Goal: Task Accomplishment & Management: Use online tool/utility

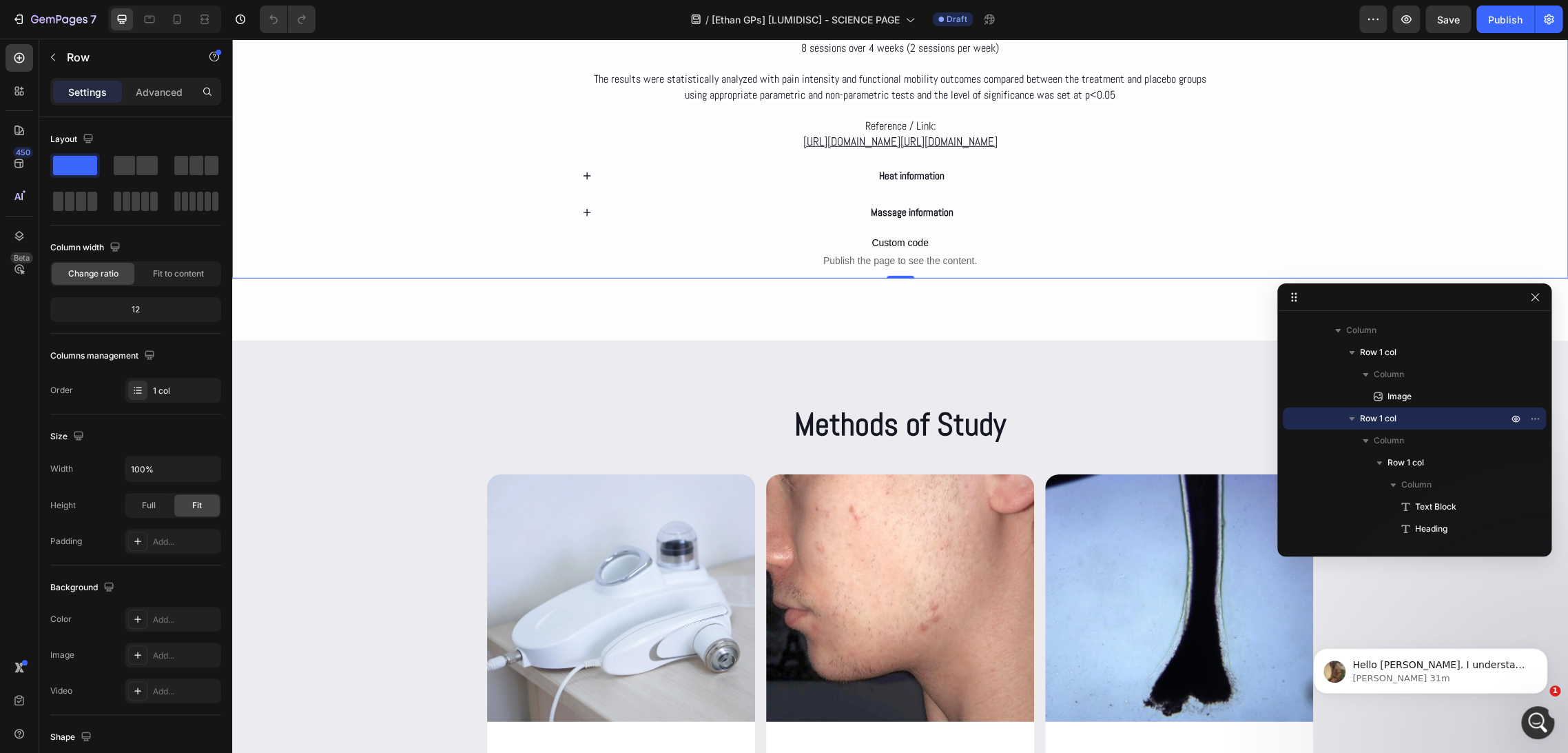
scroll to position [1, 0]
click at [1527, 712] on div "Abrir Intercom Messenger" at bounding box center [1536, 720] width 46 height 46
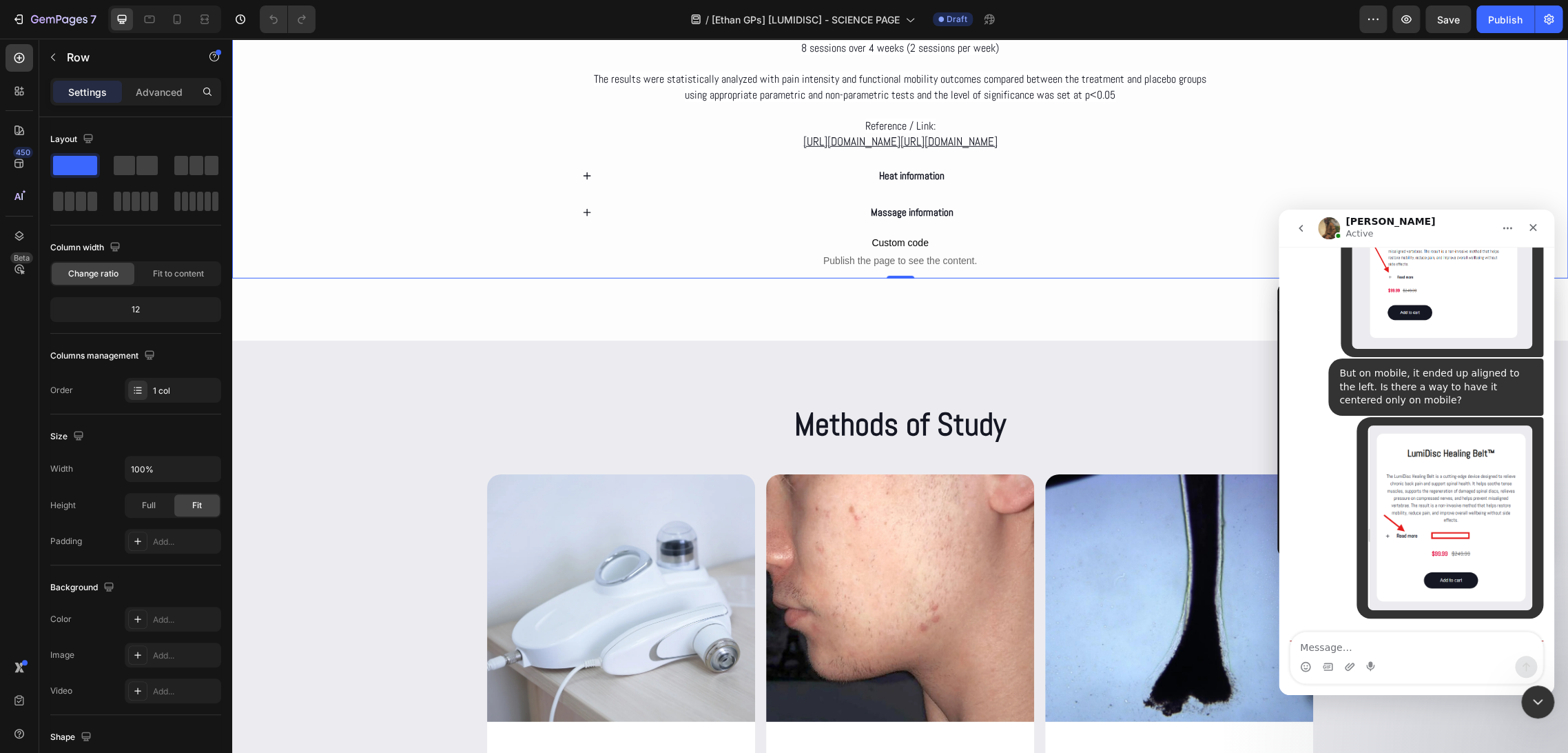
scroll to position [2, 0]
drag, startPoint x: 1298, startPoint y: 423, endPoint x: 1435, endPoint y: 590, distance: 216.0
click at [1435, 651] on div "Hello Franco. I understand you would like to have your accordion header to be i…" at bounding box center [1396, 740] width 215 height 179
copy div "Hello Franco. I understand you would like to have your accordion header to be i…"
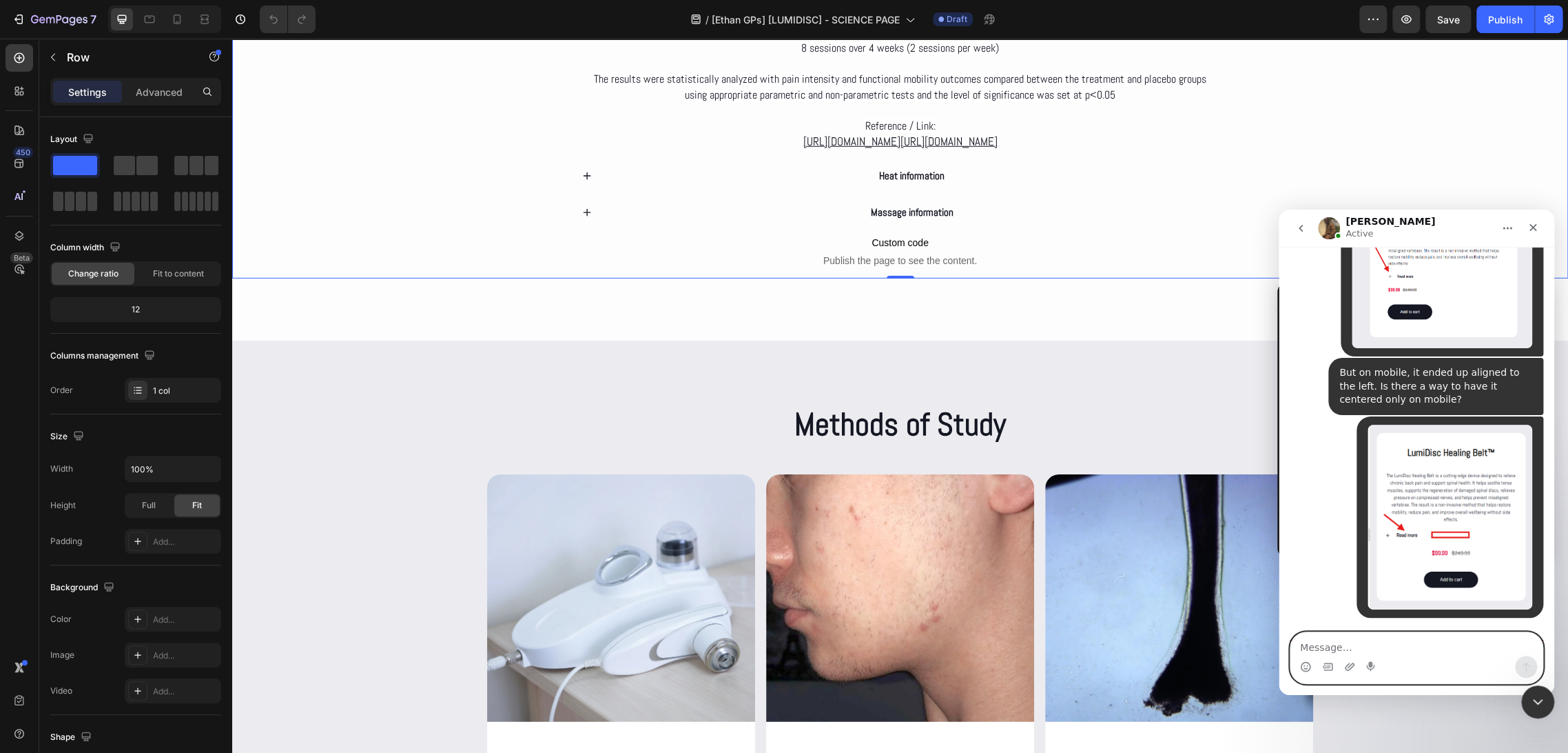
click at [1385, 640] on textarea "Message…" at bounding box center [1416, 643] width 253 height 23
paste textarea "I already watched the video, but the icon still doesn’t get centered. What I ha…"
type textarea "I already watched the video, but the icon still doesn’t get centered. What I ha…"
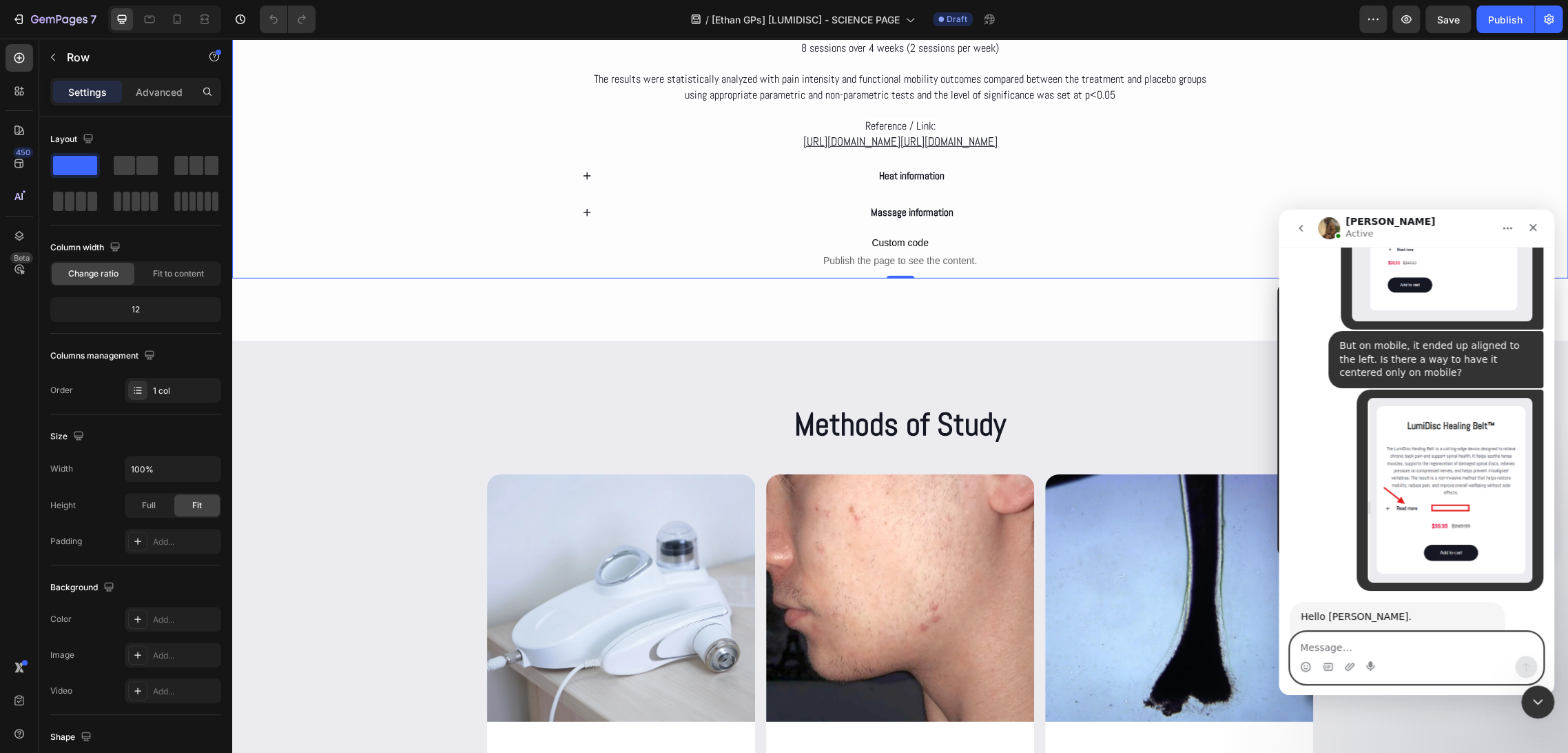
scroll to position [6378, 0]
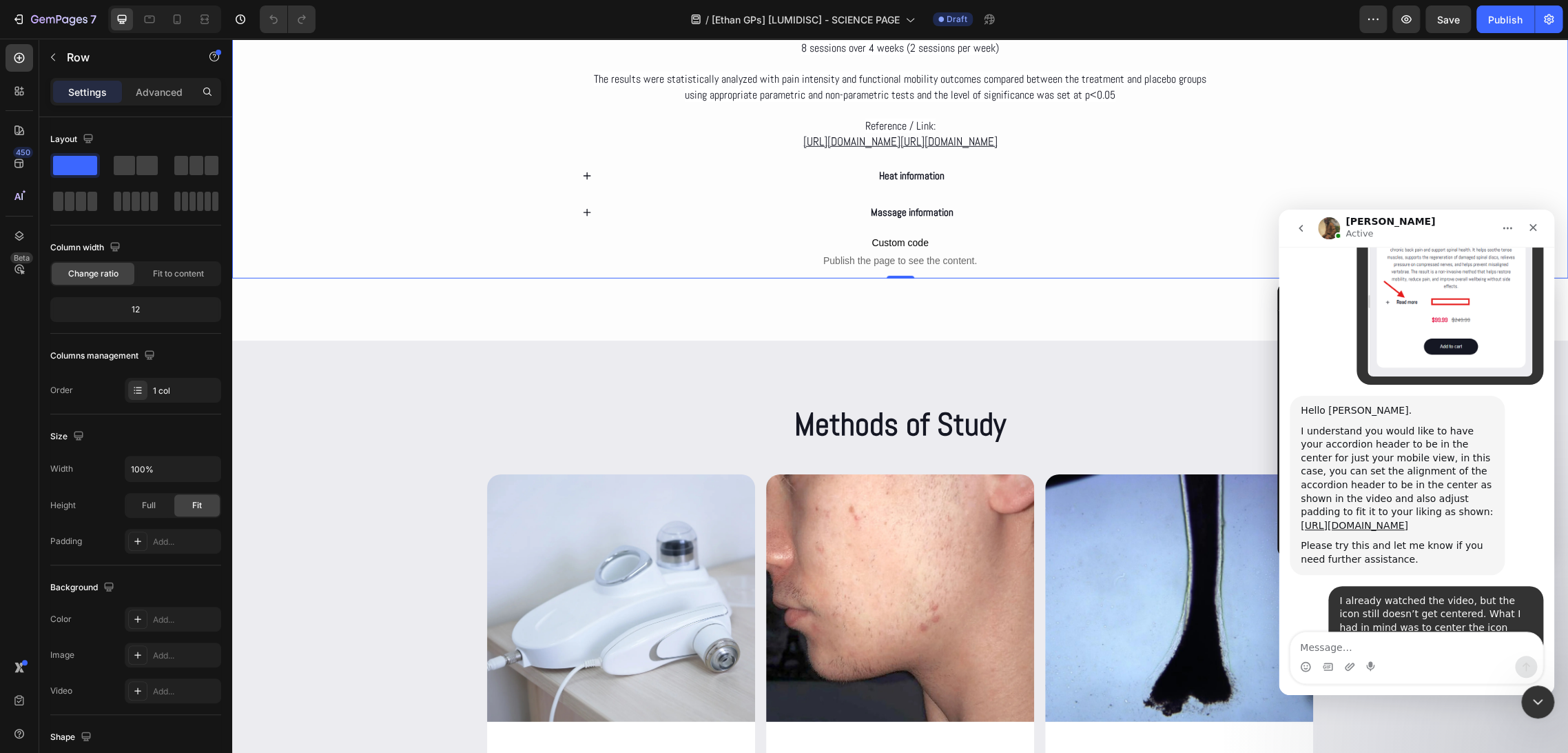
scroll to position [6630, 0]
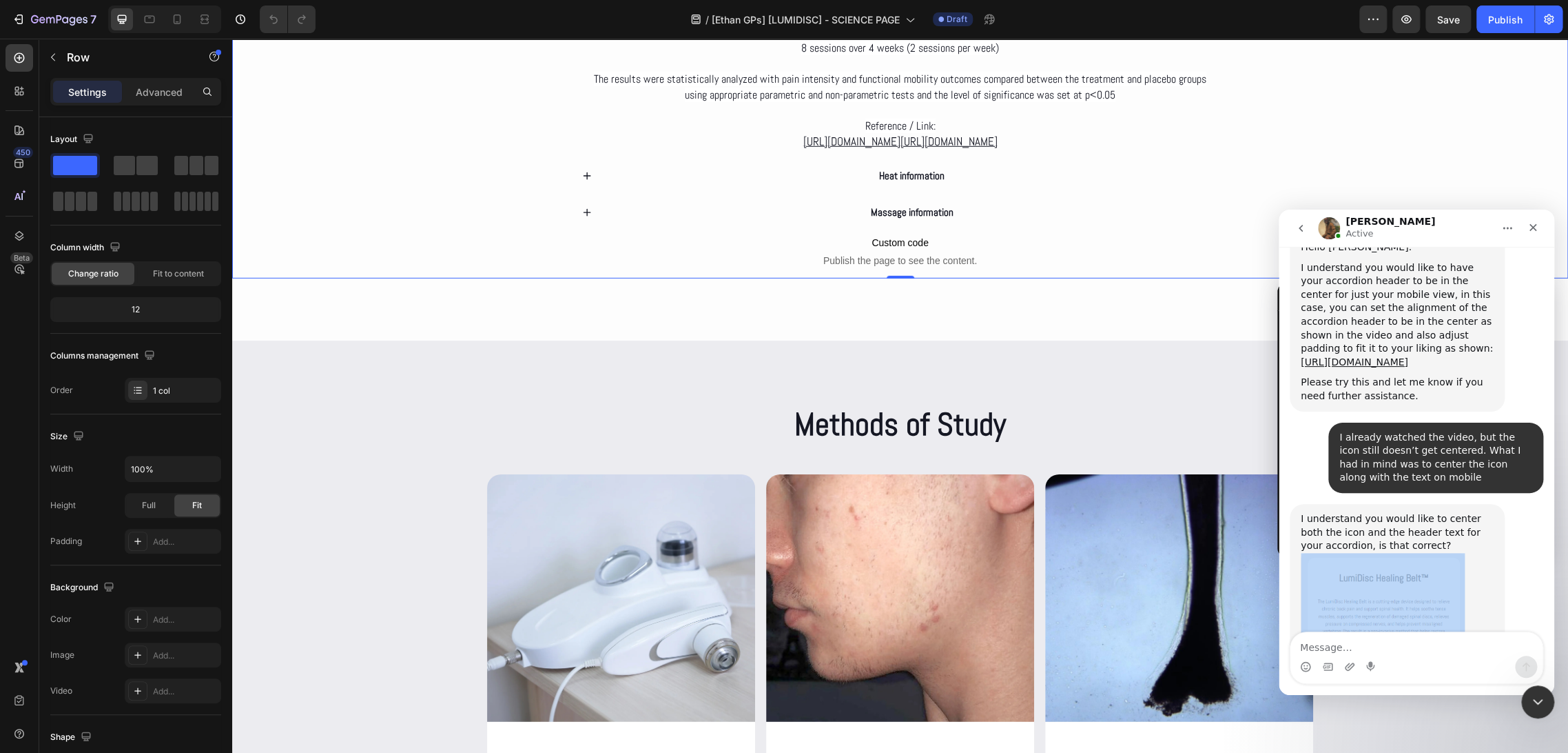
drag, startPoint x: 1418, startPoint y: 400, endPoint x: 1293, endPoint y: 371, distance: 128.3
click at [1293, 504] on div "I understand you would like to center both the icon and the header text for you…" at bounding box center [1396, 625] width 215 height 242
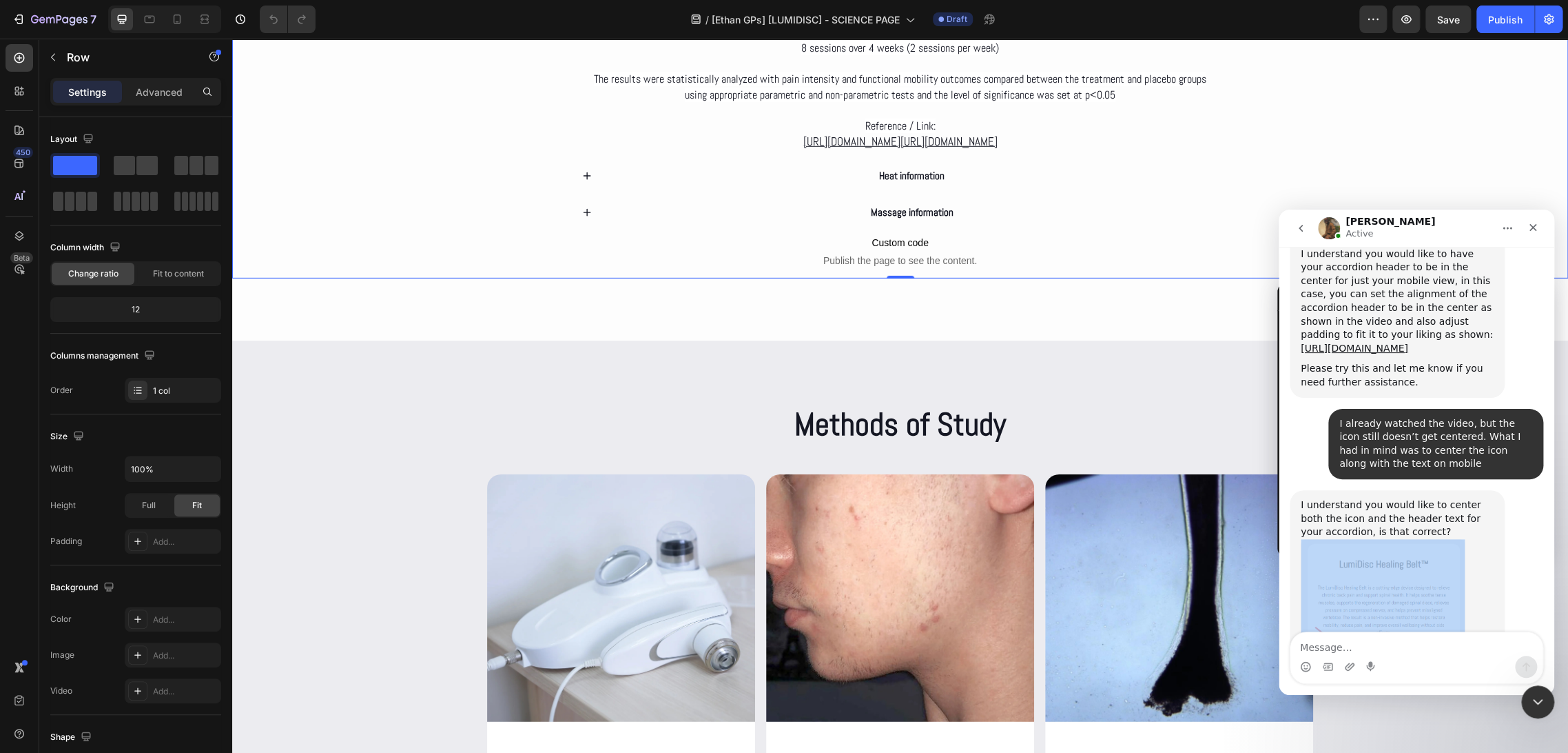
copy div "Abraham dice…"
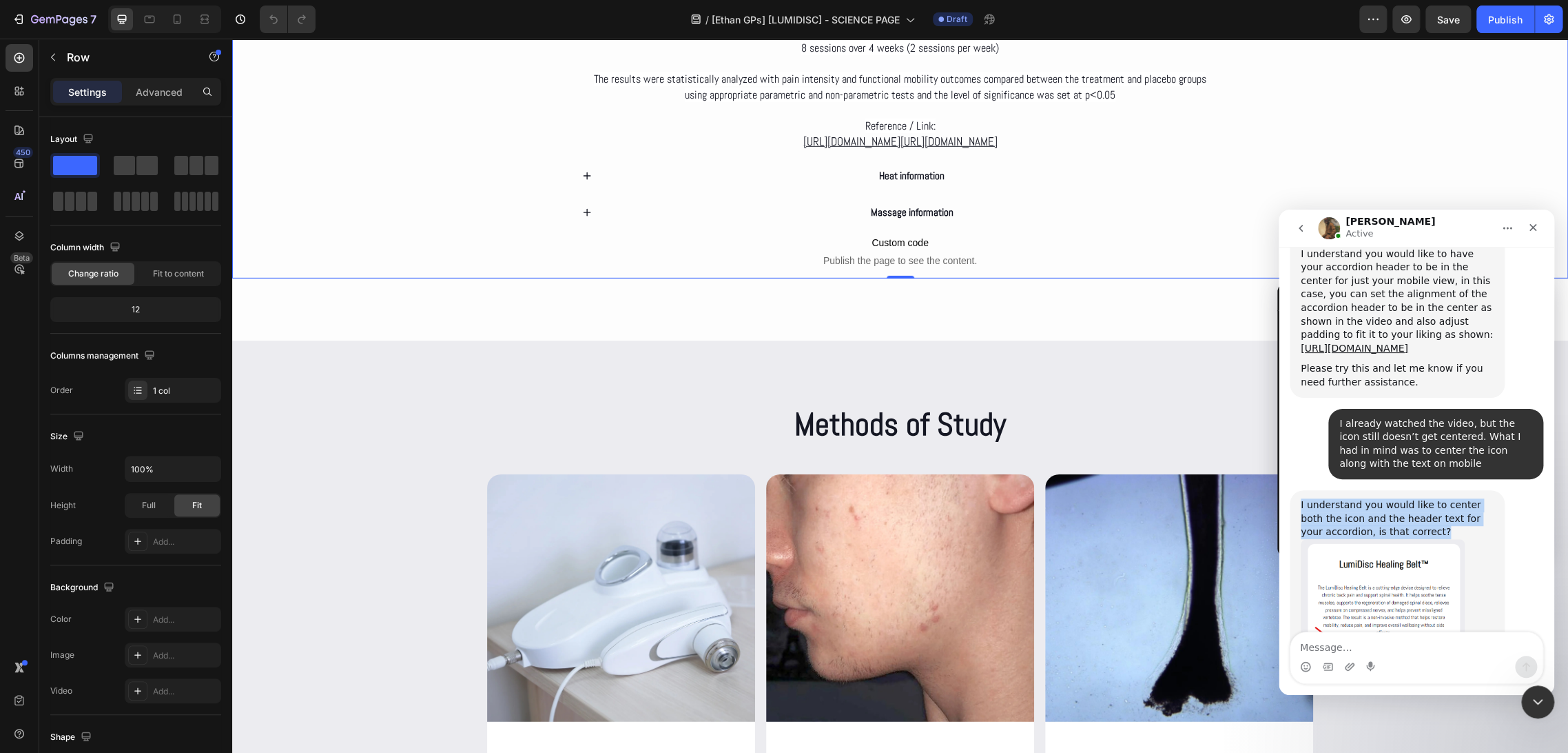
drag, startPoint x: 1299, startPoint y: 272, endPoint x: 1413, endPoint y: 304, distance: 118.4
click at [1413, 490] on div "I understand you would like to center both the icon and the header text for you…" at bounding box center [1396, 611] width 215 height 242
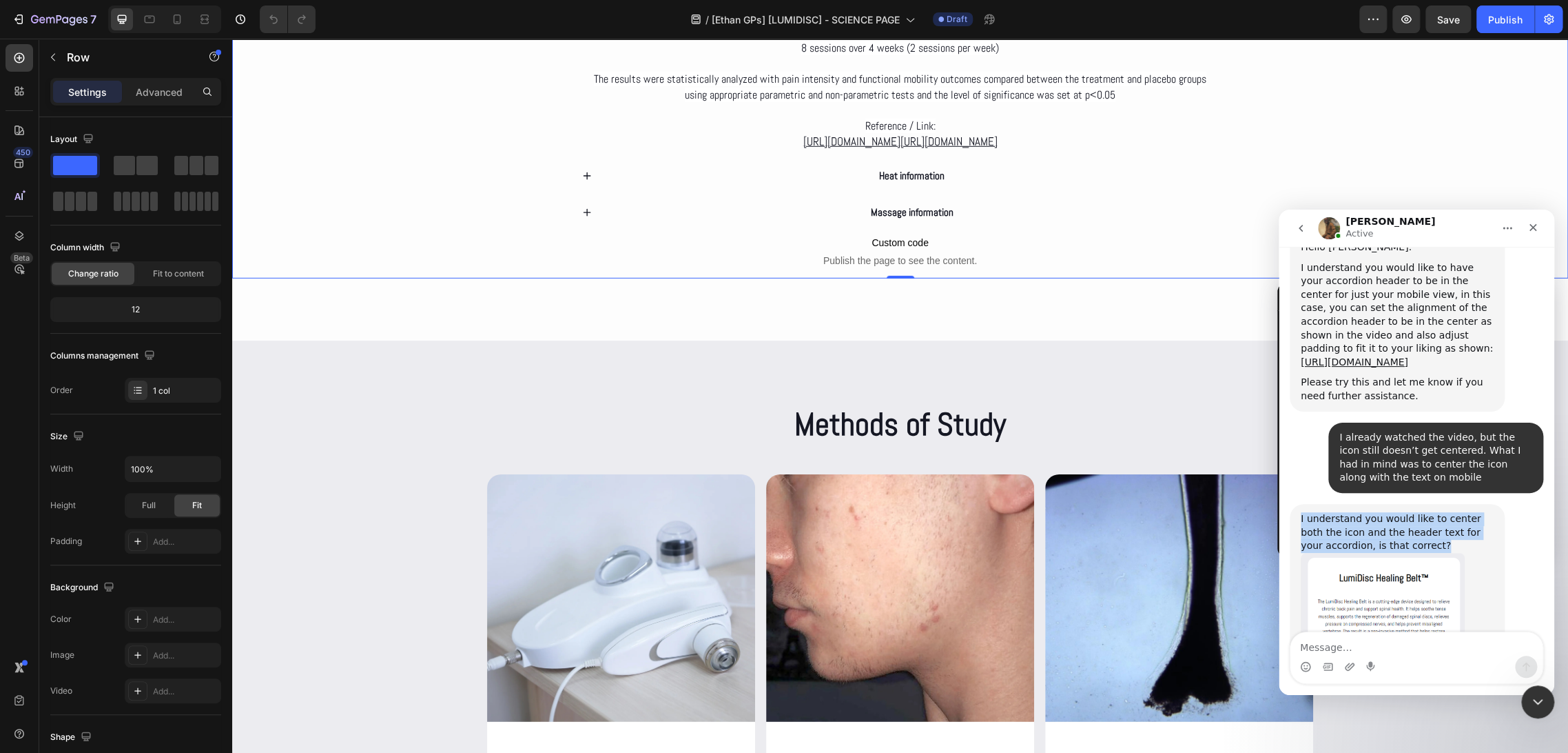
scroll to position [6716, 0]
copy div "I understand you would like to center both the icon and the header text for you…"
click at [1365, 553] on img "Abraham dice…" at bounding box center [1382, 645] width 164 height 185
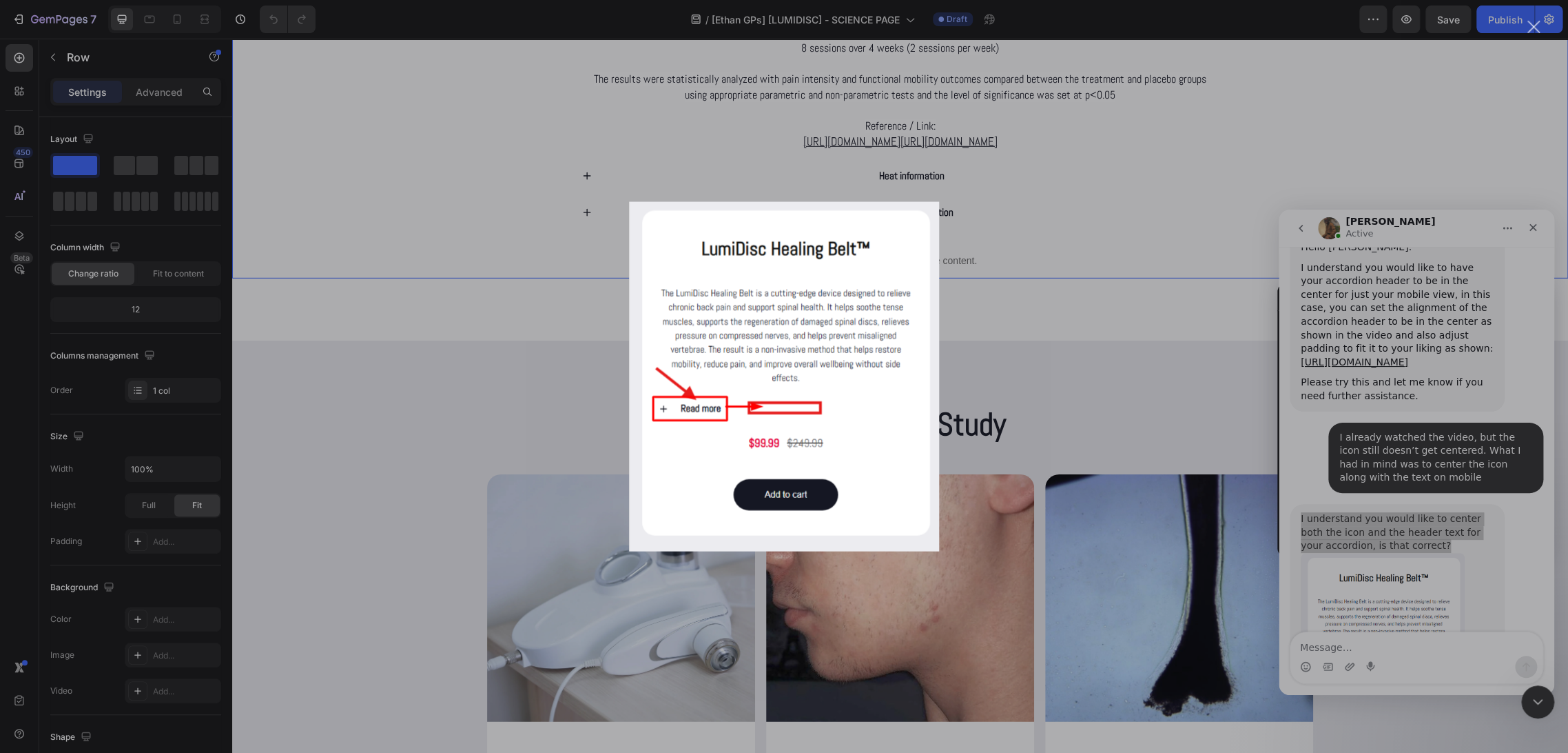
click at [1368, 486] on div "Intercom Messenger" at bounding box center [784, 376] width 1568 height 753
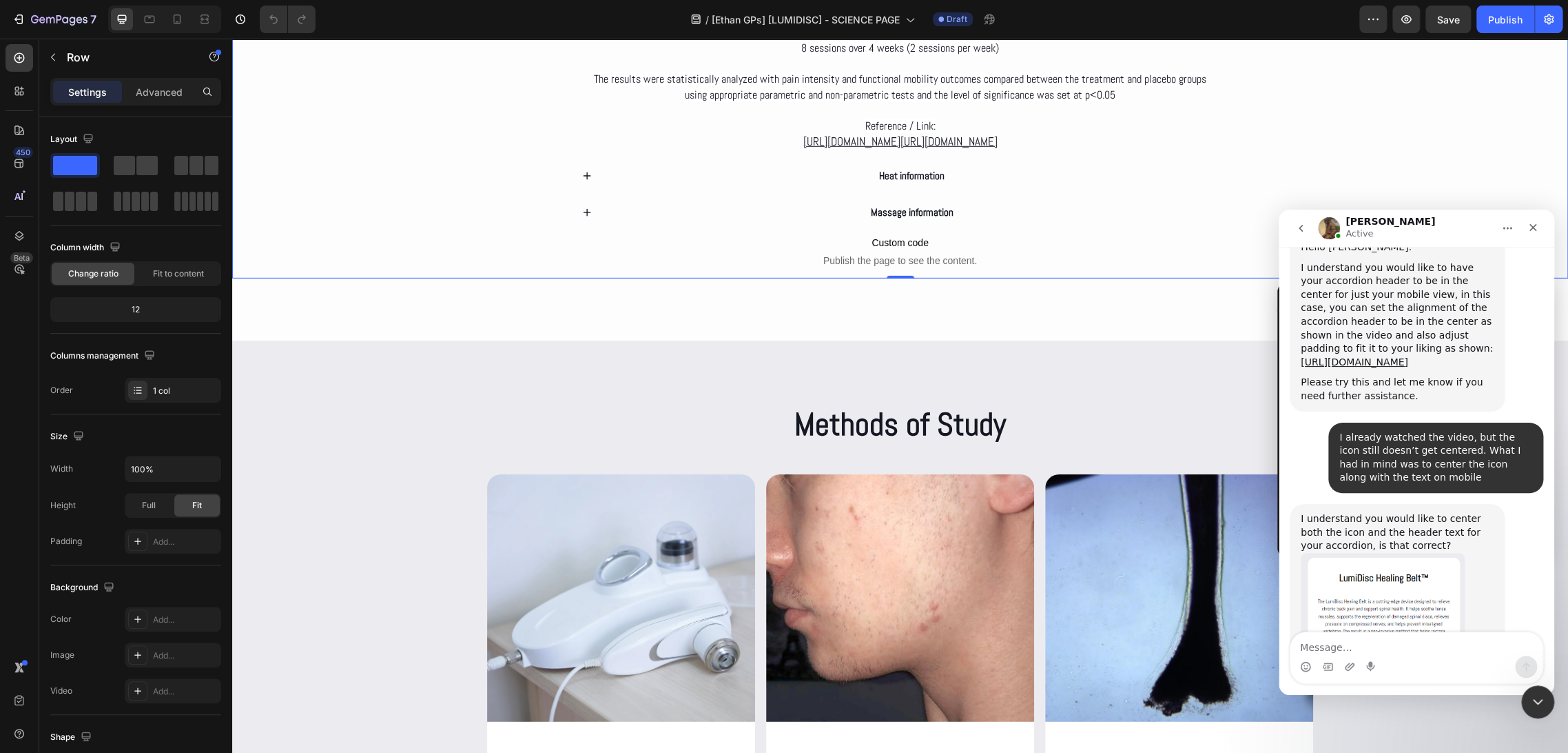
drag, startPoint x: 1463, startPoint y: 588, endPoint x: 1298, endPoint y: 530, distance: 174.9
copy div "If that is the case, Please allow me engage with the technical team in a discus…"
click at [1352, 646] on textarea "Message…" at bounding box center [1416, 643] width 253 height 23
type textarea "Okay, no problem"
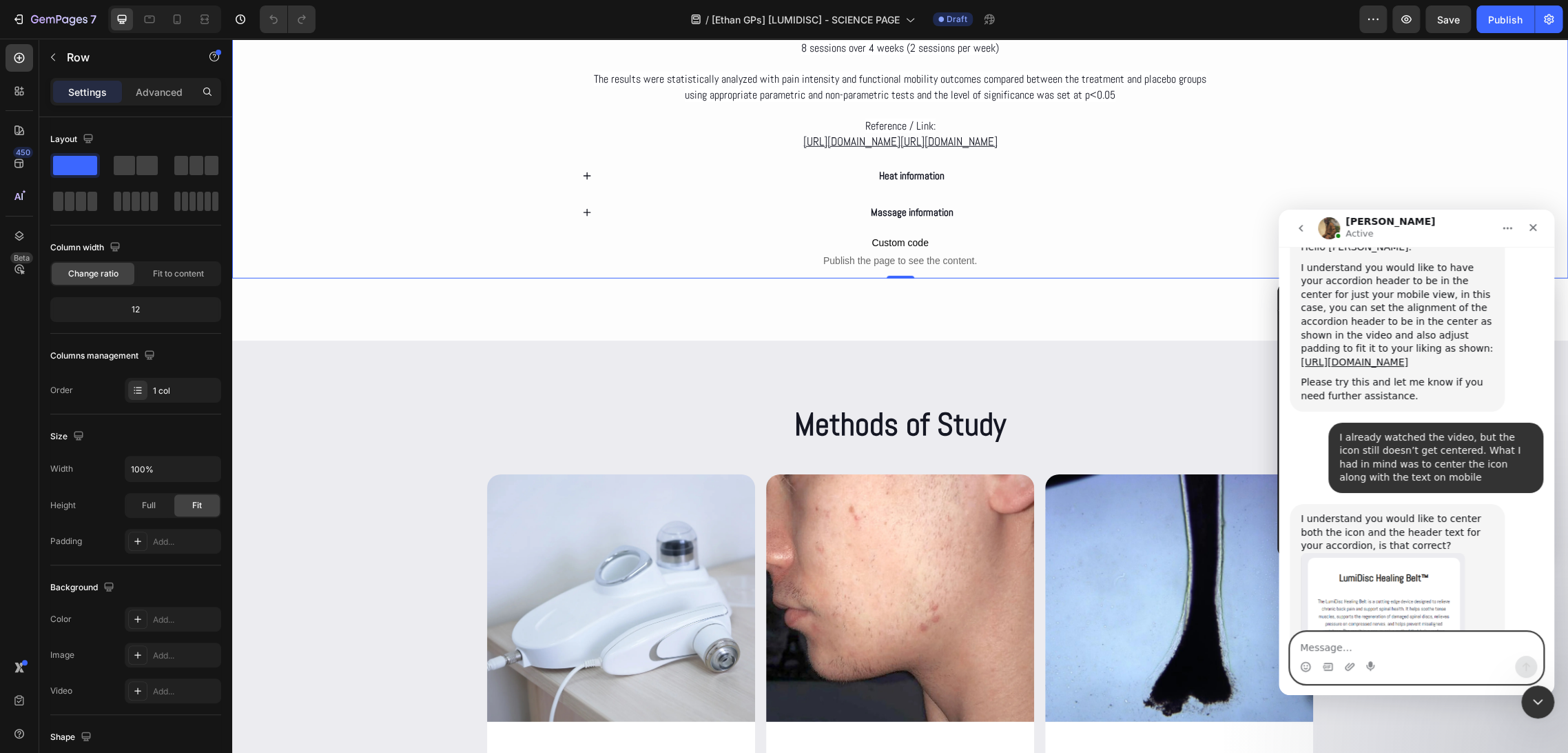
scroll to position [6757, 0]
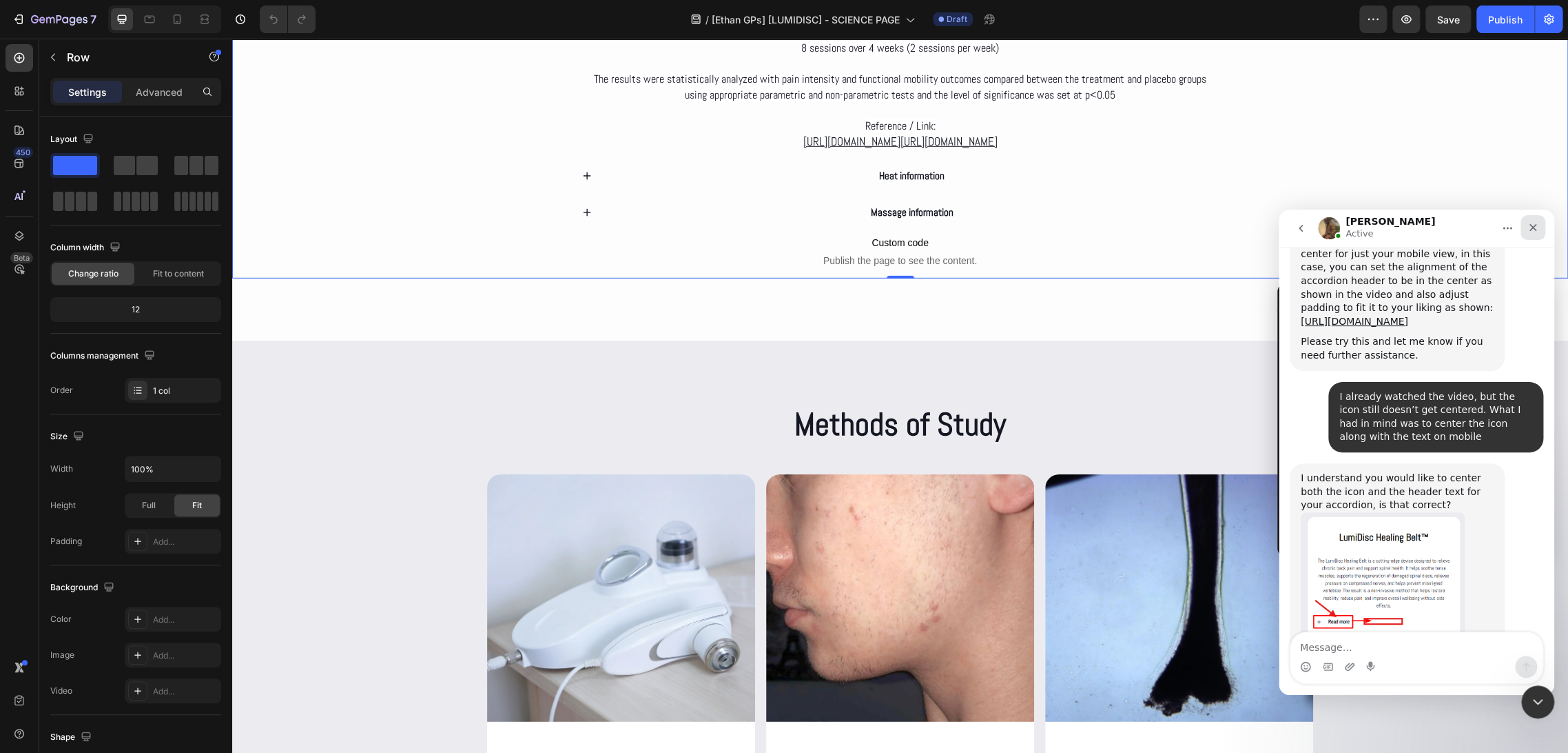
click at [1531, 235] on div "Cerrar" at bounding box center [1532, 227] width 25 height 25
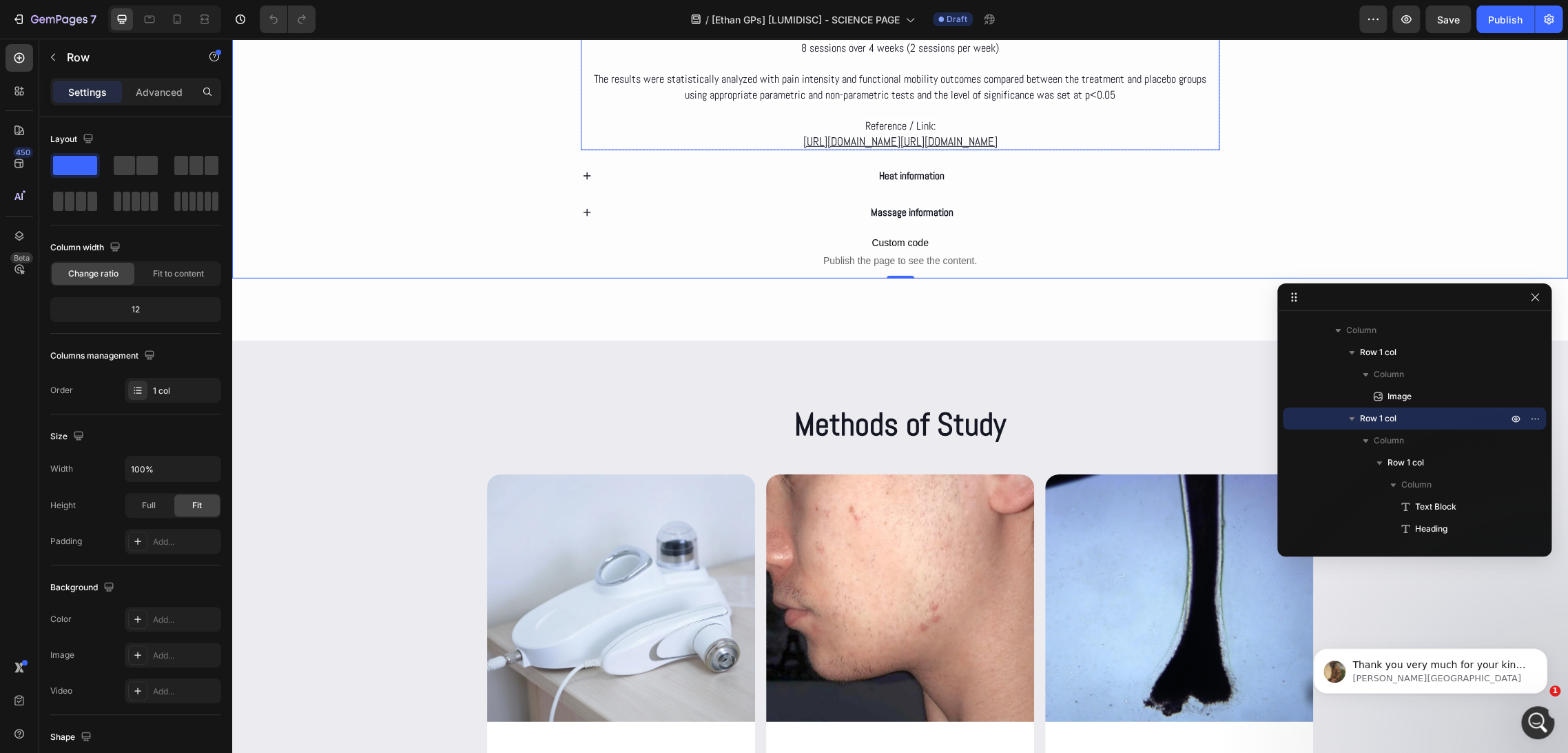
scroll to position [6826, 0]
click at [1451, 669] on p "Thank you very much for your kind patience and understanding." at bounding box center [1441, 665] width 178 height 14
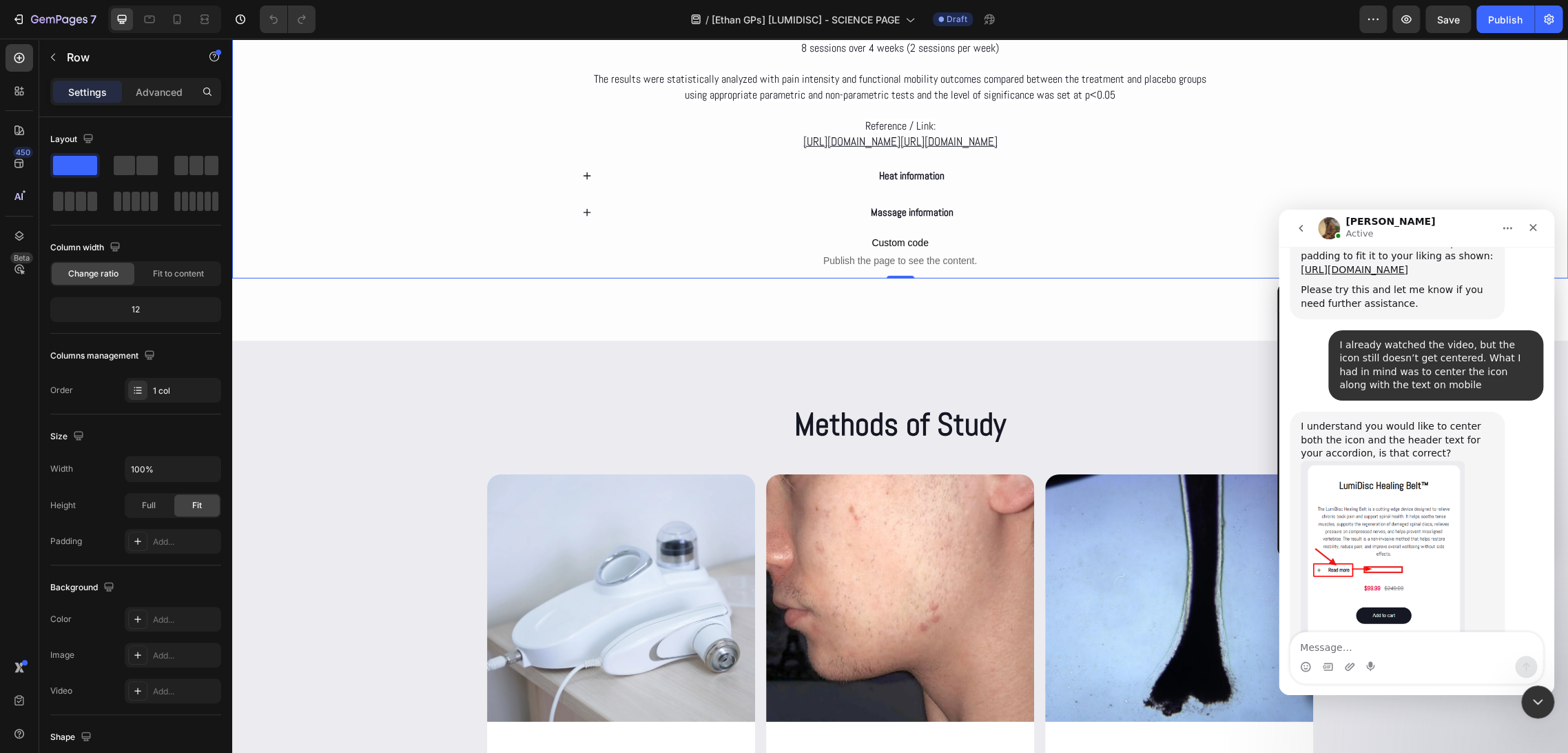
scroll to position [6811, 0]
drag, startPoint x: 1535, startPoint y: 228, endPoint x: 2582, endPoint y: 397, distance: 1060.6
click at [1535, 228] on icon "Cerrar" at bounding box center [1532, 227] width 11 height 11
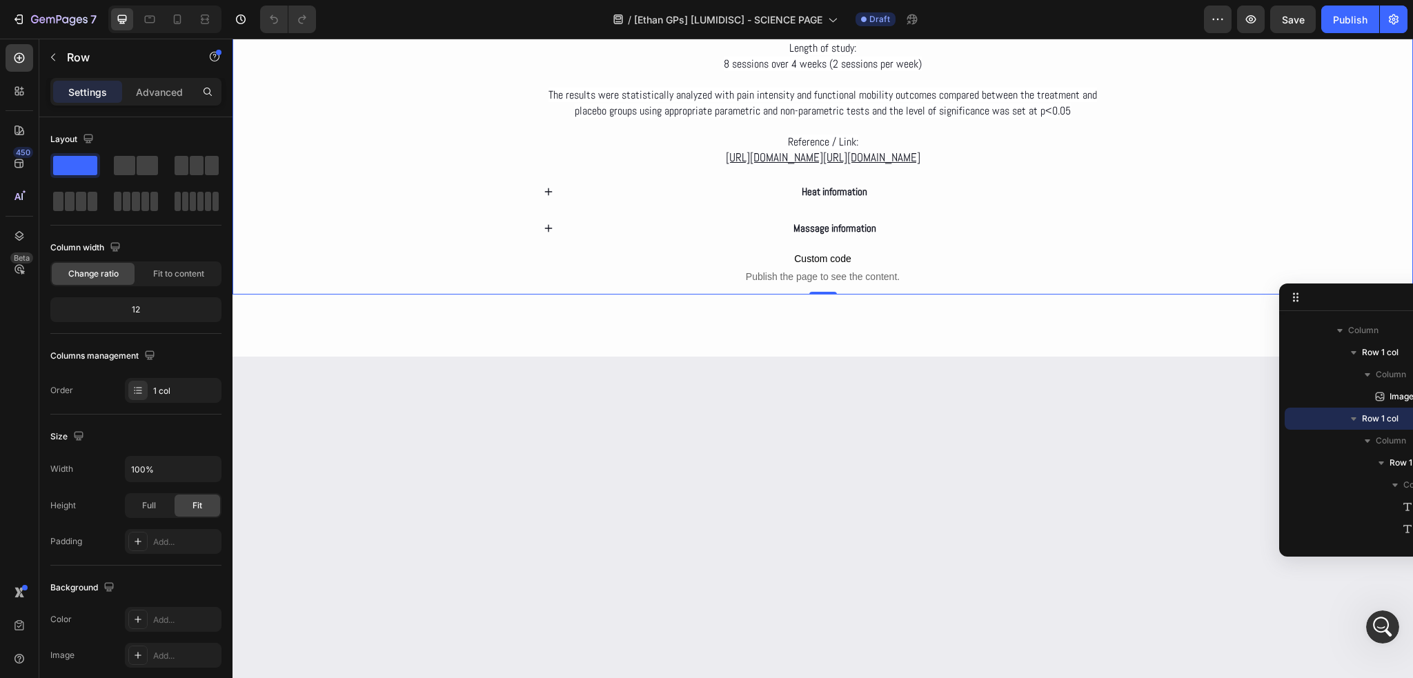
scroll to position [7052, 0]
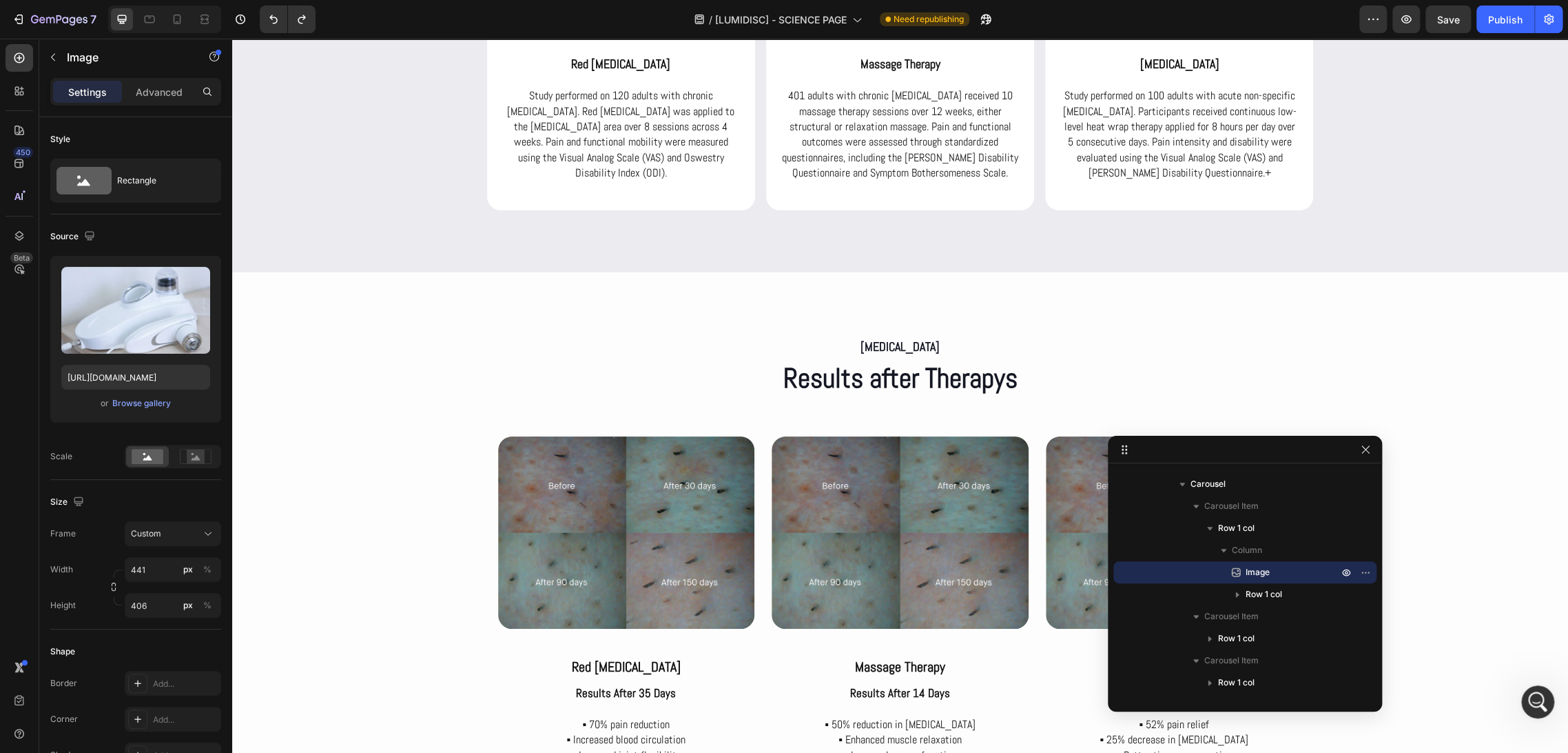
scroll to position [6378, 0]
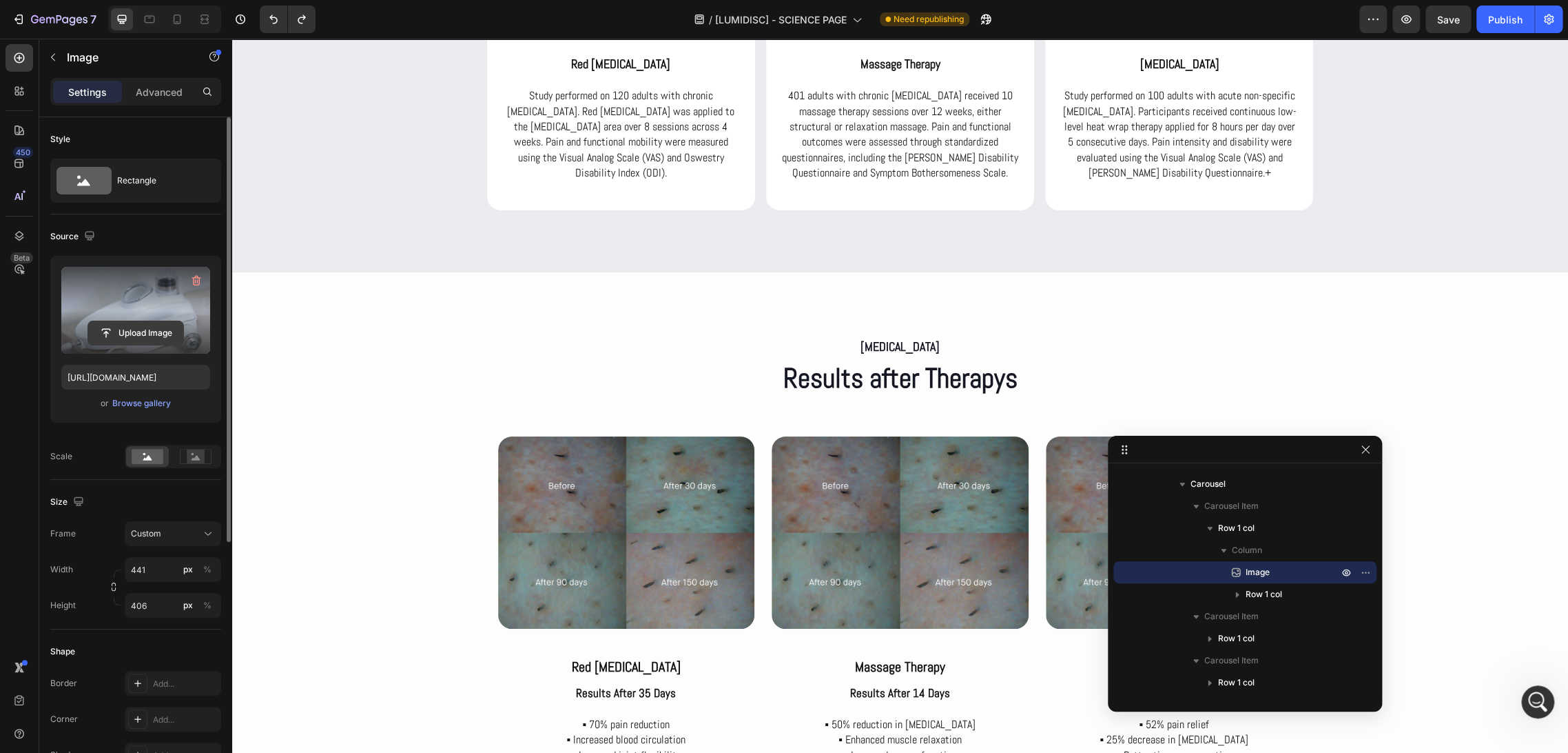
click at [145, 329] on input "file" at bounding box center [135, 333] width 95 height 23
type input "[URL][DOMAIN_NAME]"
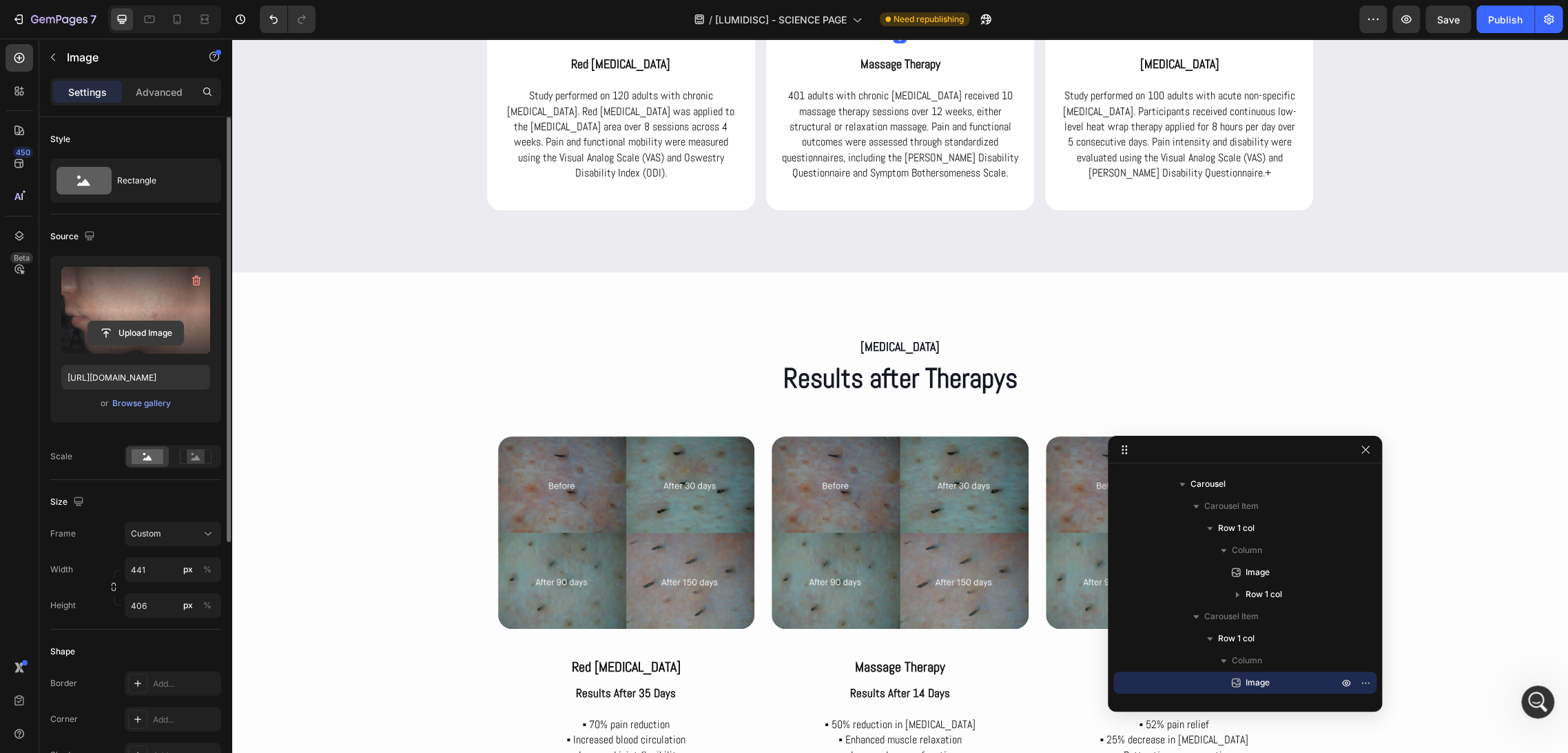
click at [128, 341] on input "file" at bounding box center [135, 333] width 95 height 23
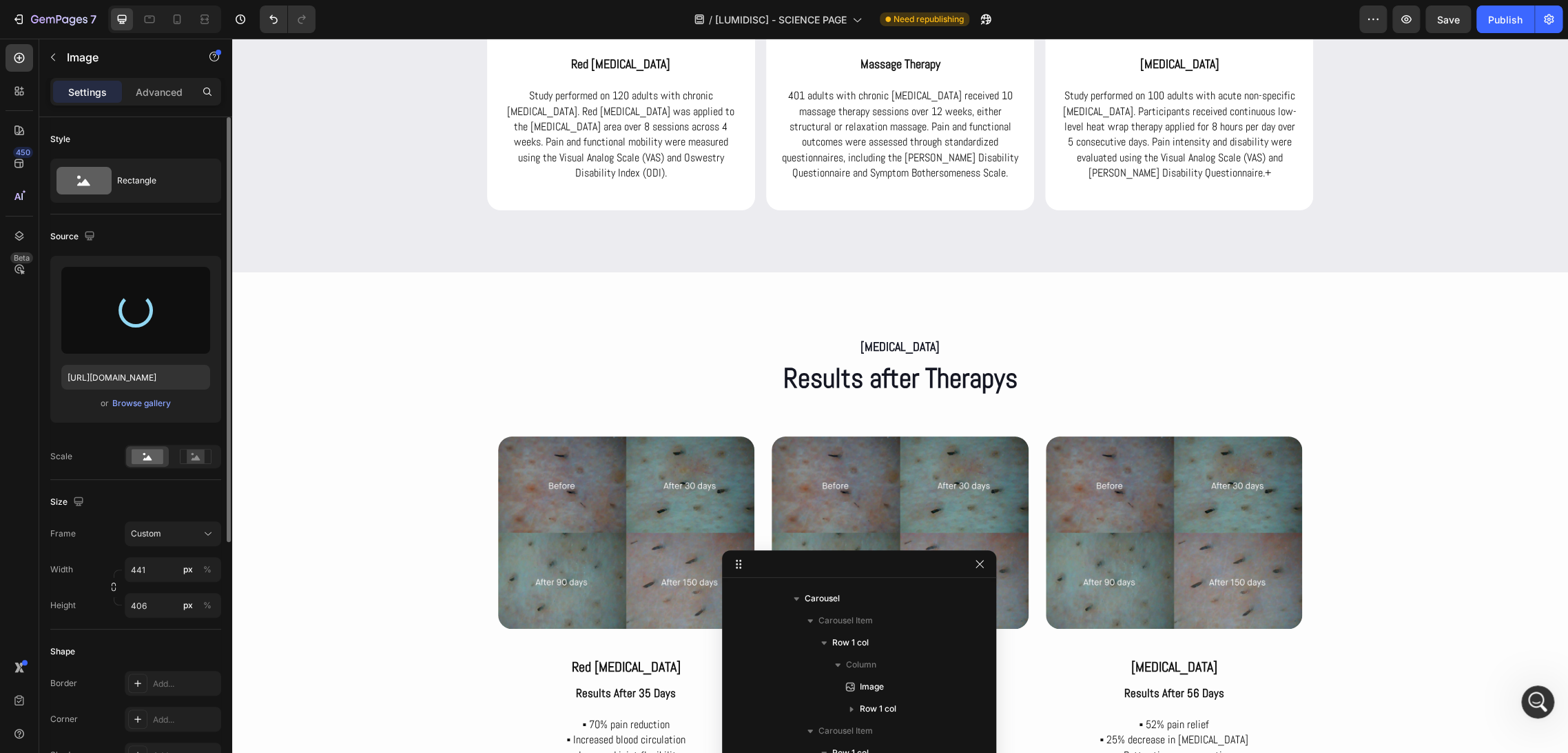
drag, startPoint x: 1226, startPoint y: 457, endPoint x: 841, endPoint y: 571, distance: 401.5
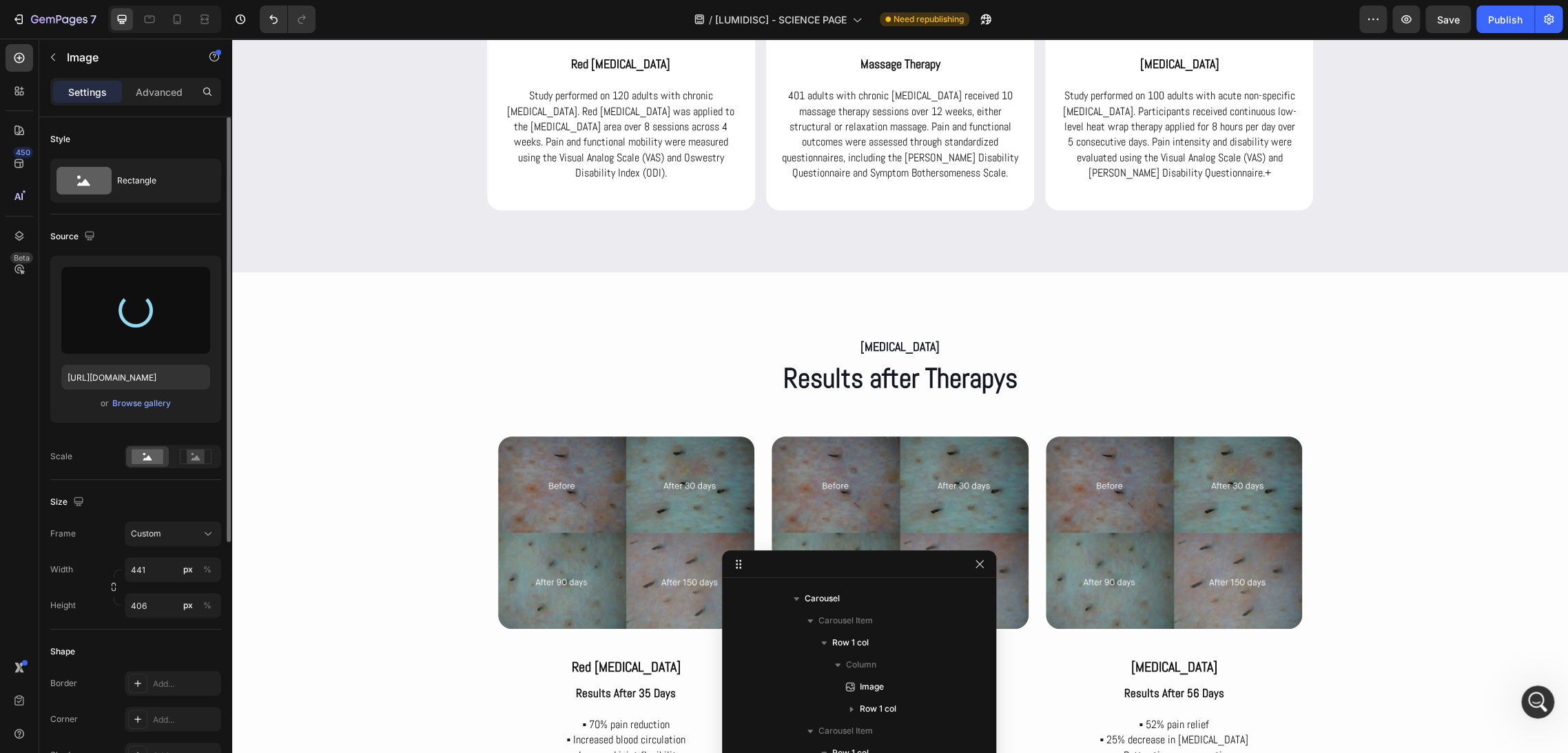
type input "[URL][DOMAIN_NAME]"
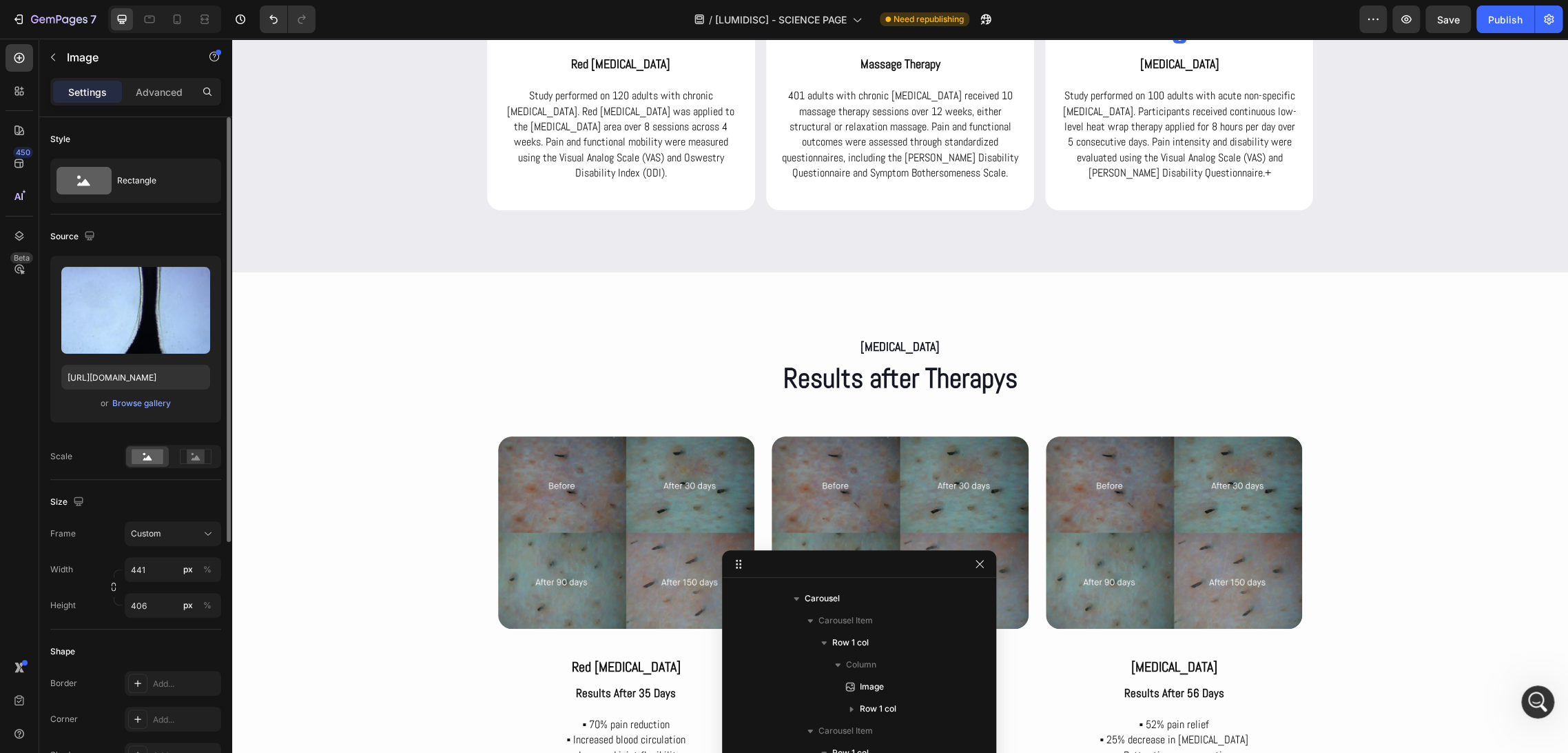
scroll to position [2091, 0]
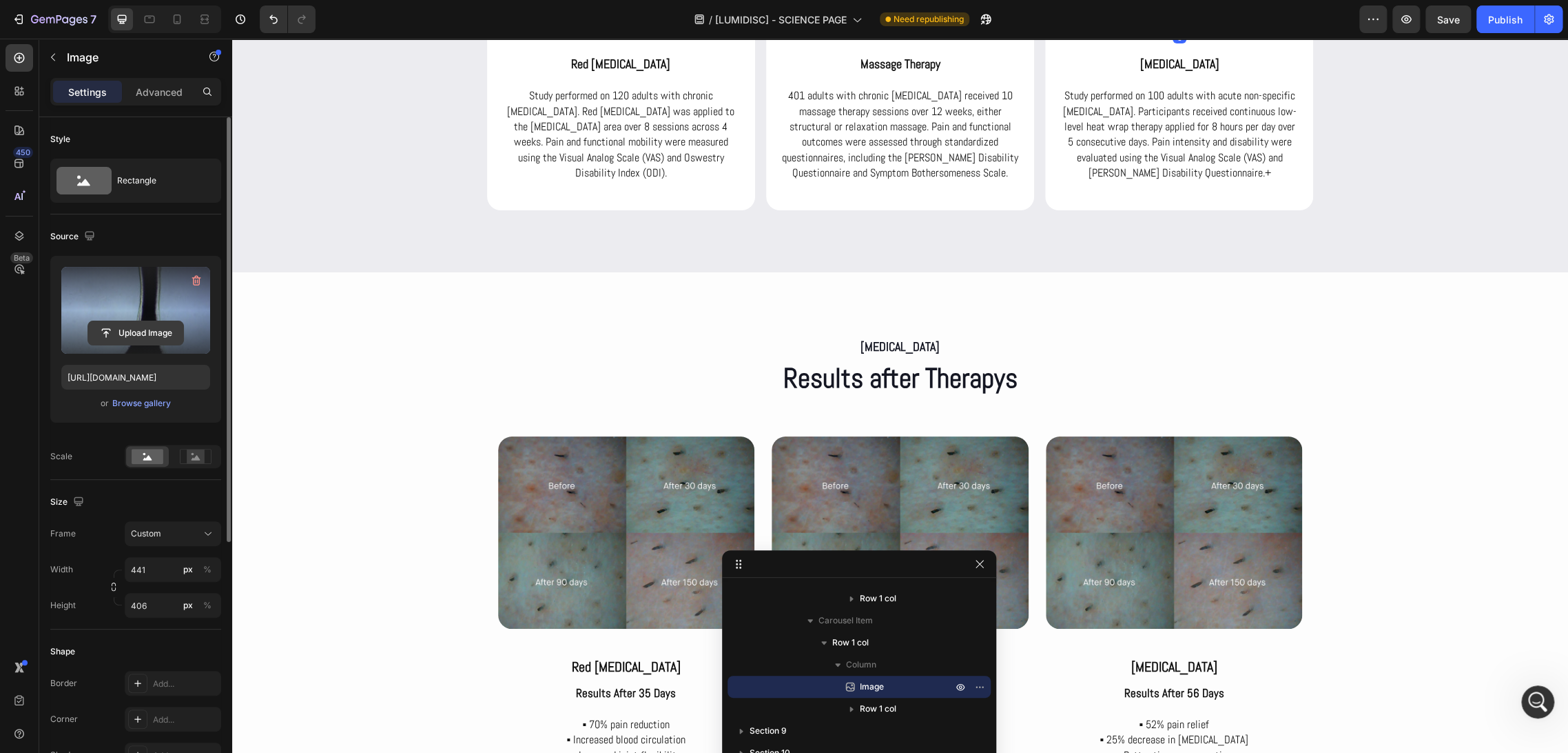
click at [131, 334] on input "file" at bounding box center [135, 333] width 95 height 23
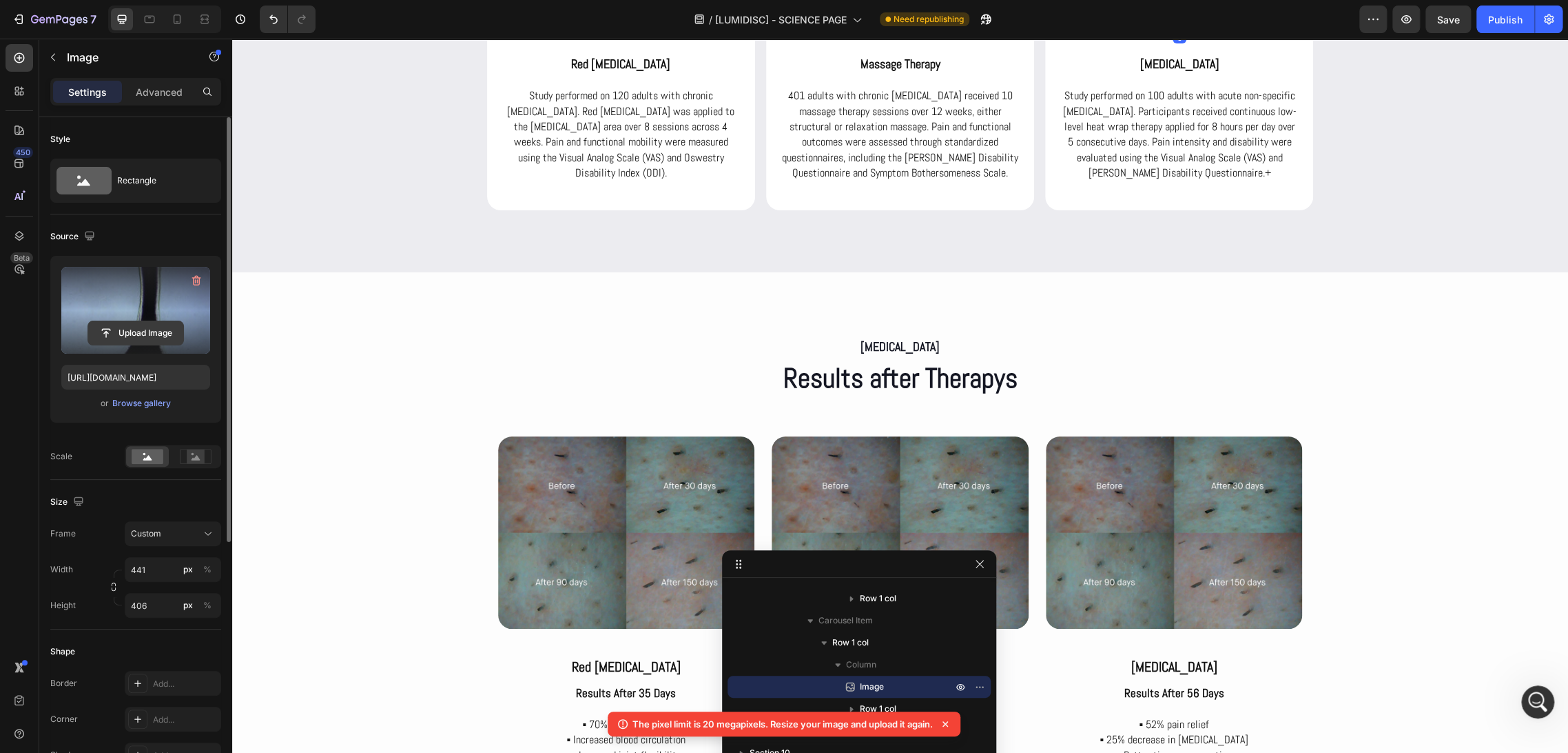
click at [140, 335] on input "file" at bounding box center [135, 333] width 95 height 23
type input "[URL][DOMAIN_NAME]"
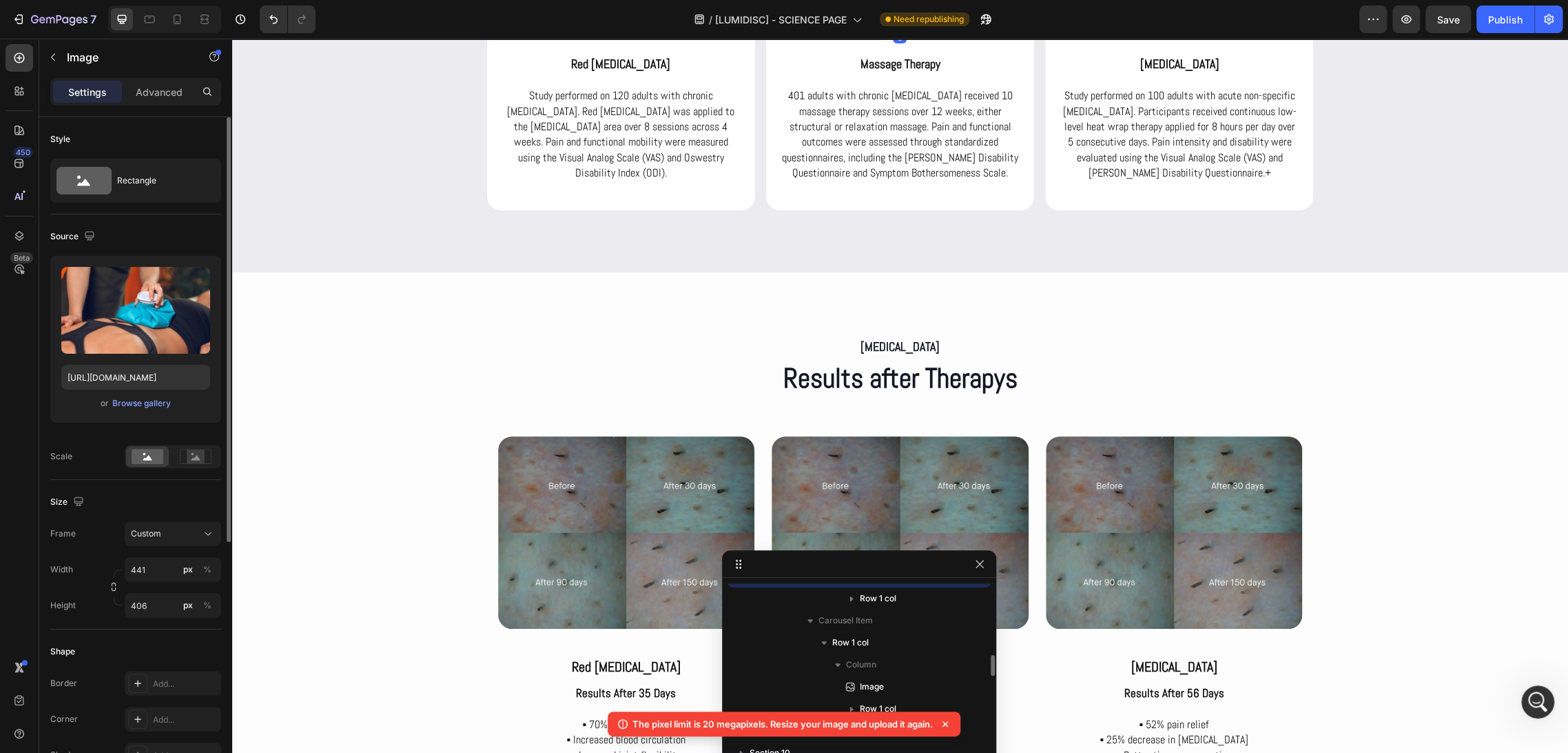
scroll to position [1981, 0]
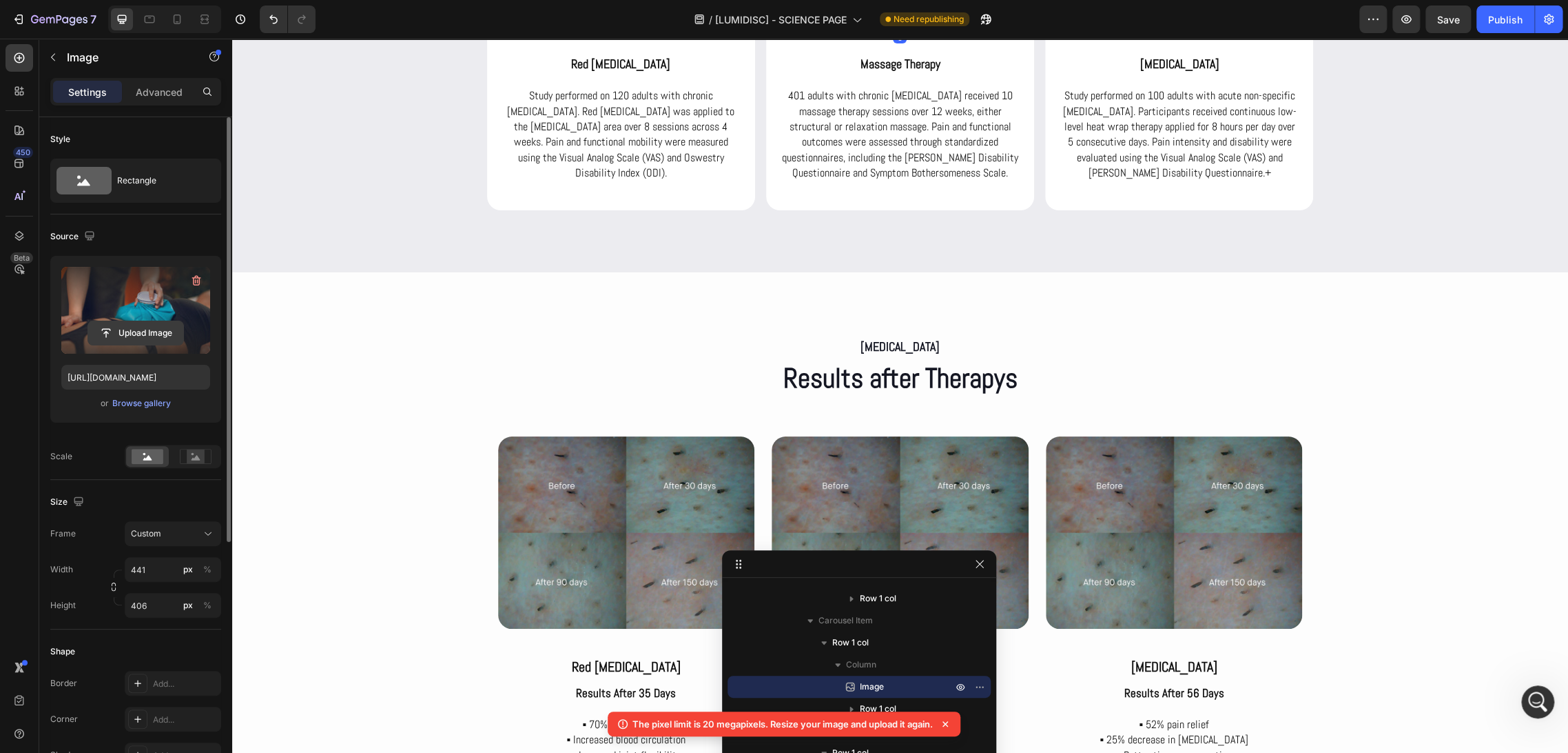
click at [130, 332] on input "file" at bounding box center [135, 333] width 95 height 23
type input "[URL][DOMAIN_NAME]"
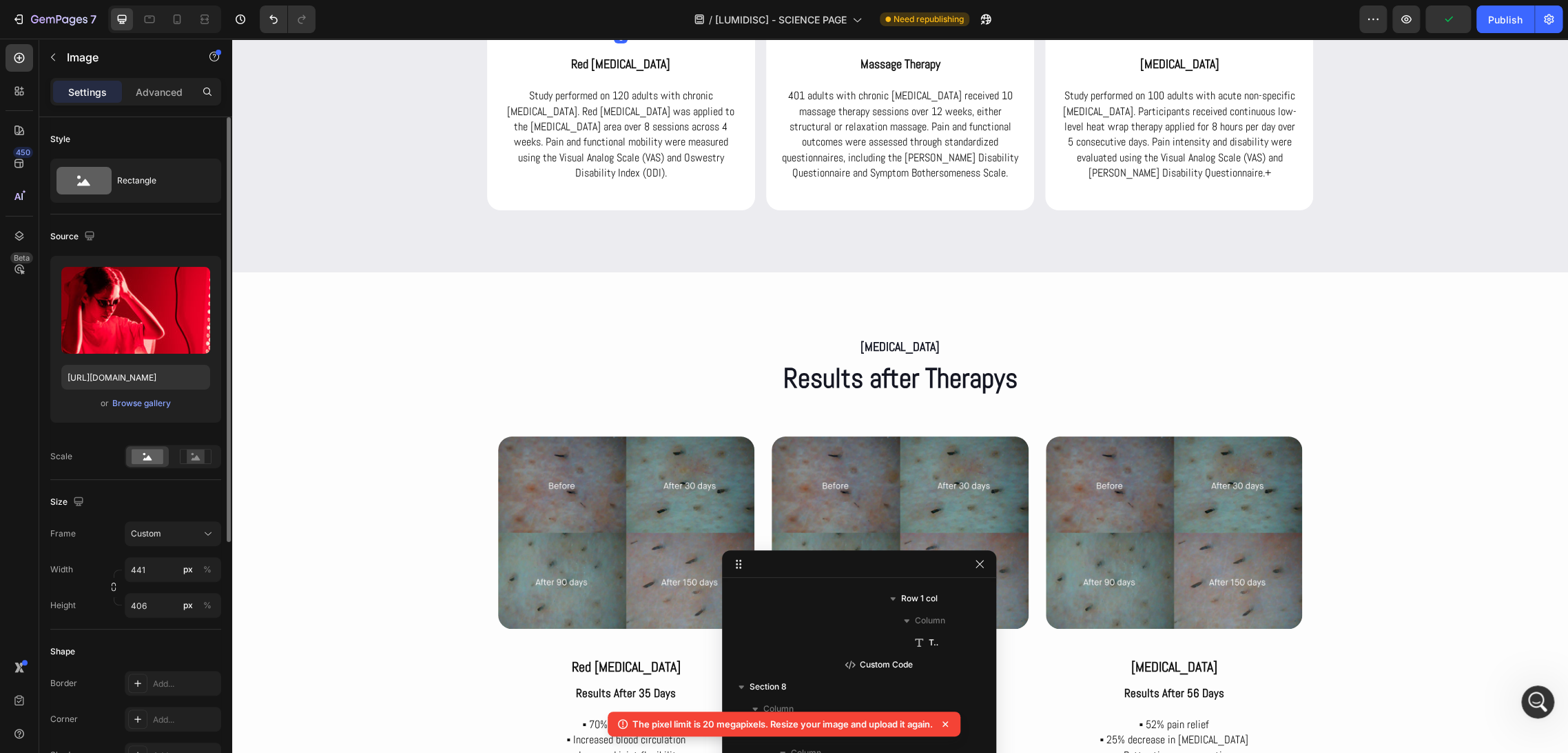
scroll to position [1871, 0]
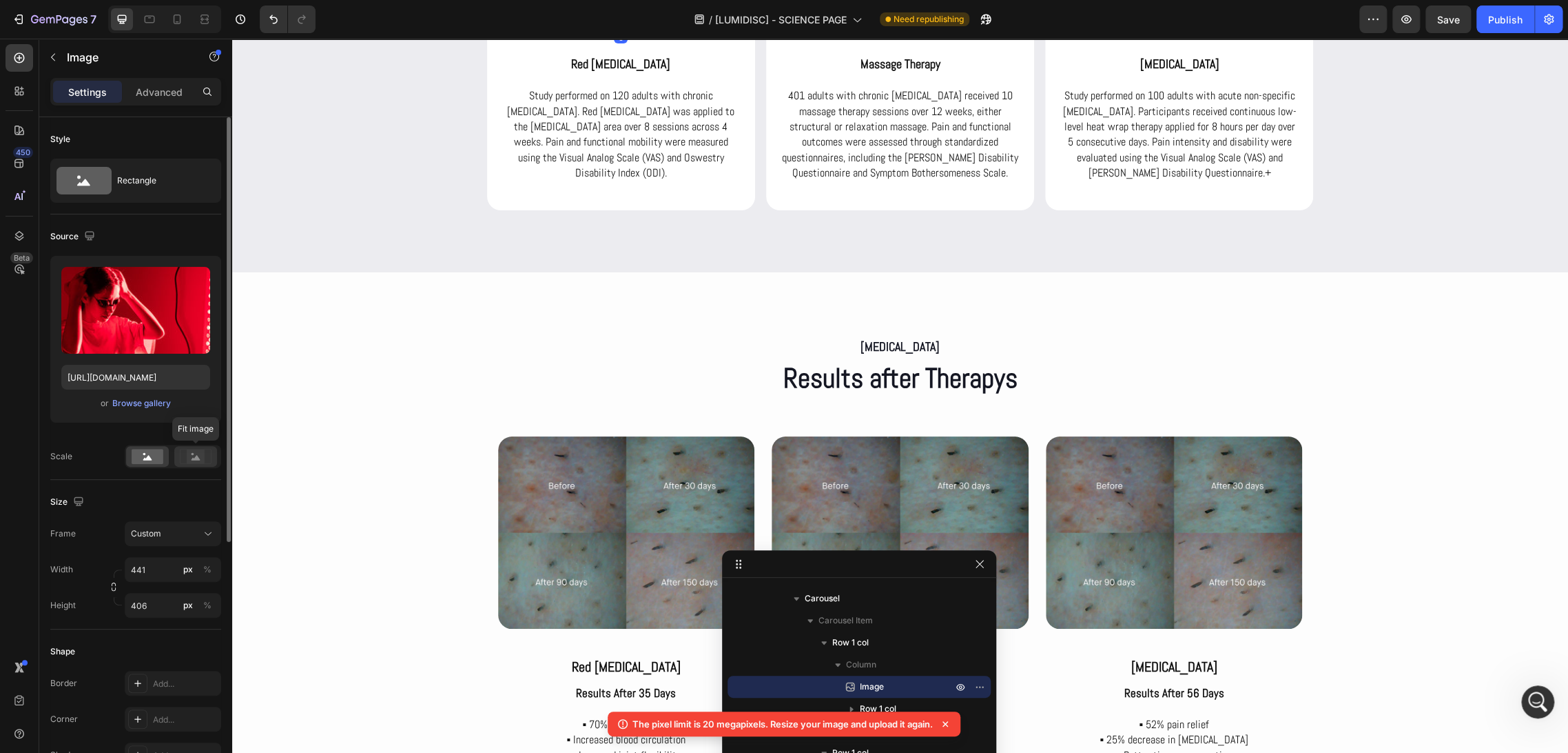
click at [190, 449] on rect at bounding box center [196, 456] width 18 height 14
click at [158, 459] on rect at bounding box center [148, 455] width 32 height 15
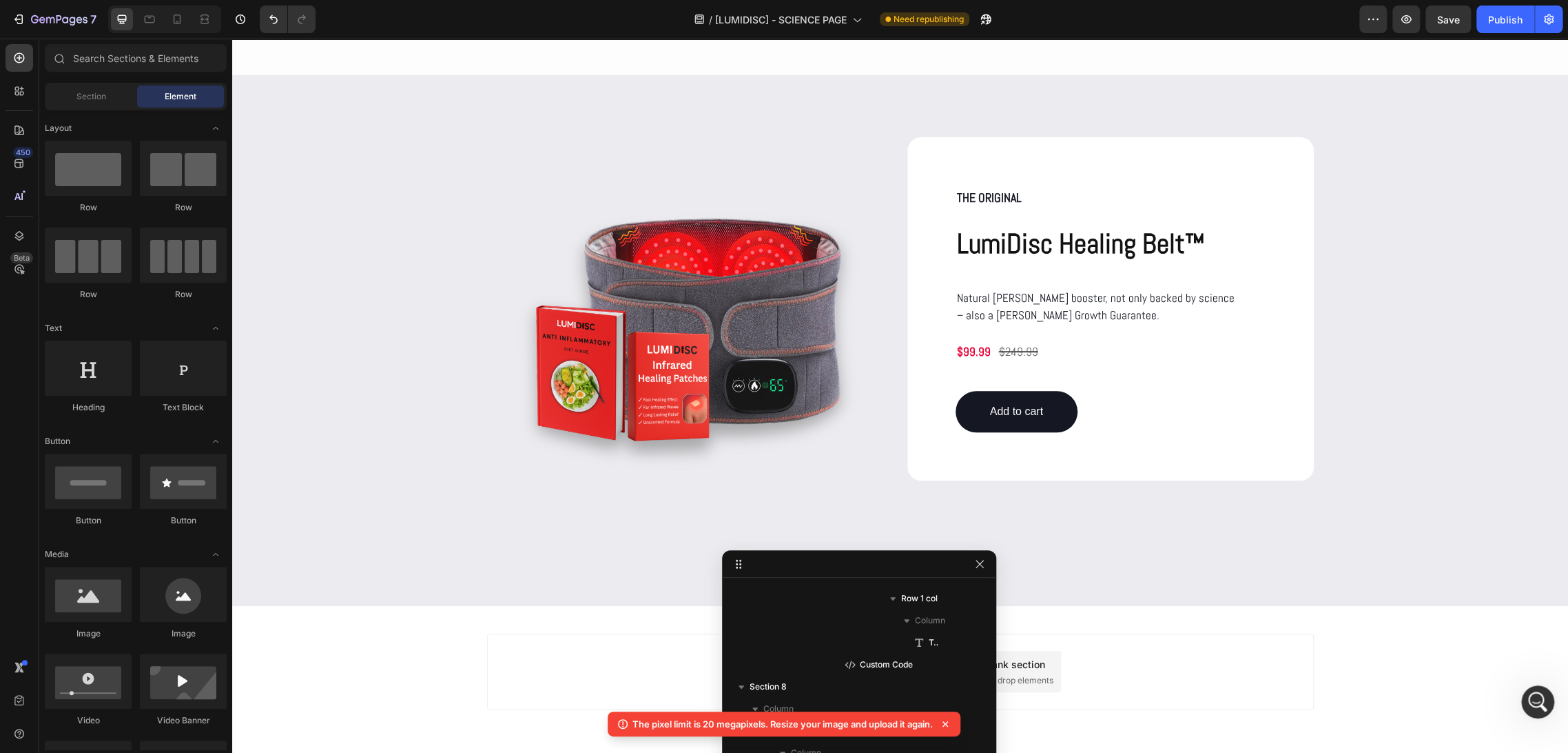
scroll to position [7372, 0]
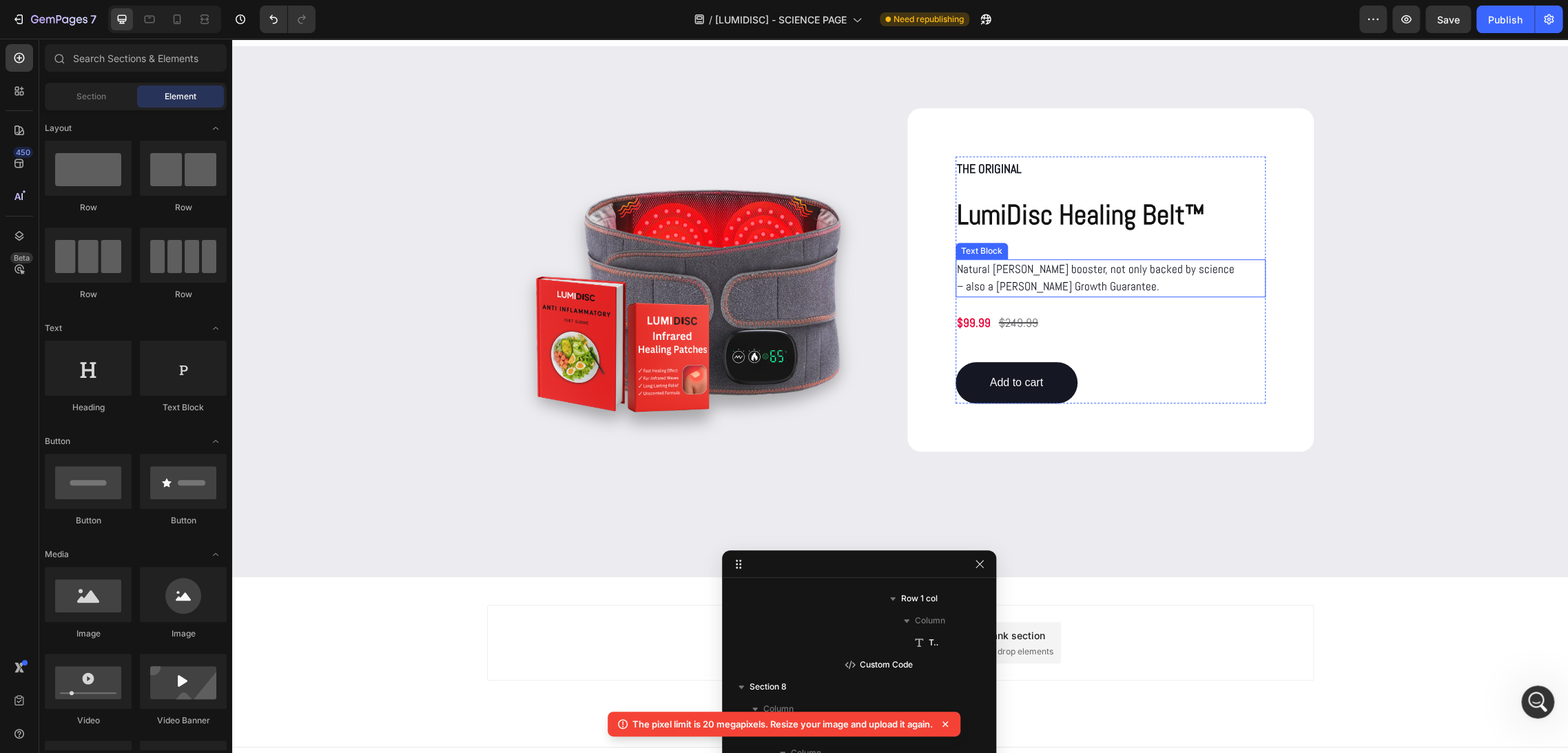
click at [1012, 279] on p "Natural [PERSON_NAME] booster, not only backed by science" at bounding box center [1111, 270] width 307 height 18
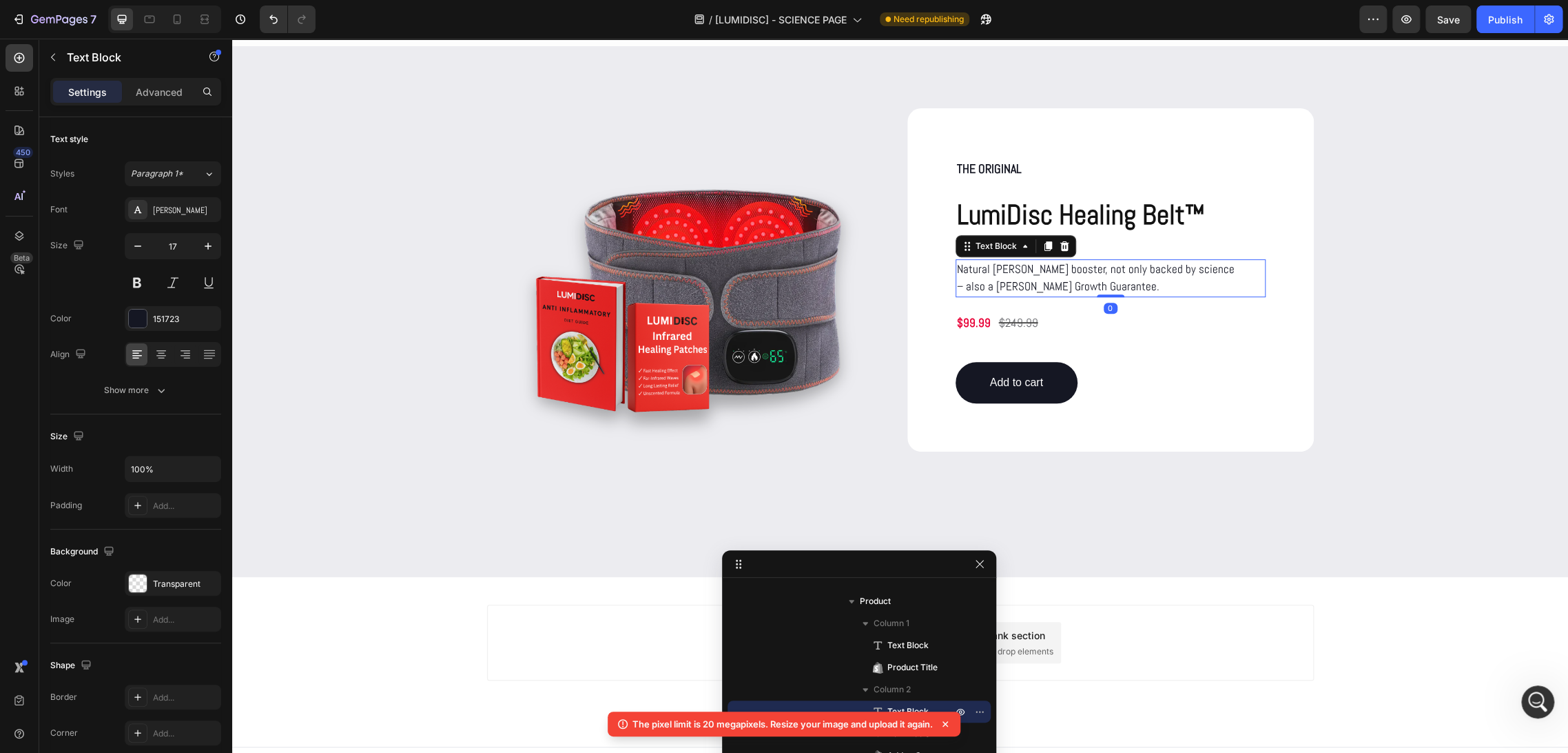
click at [1012, 279] on p "Natural [PERSON_NAME] booster, not only backed by science" at bounding box center [1111, 270] width 307 height 18
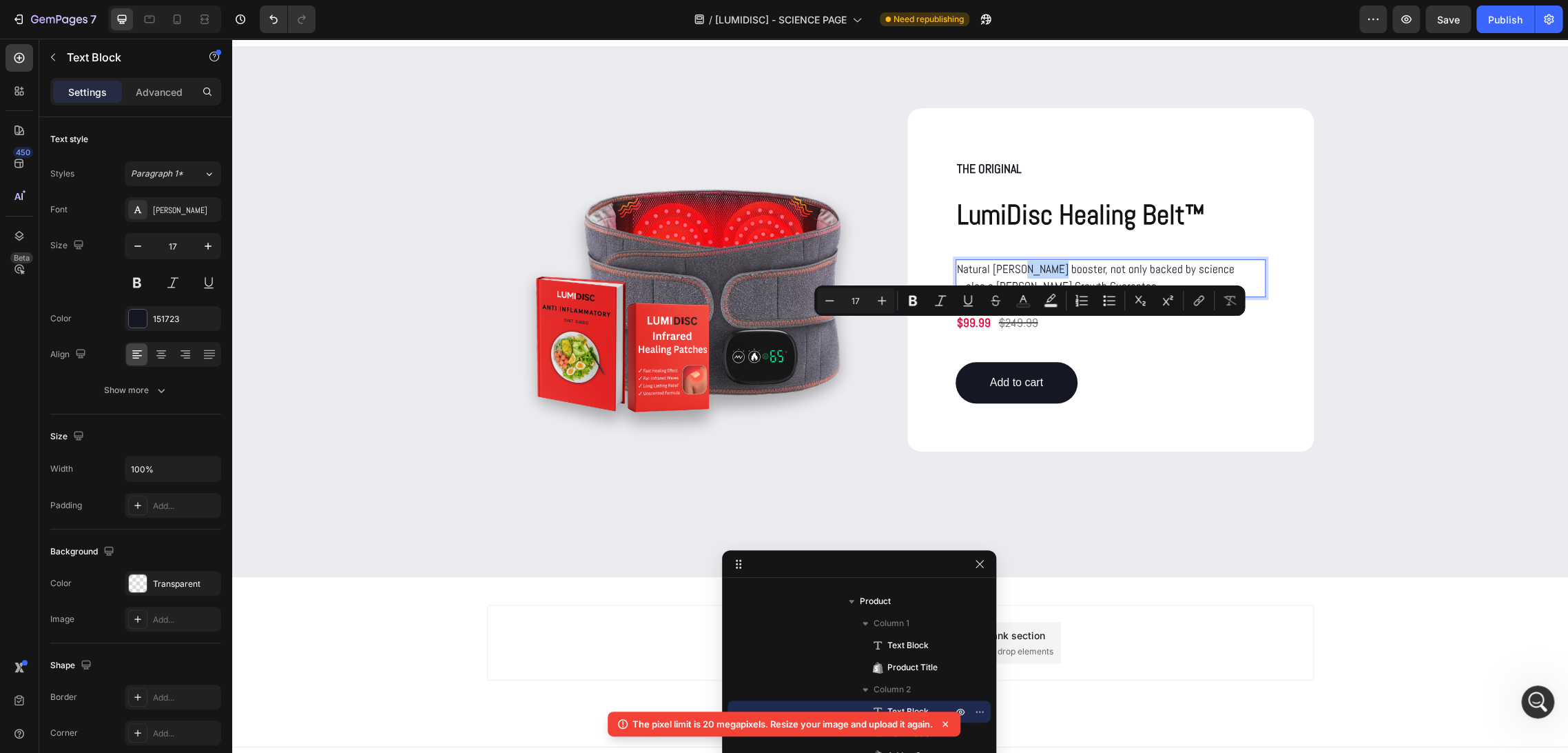
click at [1021, 279] on p "Natural [PERSON_NAME] booster, not only backed by science" at bounding box center [1111, 270] width 307 height 18
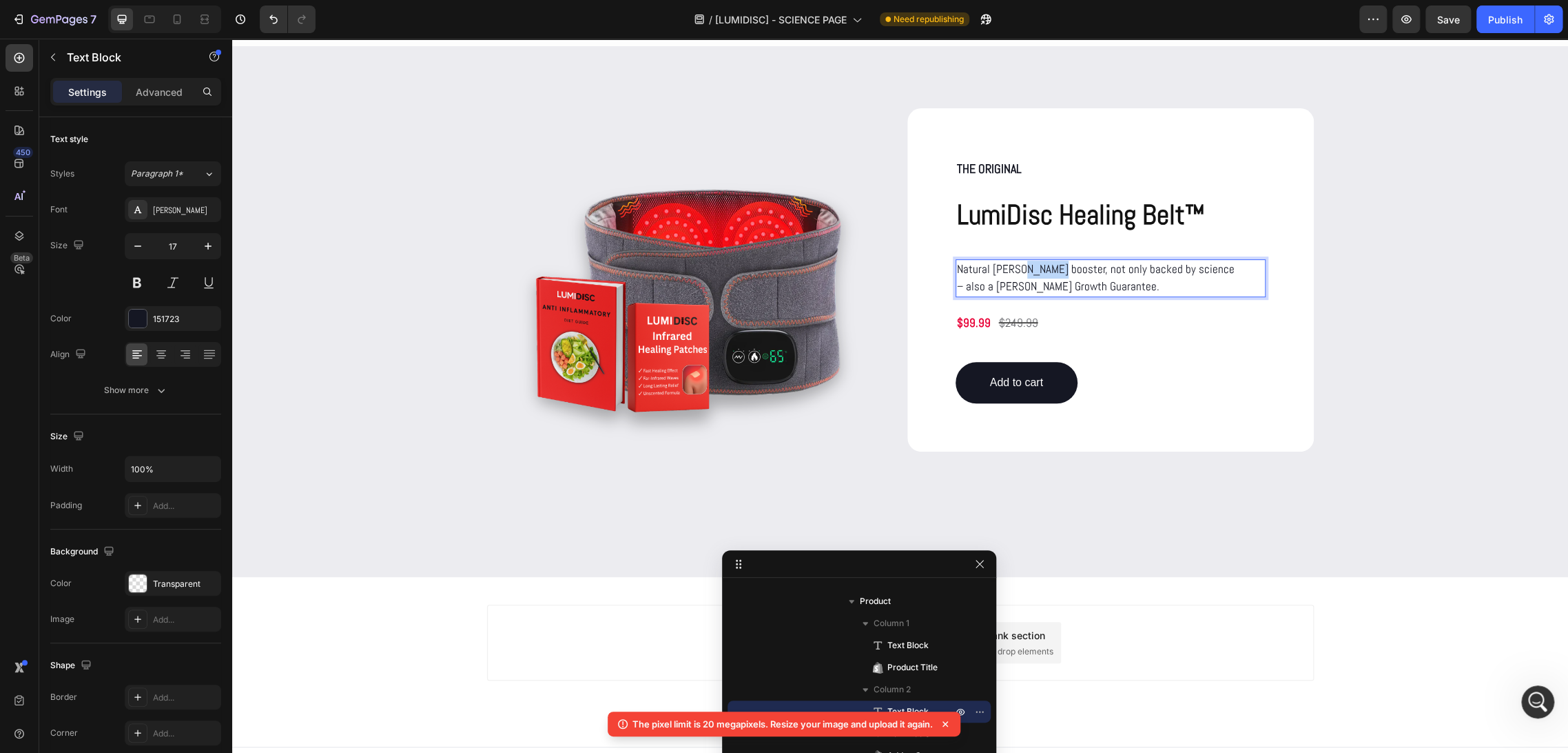
click at [1021, 279] on p "Natural [PERSON_NAME] booster, not only backed by science" at bounding box center [1111, 270] width 307 height 18
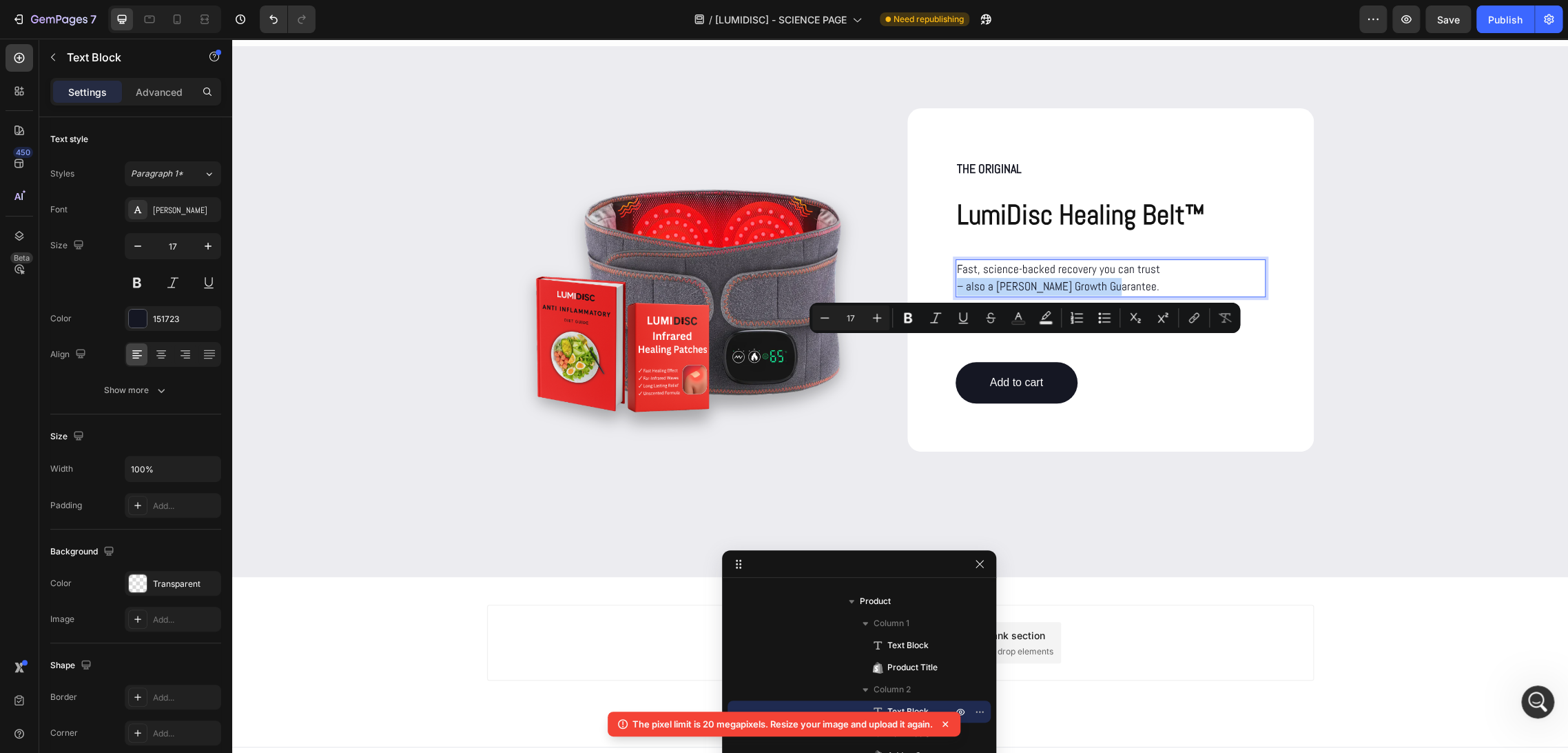
drag, startPoint x: 1084, startPoint y: 350, endPoint x: 949, endPoint y: 352, distance: 135.0
click at [955, 297] on div "Fast, science-backed recovery you can trust – also a [PERSON_NAME] Growth Guara…" at bounding box center [1110, 279] width 310 height 38
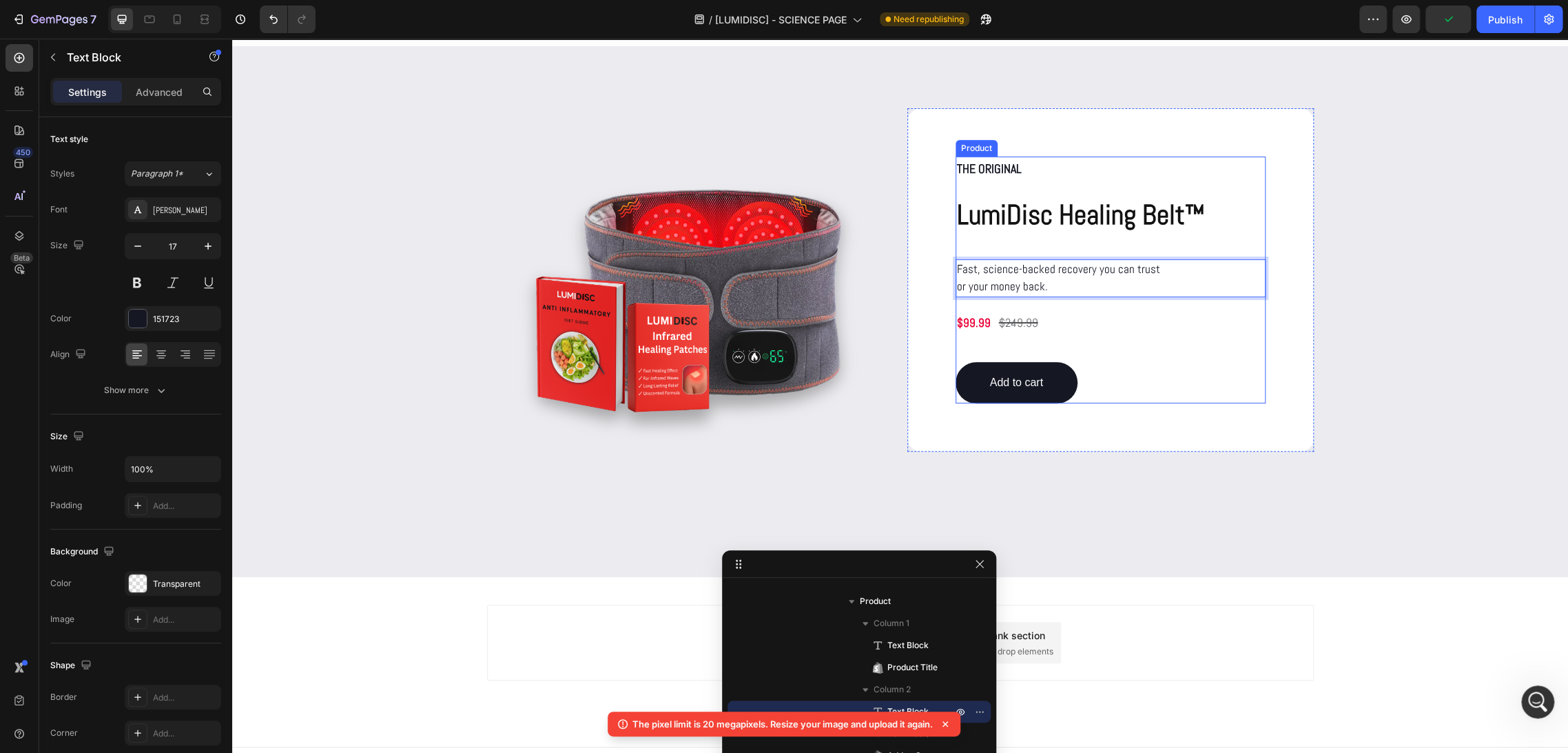
click at [1070, 368] on div "Fast, science-backed recovery you can trust or your money back. Text Block 0 $9…" at bounding box center [1110, 325] width 310 height 159
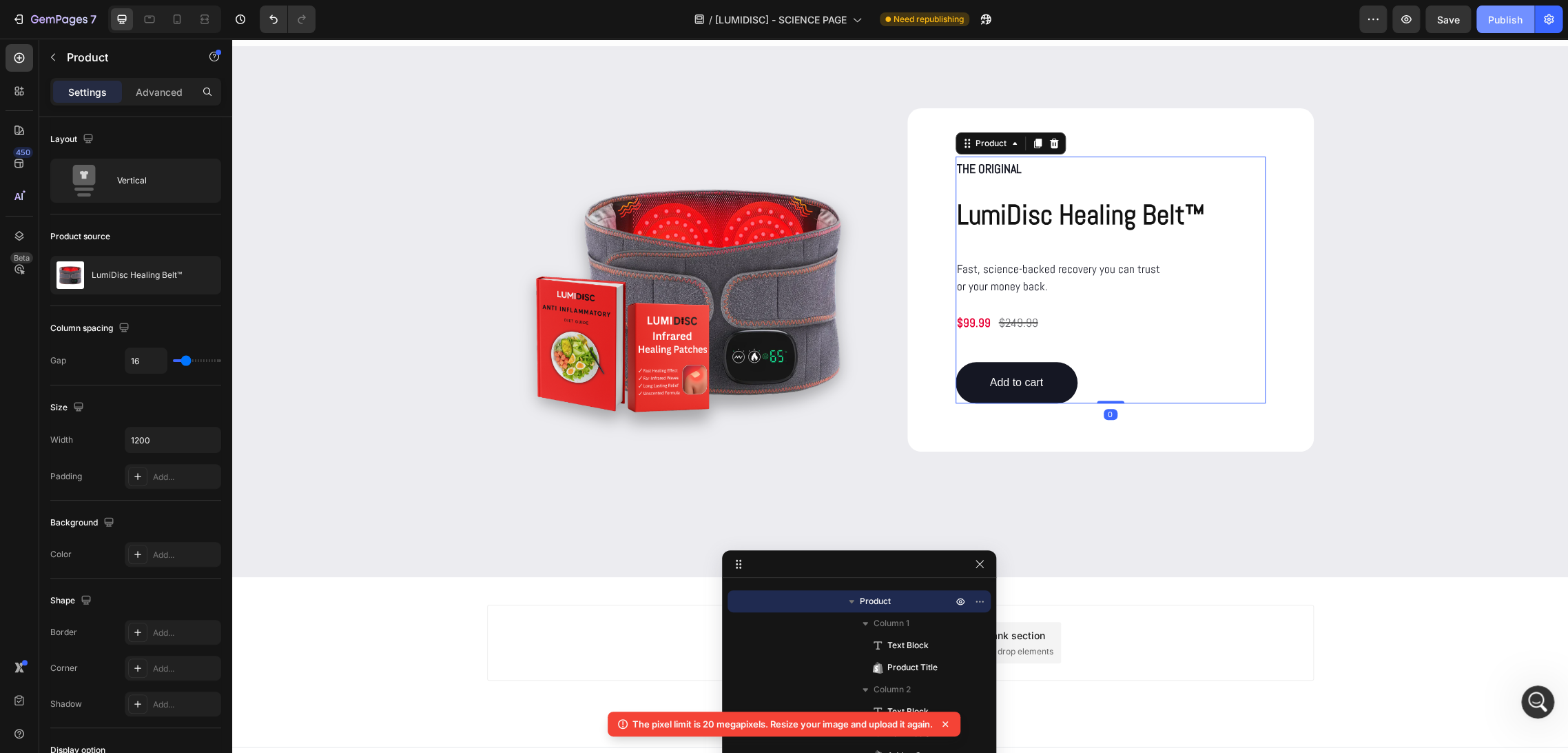
click at [1506, 23] on div "Publish" at bounding box center [1505, 19] width 35 height 14
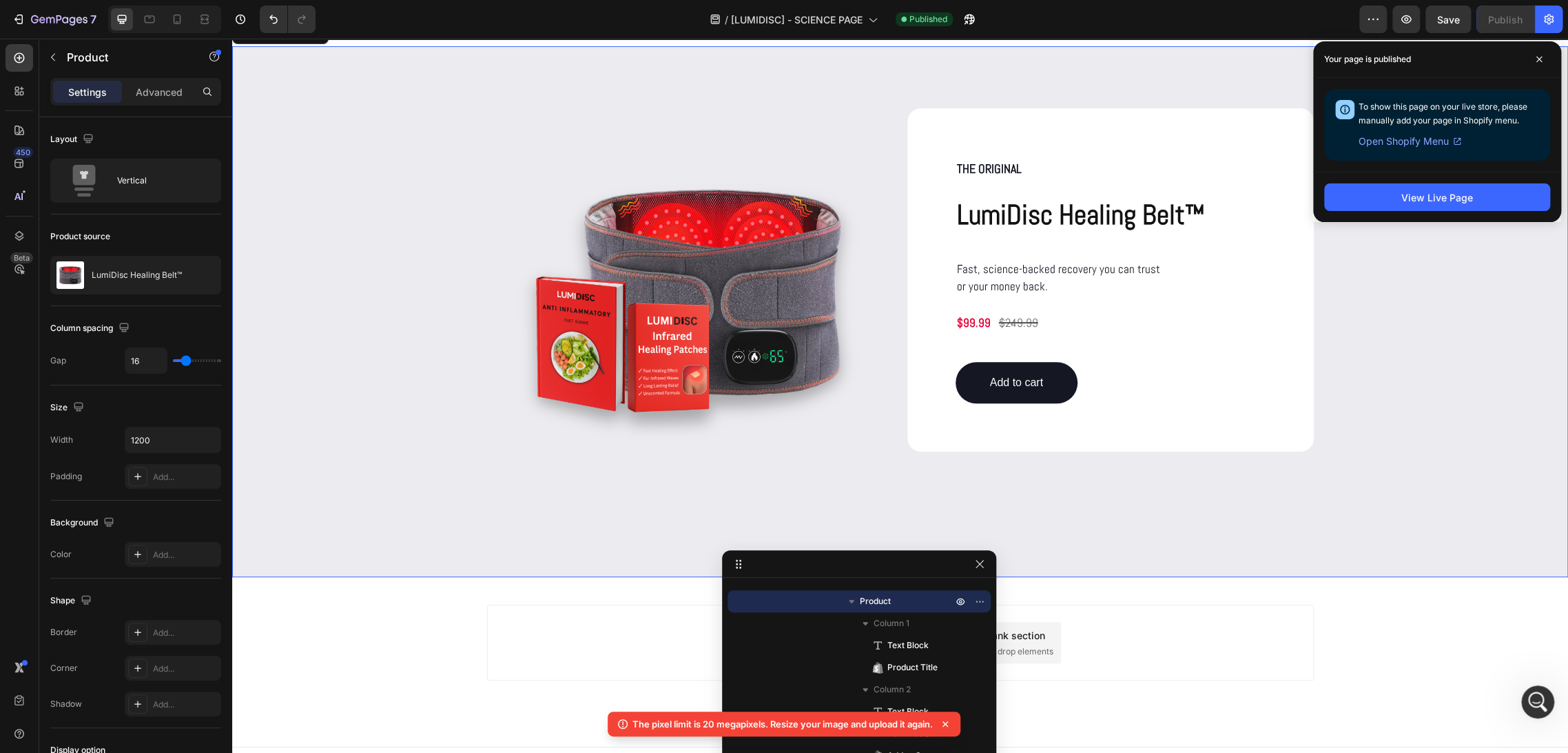
click at [452, 286] on div "THE ORIGINAL Text Block LumiDisc Healing Belt™ Product Title Fast, science-back…" at bounding box center [899, 311] width 1308 height 406
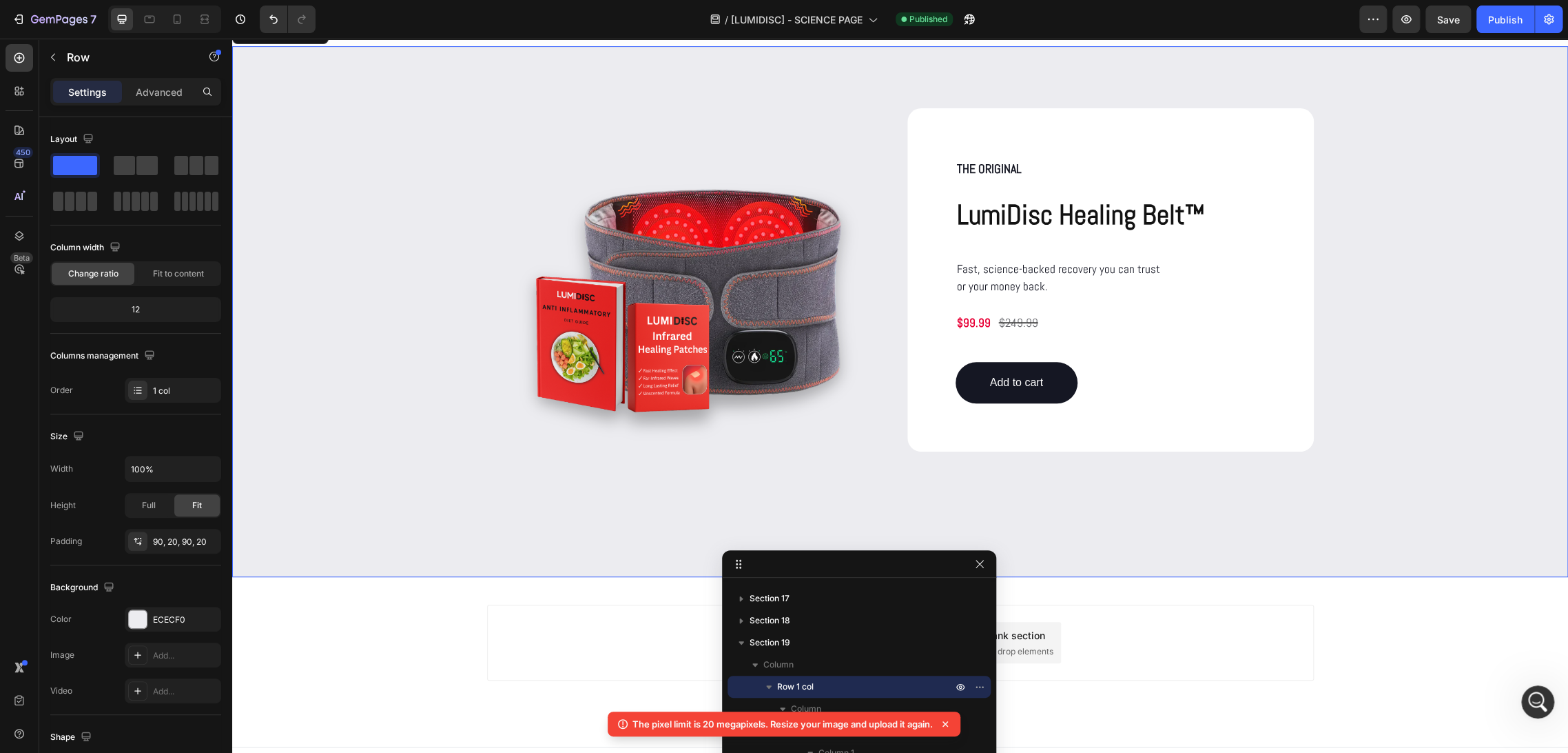
drag, startPoint x: 951, startPoint y: 724, endPoint x: 939, endPoint y: 717, distance: 13.9
click at [950, 724] on icon at bounding box center [945, 724] width 14 height 14
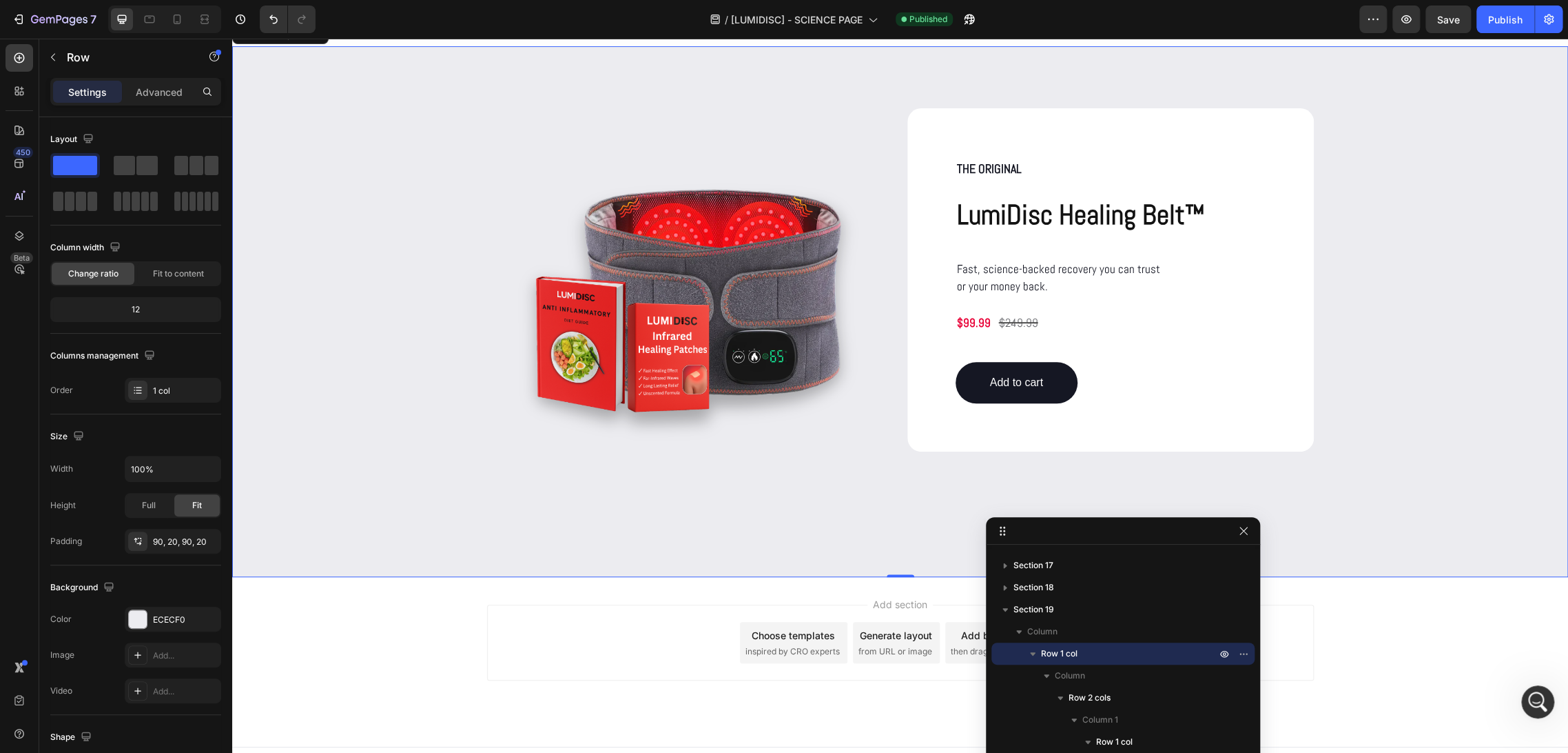
drag, startPoint x: 876, startPoint y: 570, endPoint x: 1137, endPoint y: 522, distance: 265.4
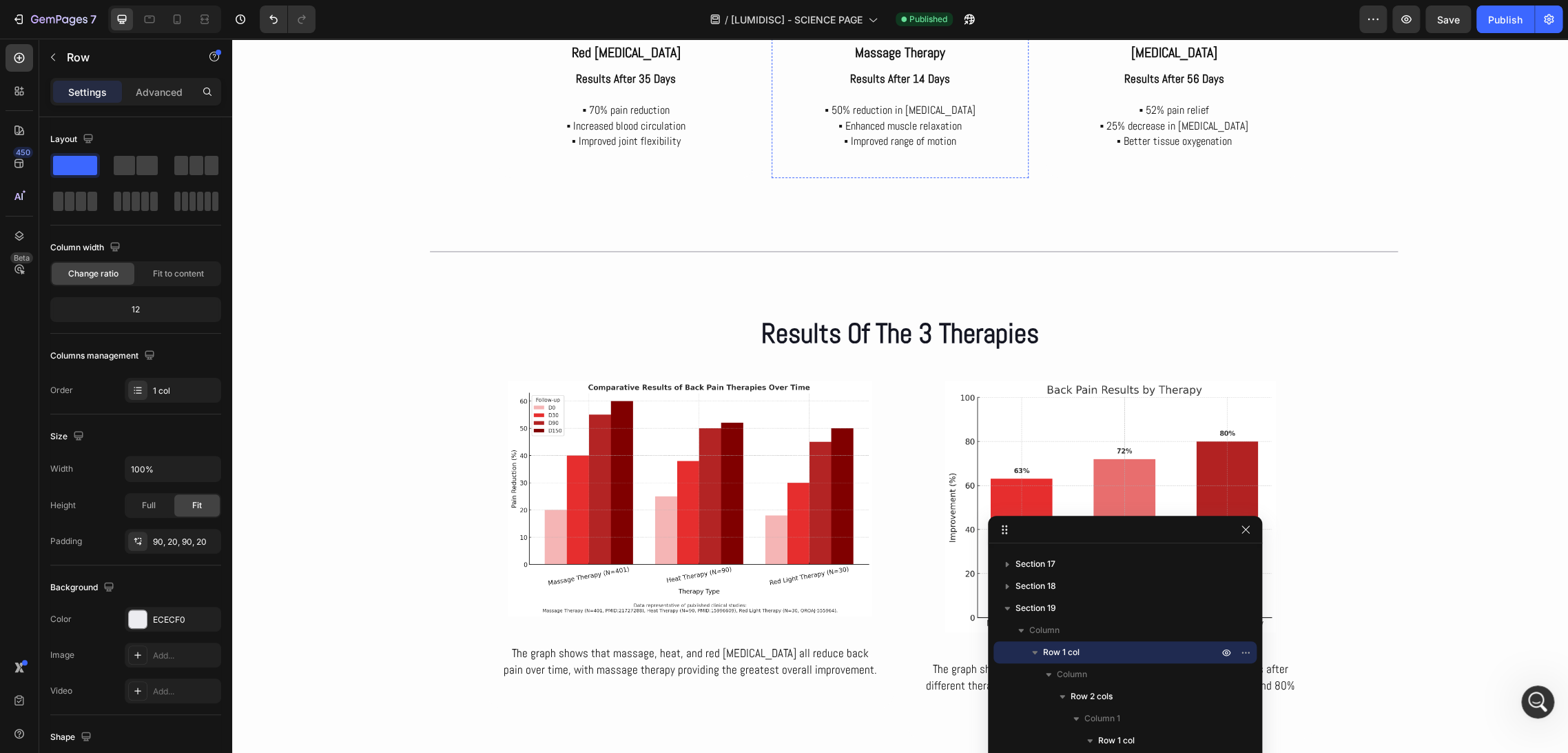
scroll to position [4693, 0]
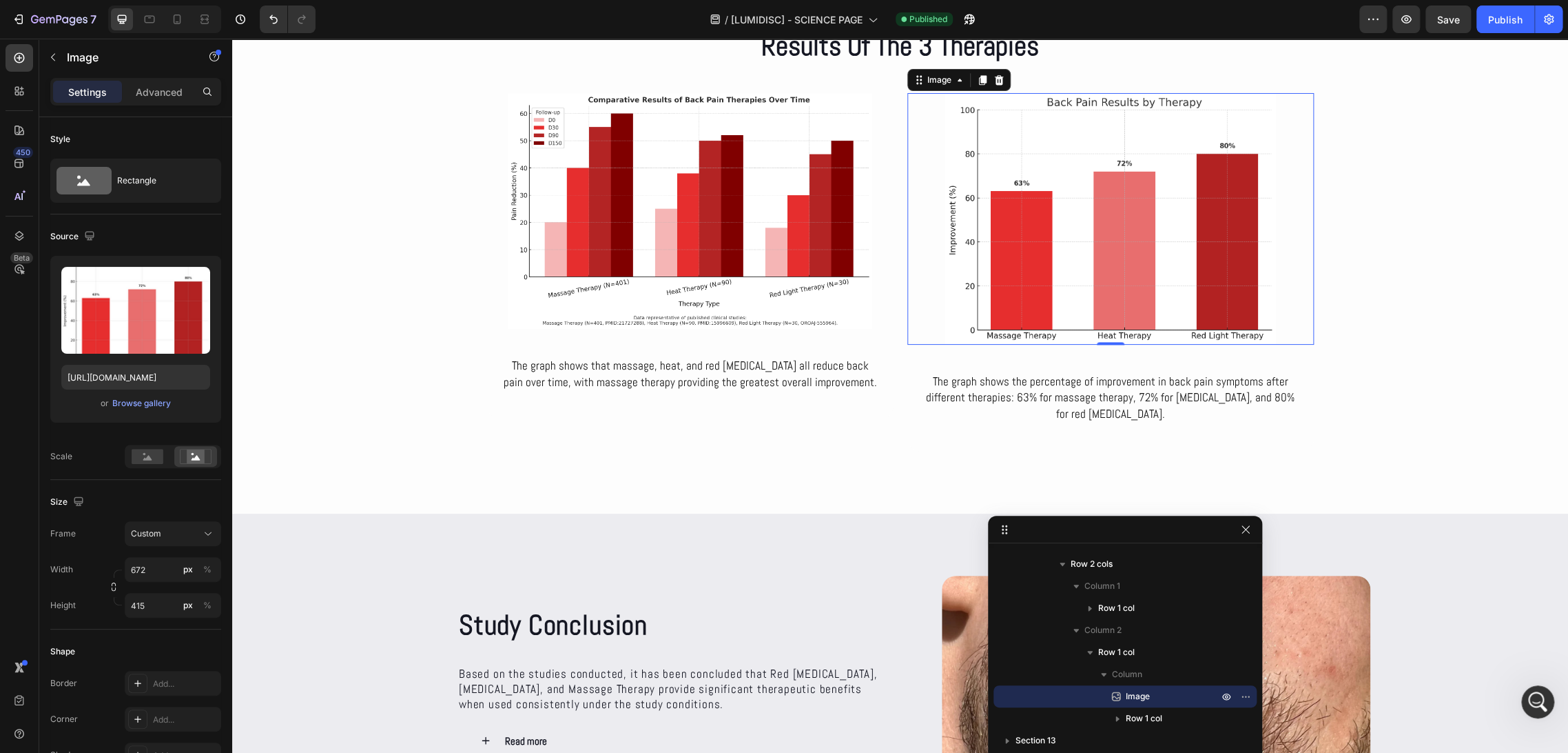
click at [921, 315] on img at bounding box center [1110, 218] width 406 height 251
click at [144, 561] on input "672" at bounding box center [173, 569] width 97 height 25
click at [499, 320] on img at bounding box center [690, 211] width 406 height 236
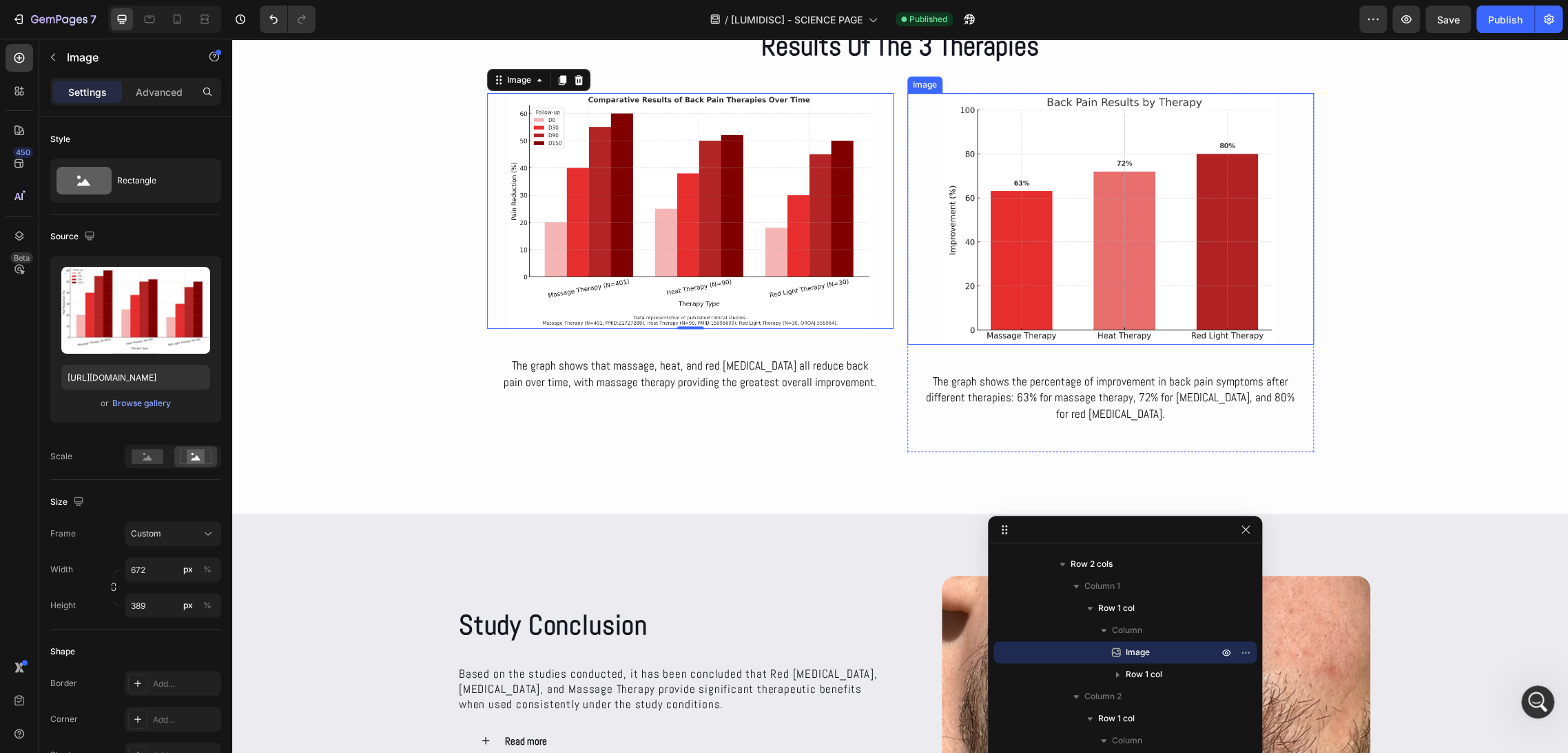
click at [948, 330] on img at bounding box center [1110, 218] width 406 height 251
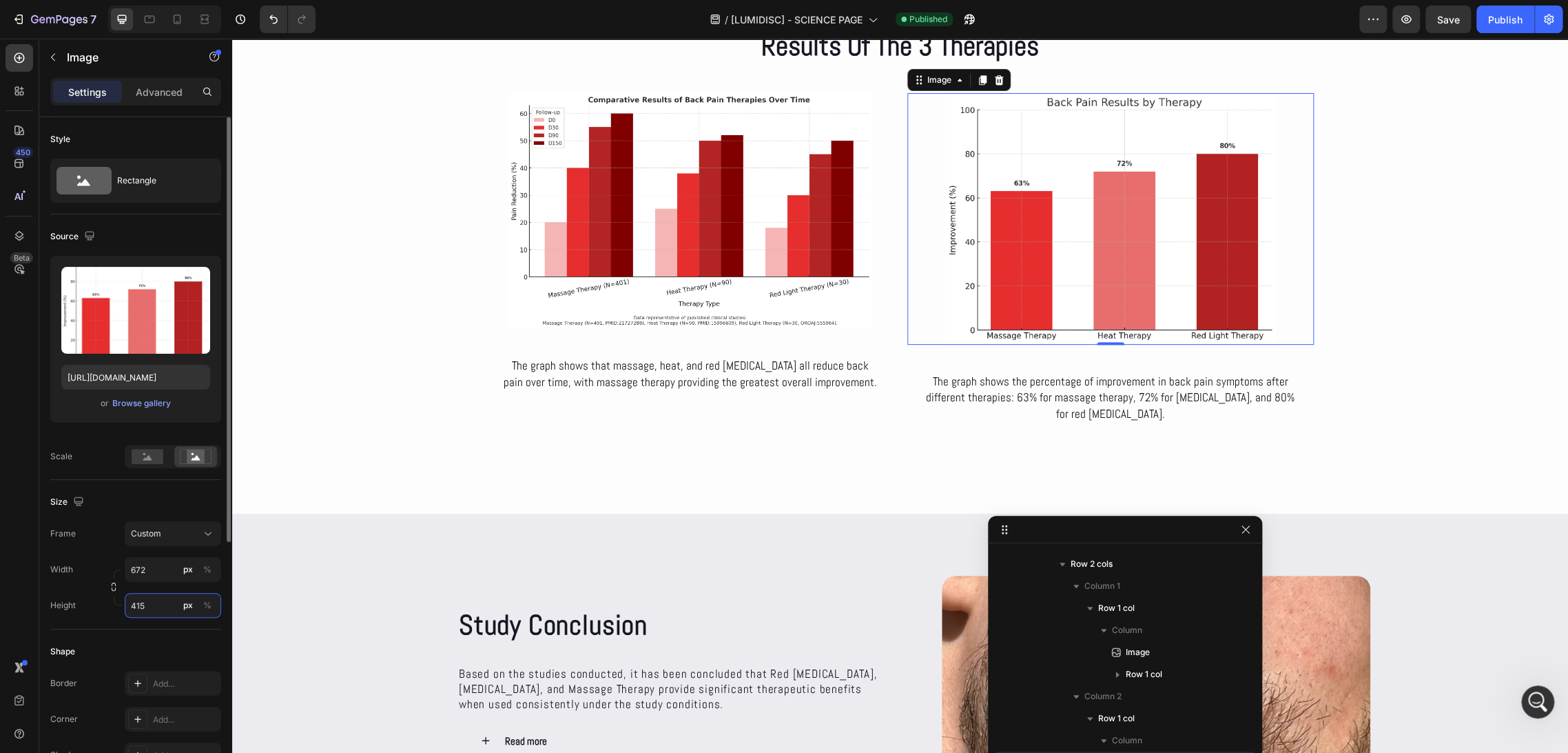
click at [144, 608] on input "415" at bounding box center [173, 605] width 97 height 25
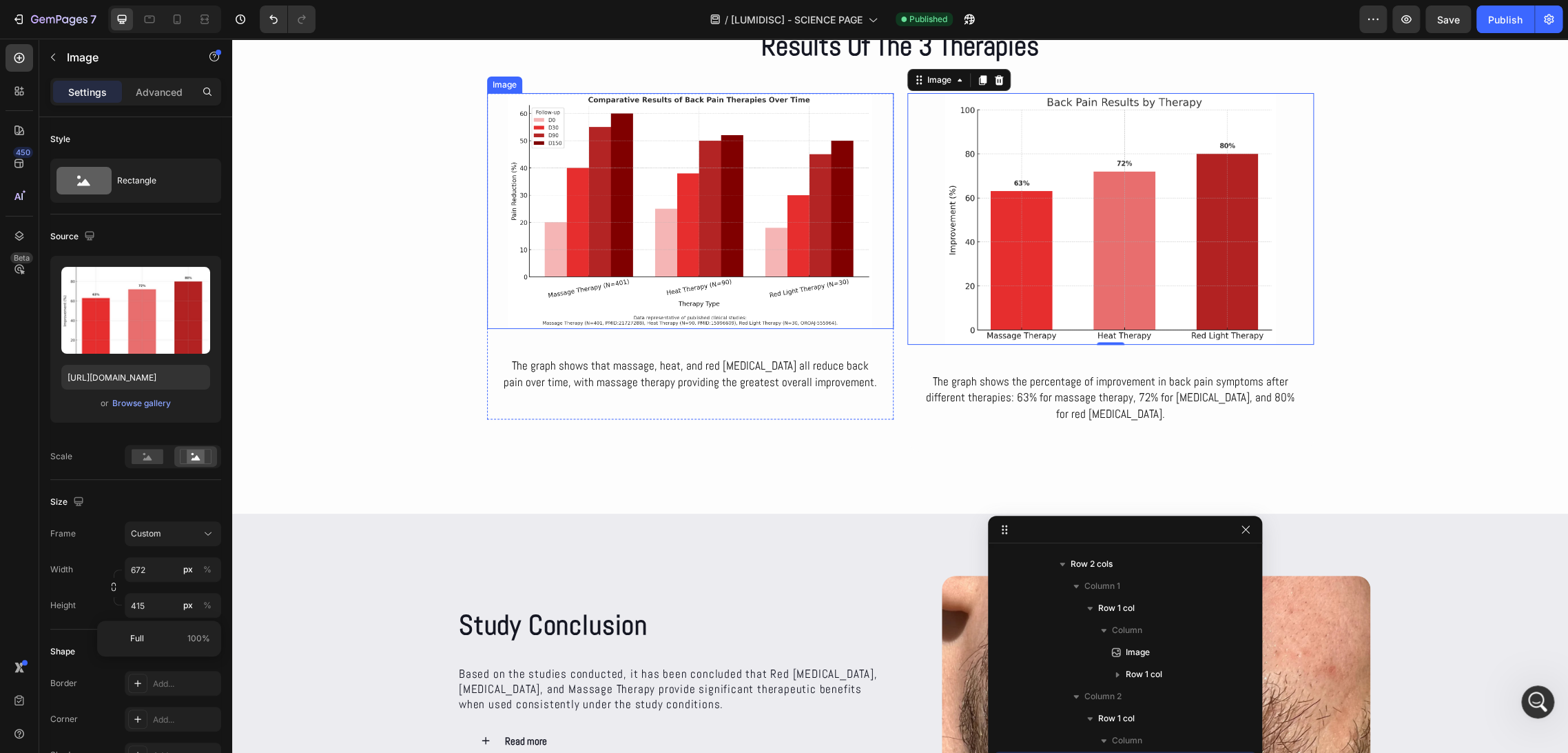
click at [515, 304] on img at bounding box center [690, 211] width 406 height 236
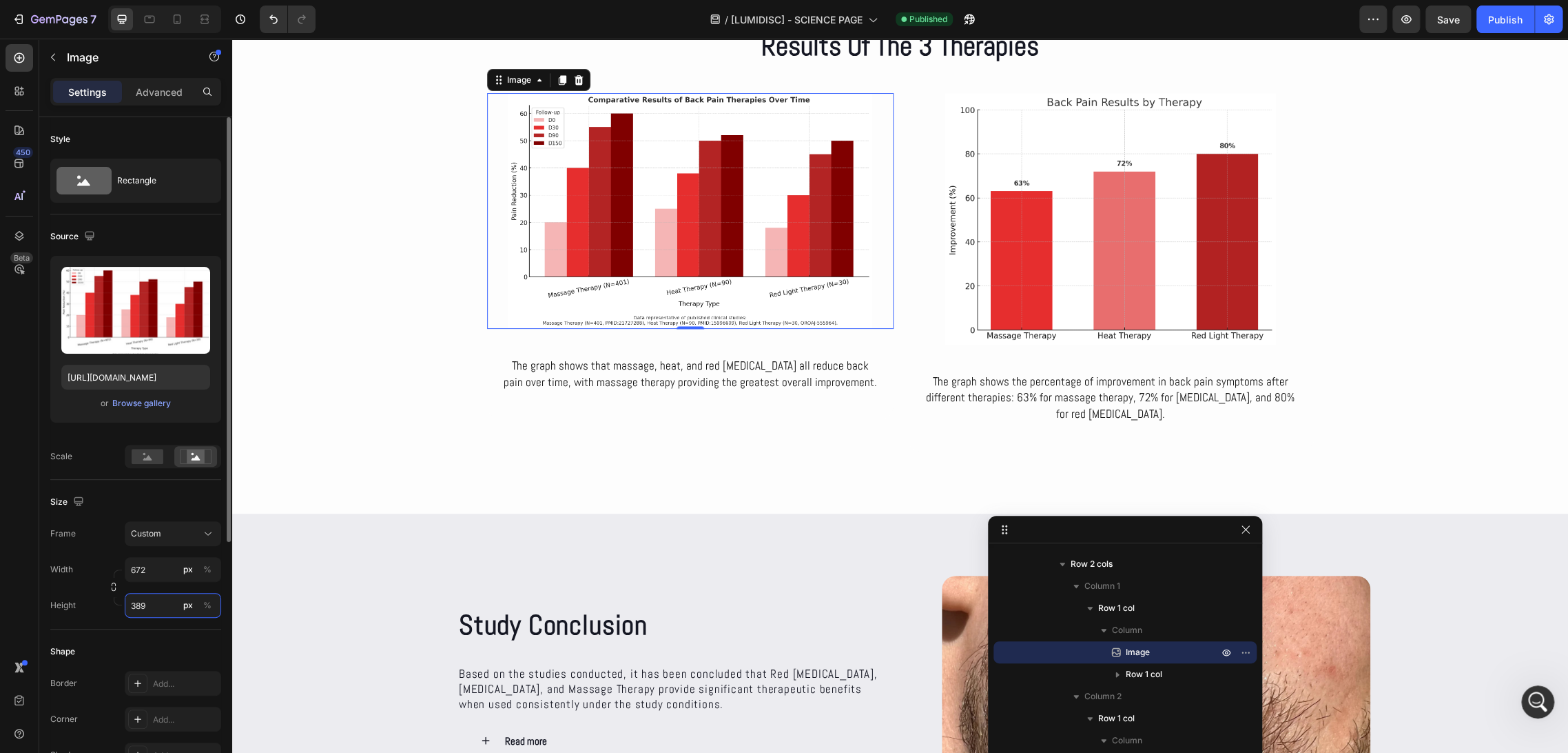
click at [138, 603] on input "389" at bounding box center [173, 605] width 97 height 25
paste input "415"
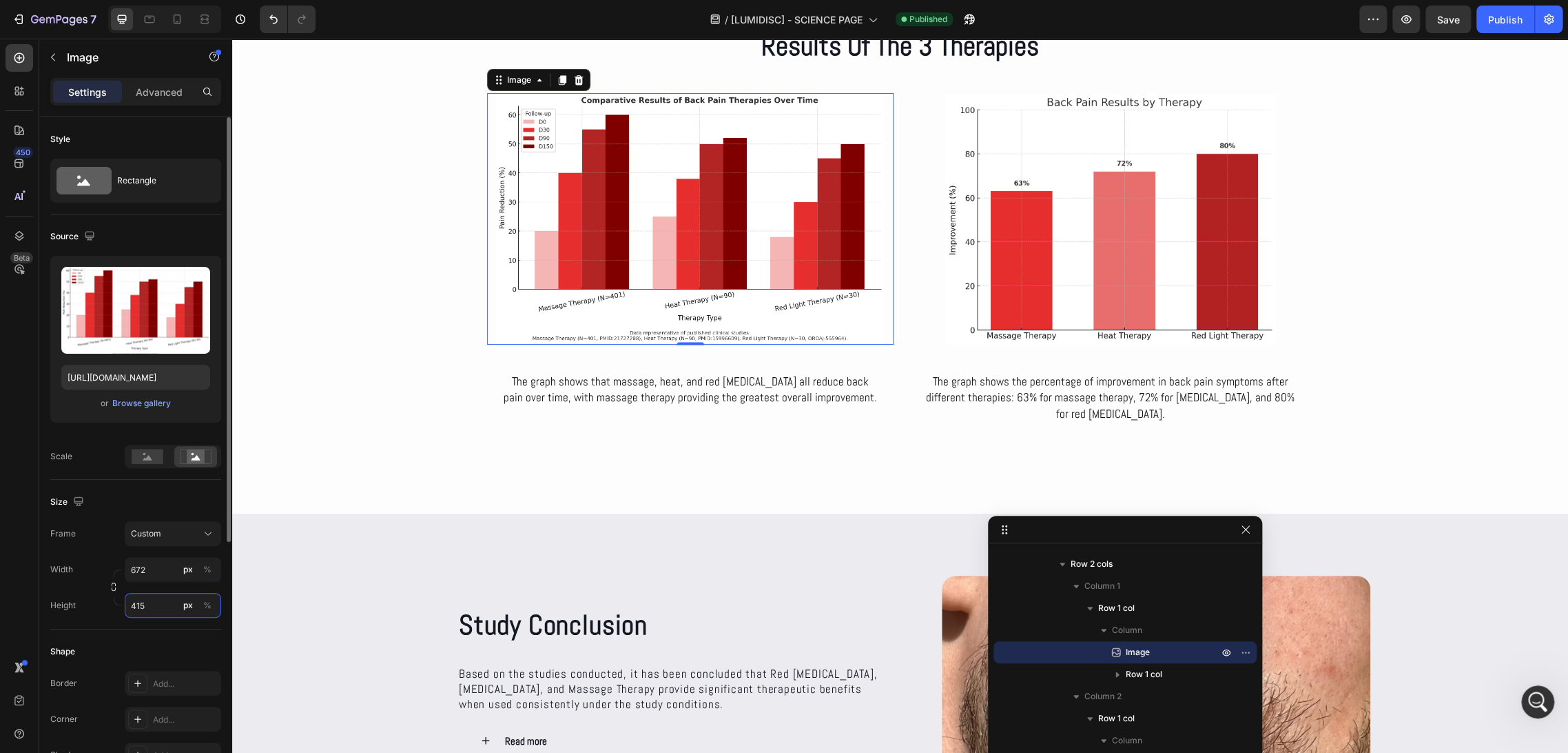
type input "415"
click at [116, 495] on div "Size" at bounding box center [135, 501] width 171 height 22
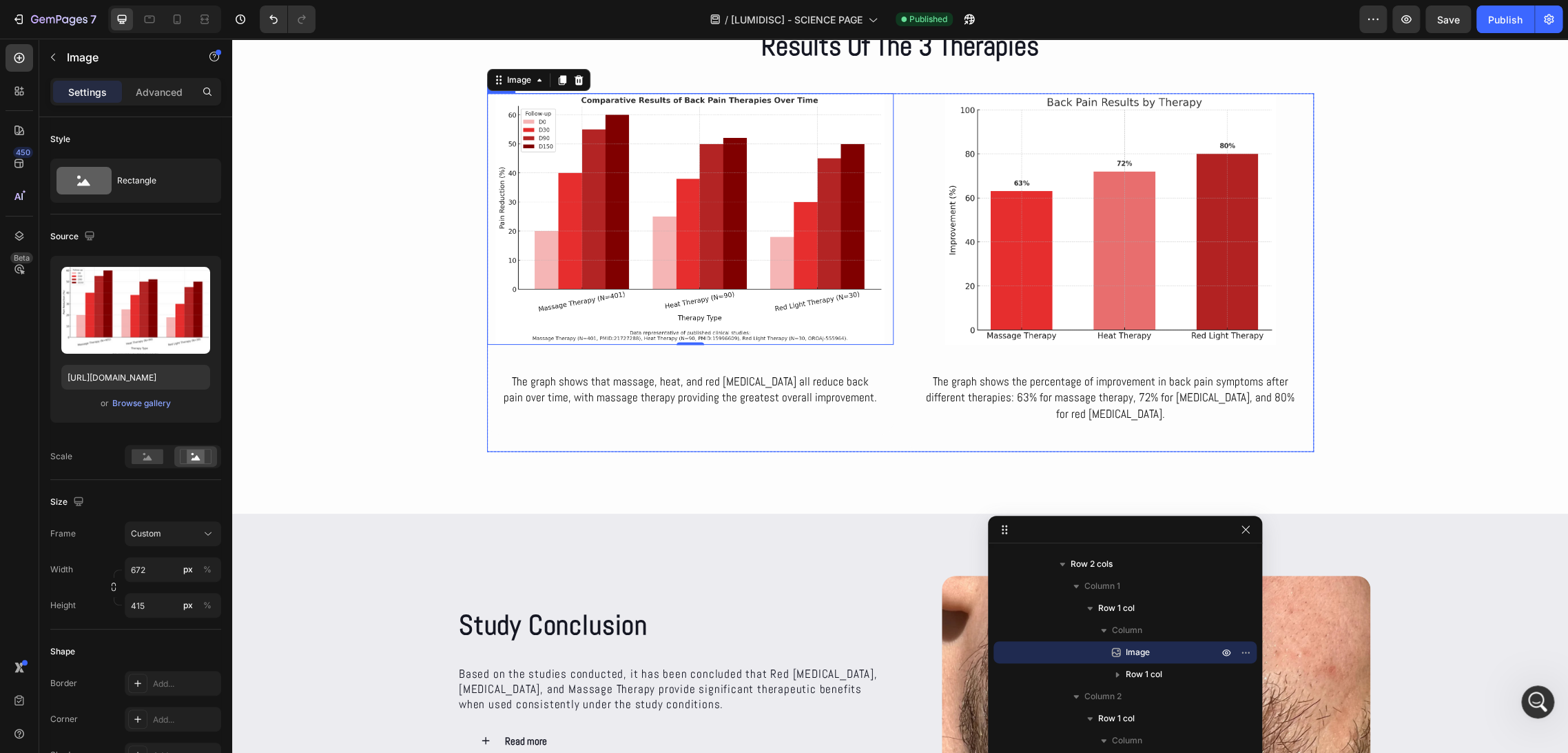
click at [896, 363] on div "Image 0 The graph shows that massage, heat, and red [MEDICAL_DATA] all reduce b…" at bounding box center [900, 272] width 826 height 359
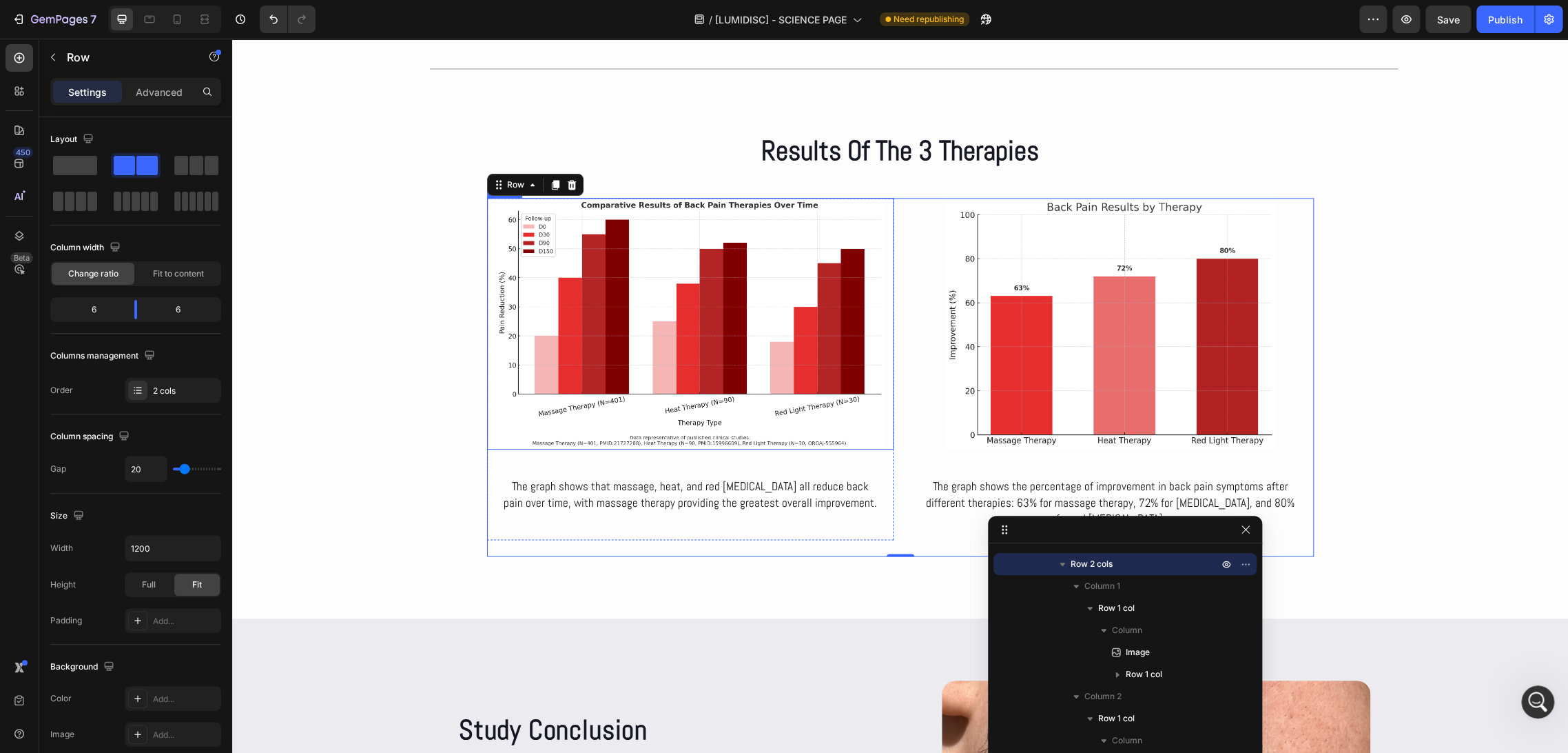
scroll to position [4539, 0]
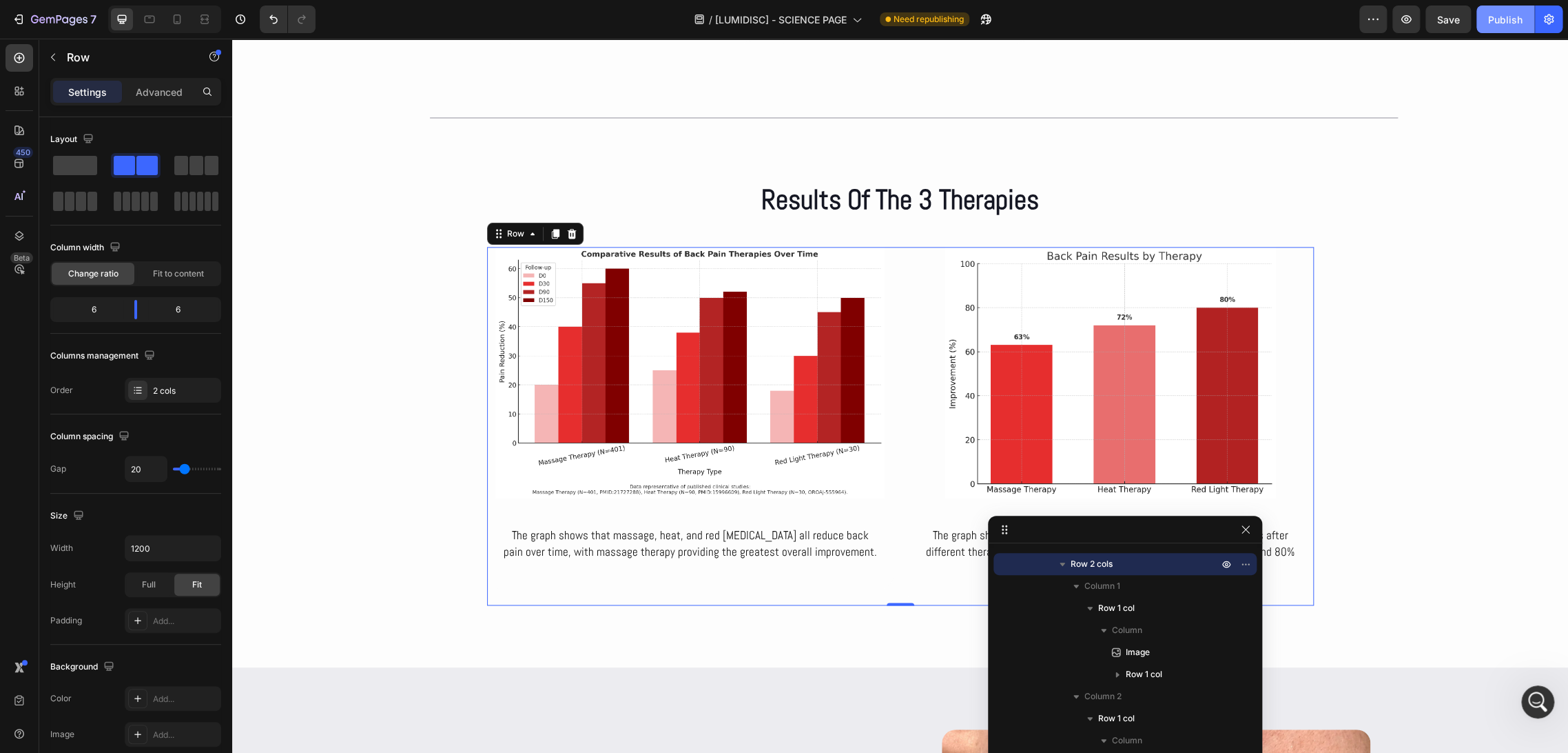
click at [1512, 29] on button "Publish" at bounding box center [1505, 20] width 58 height 28
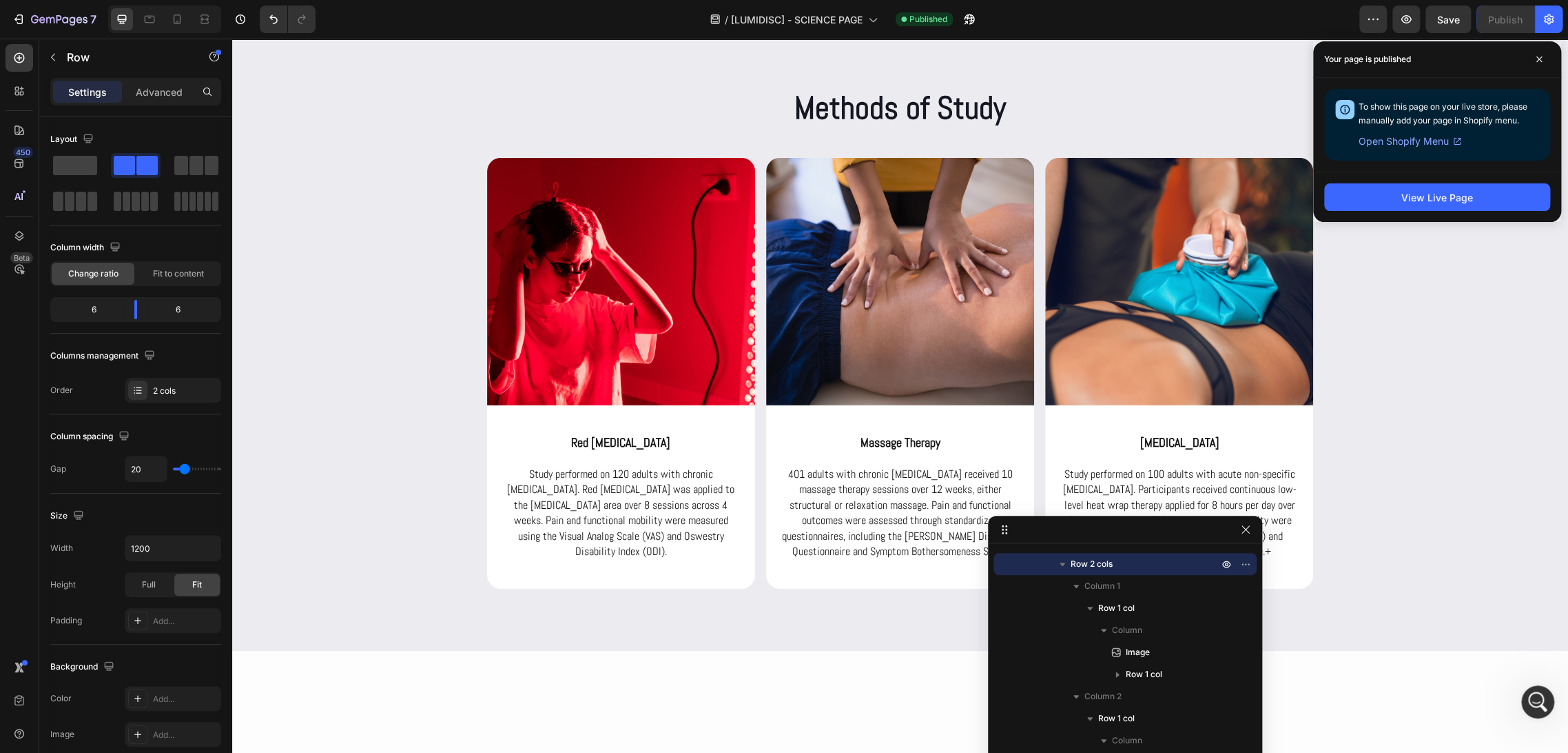
scroll to position [1209, 0]
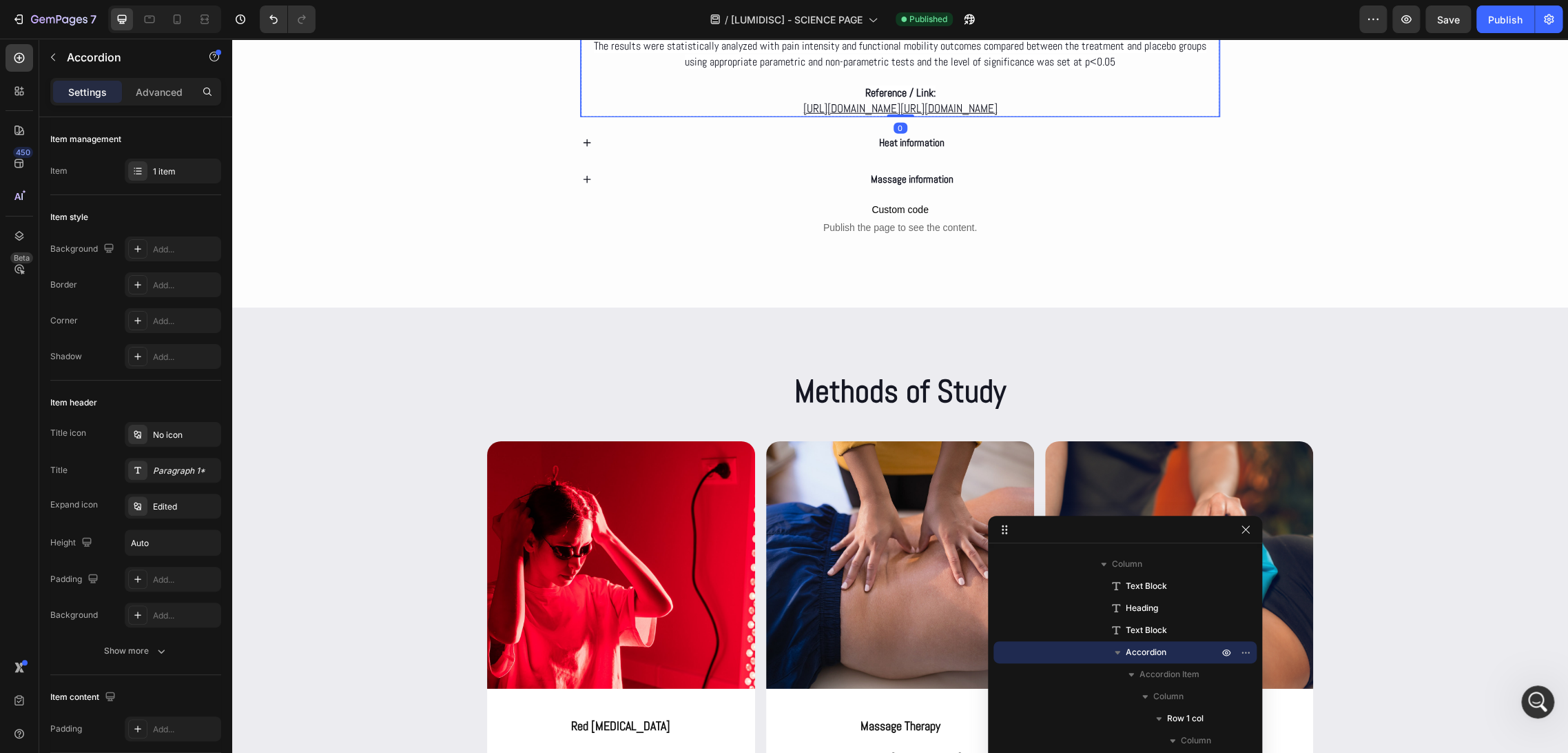
scroll to position [2757, 0]
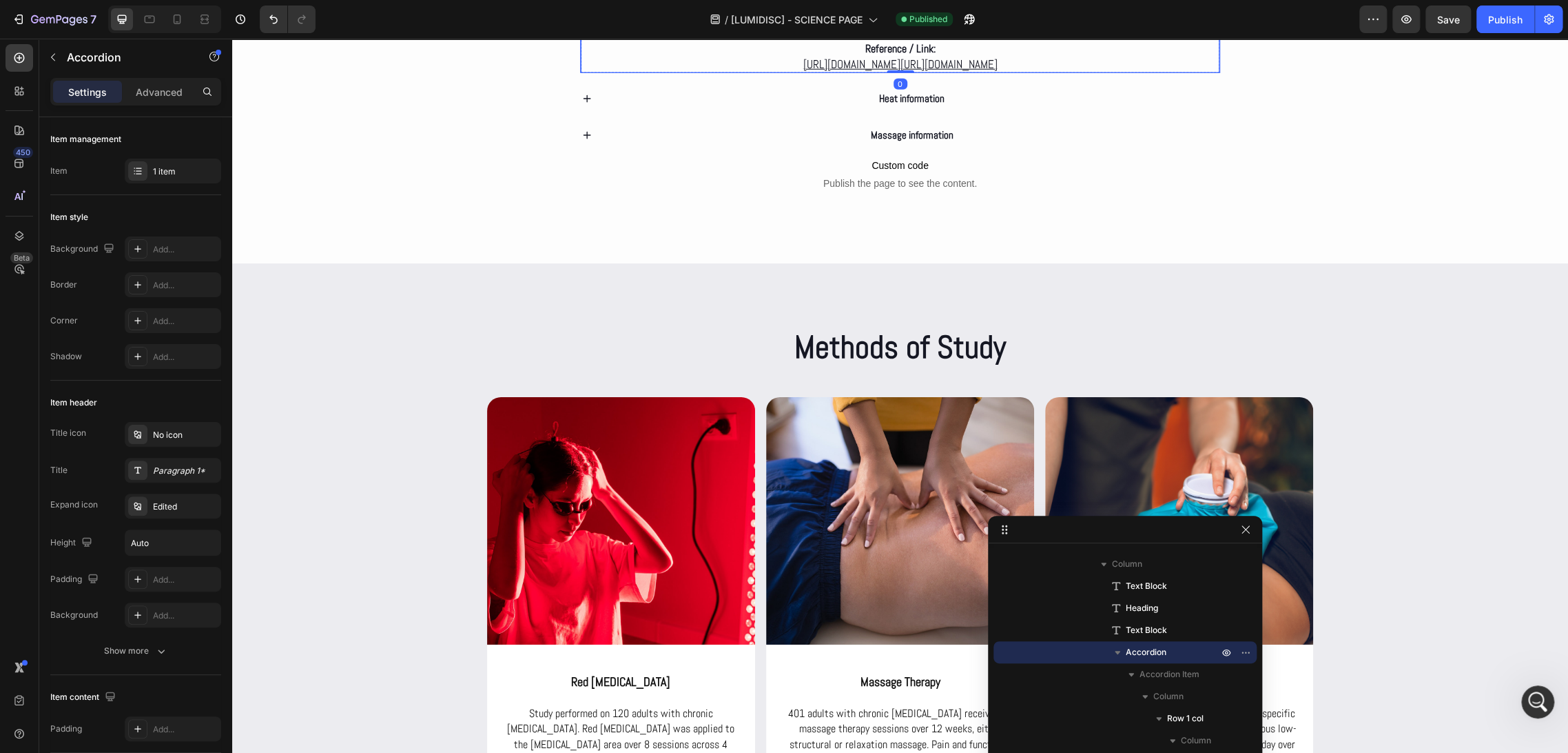
click at [933, 72] on p "Reference / Link: [URL][DOMAIN_NAME] [URL][DOMAIN_NAME]" at bounding box center [900, 56] width 637 height 31
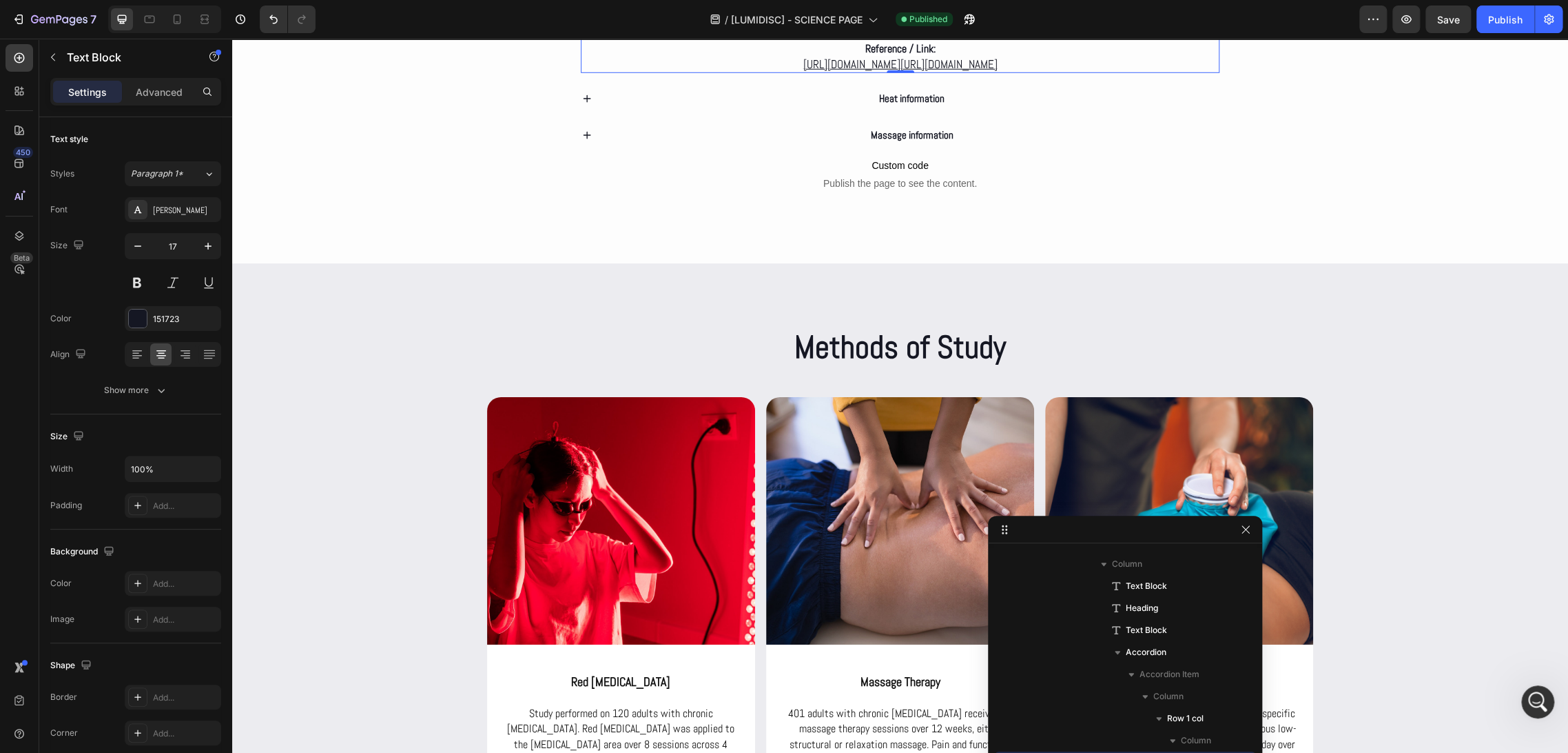
click at [933, 72] on p "Reference / Link: [URL][DOMAIN_NAME] [URL][DOMAIN_NAME]" at bounding box center [900, 56] width 637 height 31
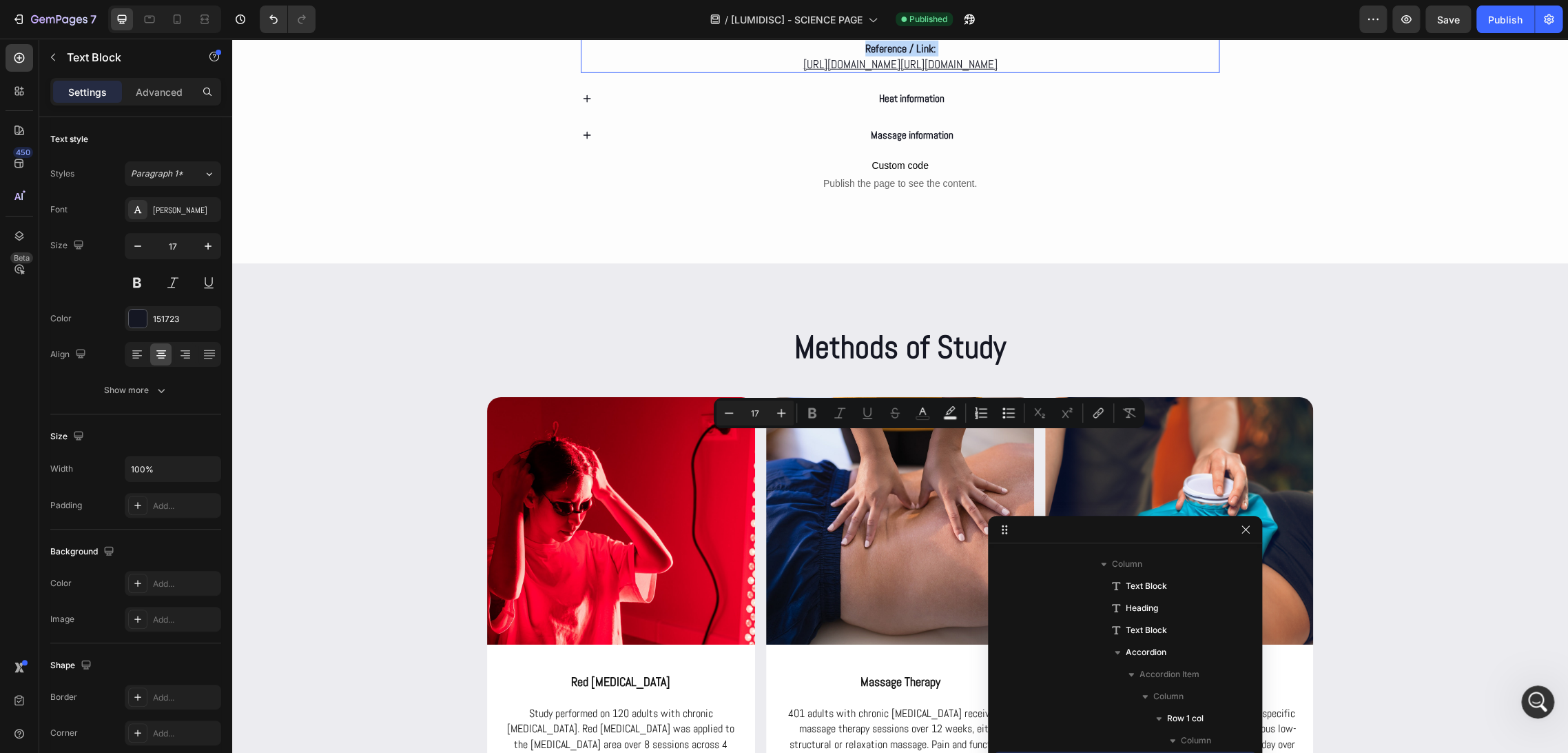
click at [934, 72] on p "Reference / Link: [URL][DOMAIN_NAME] [URL][DOMAIN_NAME]" at bounding box center [900, 56] width 637 height 31
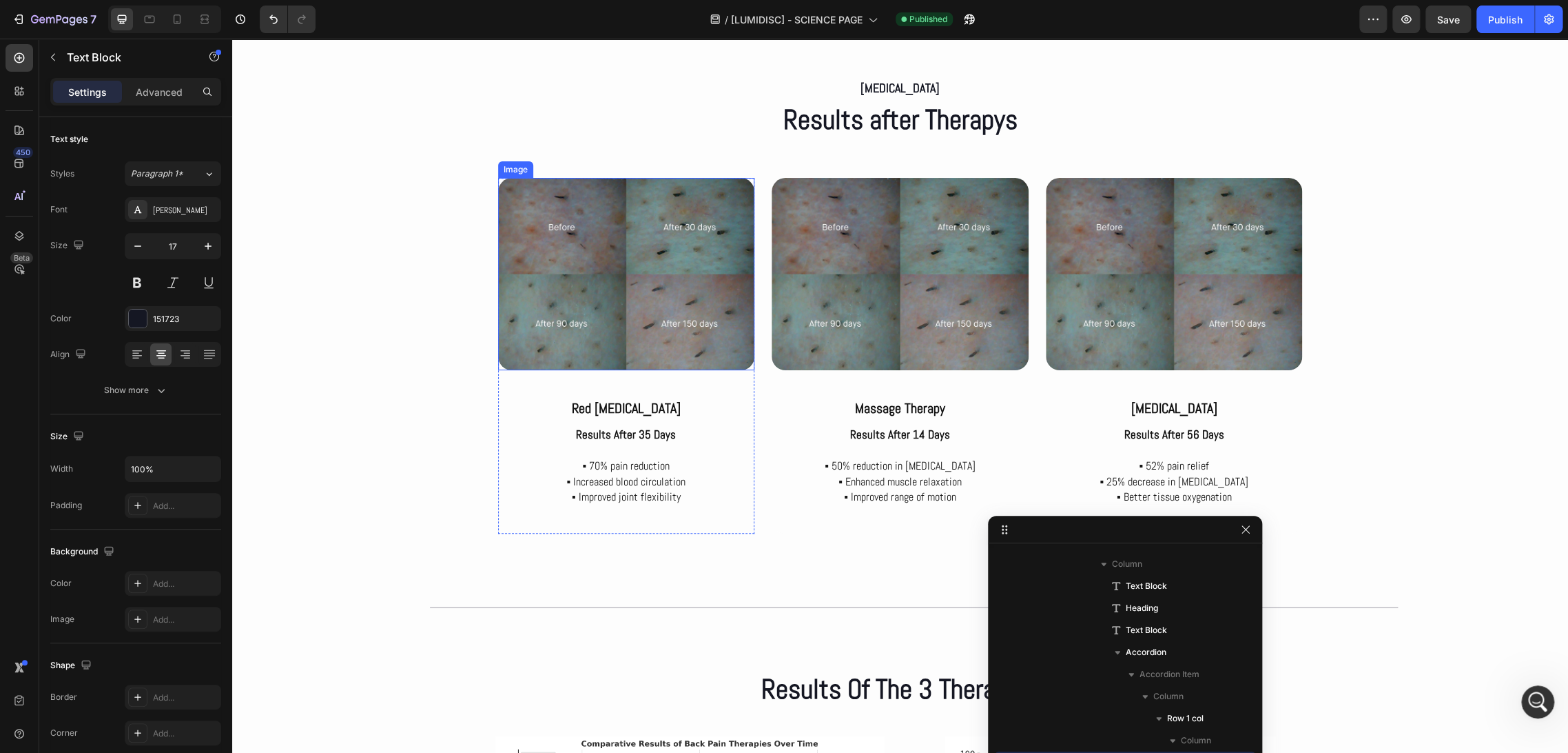
scroll to position [3905, 0]
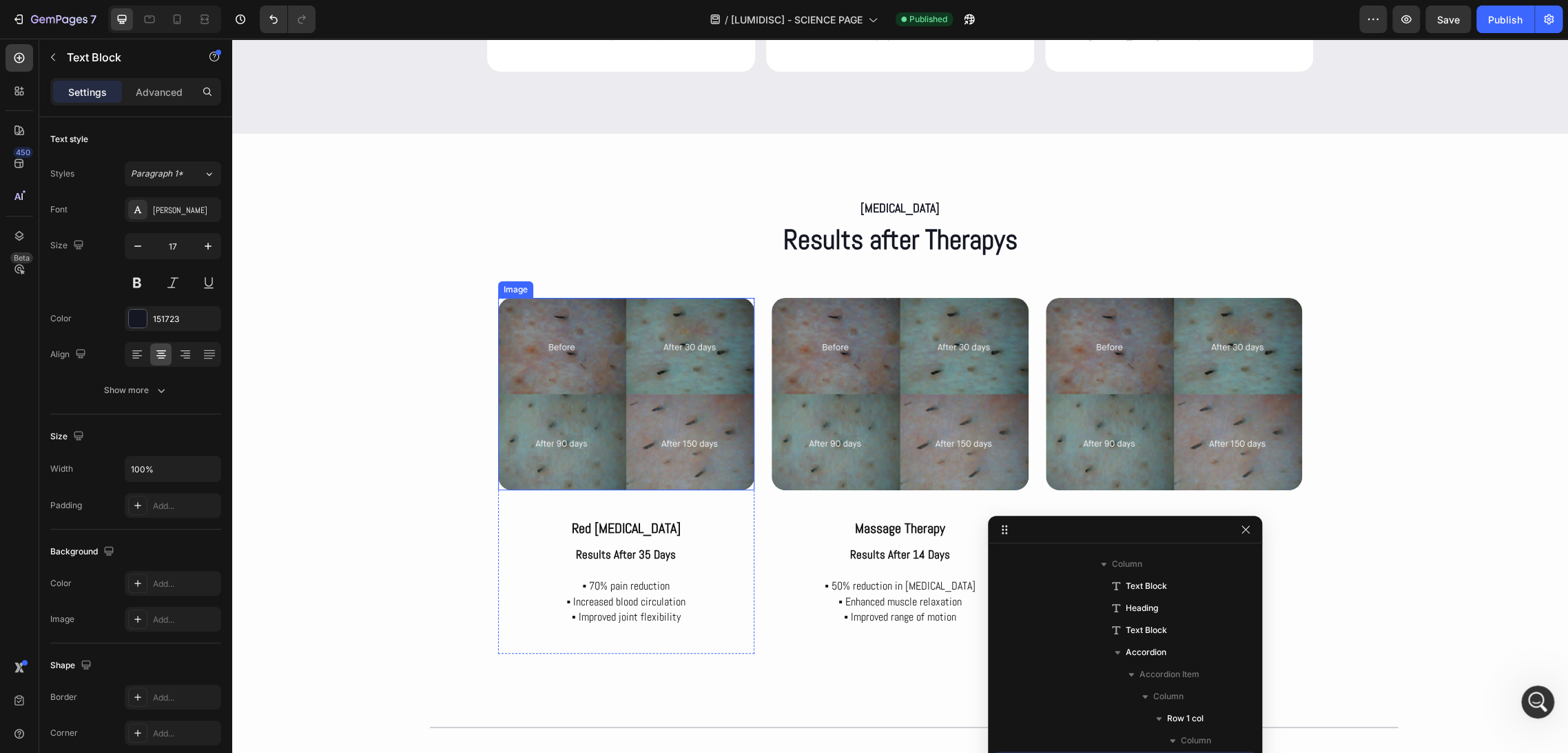
click at [610, 393] on img at bounding box center [626, 393] width 257 height 193
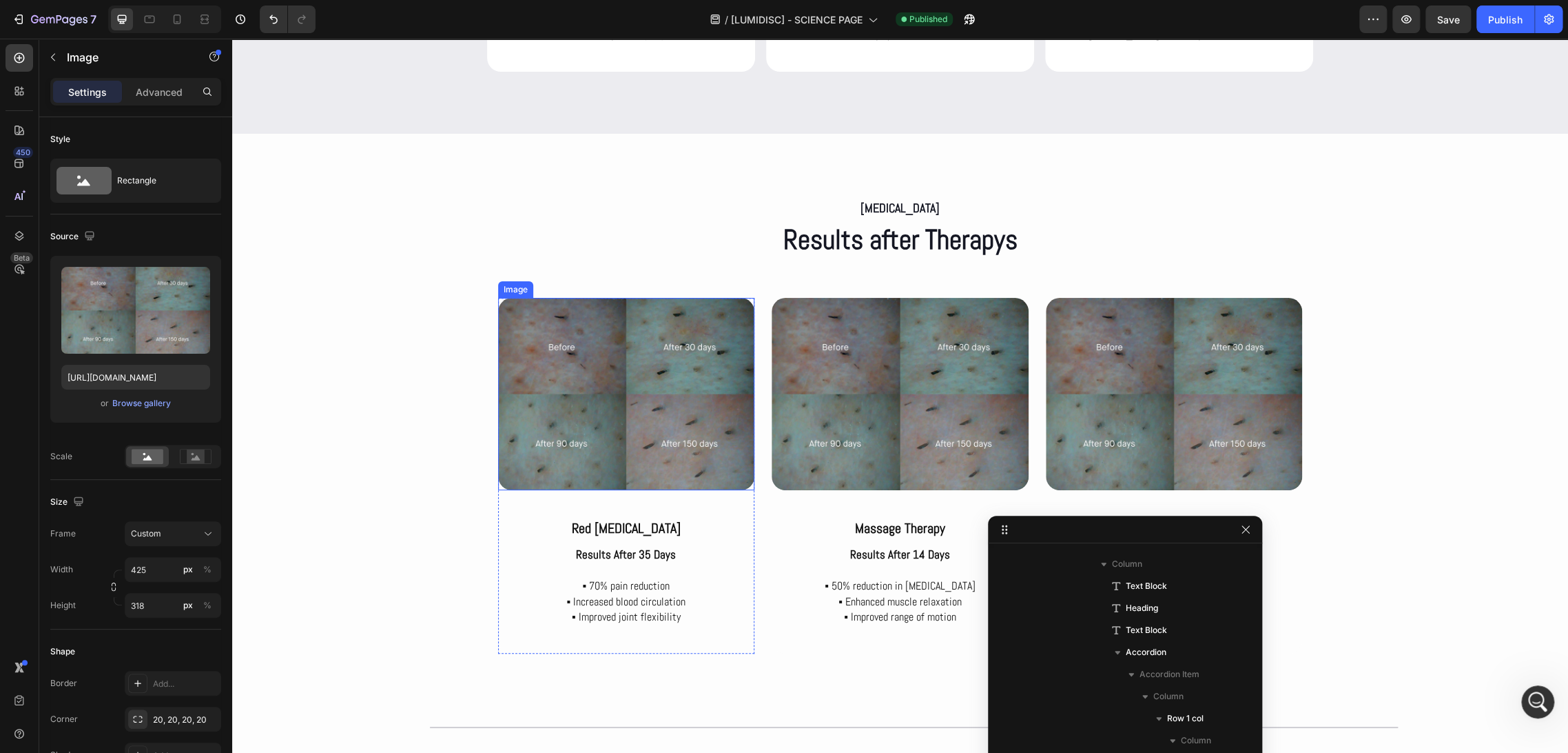
scroll to position [2334, 0]
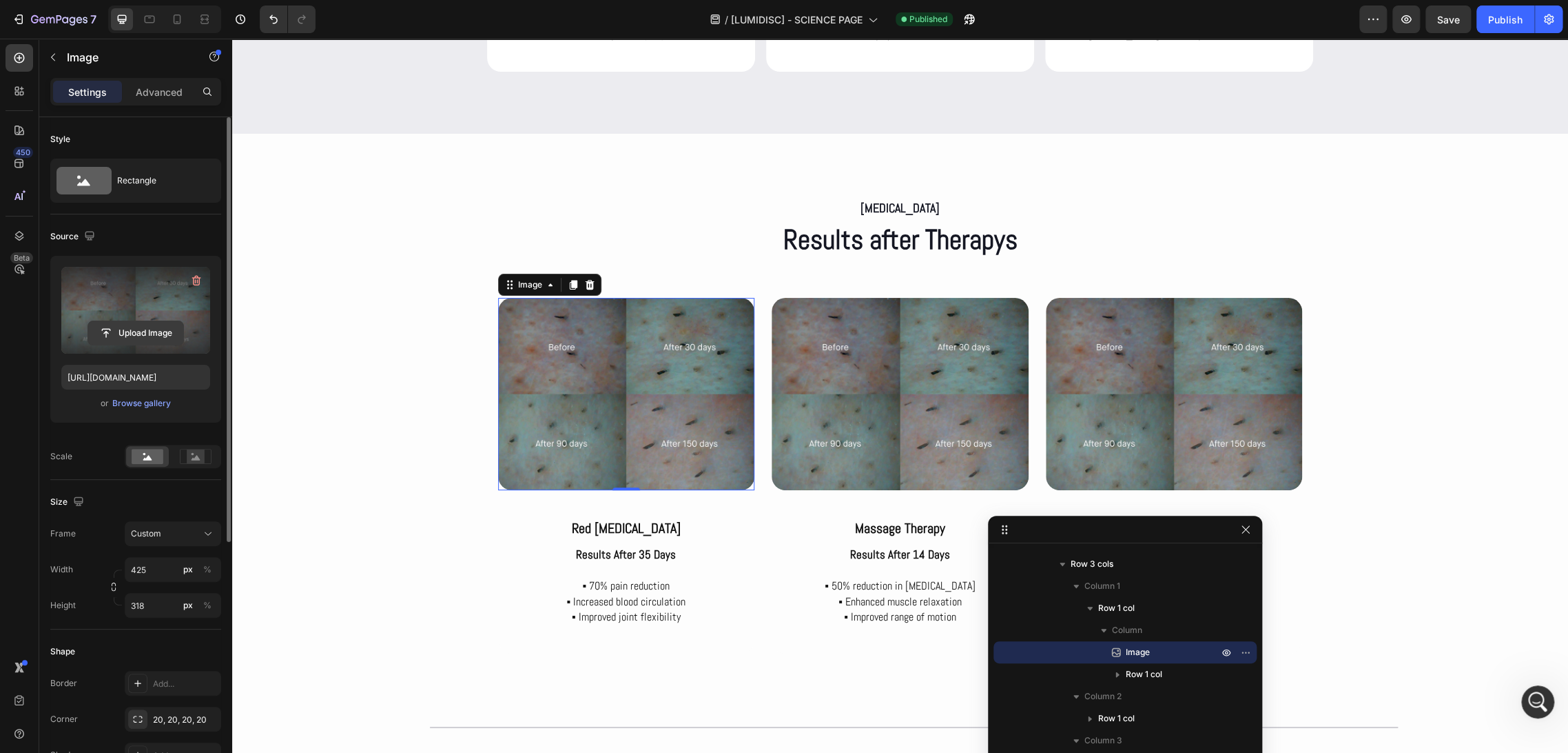
click at [146, 337] on input "file" at bounding box center [135, 333] width 95 height 23
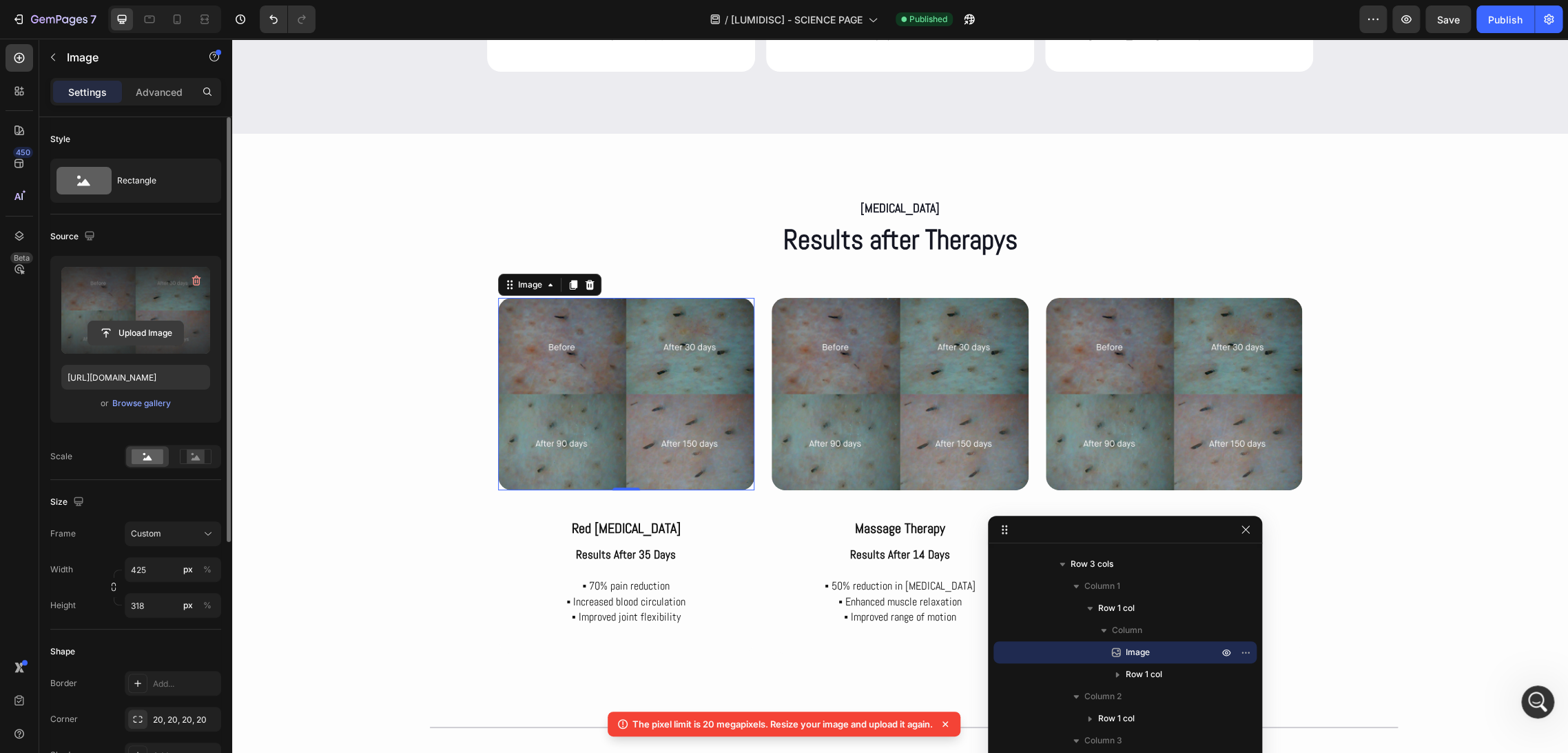
click at [150, 332] on input "file" at bounding box center [135, 333] width 95 height 23
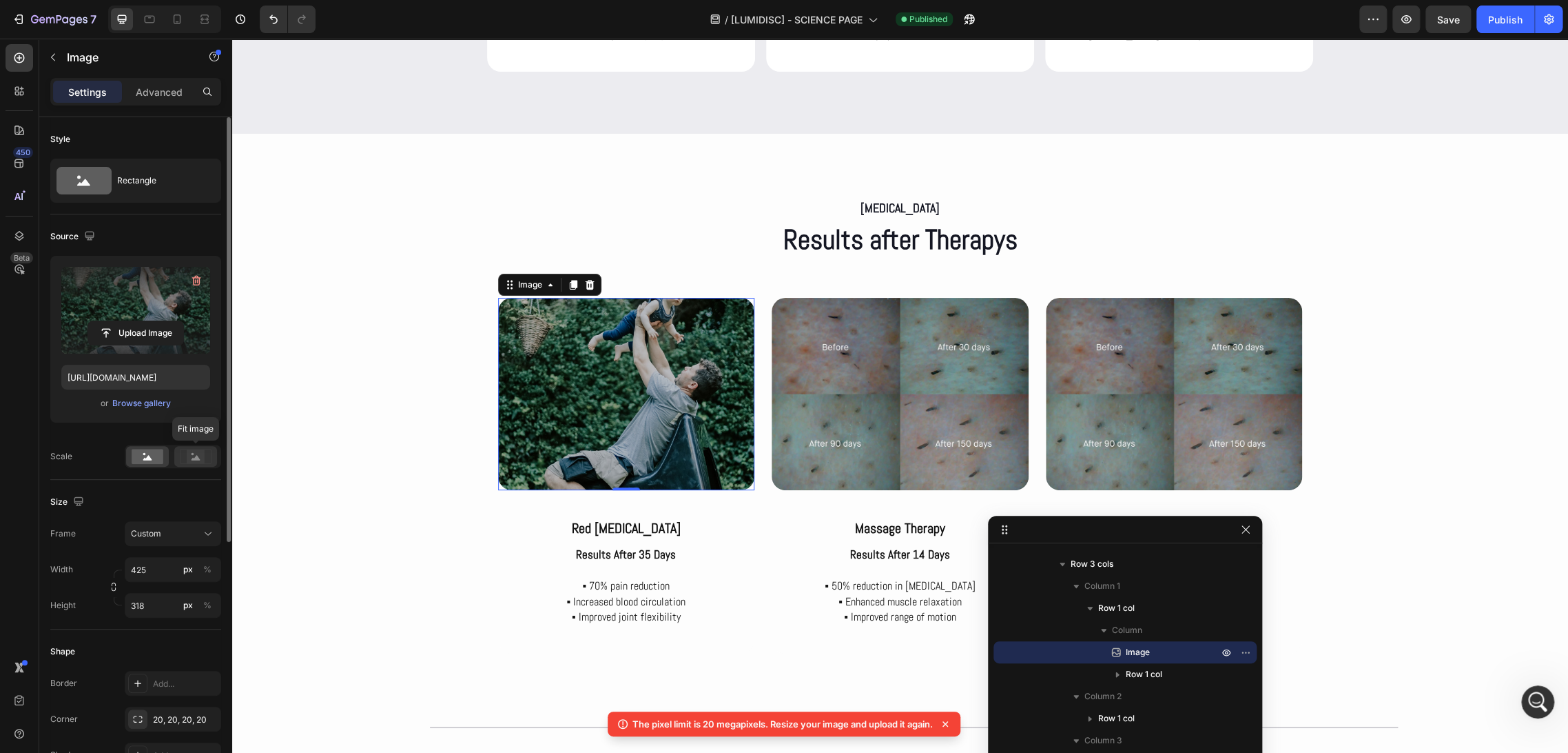
click at [184, 456] on icon at bounding box center [196, 455] width 32 height 15
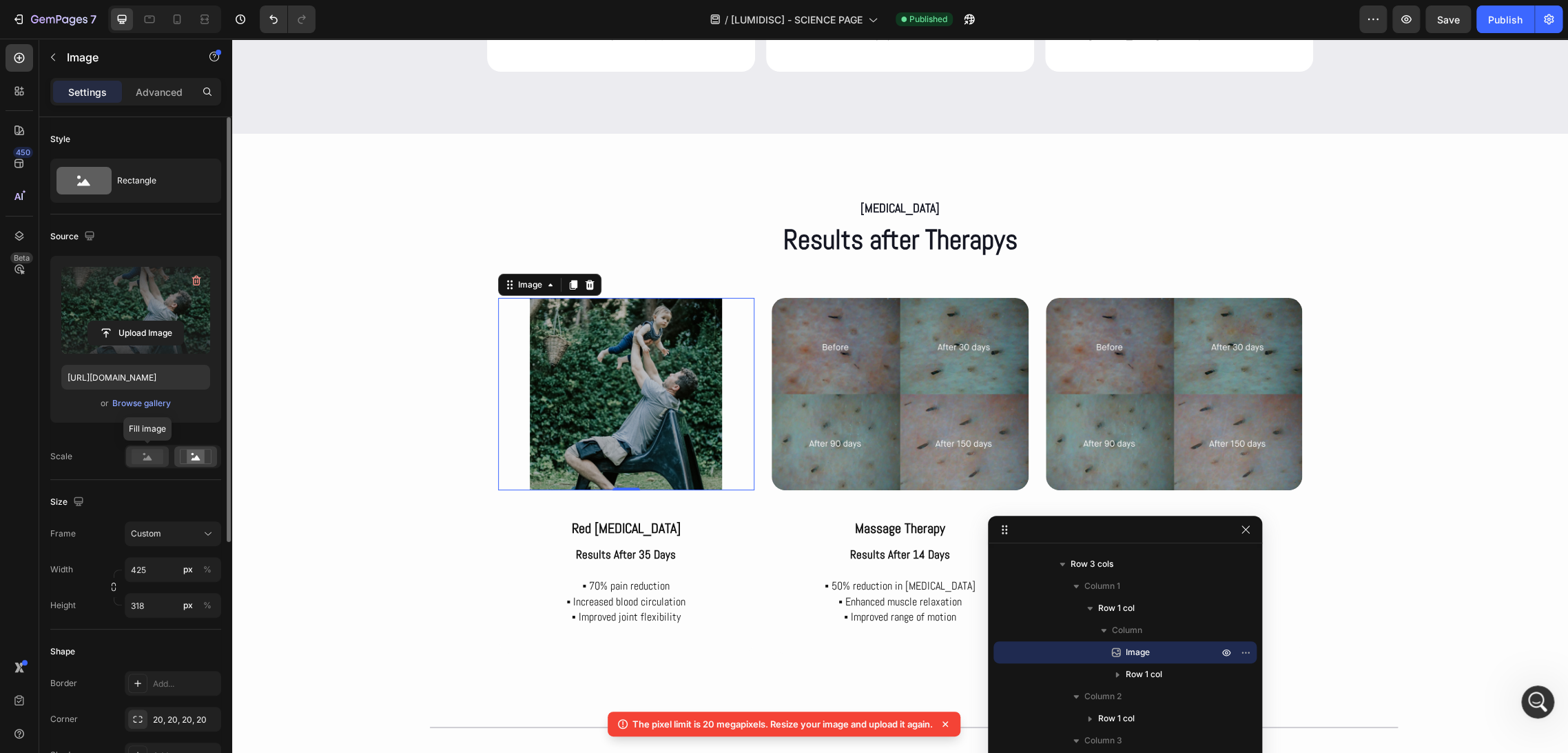
click at [149, 456] on icon at bounding box center [148, 457] width 9 height 5
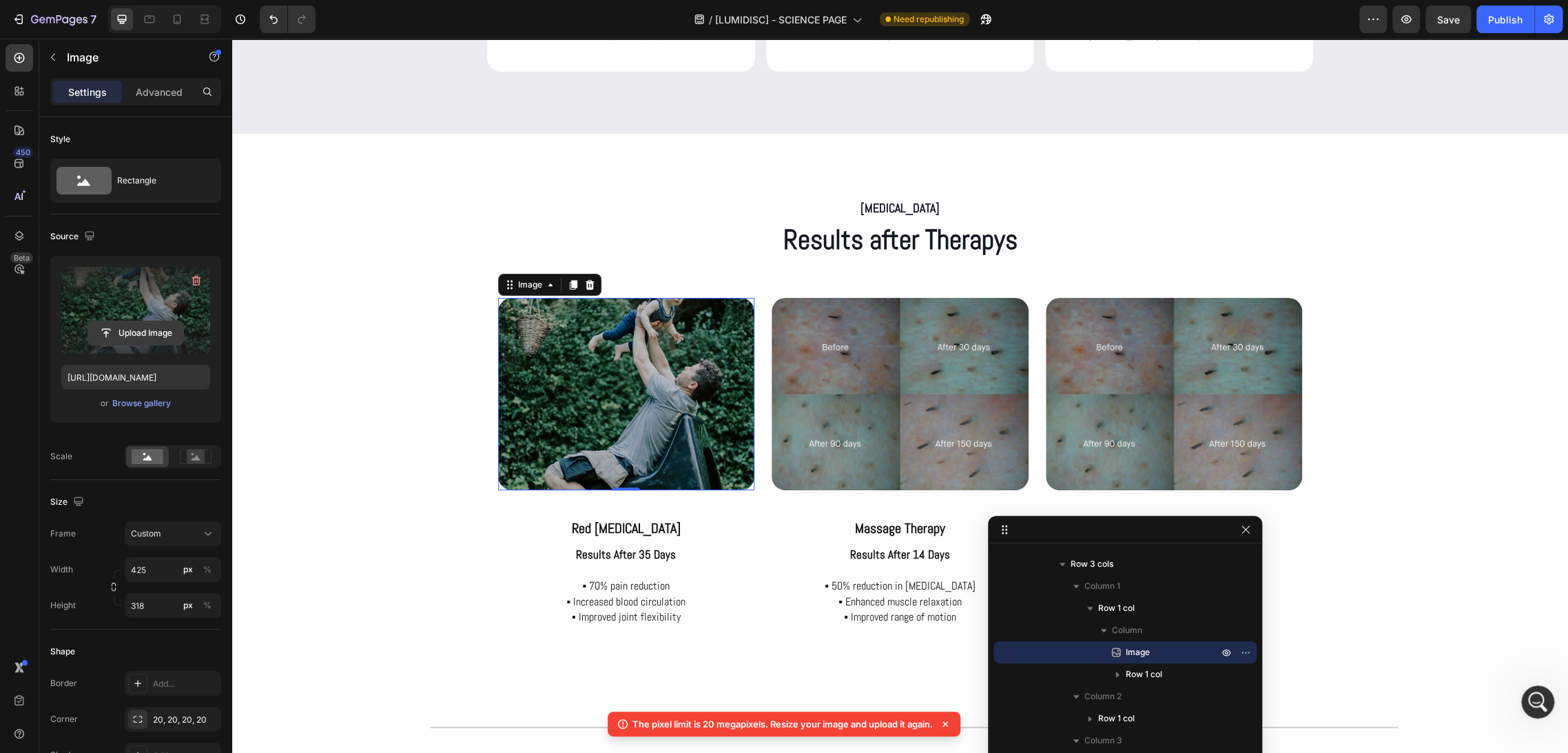
click at [150, 332] on input "file" at bounding box center [135, 333] width 95 height 23
type input "[URL][DOMAIN_NAME]"
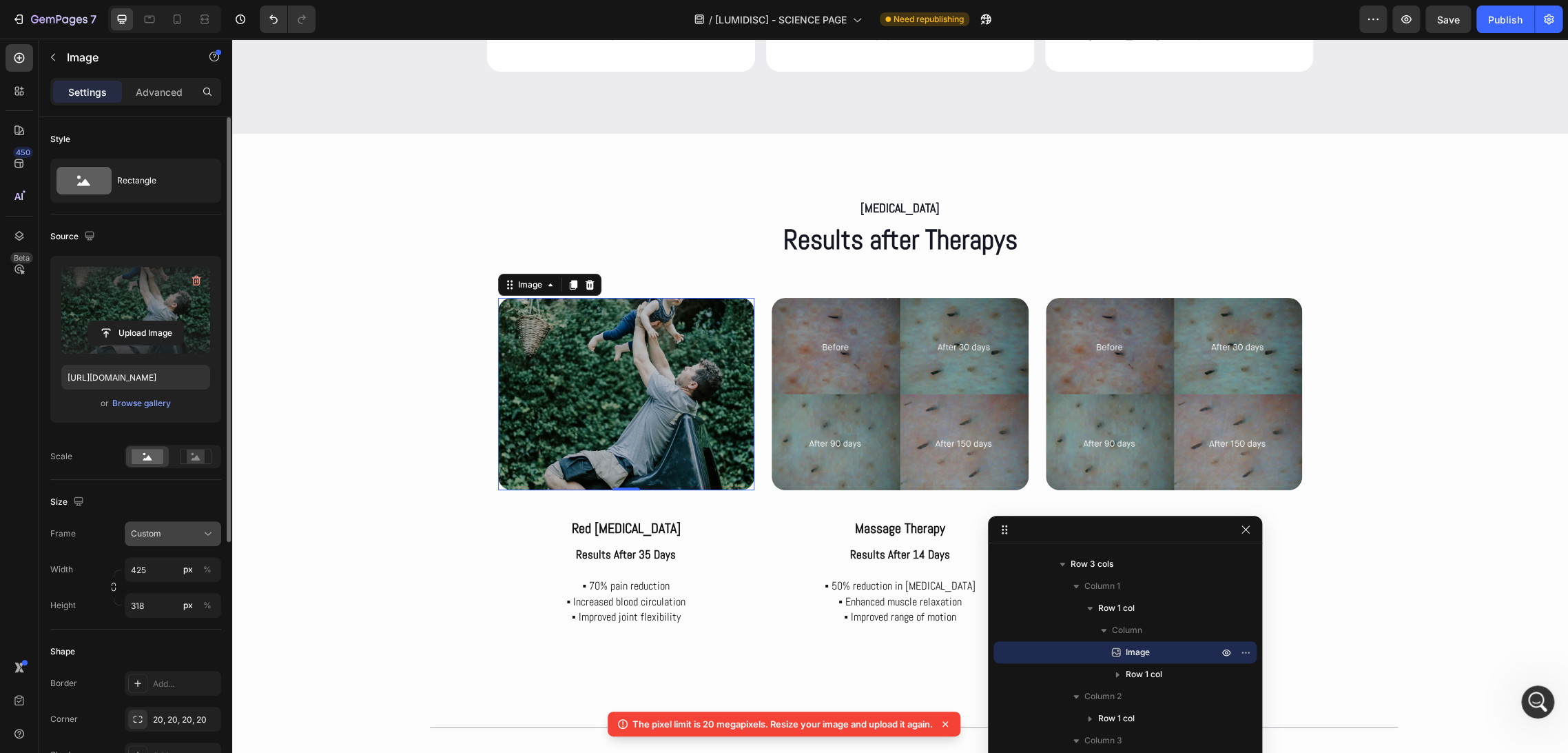
click at [188, 539] on button "Custom" at bounding box center [173, 533] width 97 height 25
click at [140, 639] on span "Original" at bounding box center [145, 645] width 30 height 12
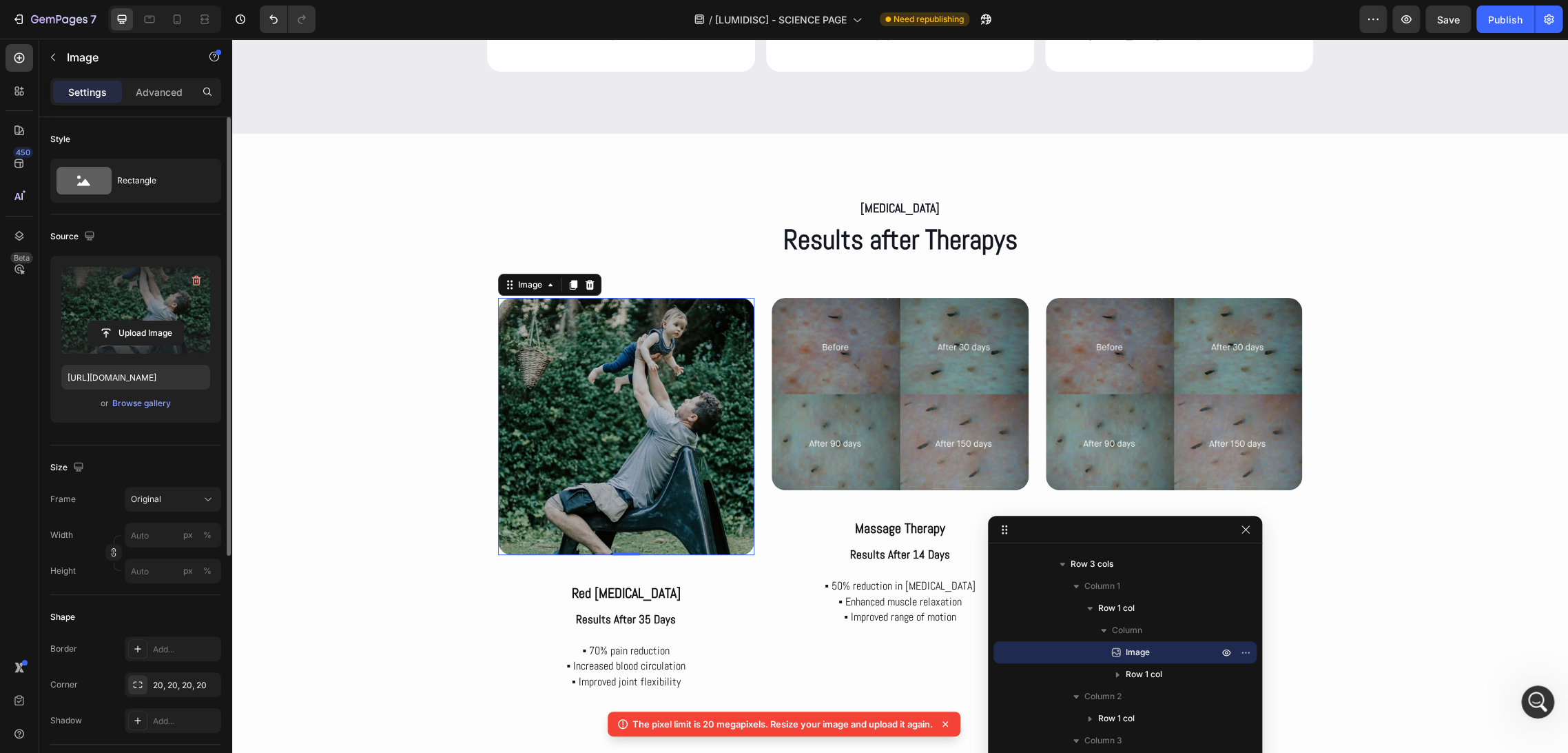
type input "425"
type input "318"
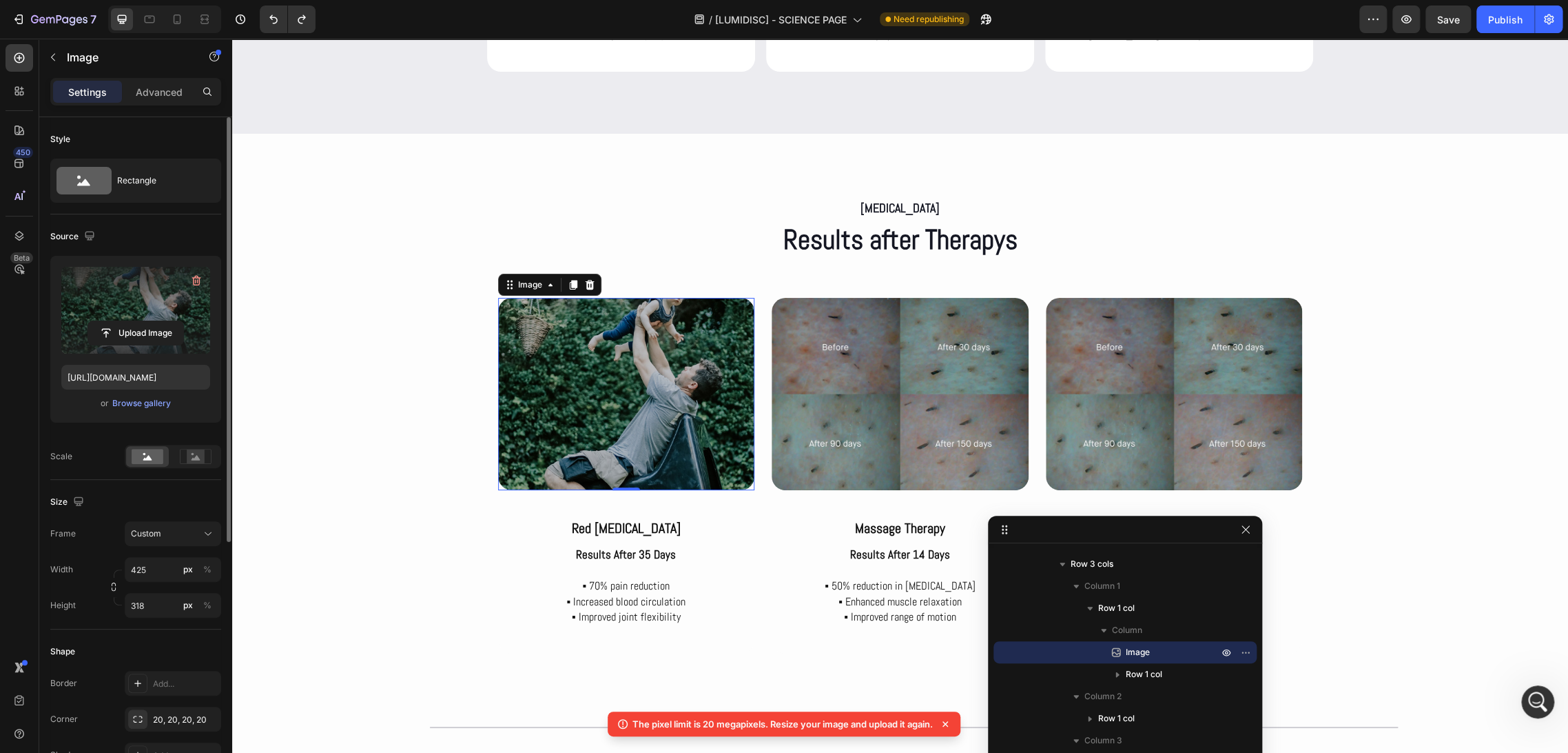
click at [141, 500] on div "Size" at bounding box center [135, 501] width 171 height 22
click at [144, 193] on div "Rectangle" at bounding box center [159, 181] width 84 height 32
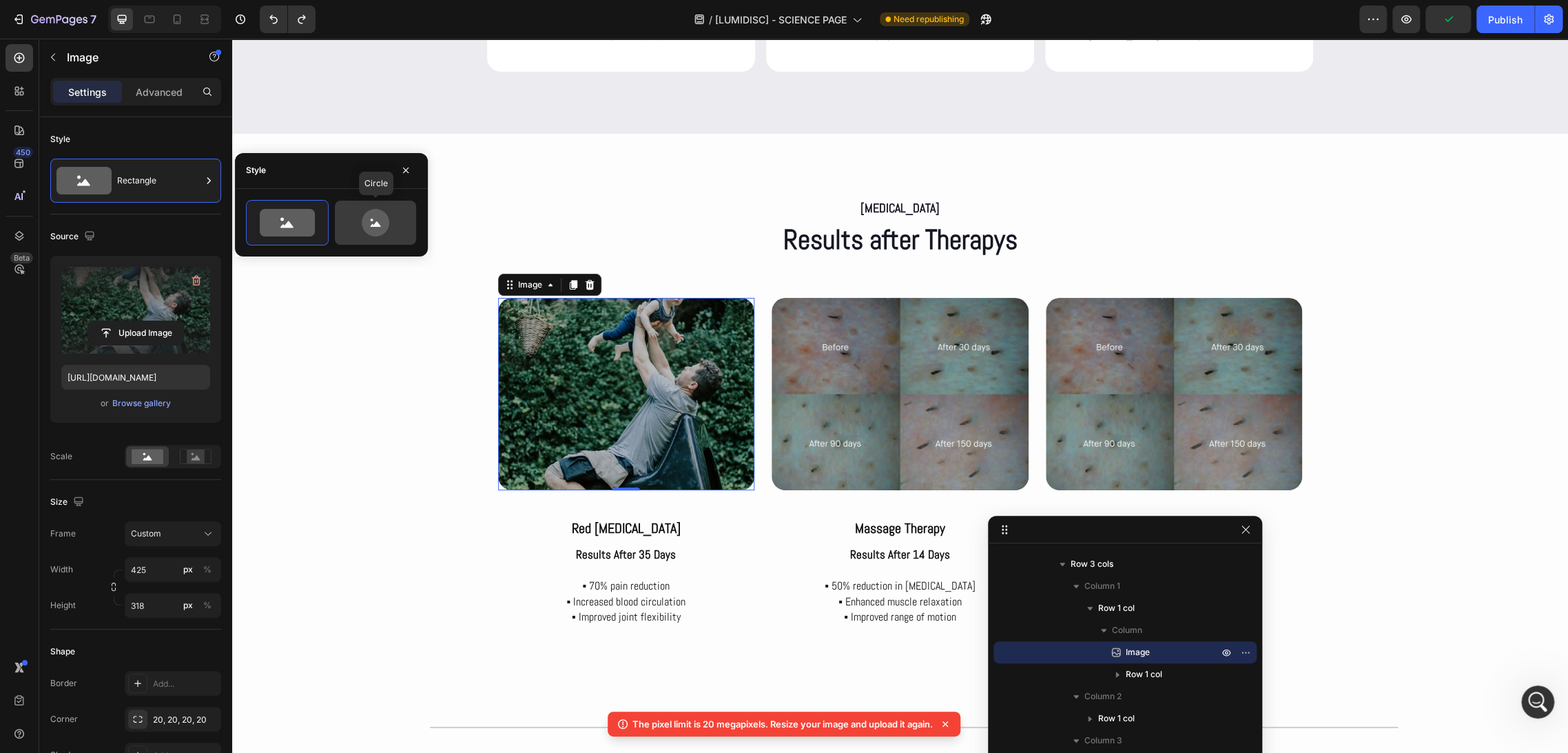
click at [378, 228] on icon at bounding box center [375, 223] width 28 height 28
type input "80"
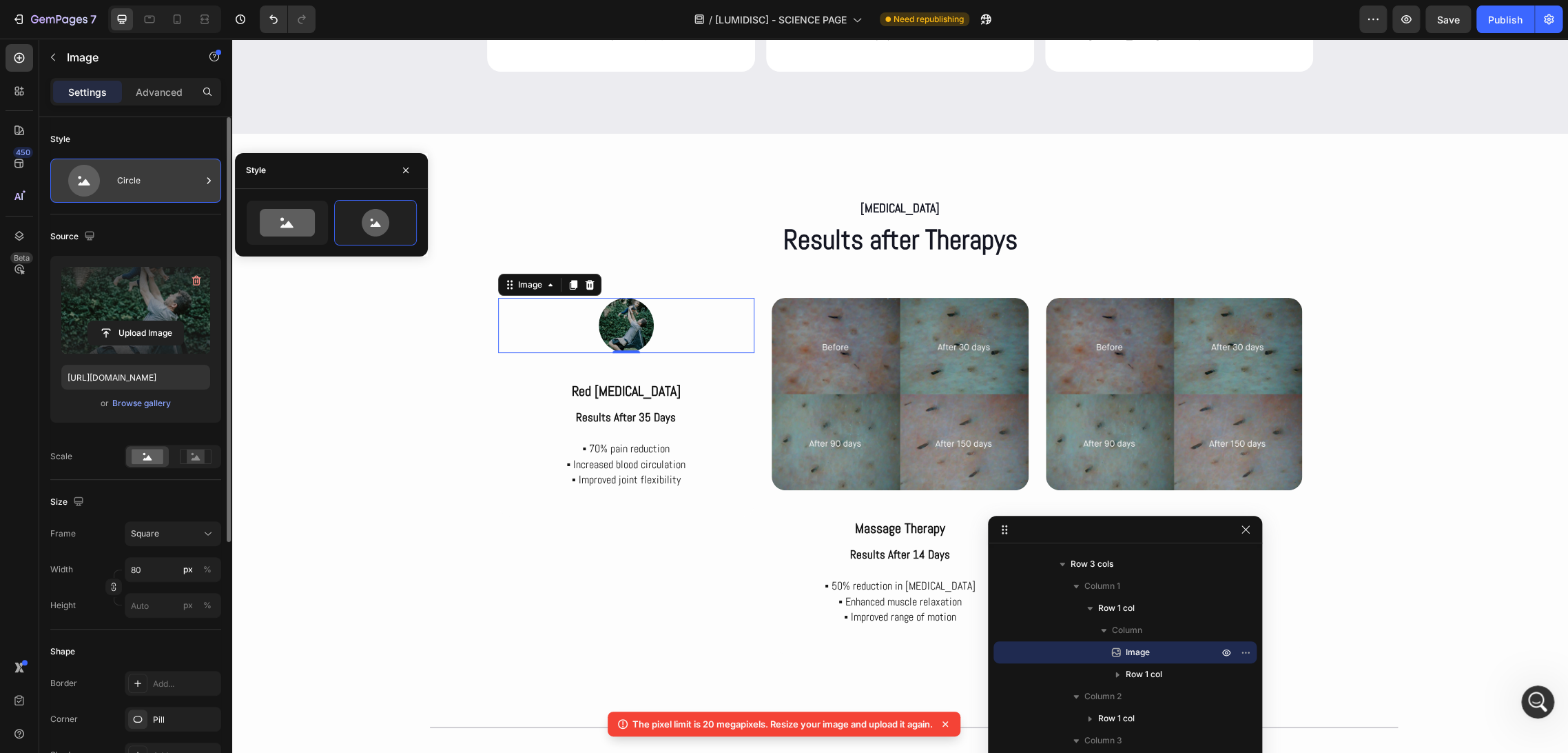
click at [145, 184] on div "Circle" at bounding box center [159, 181] width 84 height 32
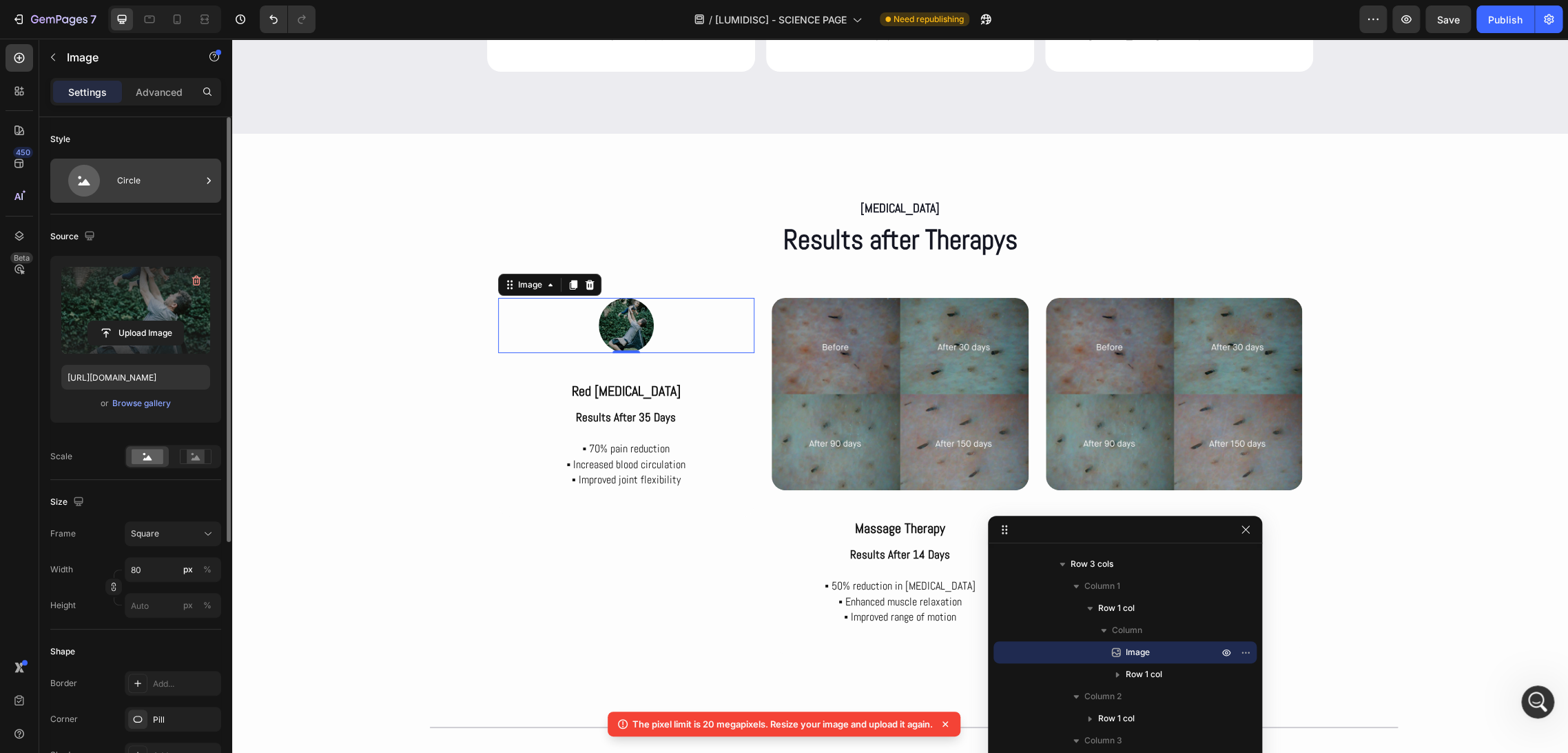
click at [127, 191] on div "Circle" at bounding box center [159, 181] width 84 height 32
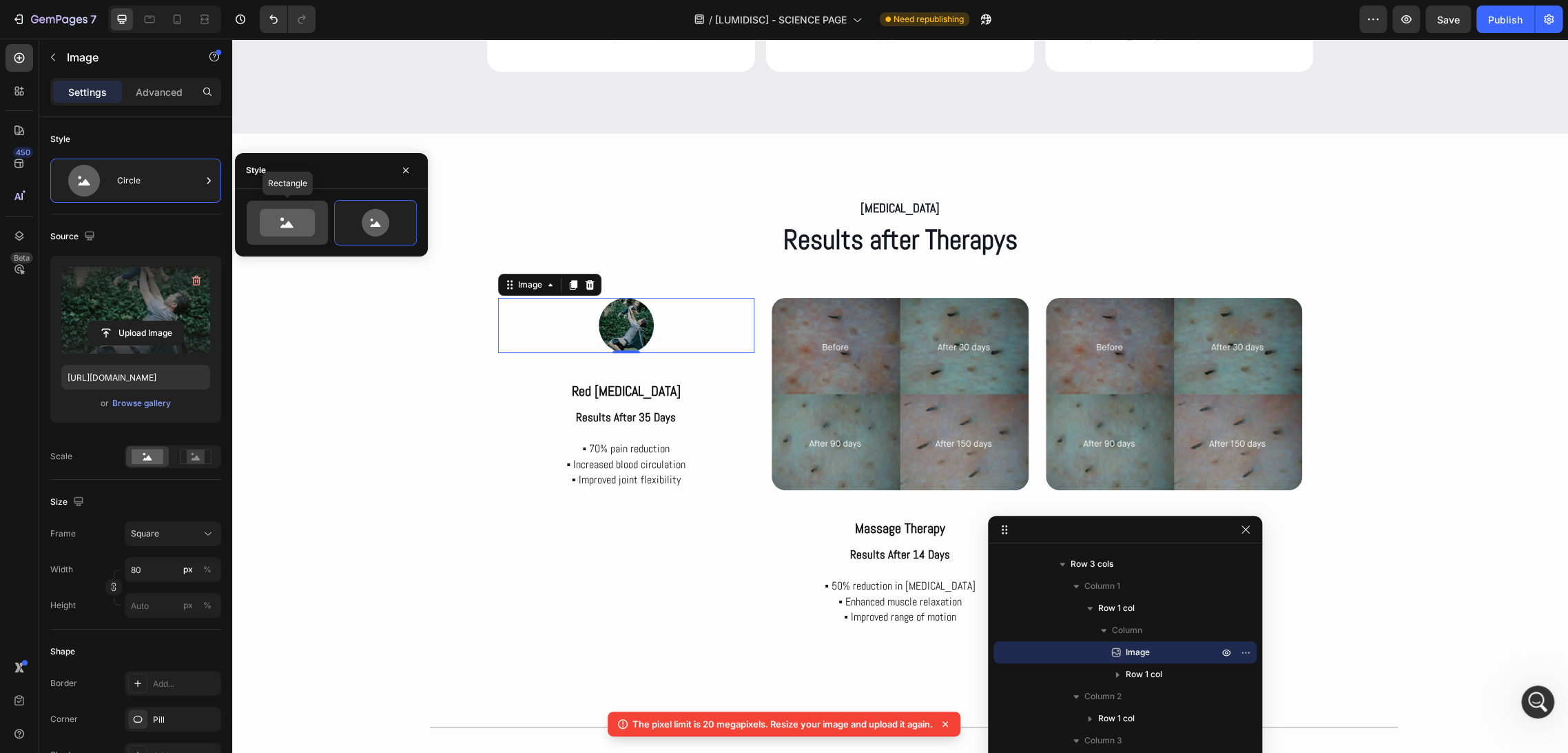
click at [292, 219] on icon at bounding box center [286, 223] width 55 height 28
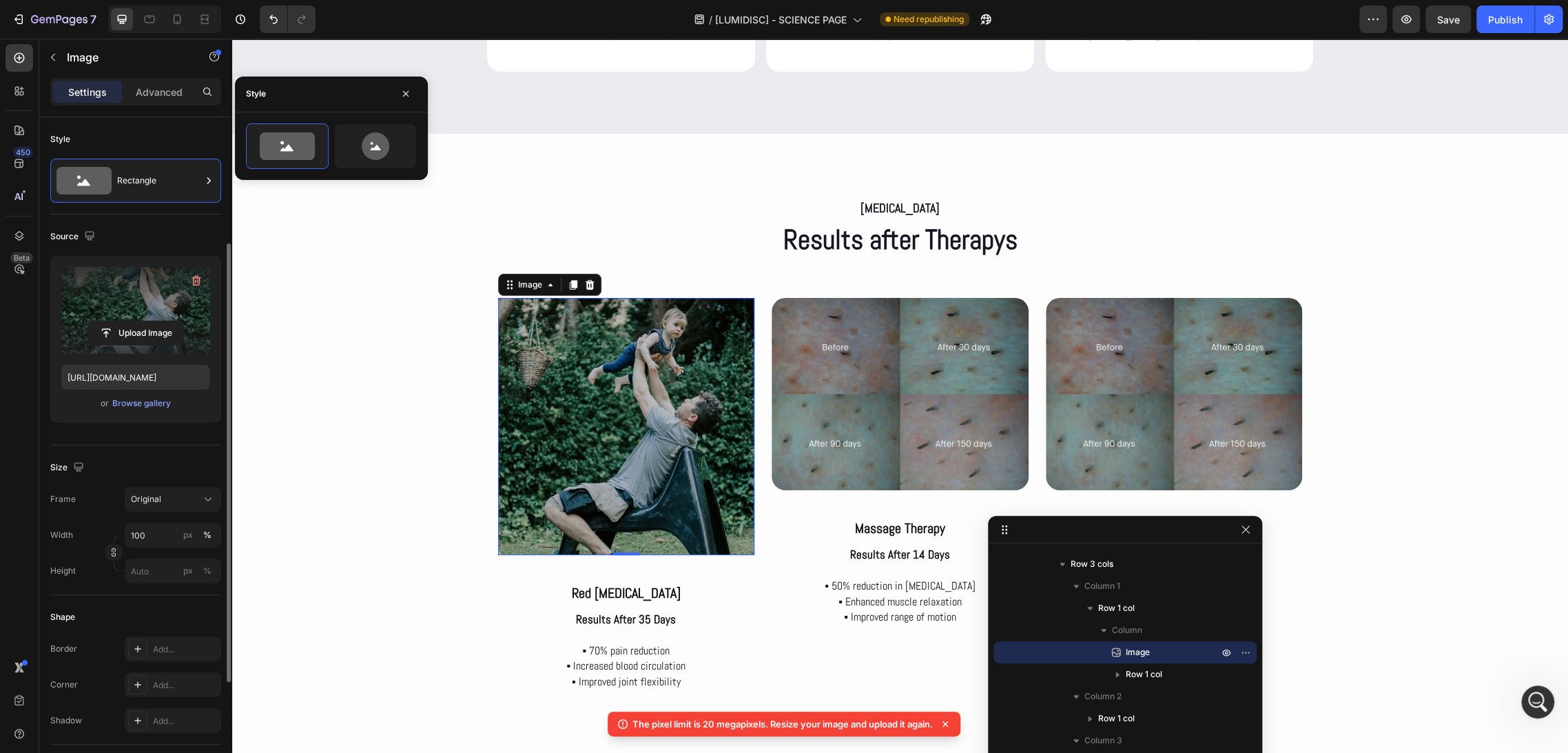
scroll to position [77, 0]
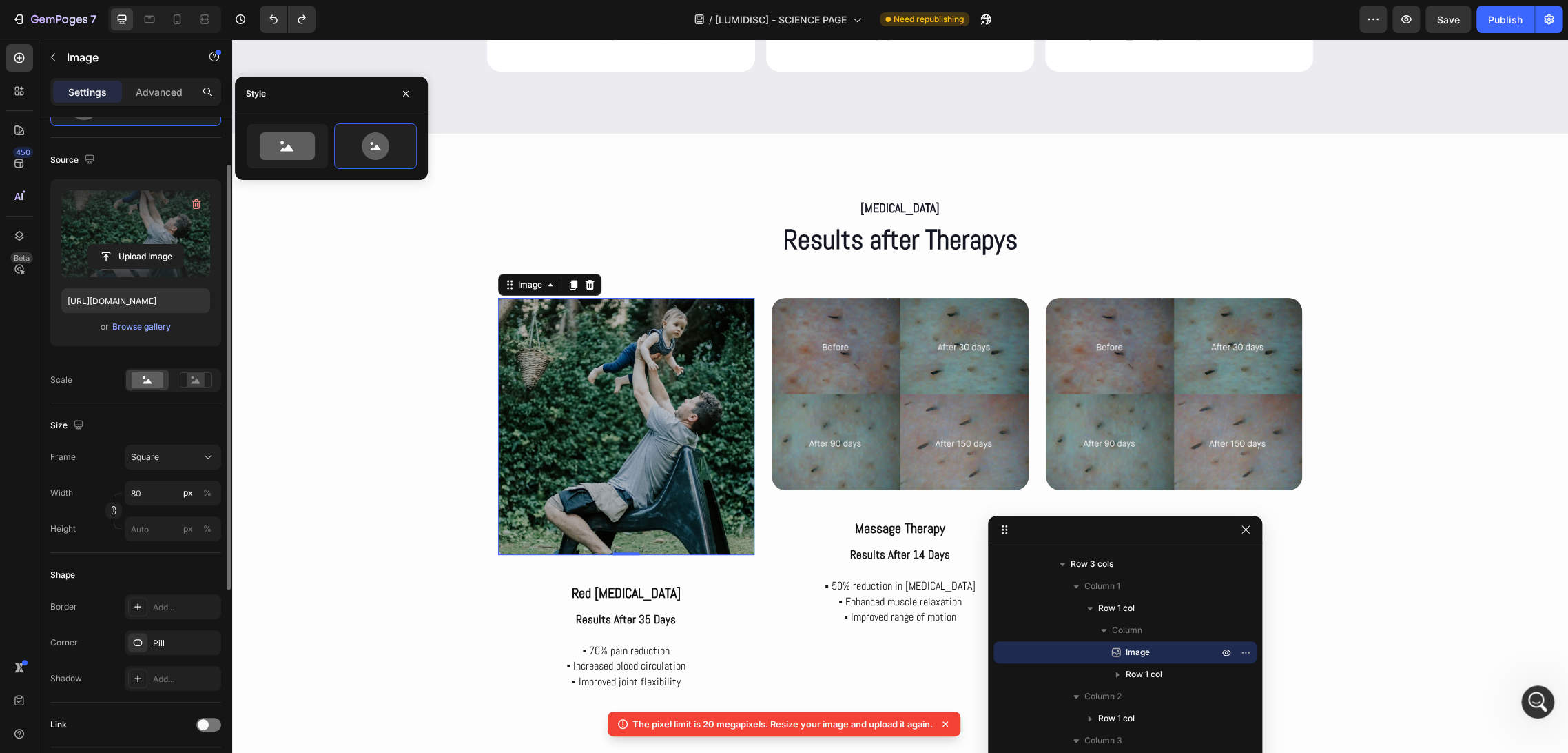
type input "425"
type input "318"
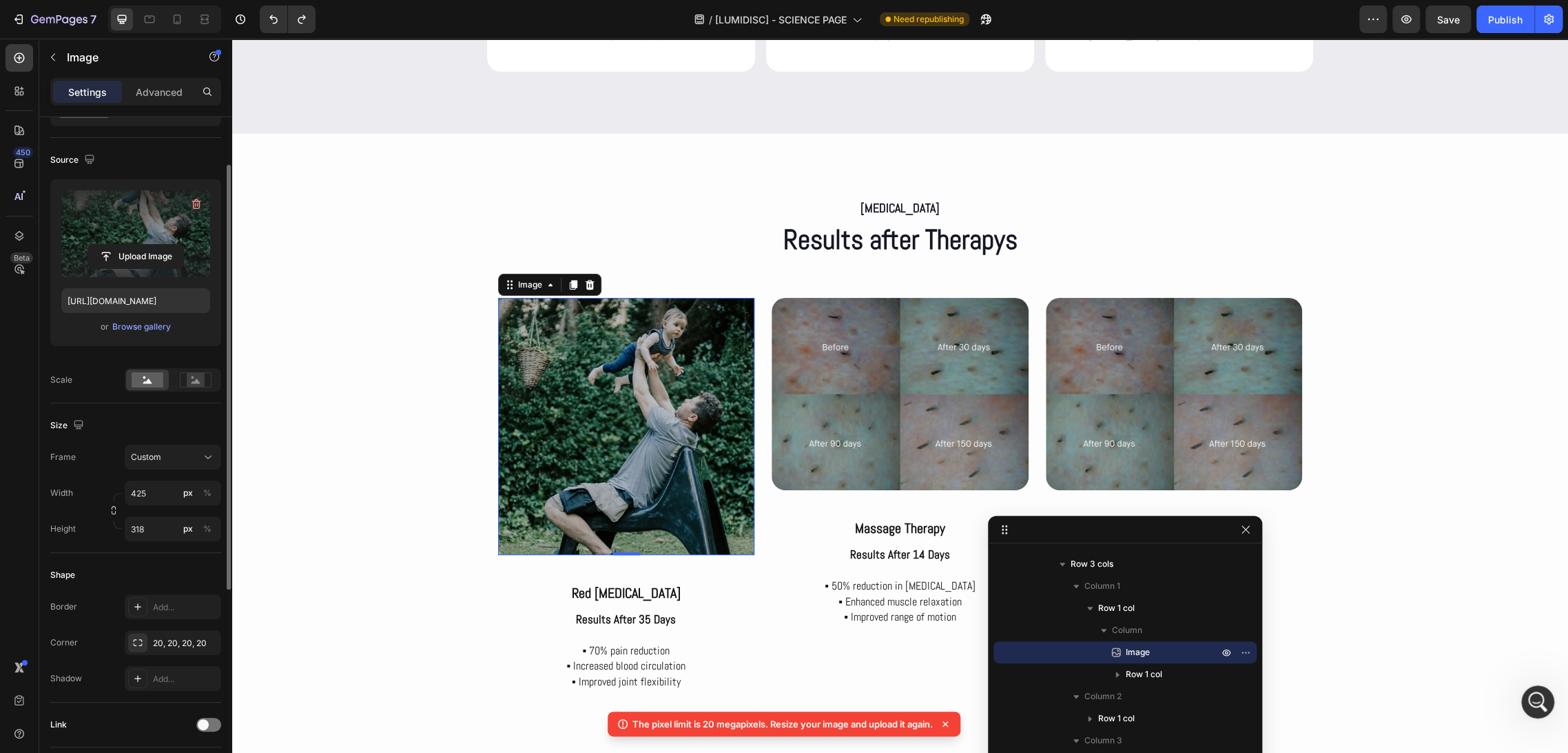
click at [127, 423] on div "Size" at bounding box center [135, 425] width 171 height 22
click at [437, 430] on div "[MEDICAL_DATA] Text Block Results after Therapys Heading Row Image 0 red [MEDIC…" at bounding box center [900, 462] width 1335 height 533
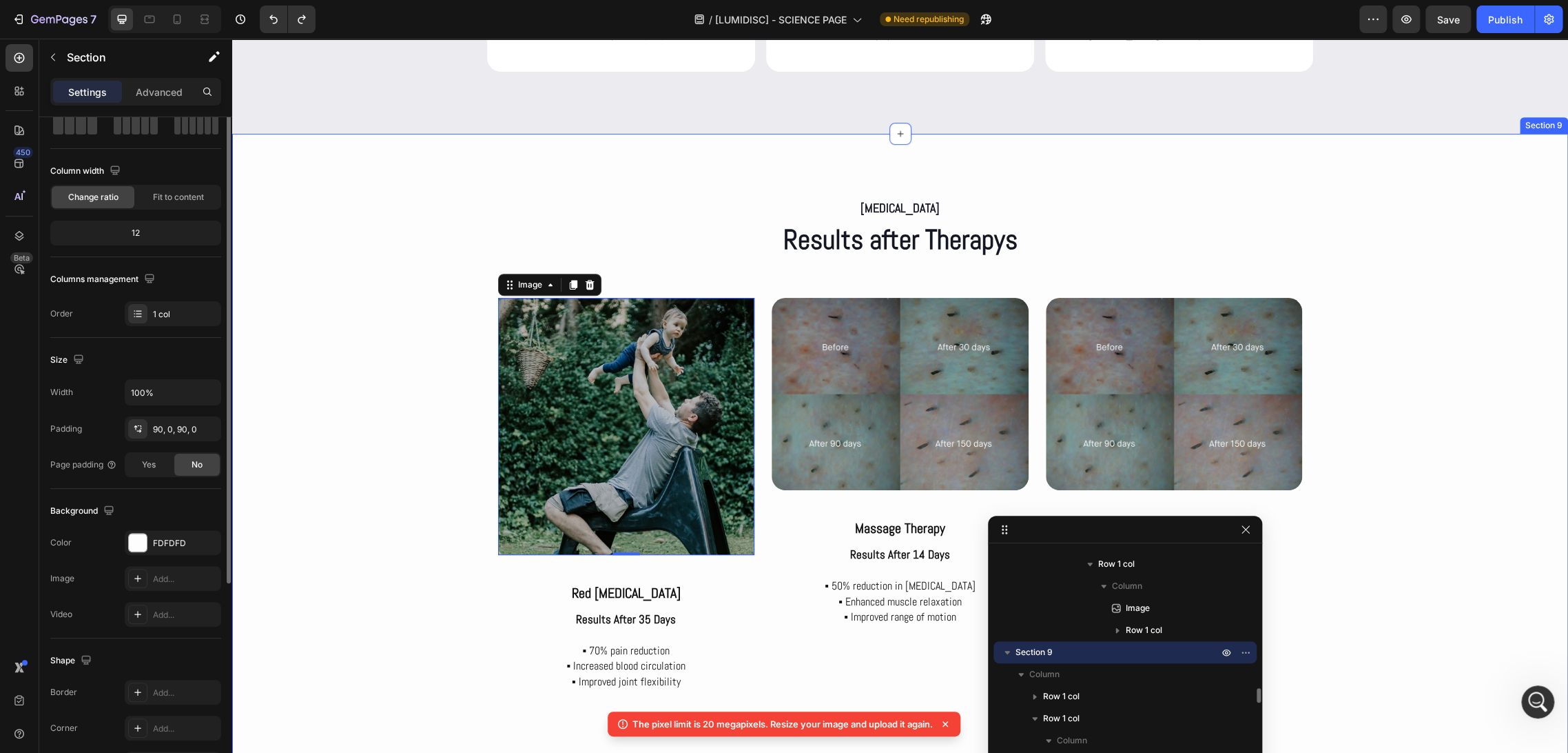
scroll to position [0, 0]
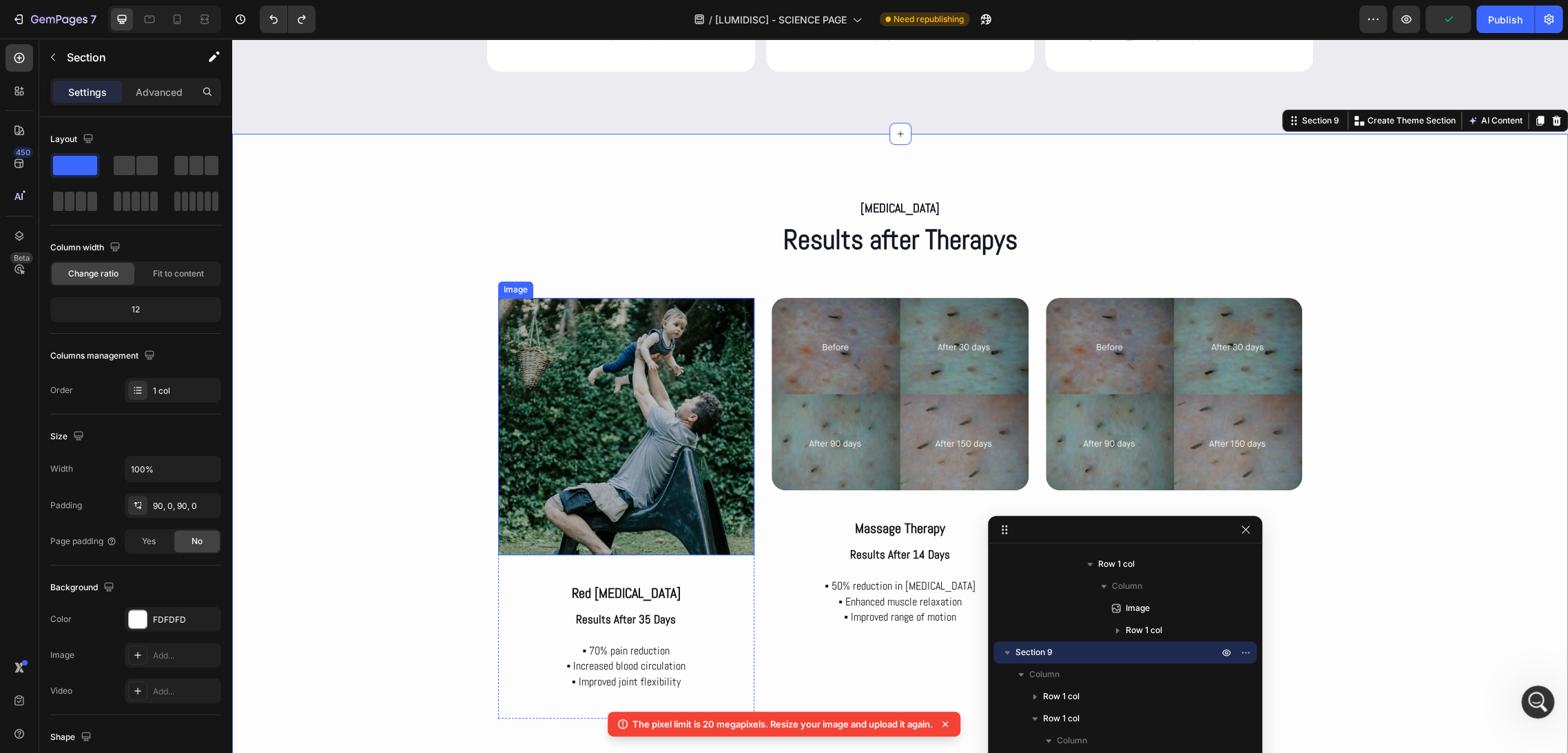
click at [697, 398] on img at bounding box center [626, 425] width 257 height 257
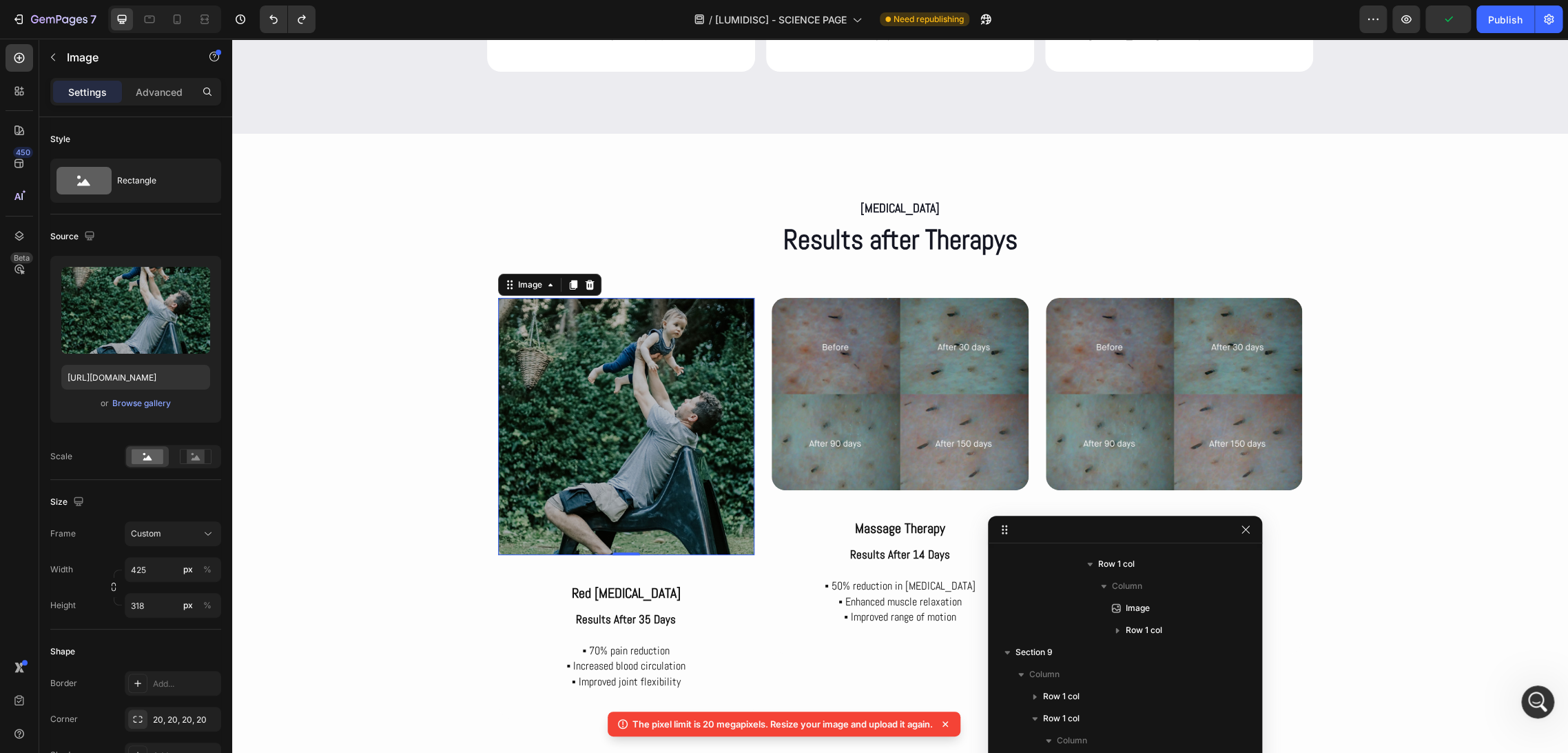
scroll to position [2334, 0]
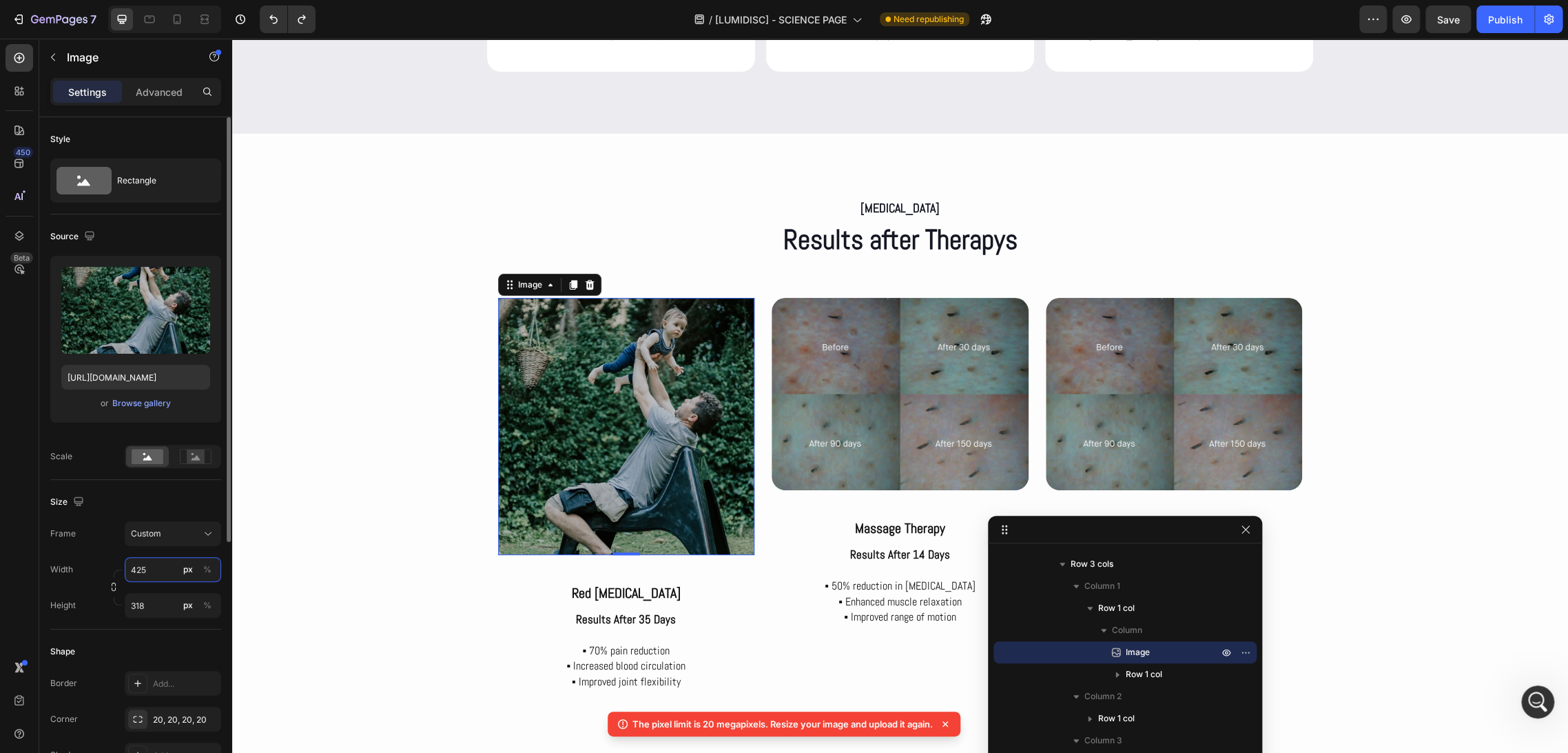
click at [159, 572] on input "425" at bounding box center [173, 569] width 97 height 25
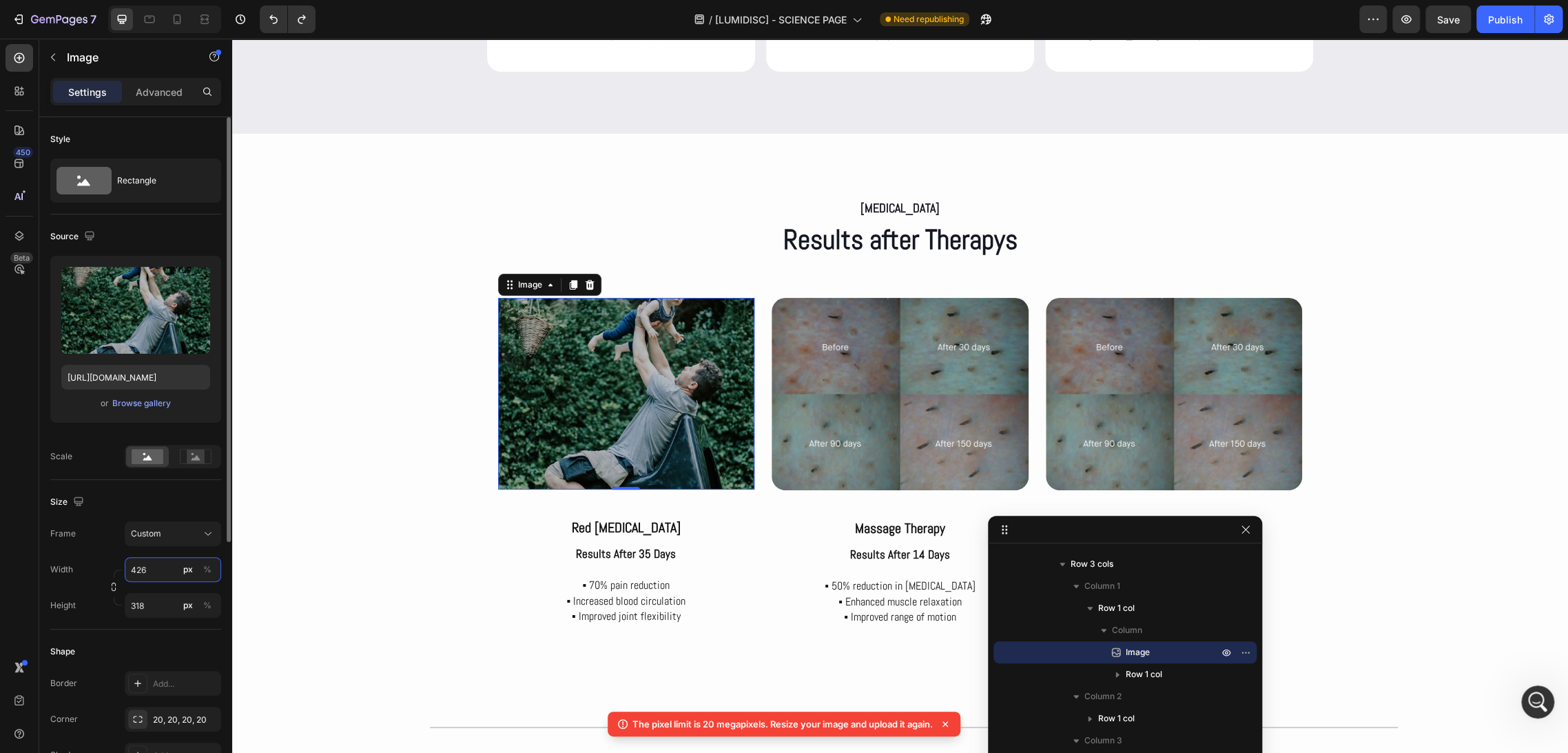
type input "425"
click at [178, 722] on div "20, 20, 20, 20" at bounding box center [173, 719] width 40 height 12
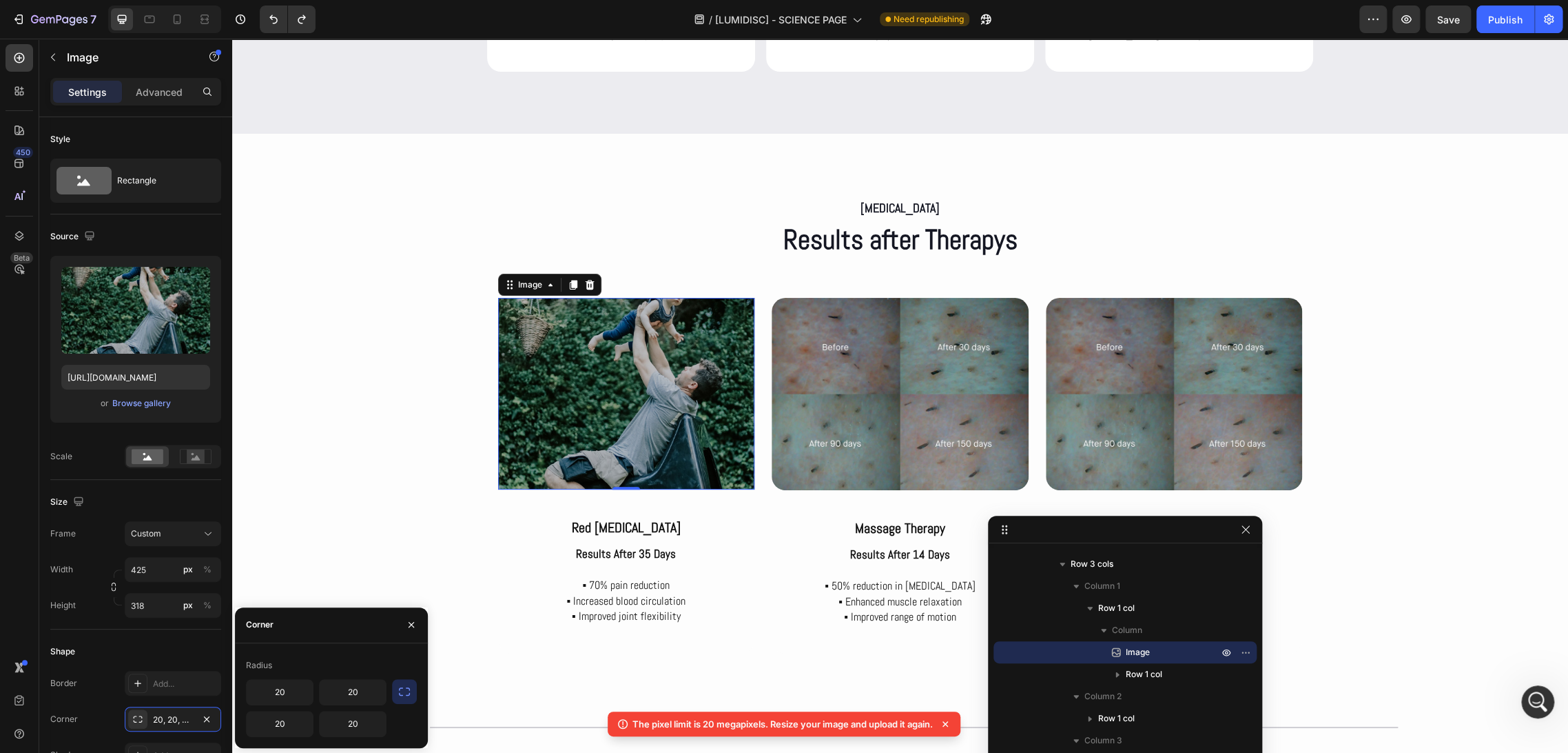
click at [402, 699] on button "button" at bounding box center [404, 691] width 25 height 25
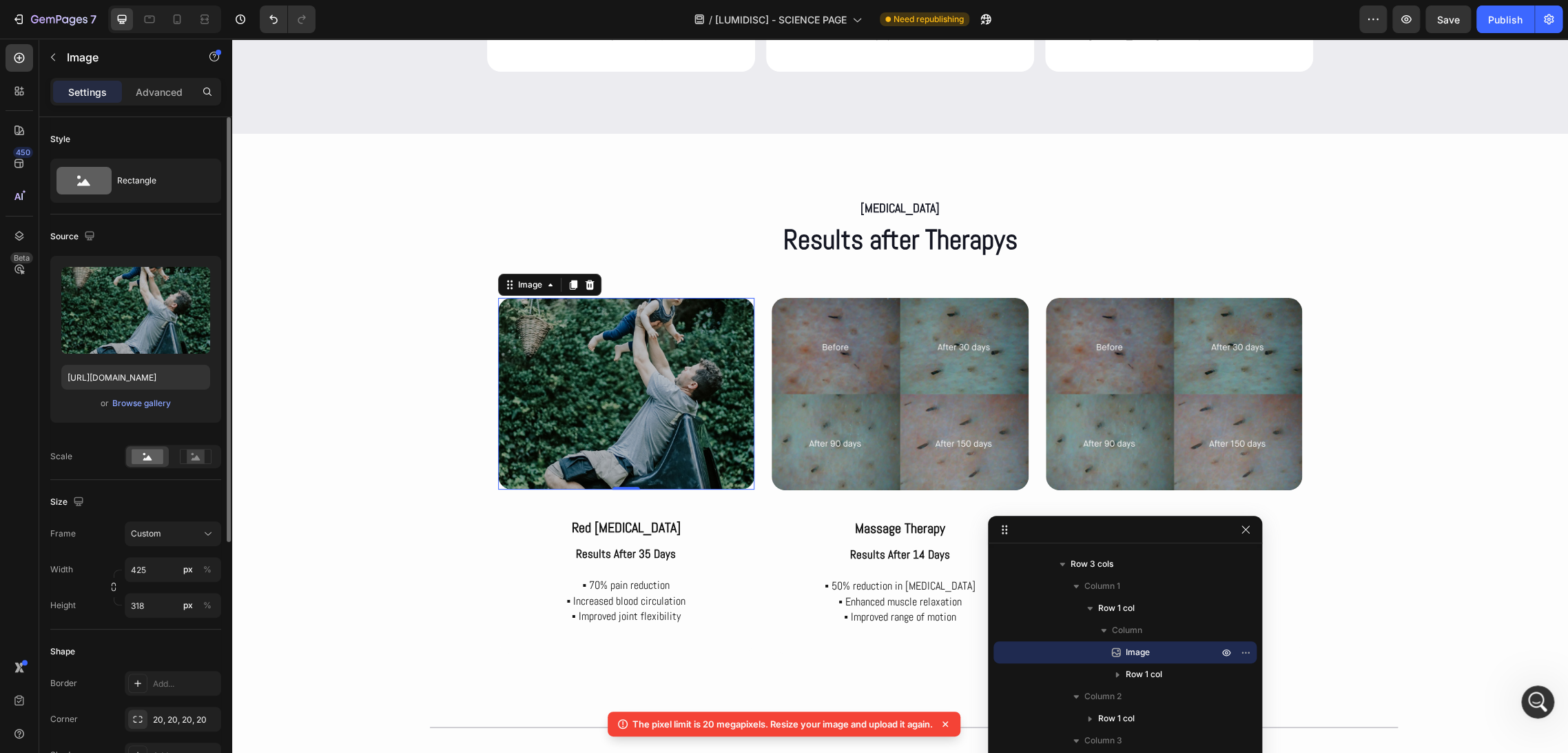
click at [139, 640] on div "Shape" at bounding box center [135, 651] width 171 height 22
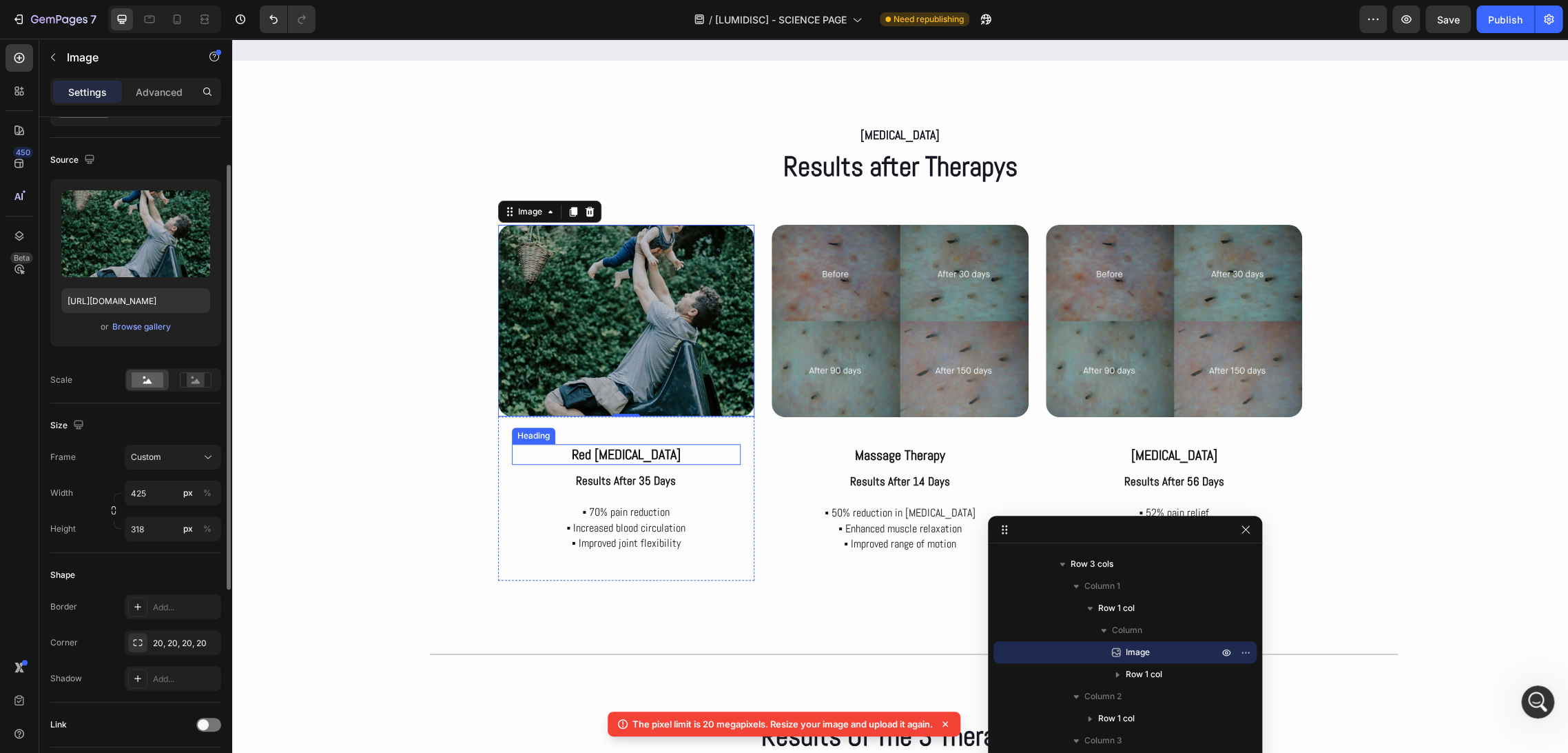
scroll to position [3982, 0]
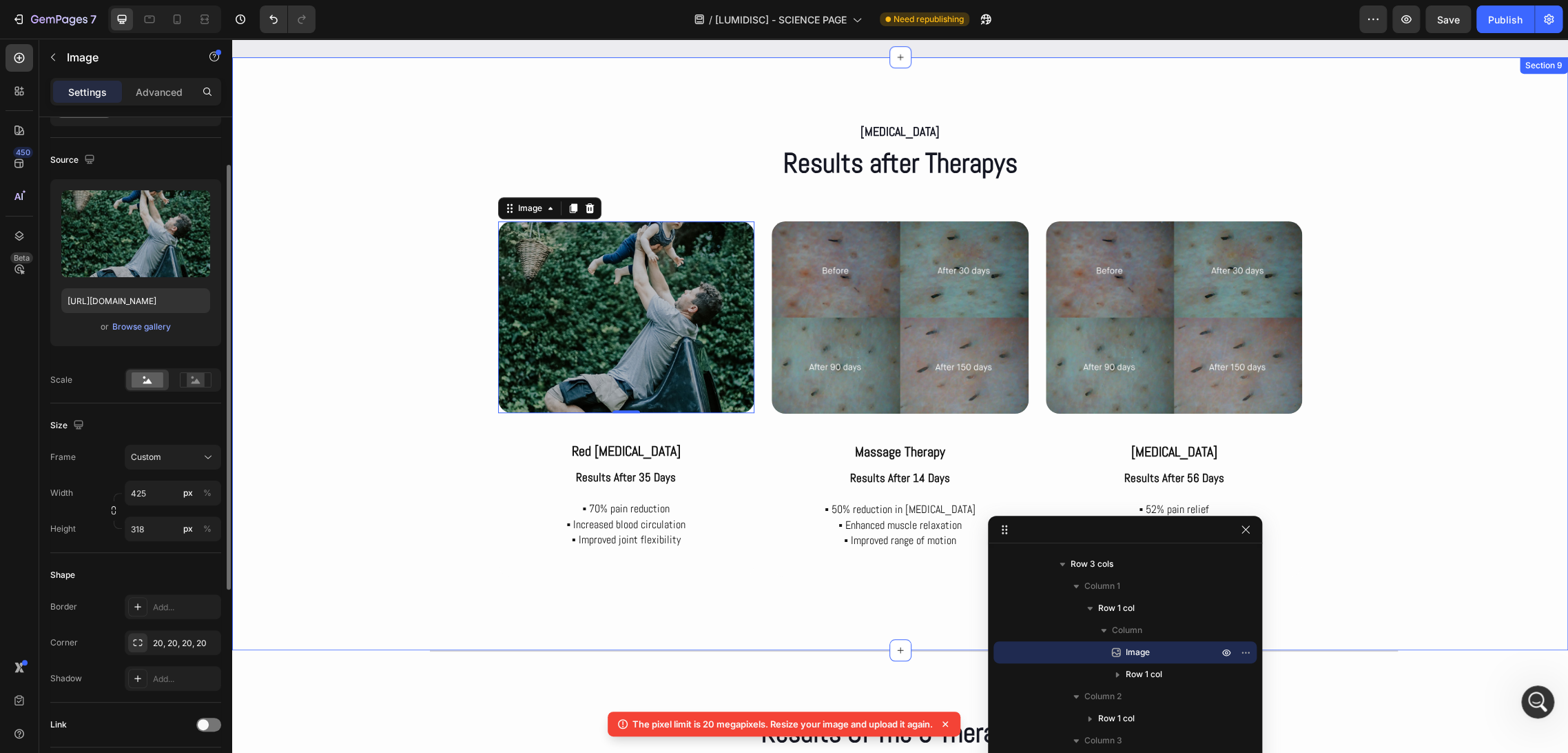
click at [471, 479] on div "[MEDICAL_DATA] Text Block Results after Therapys Heading Row Image 0 red [MEDIC…" at bounding box center [900, 354] width 1335 height 469
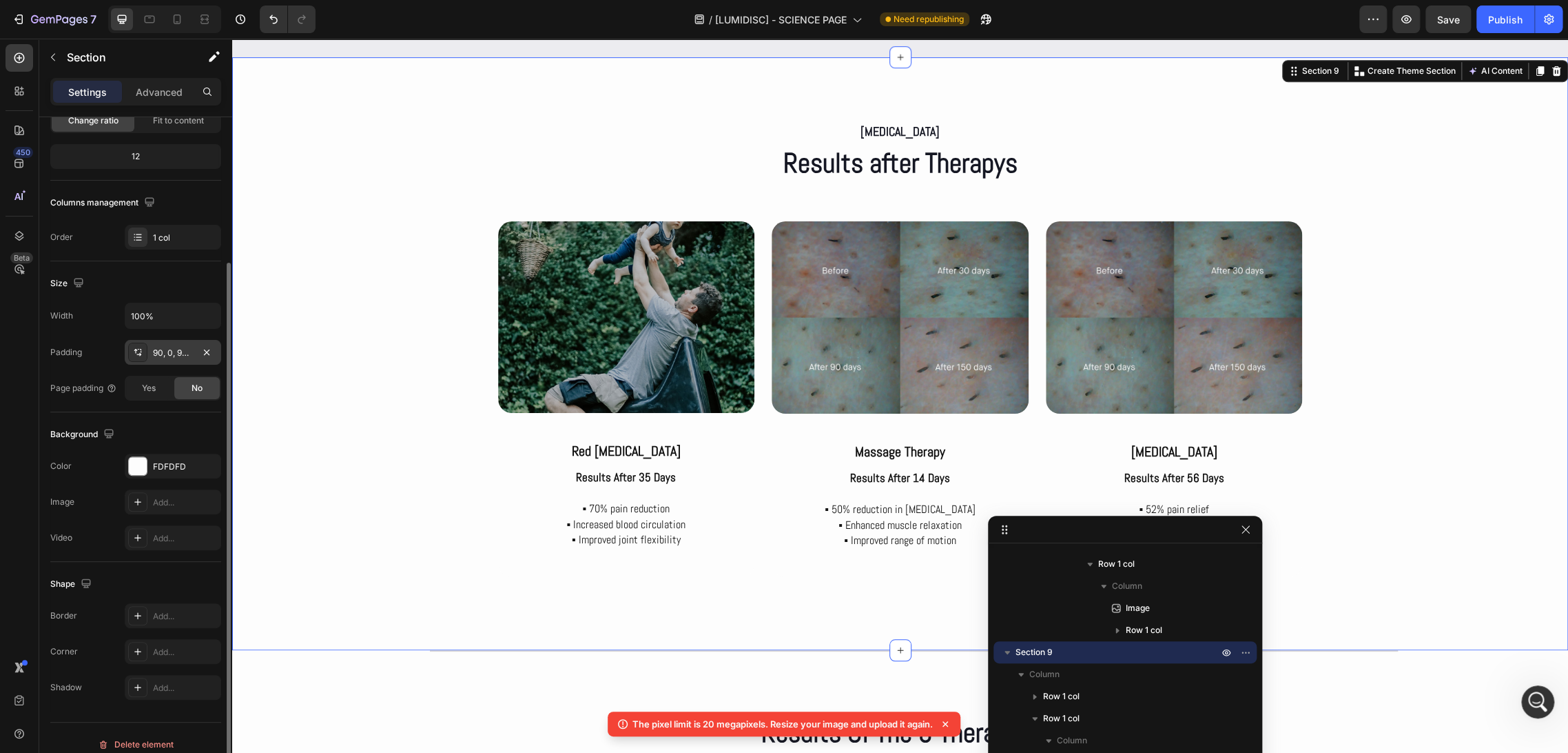
scroll to position [166, 0]
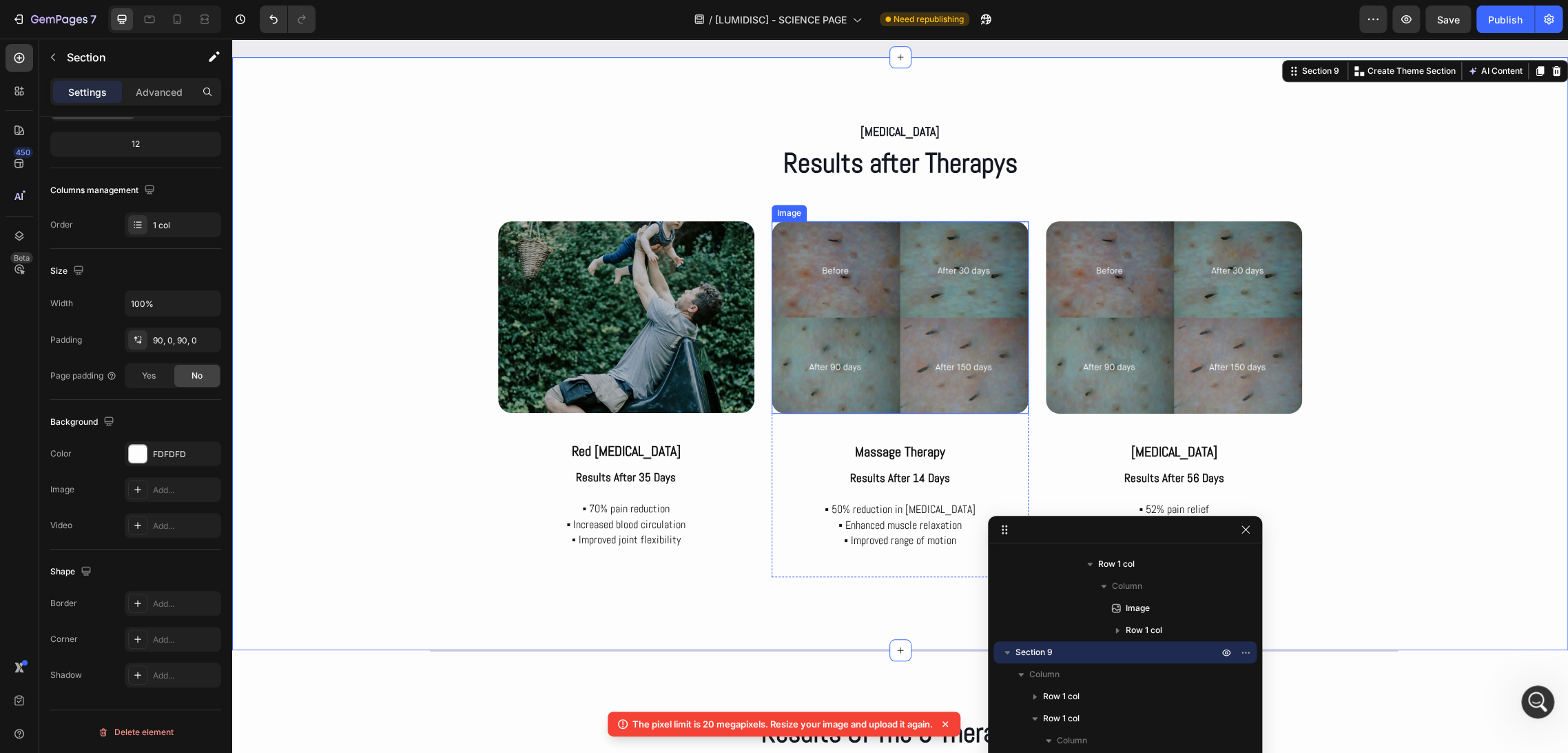
click at [897, 359] on img at bounding box center [899, 318] width 257 height 193
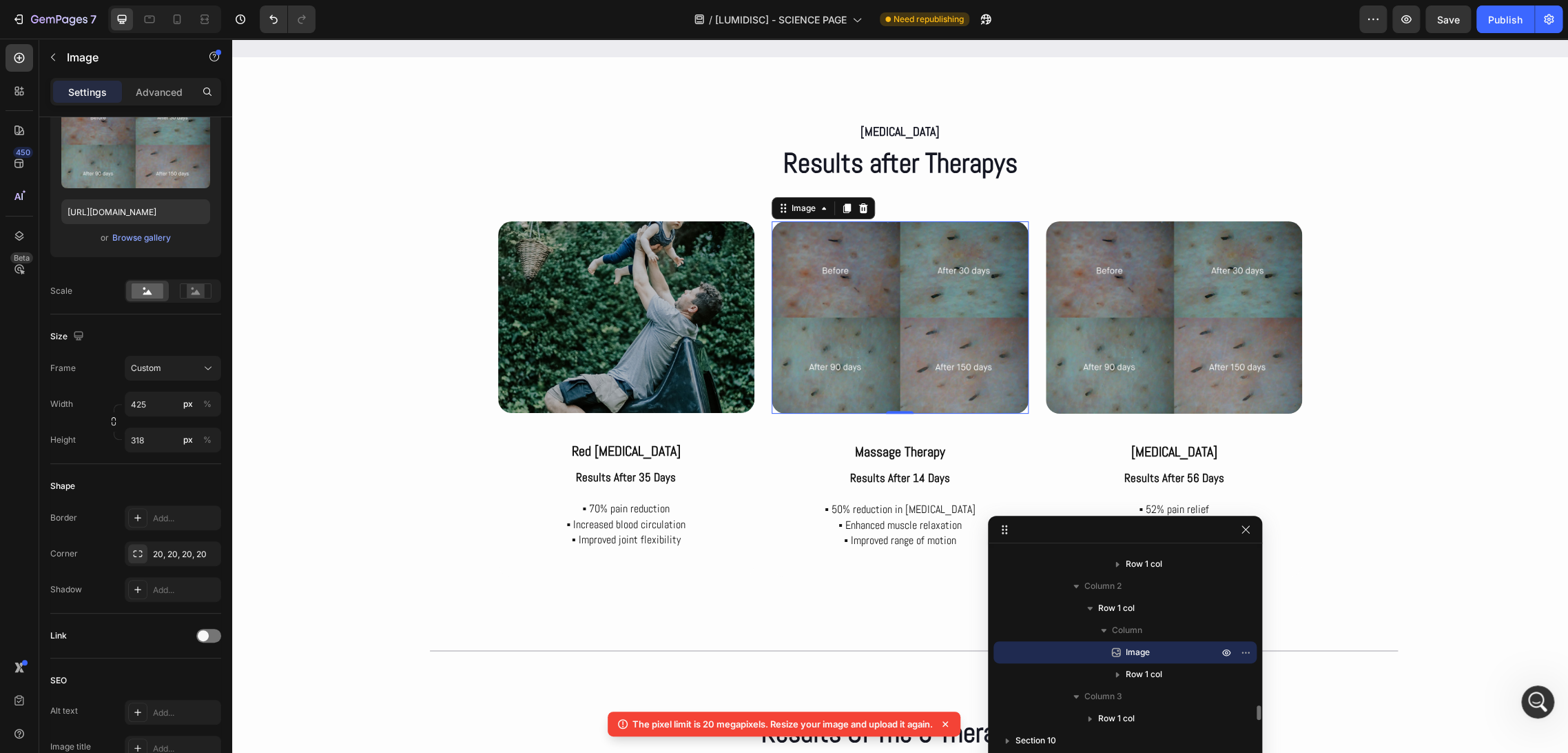
scroll to position [0, 0]
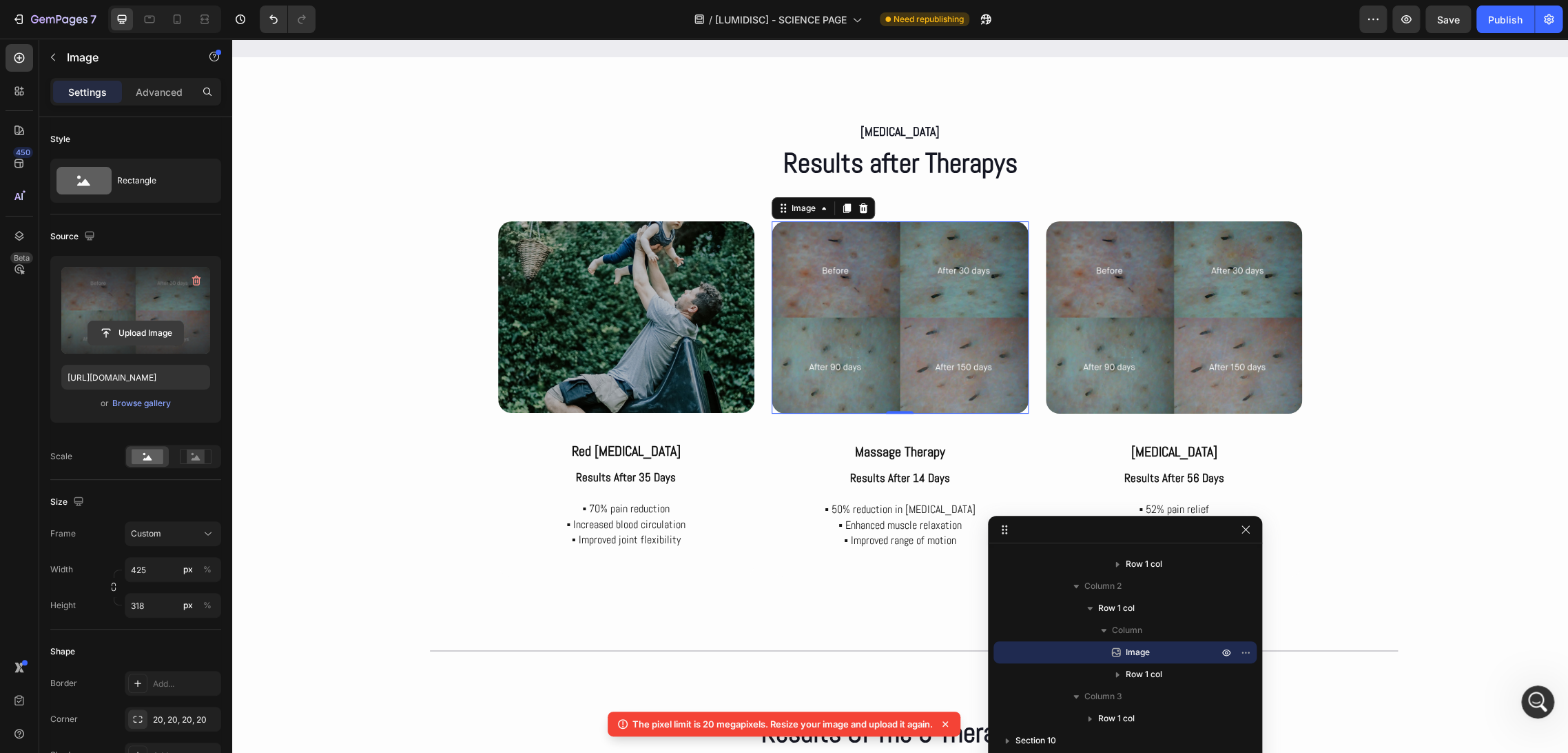
click at [126, 332] on input "file" at bounding box center [135, 333] width 95 height 23
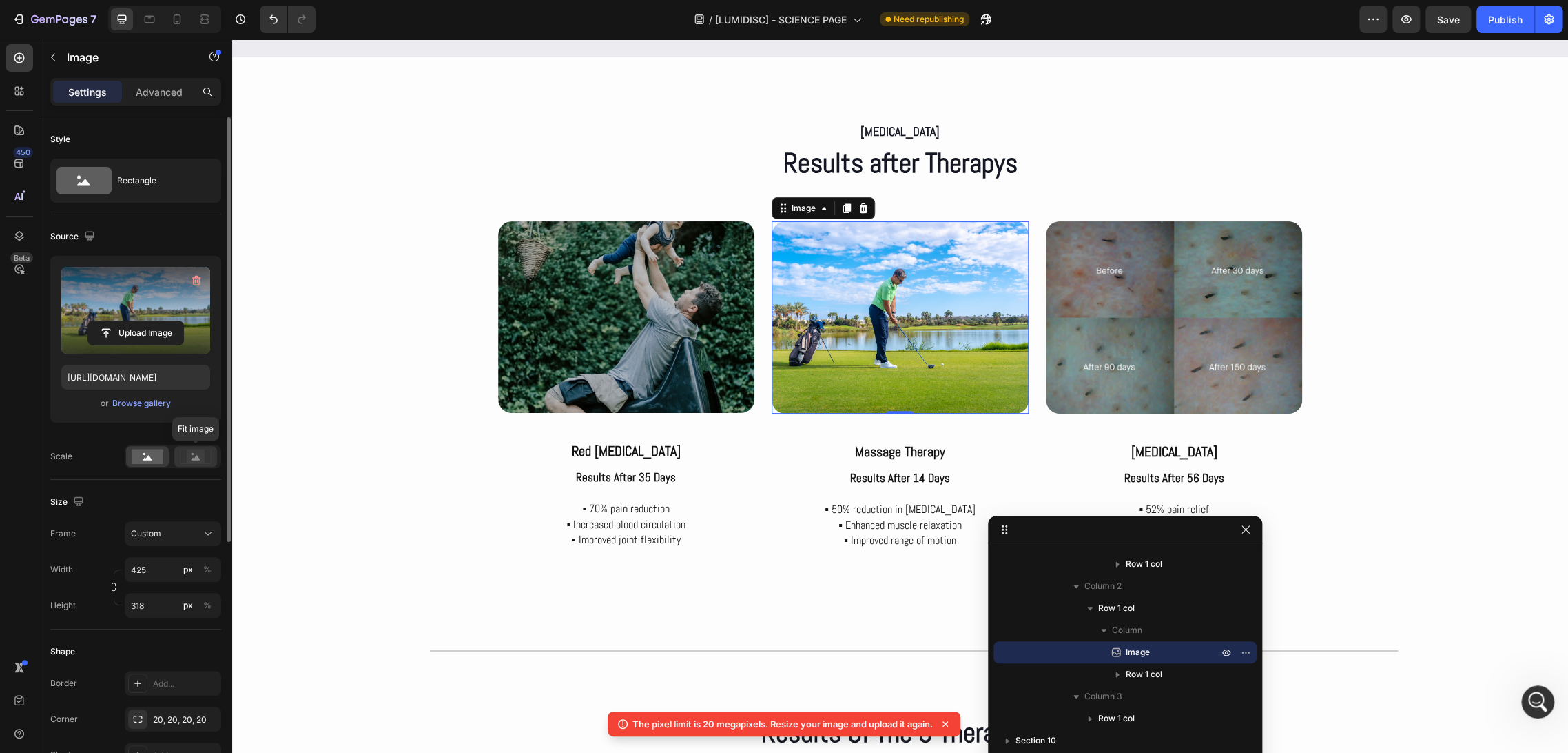
click at [193, 452] on circle at bounding box center [193, 453] width 3 height 3
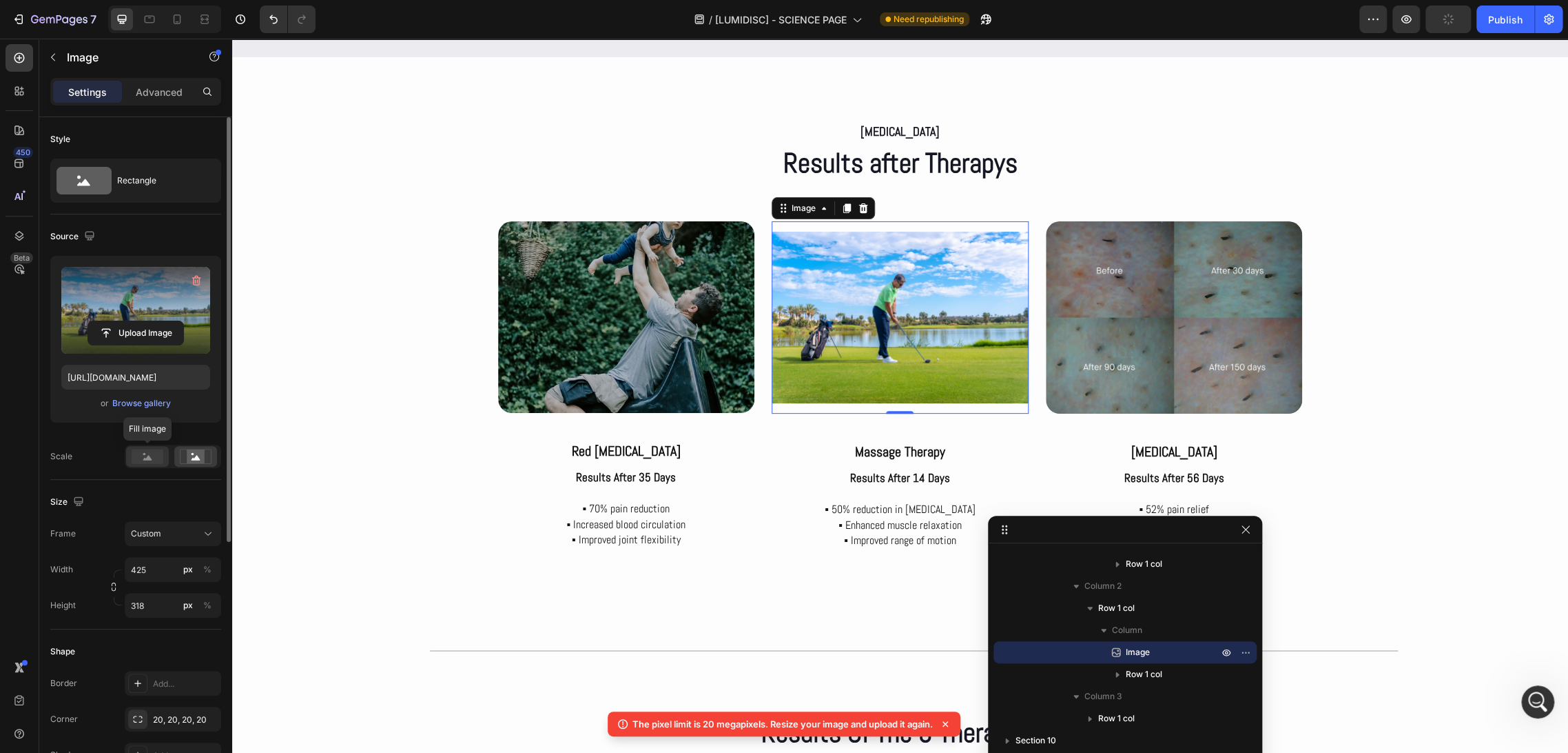
click at [143, 455] on rect at bounding box center [148, 455] width 32 height 15
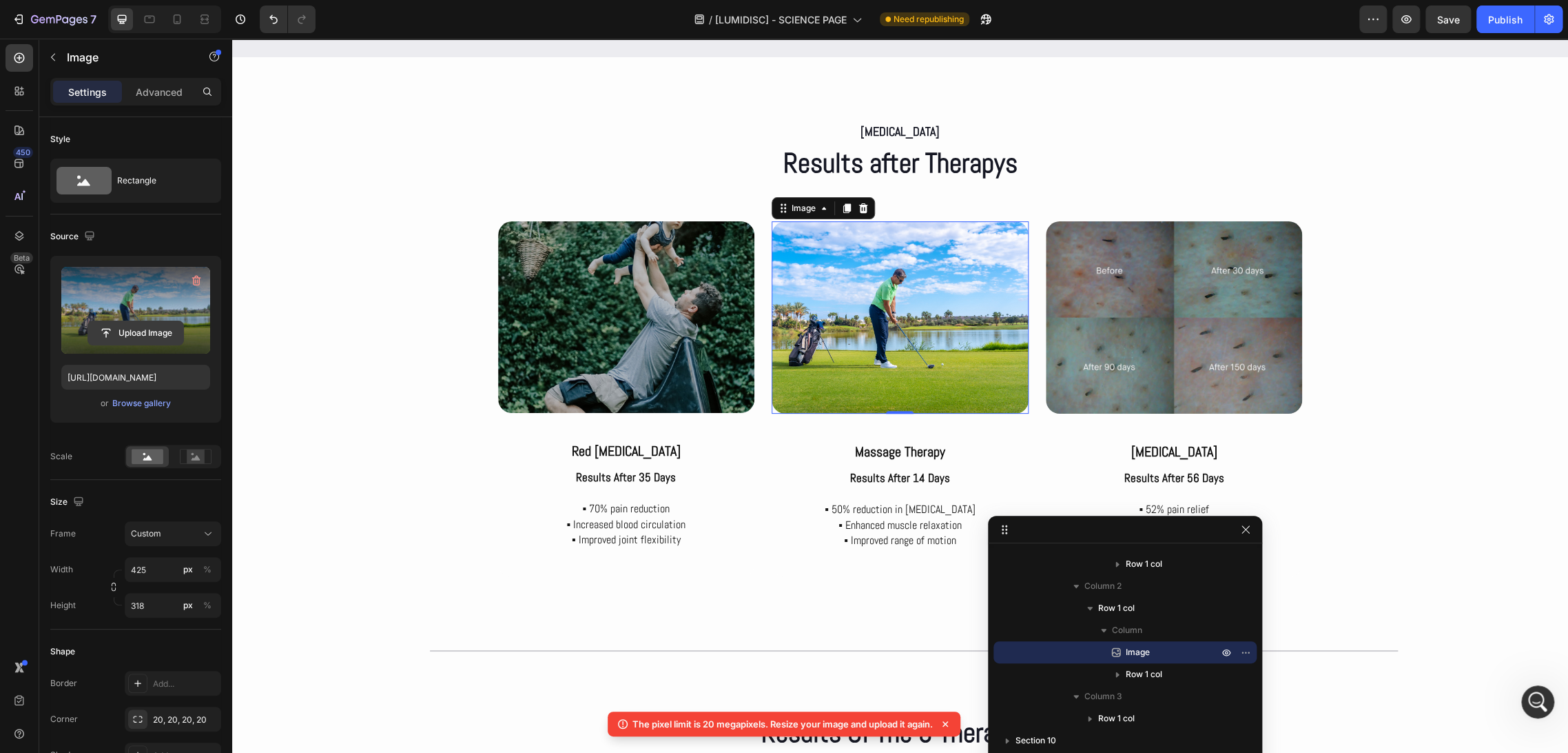
click at [127, 340] on input "file" at bounding box center [135, 333] width 95 height 23
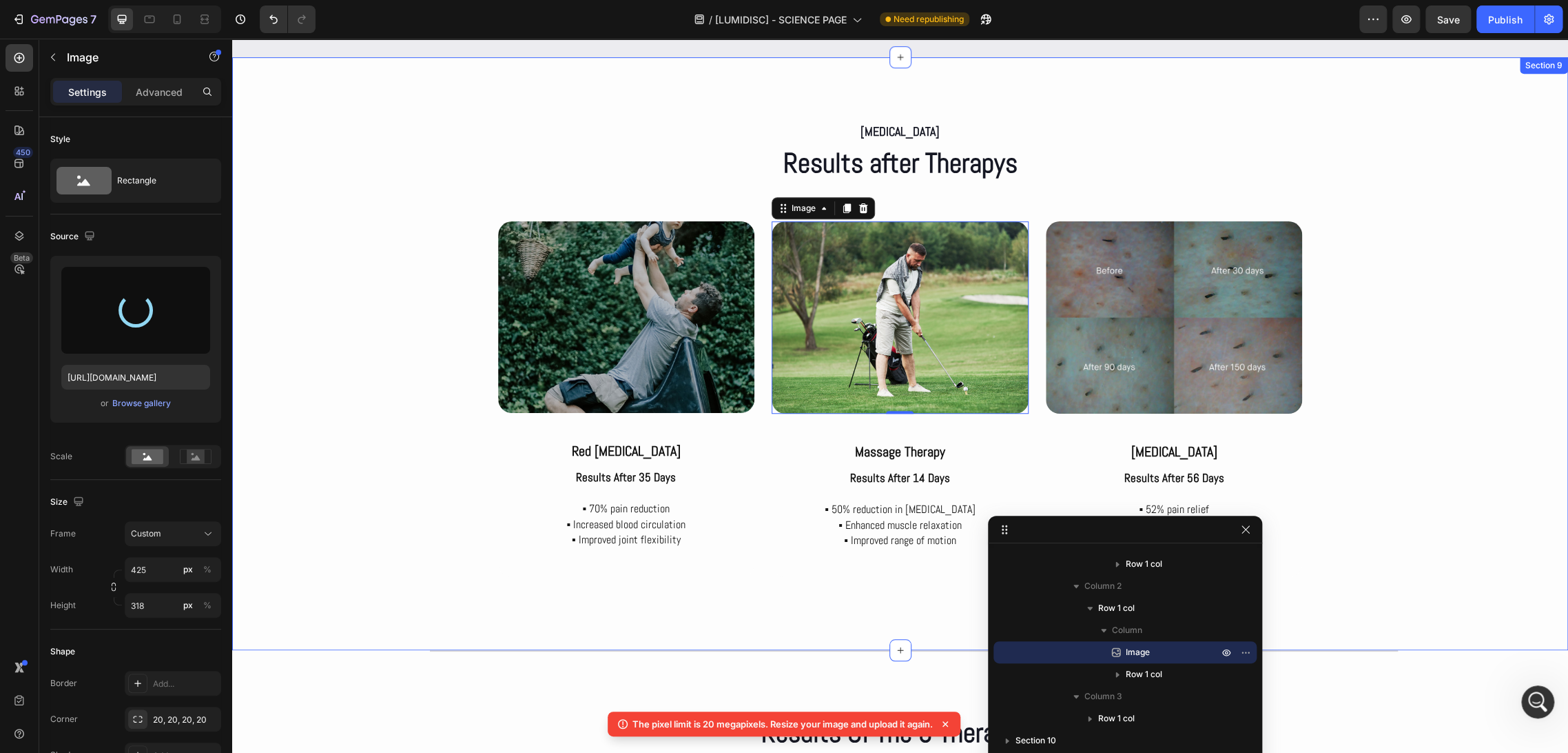
type input "[URL][DOMAIN_NAME]"
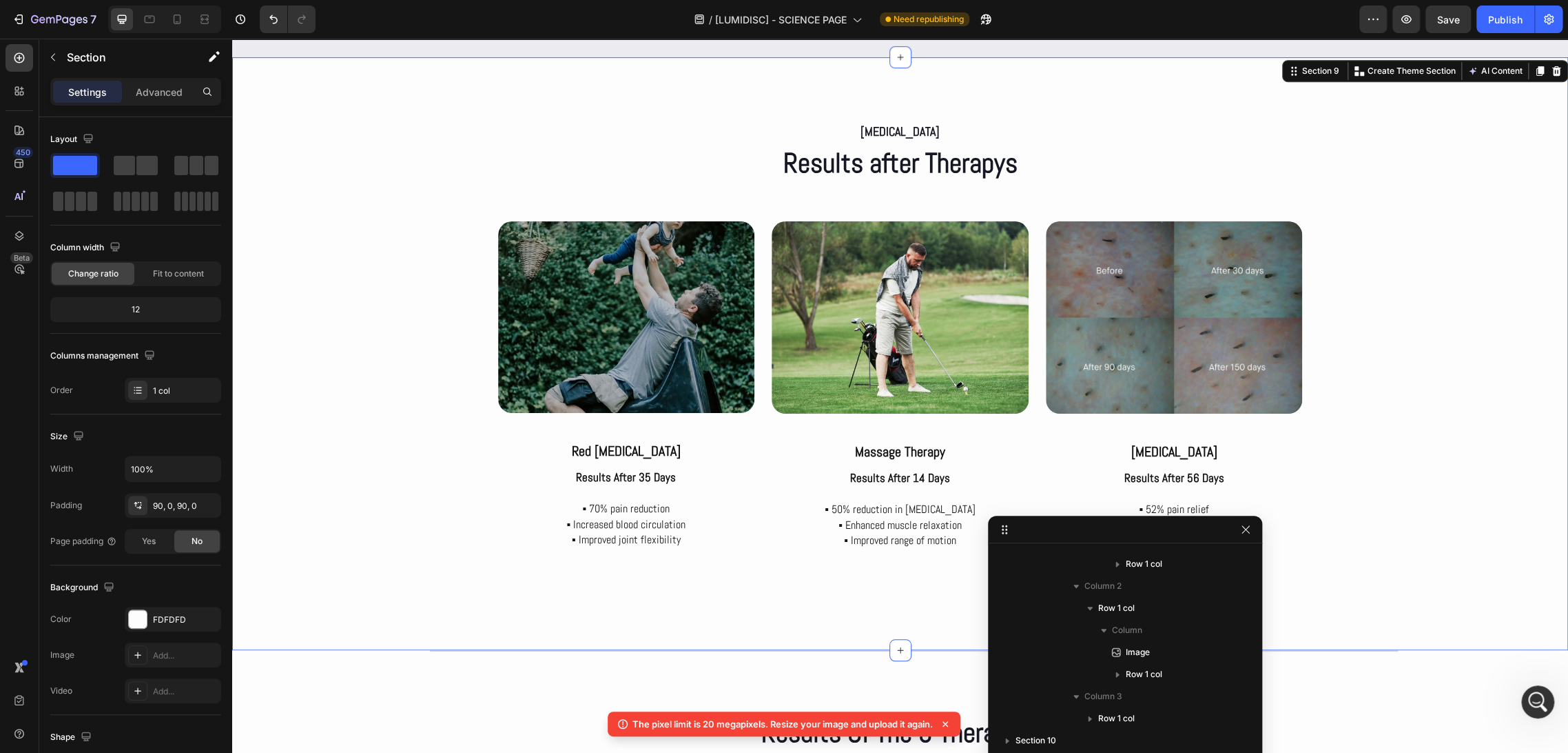
scroll to position [2135, 0]
click at [445, 272] on div "[MEDICAL_DATA] Text Block Results after Therapys Heading Row Image red [MEDICAL…" at bounding box center [900, 354] width 1335 height 469
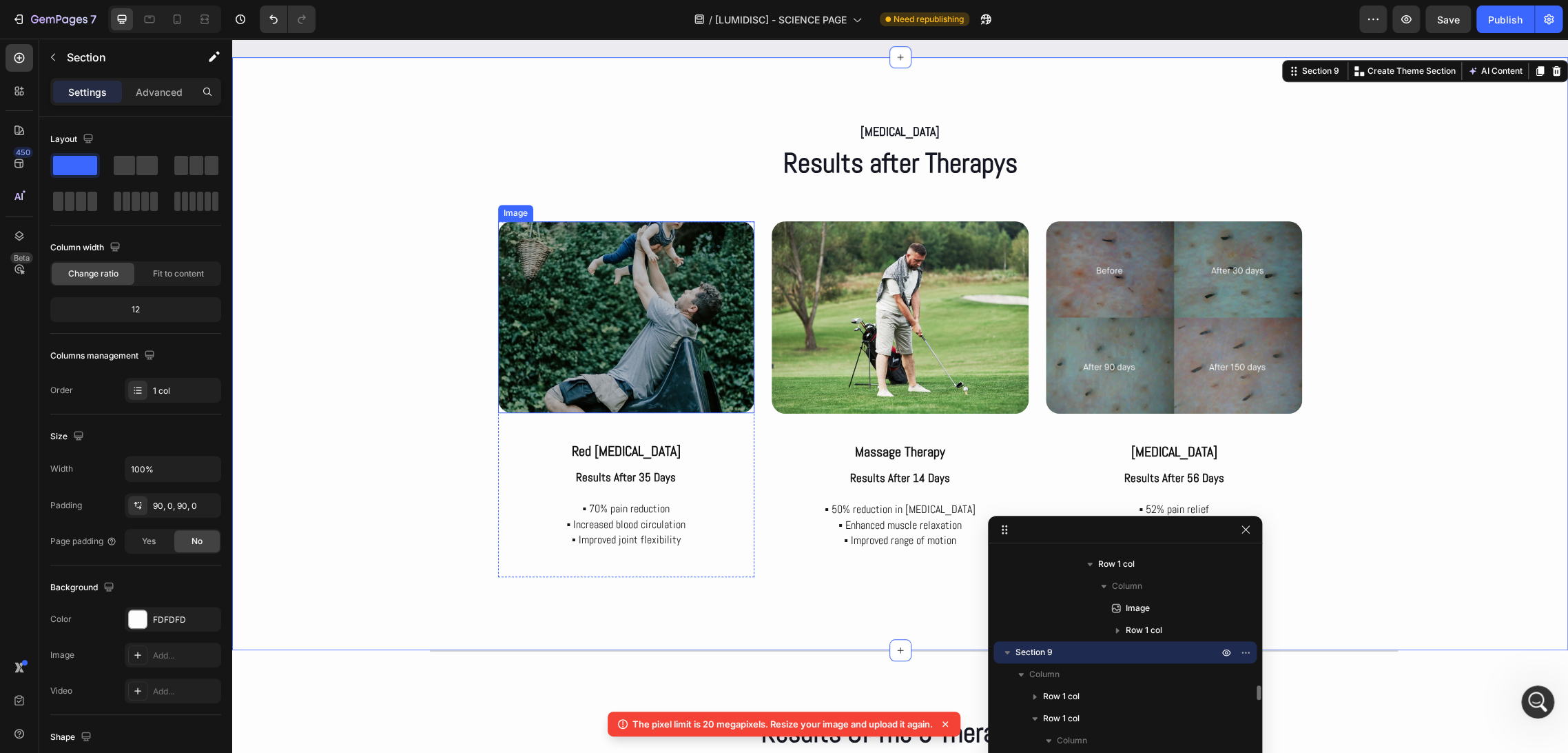
click at [651, 322] on img at bounding box center [626, 318] width 257 height 192
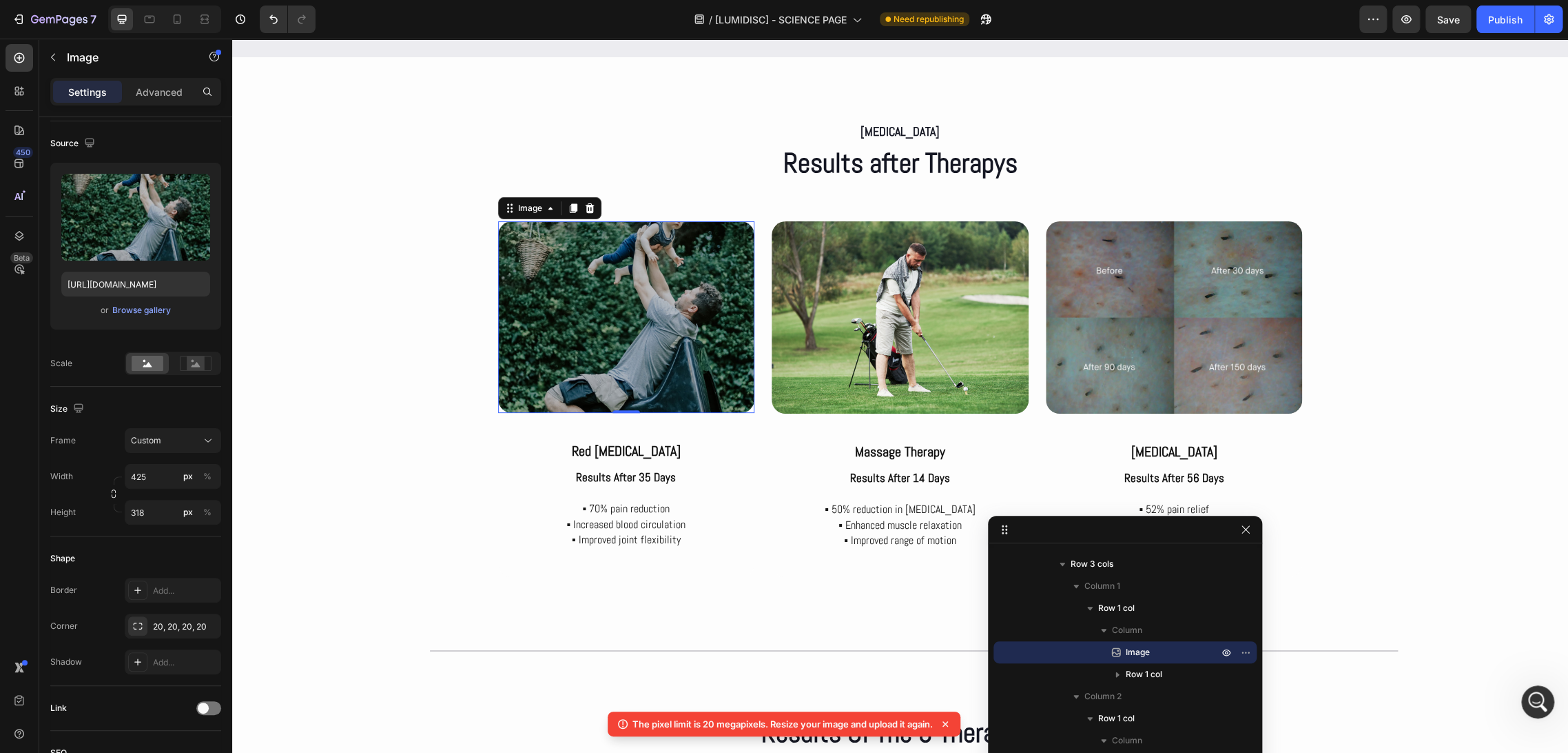
scroll to position [6811, 0]
click at [1128, 335] on img at bounding box center [1174, 318] width 257 height 193
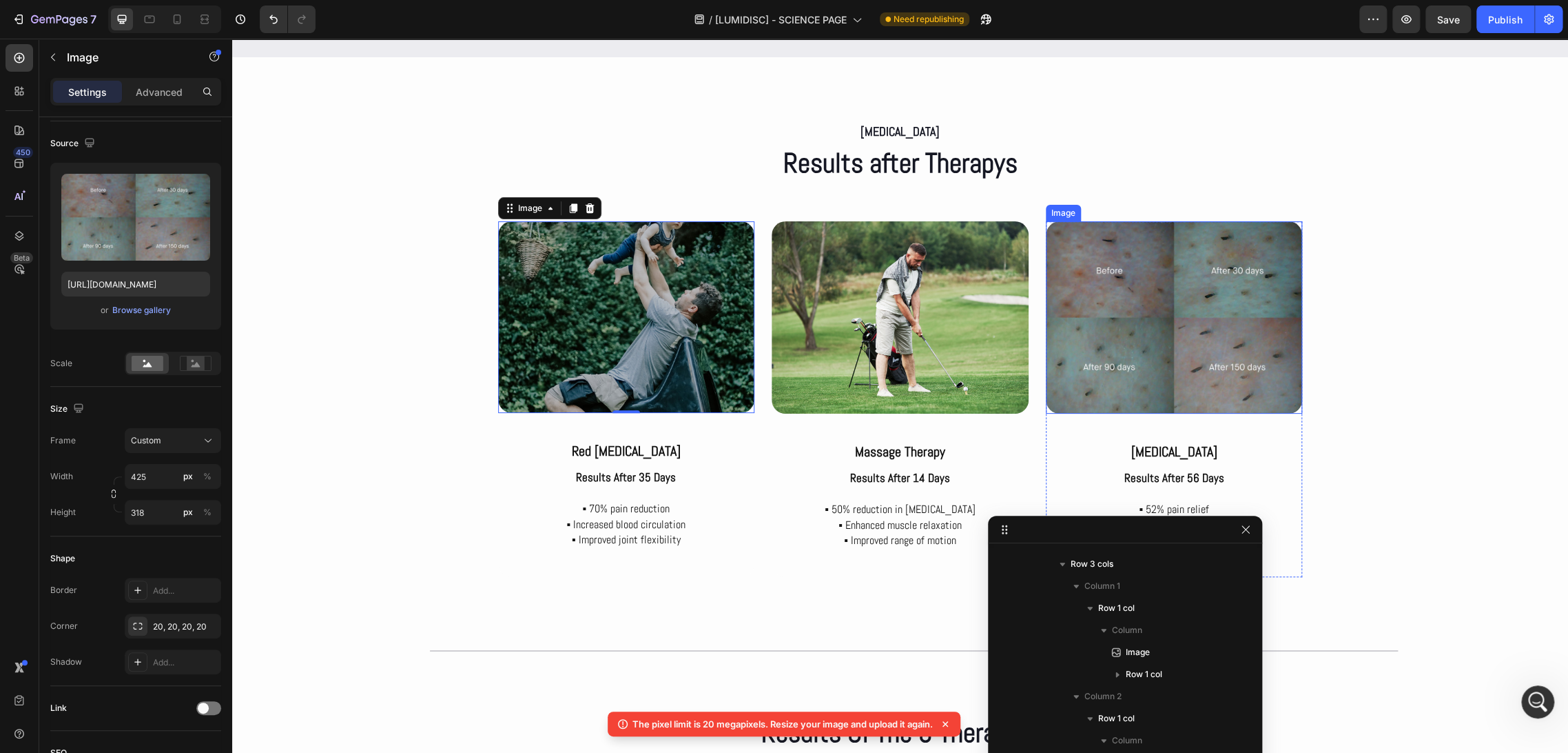
scroll to position [2555, 0]
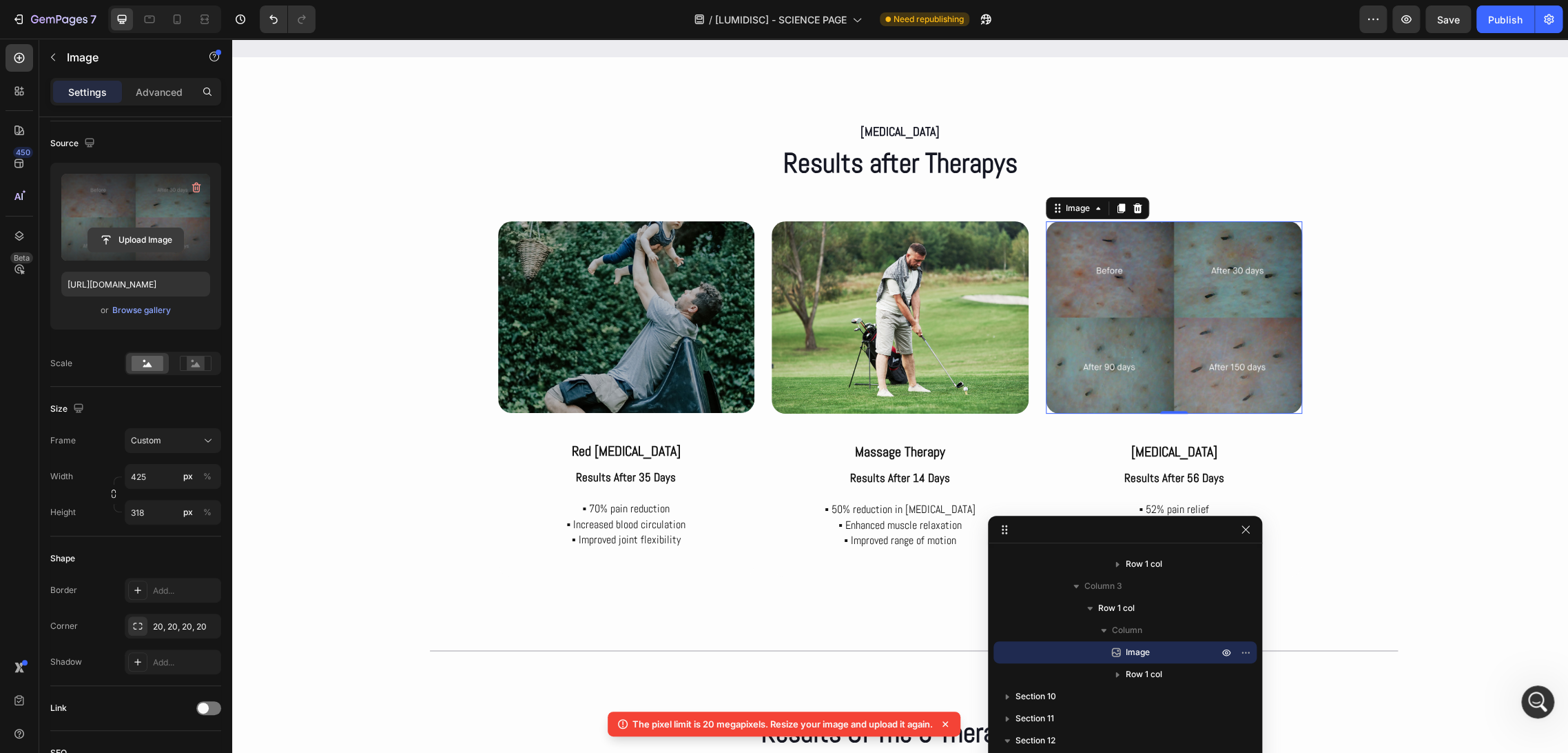
click at [125, 241] on input "file" at bounding box center [135, 239] width 95 height 23
type input "[URL][DOMAIN_NAME]"
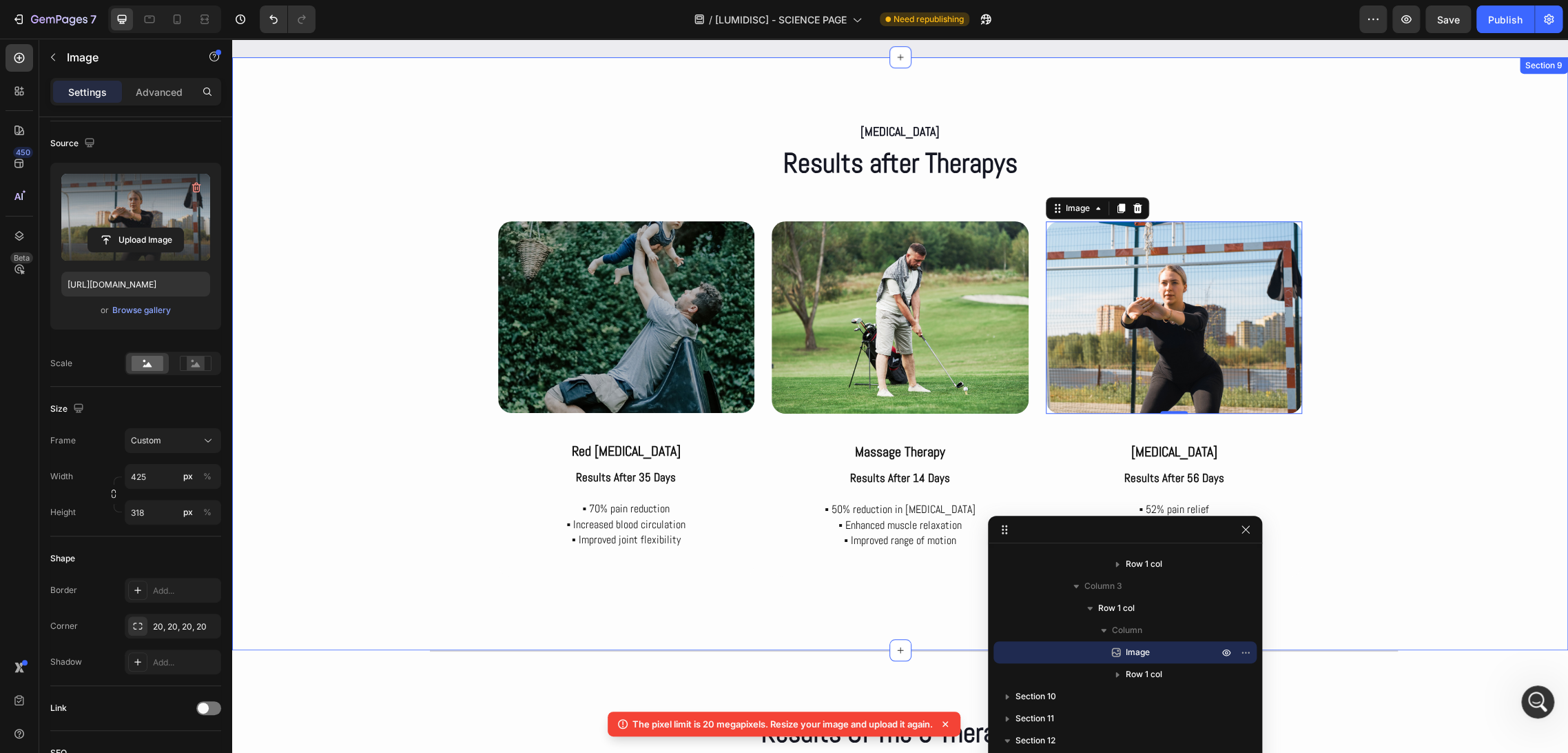
click at [1385, 354] on div "[MEDICAL_DATA] Text Block Results after Therapys Heading Row Image red [MEDICAL…" at bounding box center [900, 354] width 1335 height 469
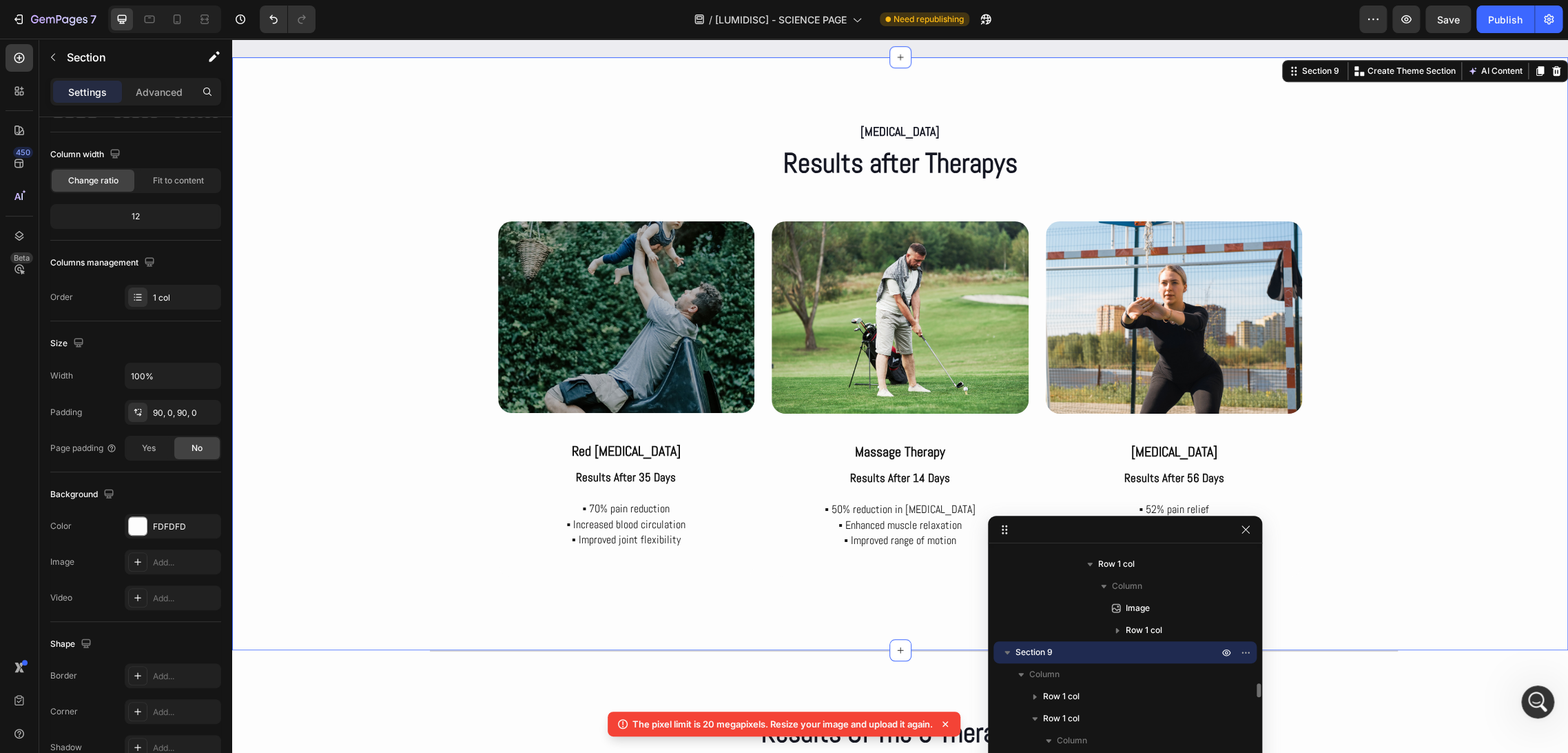
scroll to position [0, 0]
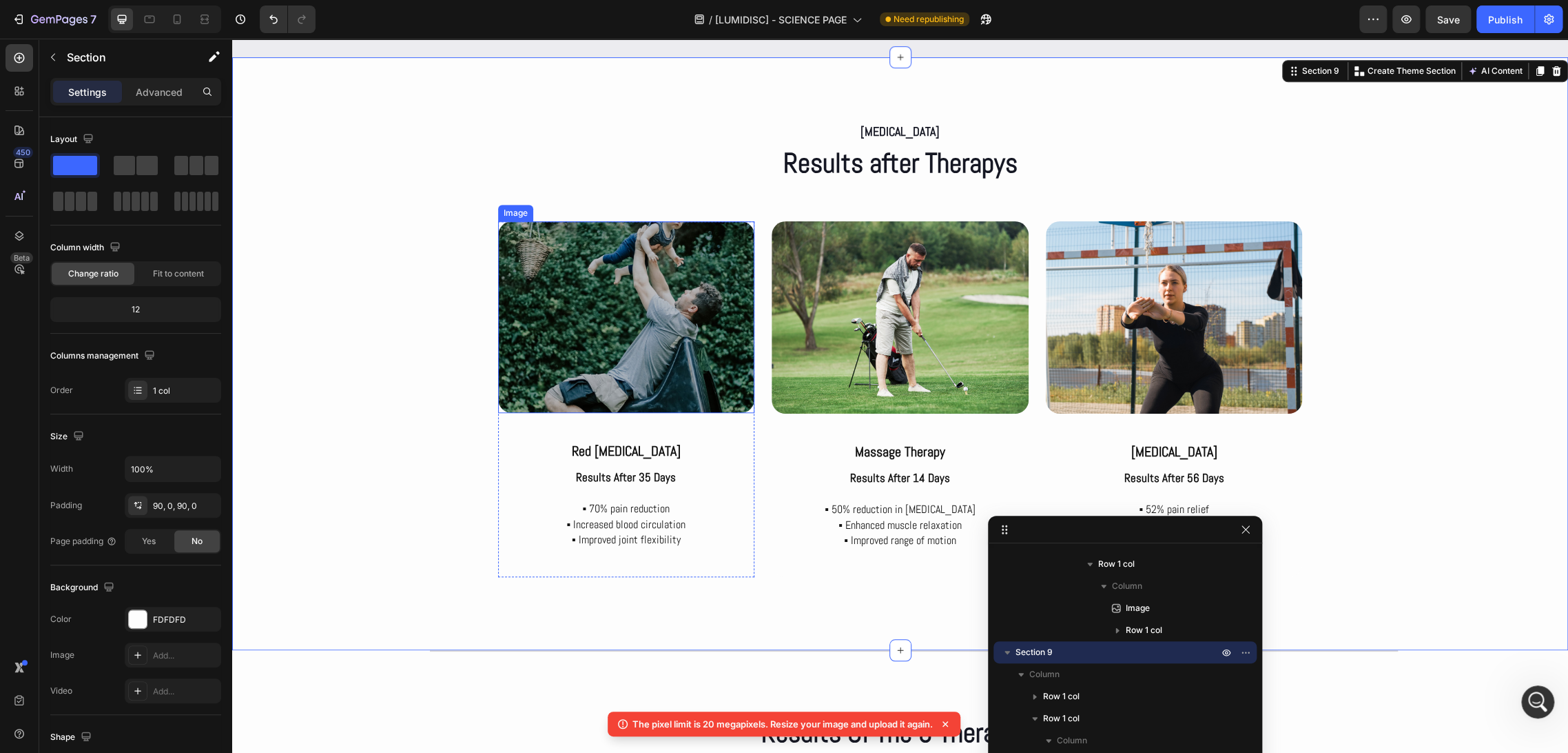
click at [596, 343] on img at bounding box center [626, 318] width 257 height 192
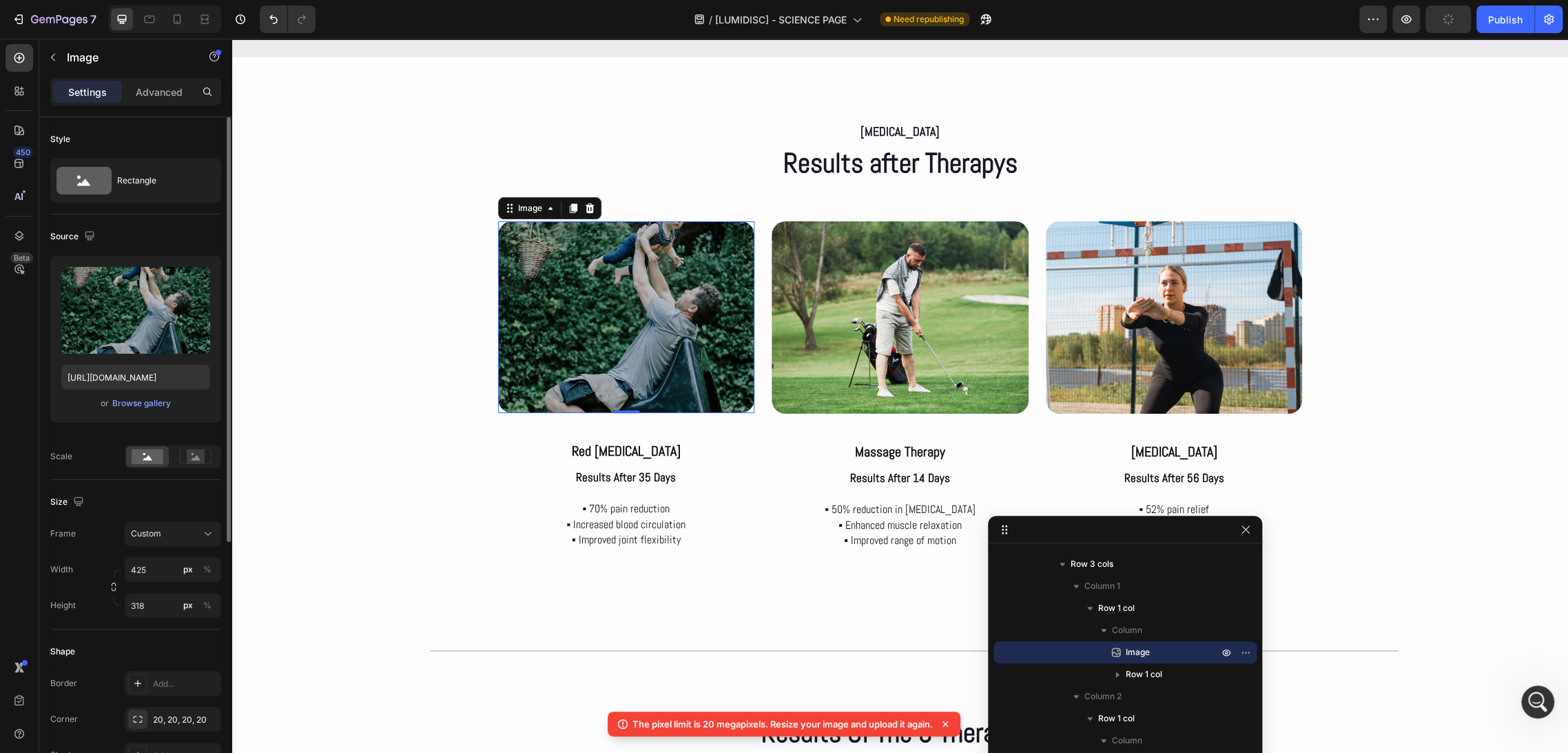
click at [156, 105] on div "Settings Advanced" at bounding box center [135, 92] width 171 height 28
click at [155, 96] on p "Advanced" at bounding box center [159, 92] width 47 height 14
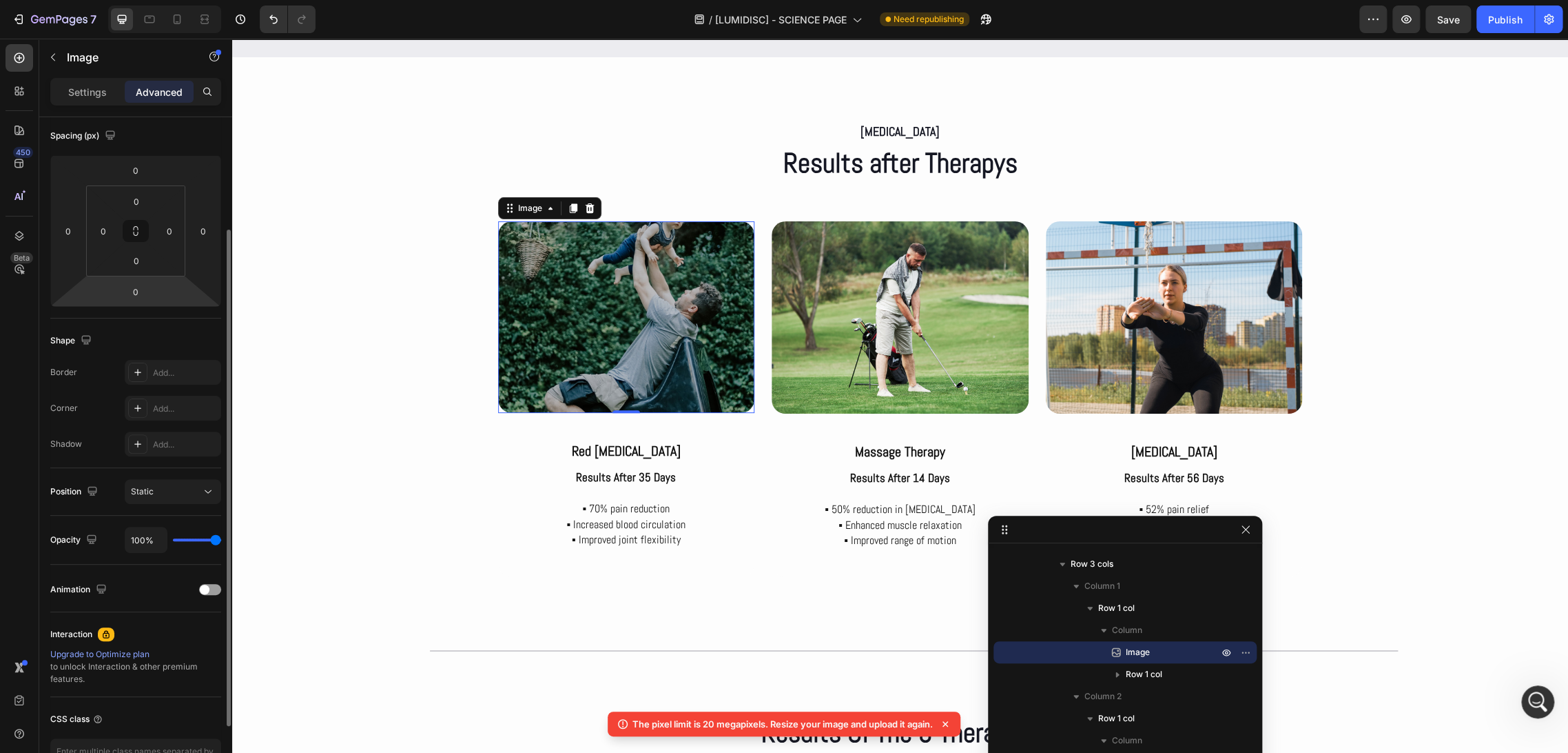
scroll to position [230, 0]
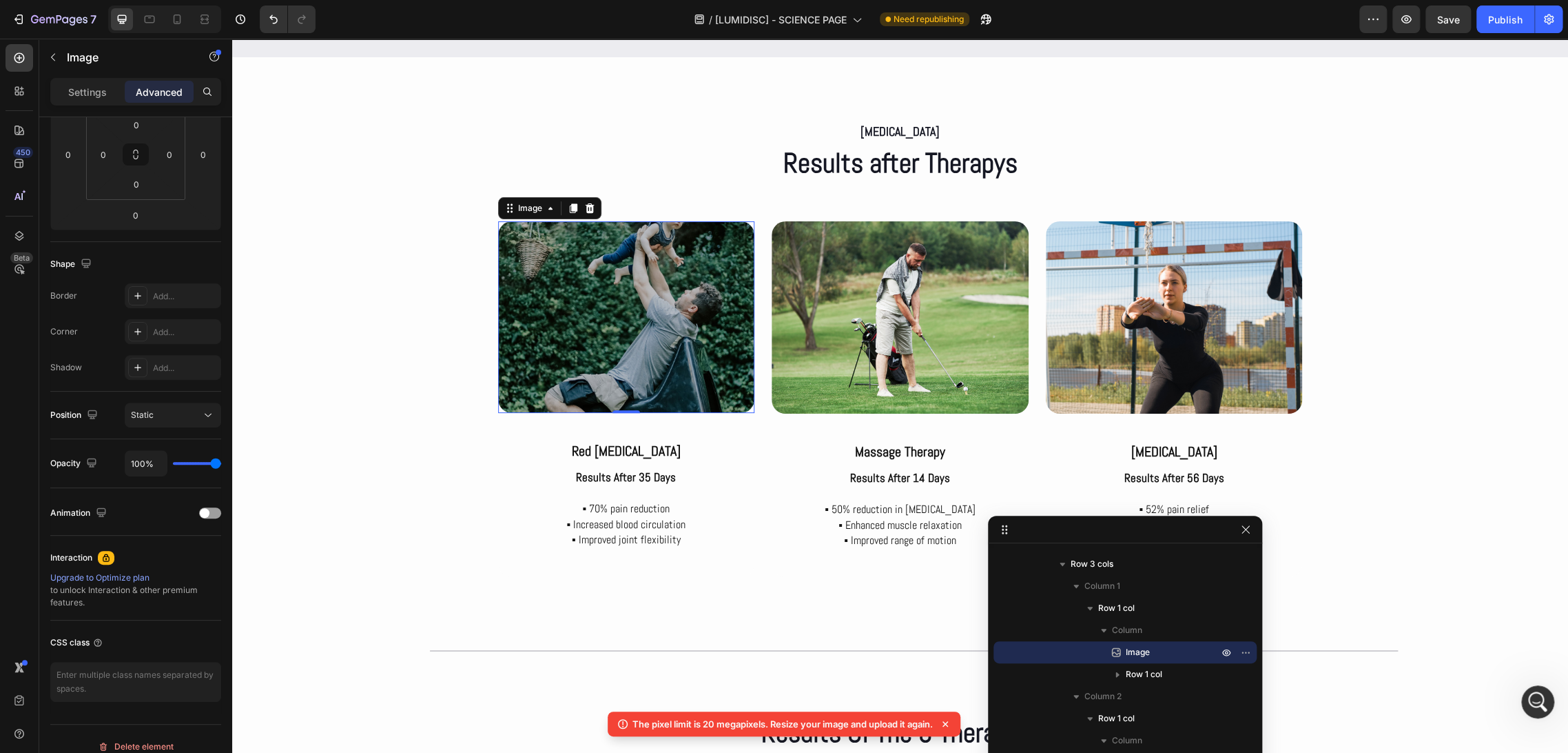
type input "54%"
type input "54"
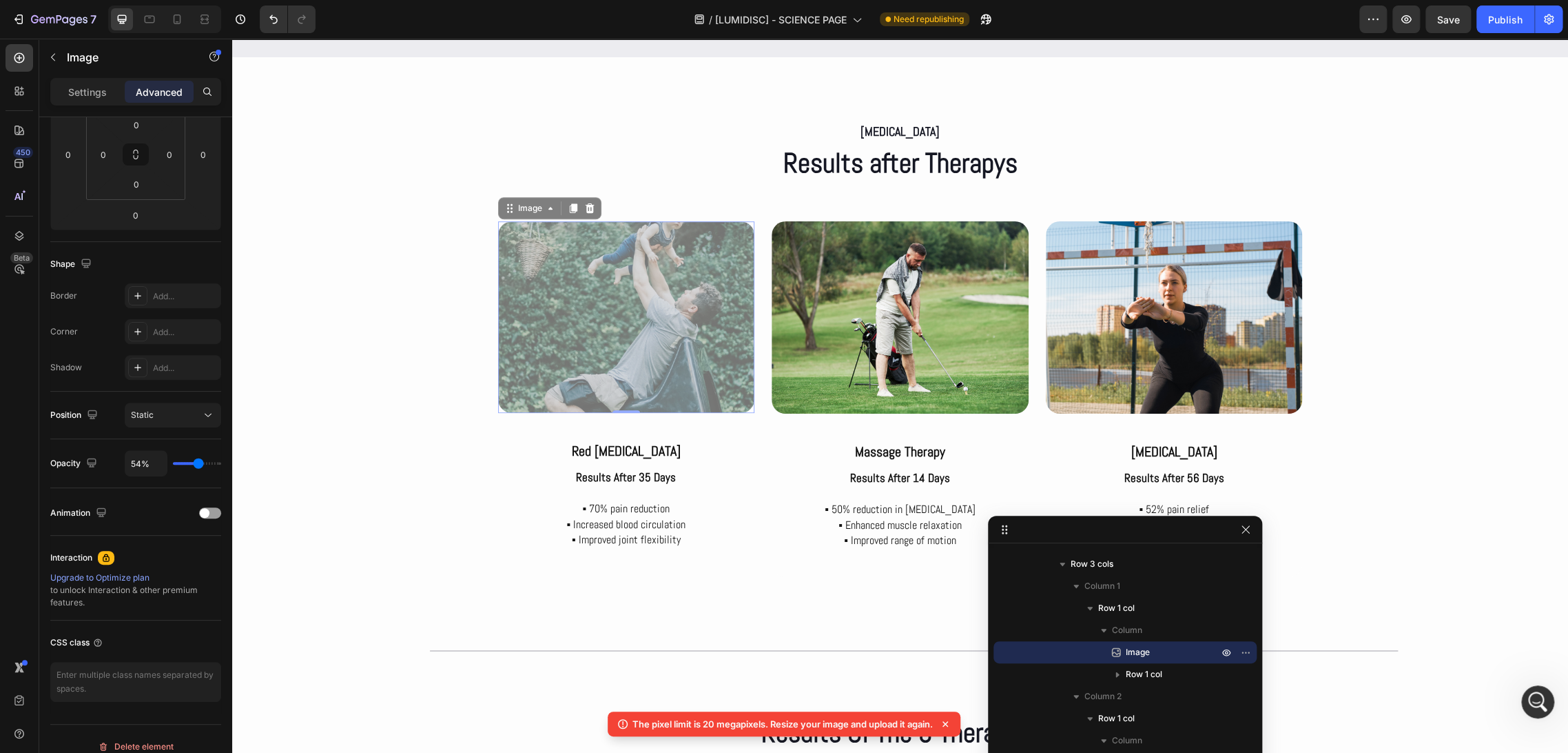
type input "60%"
type input "60"
type input "70%"
type input "70"
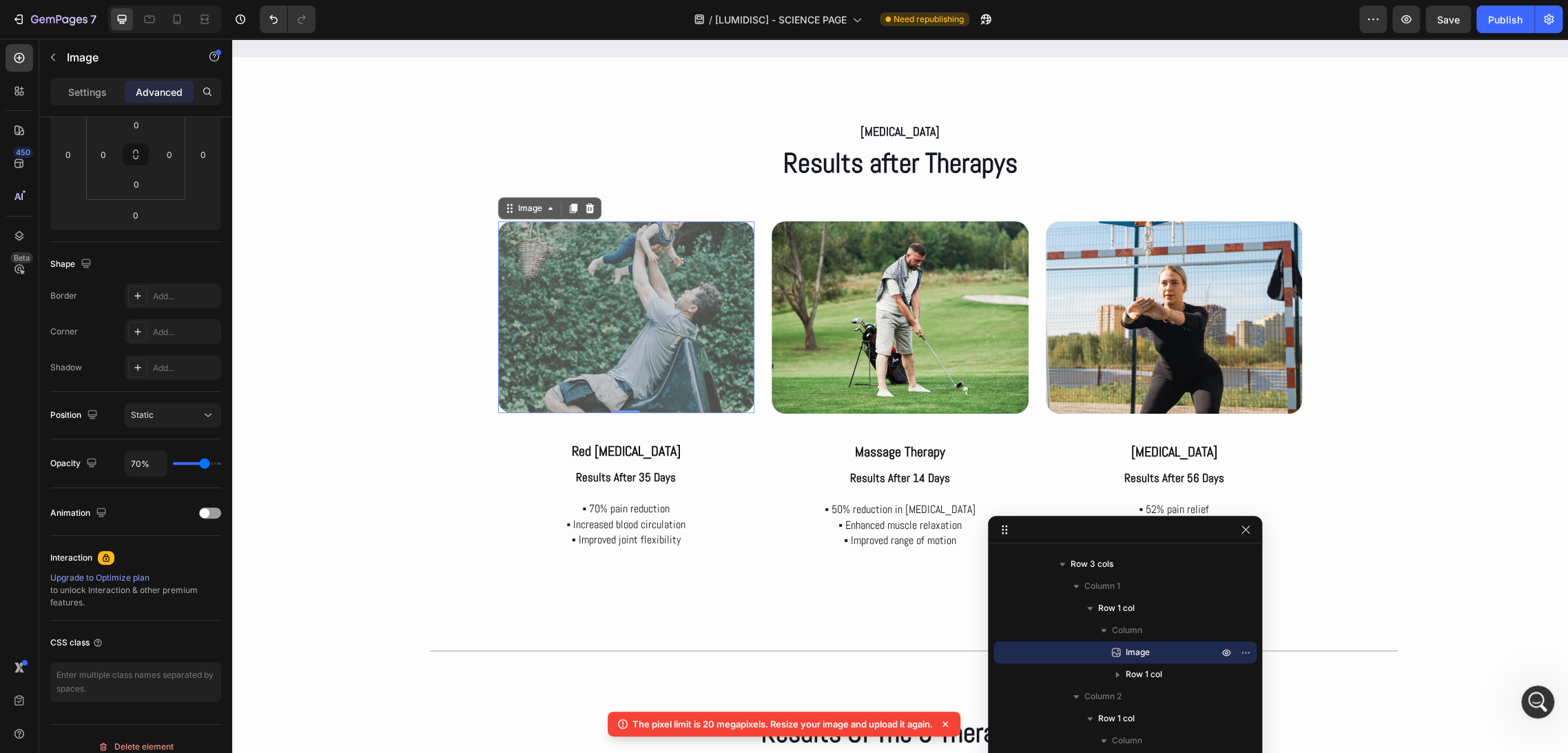
type input "85%"
type input "85"
type input "88%"
type input "88"
type input "92%"
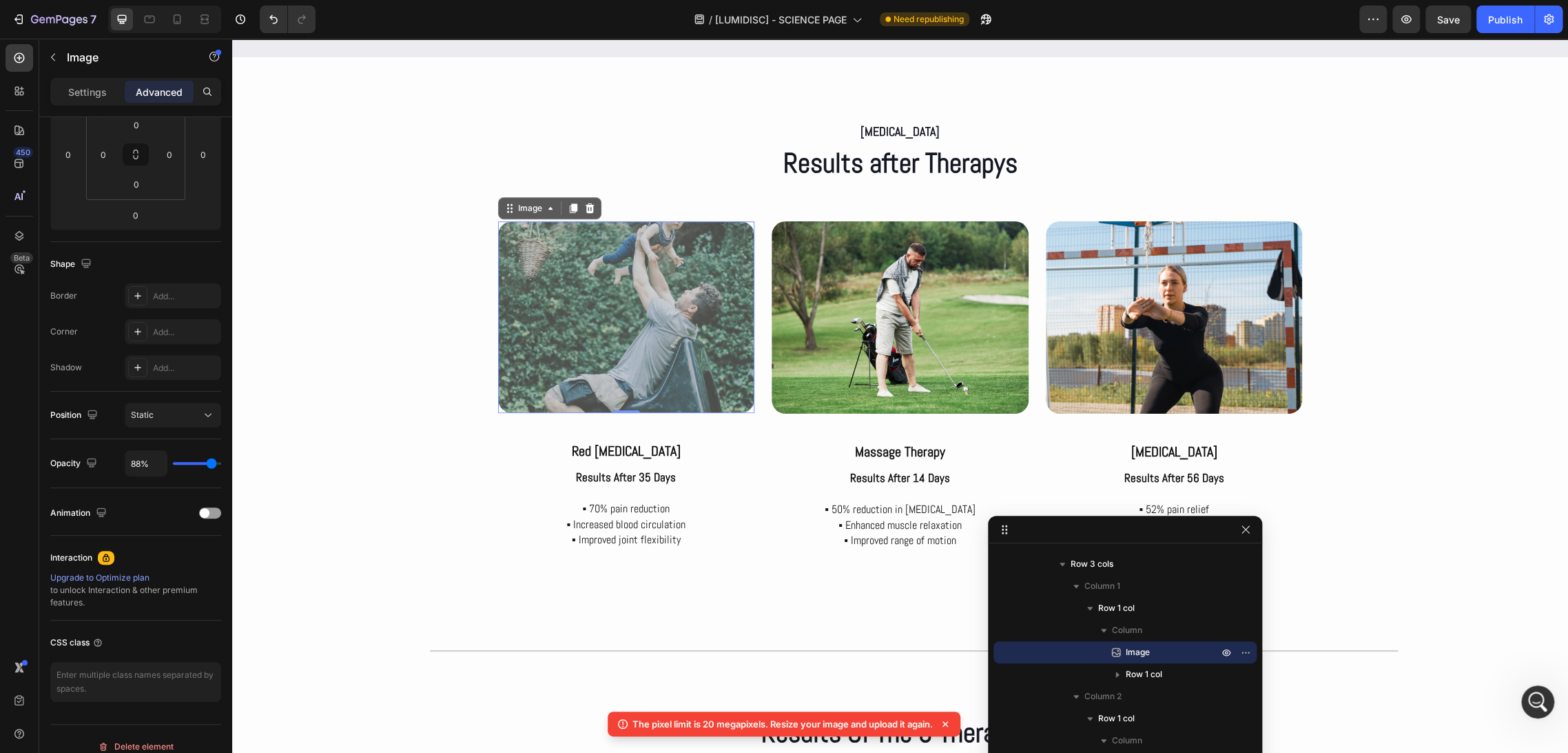
type input "92"
type input "95%"
type input "95"
type input "98%"
type input "98"
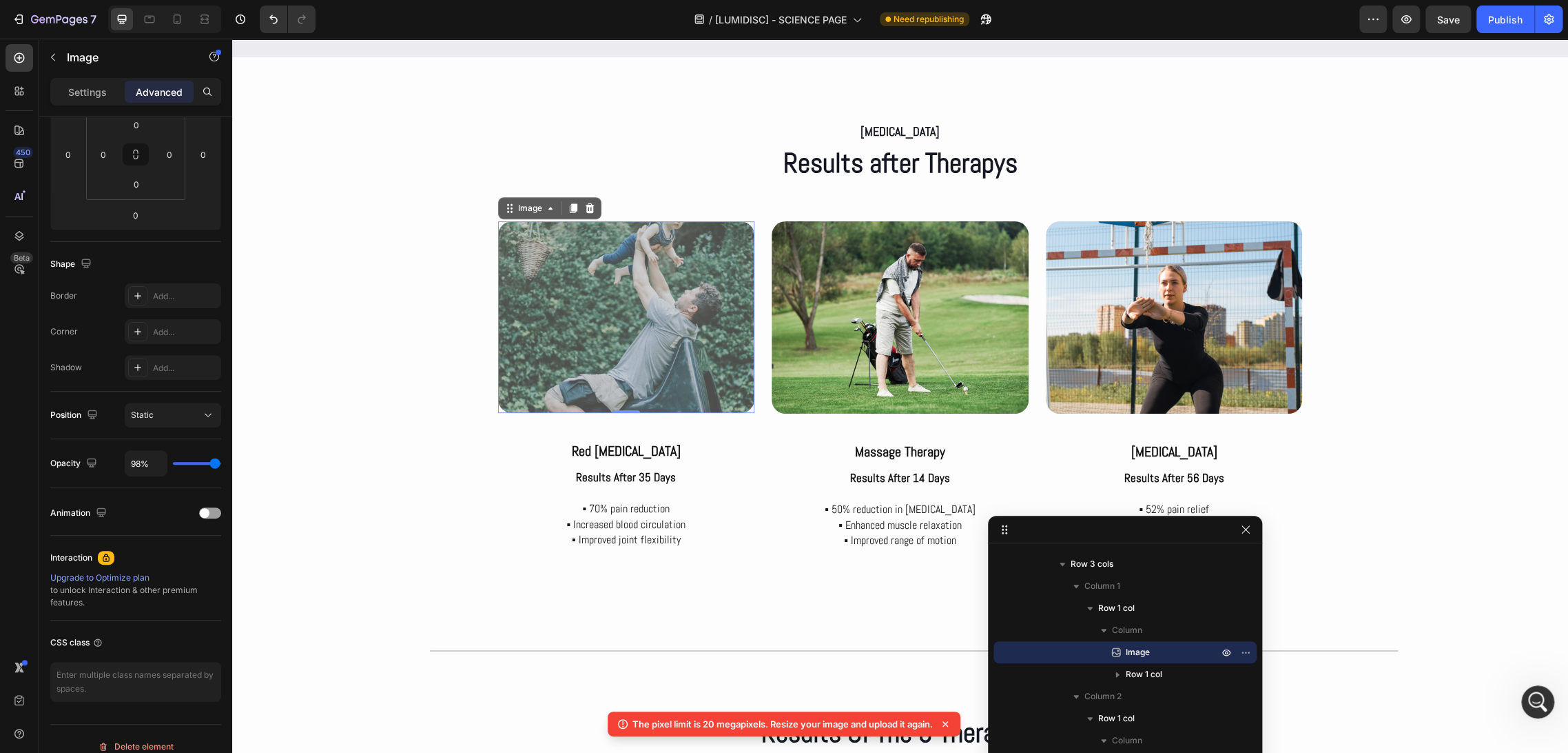
type input "100%"
type input "100"
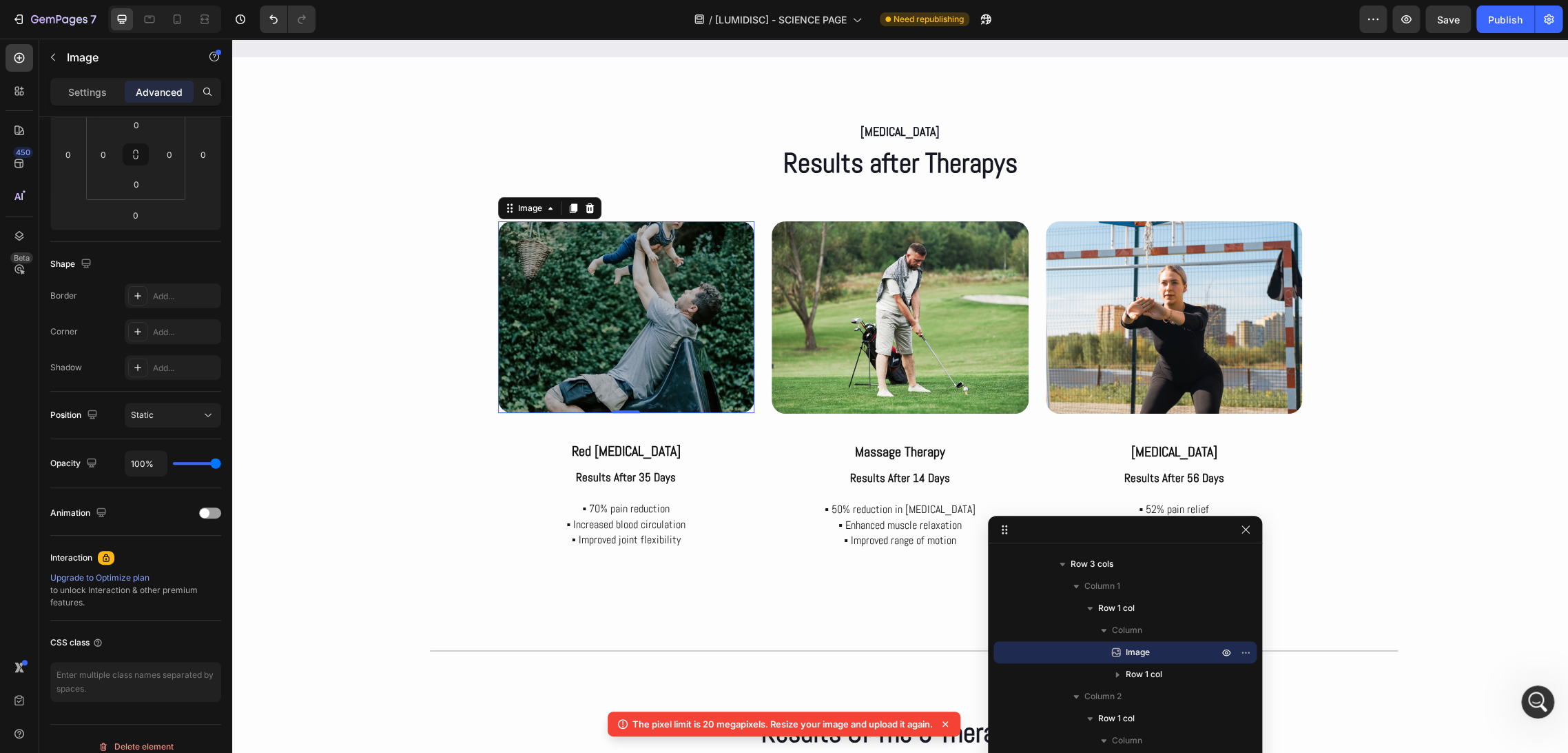
drag, startPoint x: 199, startPoint y: 461, endPoint x: 235, endPoint y: 463, distance: 36.1
click at [222, 463] on input "range" at bounding box center [197, 462] width 48 height 3
click at [84, 102] on div "Settings" at bounding box center [87, 92] width 69 height 22
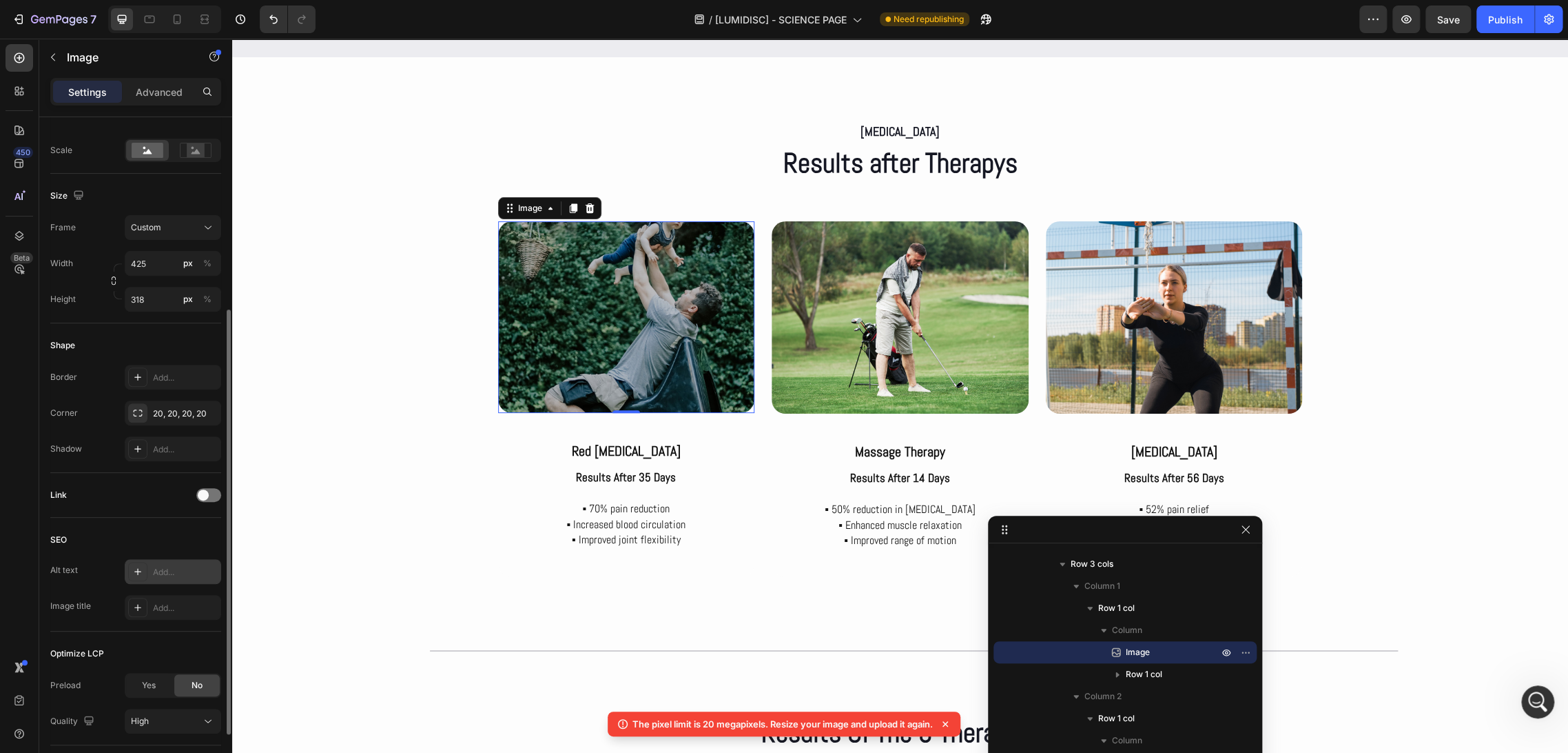
scroll to position [399, 0]
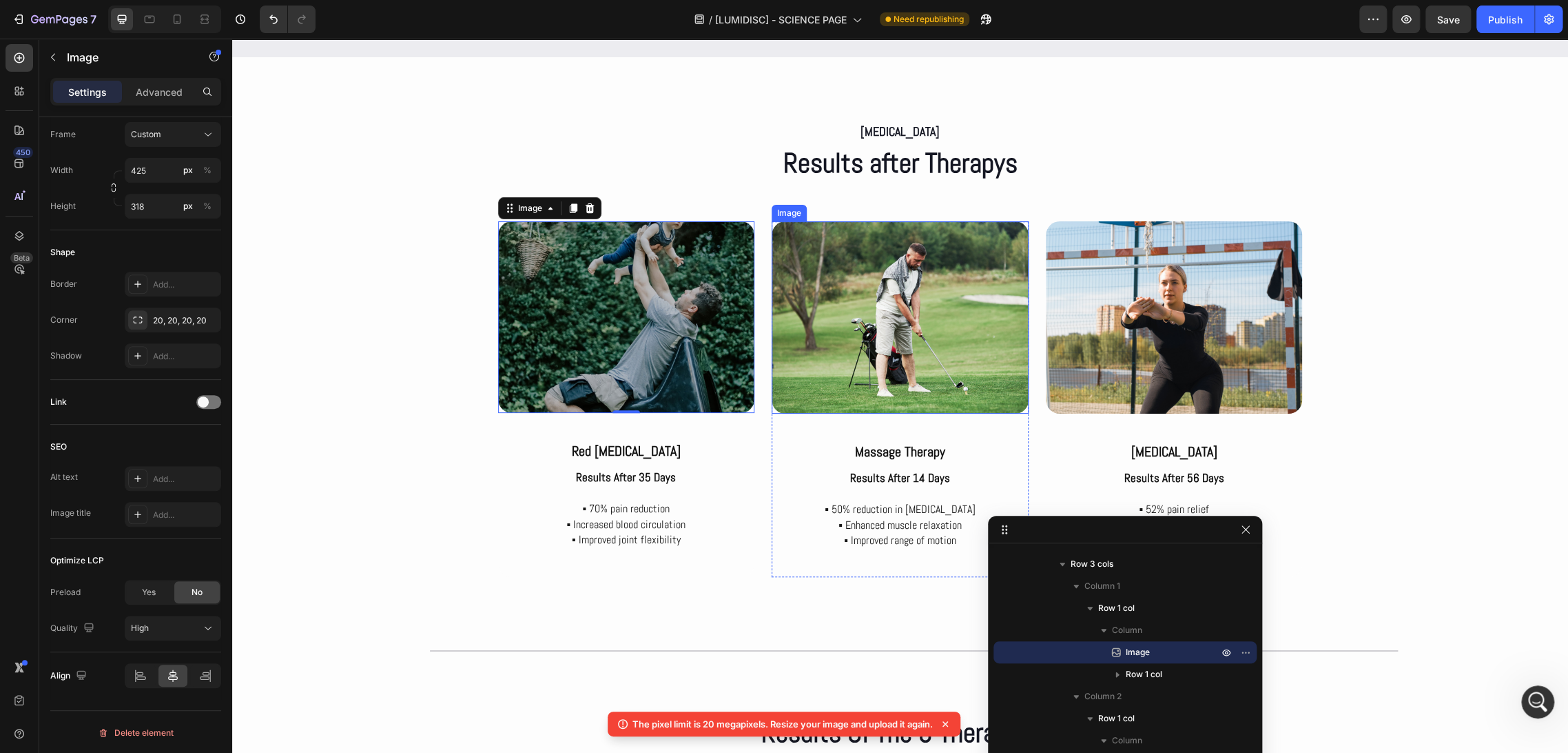
click at [775, 402] on img at bounding box center [899, 318] width 257 height 193
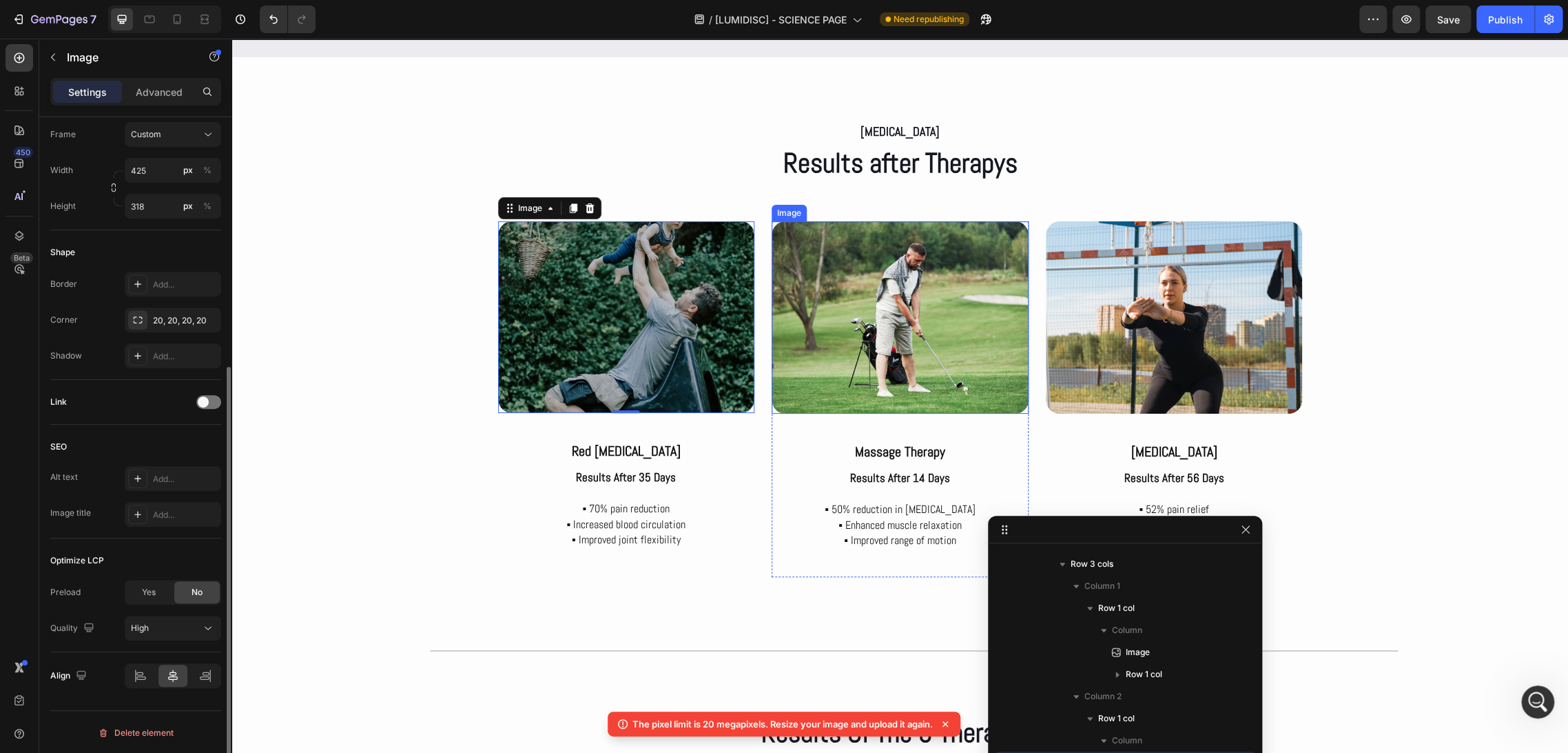
scroll to position [398, 0]
click at [166, 358] on div "Add..." at bounding box center [185, 357] width 65 height 12
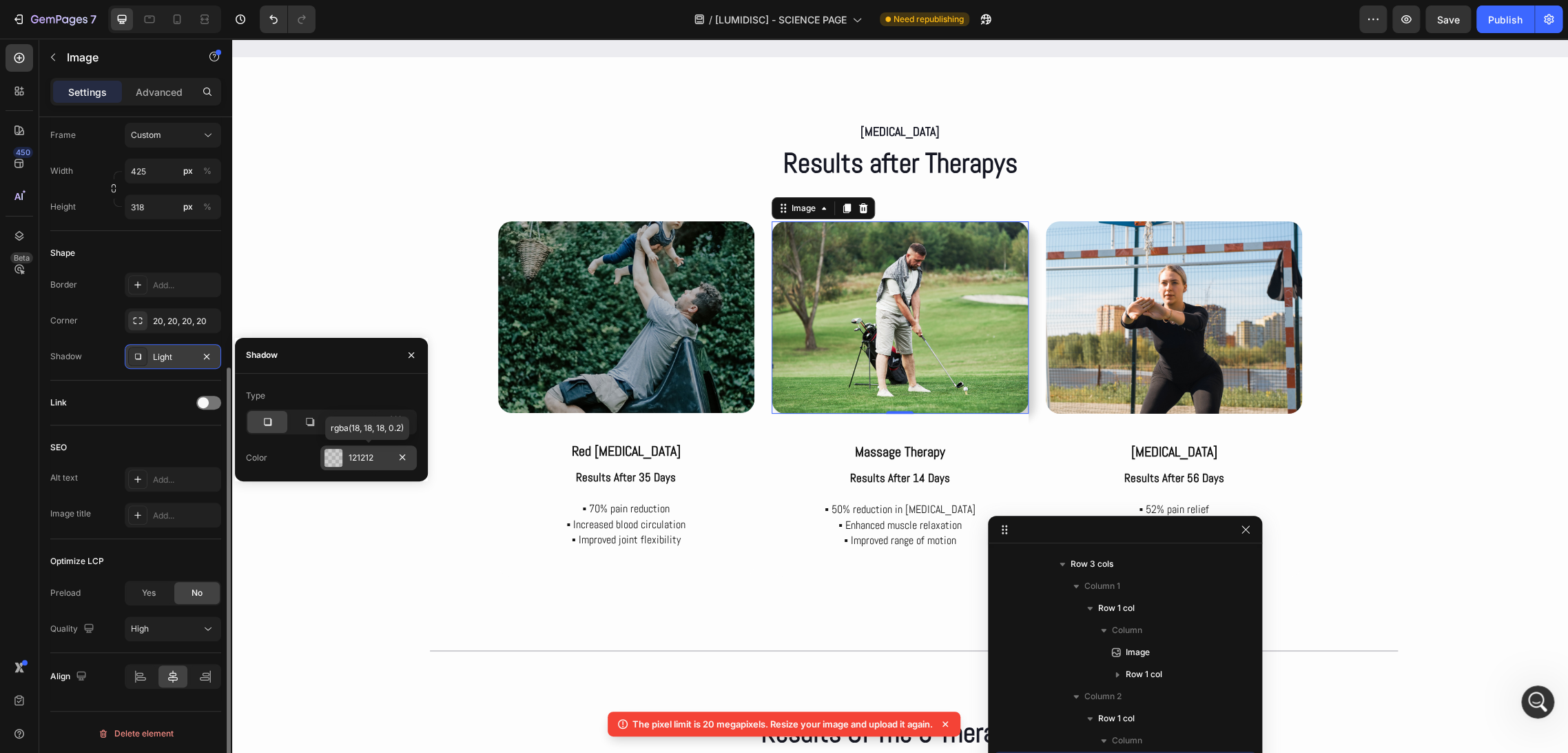
click at [351, 456] on div "121212" at bounding box center [368, 457] width 40 height 12
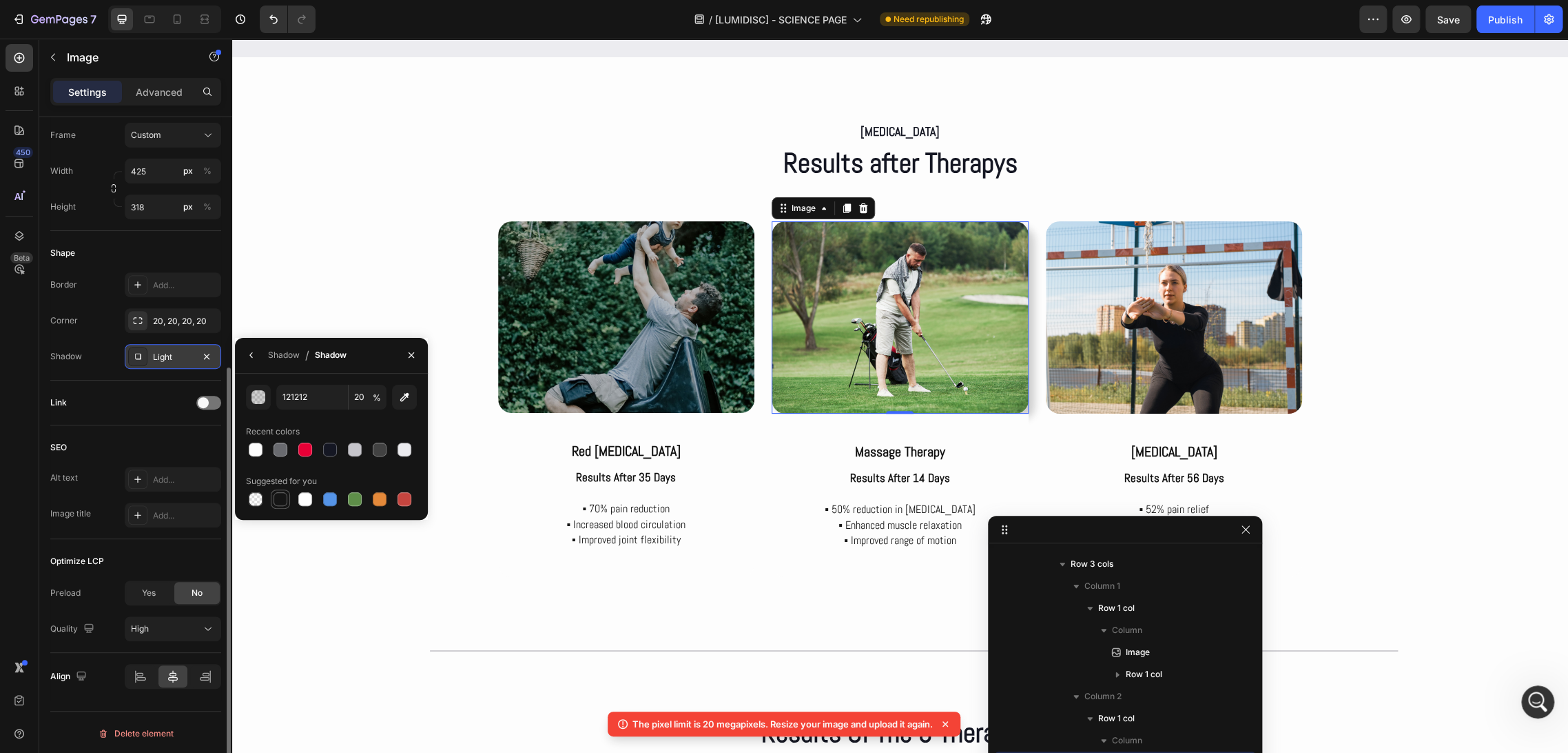
click at [281, 497] on div at bounding box center [280, 499] width 14 height 14
type input "151515"
type input "100"
click at [211, 355] on icon "button" at bounding box center [207, 356] width 11 height 11
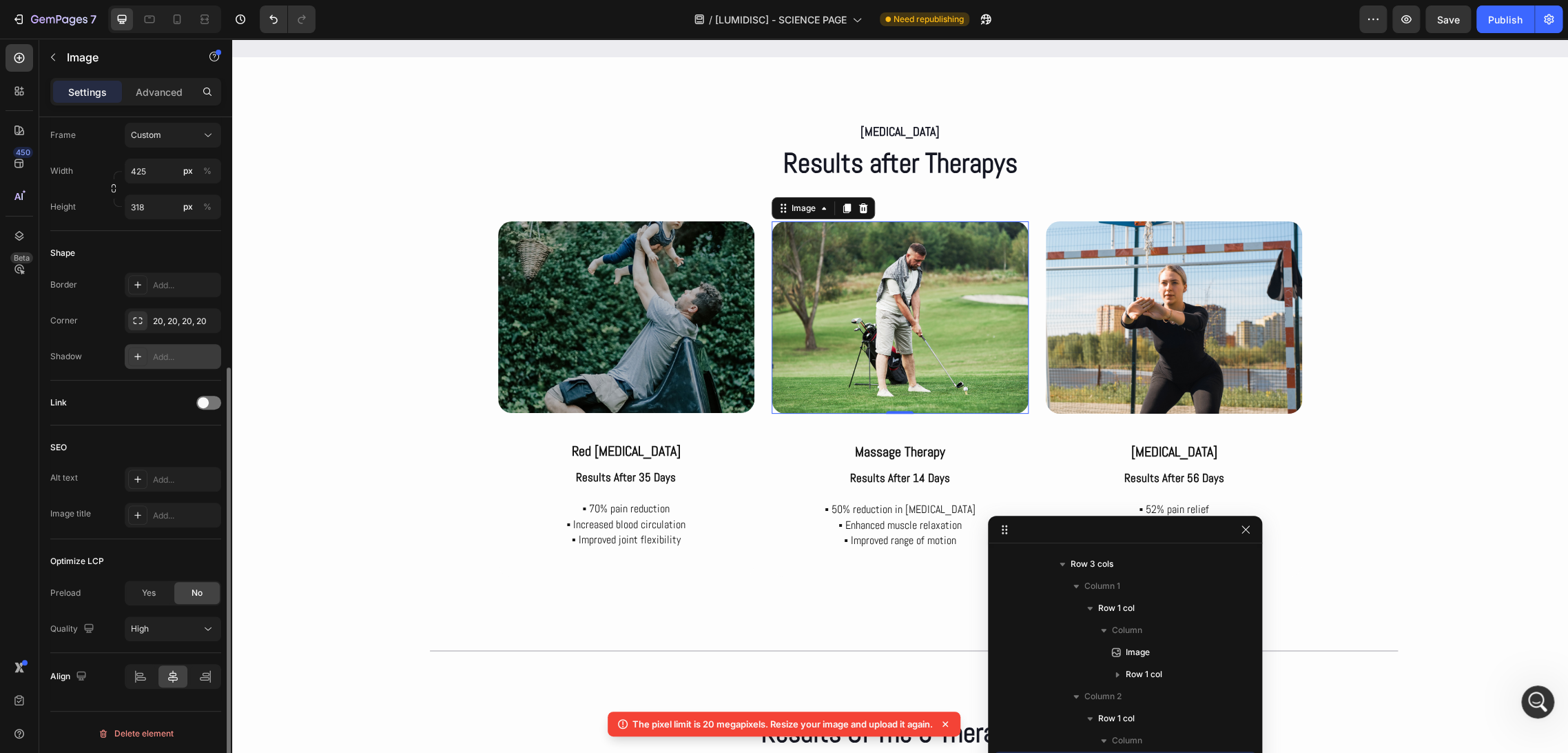
click at [117, 388] on div "Link" at bounding box center [135, 402] width 171 height 45
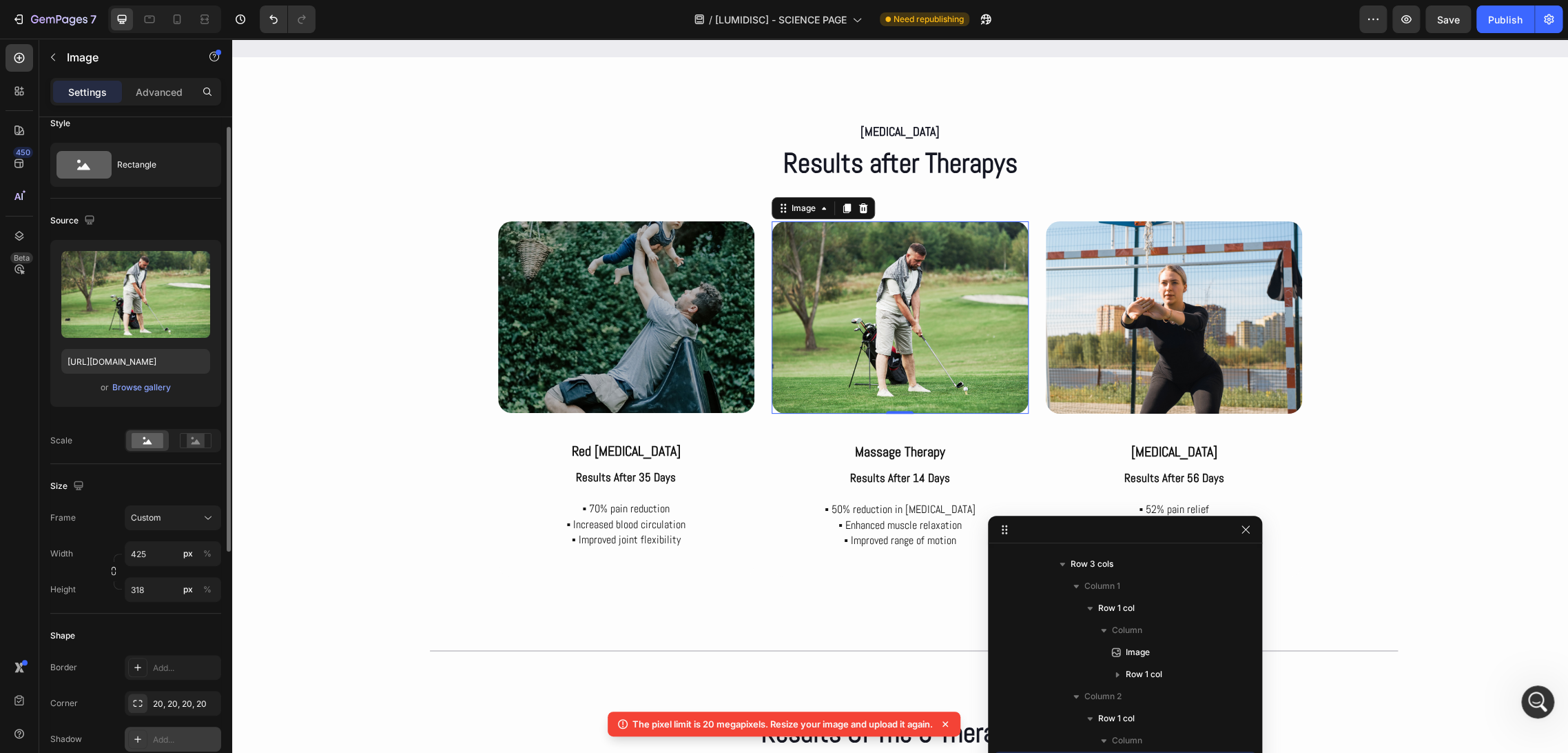
scroll to position [0, 0]
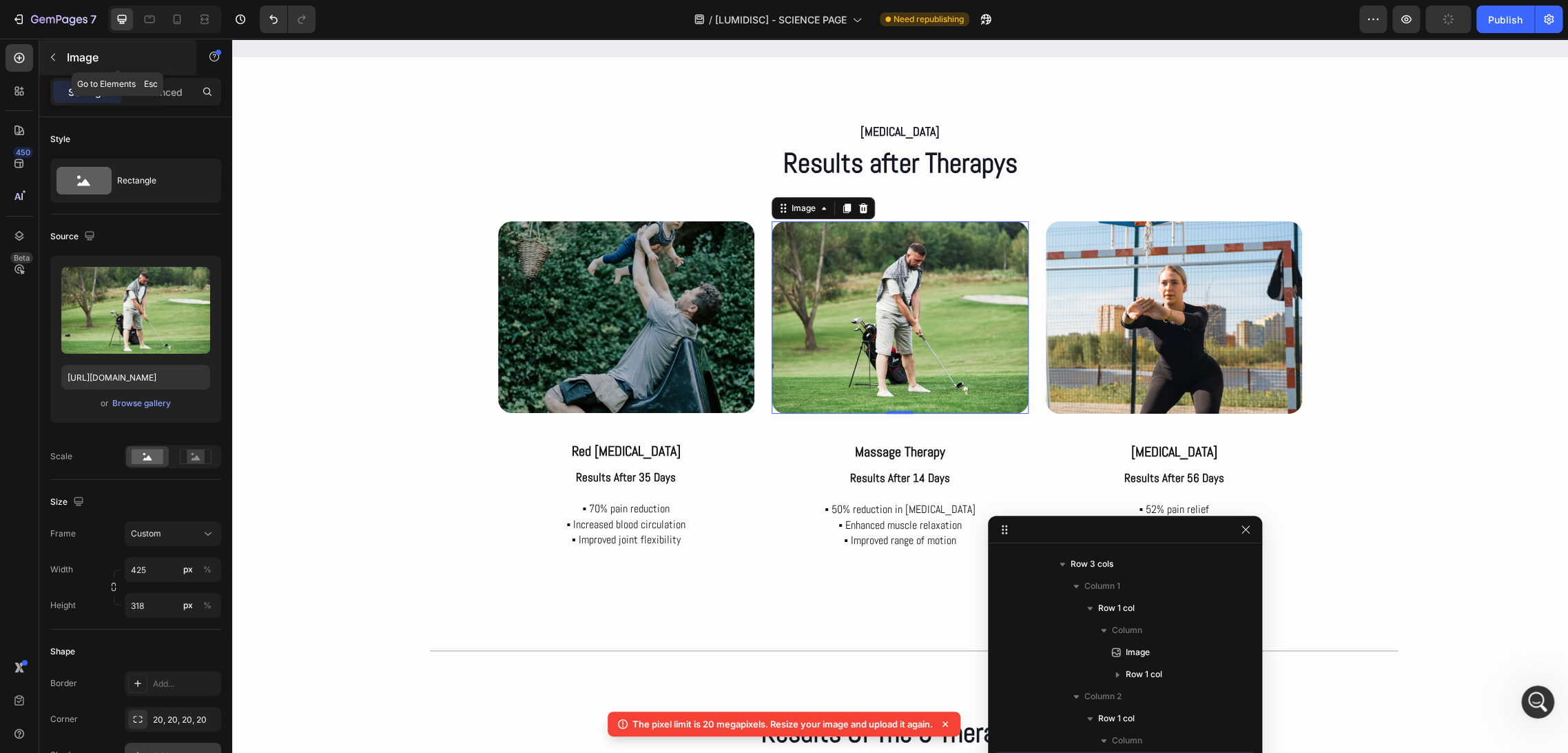
click at [51, 54] on icon "button" at bounding box center [53, 57] width 11 height 11
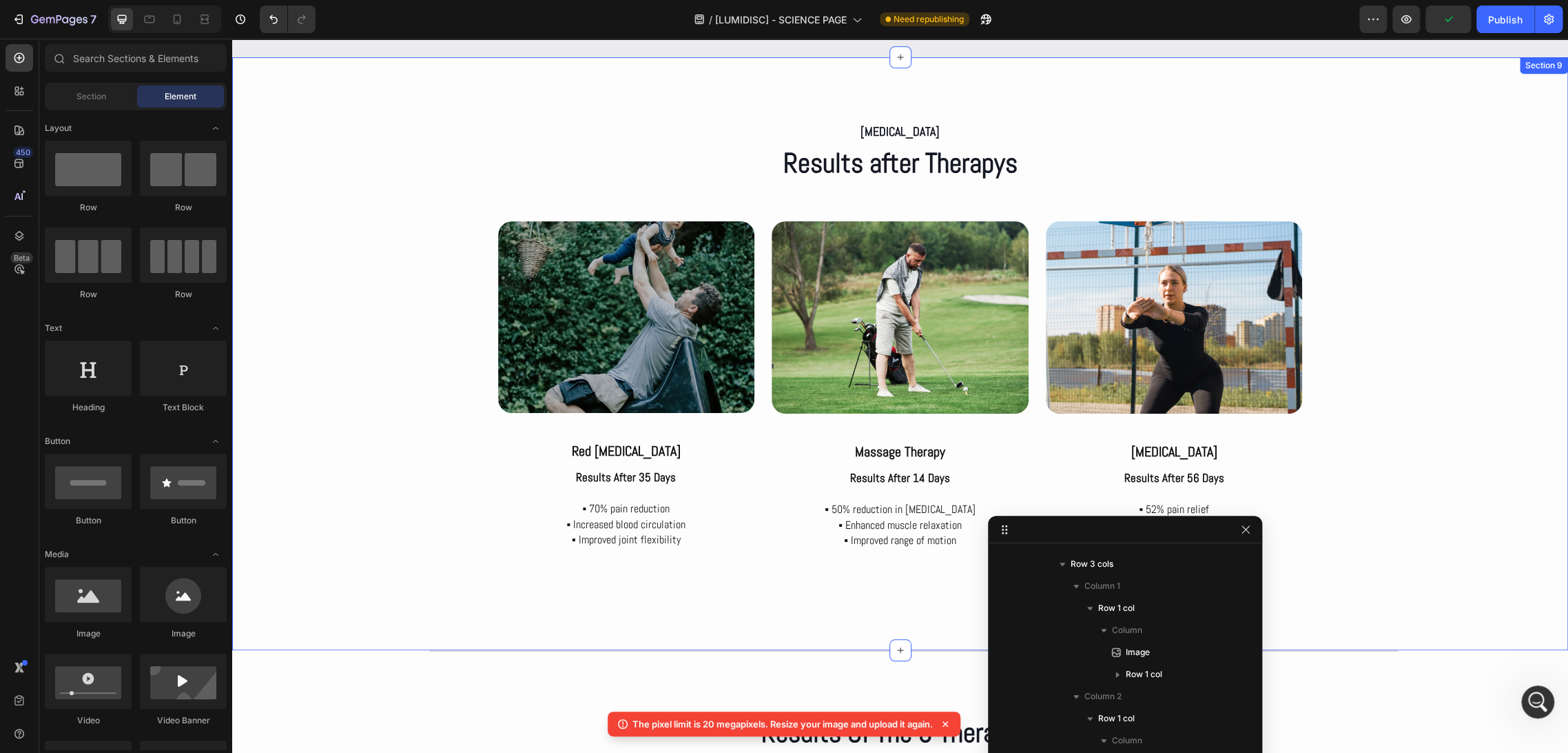
click at [1446, 302] on div "[MEDICAL_DATA] Text Block Results after Therapys Heading Row Image red [MEDICAL…" at bounding box center [900, 354] width 1335 height 469
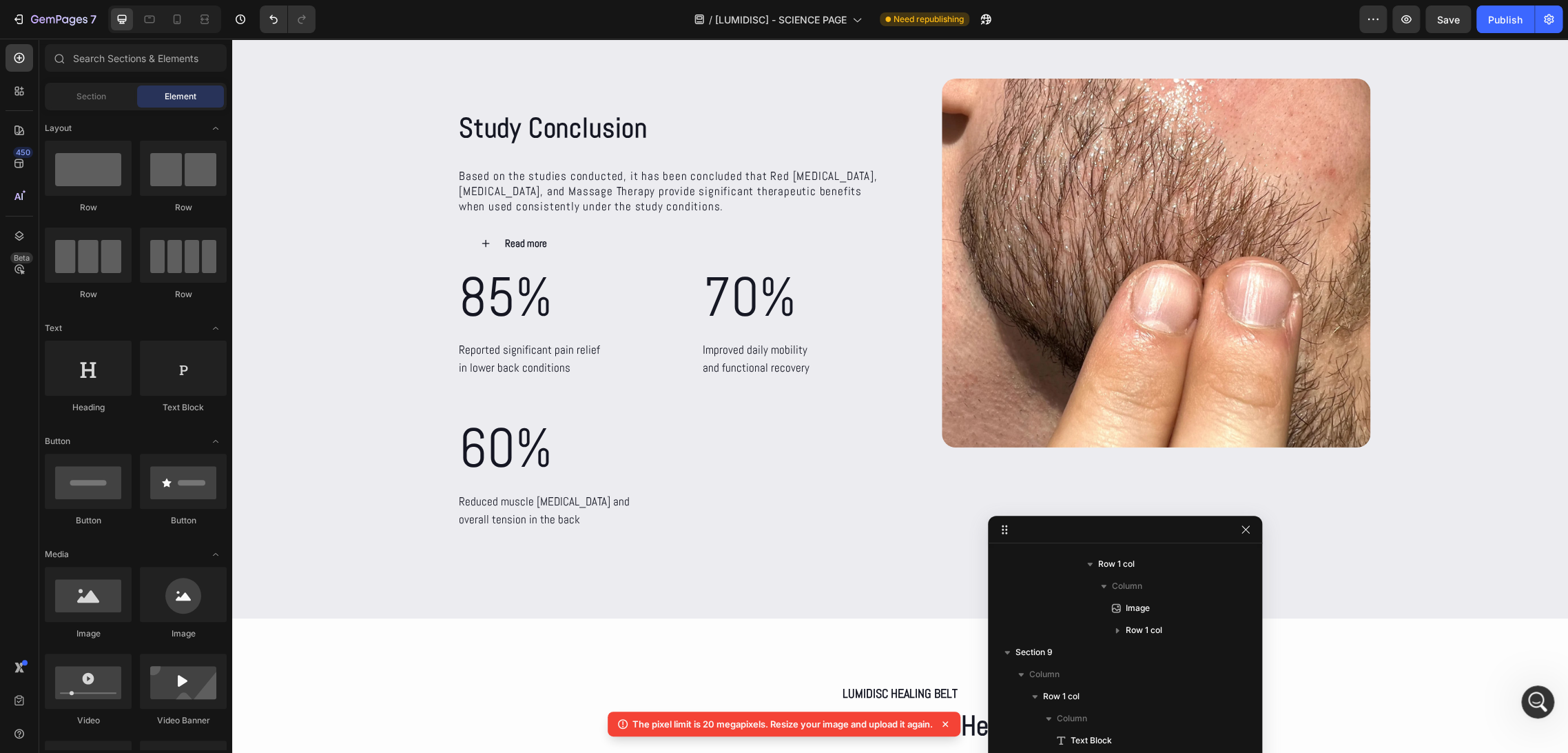
scroll to position [4852, 0]
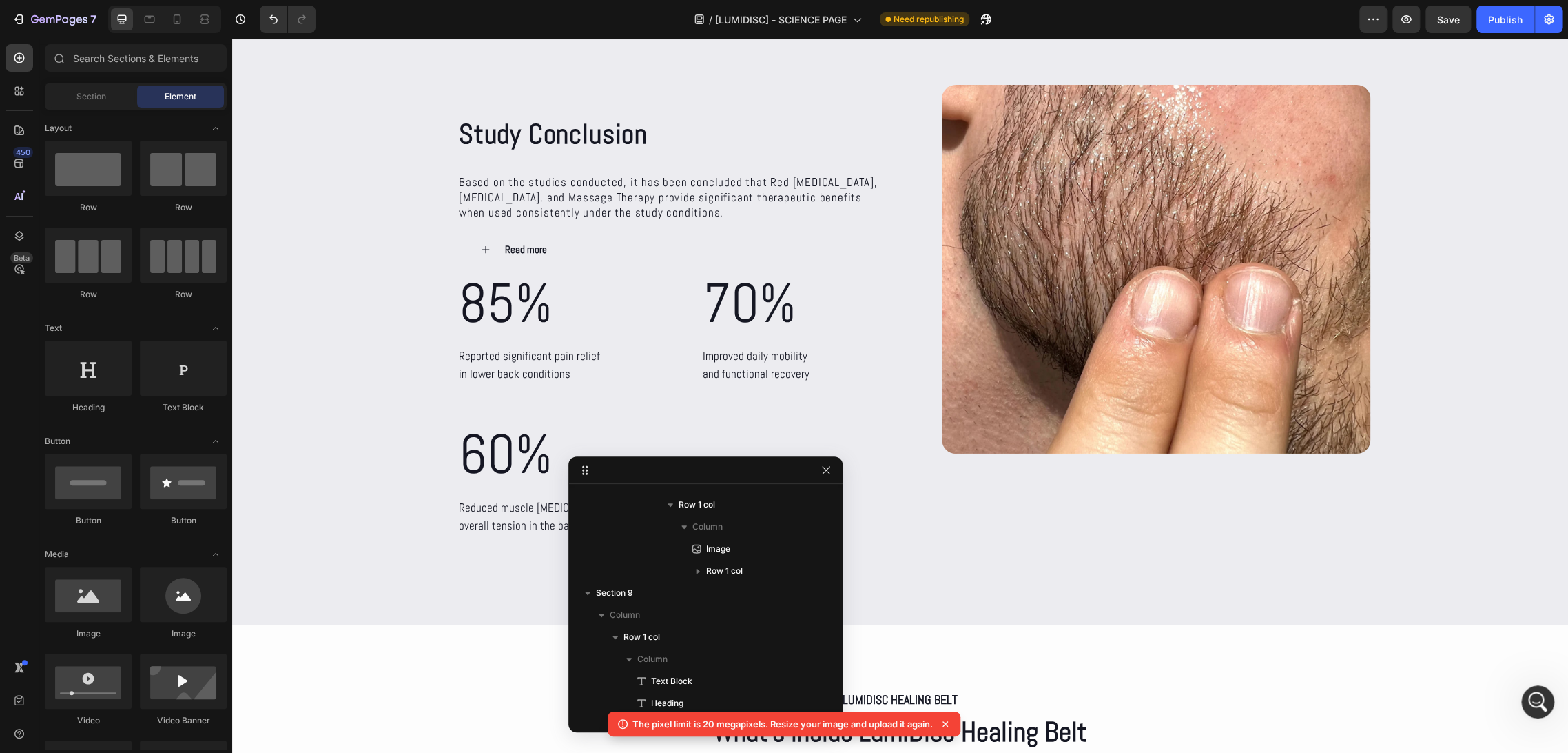
drag, startPoint x: 1165, startPoint y: 532, endPoint x: 755, endPoint y: 456, distance: 417.0
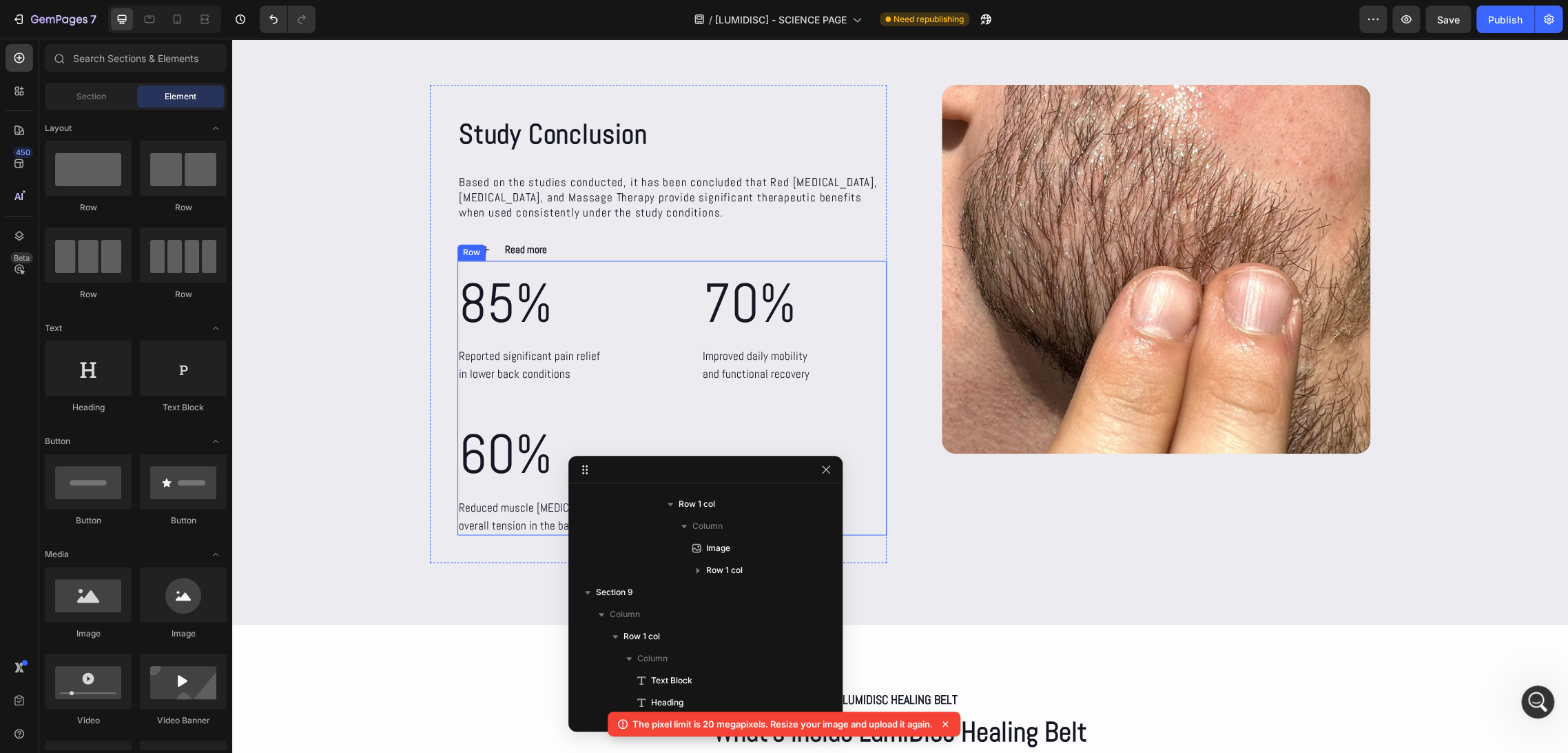
scroll to position [4775, 0]
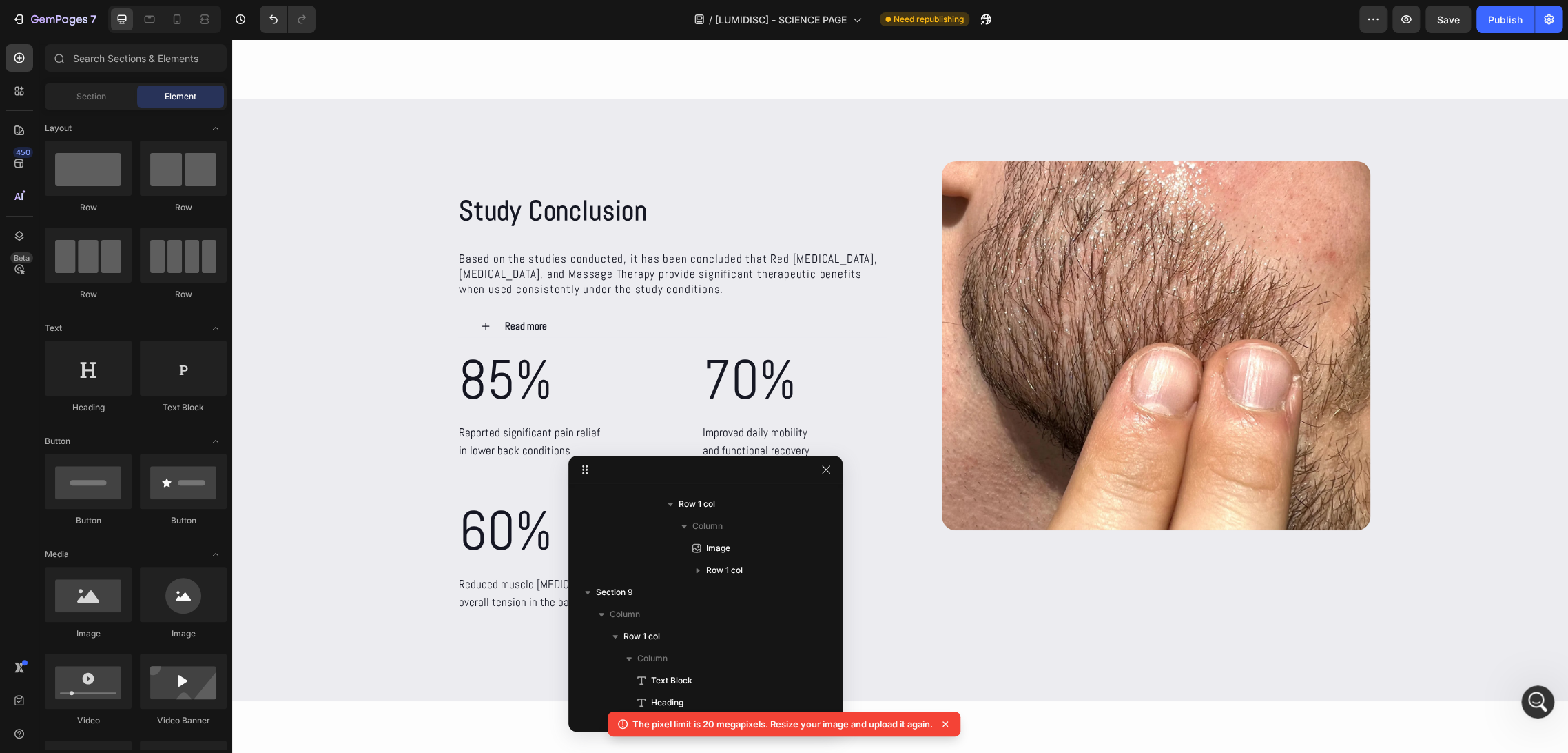
click at [948, 725] on icon at bounding box center [945, 724] width 14 height 14
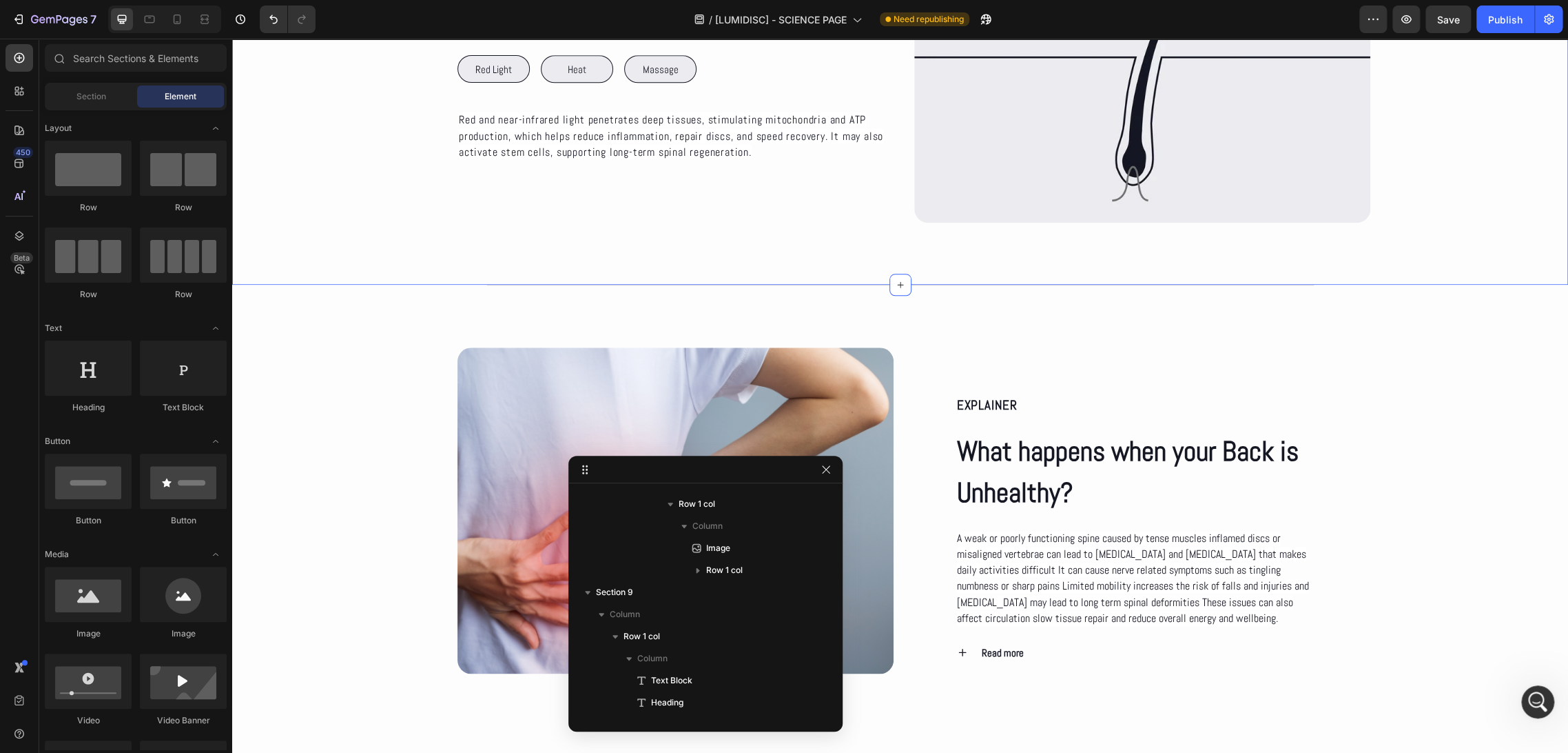
scroll to position [1114, 0]
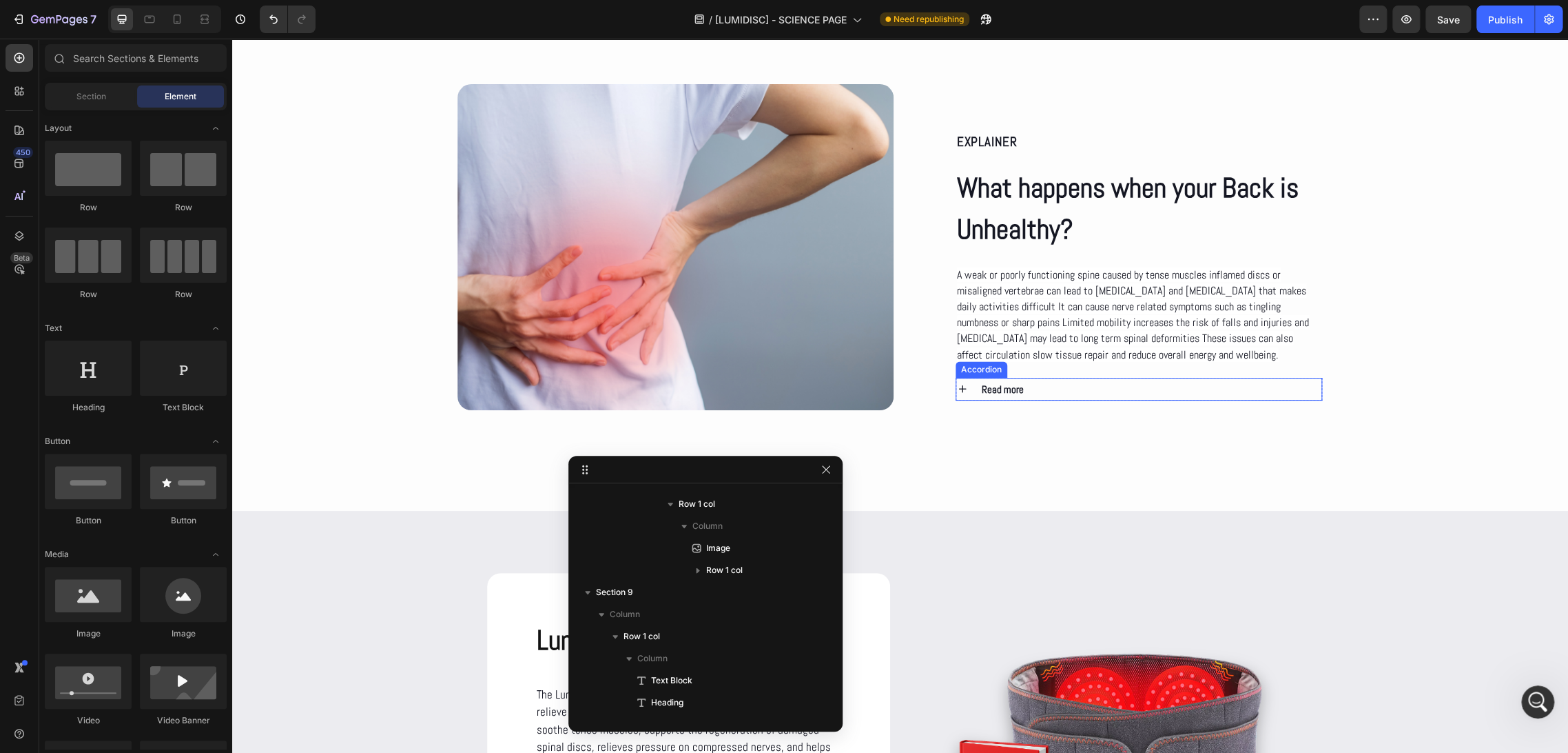
click at [1061, 383] on div "Read more" at bounding box center [1150, 388] width 342 height 23
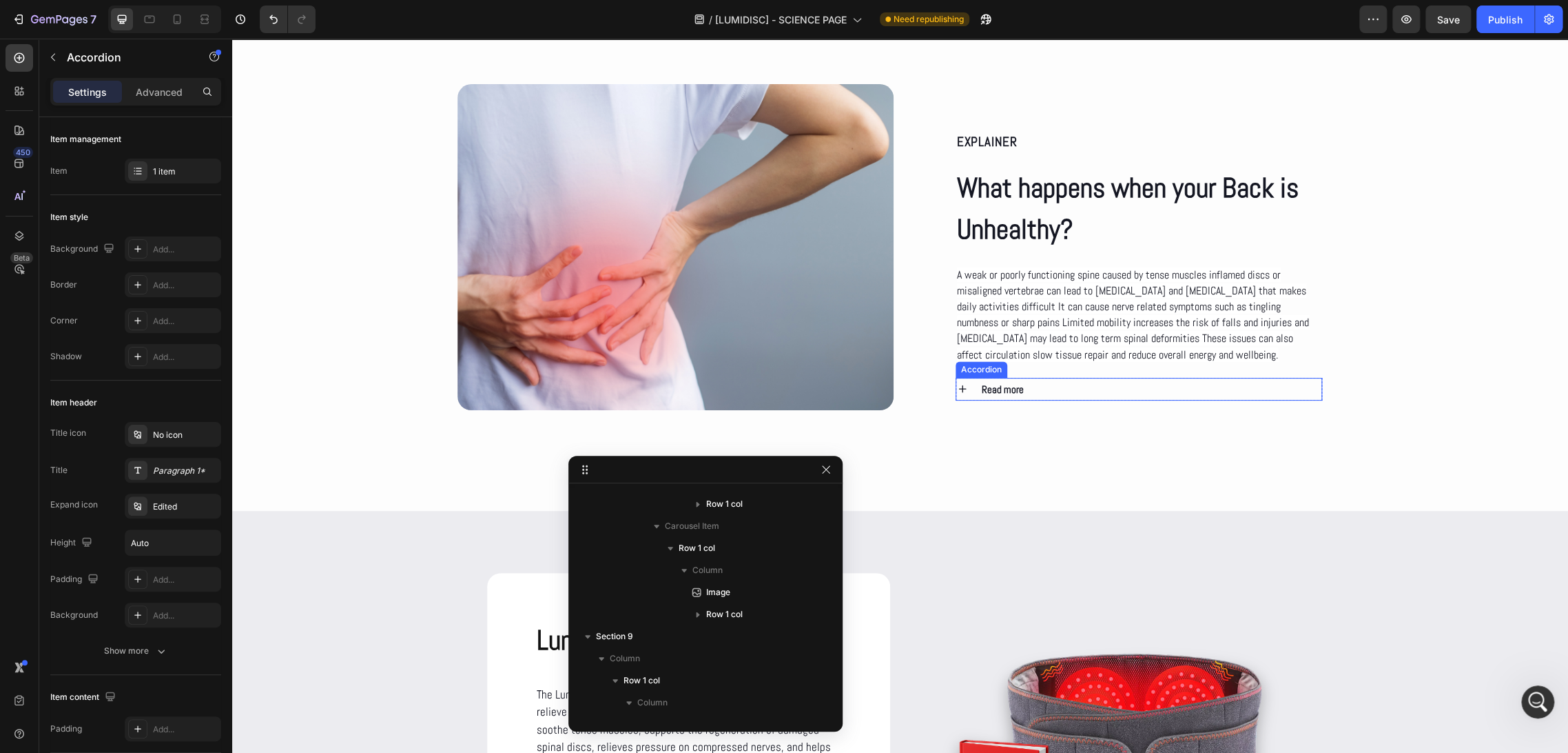
scroll to position [283, 0]
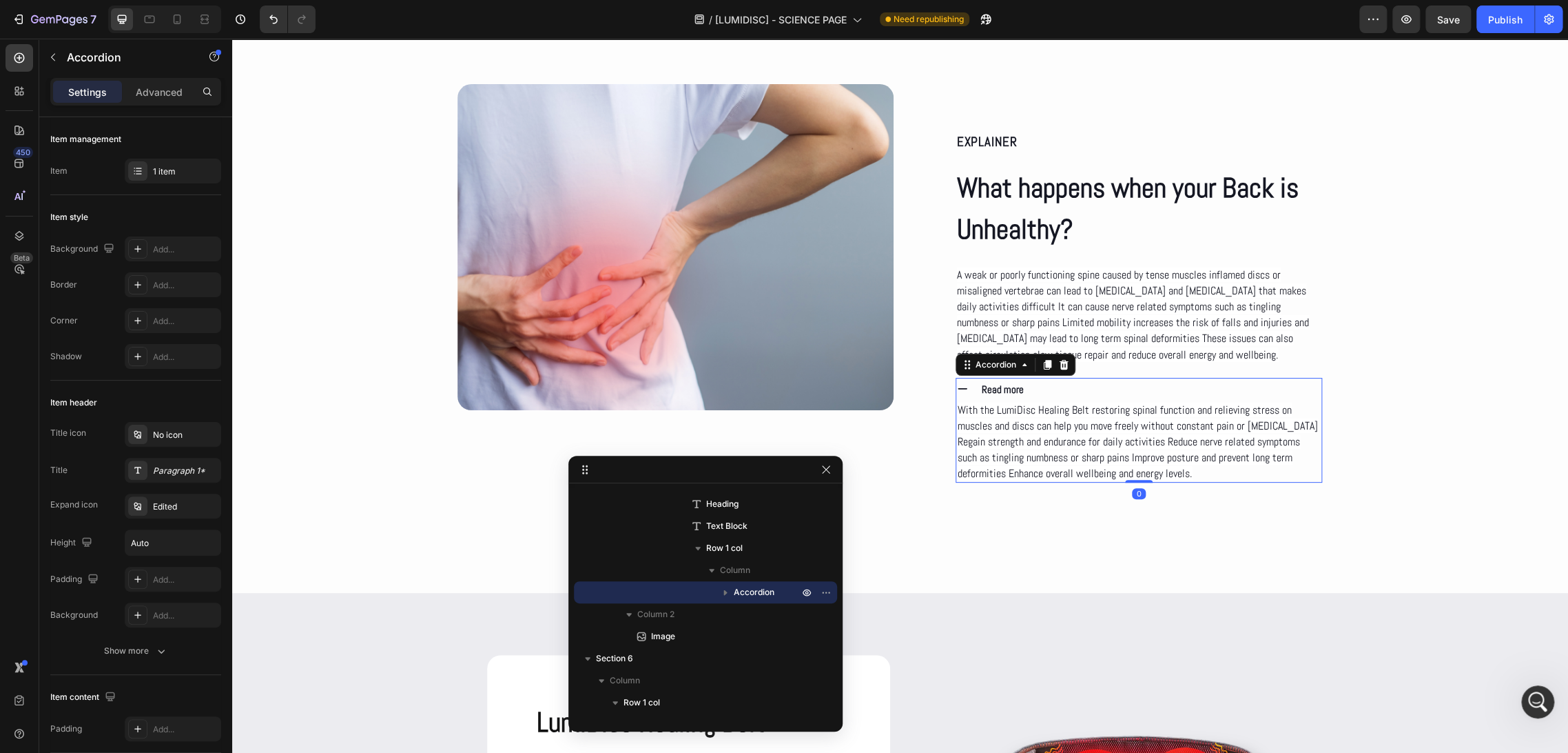
click at [1050, 385] on div "Read more" at bounding box center [1150, 388] width 342 height 23
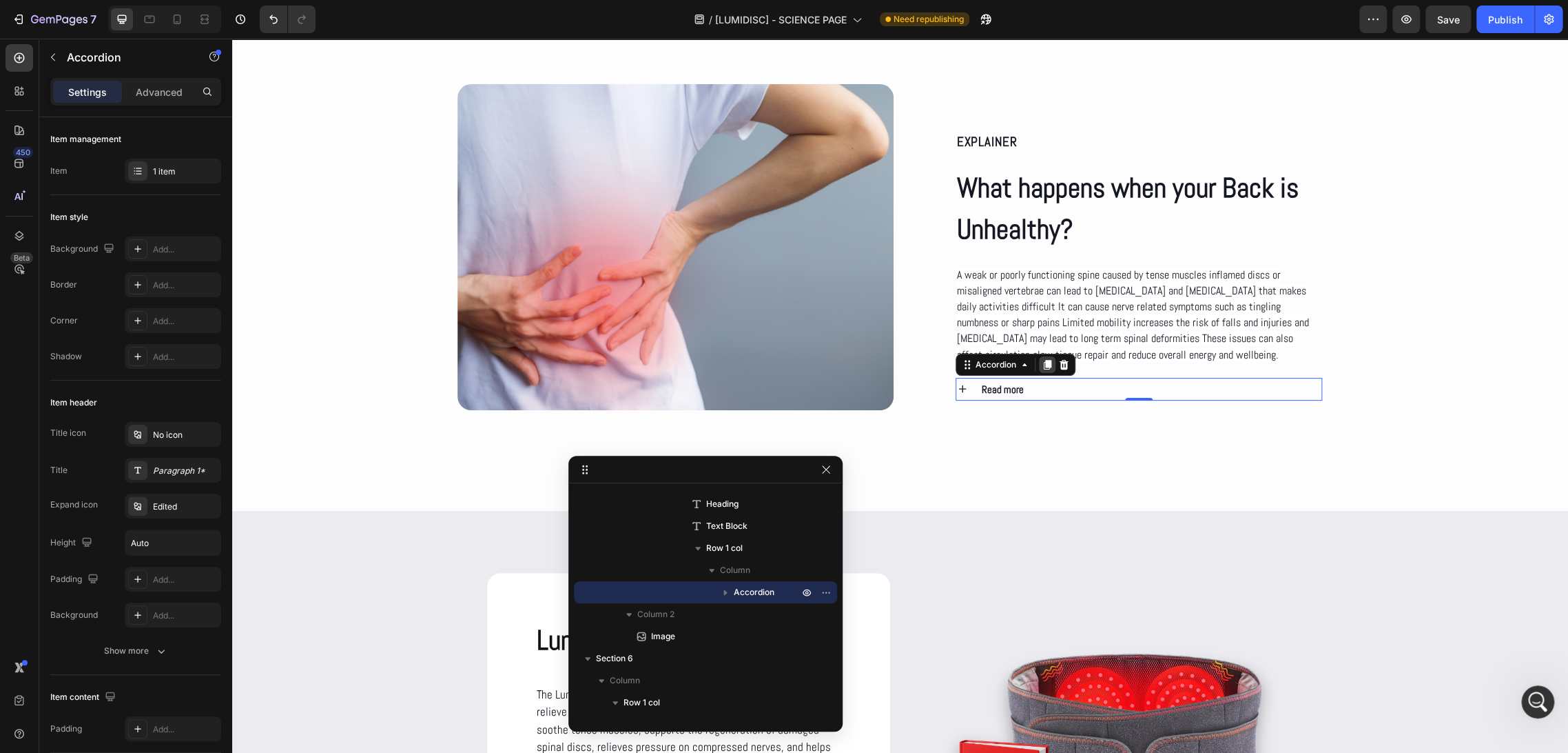
click at [1043, 361] on icon at bounding box center [1047, 365] width 8 height 10
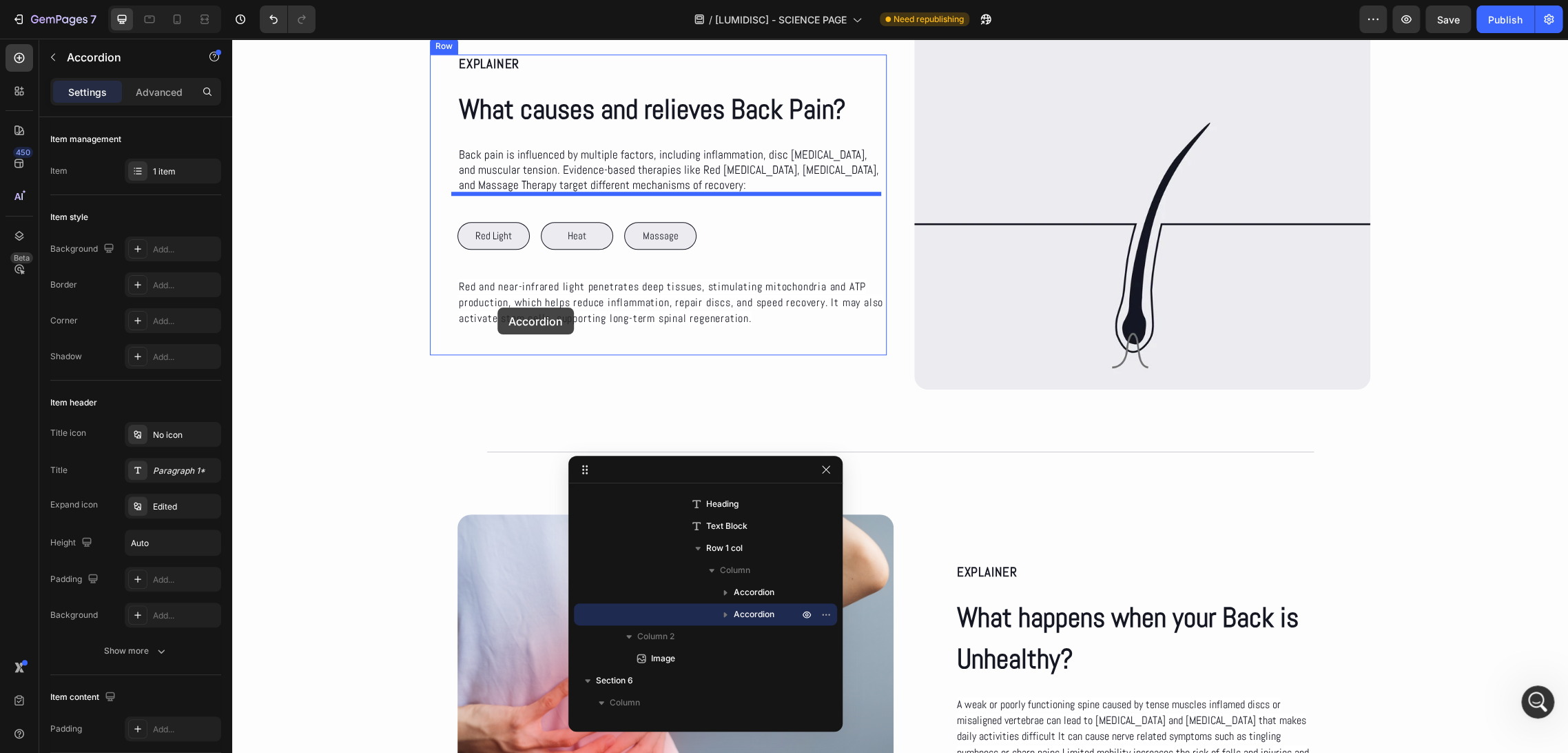
scroll to position [578, 0]
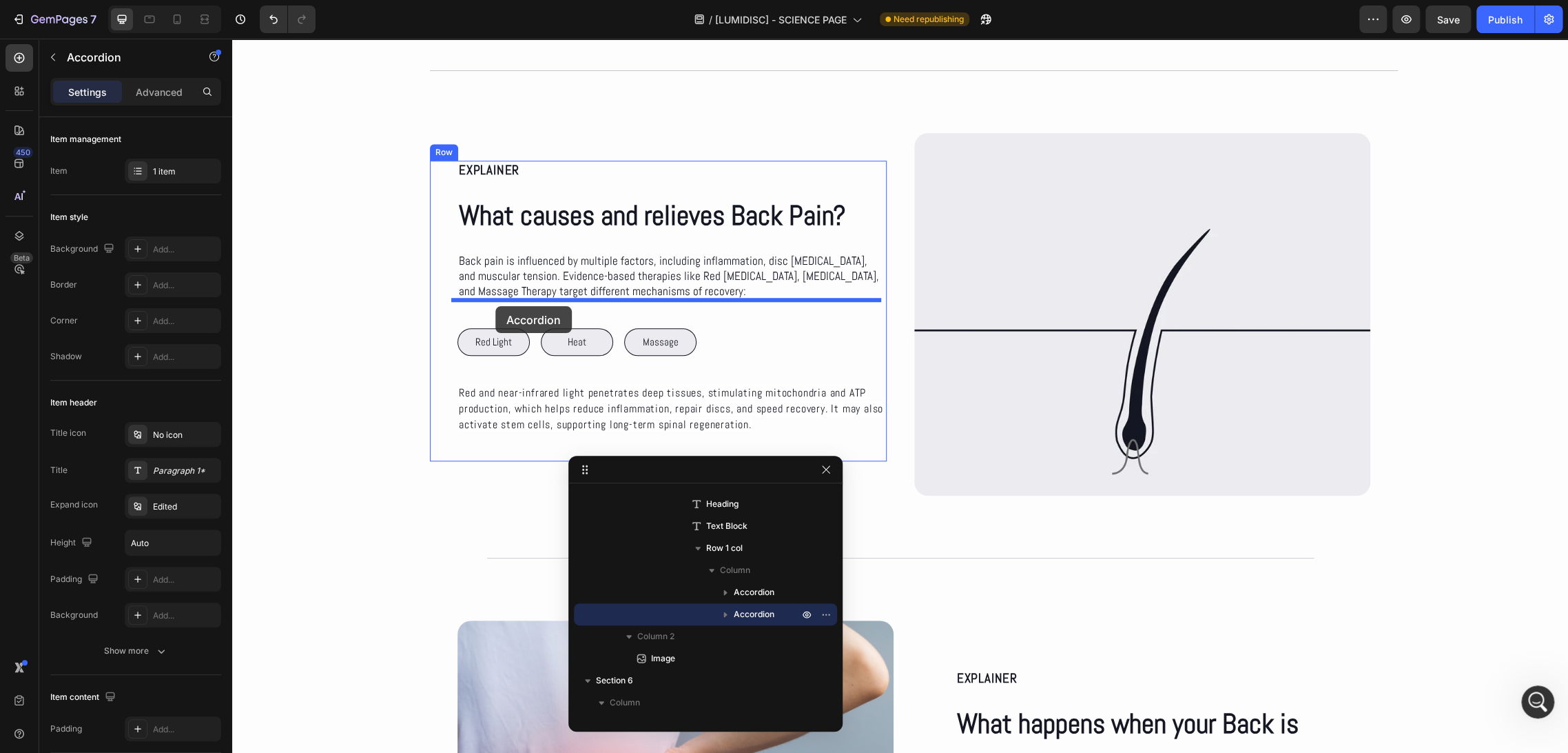
drag, startPoint x: 986, startPoint y: 387, endPoint x: 495, endPoint y: 306, distance: 497.6
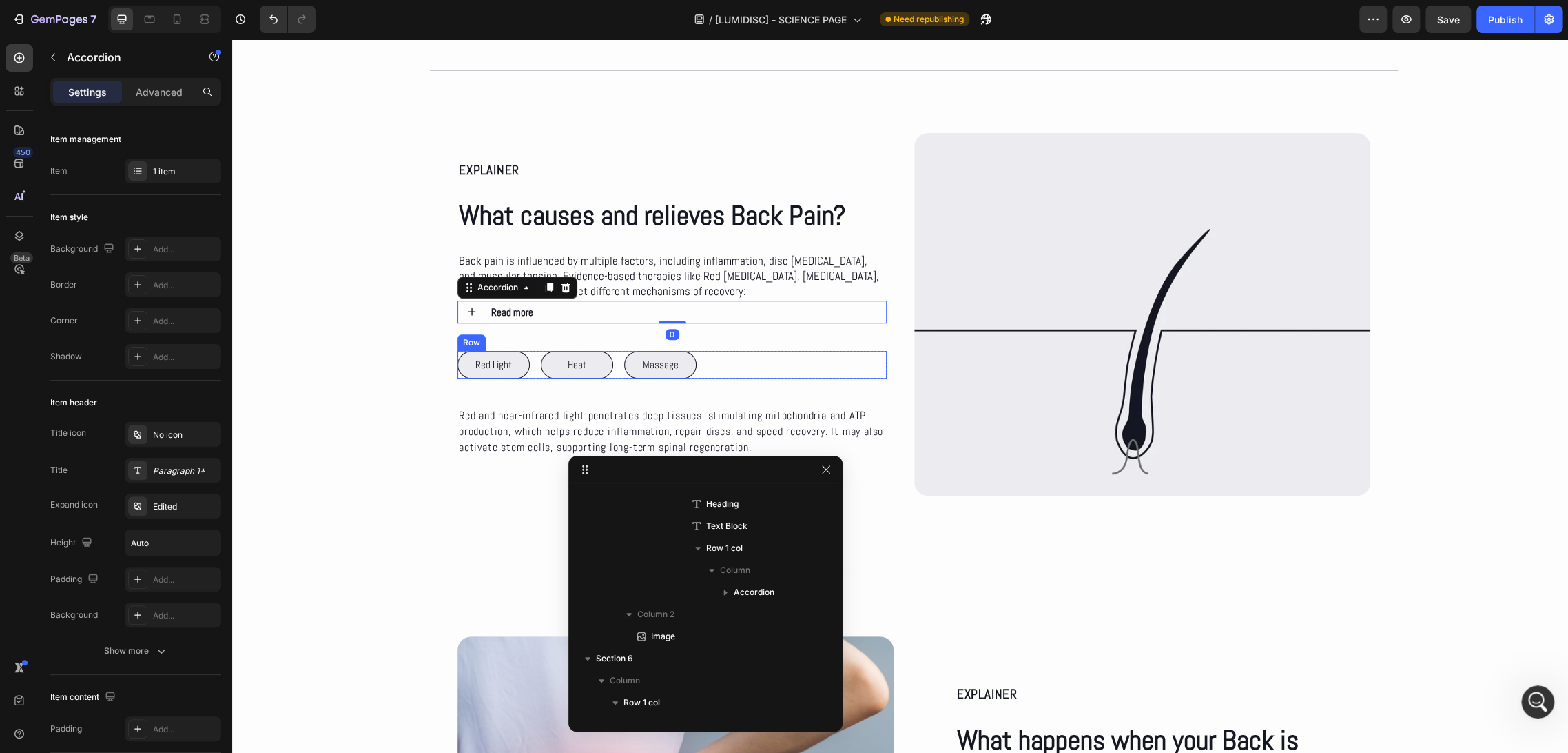
click at [789, 366] on div "Red Light Button Heat Button Massage Button Row" at bounding box center [672, 365] width 429 height 28
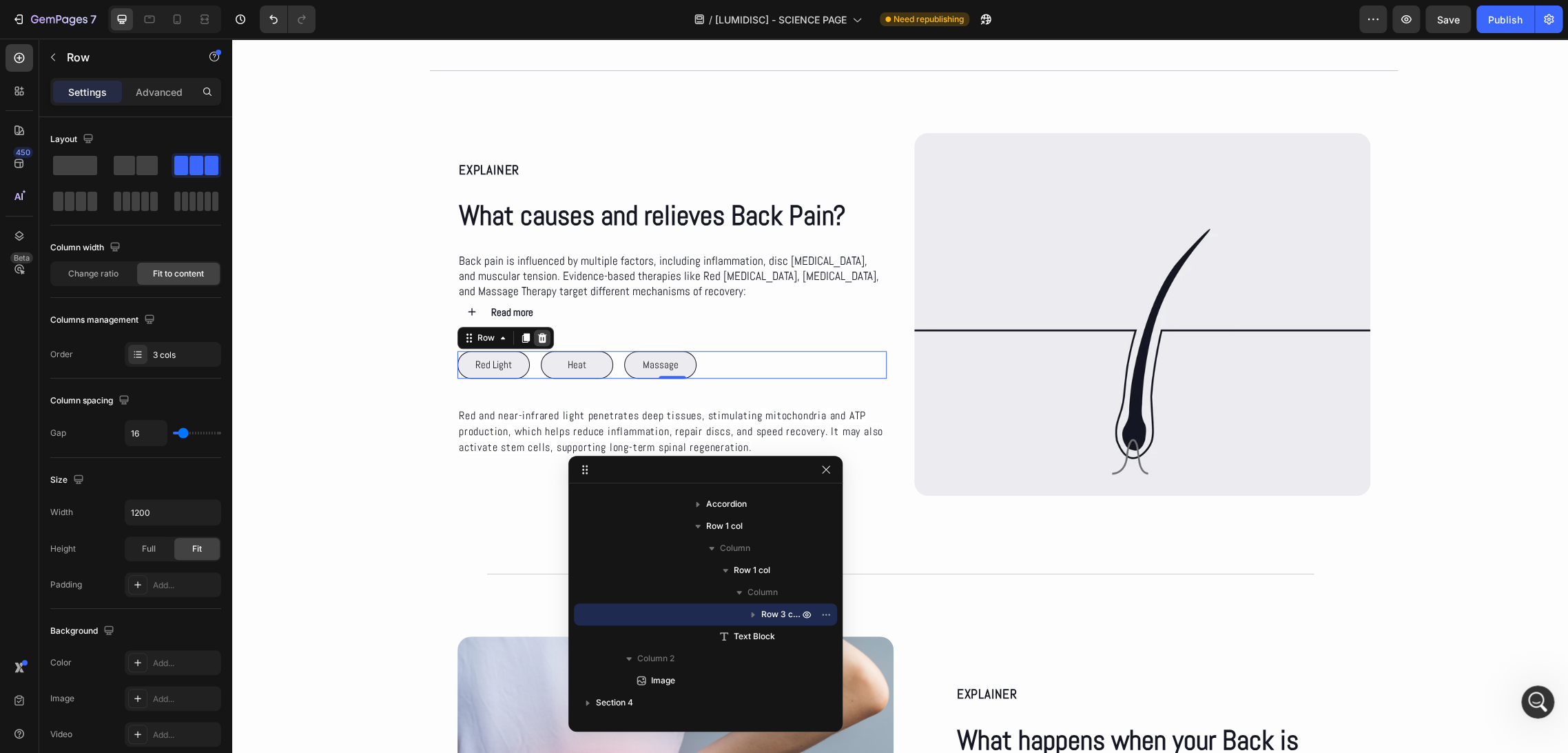
click at [538, 339] on icon at bounding box center [542, 338] width 9 height 10
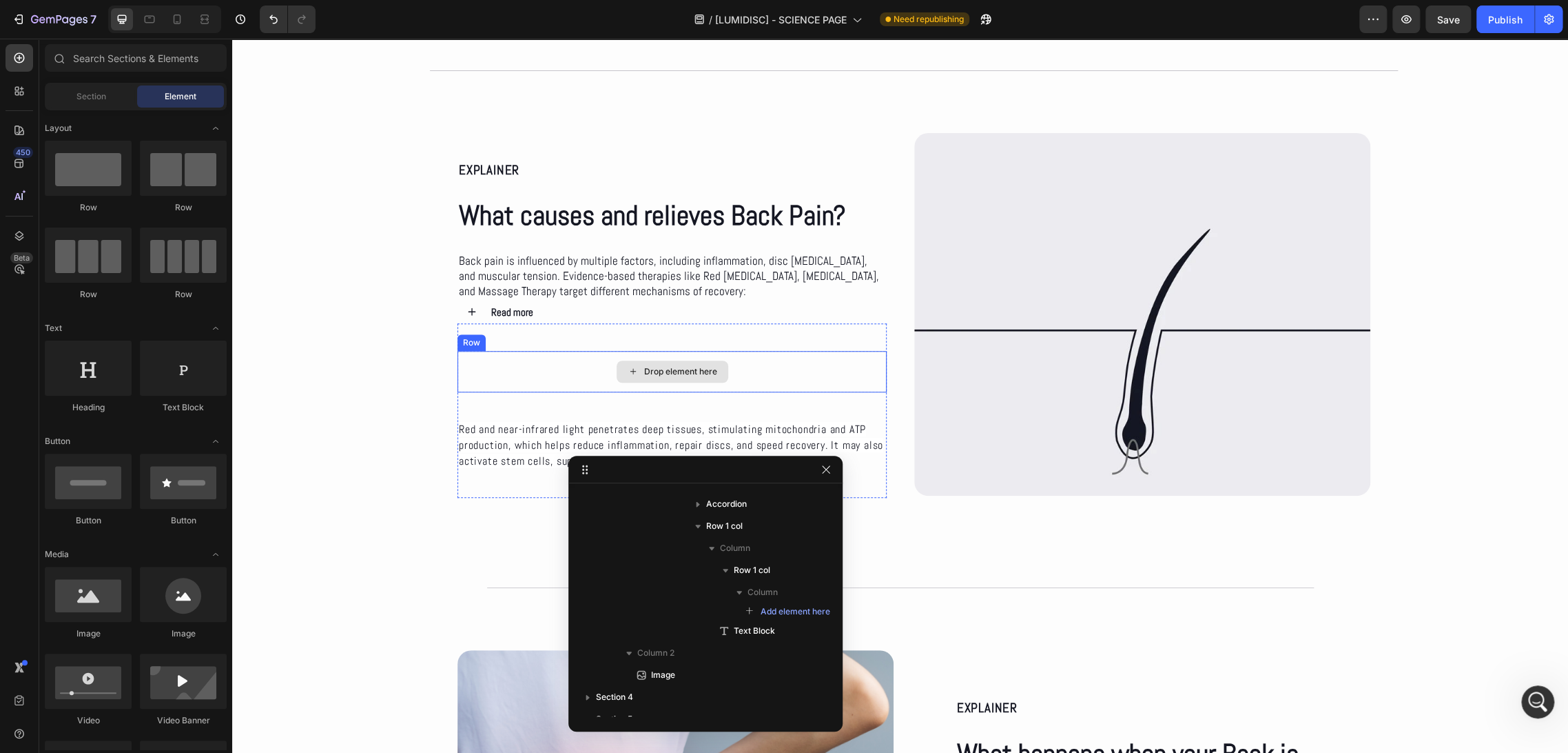
click at [826, 375] on div "Drop element here" at bounding box center [672, 371] width 429 height 41
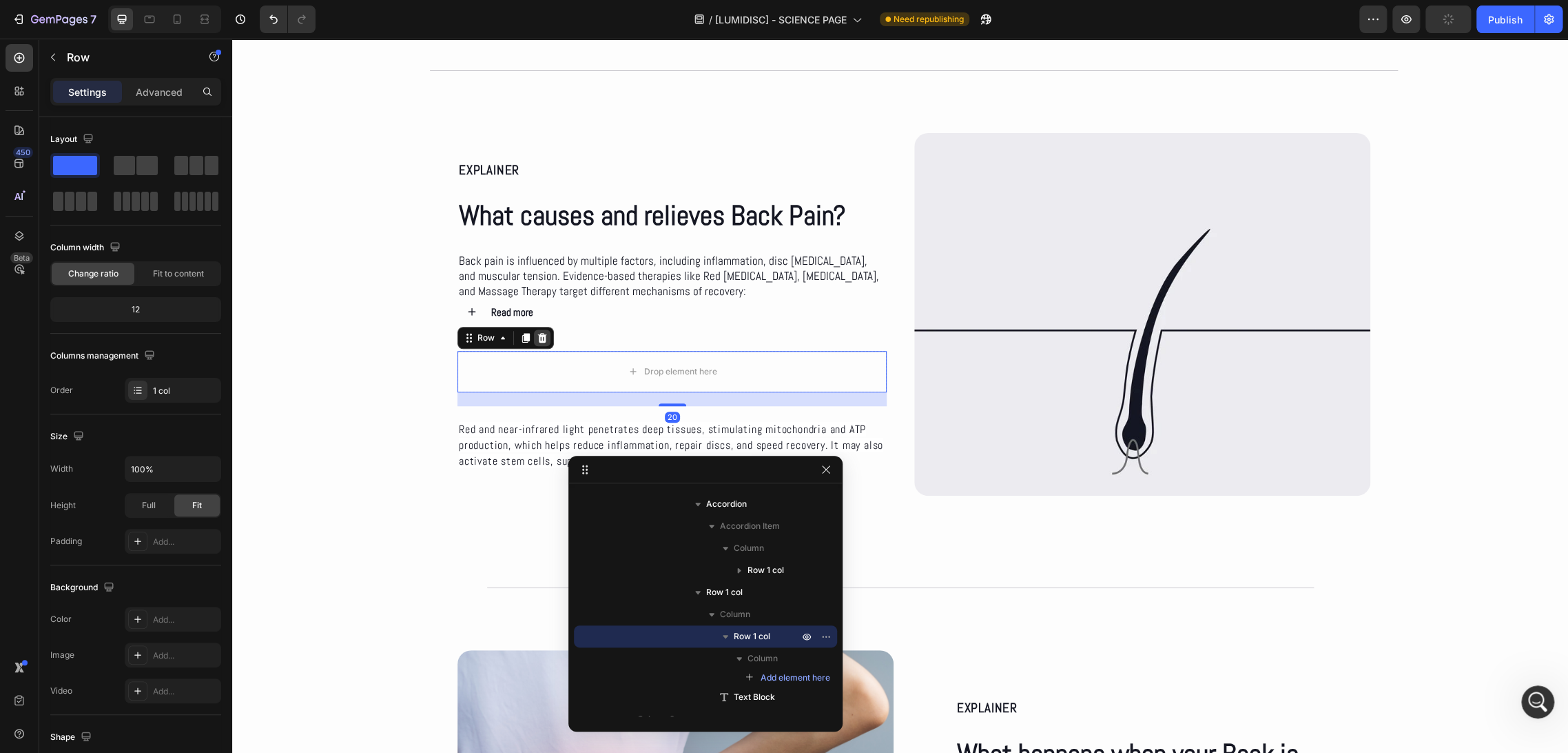
click at [537, 342] on icon at bounding box center [542, 338] width 11 height 11
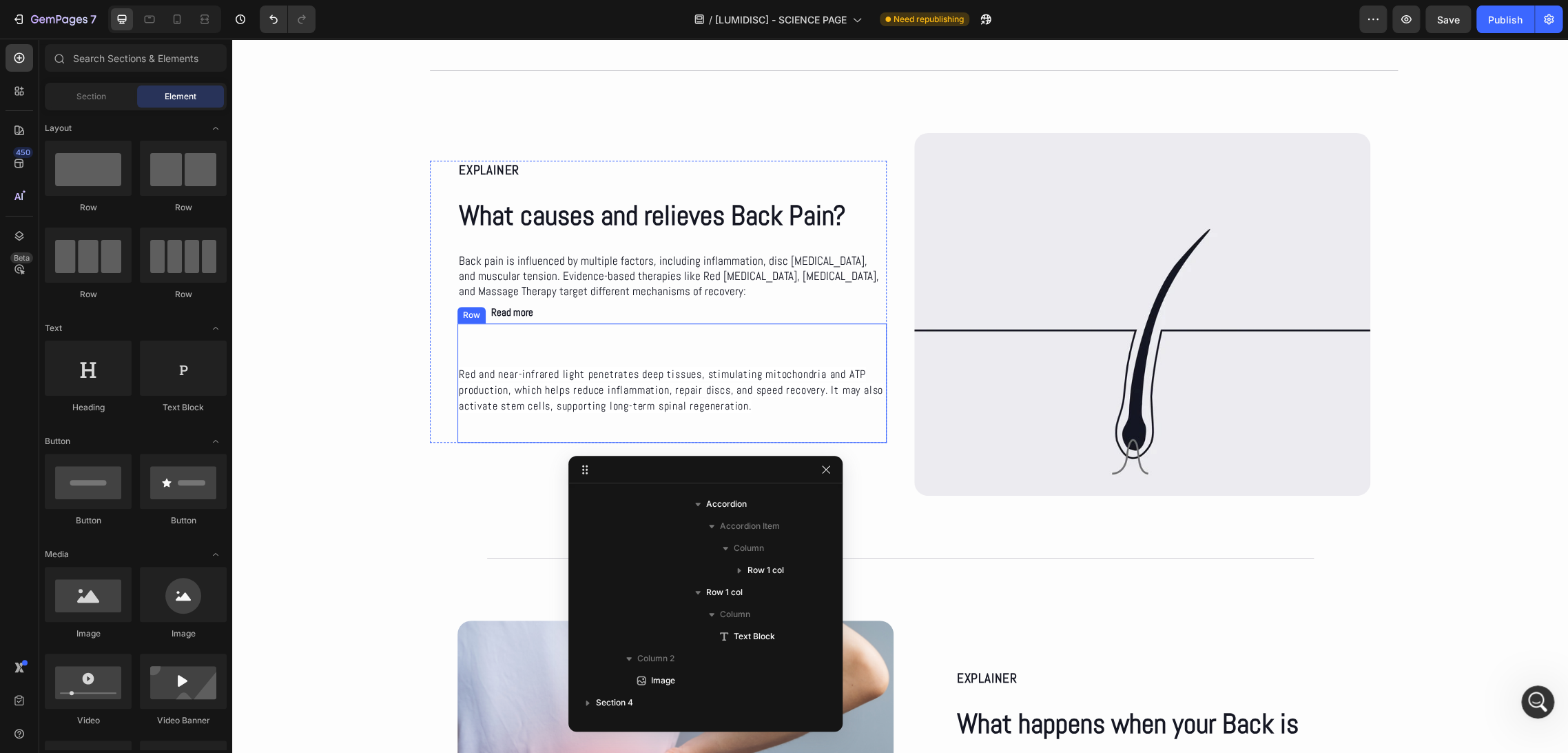
click at [489, 341] on div "Red and near-infrared light penetrates deep tissues, stimulating mitochondria a…" at bounding box center [672, 382] width 429 height 119
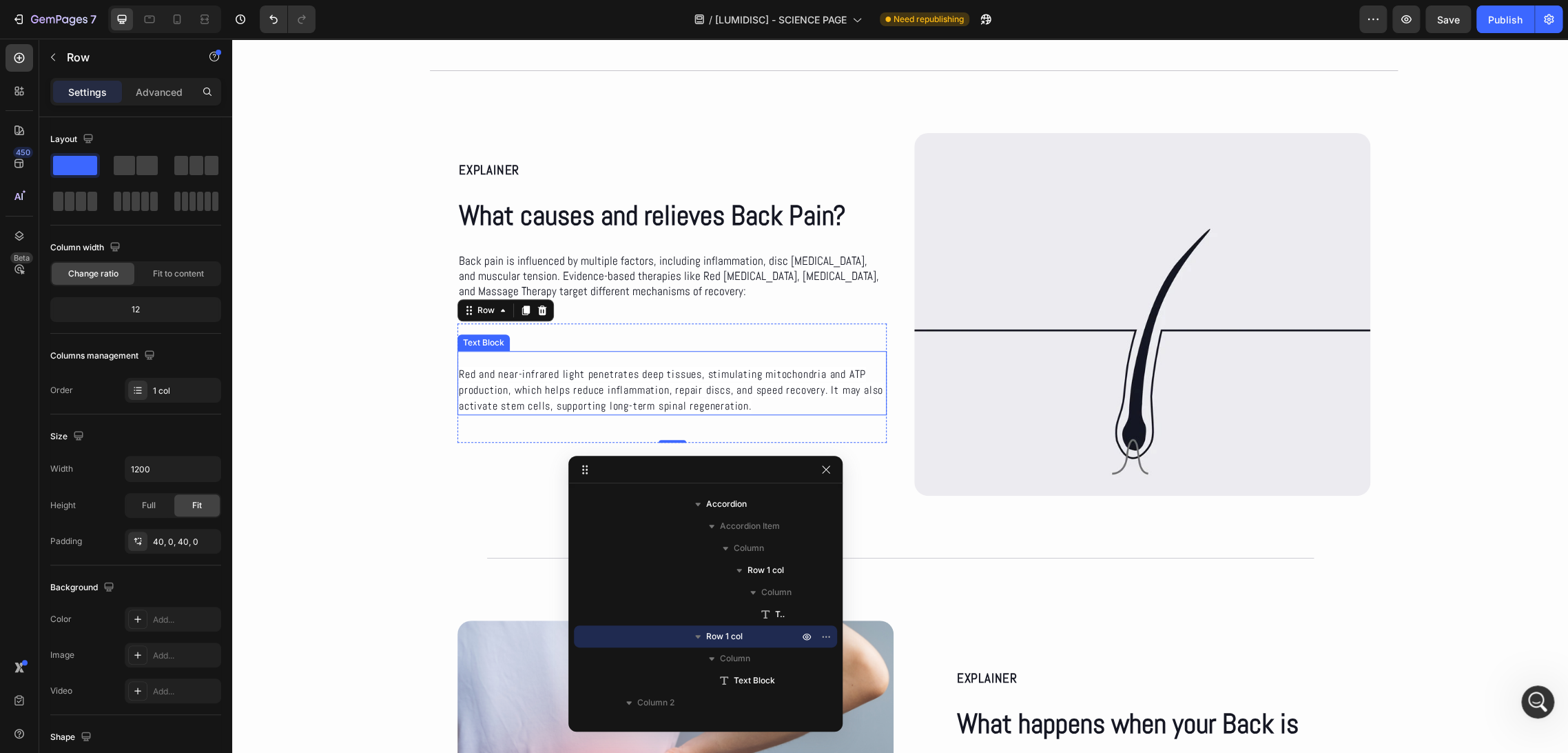
click at [775, 403] on p "Red and near-infrared light penetrates deep tissues, stimulating mitochondria a…" at bounding box center [672, 389] width 426 height 48
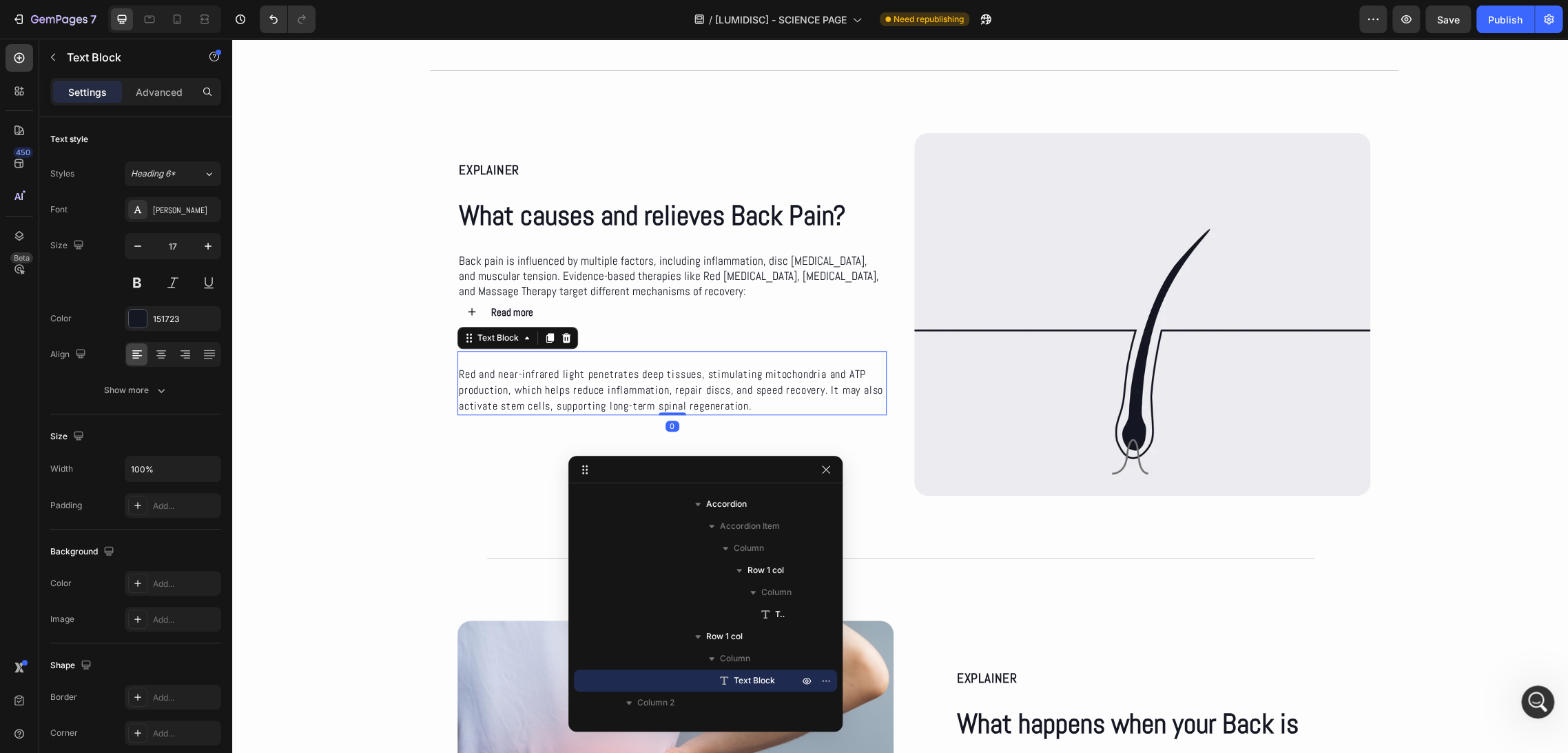
click at [775, 403] on p "Red and near-infrared light penetrates deep tissues, stimulating mitochondria a…" at bounding box center [672, 389] width 426 height 48
click at [557, 313] on div "Read more" at bounding box center [684, 312] width 390 height 23
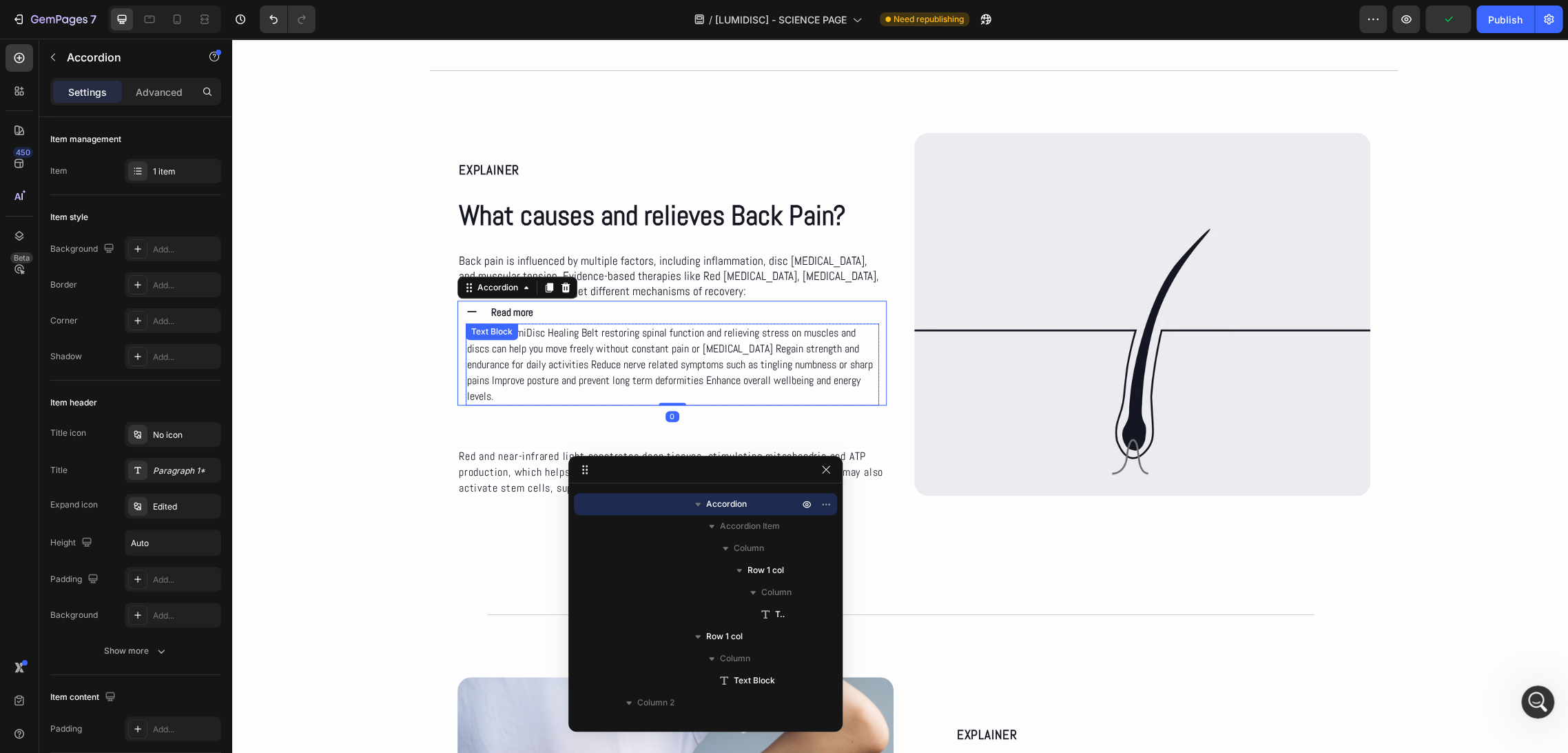
click at [613, 362] on span "With the LumiDisc Healing Belt restoring spinal function and relieving stress o…" at bounding box center [670, 365] width 406 height 78
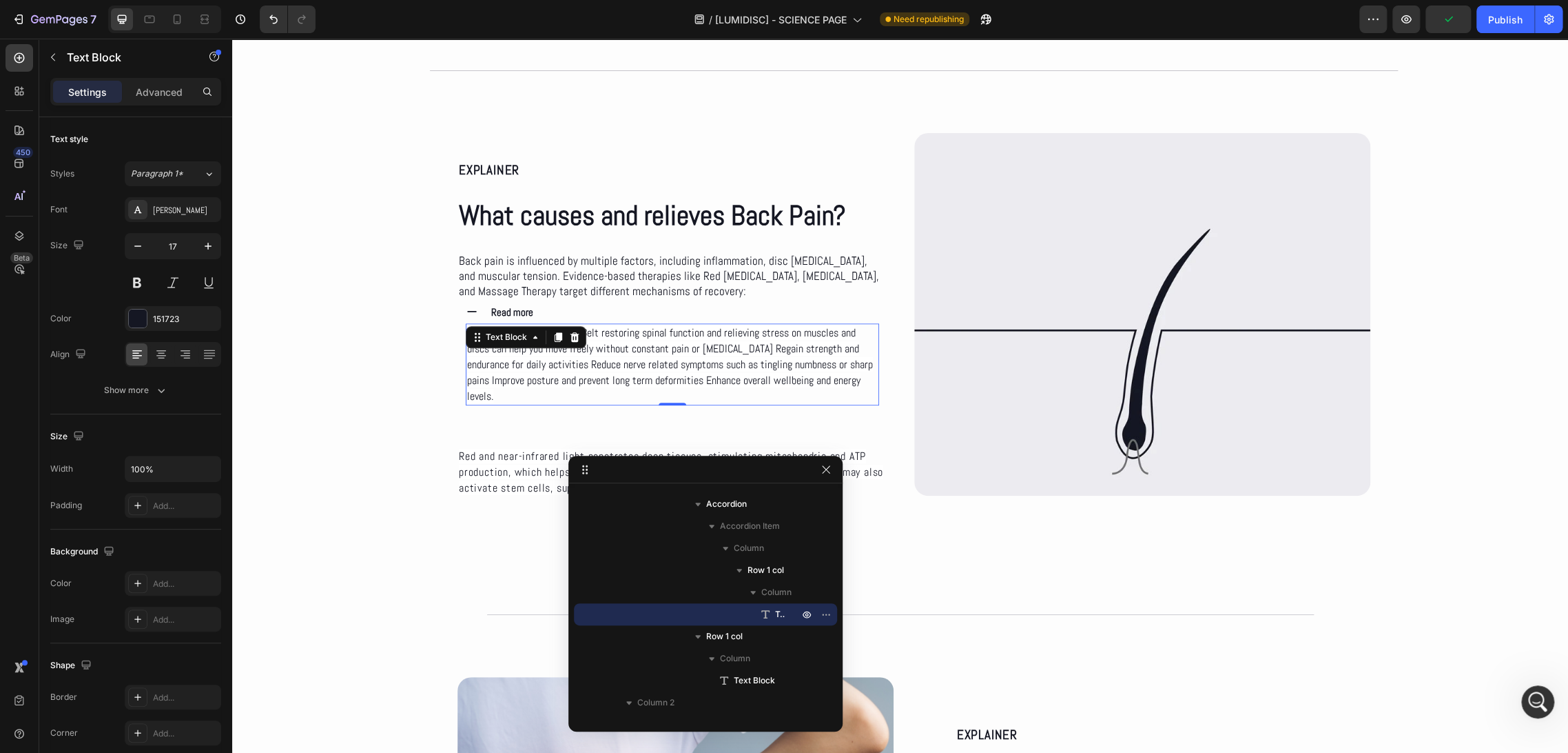
click at [613, 362] on span "With the LumiDisc Healing Belt restoring spinal function and relieving stress o…" at bounding box center [670, 365] width 406 height 78
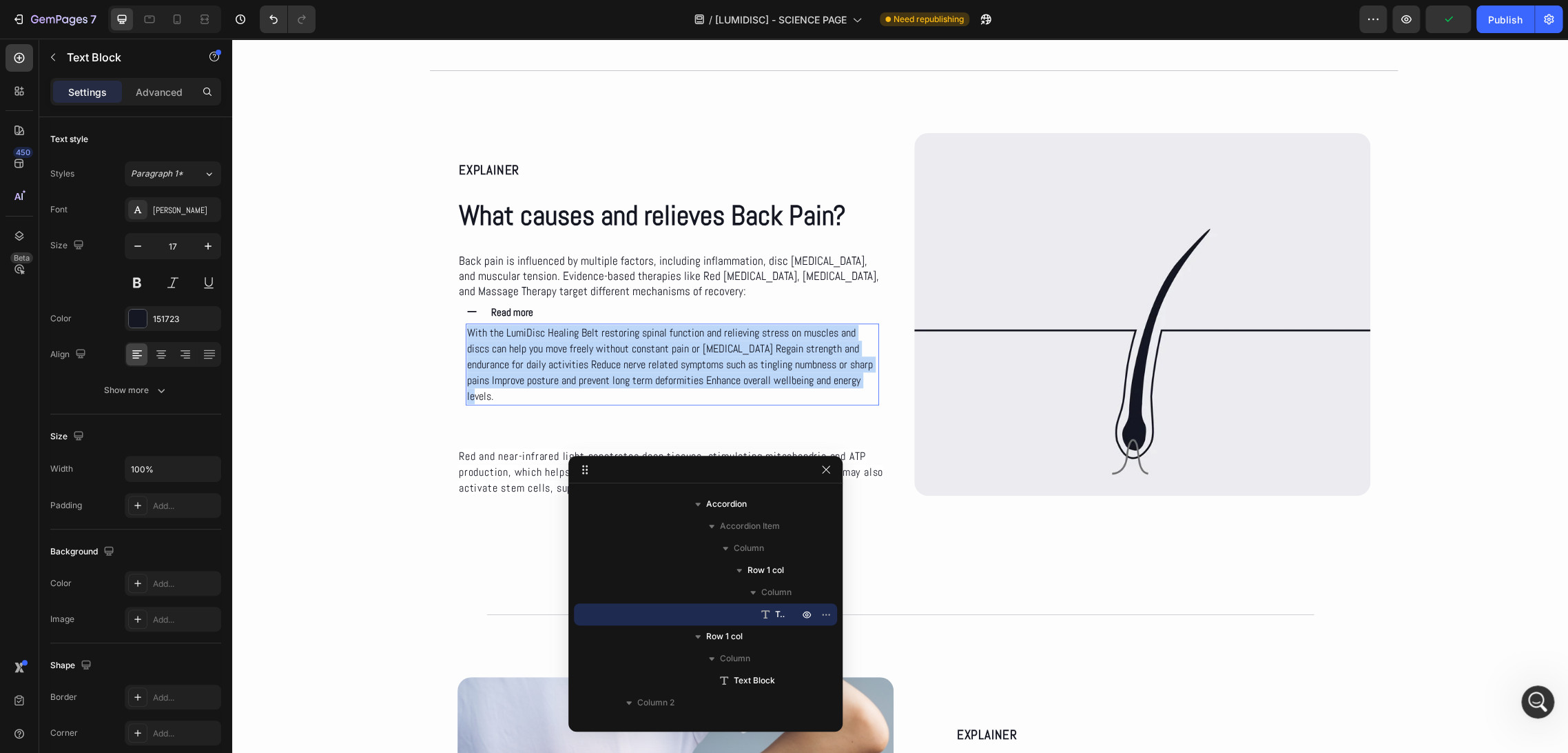
click at [613, 362] on span "With the LumiDisc Healing Belt restoring spinal function and relieving stress o…" at bounding box center [670, 365] width 406 height 78
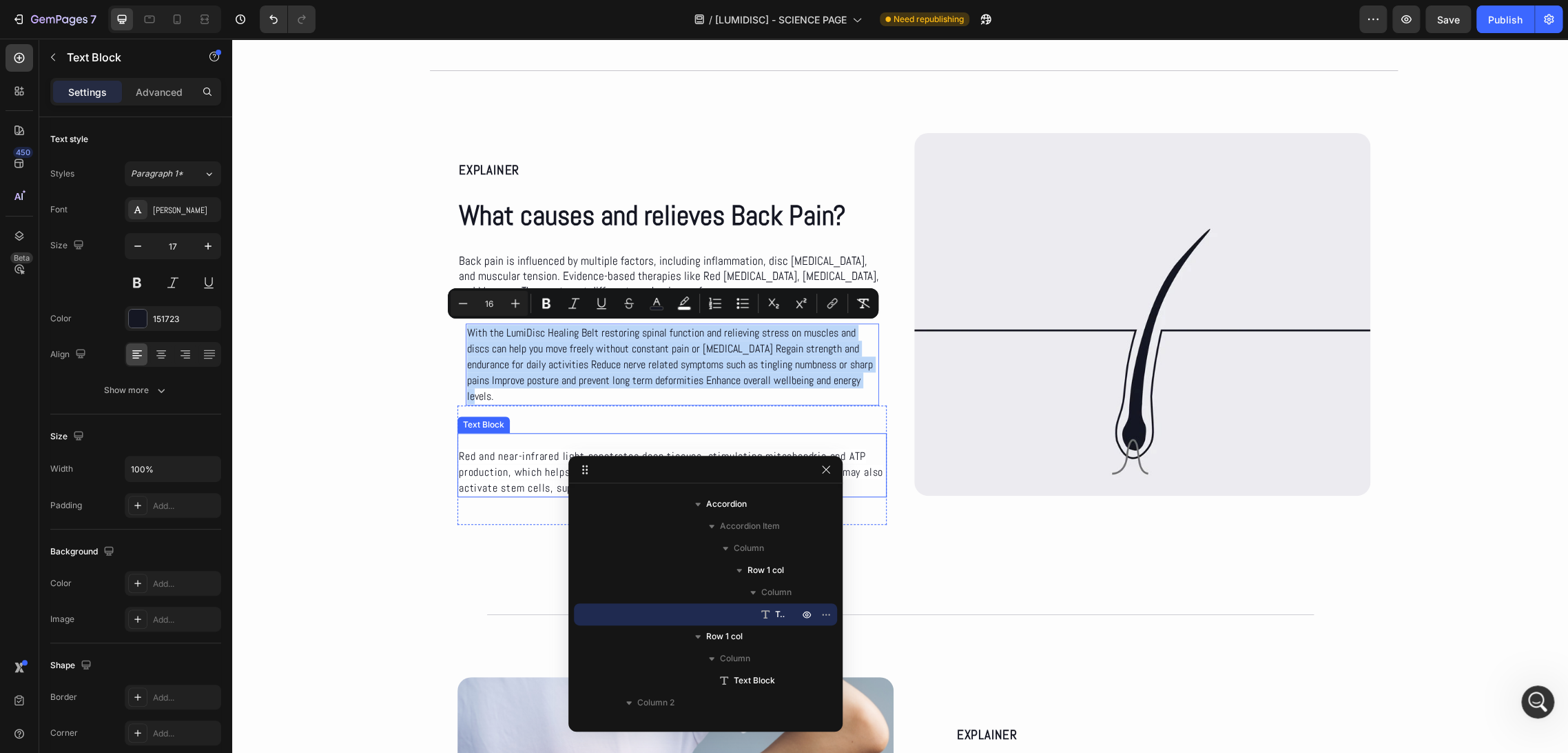
click at [539, 448] on span "Red and near-infrared light penetrates deep tissues, stimulating mitochondria a…" at bounding box center [671, 471] width 424 height 46
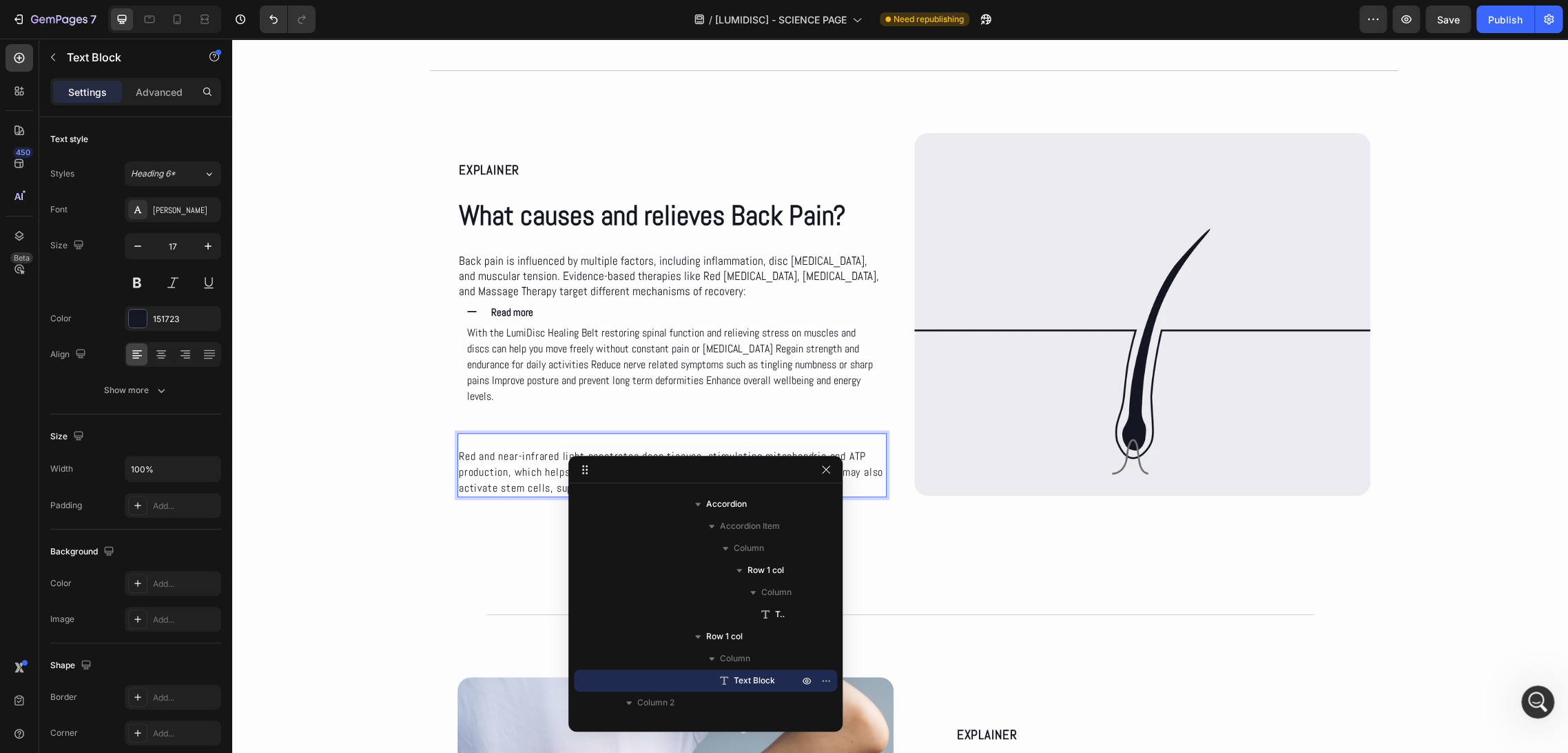
click at [539, 448] on span "Red and near-infrared light penetrates deep tissues, stimulating mitochondria a…" at bounding box center [671, 471] width 424 height 46
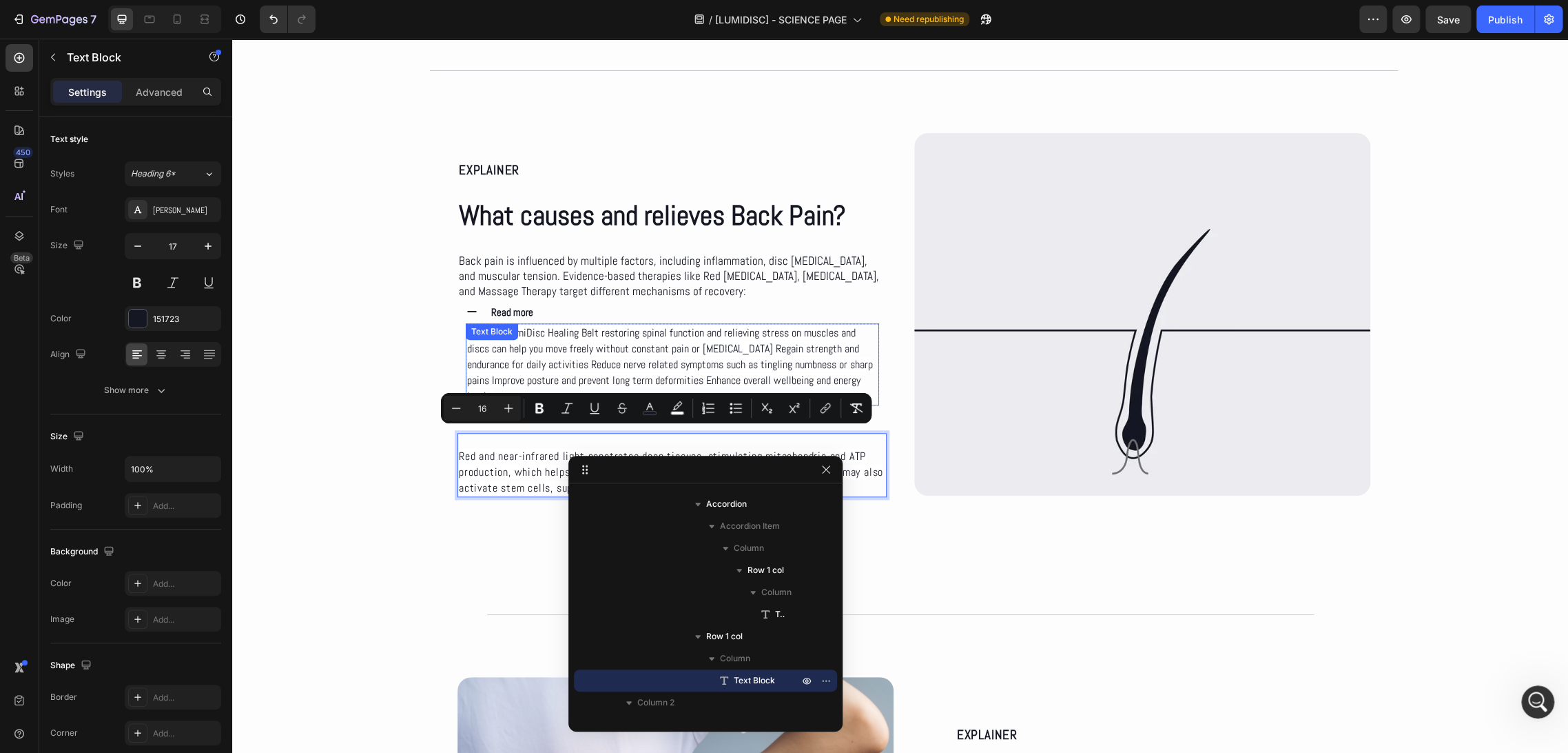
click at [541, 339] on div "With the LumiDisc Healing Belt restoring spinal function and relieving stress o…" at bounding box center [673, 365] width 413 height 82
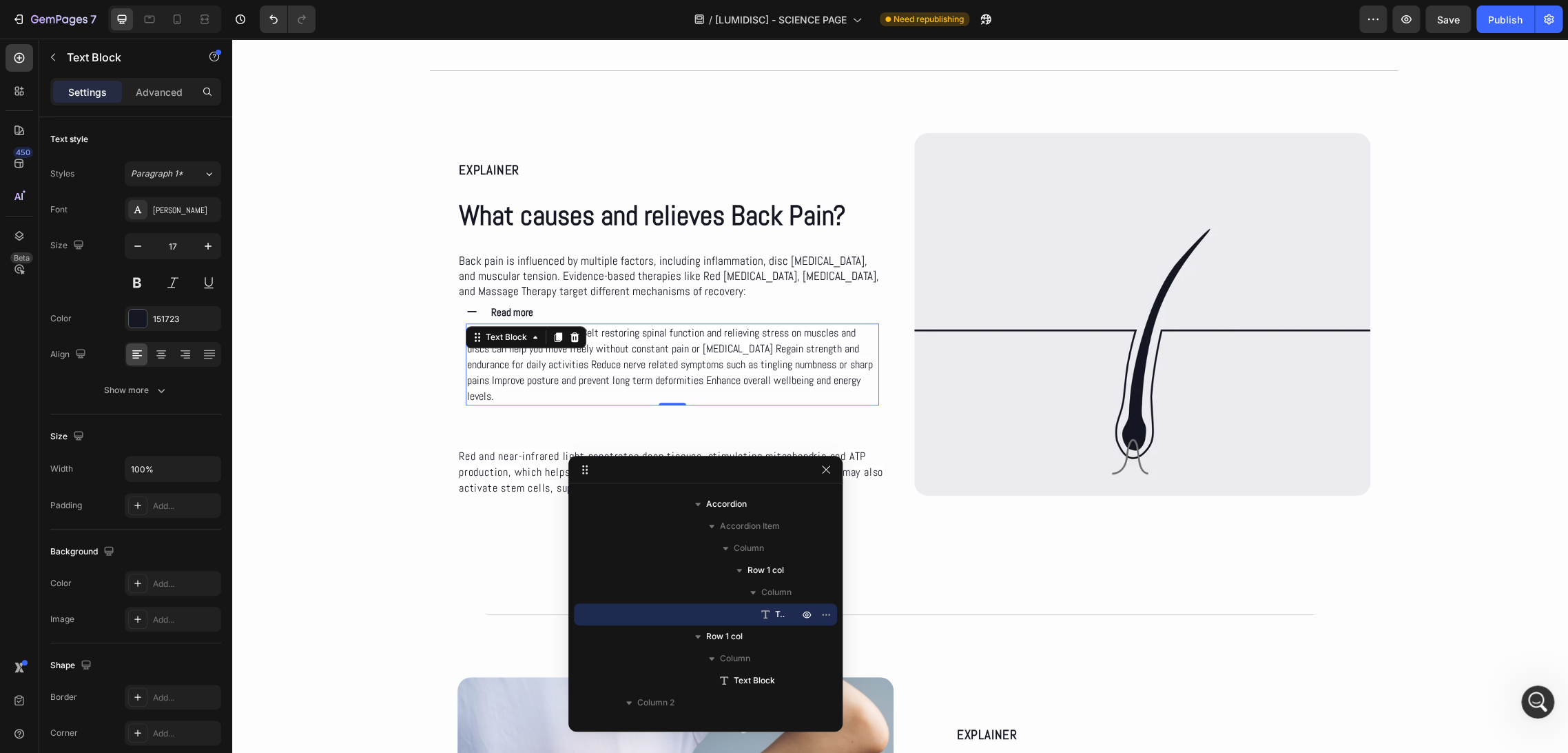
click at [541, 339] on div "Text Block" at bounding box center [526, 337] width 121 height 22
click at [619, 362] on span "With the LumiDisc Healing Belt restoring spinal function and relieving stress o…" at bounding box center [670, 365] width 406 height 78
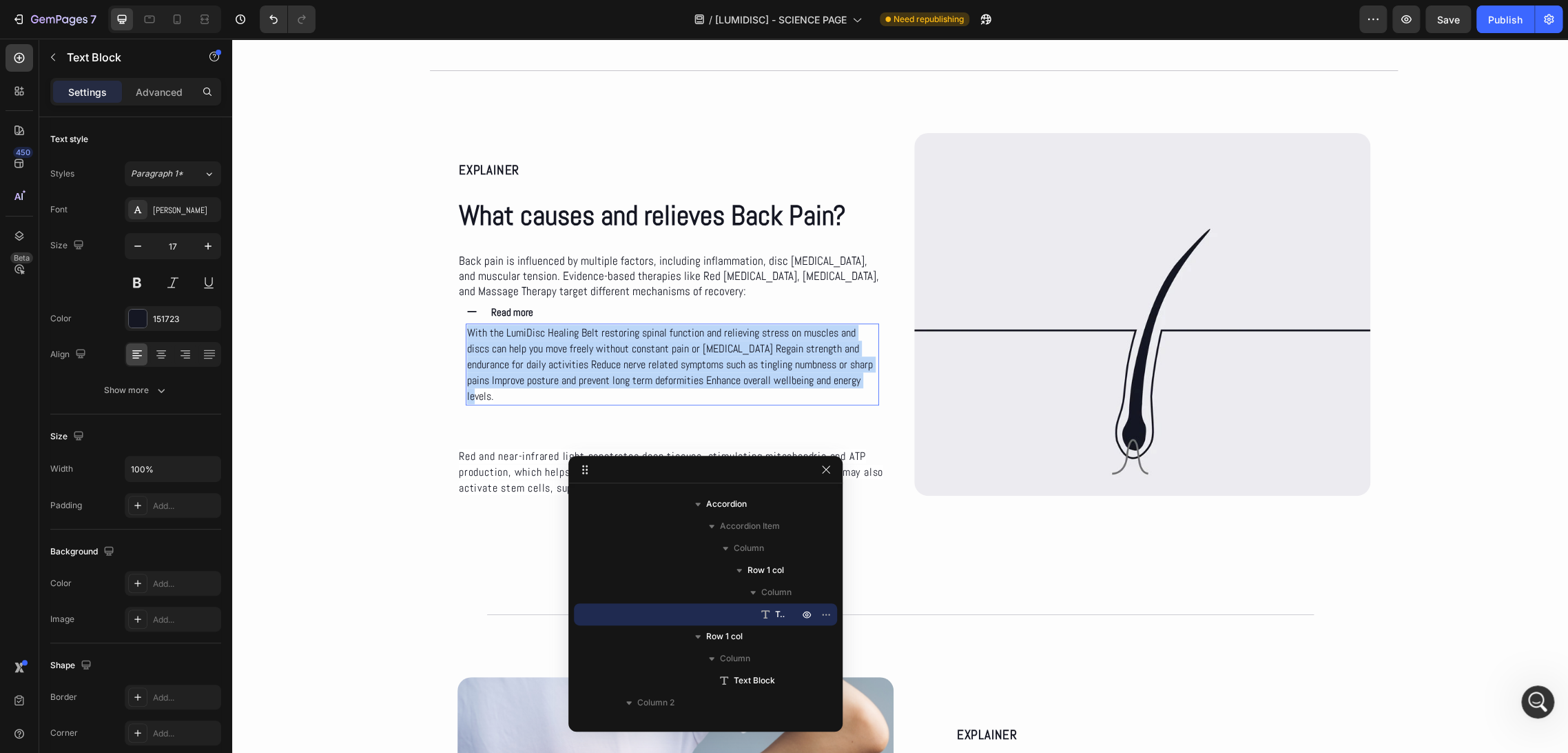
click at [619, 362] on span "With the LumiDisc Healing Belt restoring spinal function and relieving stress o…" at bounding box center [670, 365] width 406 height 78
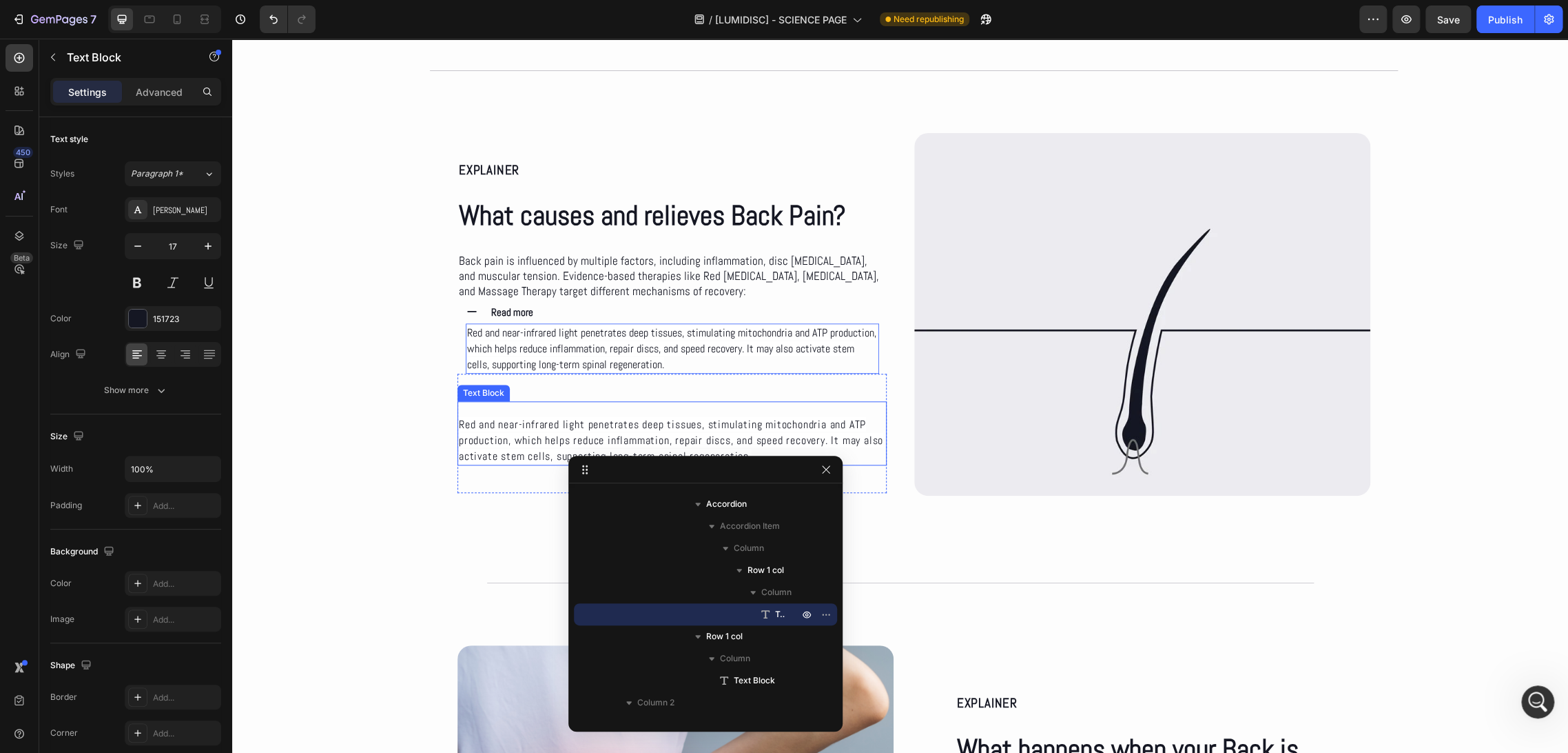
click at [562, 417] on span "Red and near-infrared light penetrates deep tissues, stimulating mitochondria a…" at bounding box center [671, 440] width 424 height 46
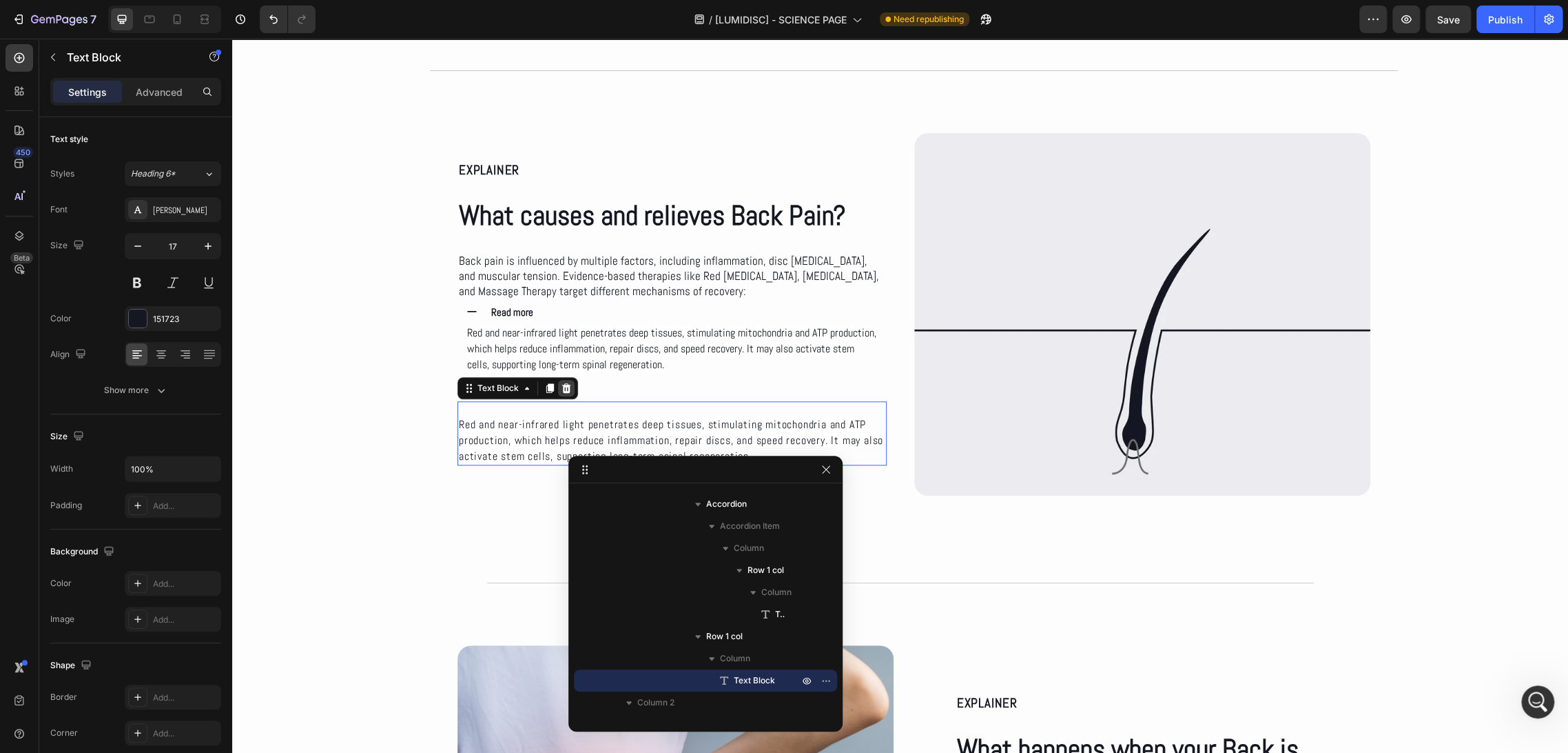
click at [561, 384] on icon at bounding box center [566, 387] width 11 height 11
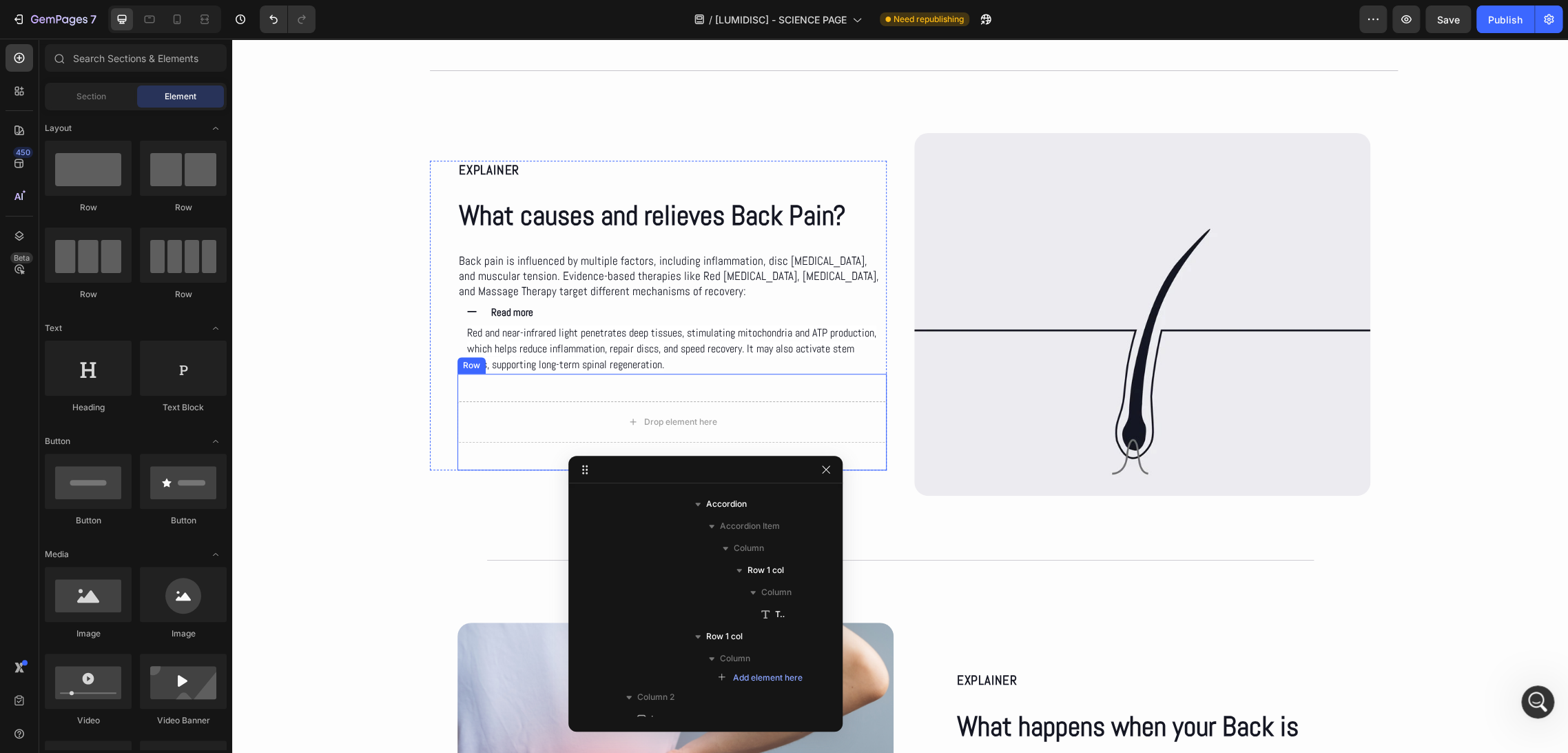
click at [536, 385] on div "Drop element here Row" at bounding box center [672, 421] width 429 height 97
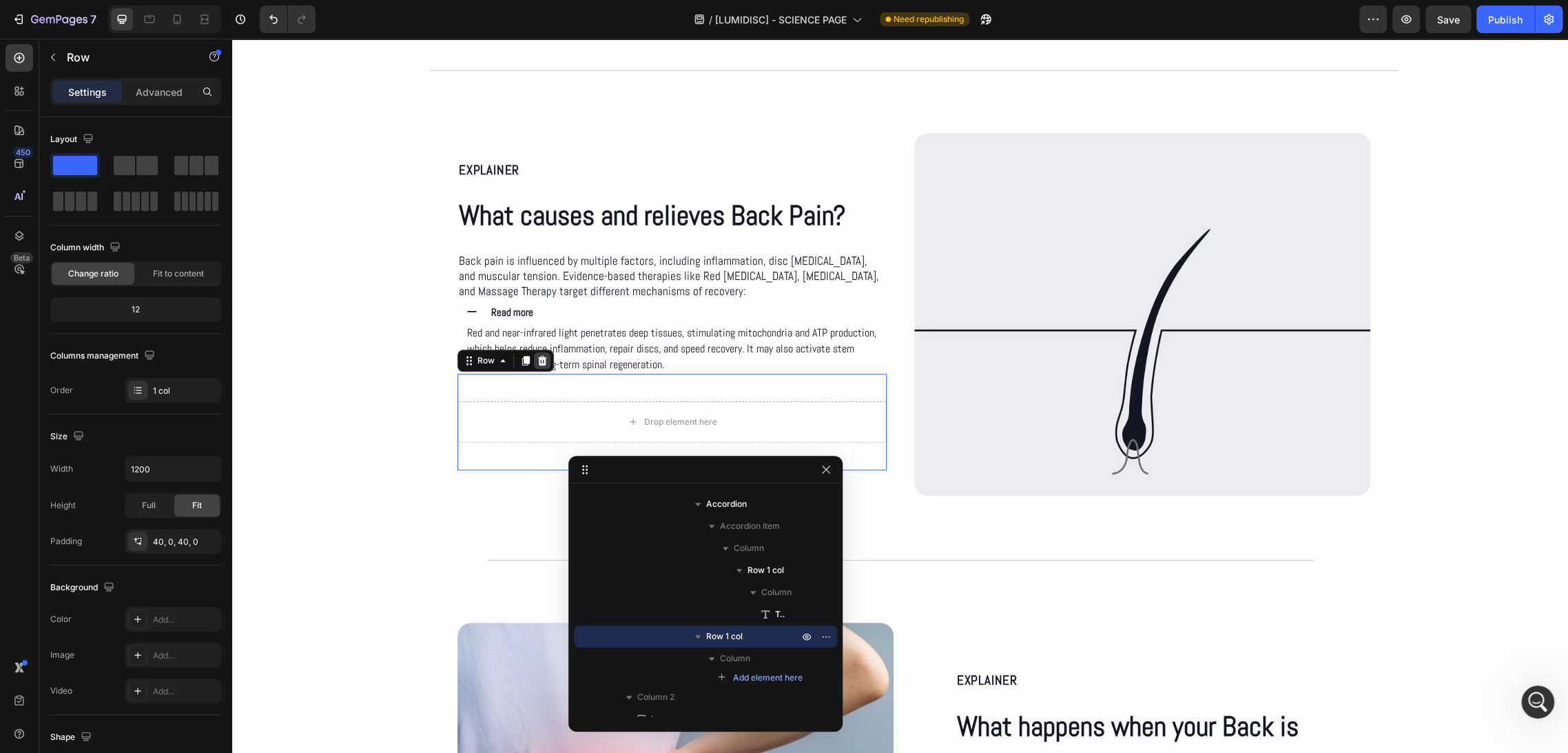
click at [538, 361] on icon at bounding box center [542, 361] width 9 height 10
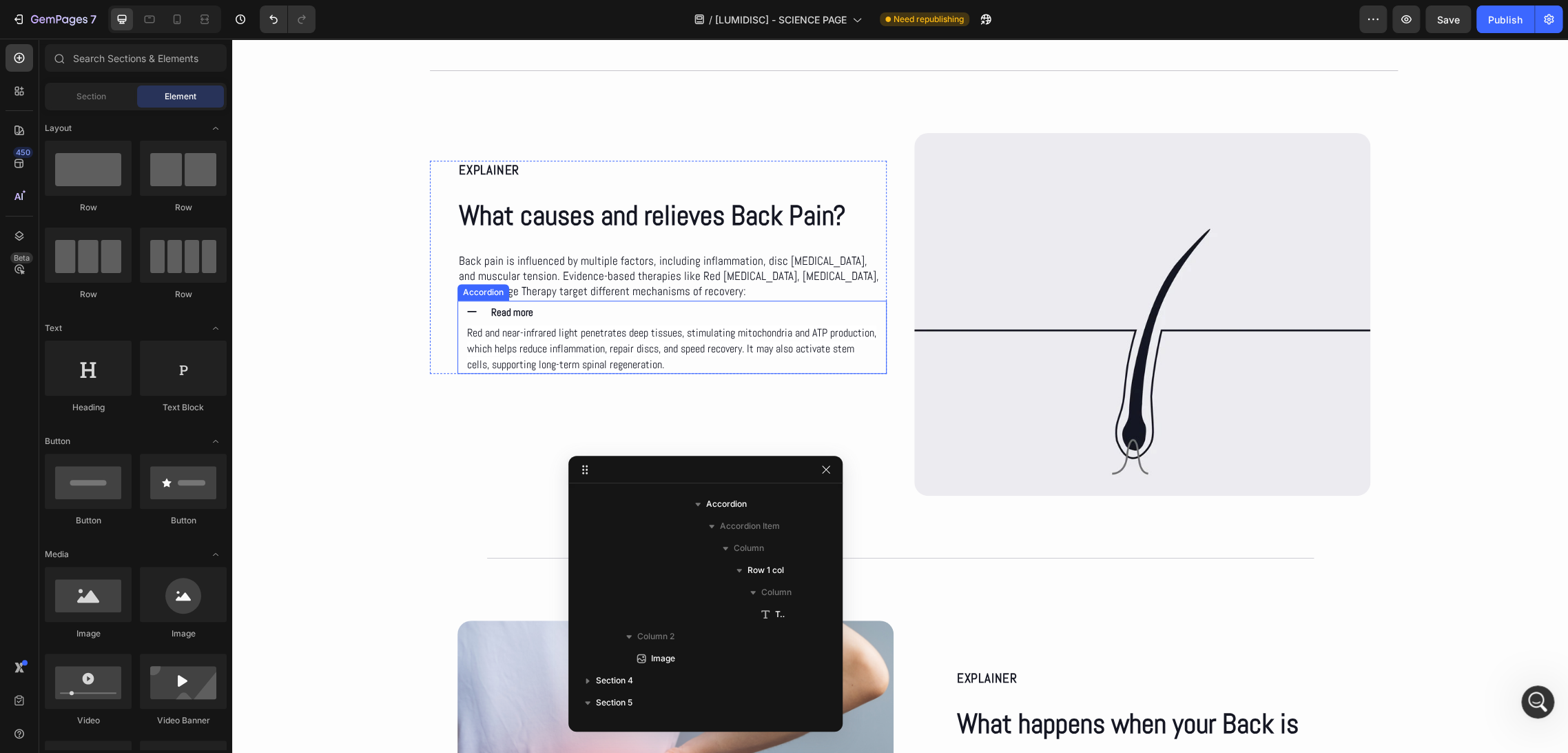
click at [554, 313] on div "Read more" at bounding box center [684, 312] width 390 height 23
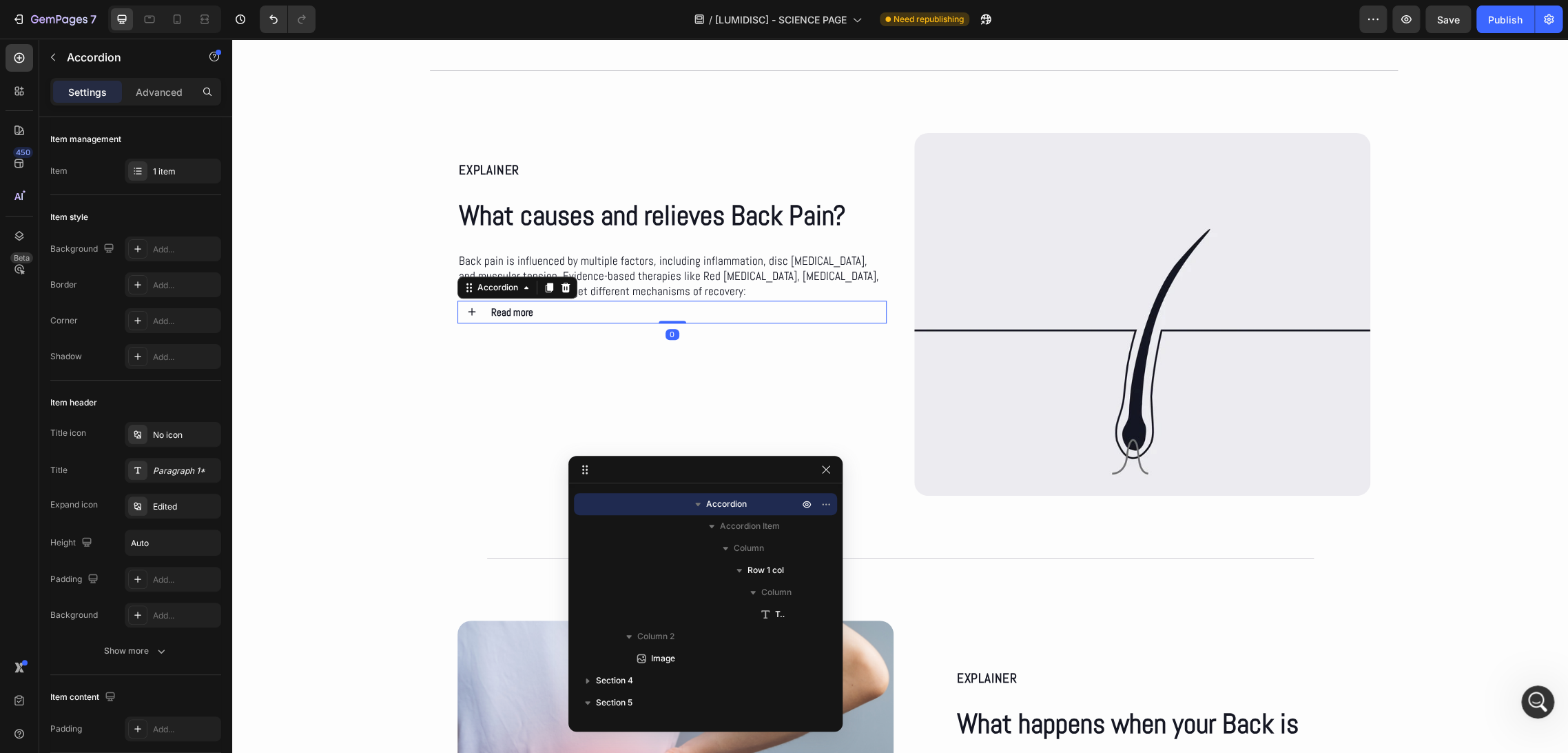
click at [510, 311] on strong "Read more" at bounding box center [512, 312] width 42 height 13
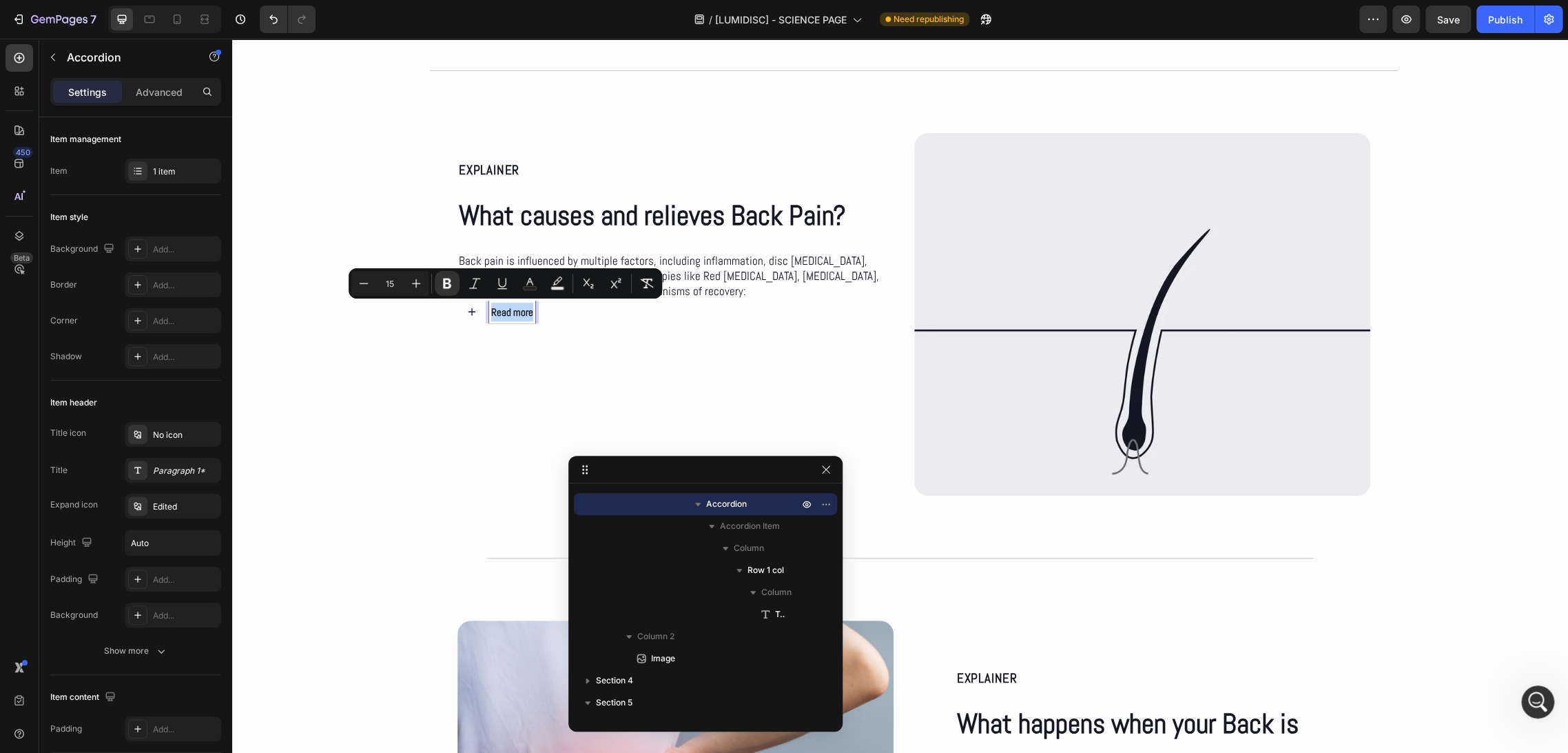
click at [550, 320] on div "Read more" at bounding box center [684, 312] width 390 height 23
click at [511, 309] on strong "Read more" at bounding box center [512, 312] width 42 height 13
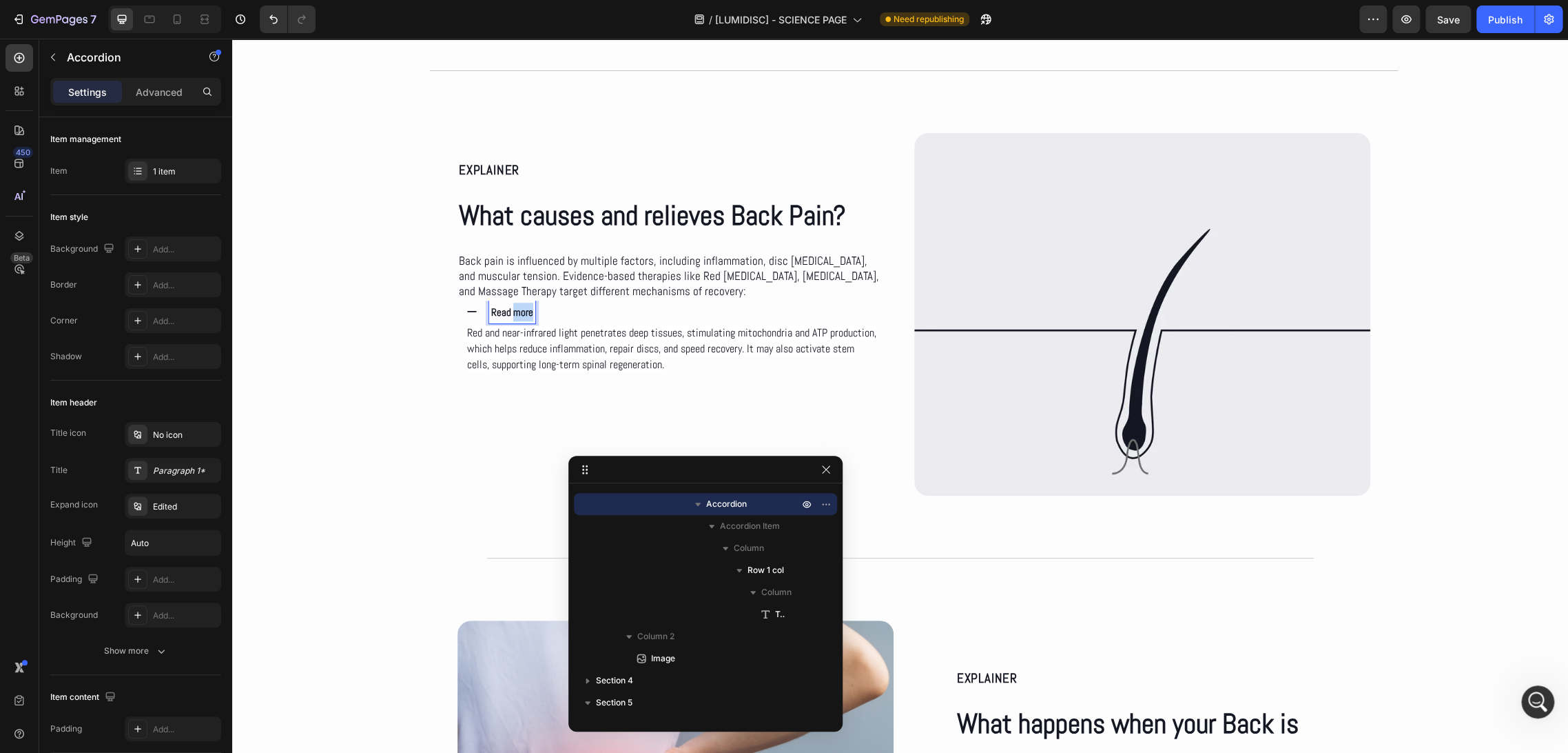
click at [511, 309] on strong "Read more" at bounding box center [512, 312] width 42 height 13
click at [543, 318] on div "Read more" at bounding box center [684, 312] width 390 height 23
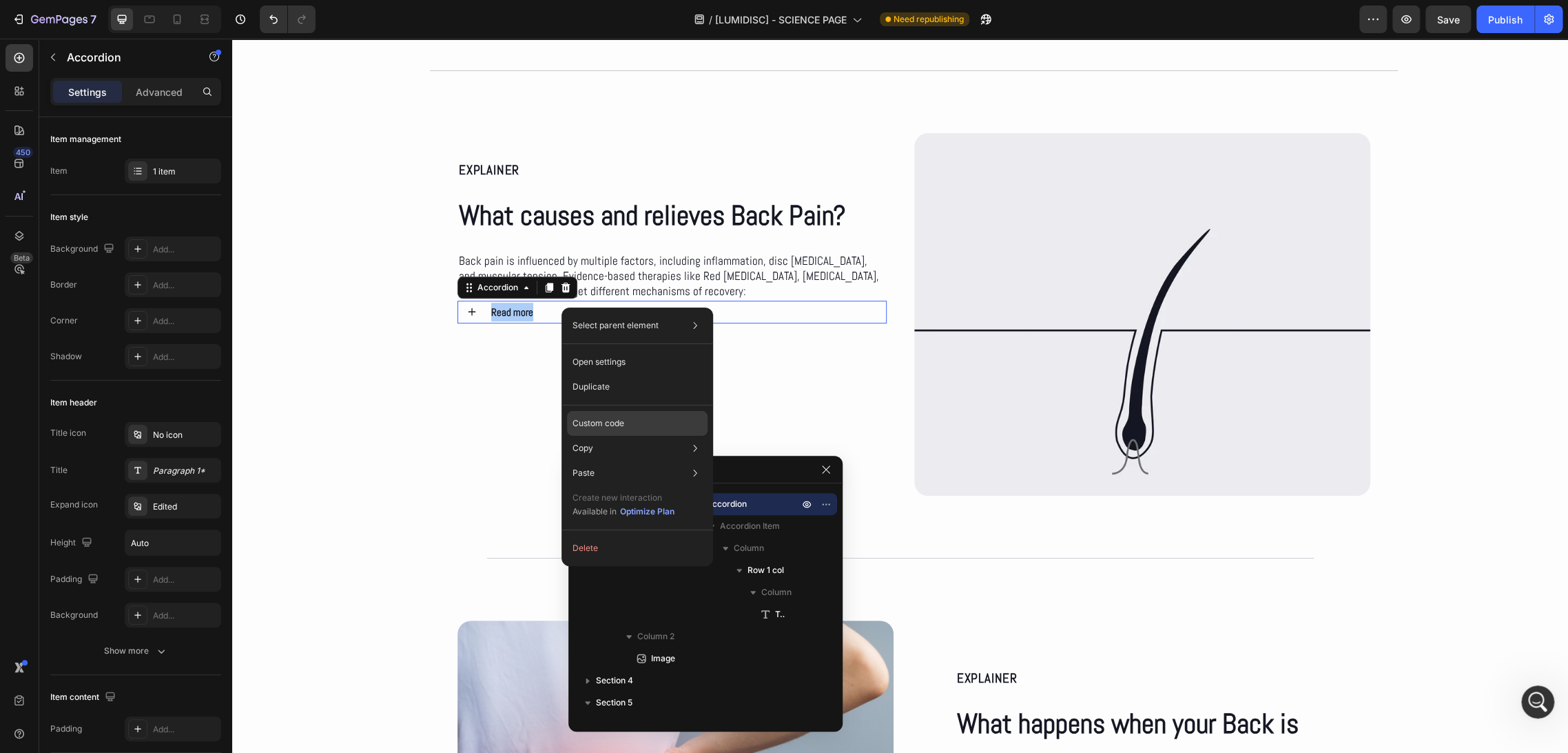
click at [651, 460] on div "Custom code" at bounding box center [637, 472] width 141 height 25
type input "100%"
type input "100"
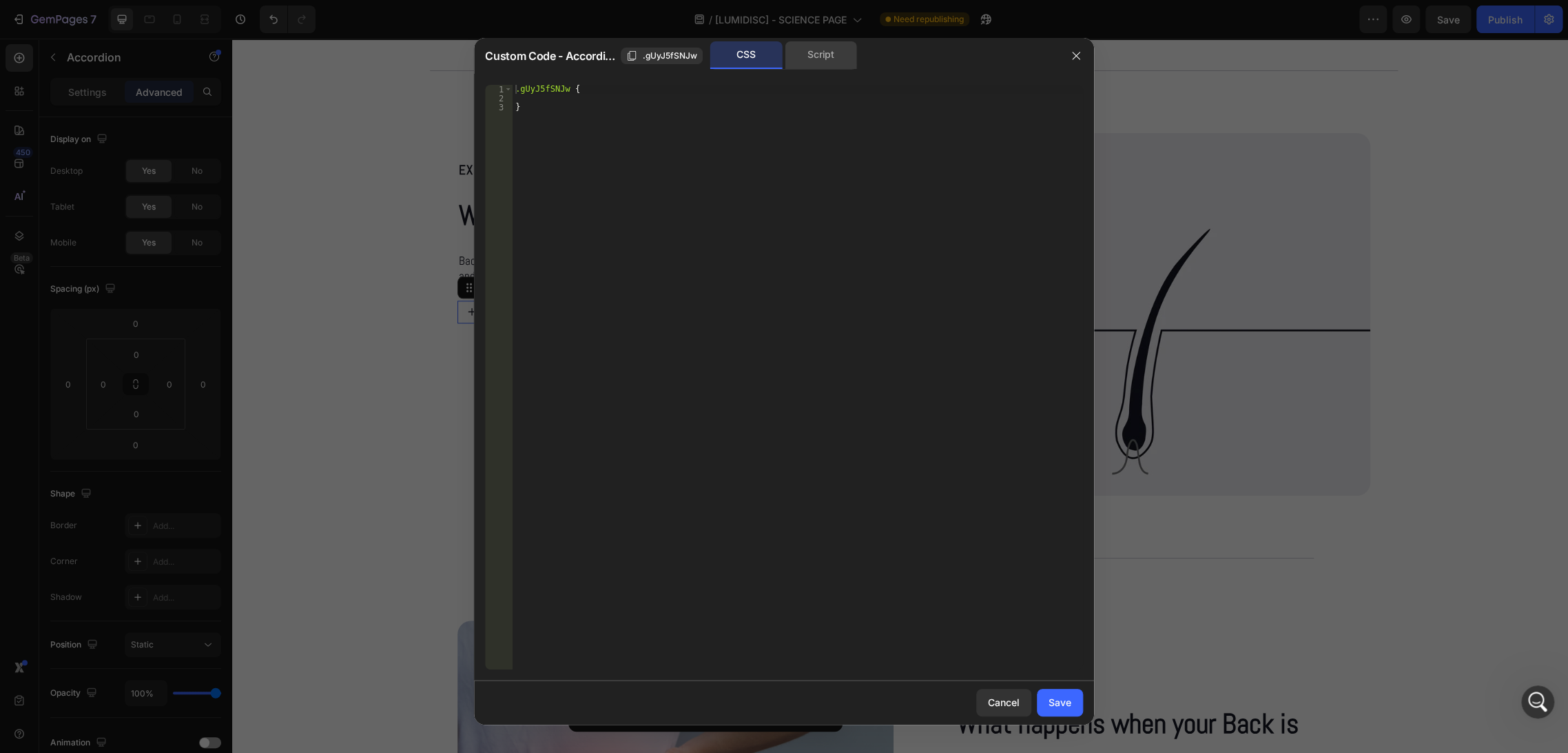
click at [814, 51] on div "Script" at bounding box center [820, 55] width 72 height 28
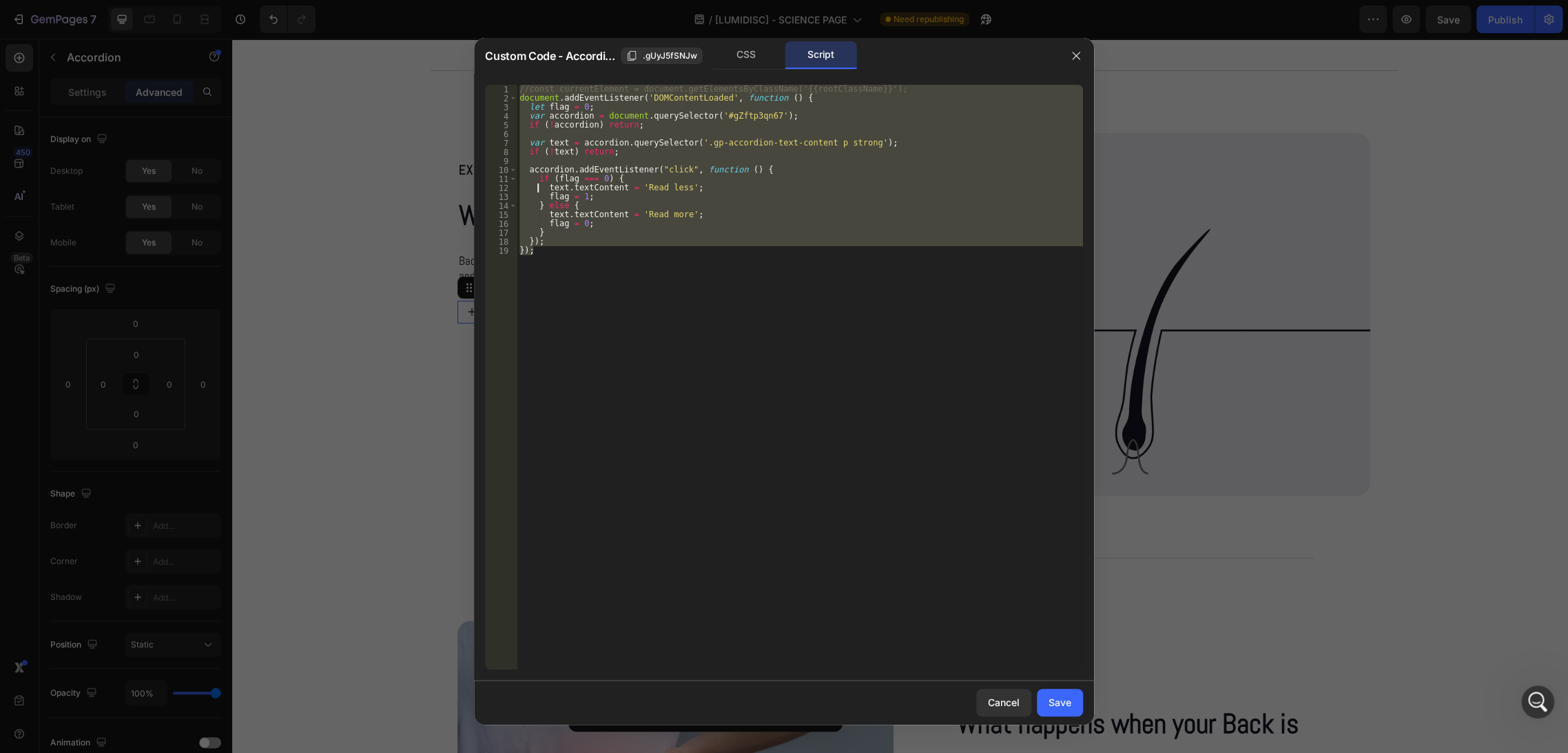
type textarea "accordion.addEventListener("click", function () {"
type textarea "if (!text) return;"
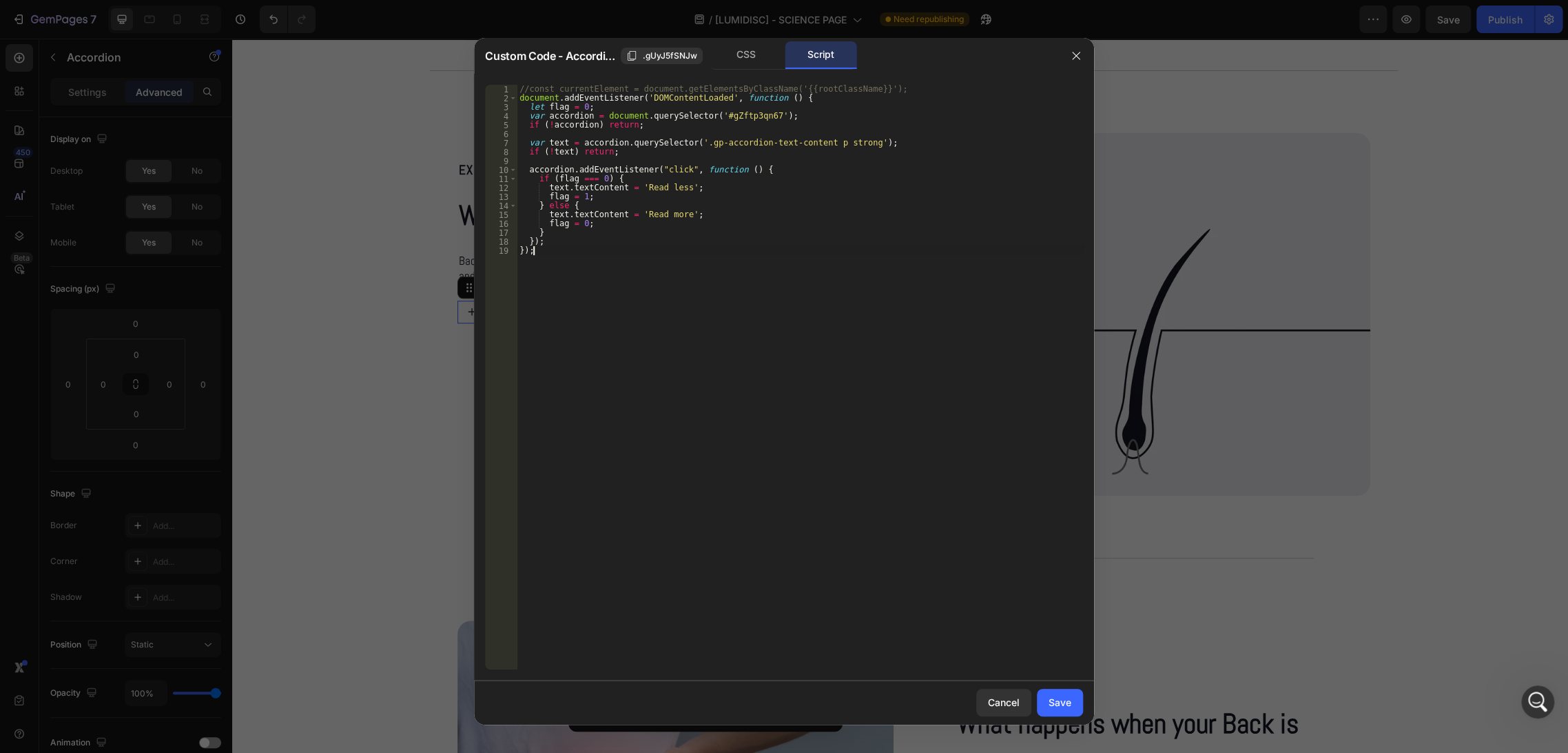
click at [555, 253] on div "//const currentElement = document.getElementsByClassName('{{rootClassName}}'); …" at bounding box center [799, 385] width 566 height 602
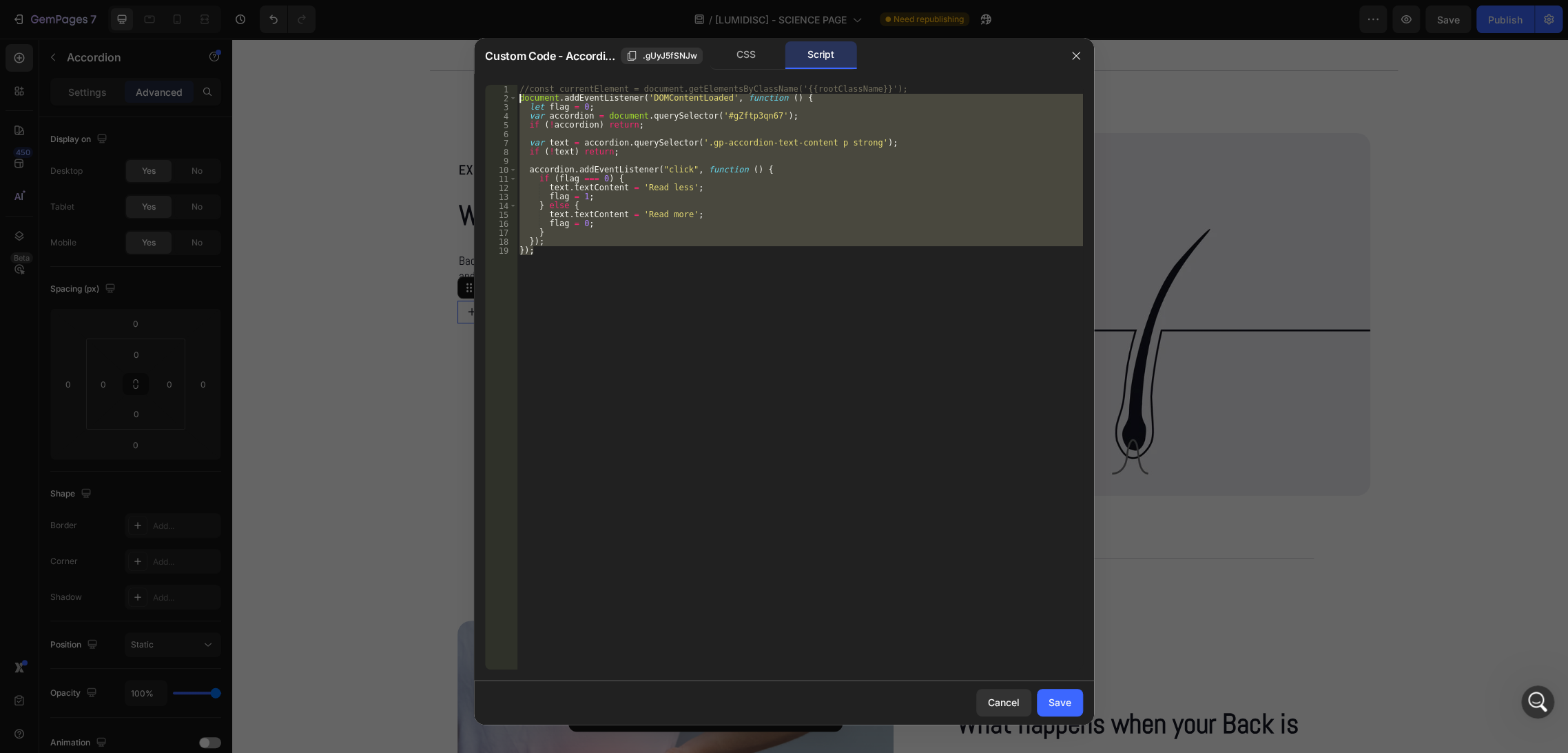
drag, startPoint x: 555, startPoint y: 257, endPoint x: 507, endPoint y: 95, distance: 169.0
click at [507, 95] on div "}); 1 2 3 4 5 6 7 8 9 10 11 12 13 14 15 16 17 18 19 //const currentElement = do…" at bounding box center [784, 376] width 598 height 584
type textarea "document.addEventListener('DOMContentLoaded', function () { let flag = 0;"
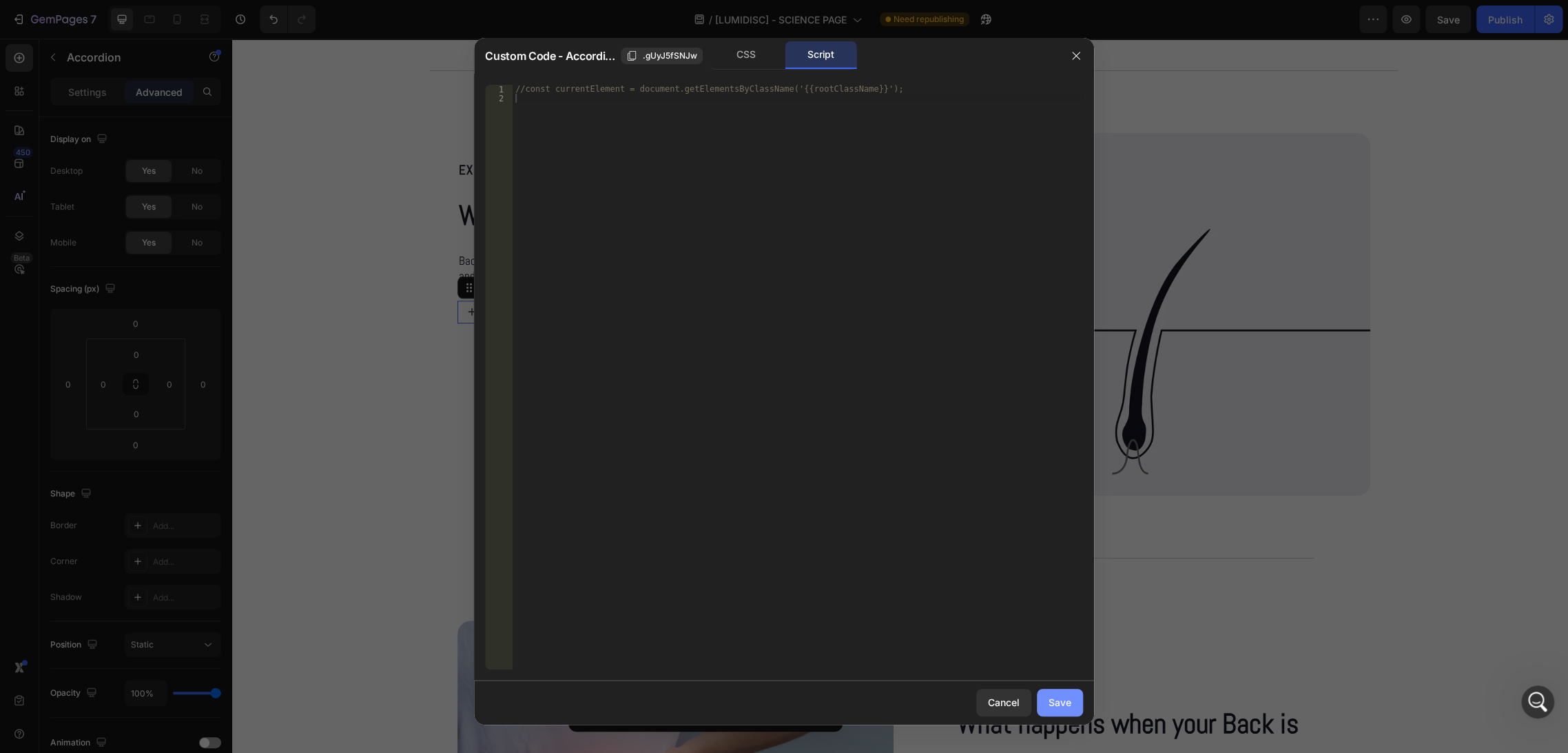
drag, startPoint x: 1048, startPoint y: 705, endPoint x: 816, endPoint y: 659, distance: 236.5
click at [1048, 705] on div "Save" at bounding box center [1059, 702] width 23 height 14
type input "0"
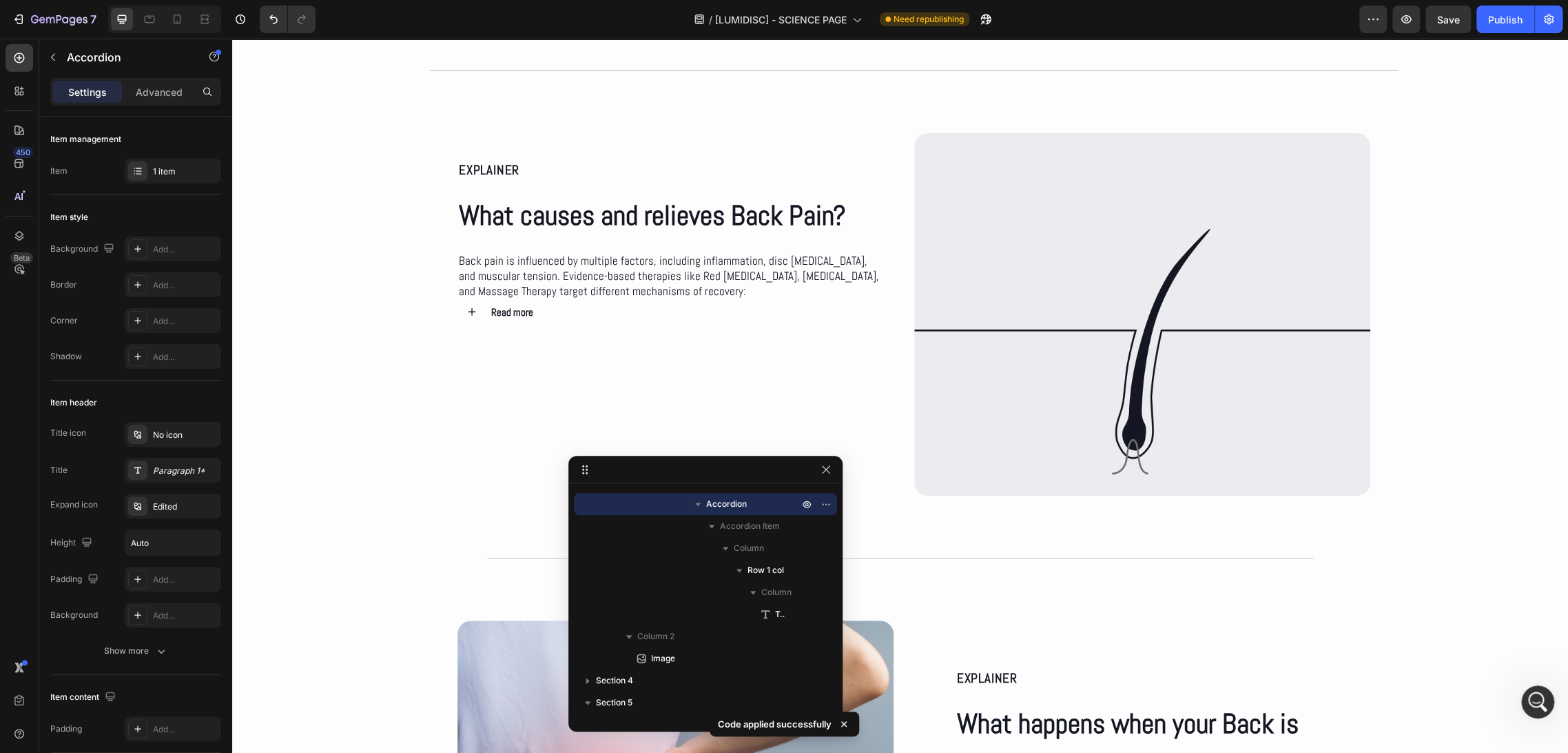
click at [545, 313] on div "Read more" at bounding box center [684, 312] width 390 height 23
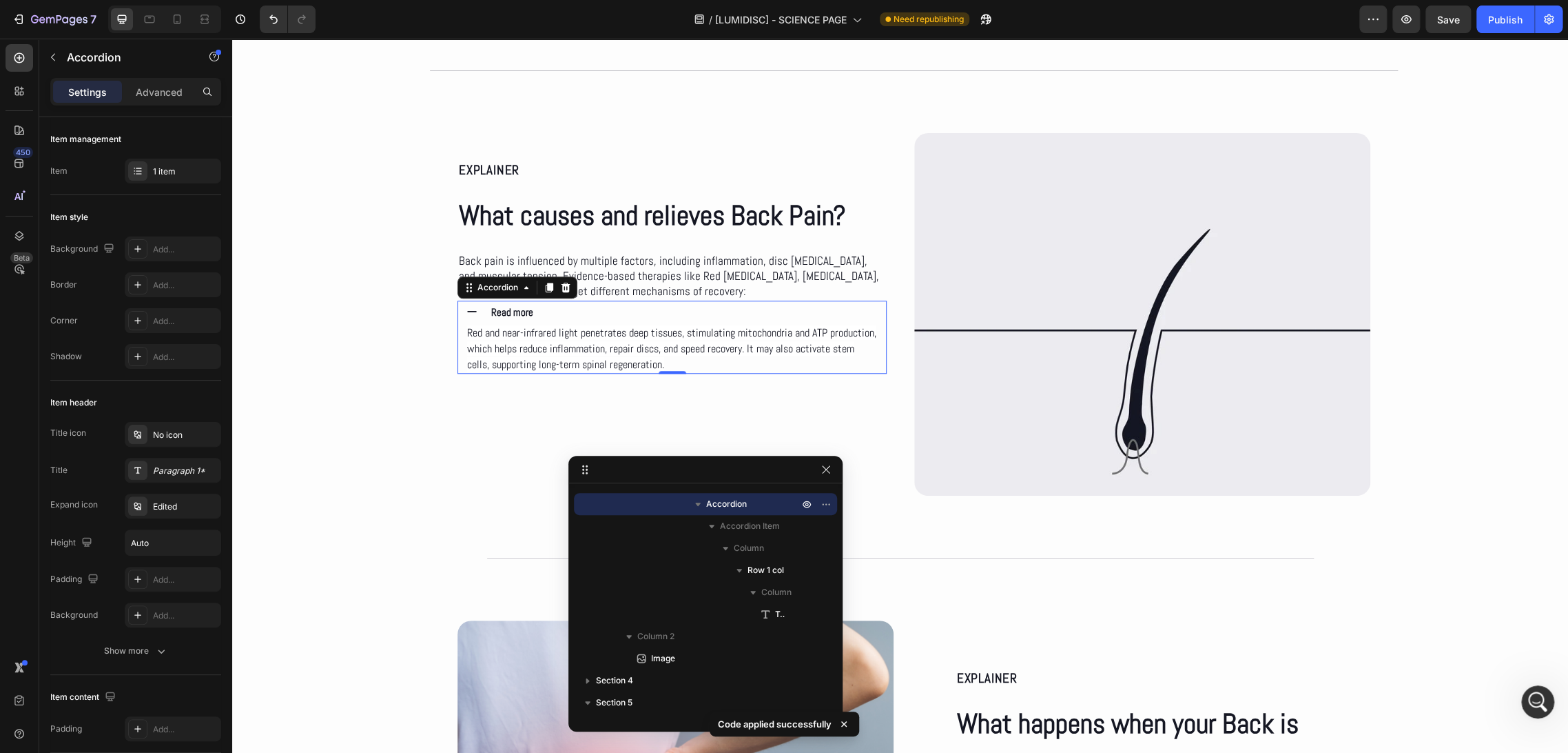
click at [545, 313] on div "Read more" at bounding box center [684, 312] width 390 height 23
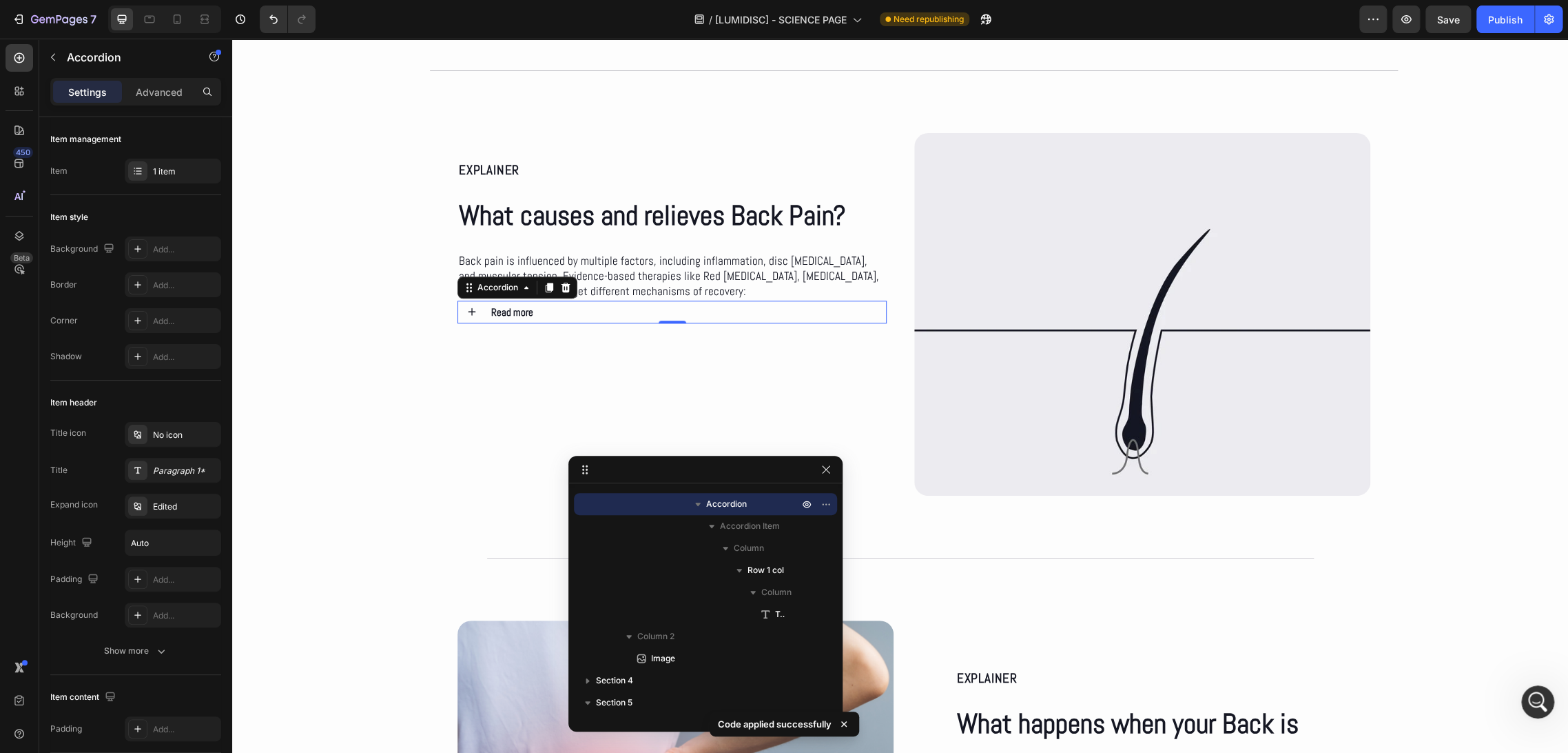
click at [512, 309] on strong "Read more" at bounding box center [512, 312] width 42 height 13
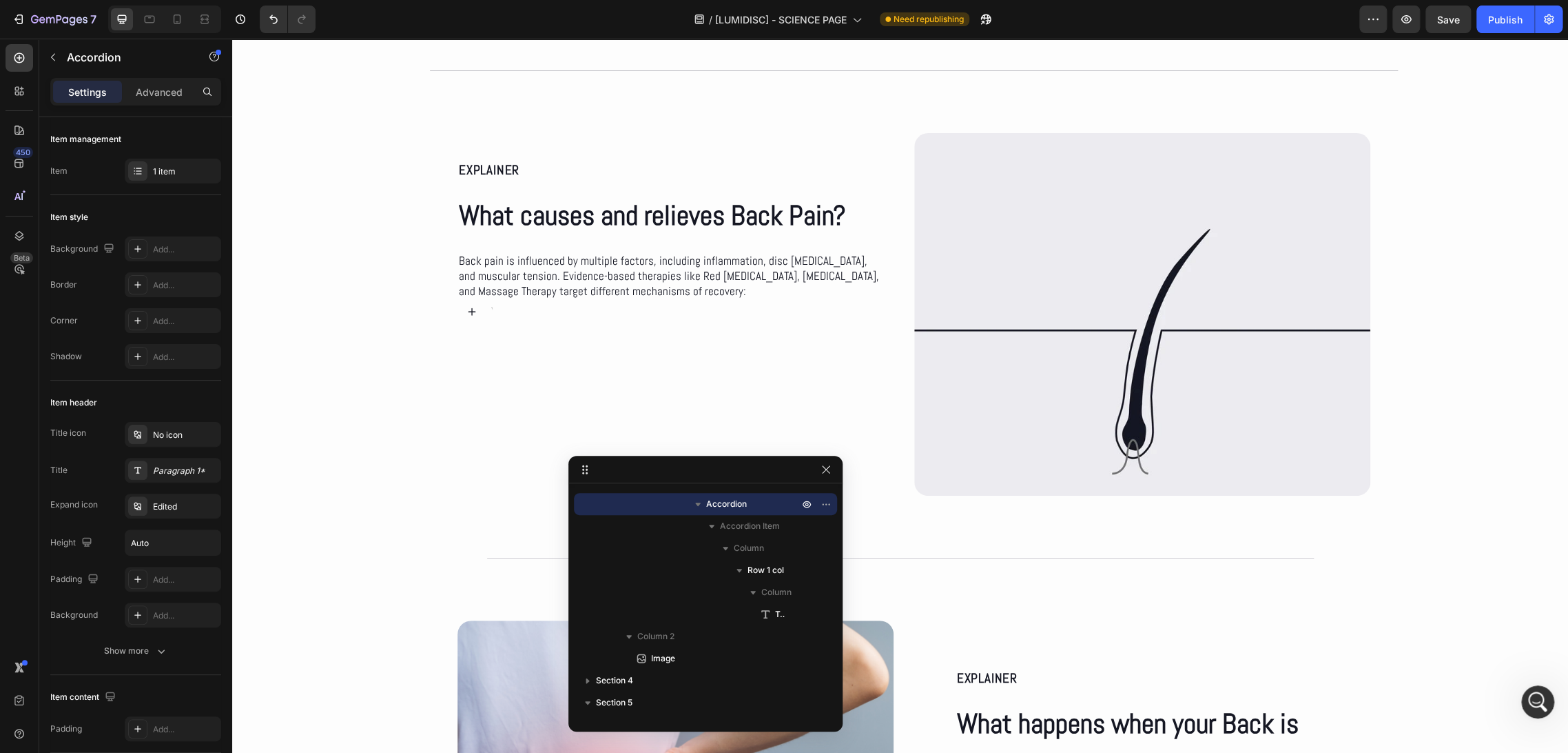
scroll to position [573, 0]
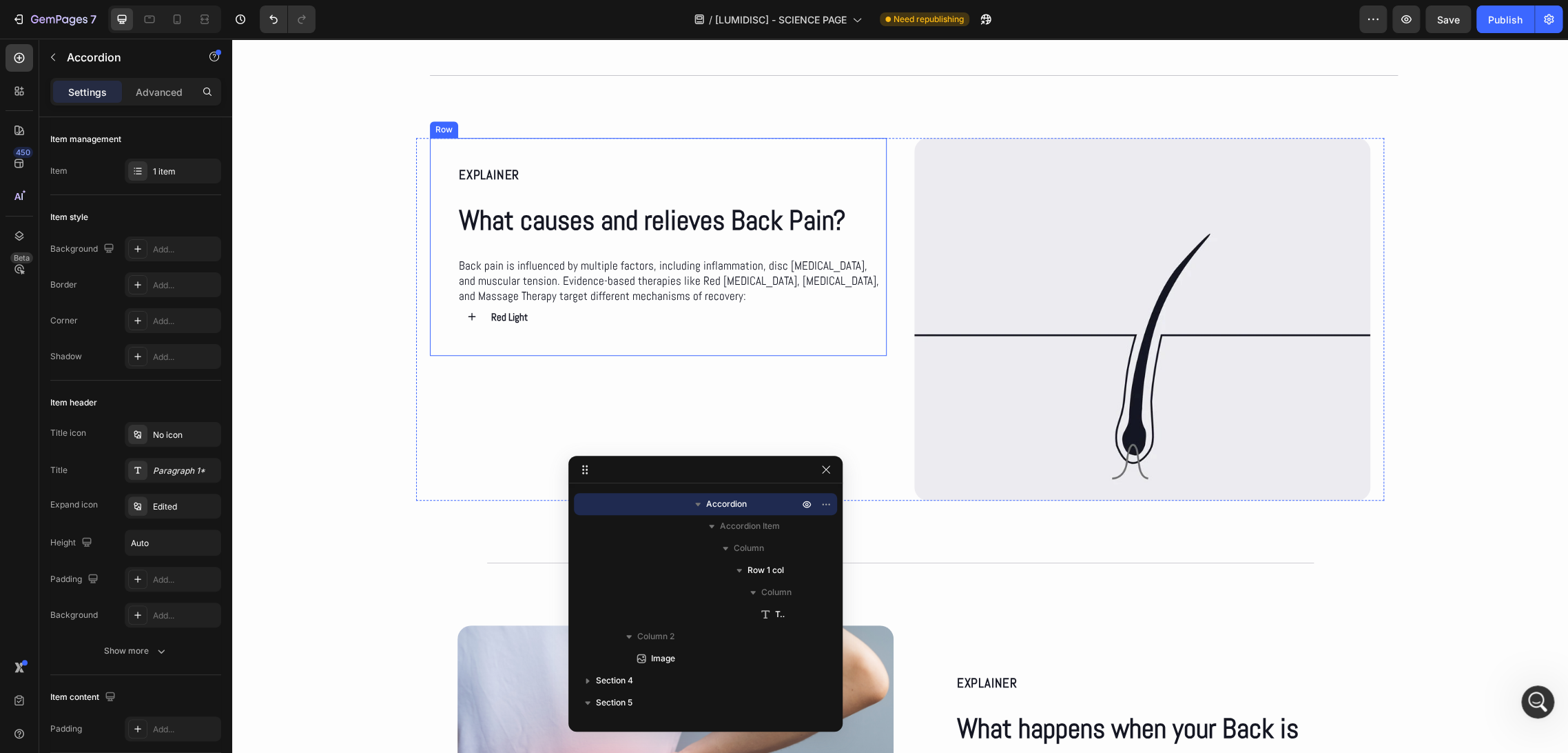
click at [547, 328] on div "EXPLAINER Text Block What causes and relieves Back Pain? Heading Back pain is i…" at bounding box center [659, 247] width 457 height 218
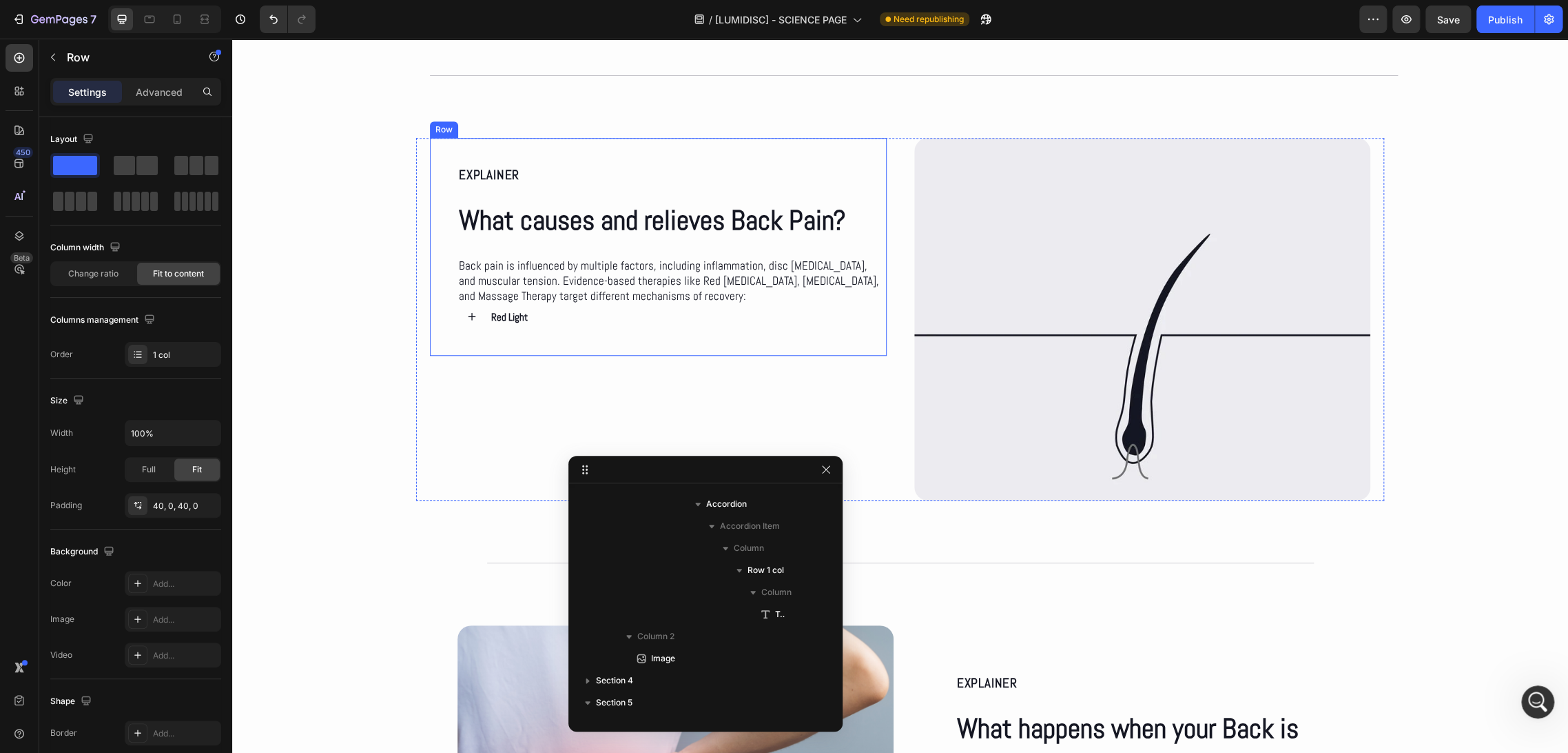
scroll to position [40, 0]
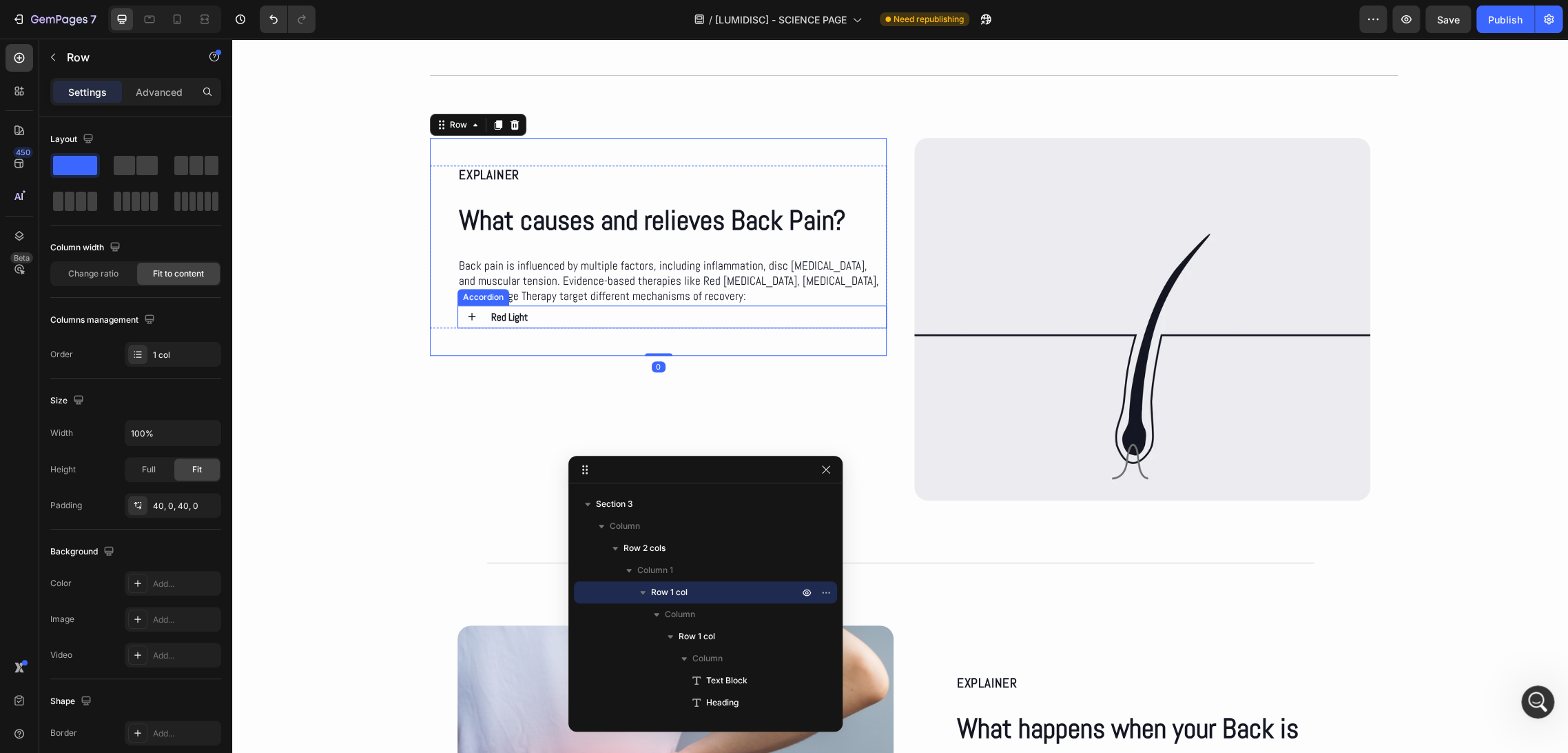
click at [564, 309] on div "Red Light" at bounding box center [684, 317] width 390 height 23
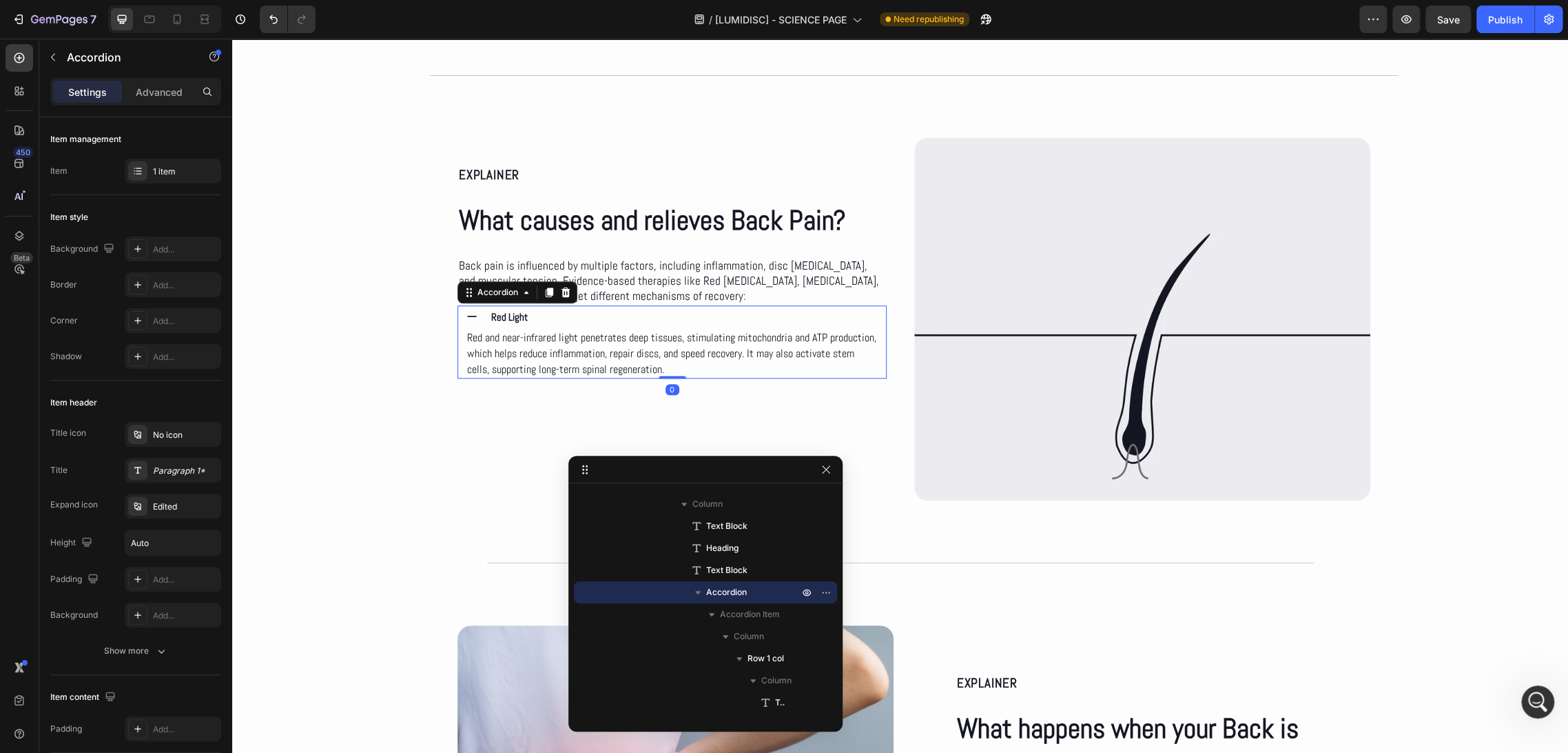
click at [557, 315] on div "Red Light" at bounding box center [684, 317] width 390 height 23
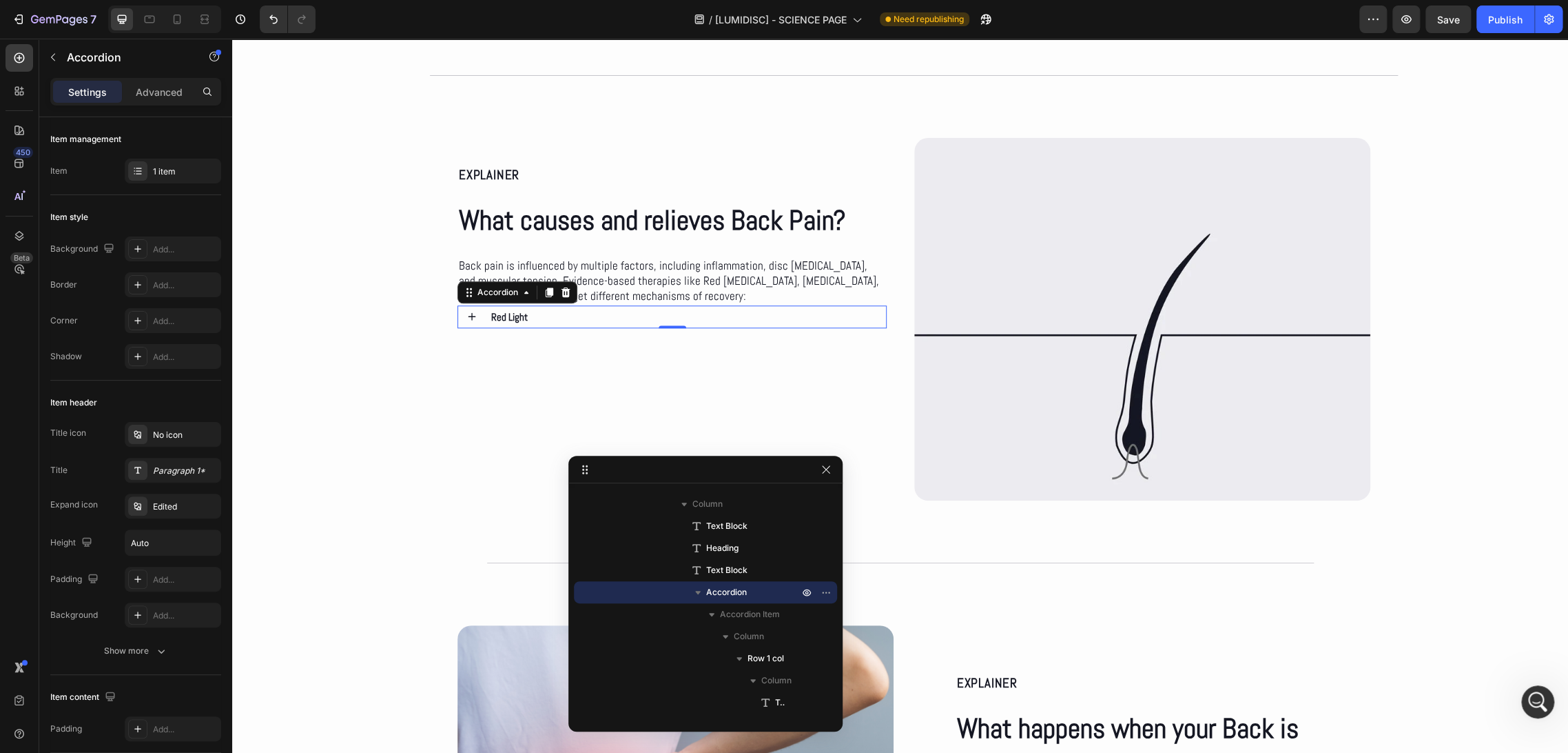
click at [560, 314] on div "Red Light" at bounding box center [684, 317] width 390 height 23
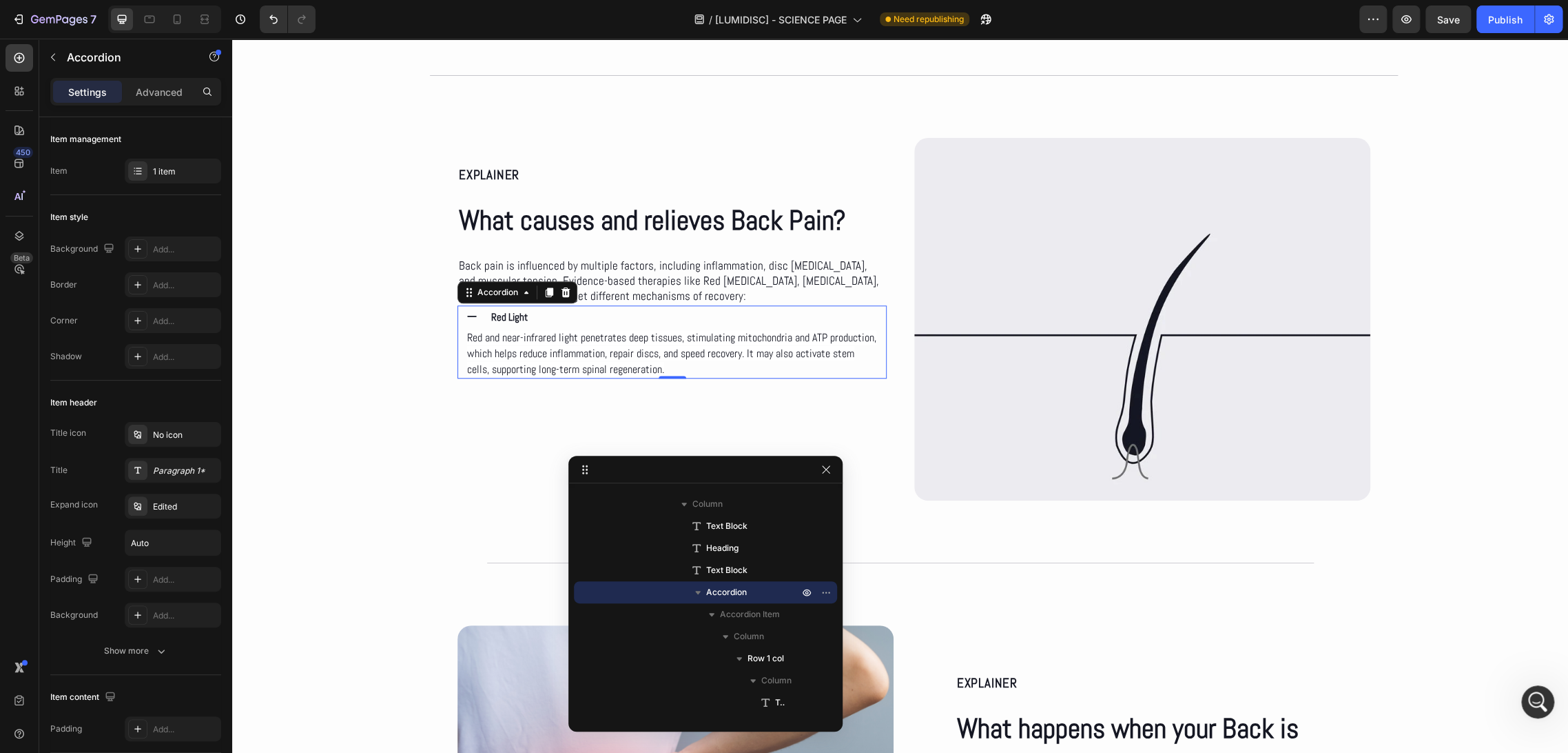
click at [552, 316] on div "Red Light" at bounding box center [684, 317] width 390 height 23
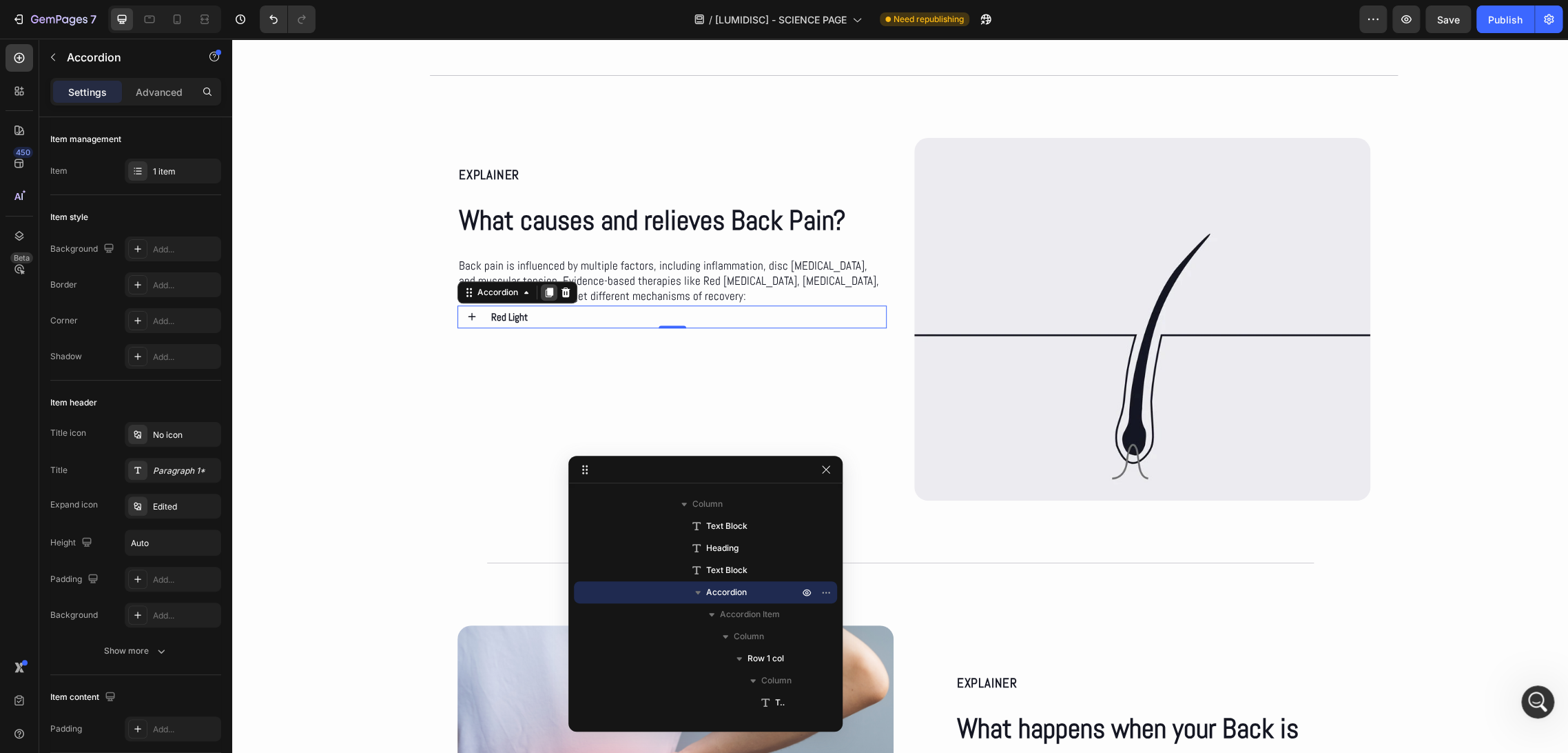
click at [544, 293] on icon at bounding box center [549, 292] width 11 height 11
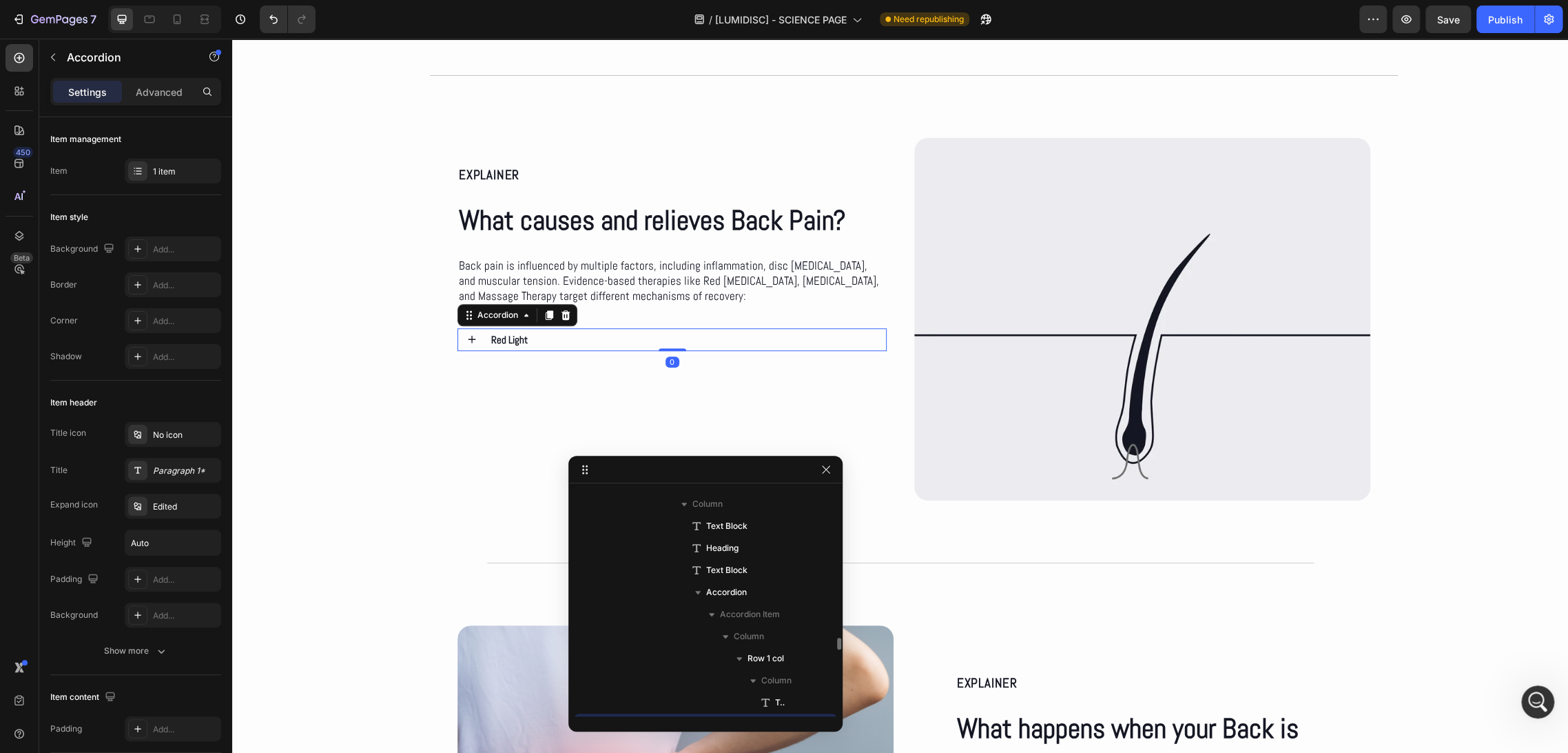
scroll to position [327, 0]
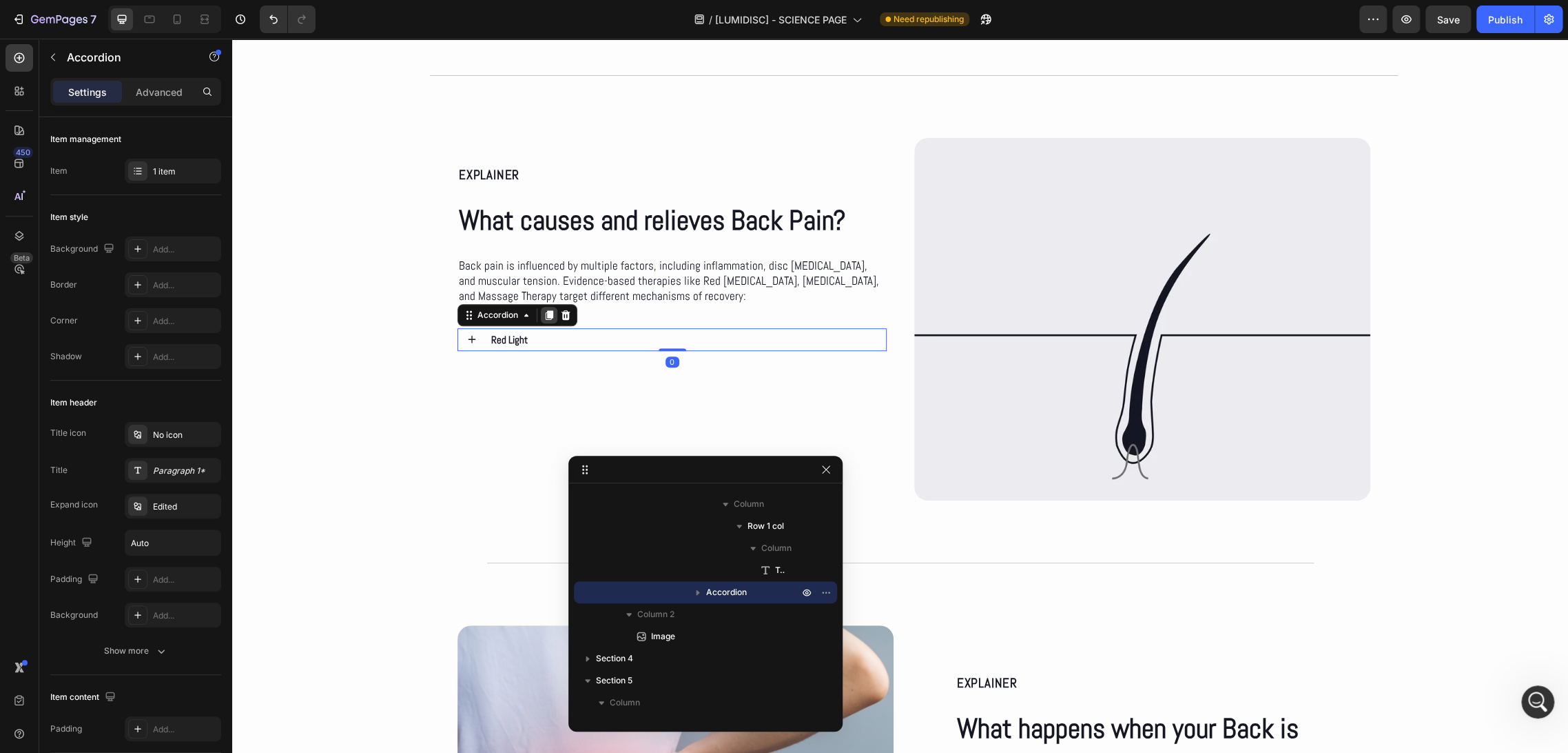
click at [546, 311] on icon at bounding box center [550, 316] width 8 height 10
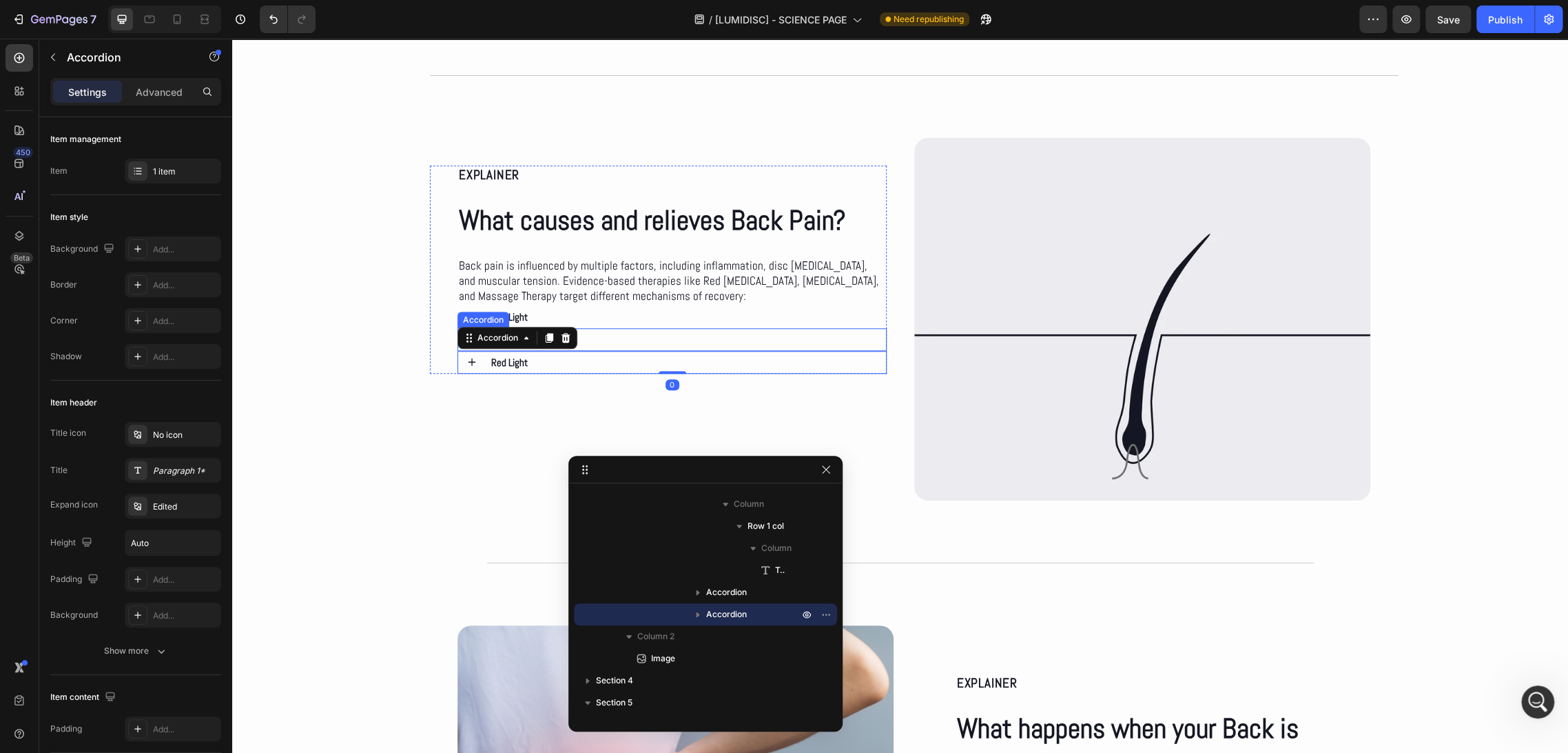
click at [645, 337] on div "Red Light" at bounding box center [684, 340] width 390 height 23
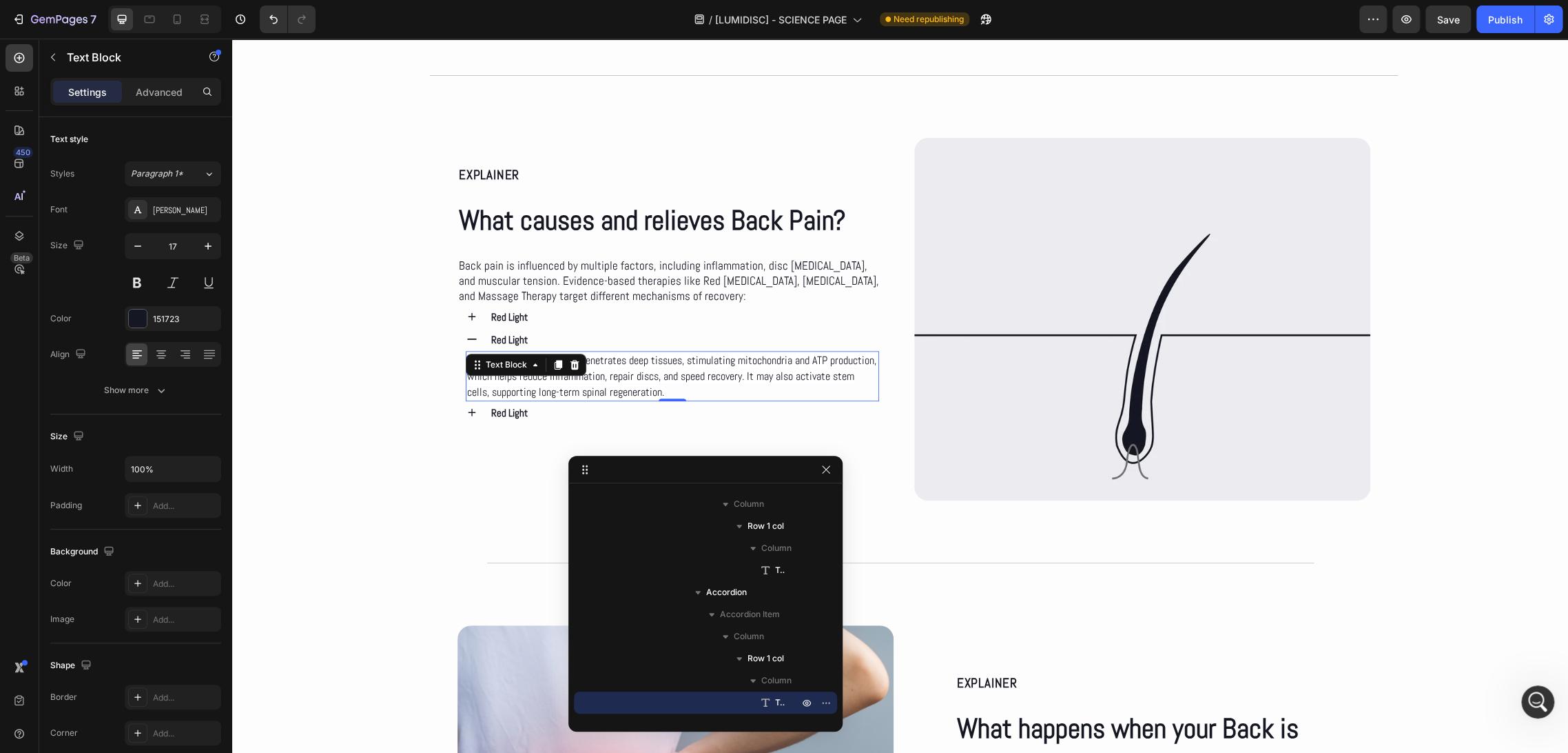
click at [597, 372] on span "Red and near-infrared light penetrates deep tissues, stimulating mitochondria a…" at bounding box center [672, 376] width 409 height 46
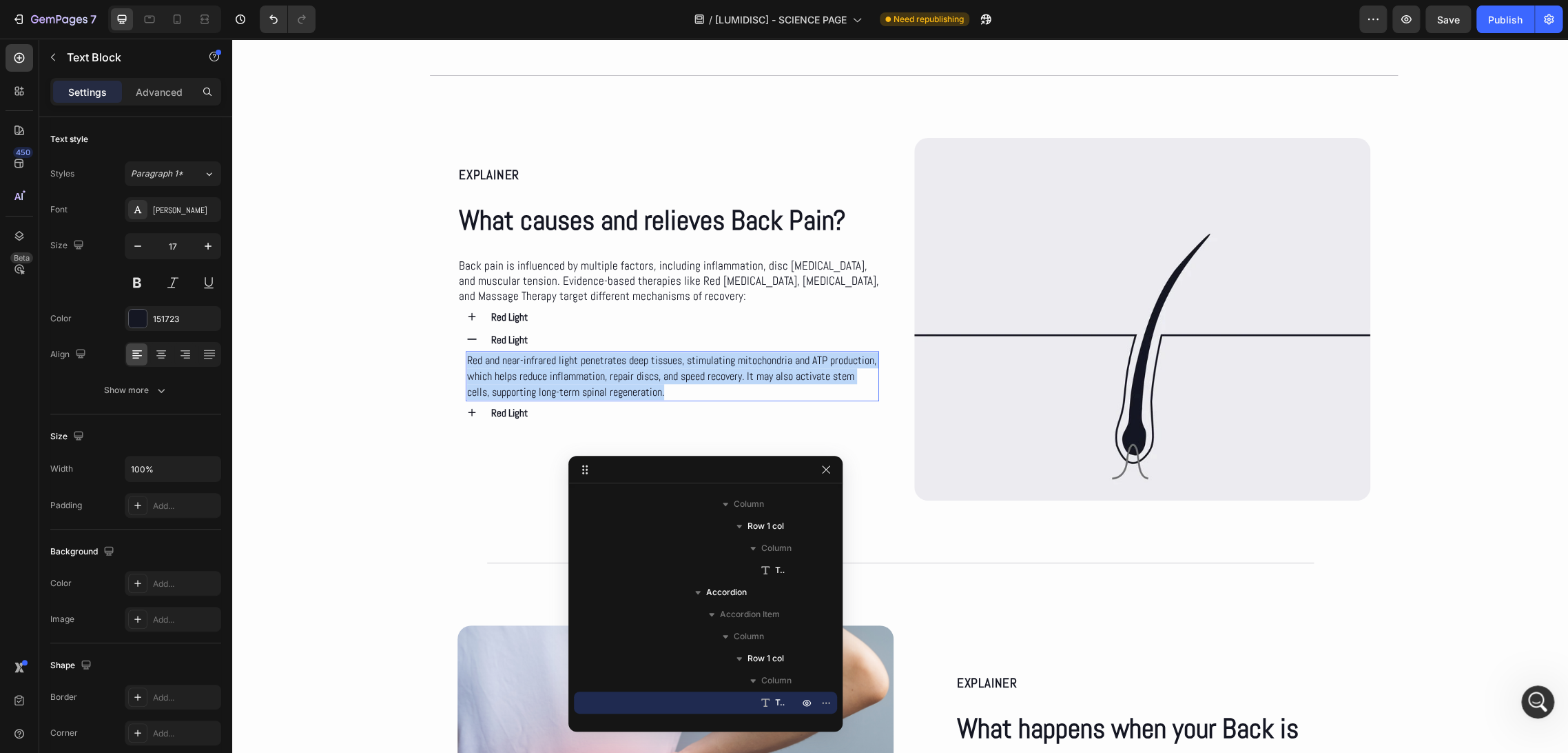
click at [597, 372] on span "Red and near-infrared light penetrates deep tissues, stimulating mitochondria a…" at bounding box center [672, 376] width 409 height 46
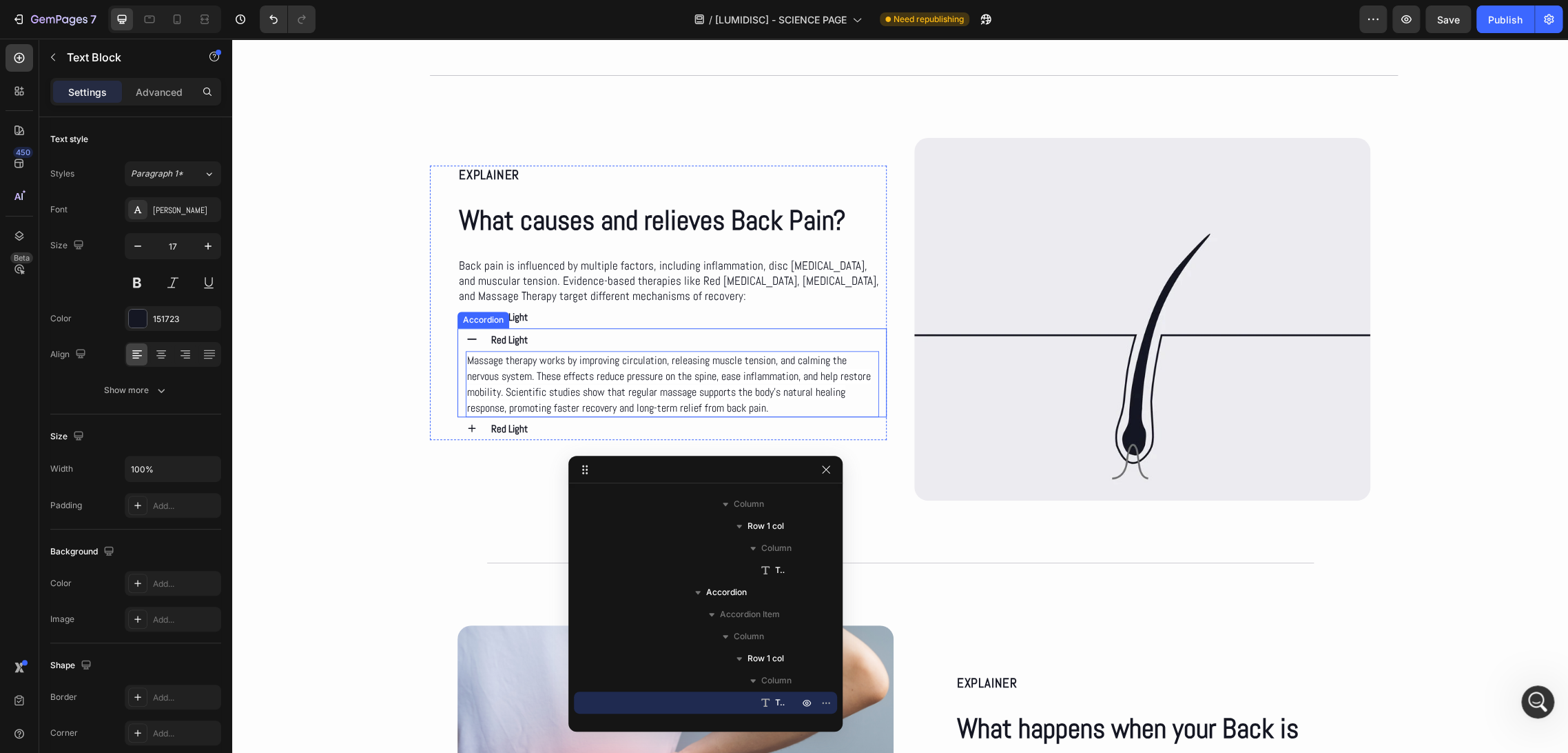
click at [507, 335] on p "Red Light" at bounding box center [509, 340] width 37 height 19
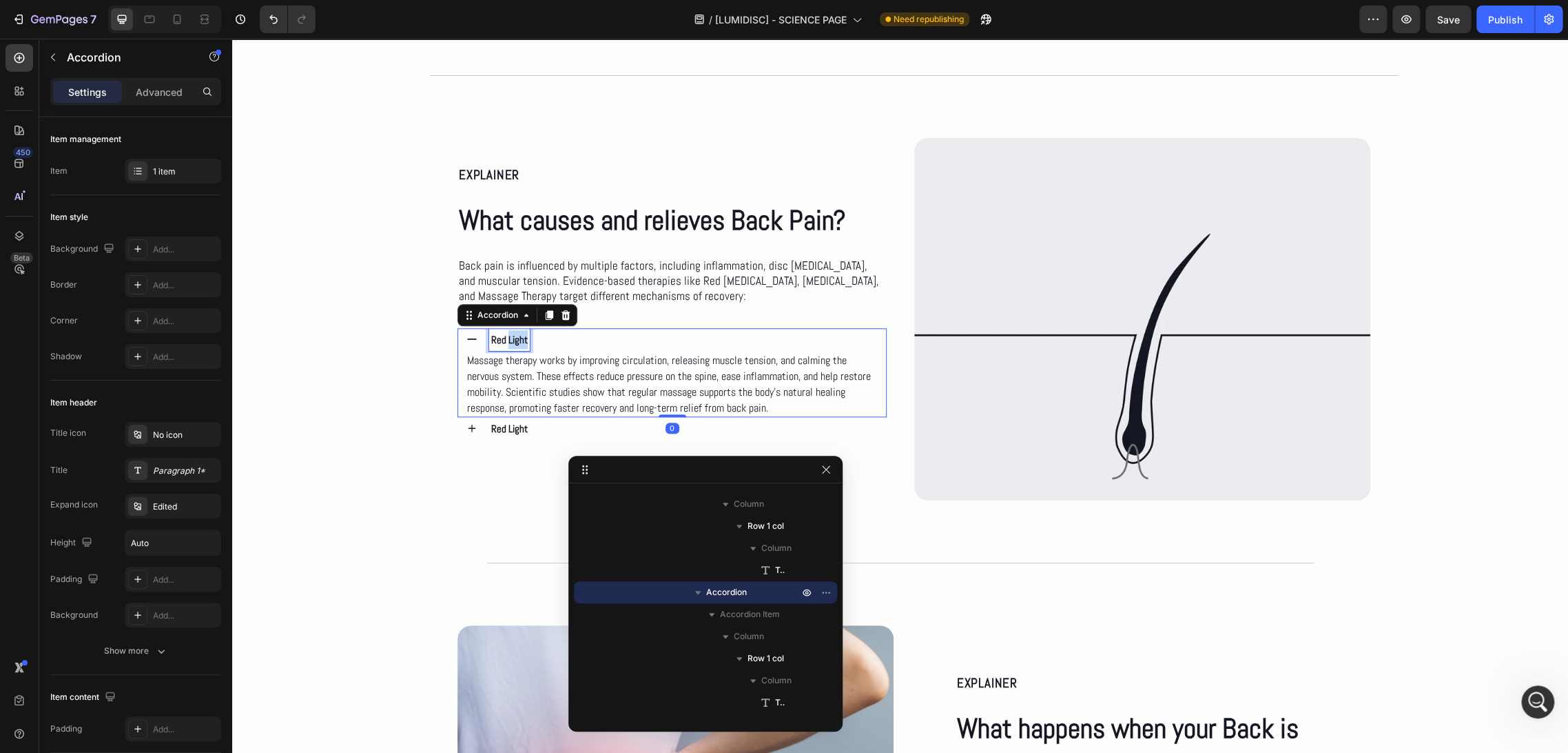
click at [507, 335] on p "Red Light" at bounding box center [509, 340] width 37 height 19
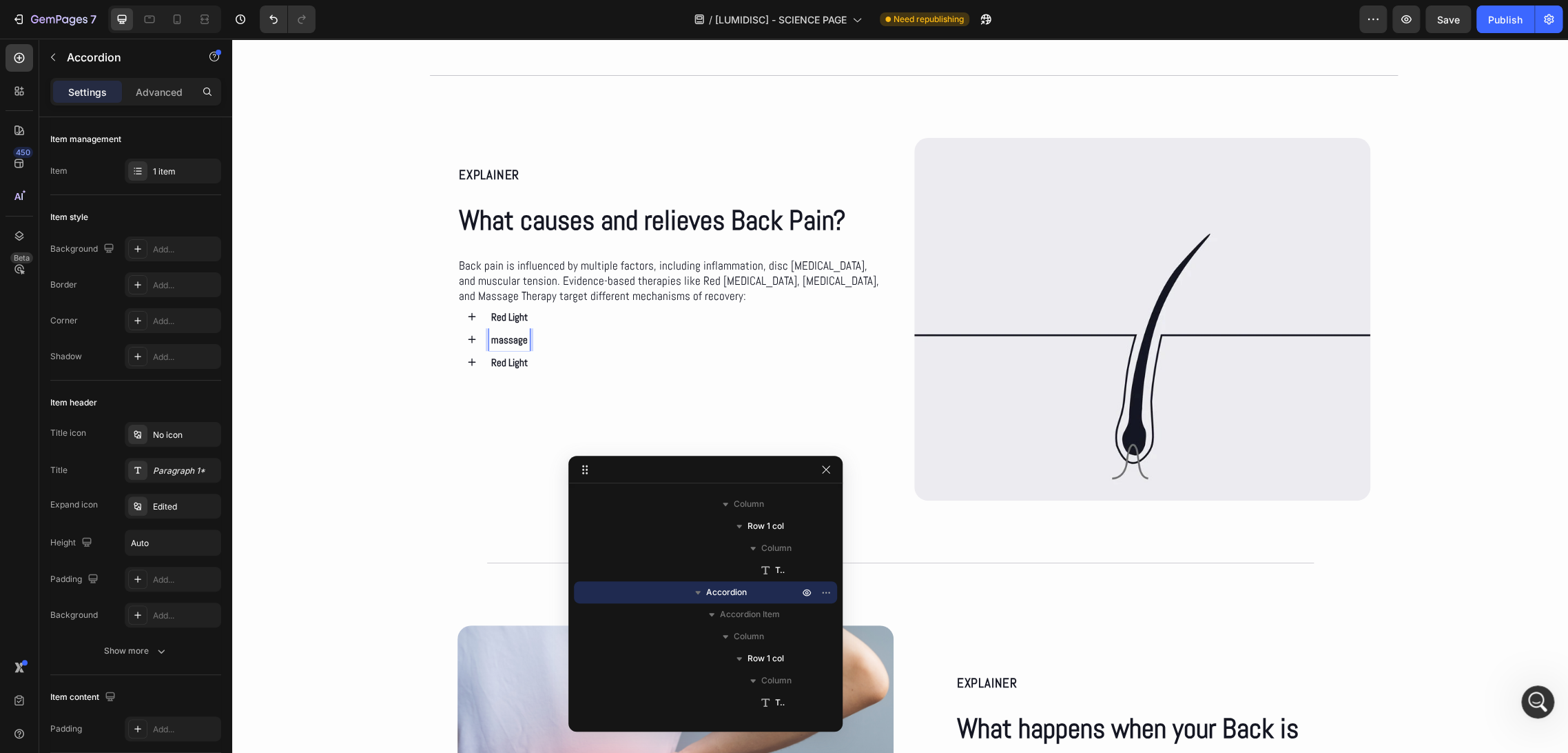
click at [495, 339] on p "massage" at bounding box center [509, 340] width 37 height 19
click at [599, 359] on div "Red Light" at bounding box center [684, 362] width 390 height 23
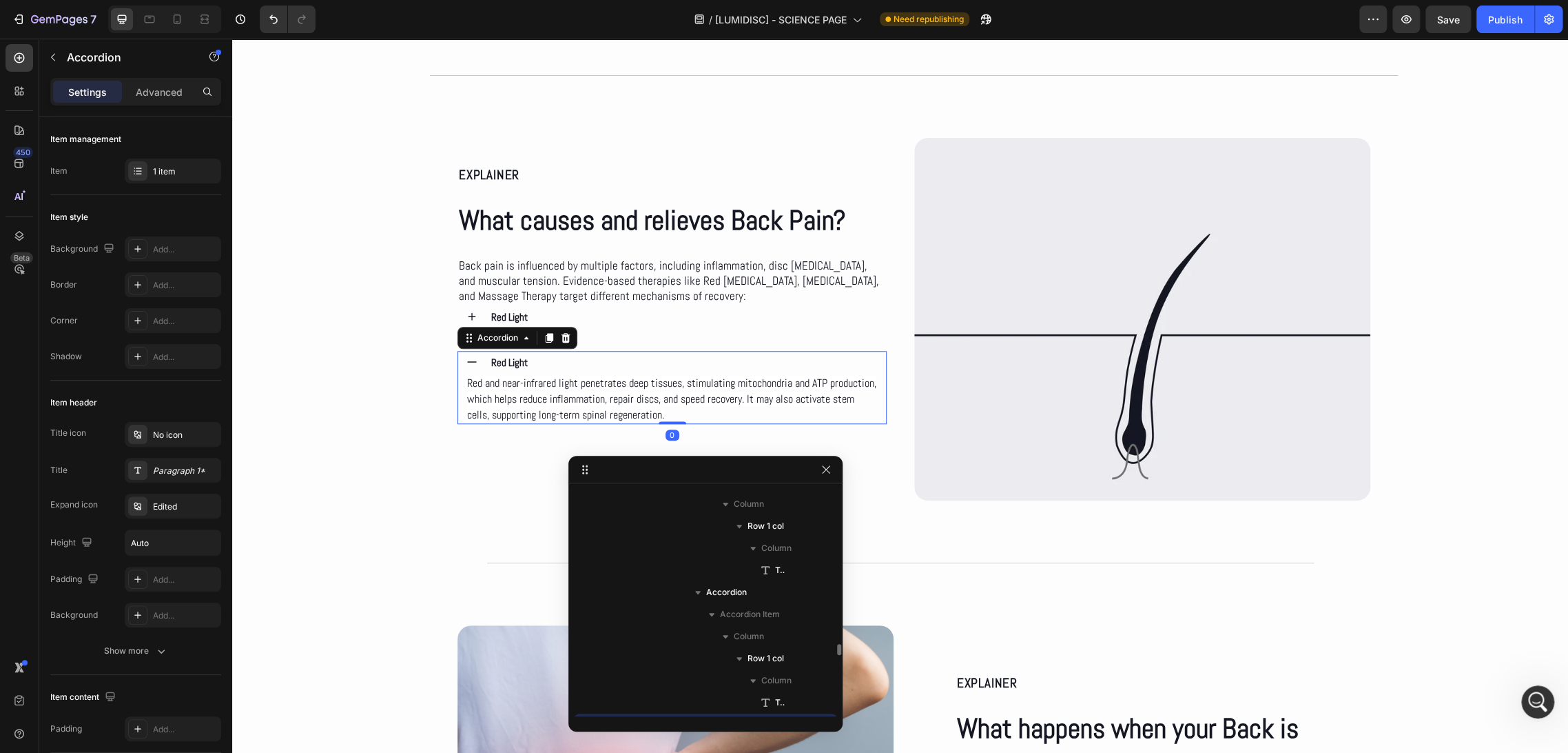
scroll to position [459, 0]
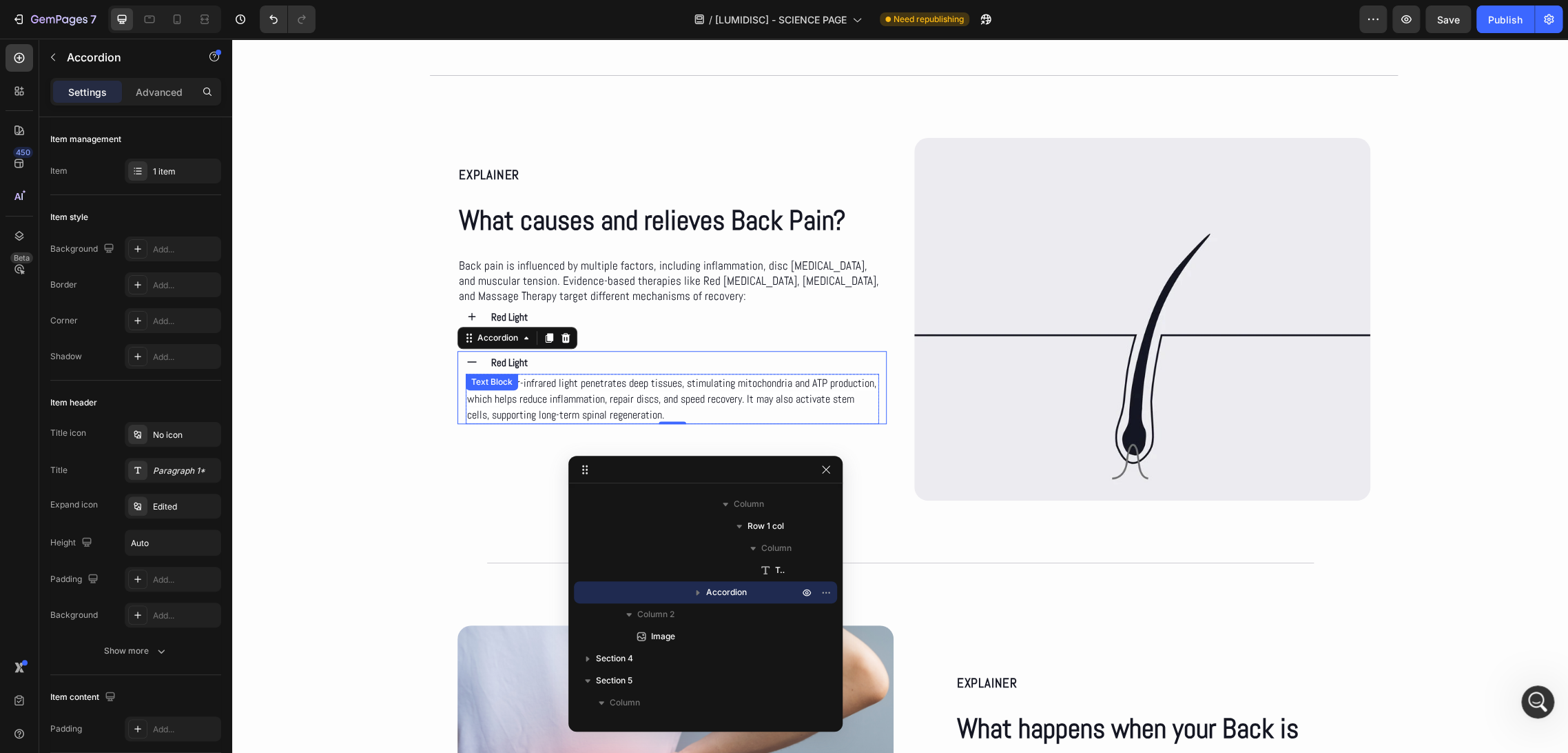
click at [601, 392] on span "Red and near-infrared light penetrates deep tissues, stimulating mitochondria a…" at bounding box center [672, 398] width 409 height 46
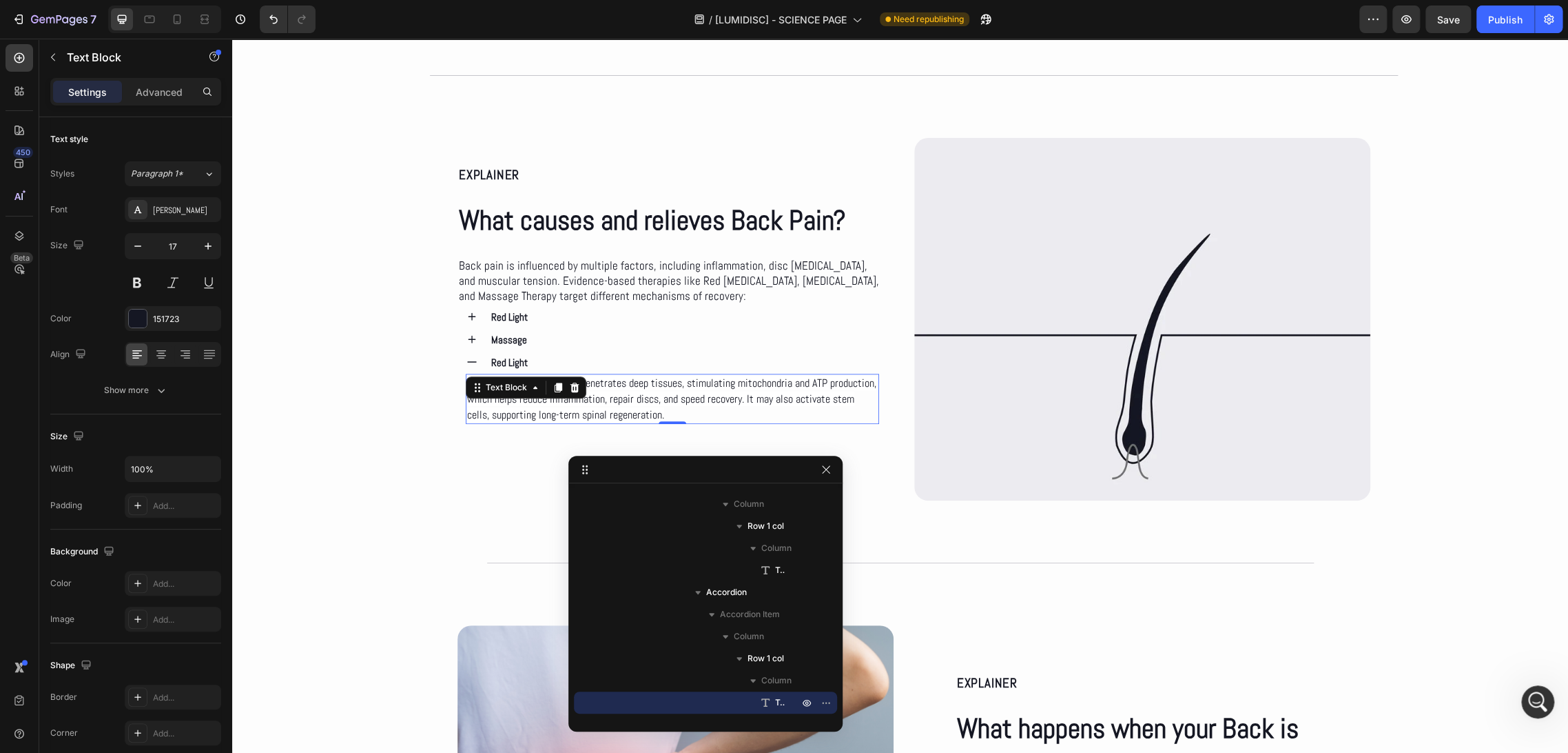
click at [601, 392] on span "Red and near-infrared light penetrates deep tissues, stimulating mitochondria a…" at bounding box center [672, 398] width 409 height 46
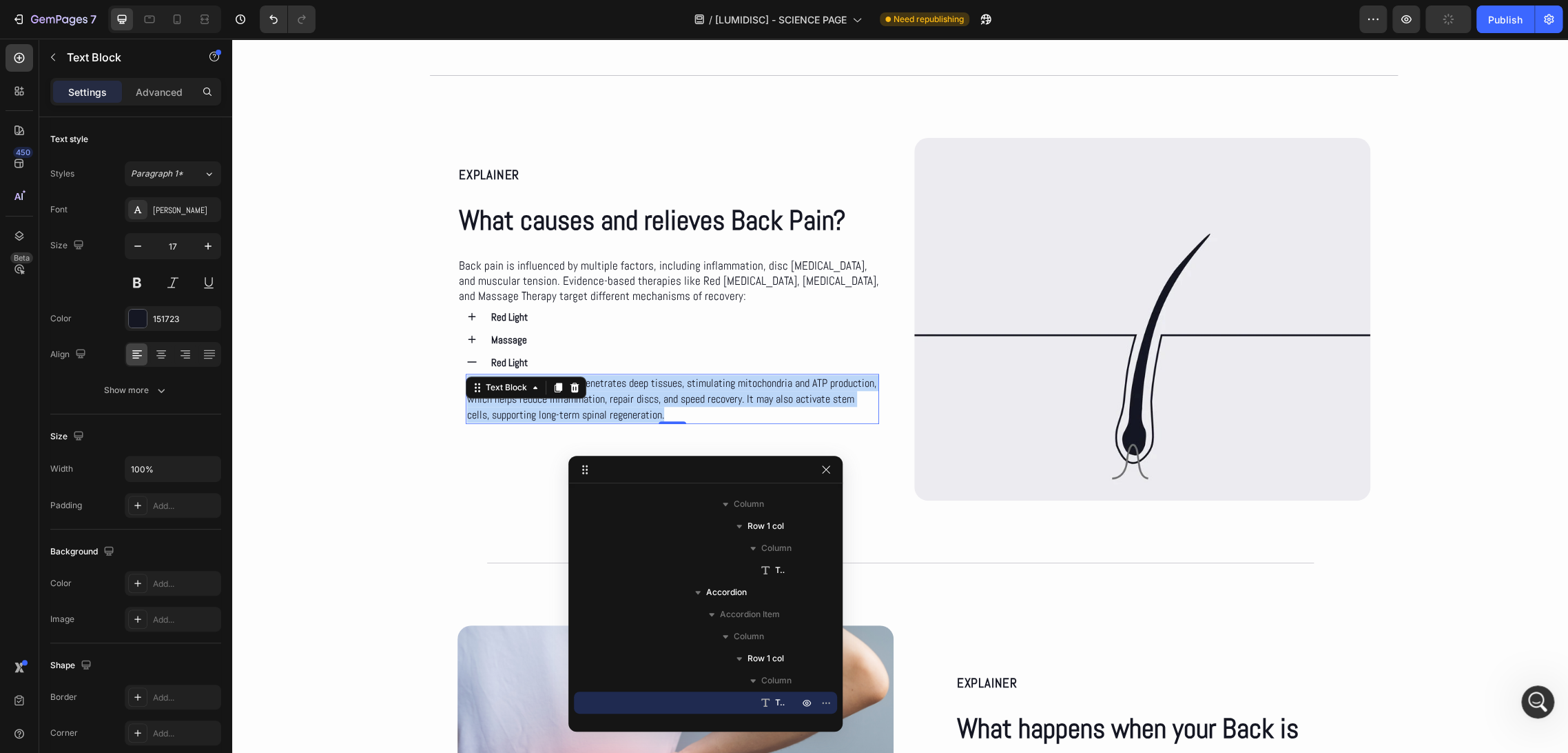
click at [601, 392] on span "Red and near-infrared light penetrates deep tissues, stimulating mitochondria a…" at bounding box center [672, 398] width 409 height 46
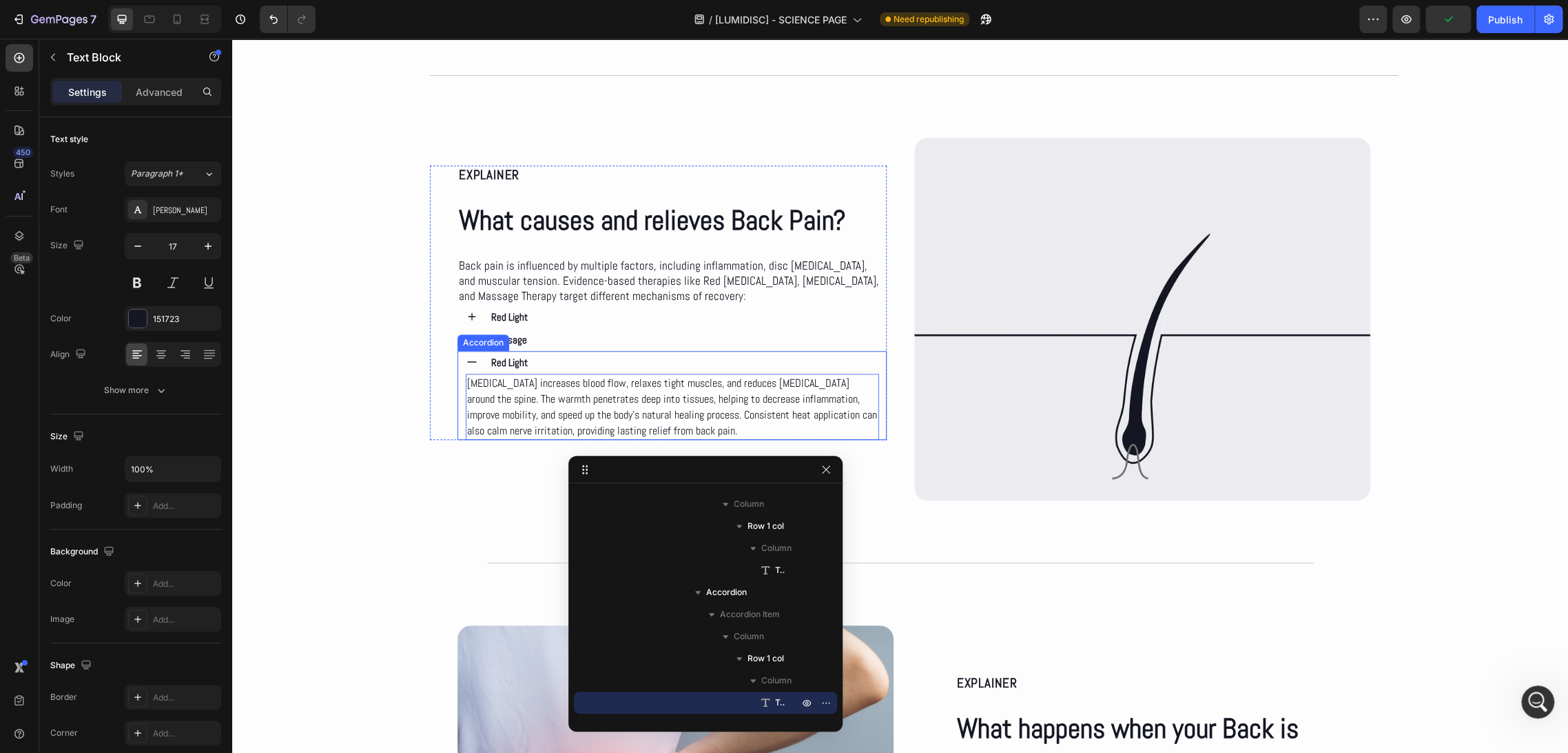
click at [506, 359] on p "Red Light" at bounding box center [509, 362] width 37 height 19
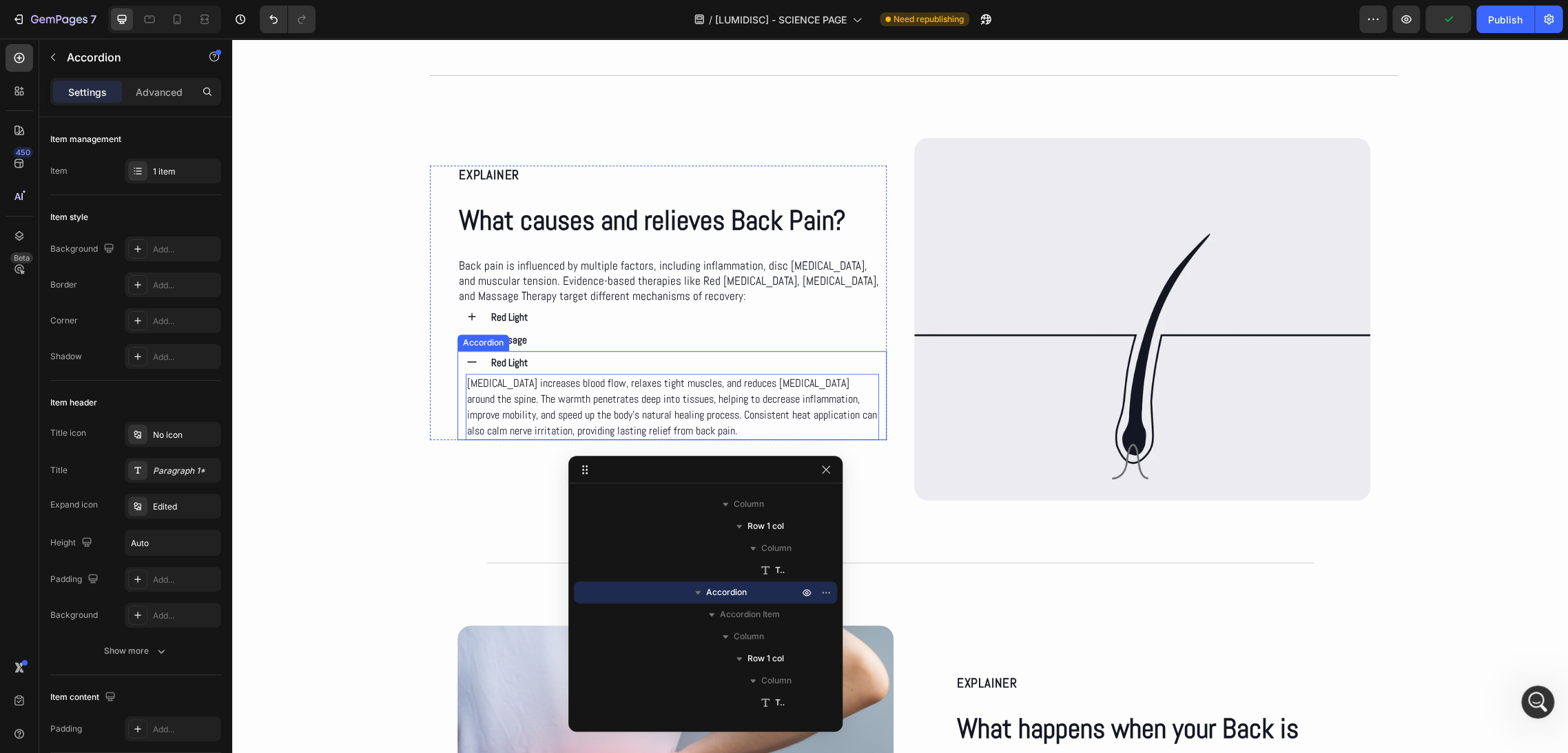
click at [506, 359] on p "Red Light" at bounding box center [509, 362] width 37 height 19
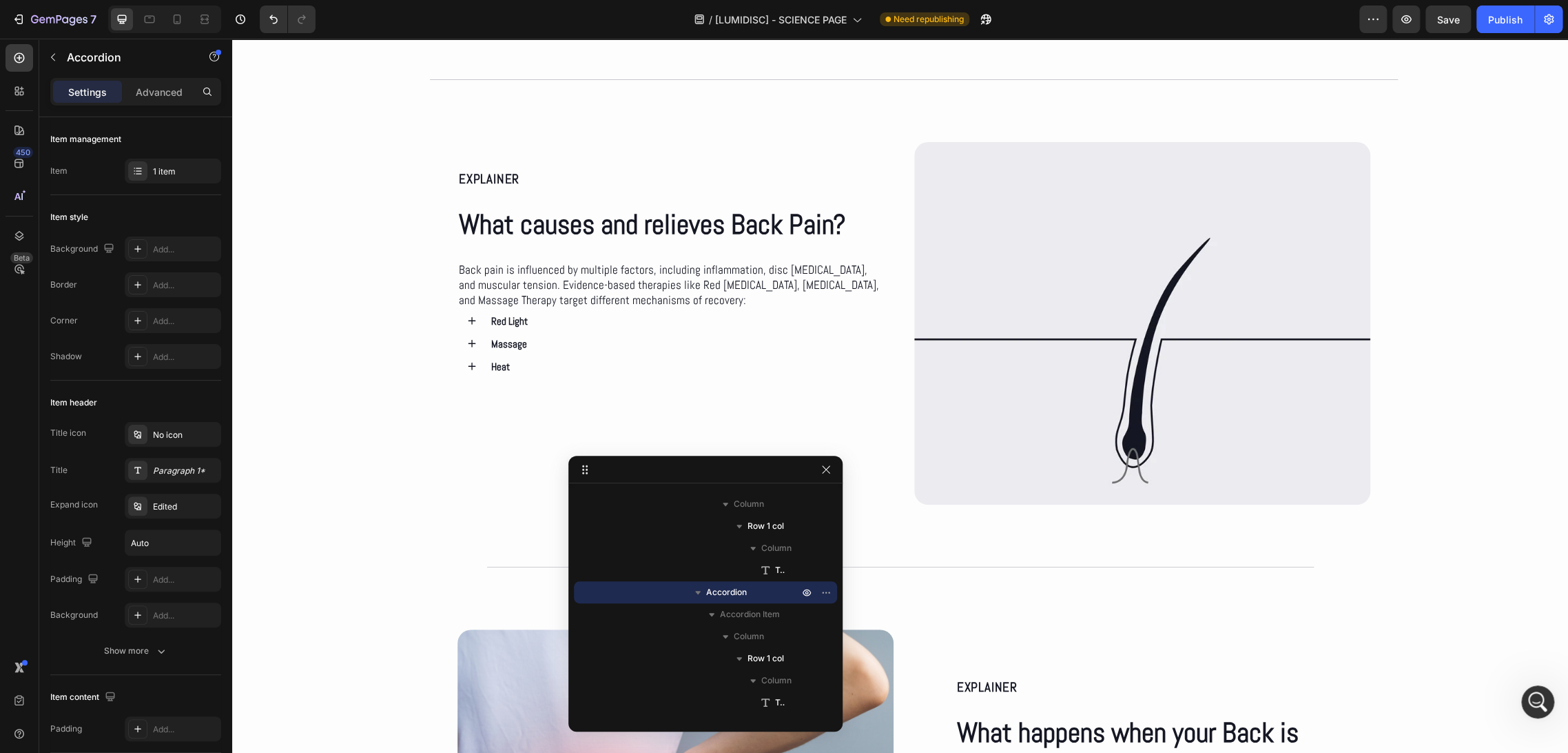
click at [582, 366] on div "Heat" at bounding box center [684, 366] width 390 height 23
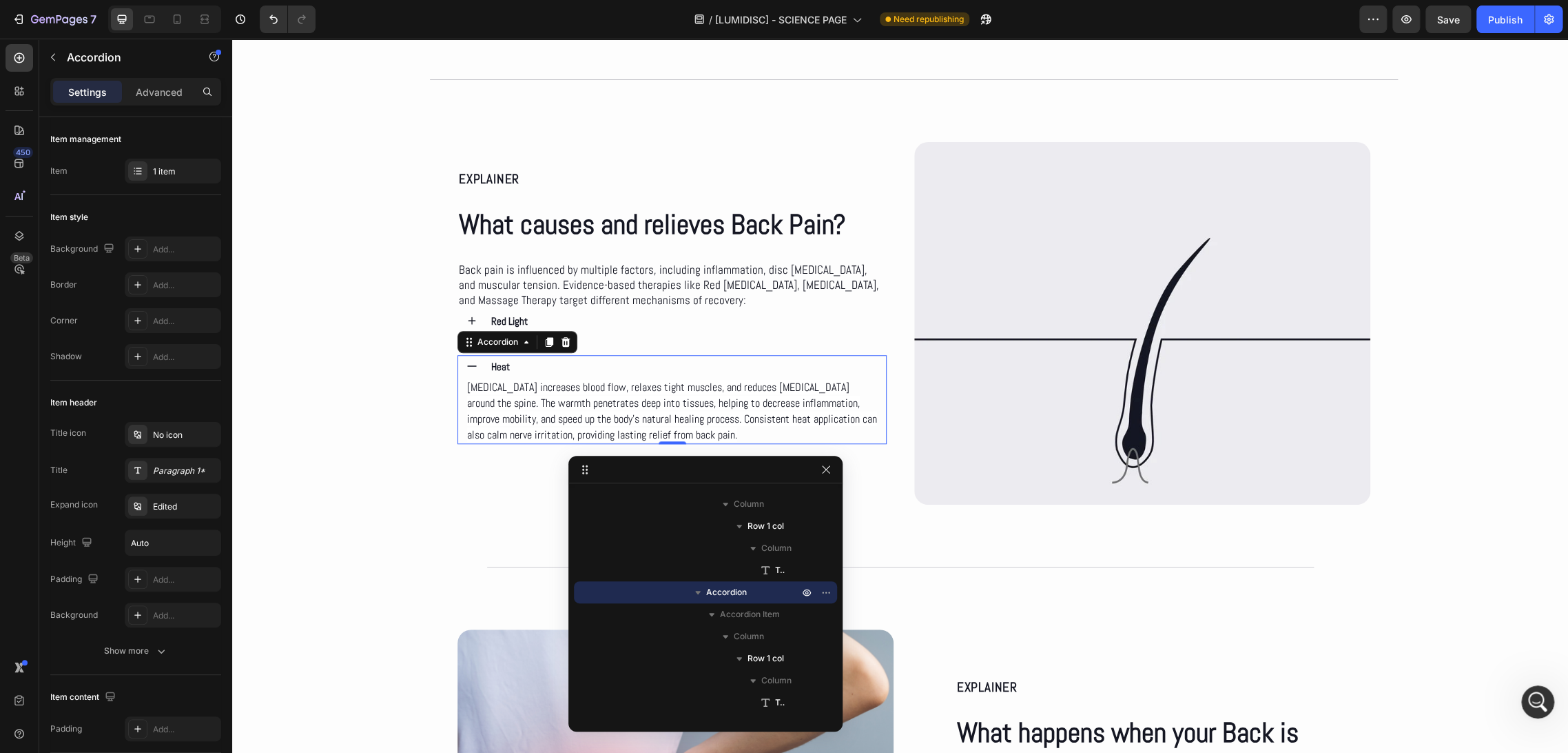
click at [637, 371] on div "Heat" at bounding box center [684, 366] width 390 height 23
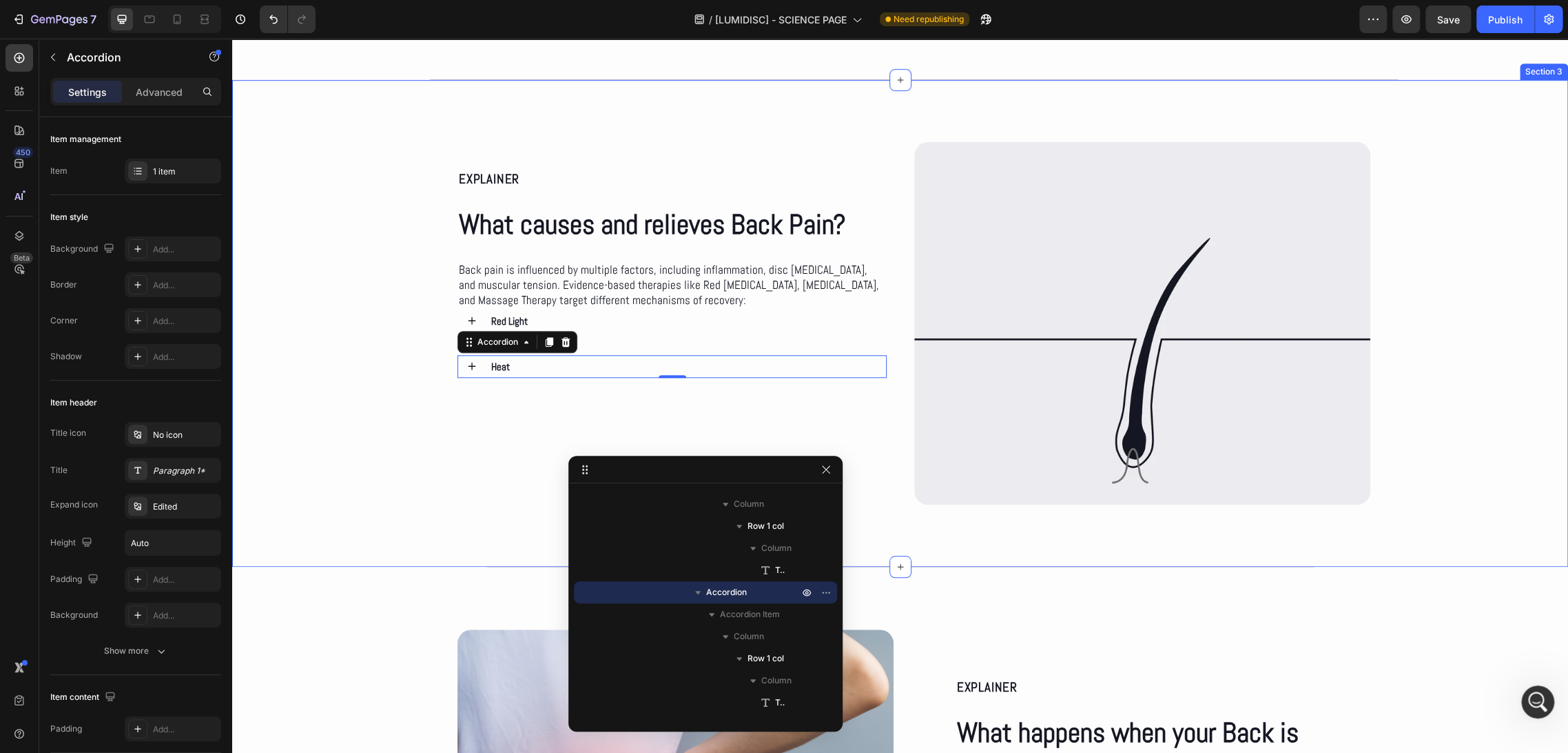
click at [1475, 247] on div "EXPLAINER Text Block What causes and relieves Back Pain? Heading Back pain is i…" at bounding box center [900, 323] width 1335 height 363
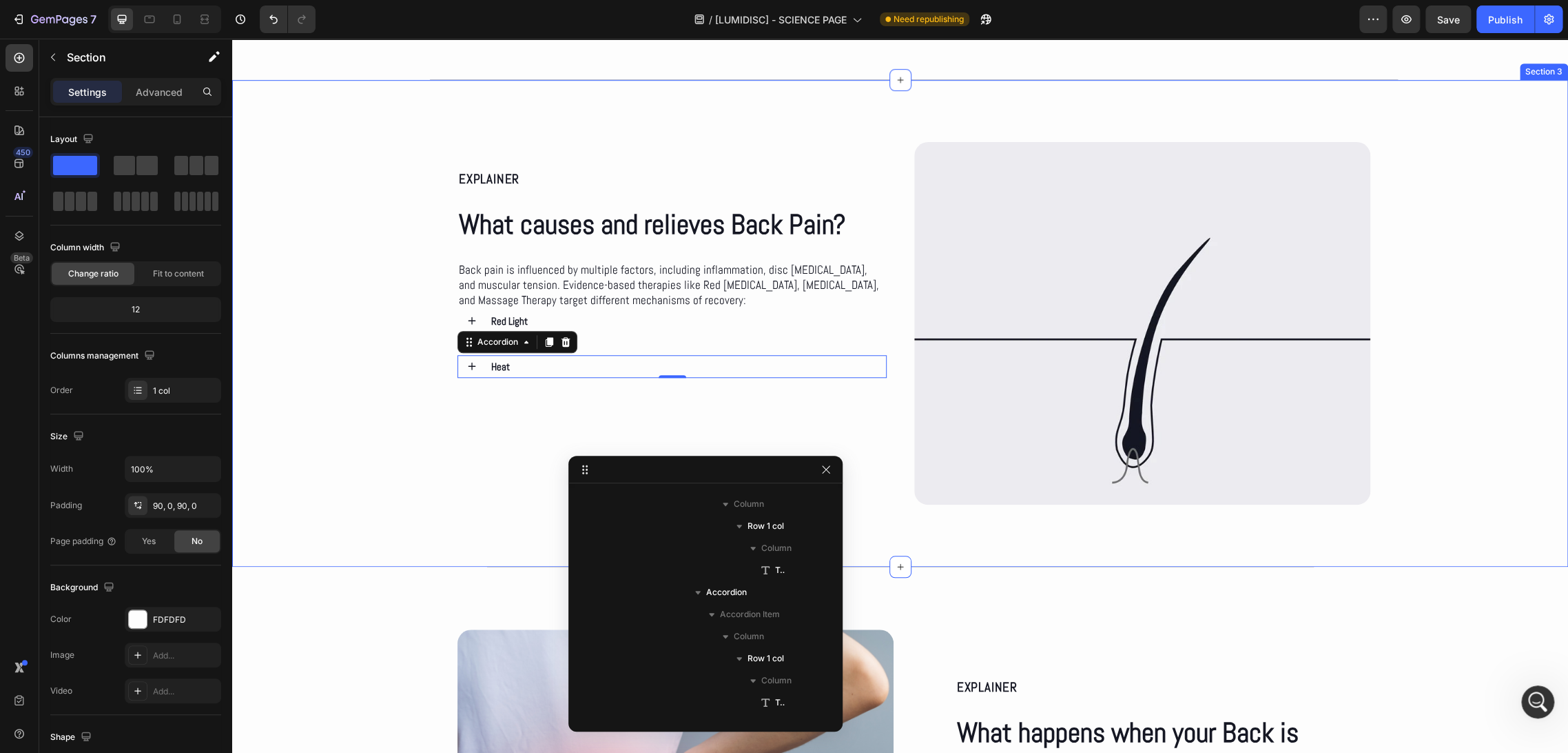
scroll to position [0, 0]
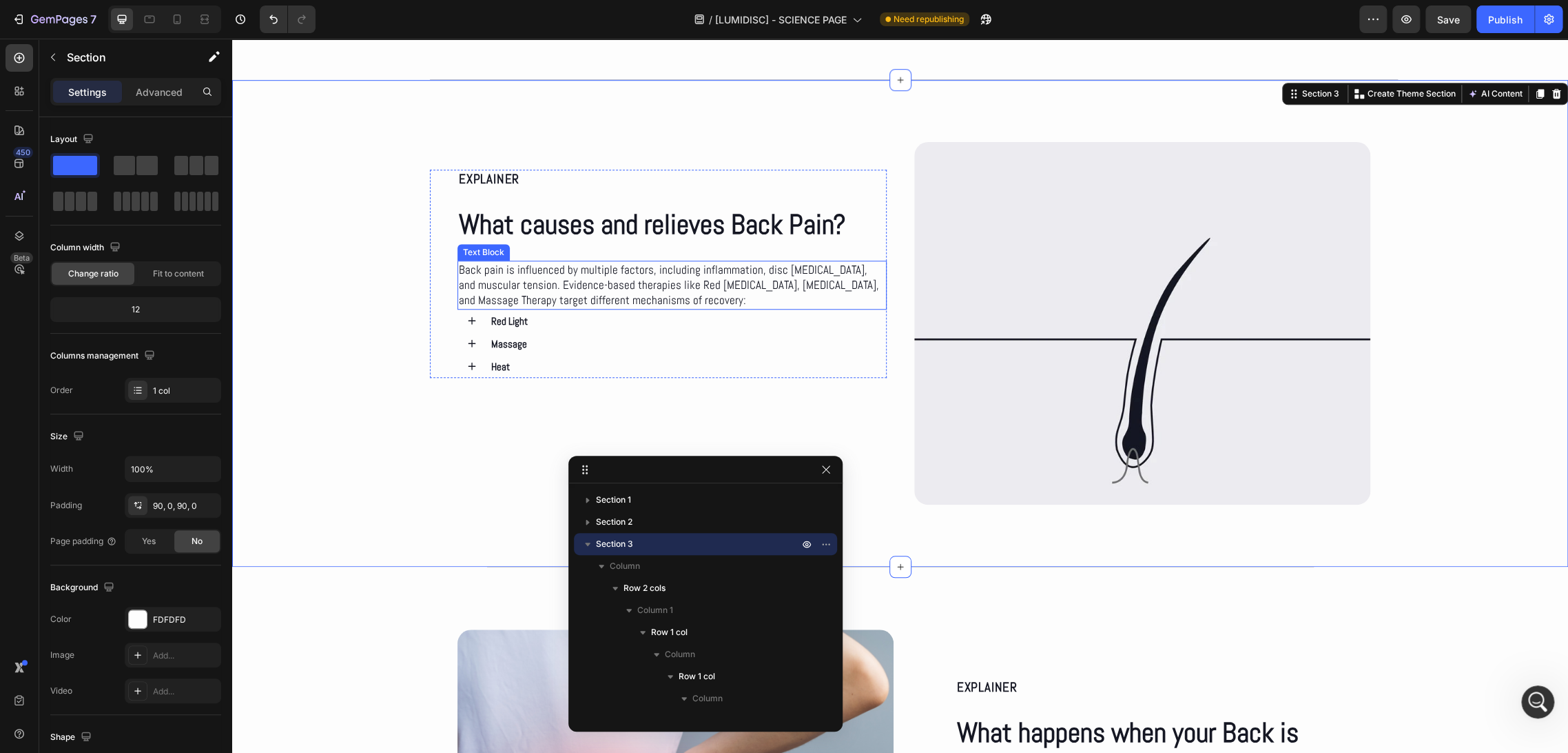
click at [750, 295] on p "Back pain is influenced by multiple factors, including inflammation, disc [MEDI…" at bounding box center [672, 285] width 426 height 46
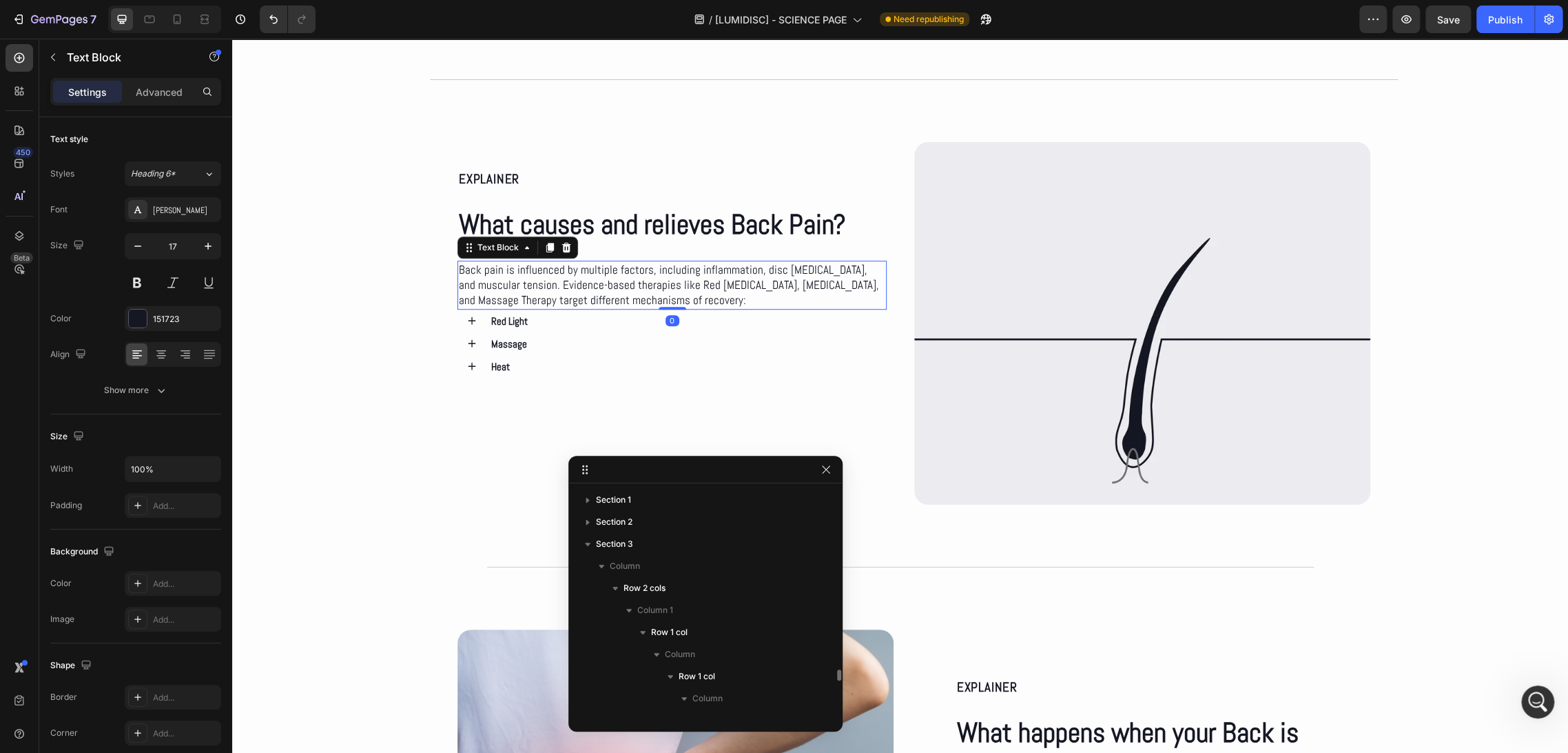
scroll to position [173, 0]
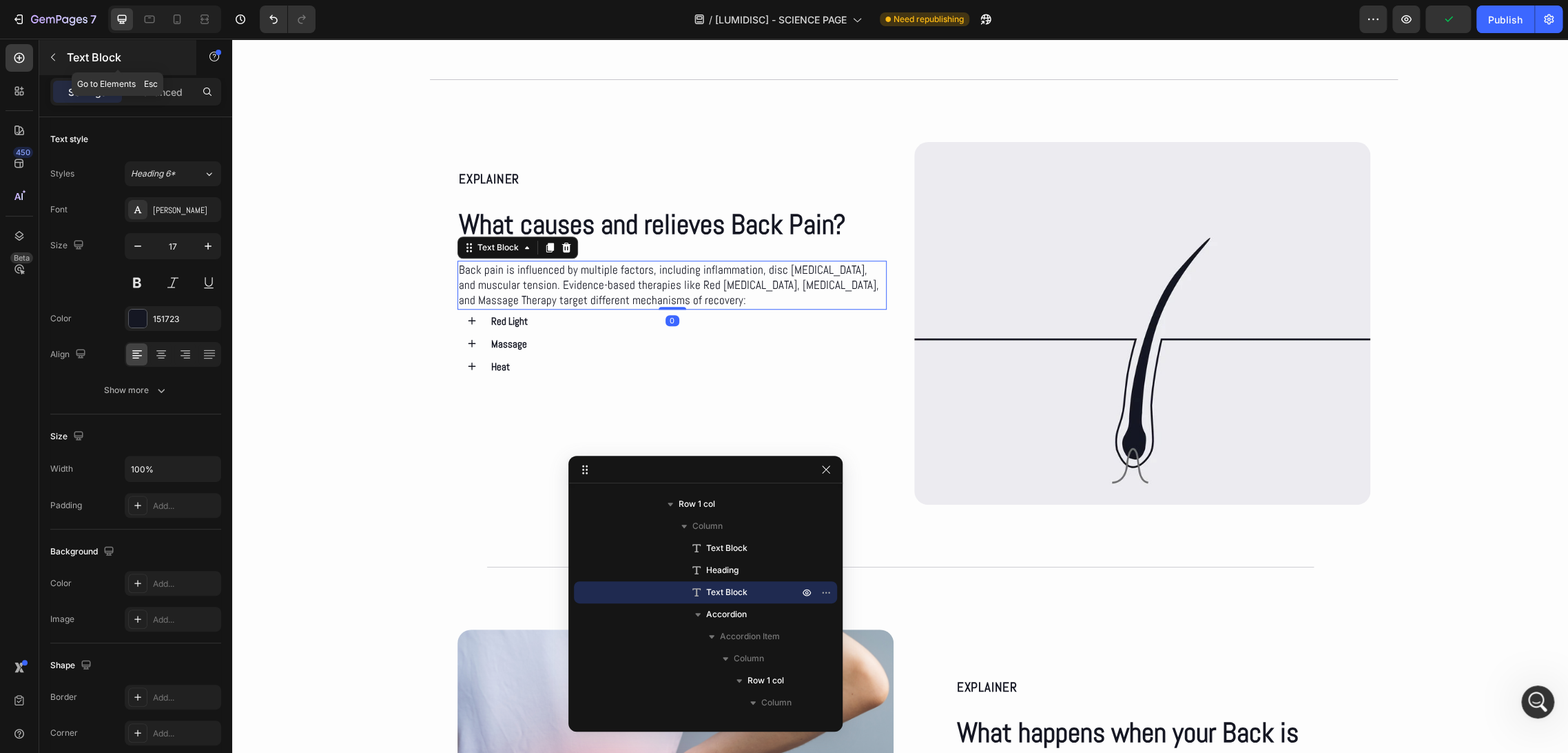
click at [60, 63] on button "button" at bounding box center [53, 57] width 22 height 22
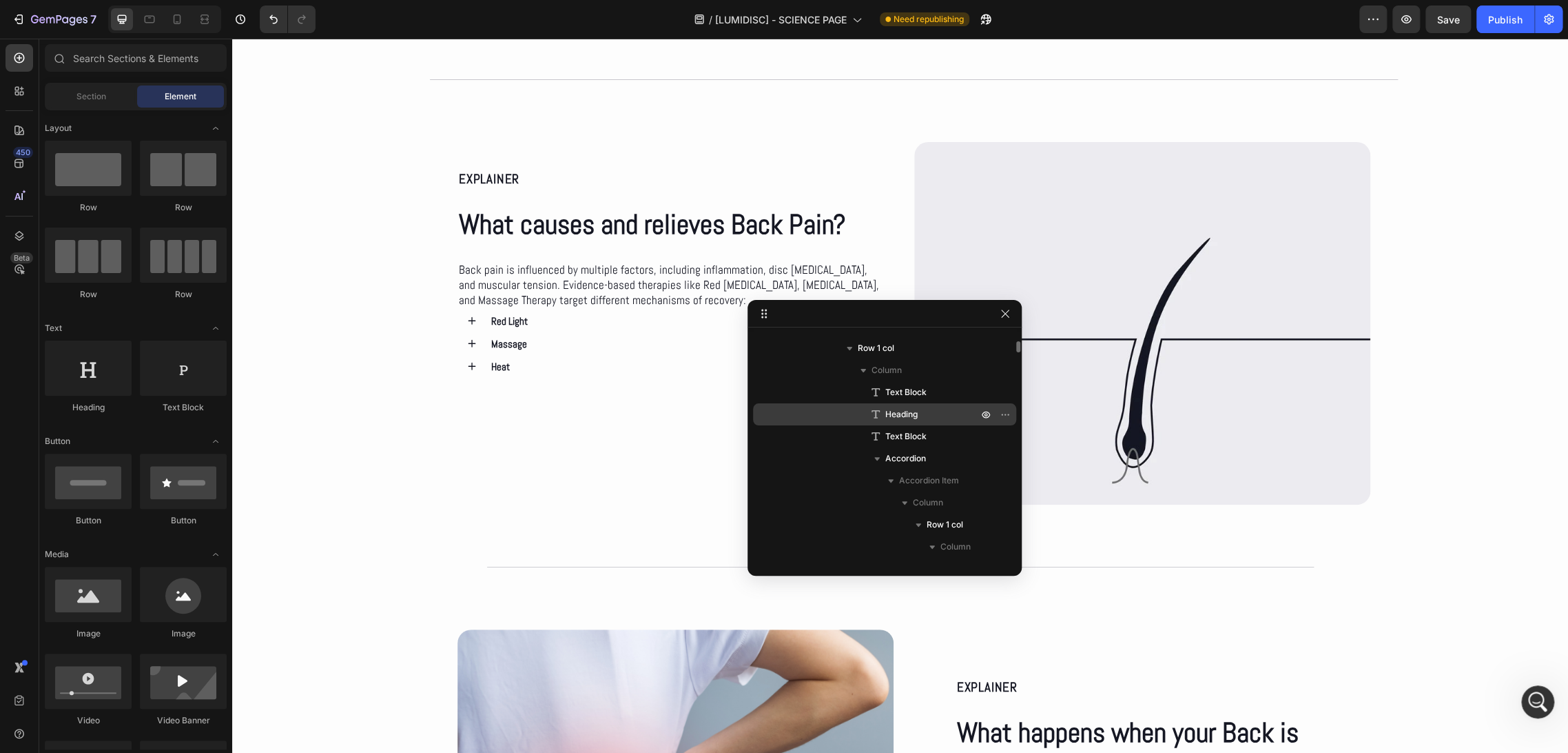
drag, startPoint x: 663, startPoint y: 472, endPoint x: 946, endPoint y: 410, distance: 289.7
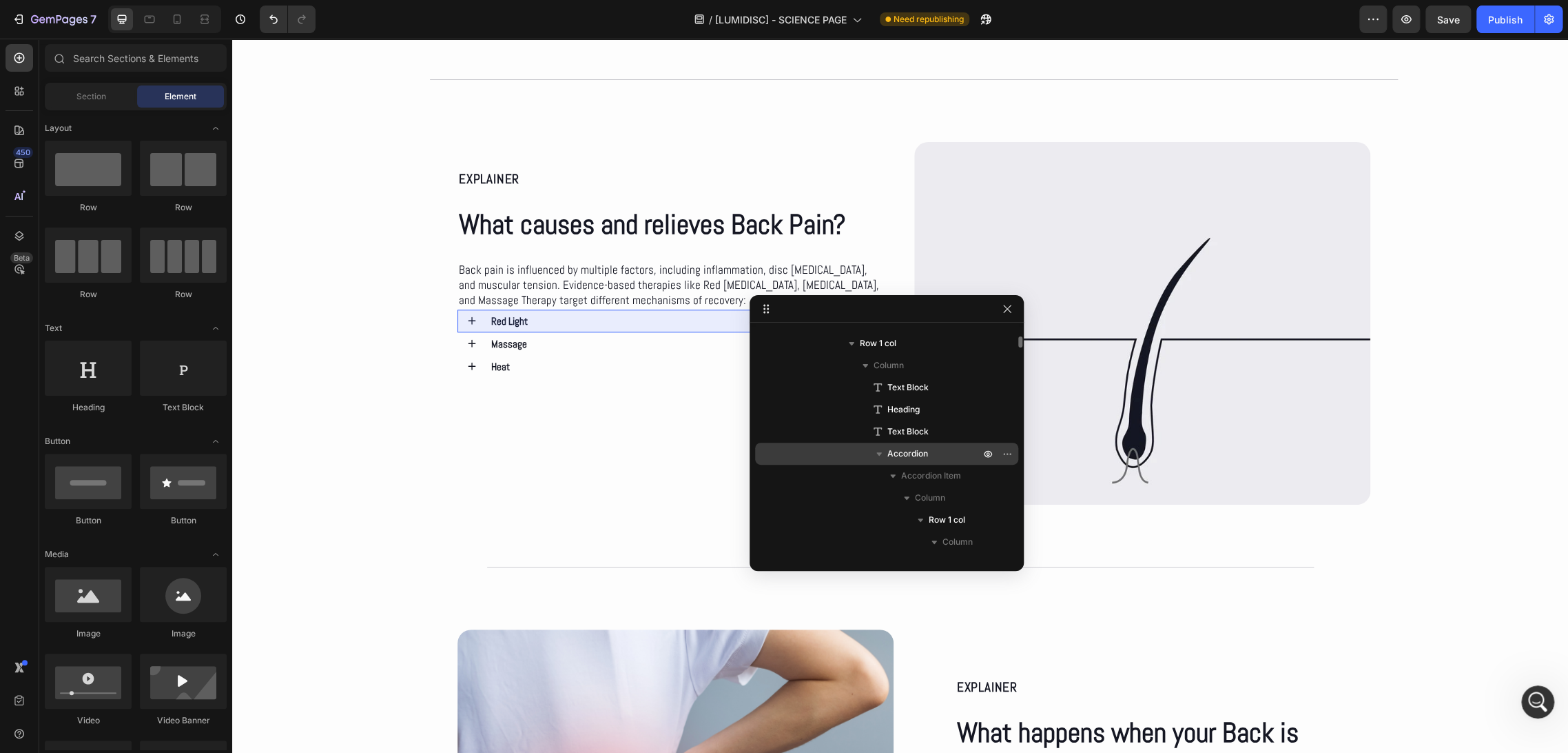
click at [879, 450] on icon "button" at bounding box center [879, 453] width 14 height 14
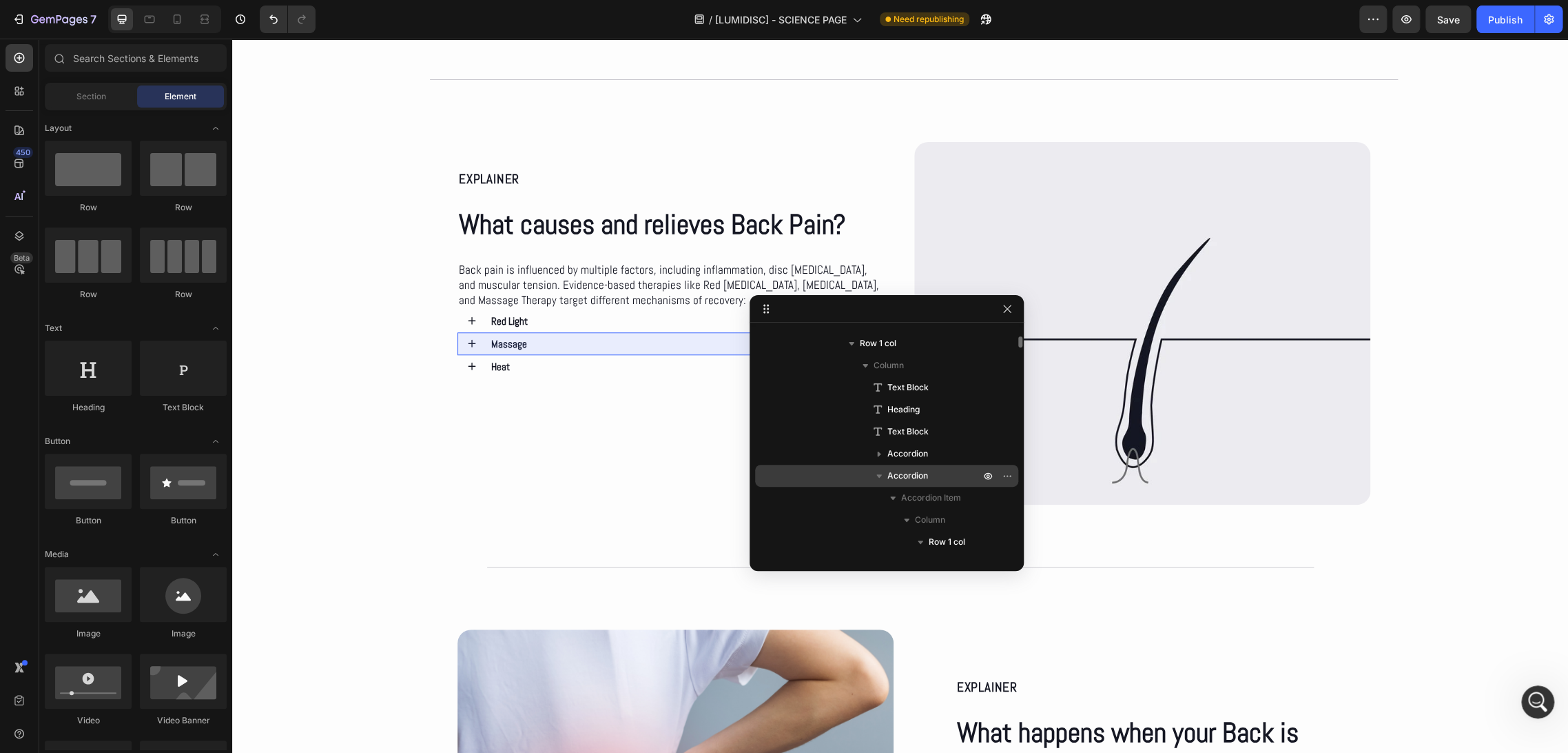
click at [883, 471] on icon "button" at bounding box center [879, 475] width 14 height 14
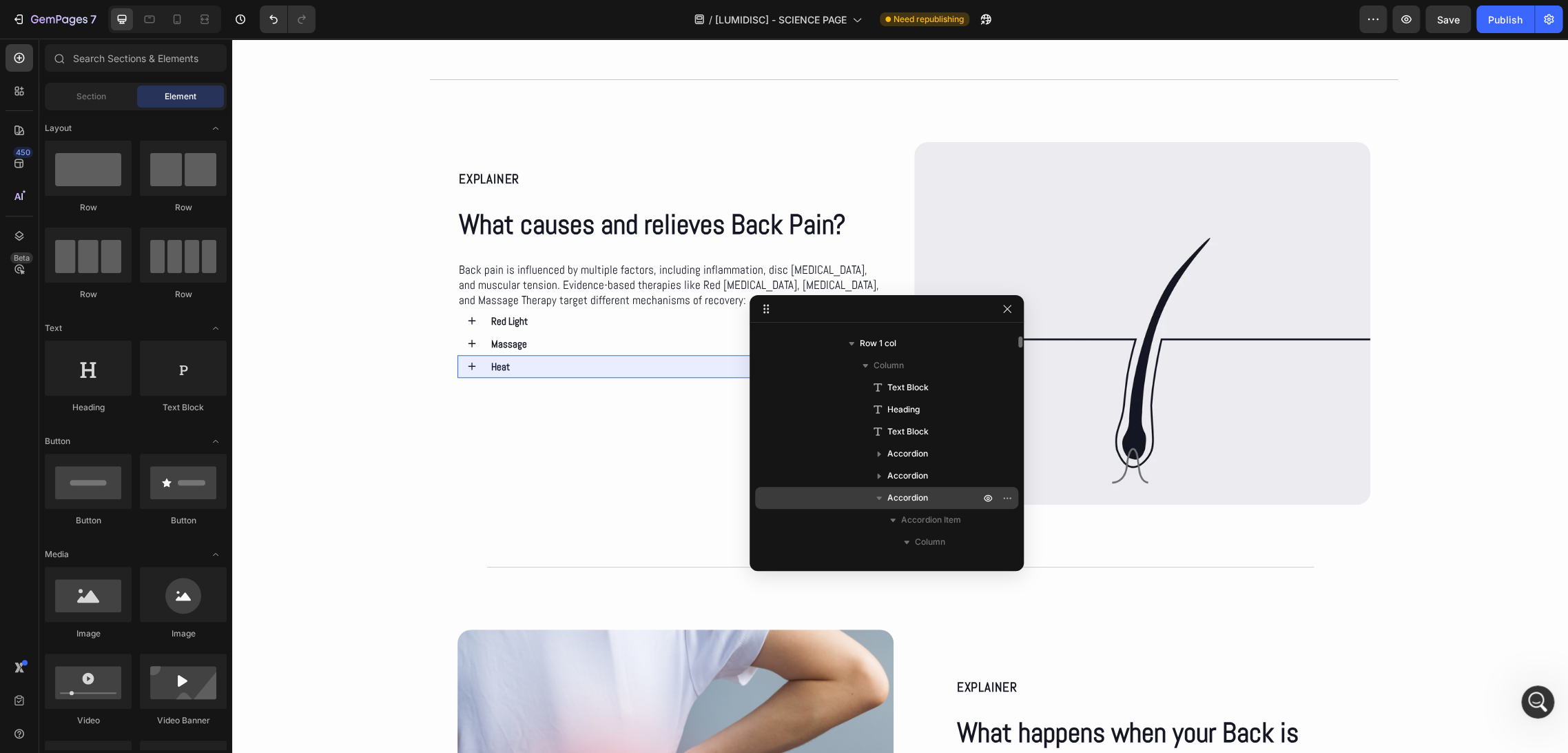
click at [881, 492] on icon "button" at bounding box center [879, 497] width 14 height 14
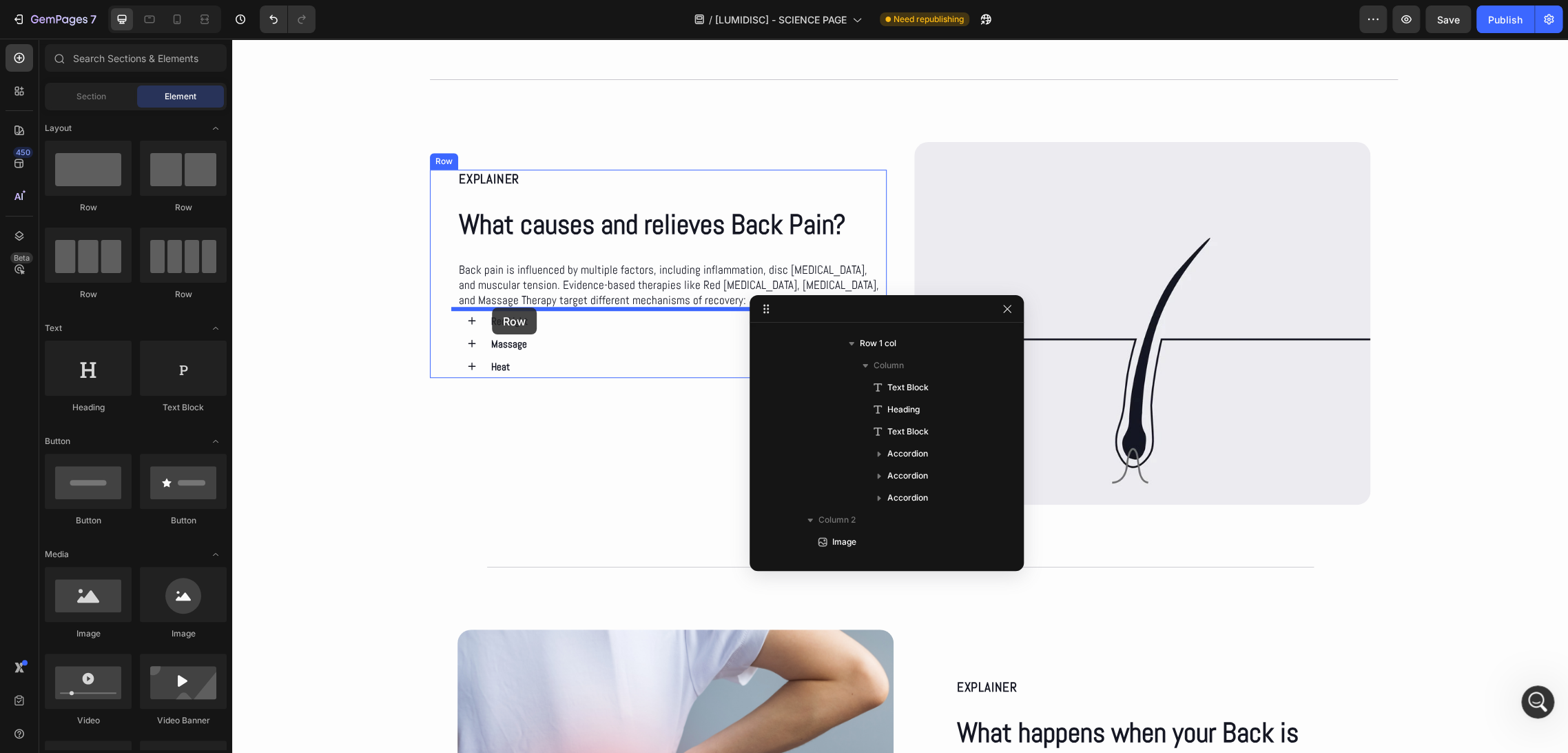
drag, startPoint x: 320, startPoint y: 222, endPoint x: 492, endPoint y: 308, distance: 192.3
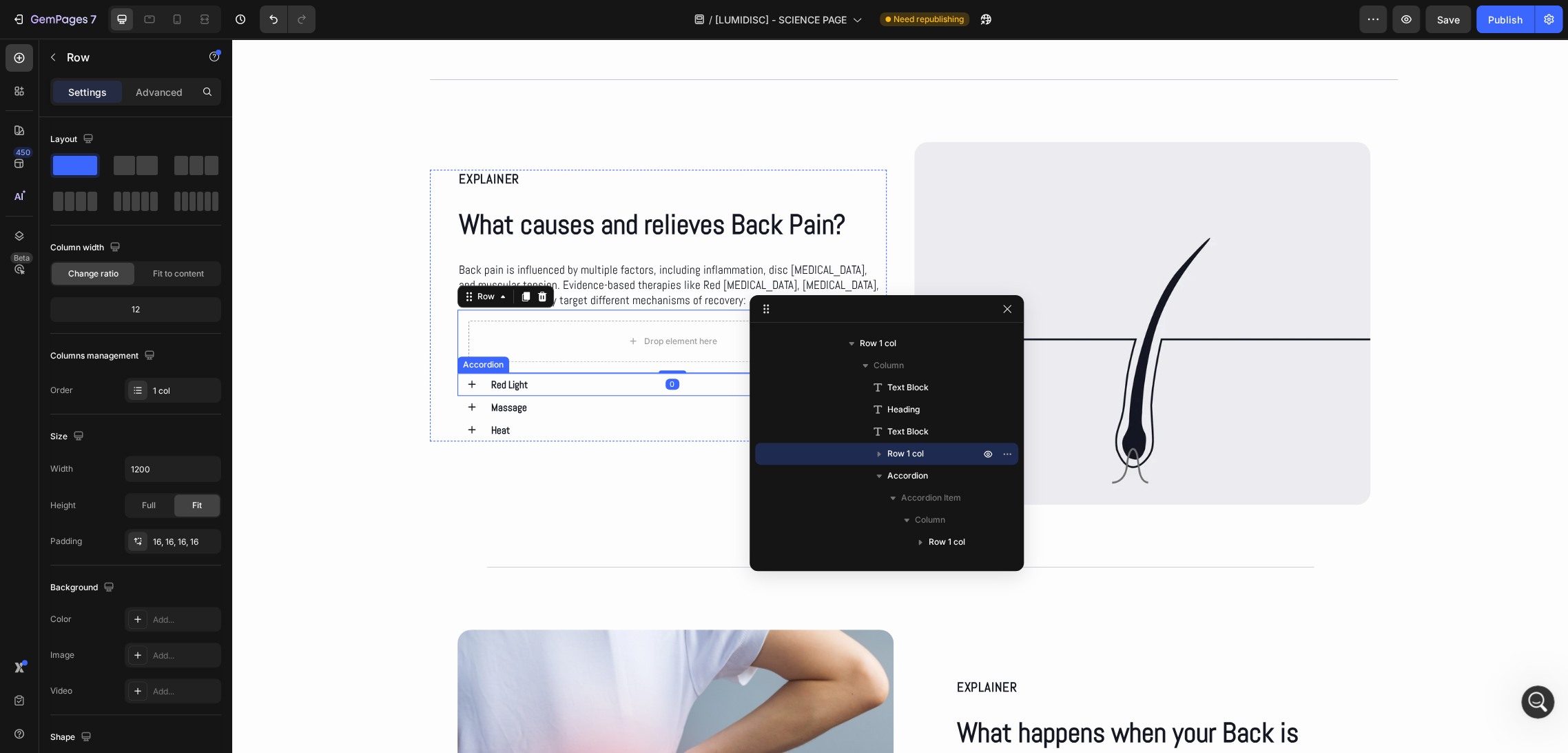
click at [569, 388] on div "Red Light" at bounding box center [684, 383] width 390 height 23
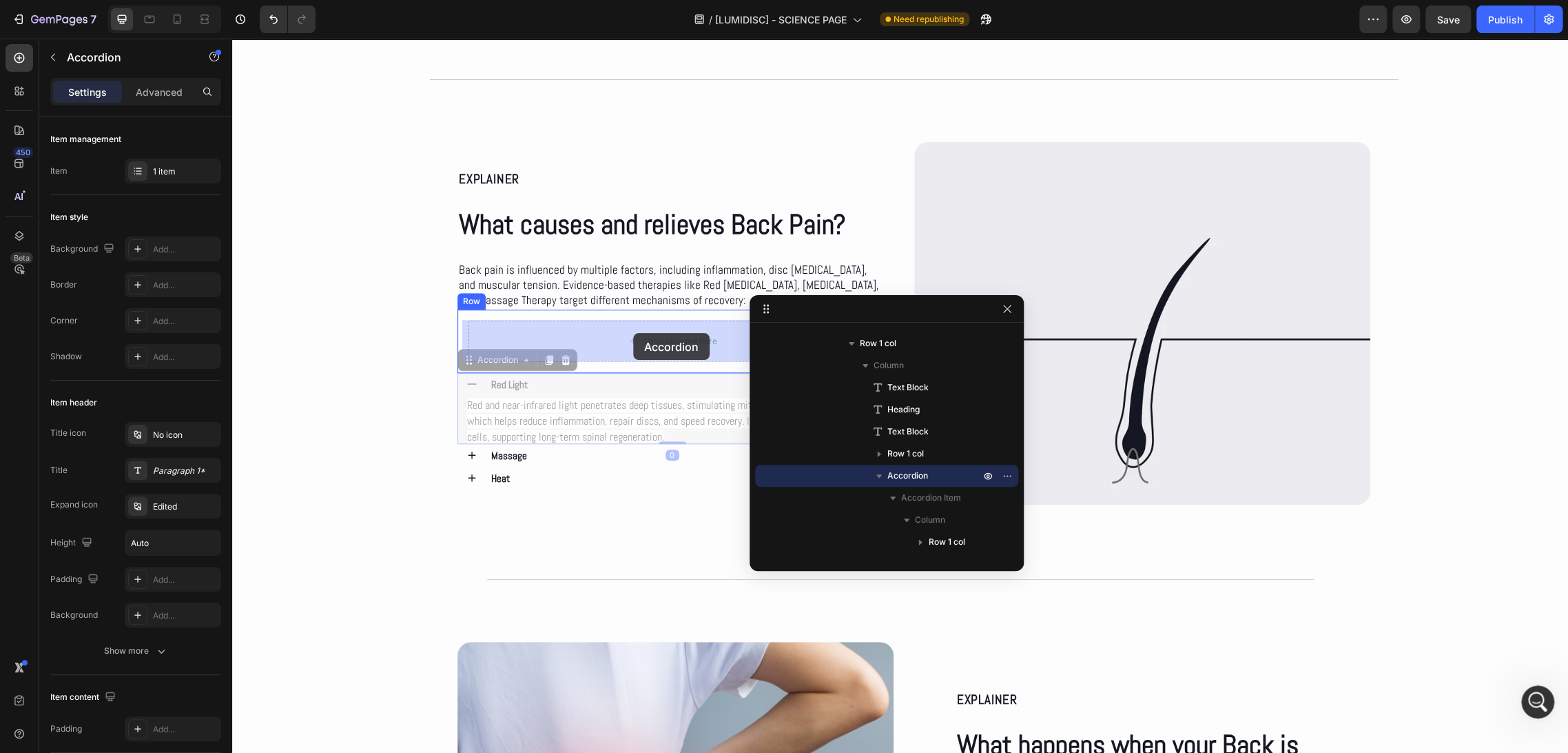
drag, startPoint x: 492, startPoint y: 364, endPoint x: 609, endPoint y: 343, distance: 118.9
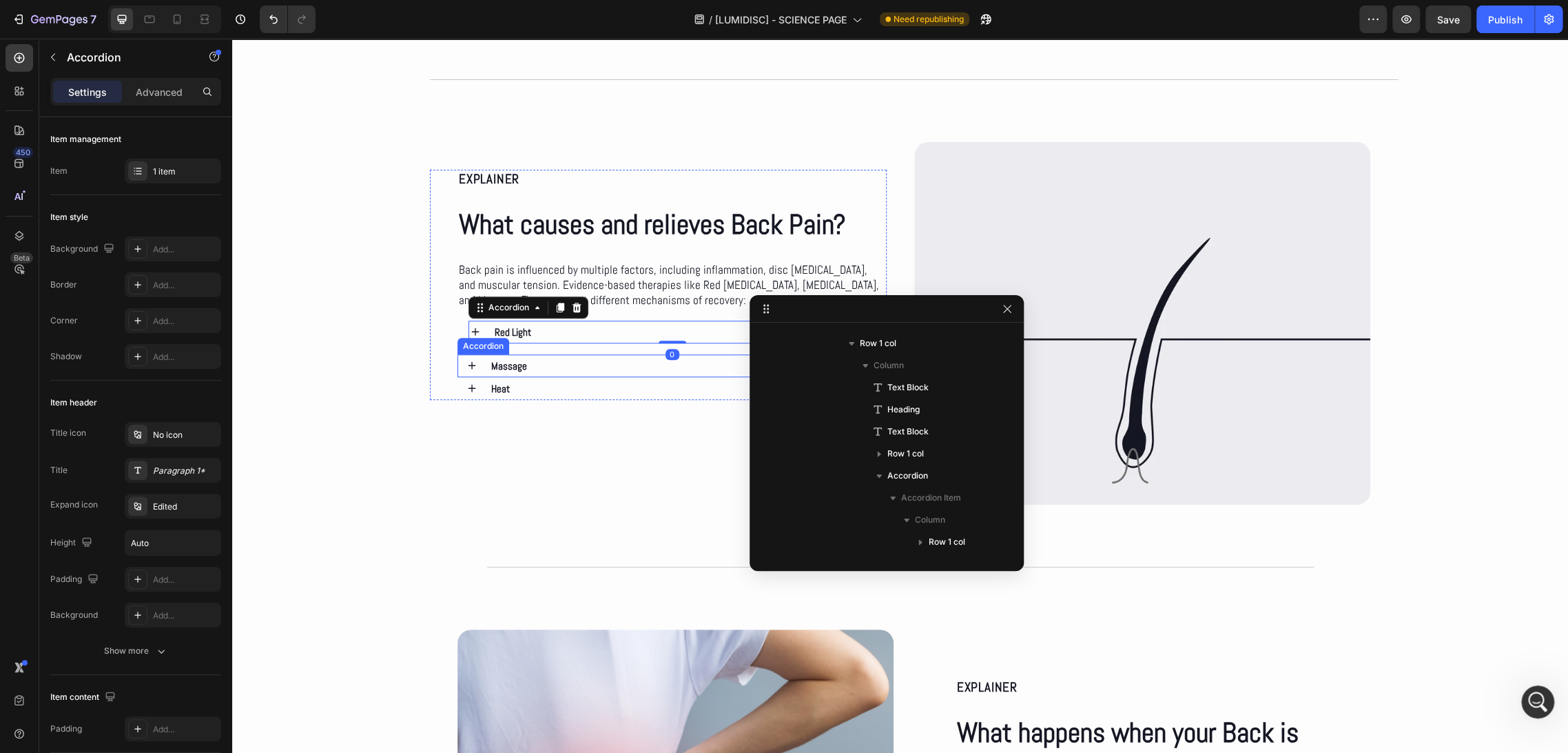
click at [565, 367] on div "Massage" at bounding box center [684, 366] width 390 height 23
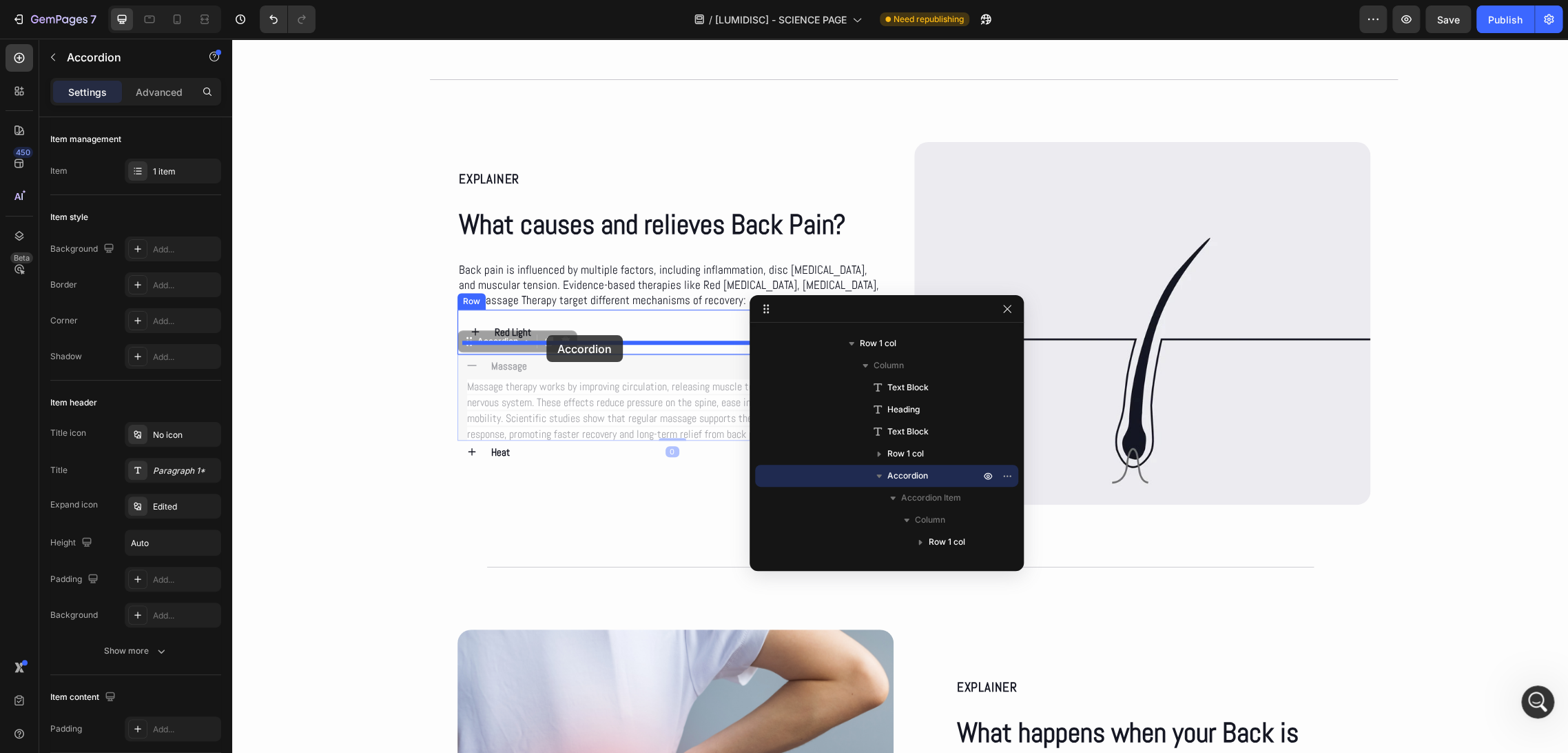
drag, startPoint x: 478, startPoint y: 341, endPoint x: 546, endPoint y: 335, distance: 68.3
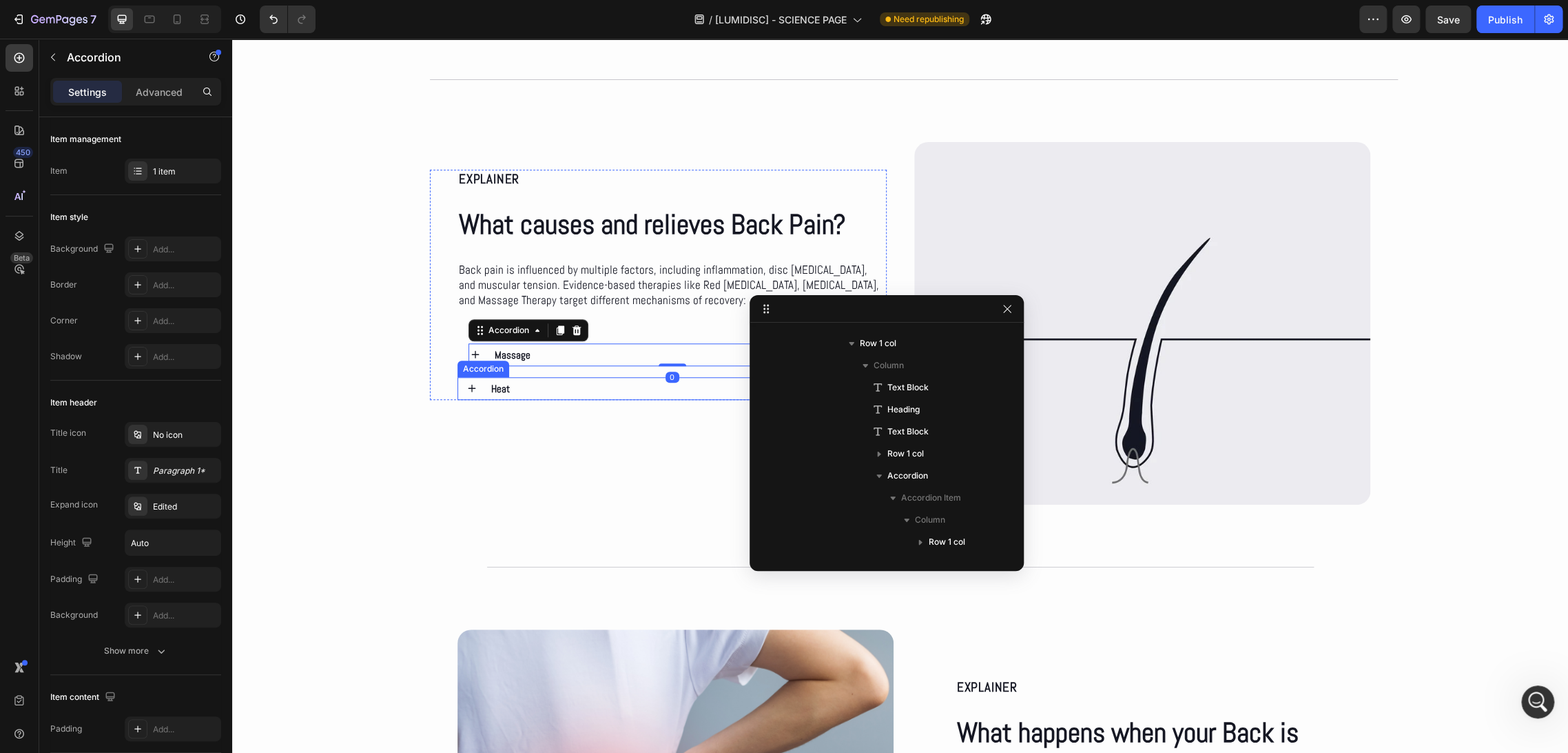
click at [549, 390] on div "Heat" at bounding box center [684, 388] width 390 height 23
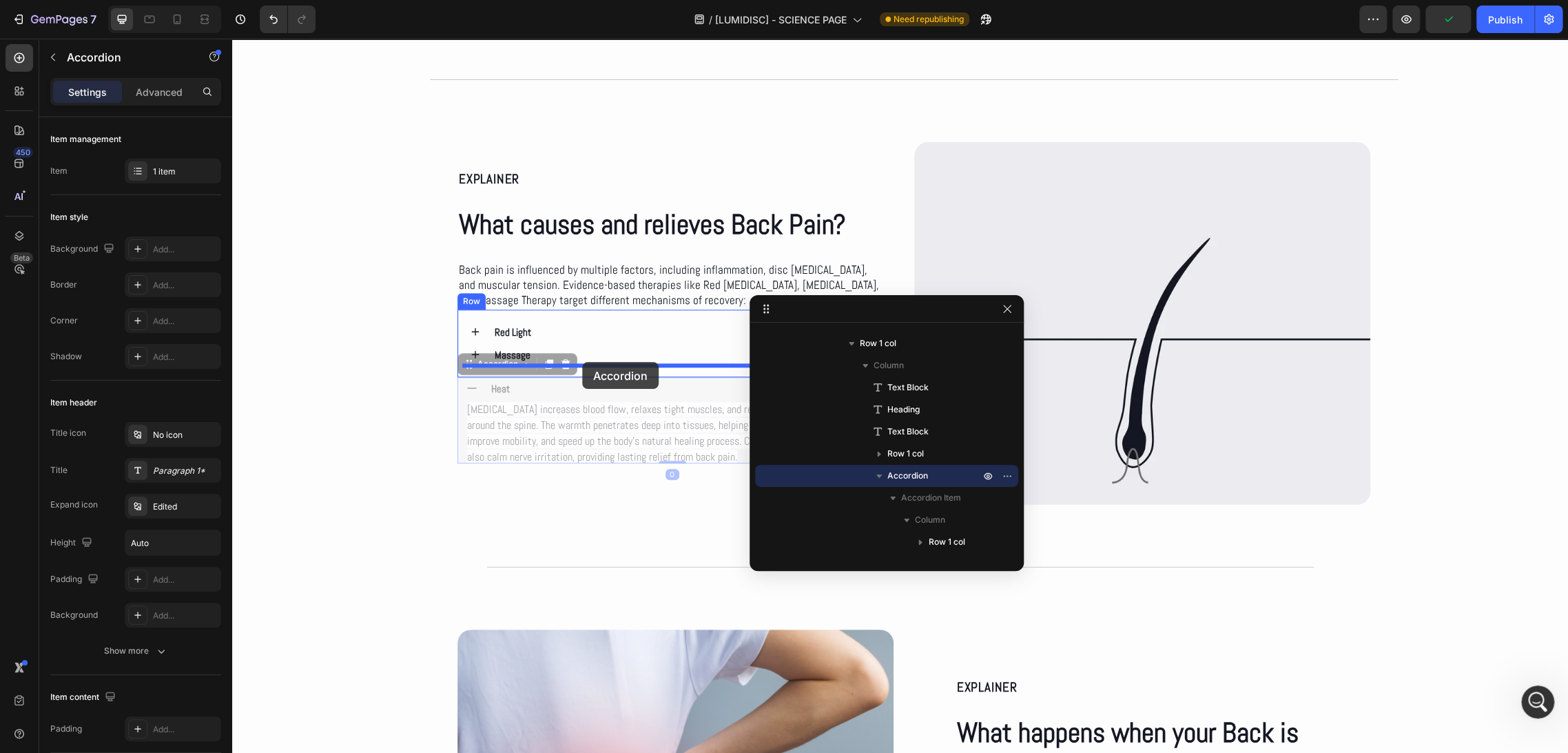
drag, startPoint x: 473, startPoint y: 366, endPoint x: 582, endPoint y: 362, distance: 109.1
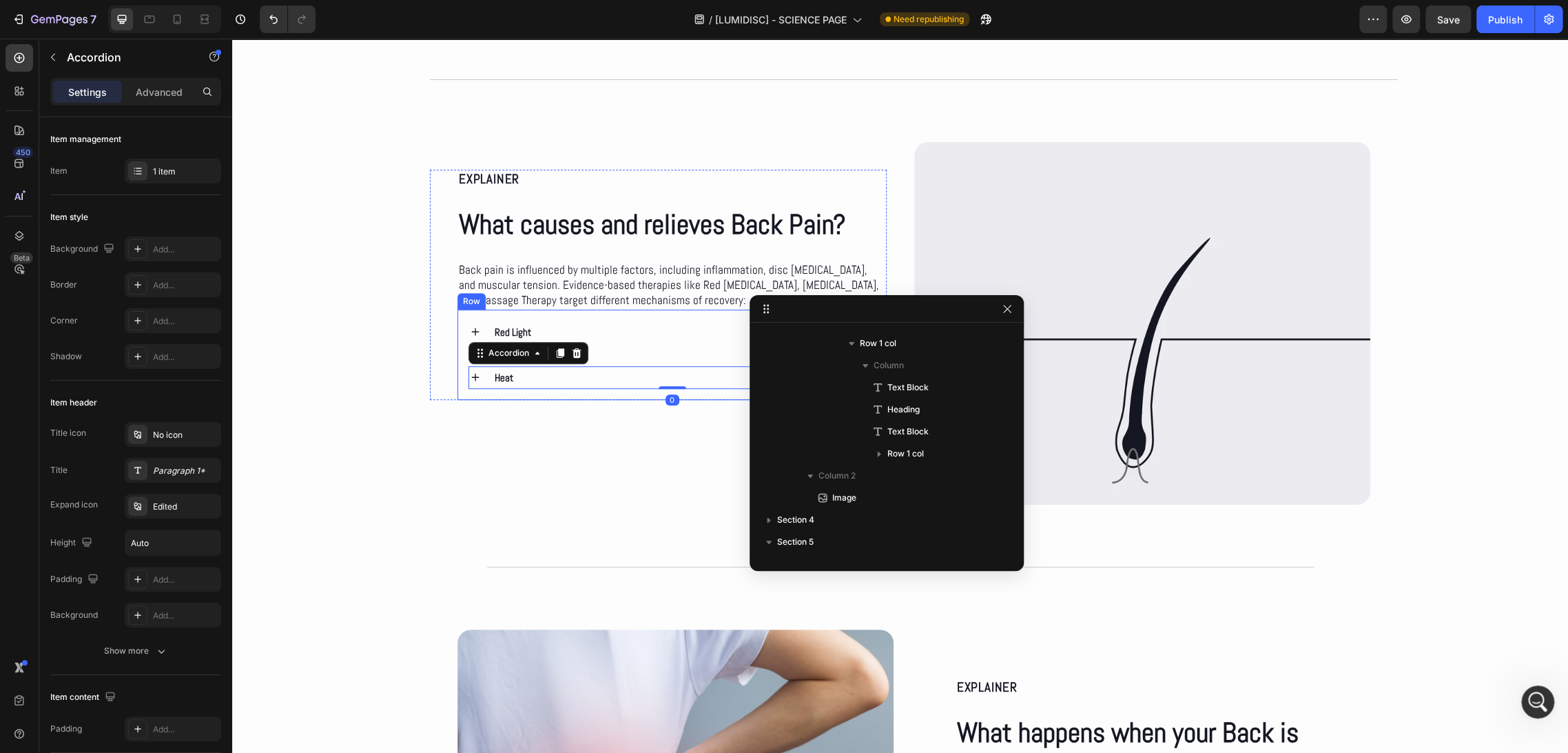
click at [544, 315] on div "Red Light Accordion Massage Accordion Heat Accordion 0 Row" at bounding box center [672, 355] width 429 height 90
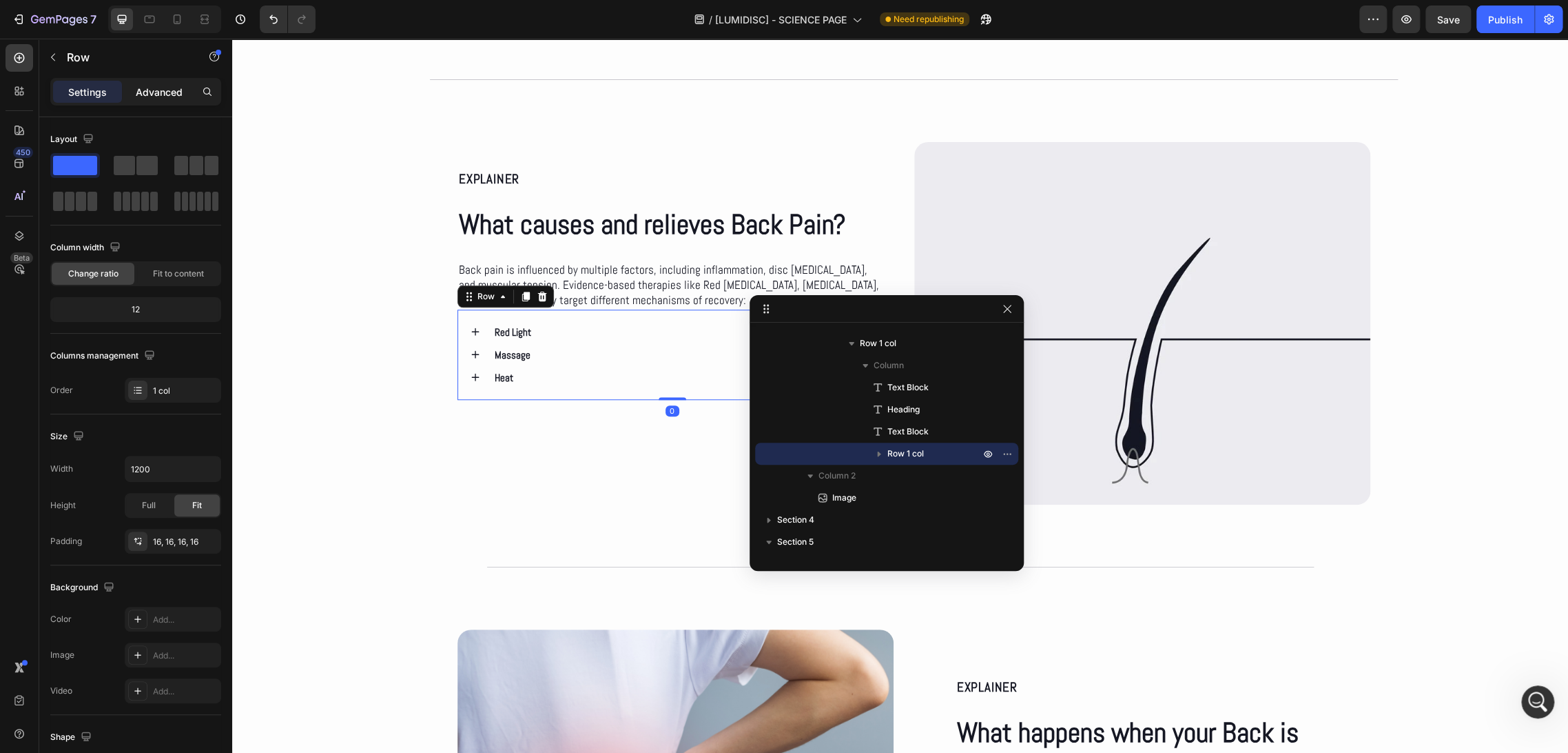
click at [152, 92] on p "Advanced" at bounding box center [159, 92] width 47 height 14
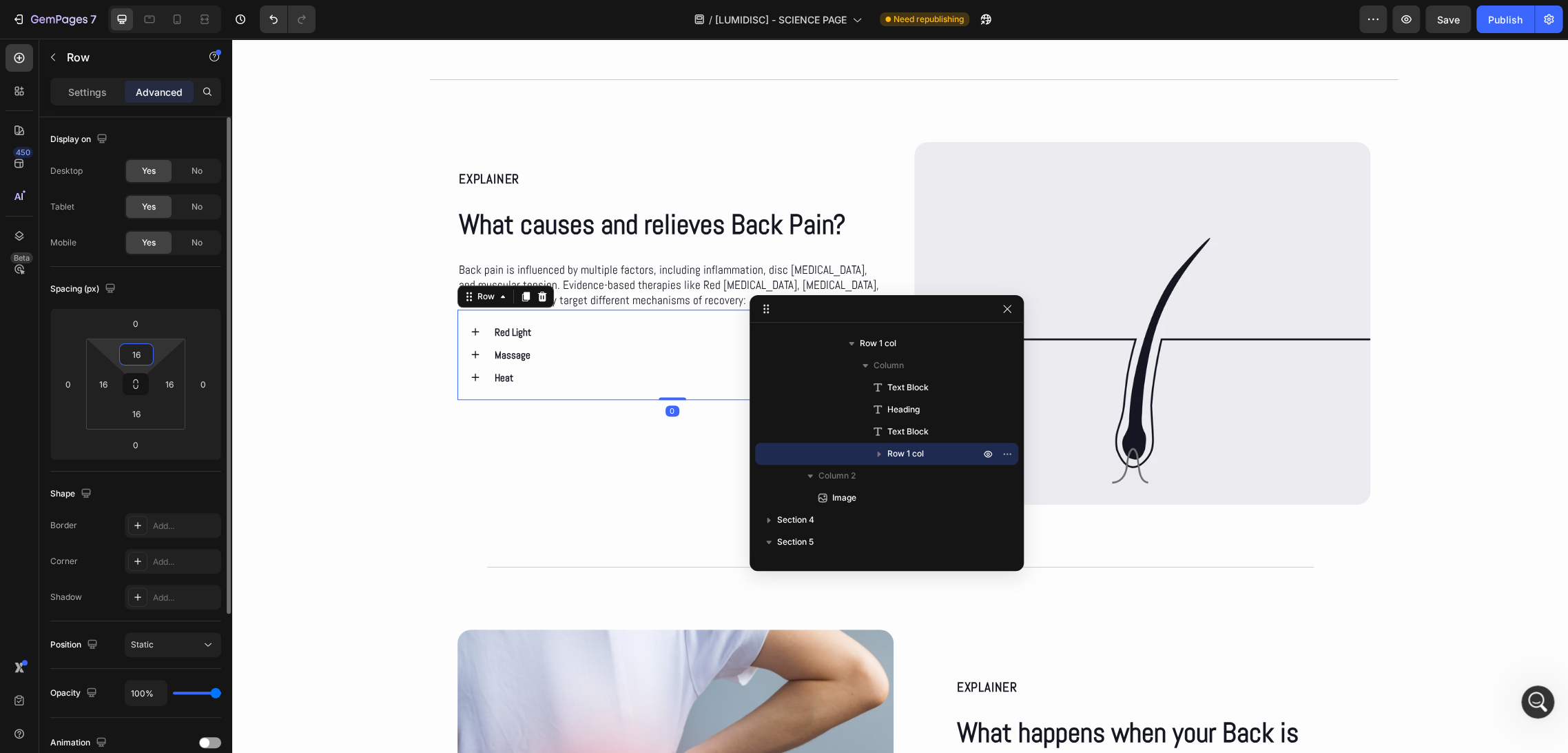
click at [144, 348] on input "16" at bounding box center [137, 354] width 28 height 21
type input "0"
click at [174, 381] on input "16" at bounding box center [169, 383] width 21 height 21
type input "0"
click at [138, 412] on input "16" at bounding box center [137, 413] width 28 height 21
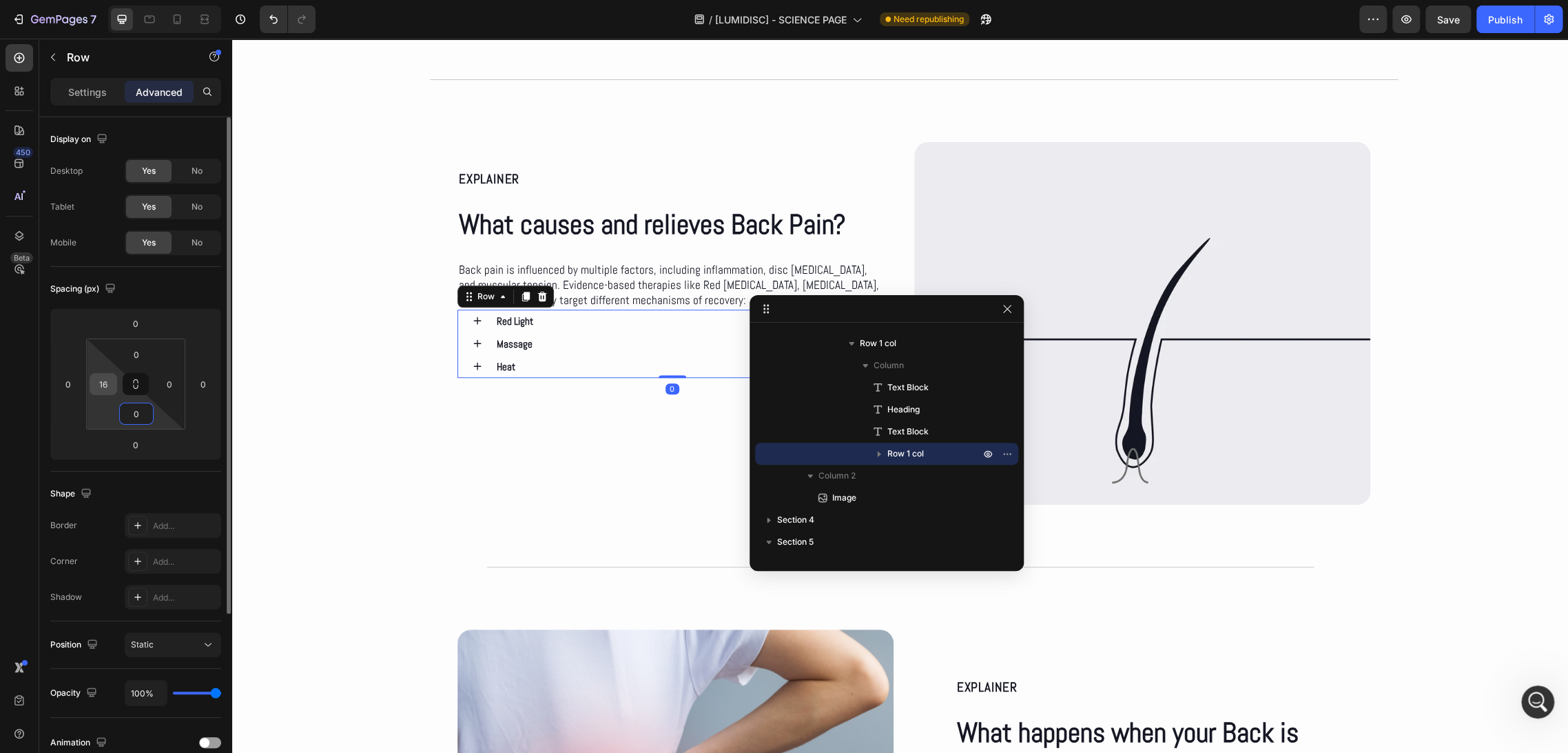
type input "0"
click at [104, 381] on input "16" at bounding box center [103, 383] width 21 height 21
type input "0"
click at [142, 295] on div "Spacing (px)" at bounding box center [135, 289] width 171 height 22
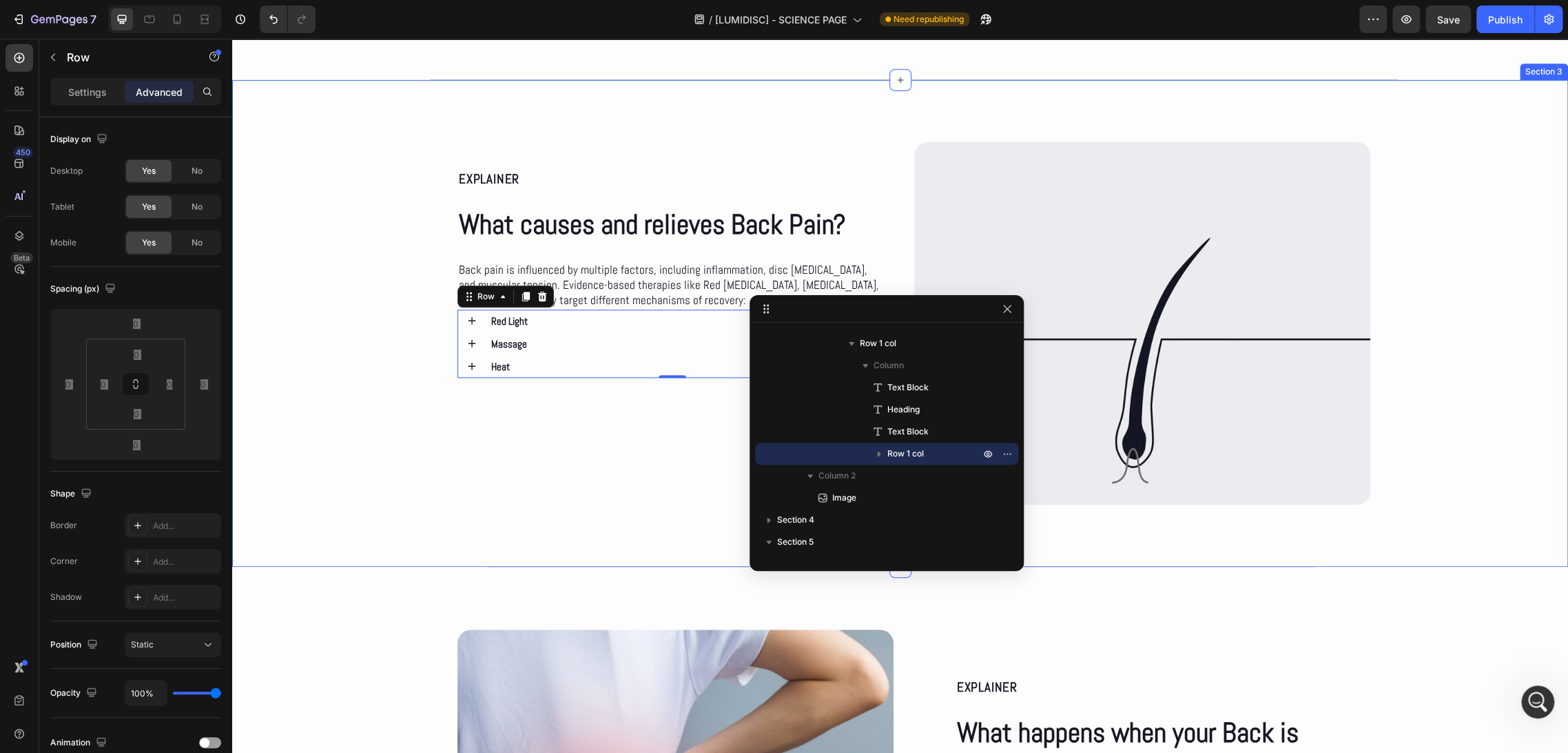
click at [328, 352] on div "EXPLAINER Text Block What causes and relieves Back Pain? Heading Back pain is i…" at bounding box center [900, 323] width 1335 height 363
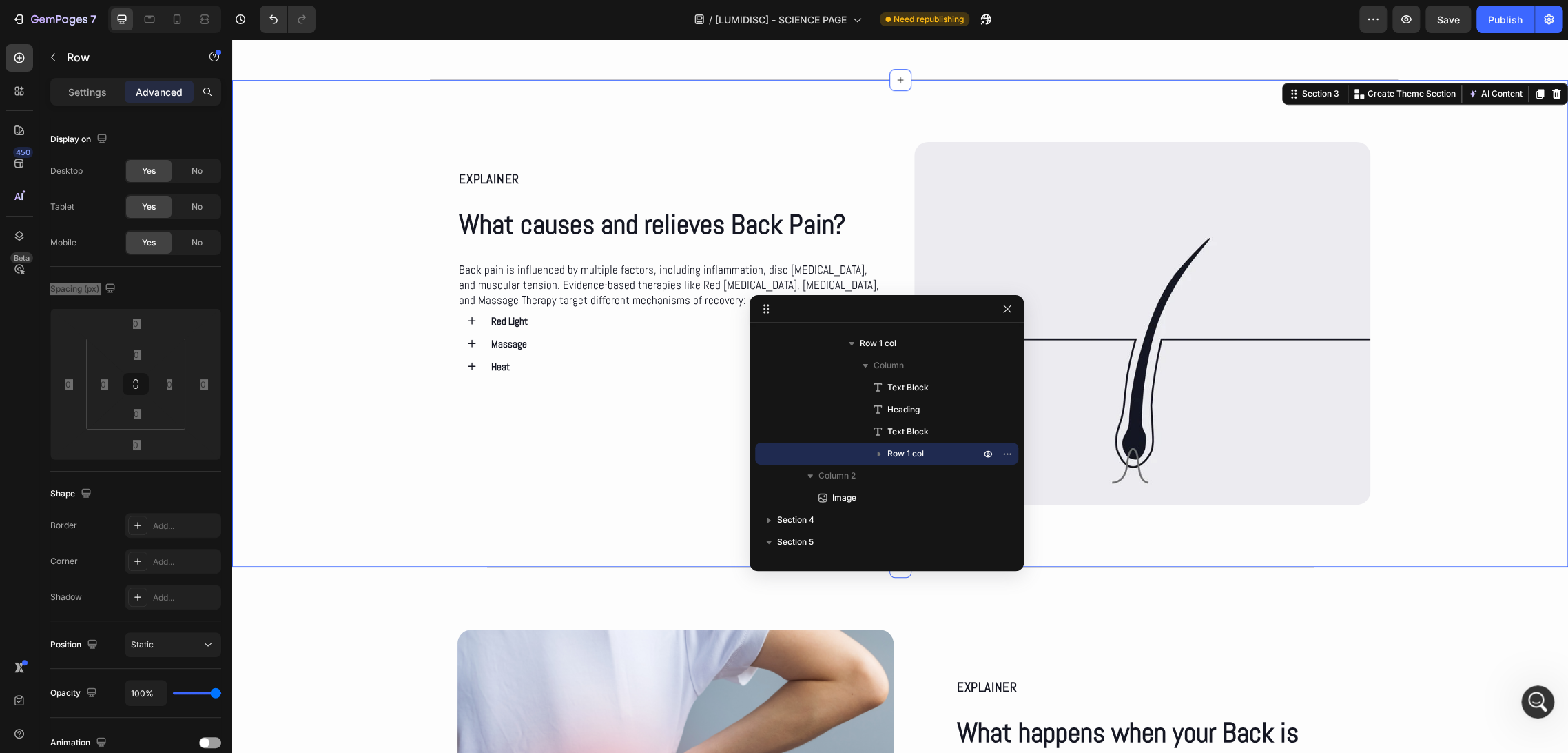
scroll to position [0, 0]
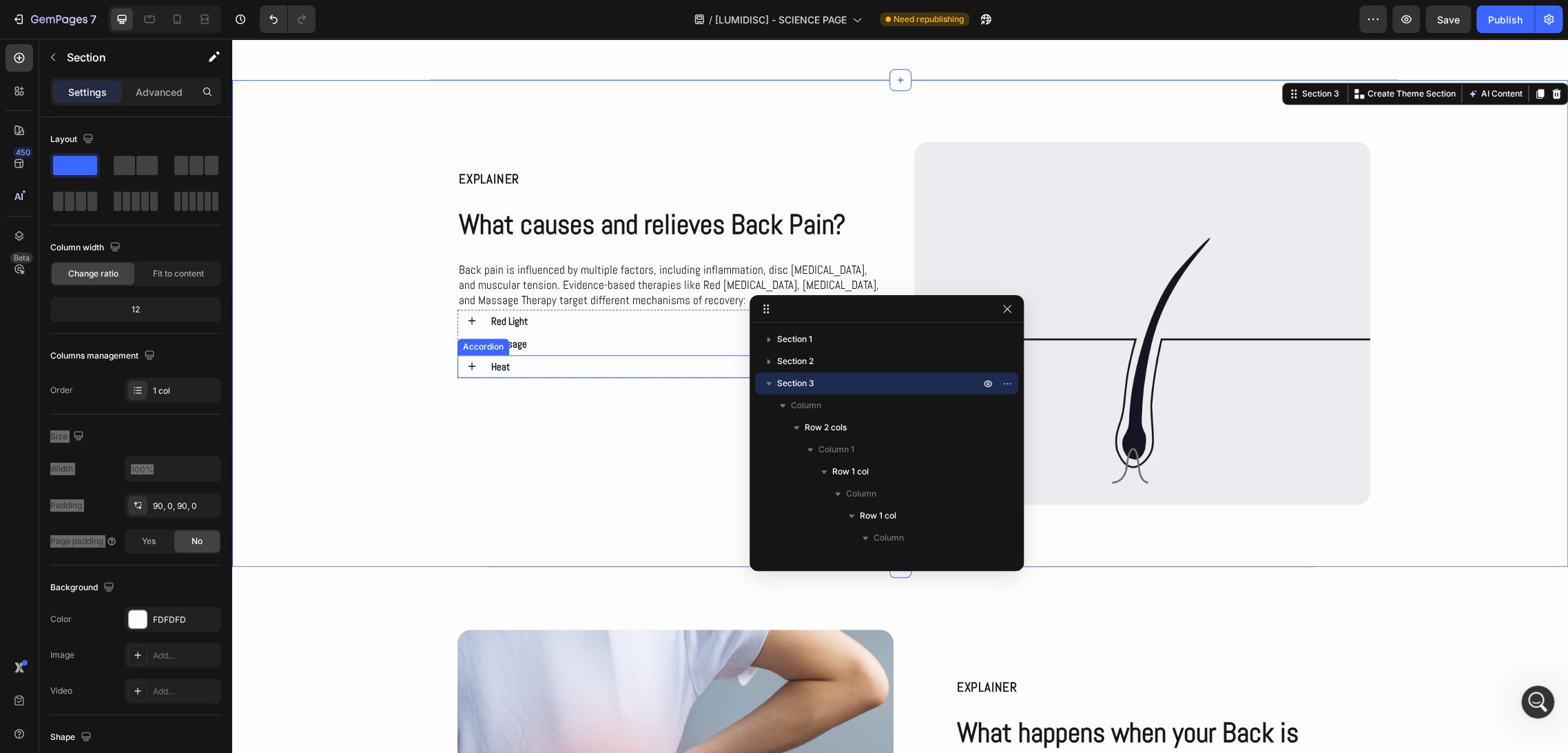
click at [458, 369] on div "Heat" at bounding box center [672, 366] width 428 height 23
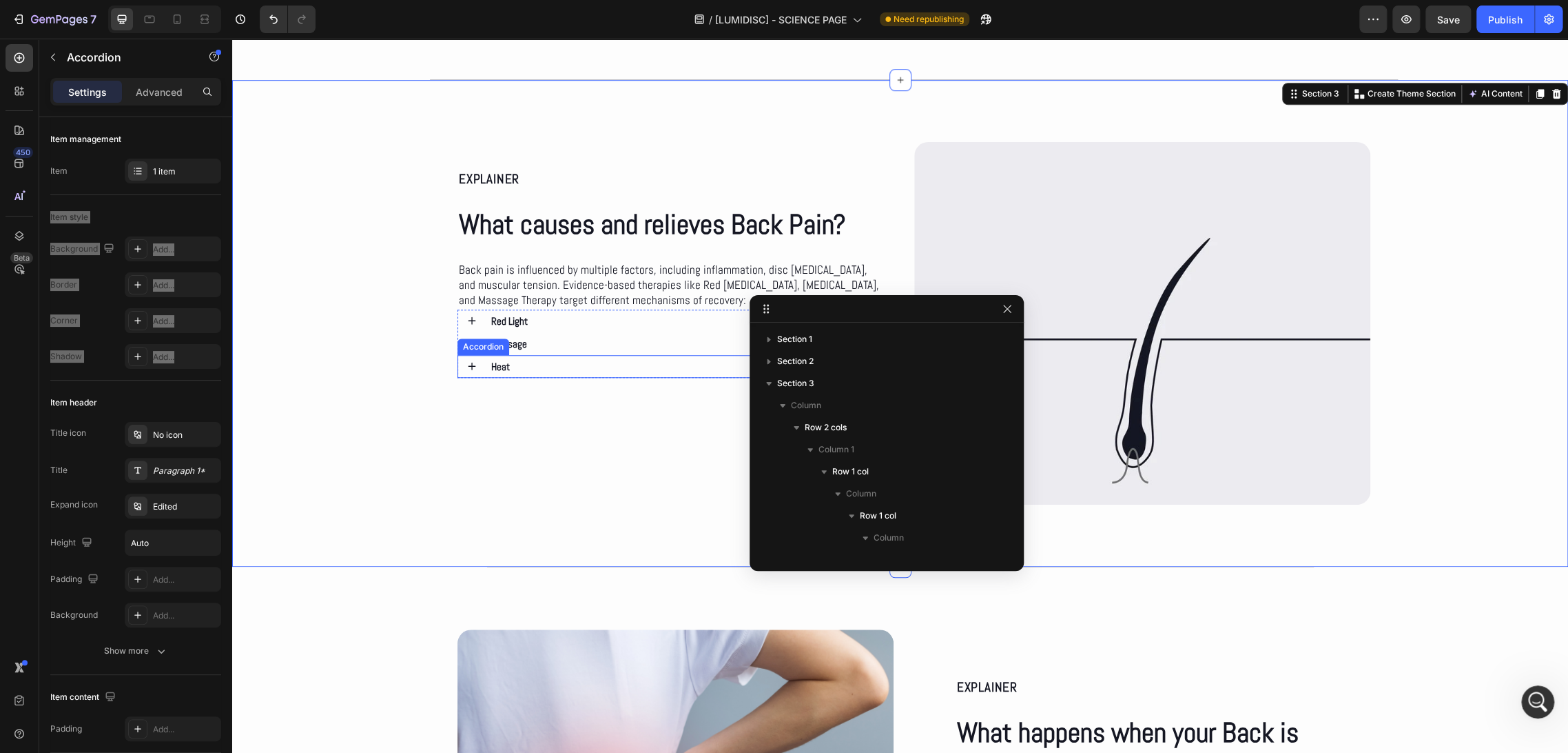
scroll to position [283, 0]
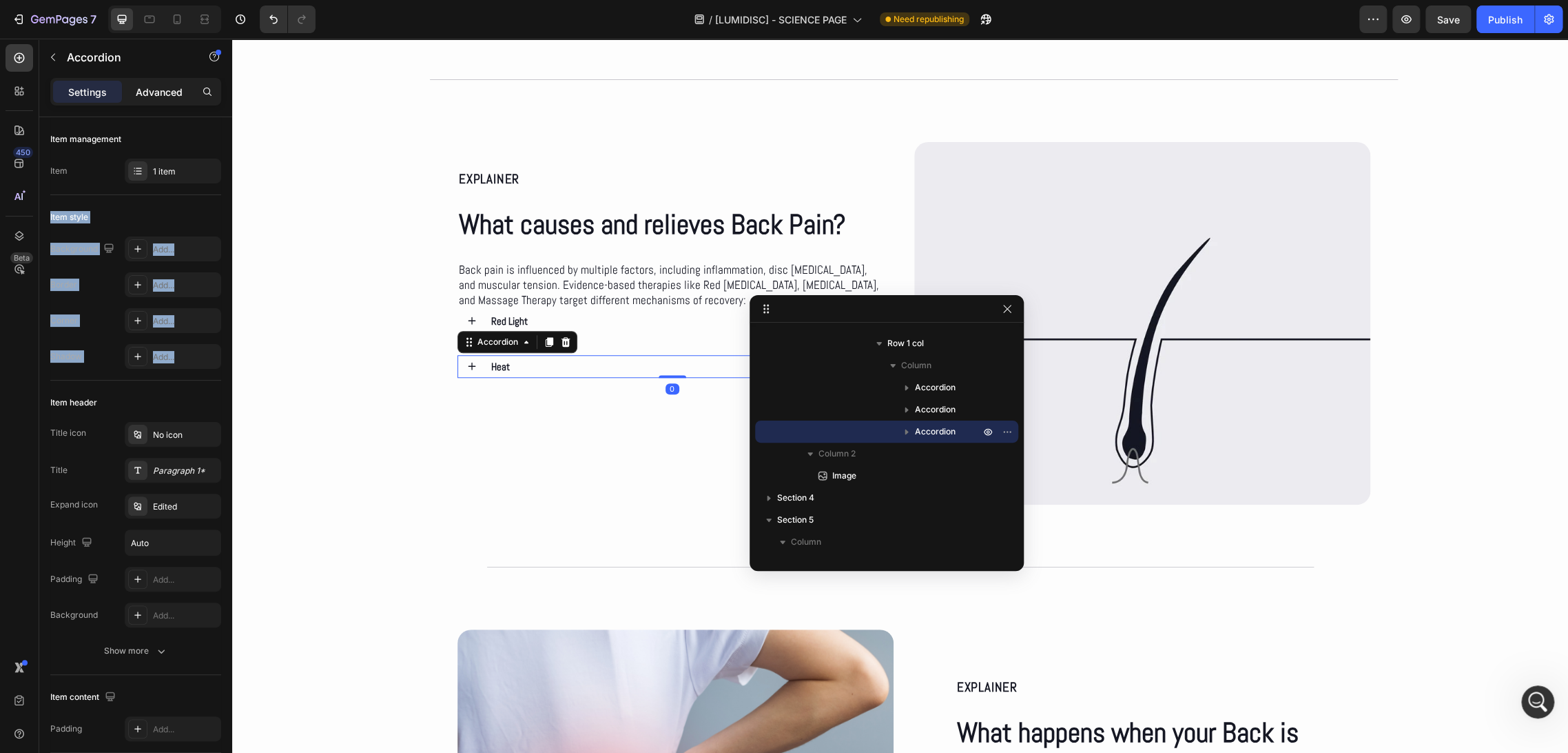
click at [159, 88] on p "Advanced" at bounding box center [159, 92] width 47 height 14
type input "100%"
type input "100"
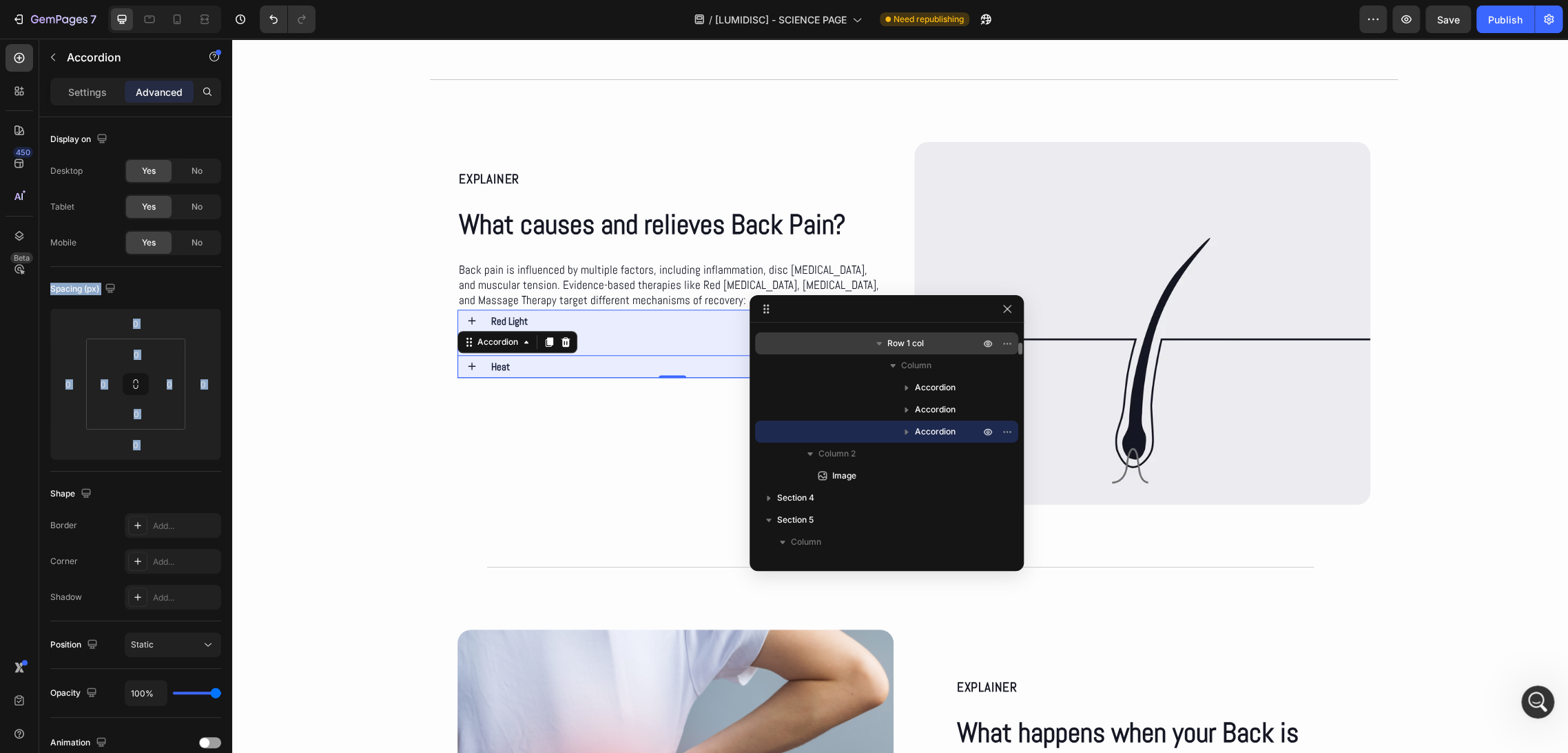
click at [899, 351] on div "Row 1 col" at bounding box center [886, 344] width 253 height 22
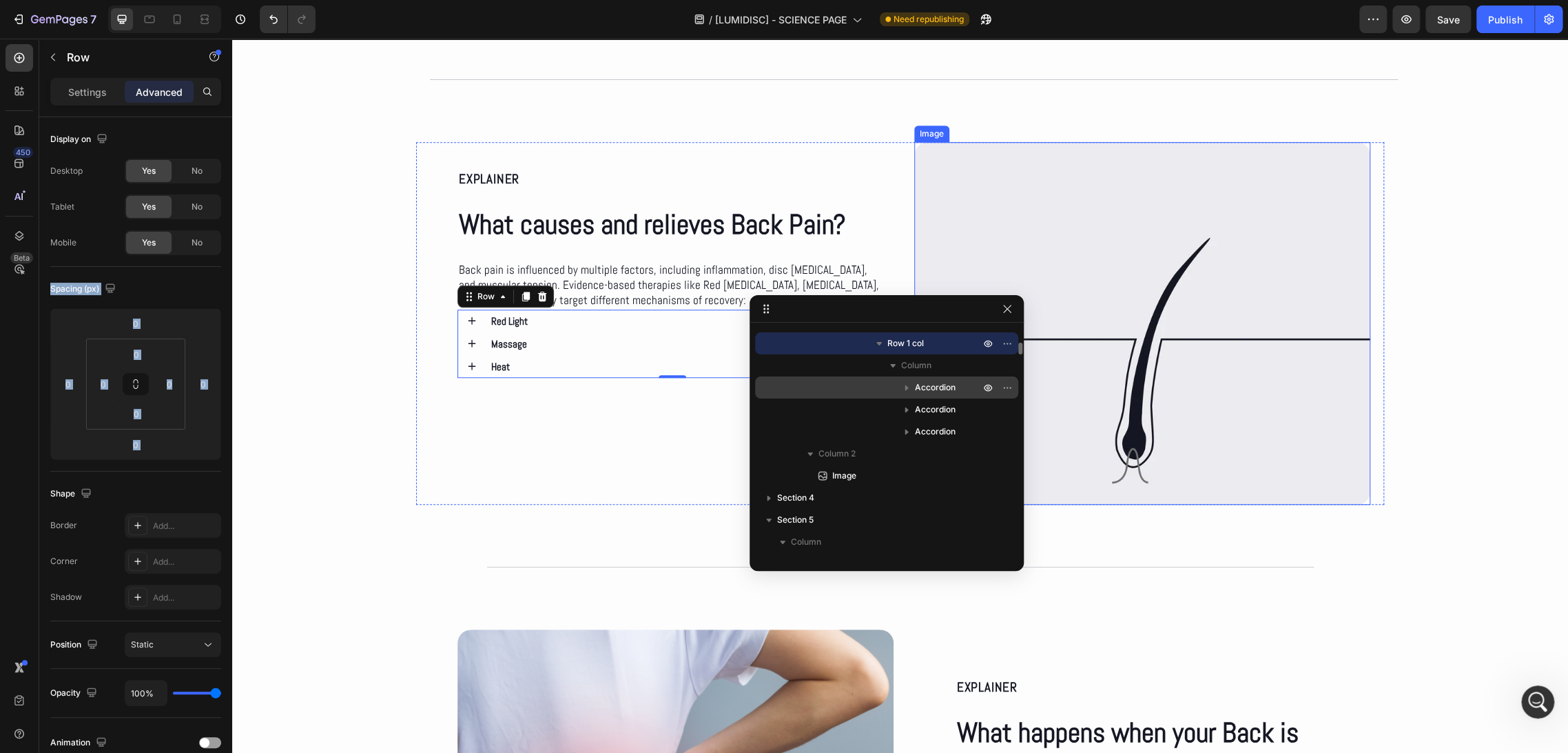
scroll to position [206, 0]
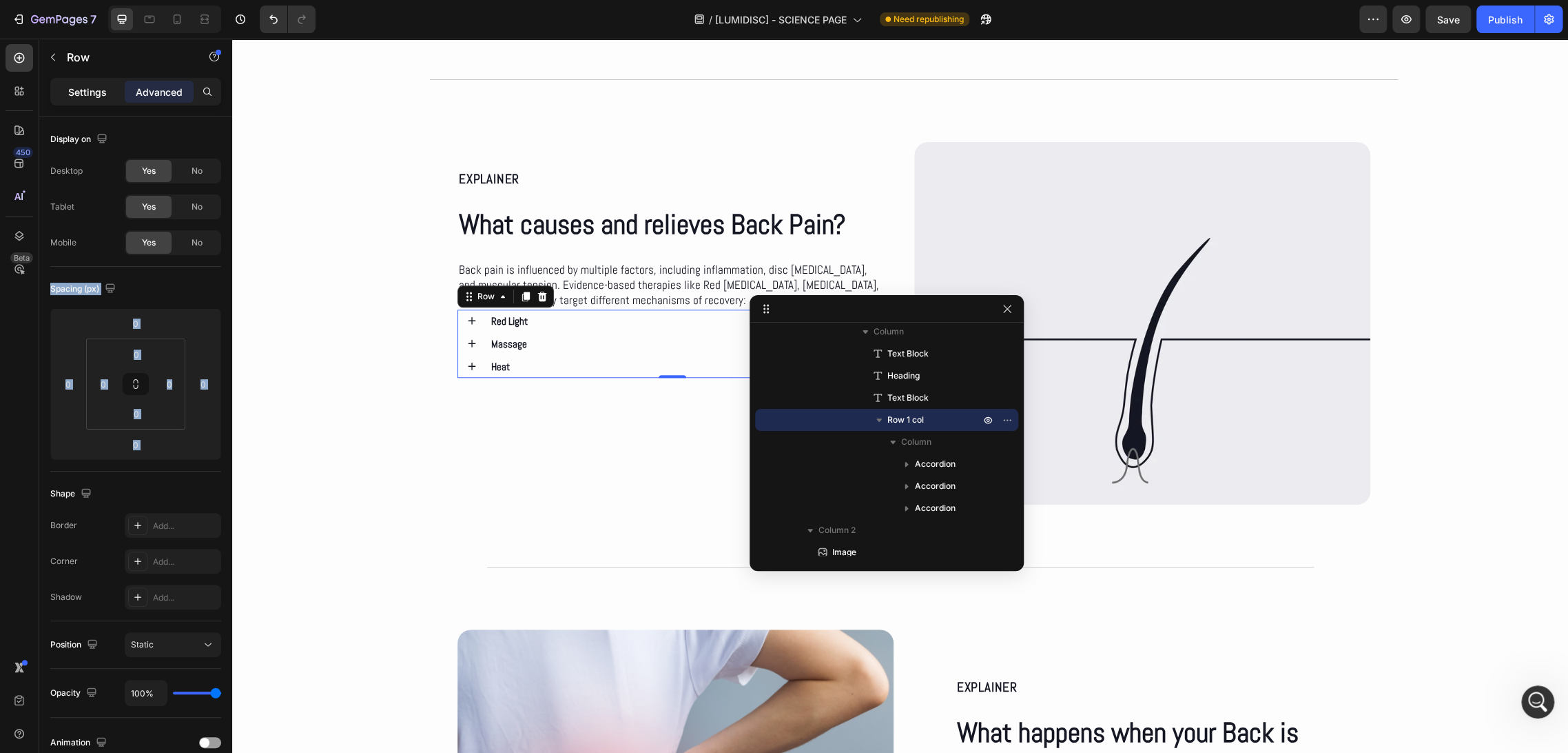
click at [81, 100] on div "Settings" at bounding box center [87, 92] width 69 height 22
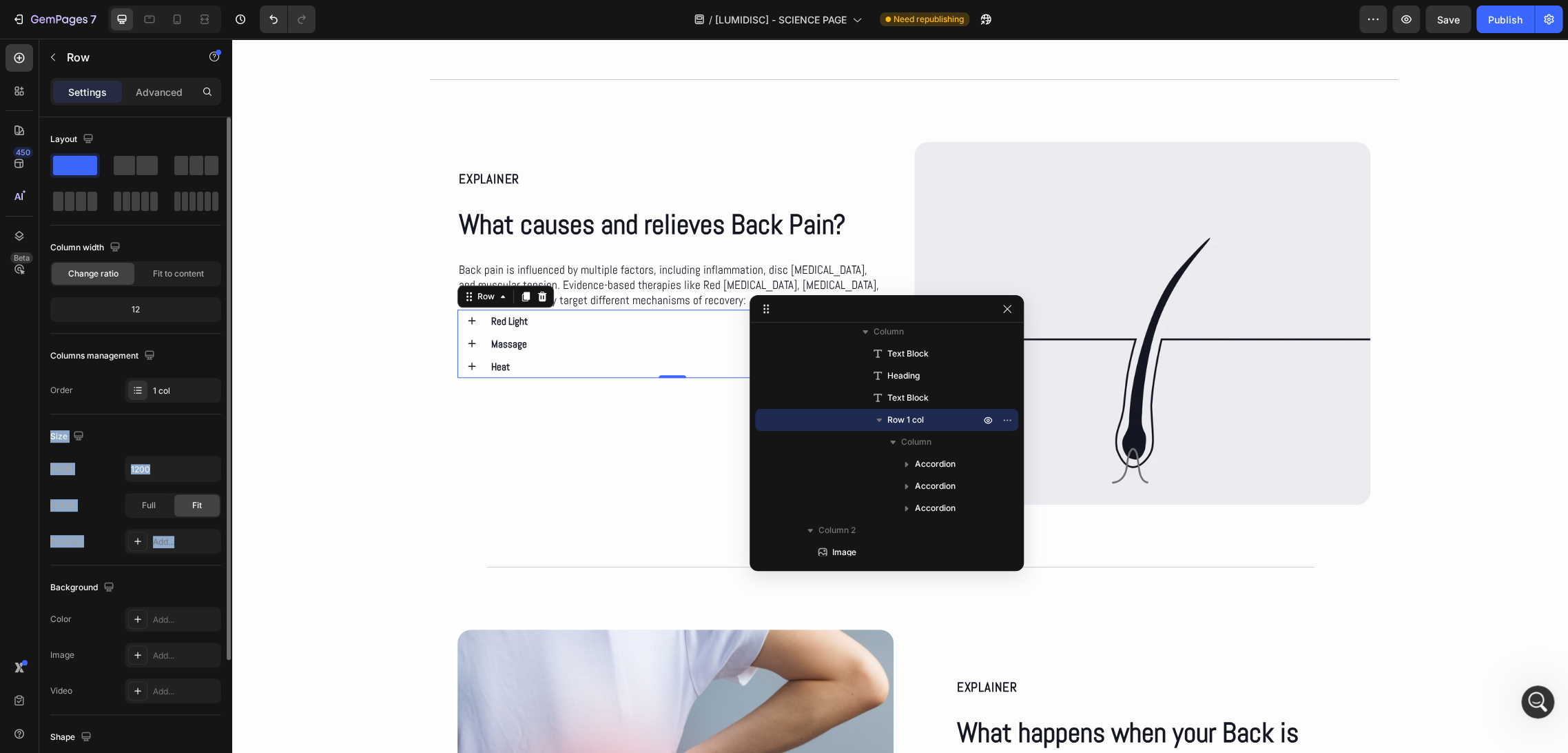
scroll to position [166, 0]
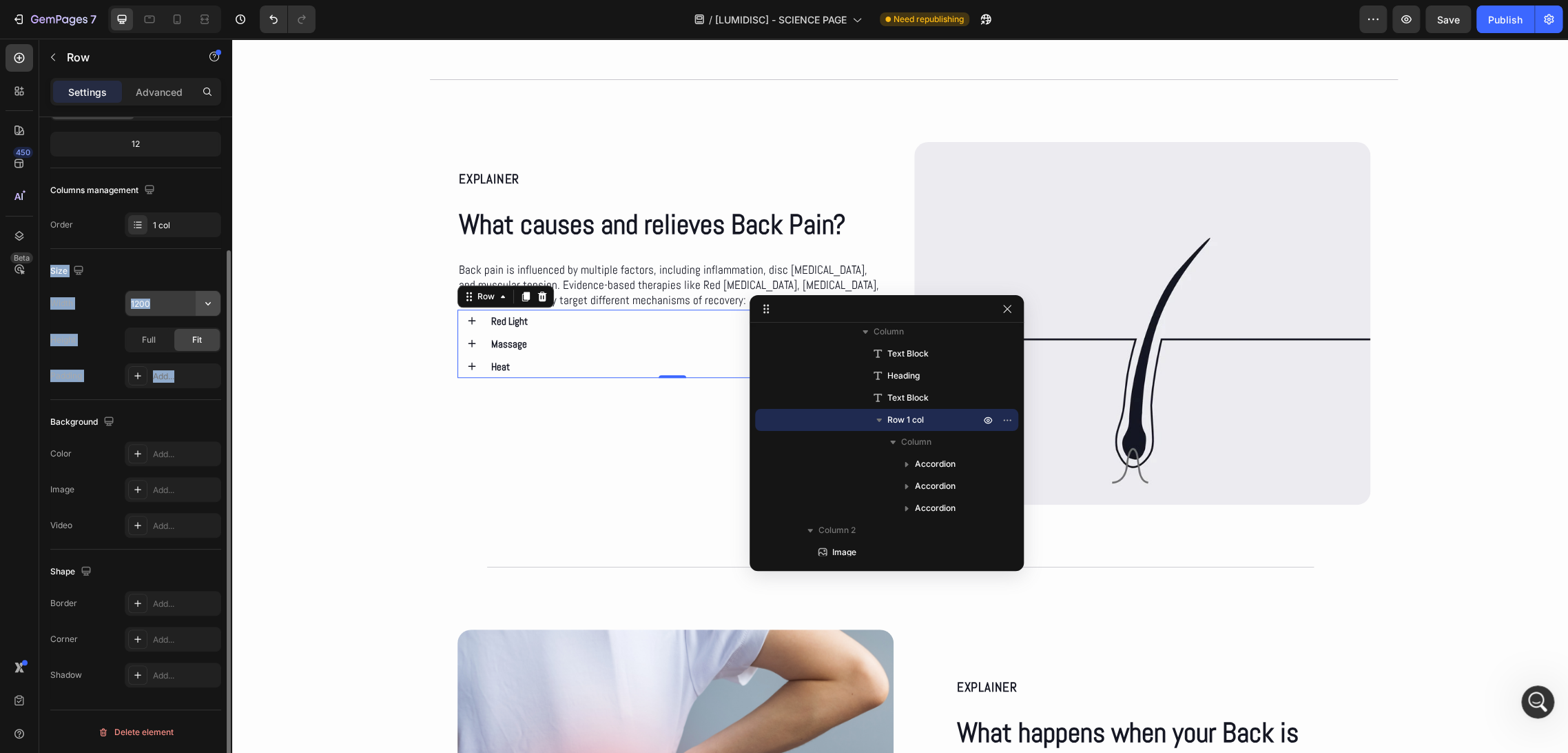
click at [204, 303] on icon "button" at bounding box center [209, 304] width 14 height 14
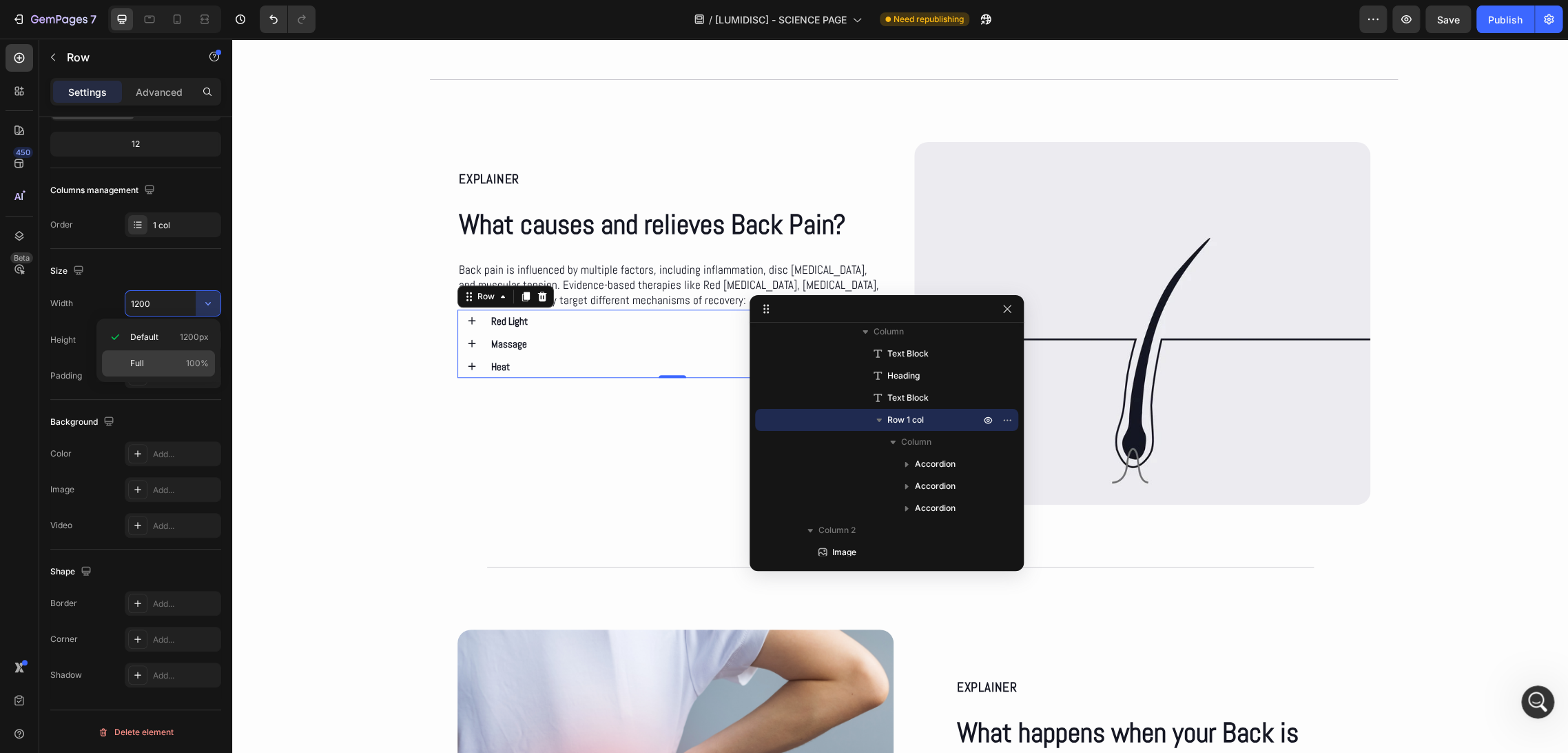
click at [181, 354] on div "Full 100%" at bounding box center [158, 364] width 113 height 26
type input "100%"
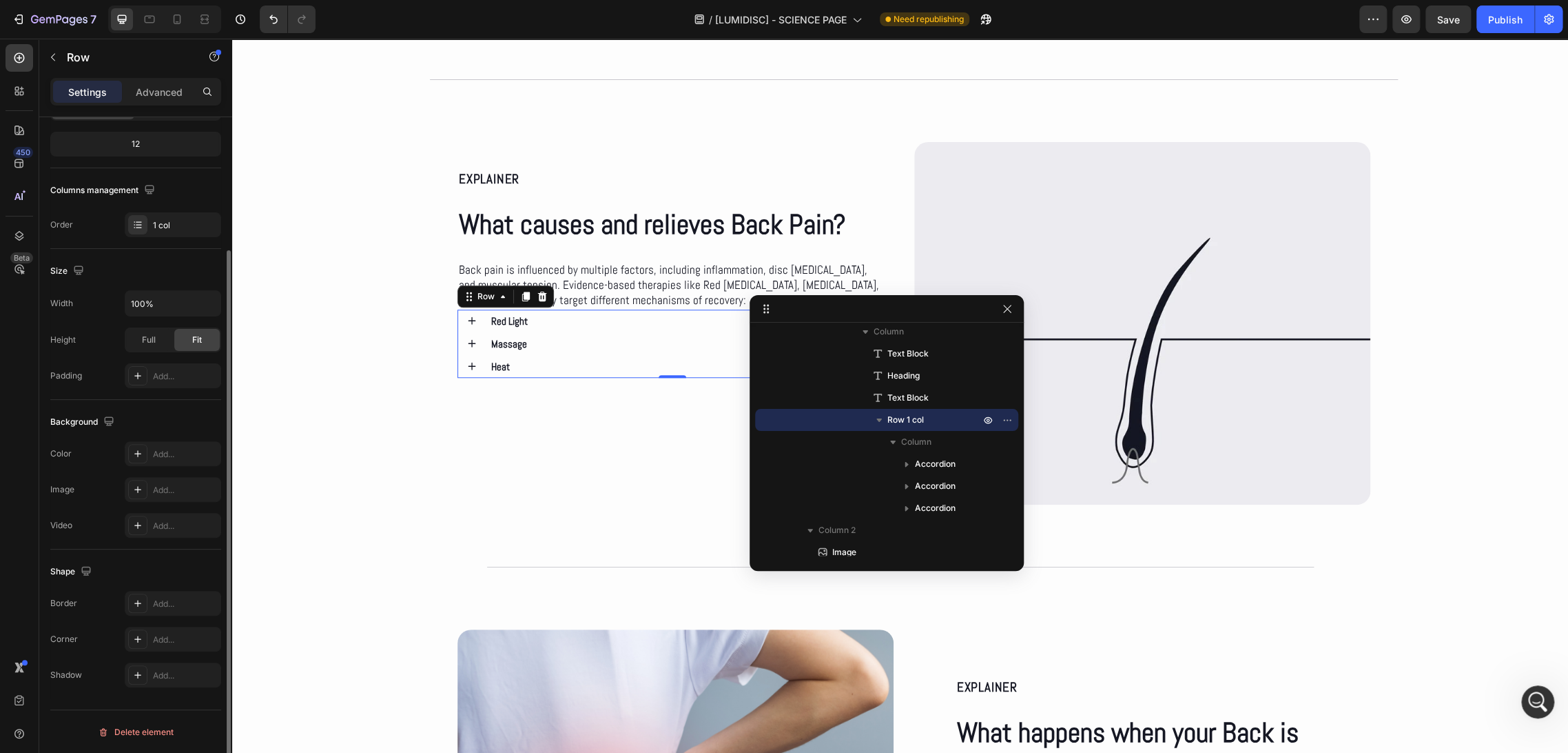
click at [177, 280] on div "Size" at bounding box center [135, 271] width 171 height 22
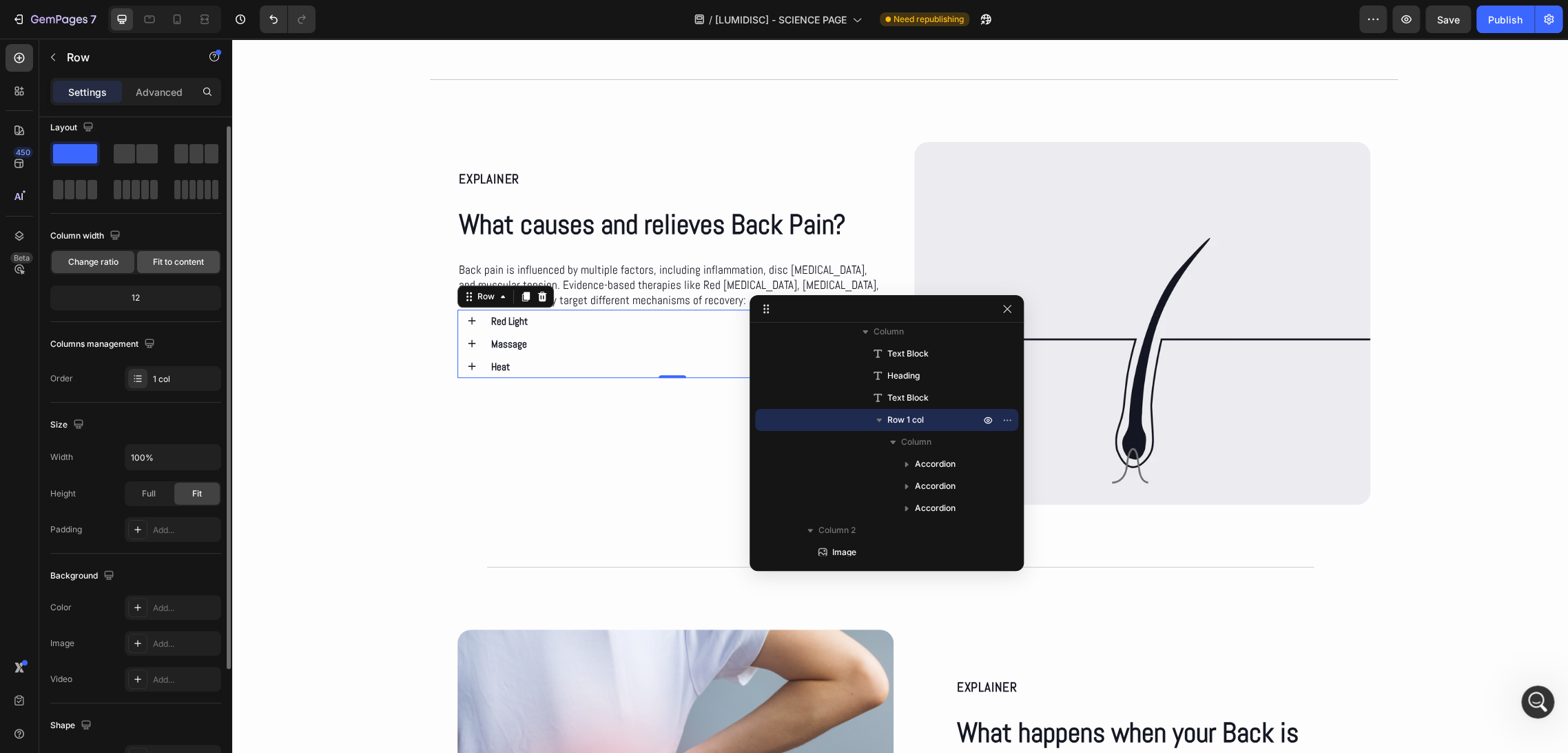
click at [157, 261] on span "Fit to content" at bounding box center [178, 262] width 51 height 12
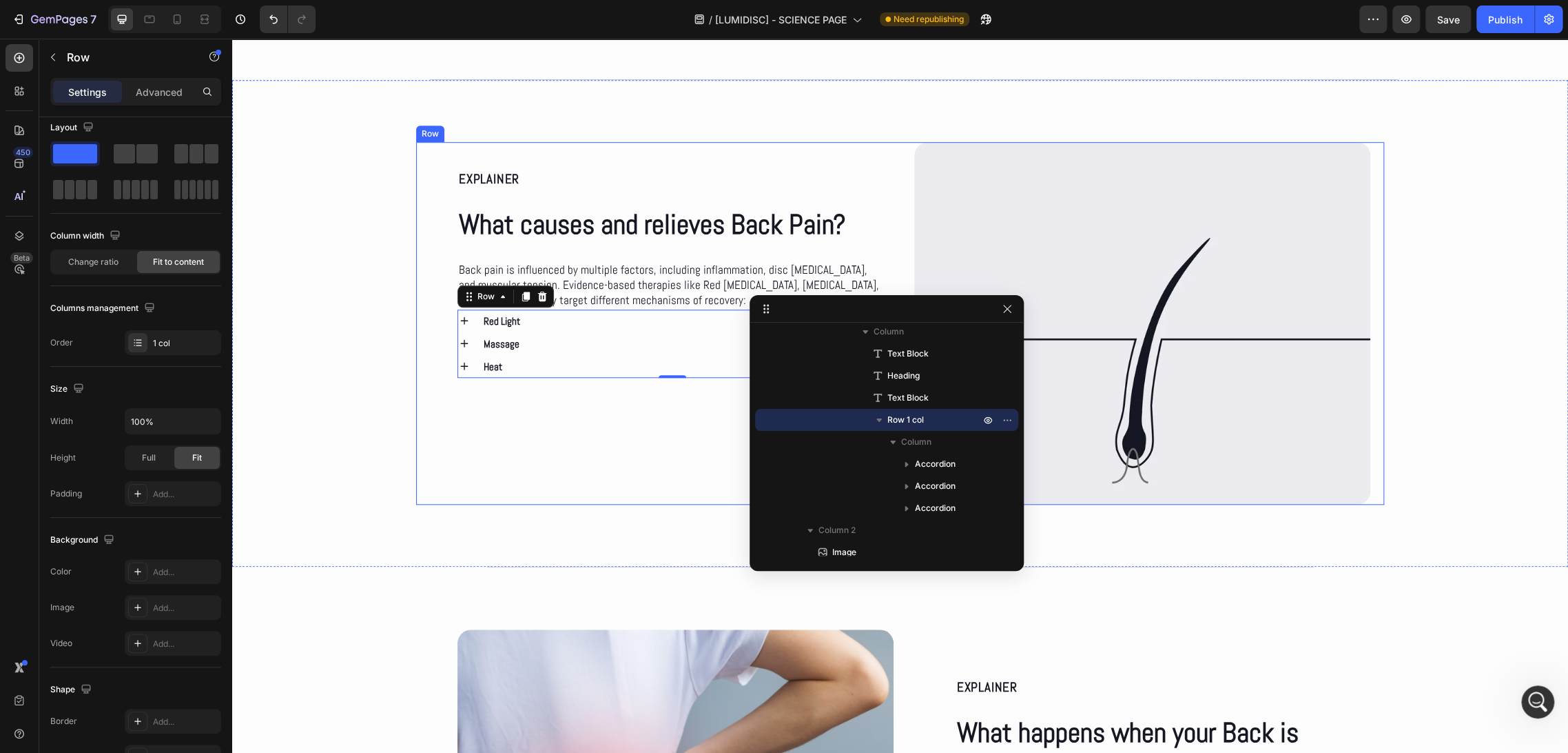
click at [541, 417] on div "EXPLAINER Text Block What causes and relieves Back Pain? Heading Back pain is i…" at bounding box center [659, 323] width 457 height 363
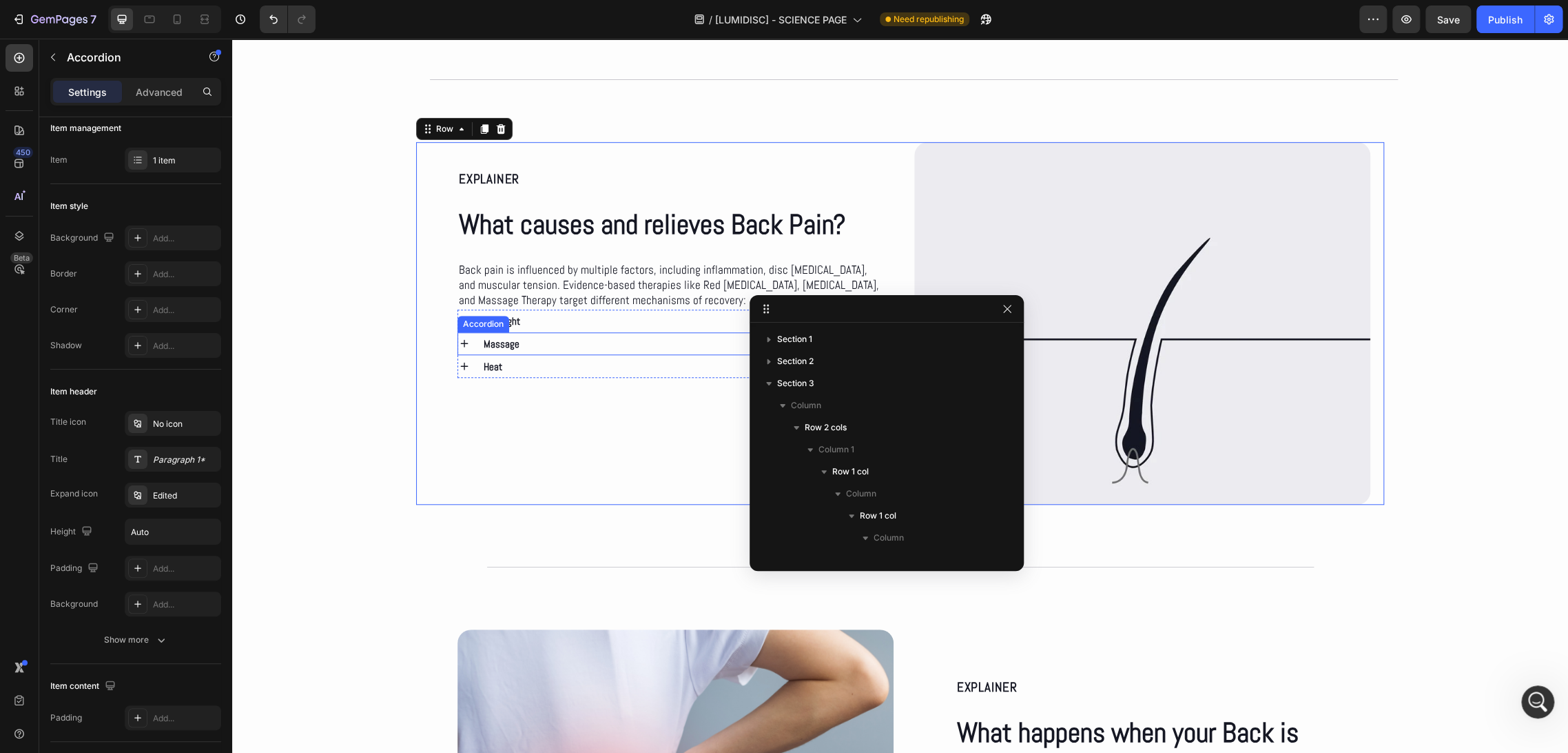
click at [528, 341] on div "Massage" at bounding box center [676, 344] width 390 height 23
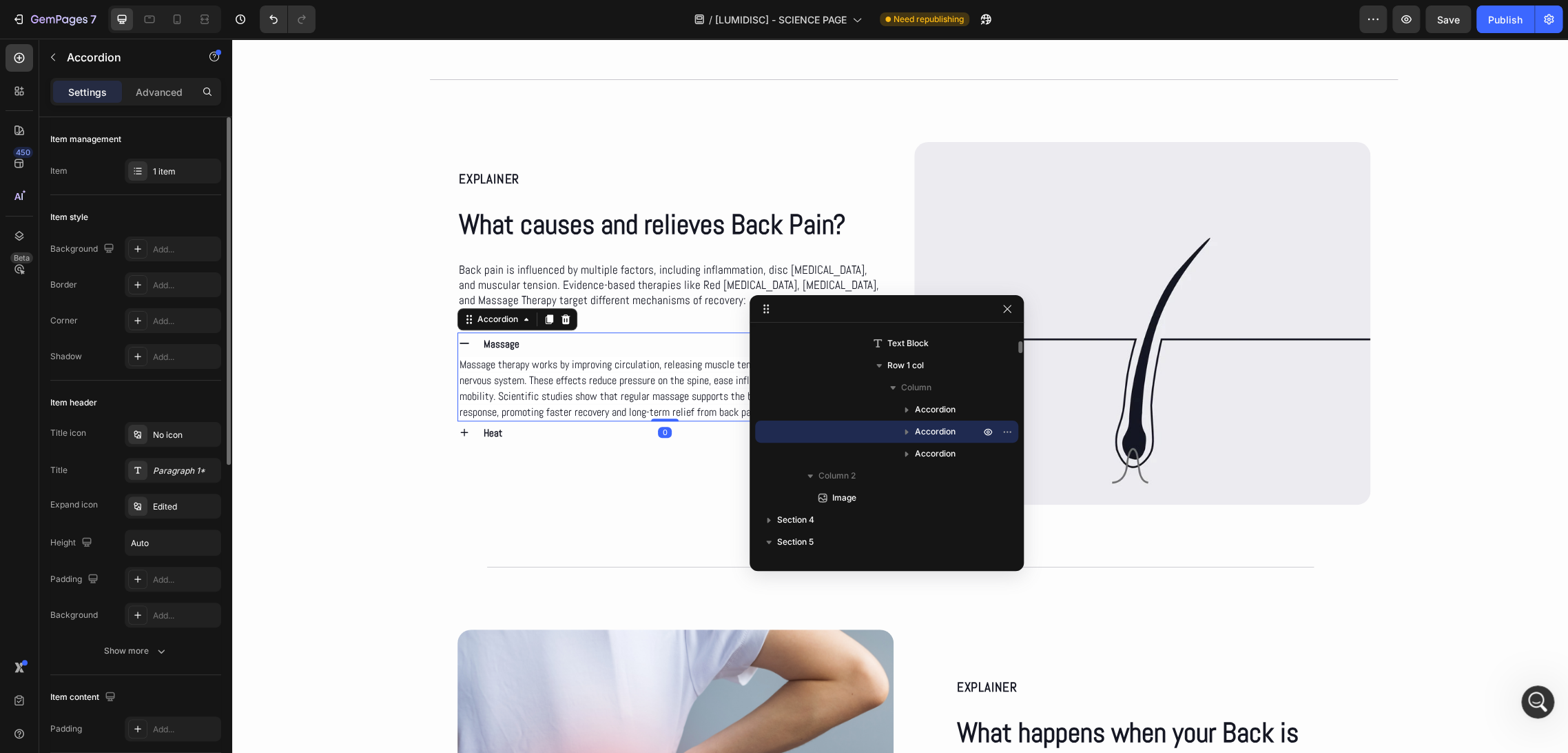
click at [528, 341] on div "Massage" at bounding box center [676, 344] width 390 height 23
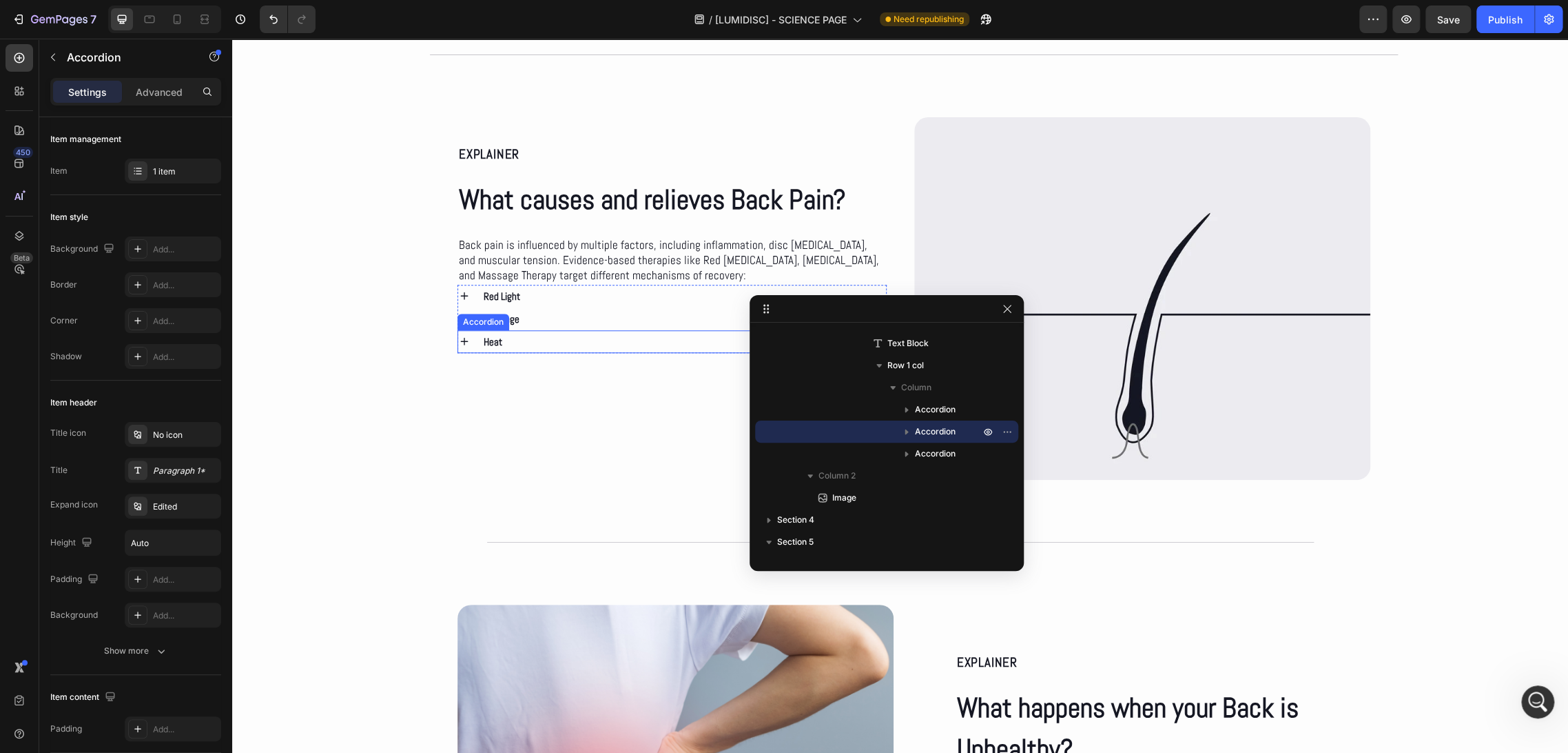
scroll to position [569, 0]
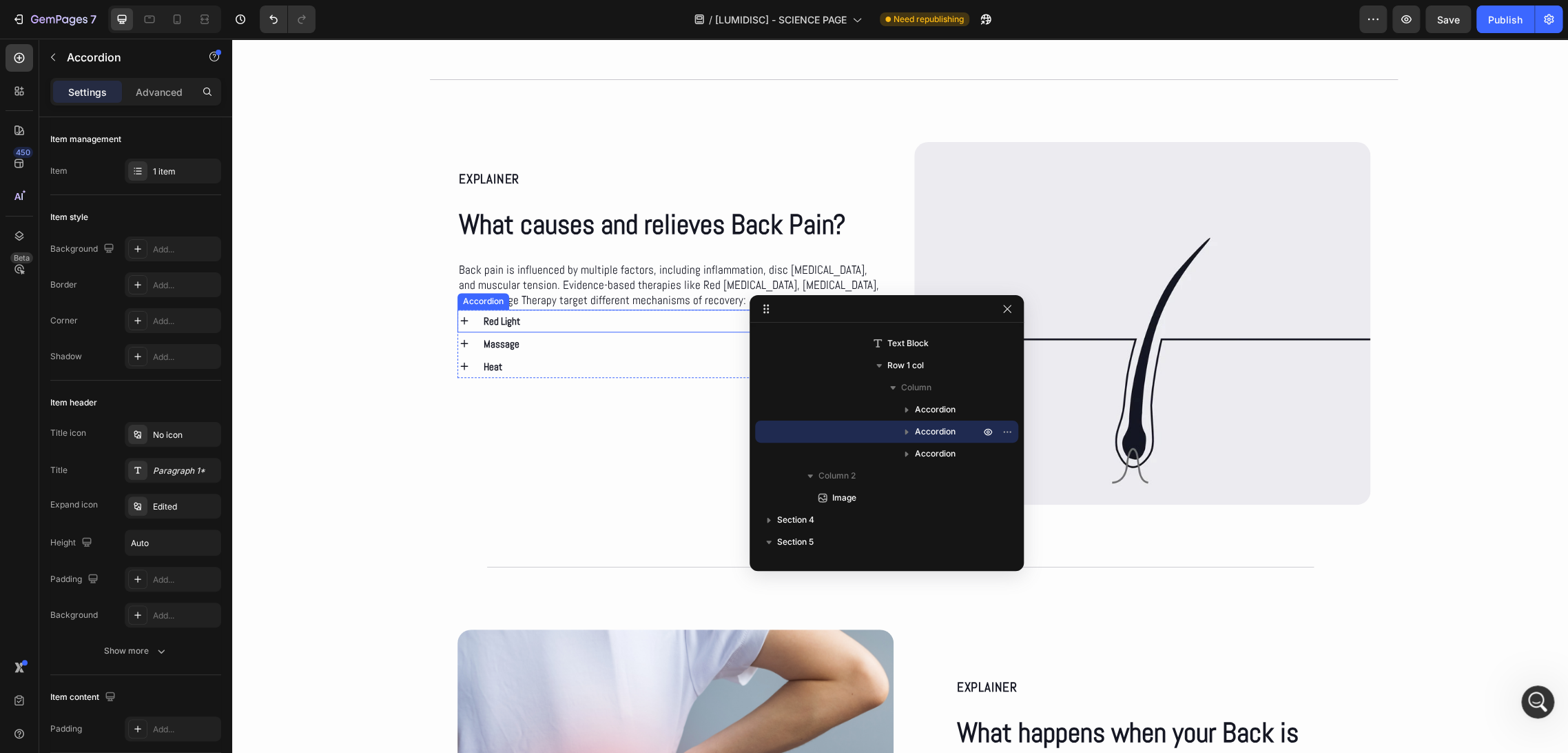
click at [512, 324] on p "Red Light" at bounding box center [501, 321] width 37 height 19
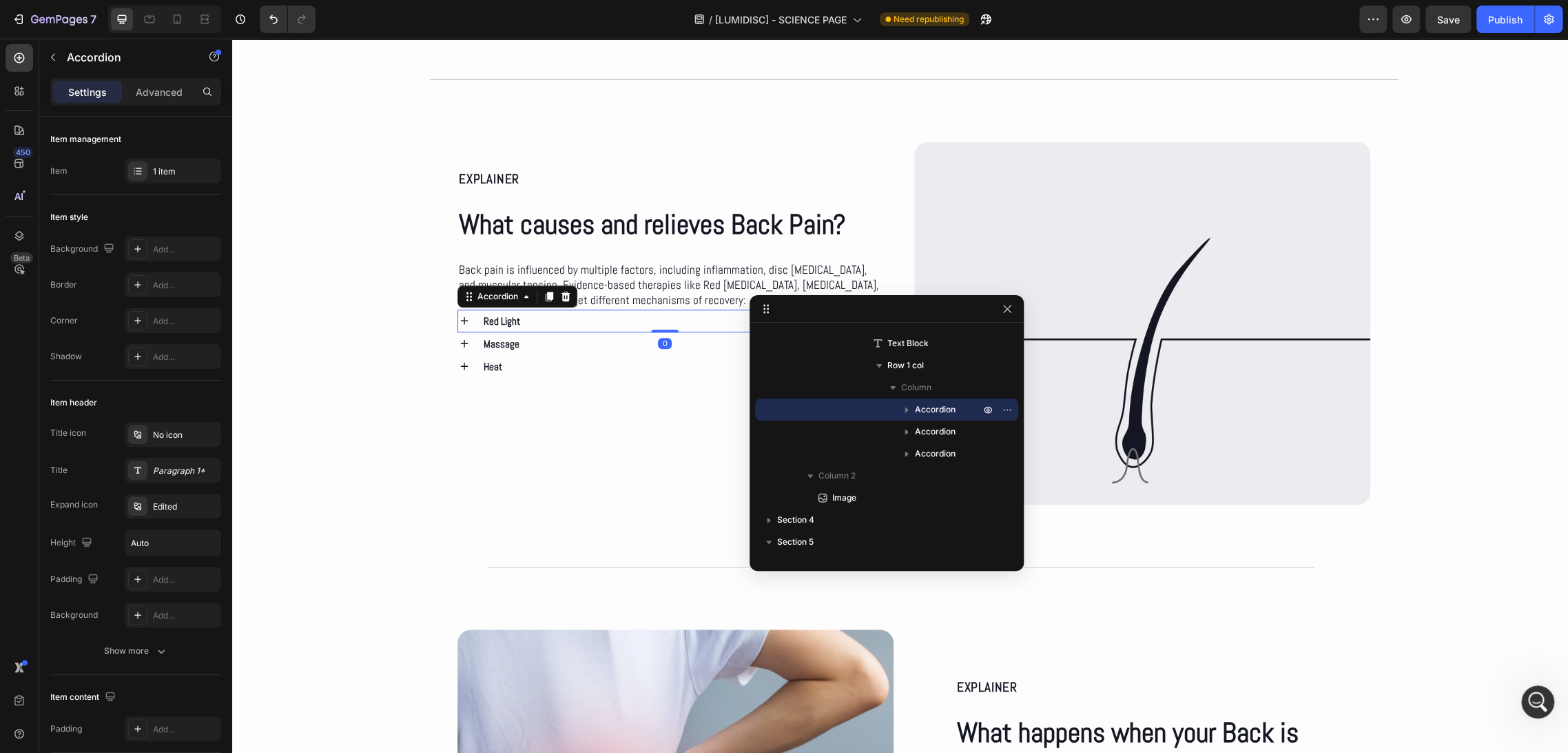
click at [512, 324] on p "Red Light" at bounding box center [501, 321] width 37 height 19
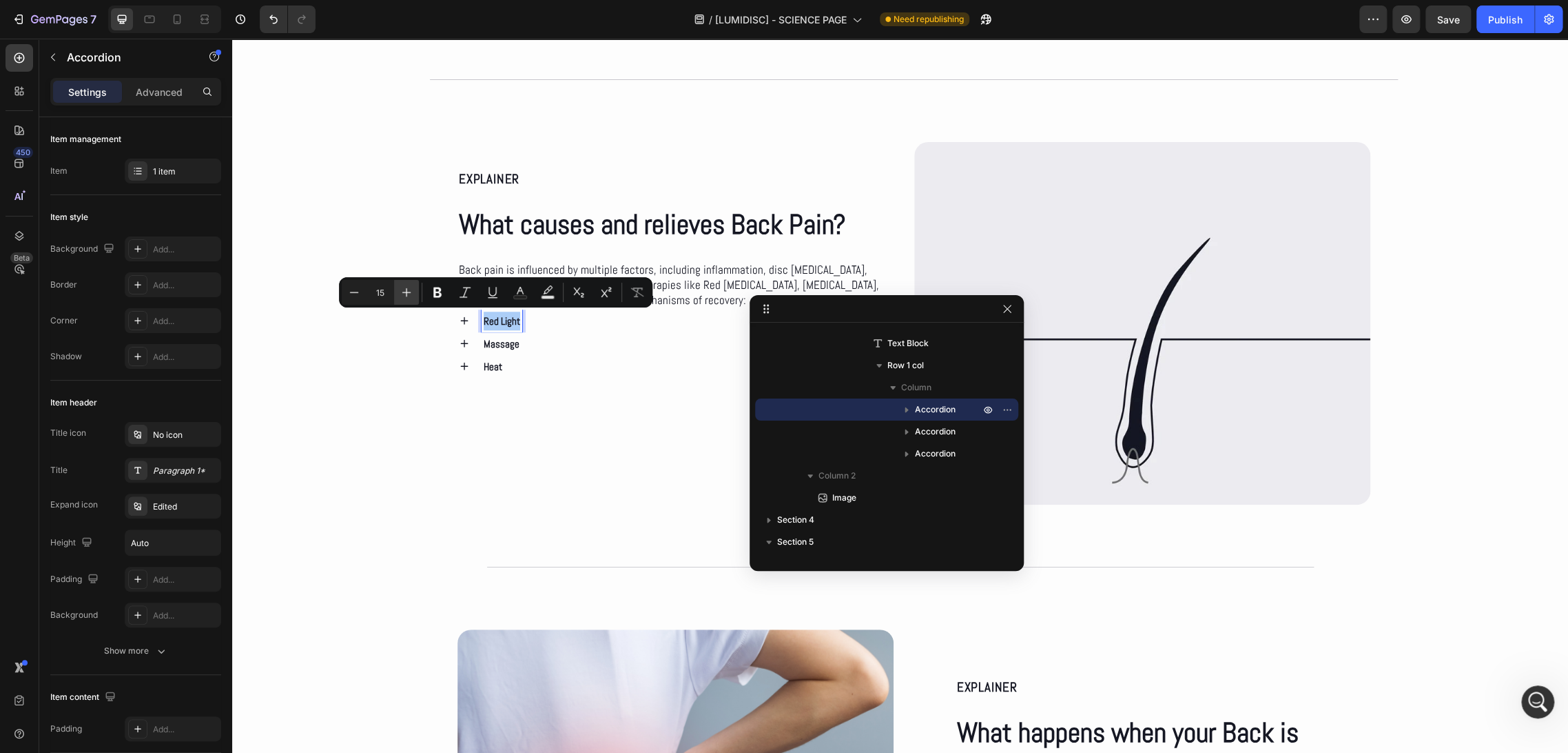
click at [409, 291] on icon "Editor contextual toolbar" at bounding box center [406, 293] width 14 height 14
type input "17"
click at [492, 341] on p "Massage" at bounding box center [501, 344] width 36 height 19
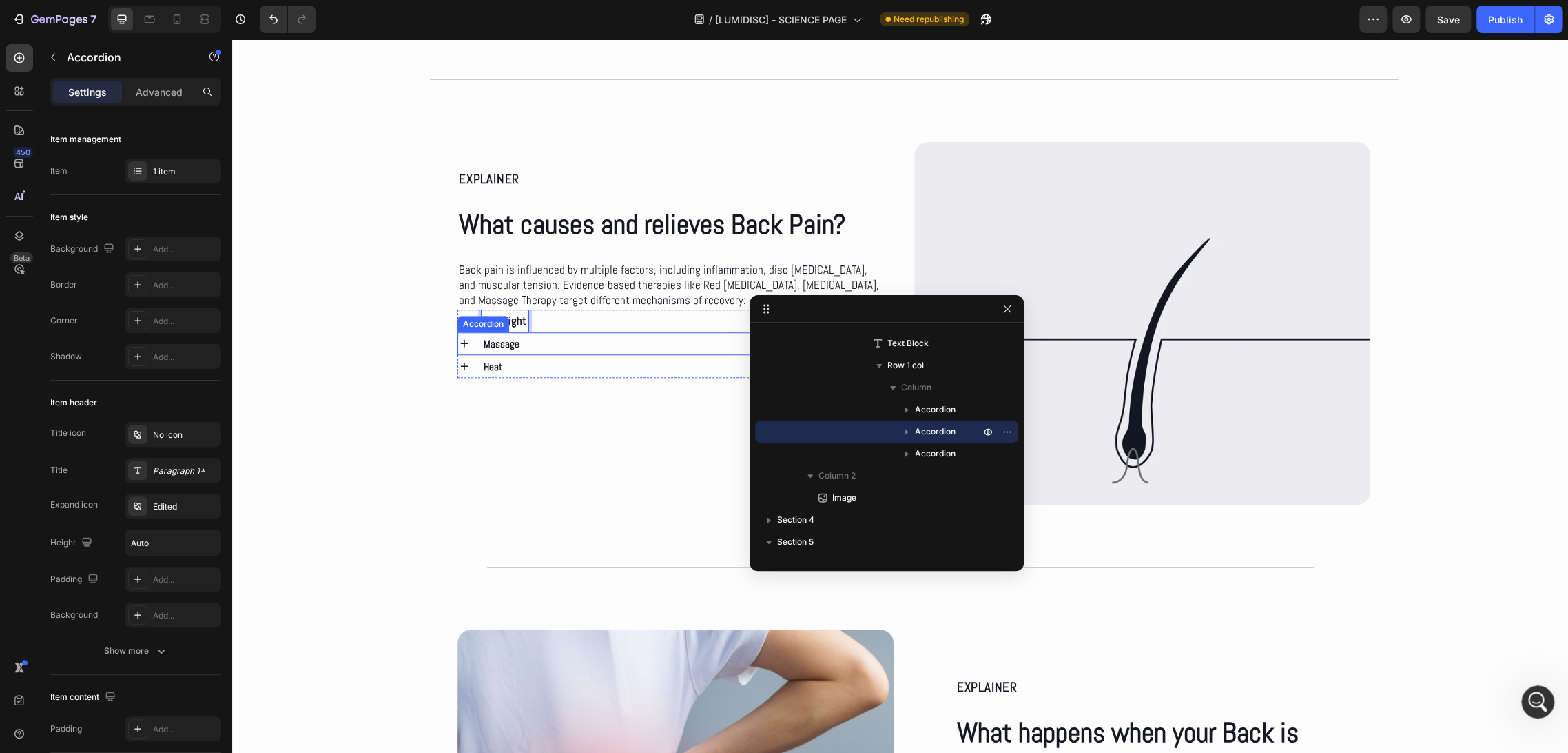
click at [492, 341] on p "Massage" at bounding box center [501, 344] width 36 height 19
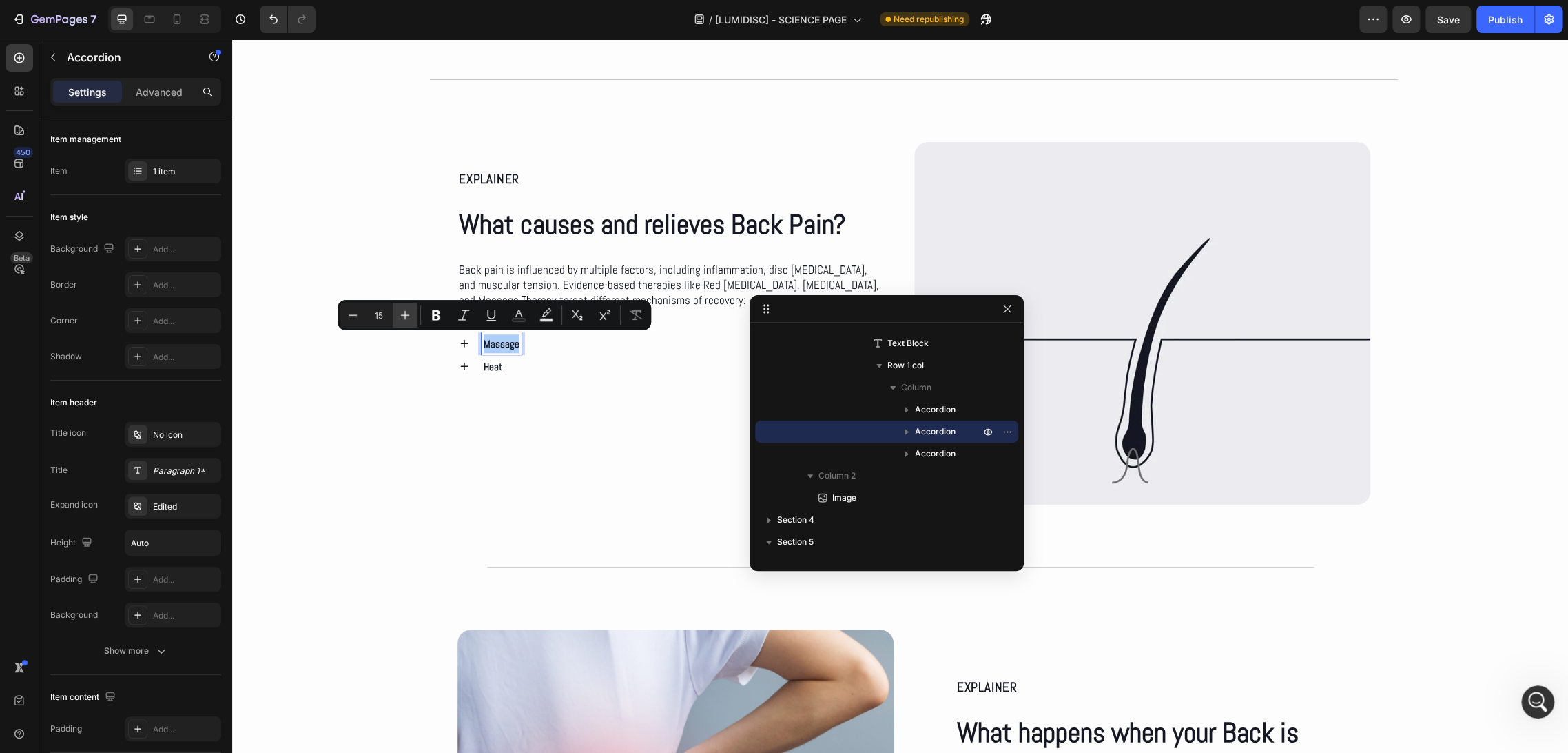
click at [412, 317] on button "Plus" at bounding box center [404, 315] width 25 height 25
type input "17"
click at [494, 363] on p "Heat" at bounding box center [492, 367] width 19 height 19
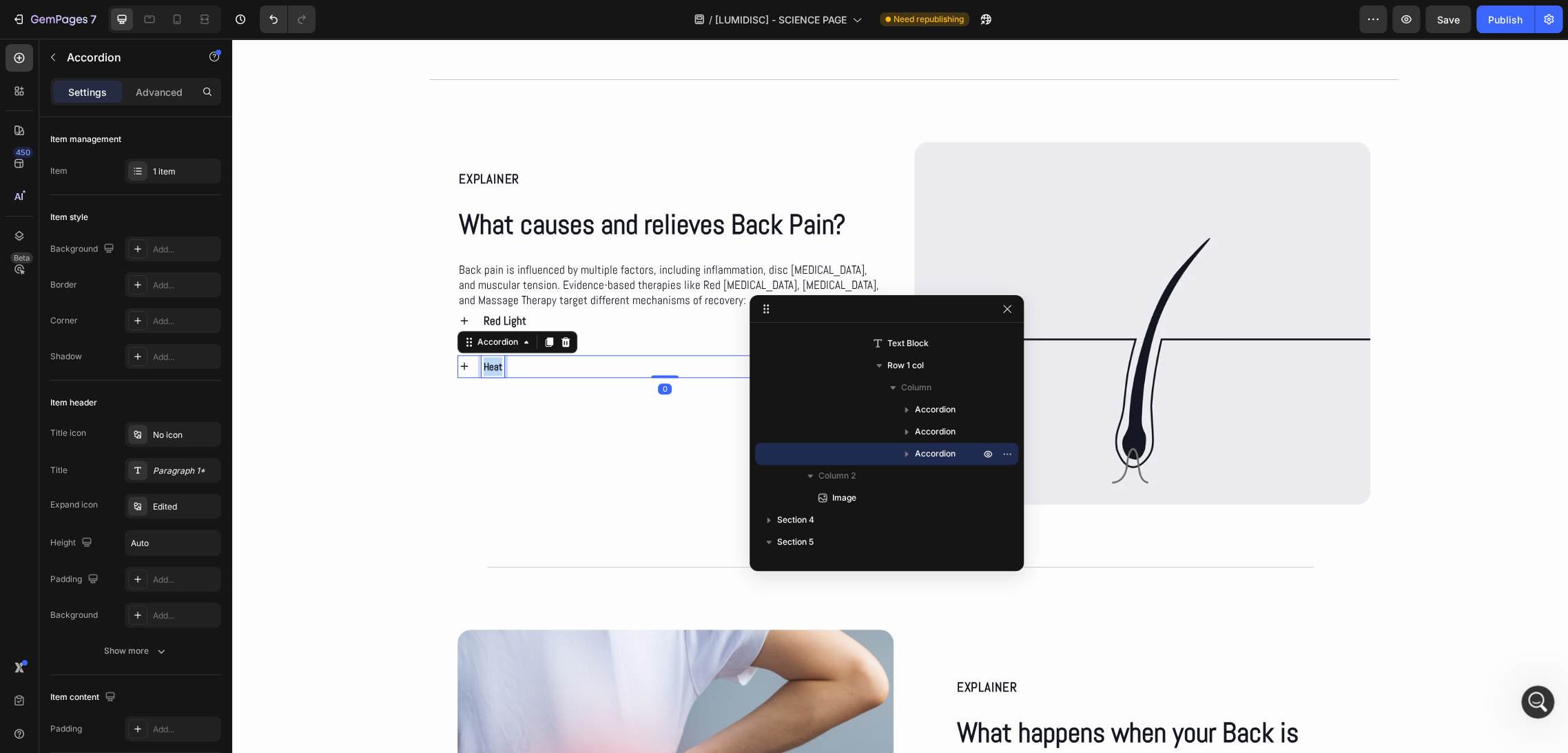
click at [494, 363] on p "Heat" at bounding box center [492, 367] width 19 height 19
click at [399, 336] on icon "Editor contextual toolbar" at bounding box center [397, 338] width 14 height 14
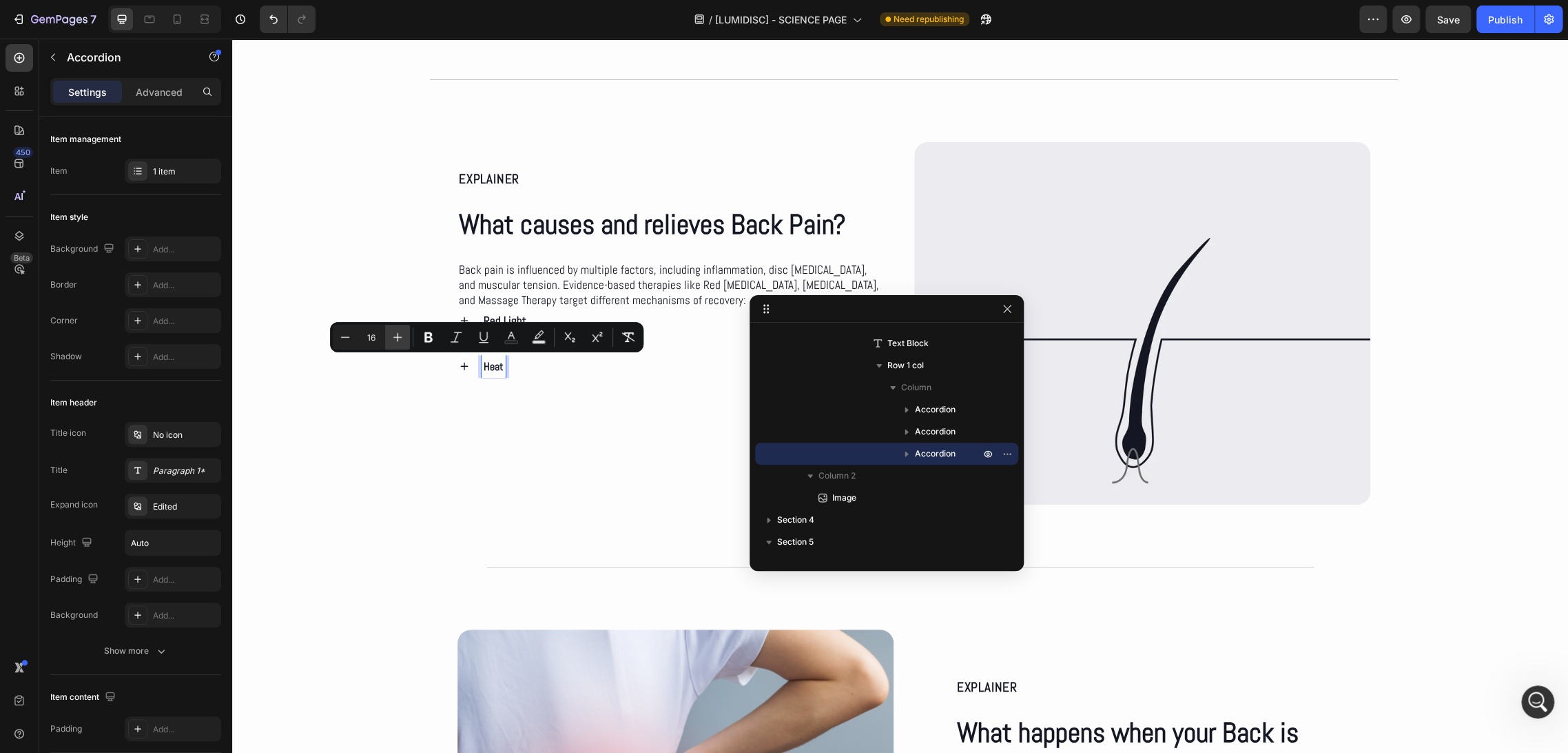
click at [399, 336] on icon "Editor contextual toolbar" at bounding box center [397, 338] width 14 height 14
type input "17"
click at [534, 379] on div "EXPLAINER Text Block What causes and relieves Back Pain? Heading Back pain is i…" at bounding box center [659, 274] width 457 height 264
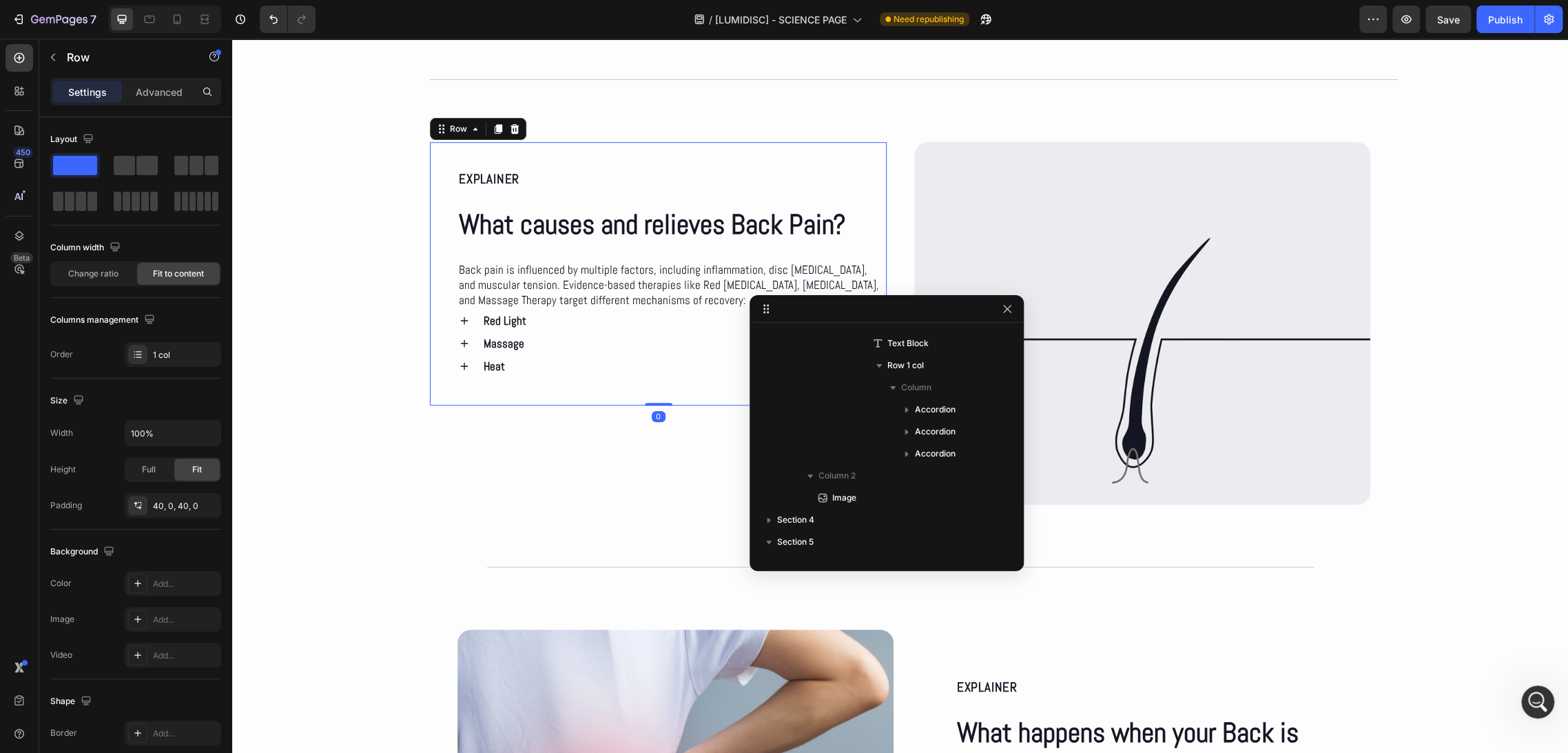
scroll to position [40, 0]
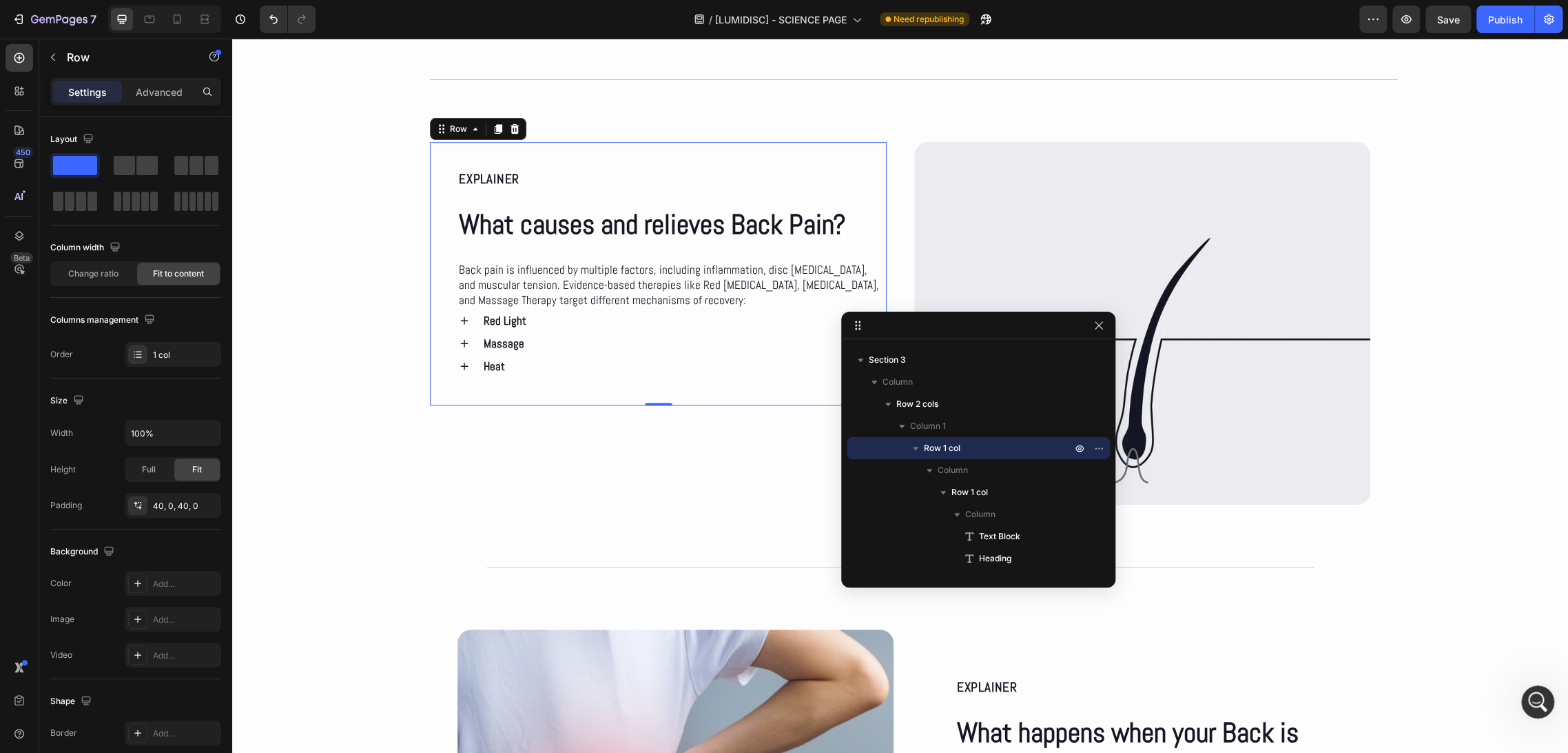
drag, startPoint x: 814, startPoint y: 308, endPoint x: 951, endPoint y: 334, distance: 139.4
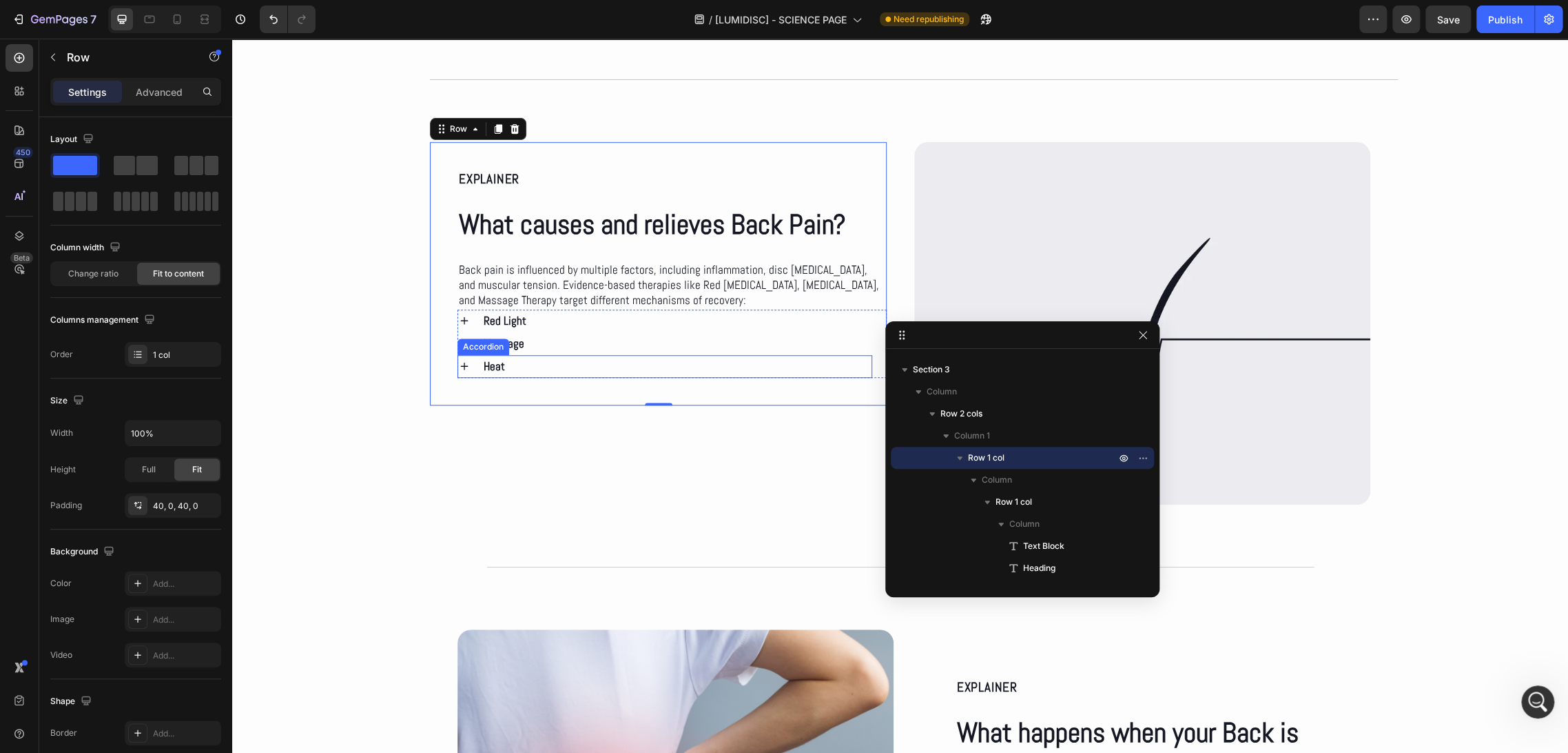
click at [559, 370] on div "Heat" at bounding box center [676, 366] width 390 height 23
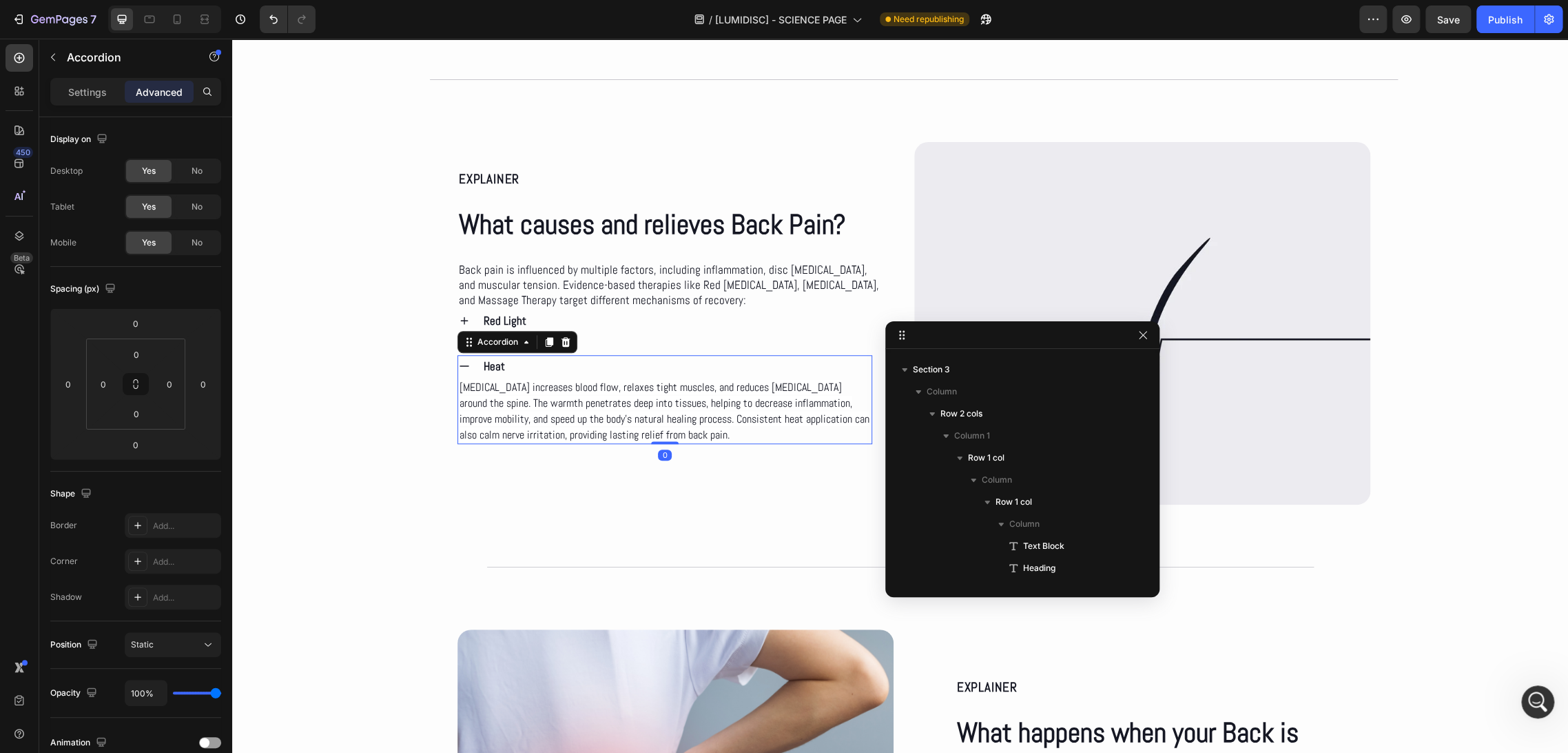
scroll to position [283, 0]
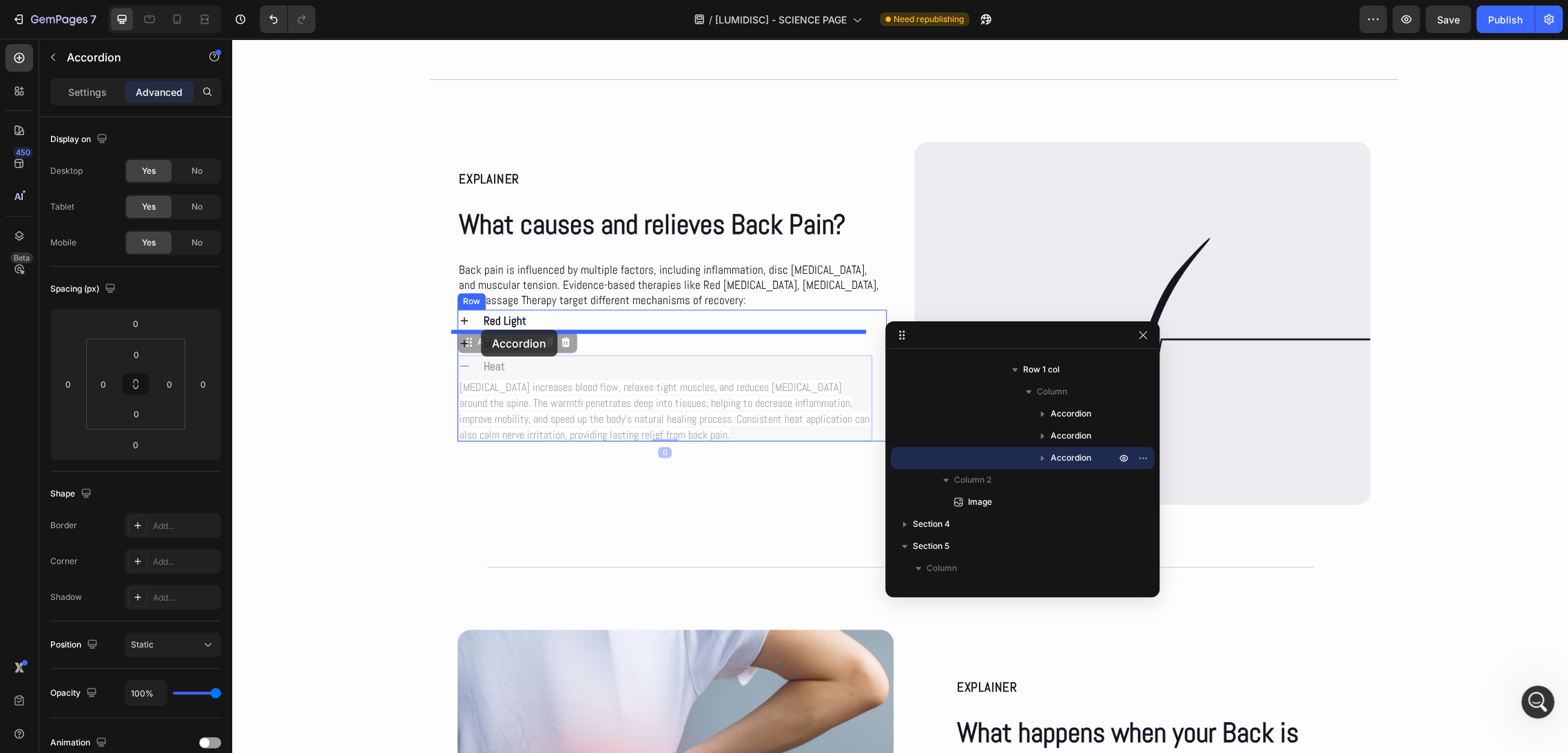
drag, startPoint x: 476, startPoint y: 344, endPoint x: 481, endPoint y: 330, distance: 14.9
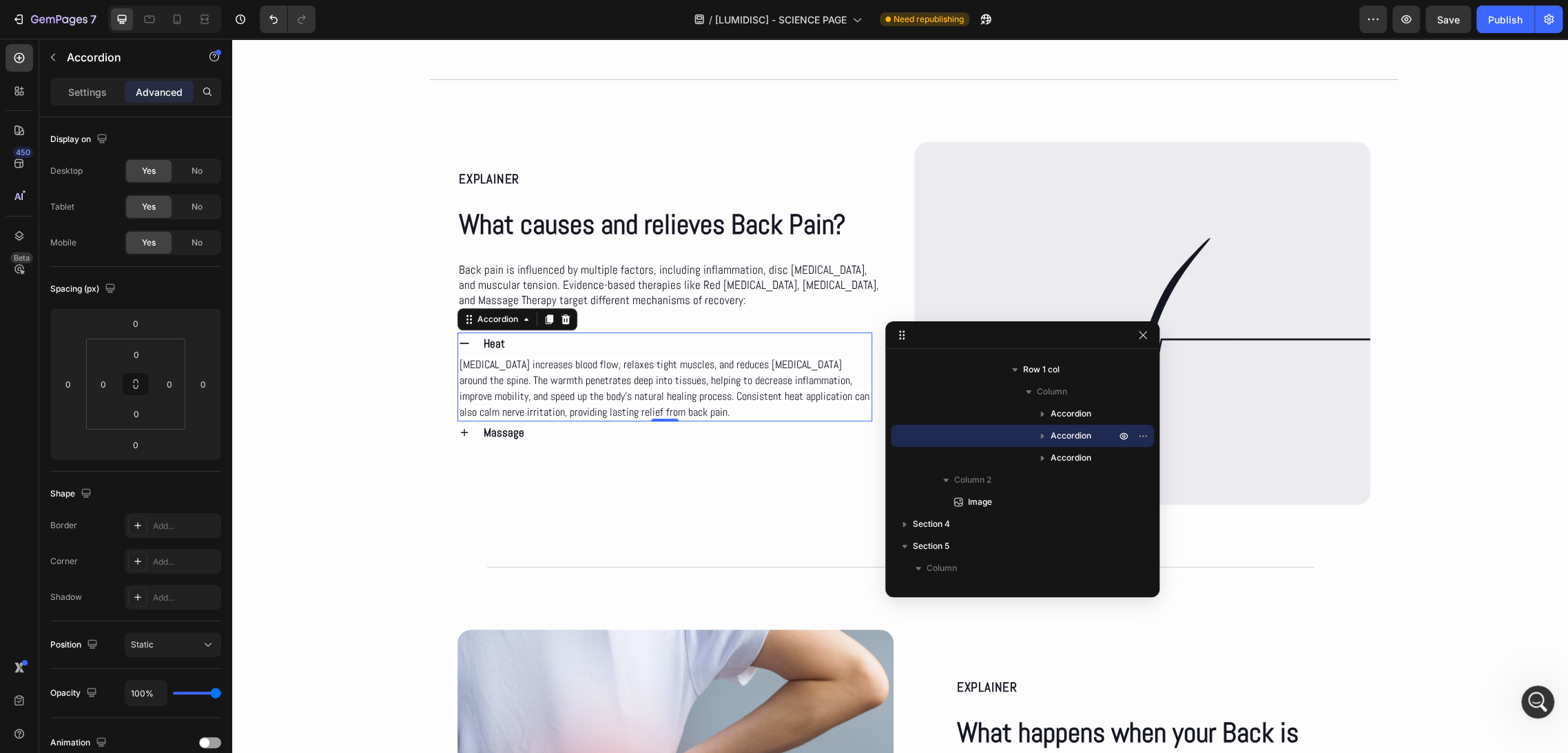
click at [461, 344] on icon at bounding box center [464, 343] width 12 height 12
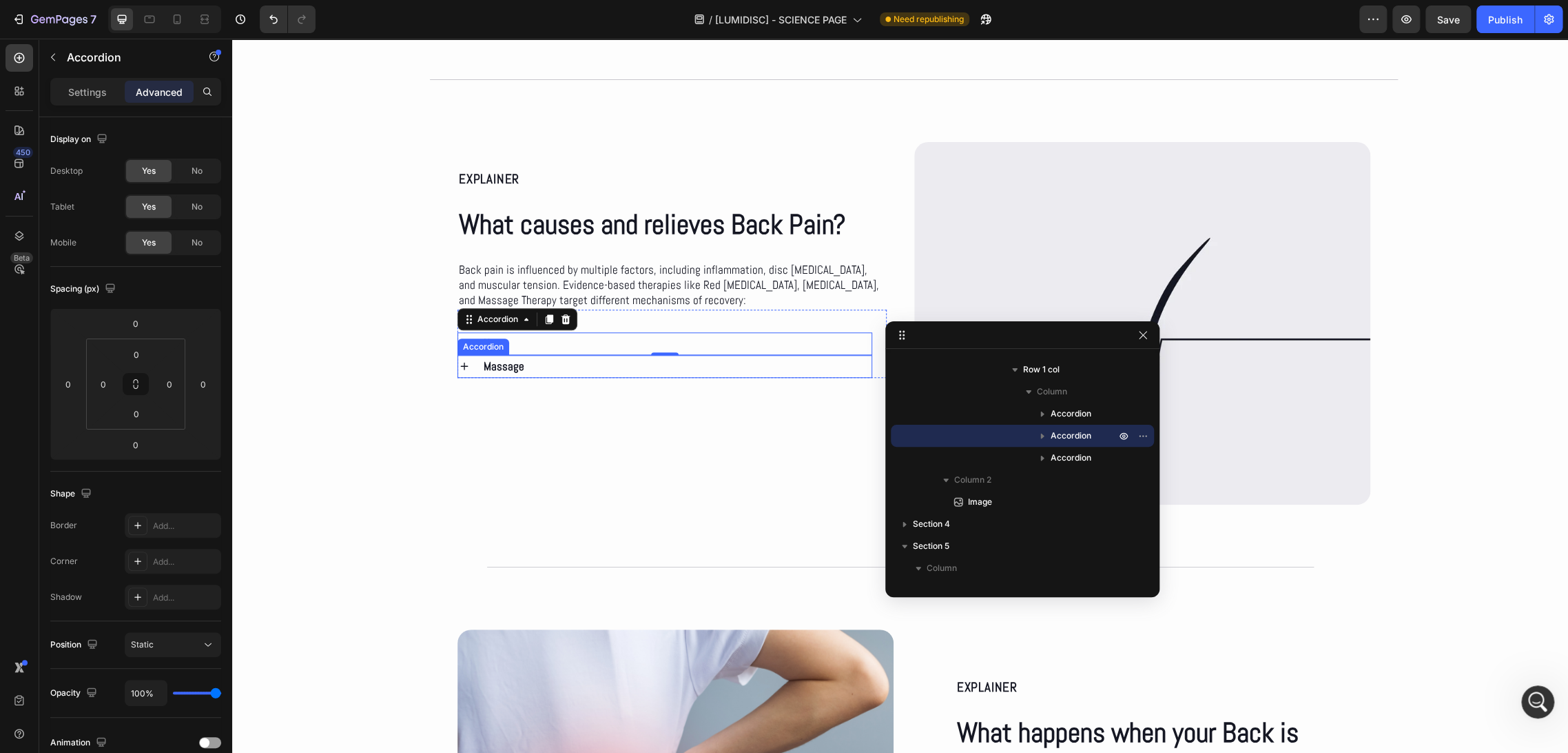
click at [540, 361] on div "Massage" at bounding box center [676, 366] width 390 height 23
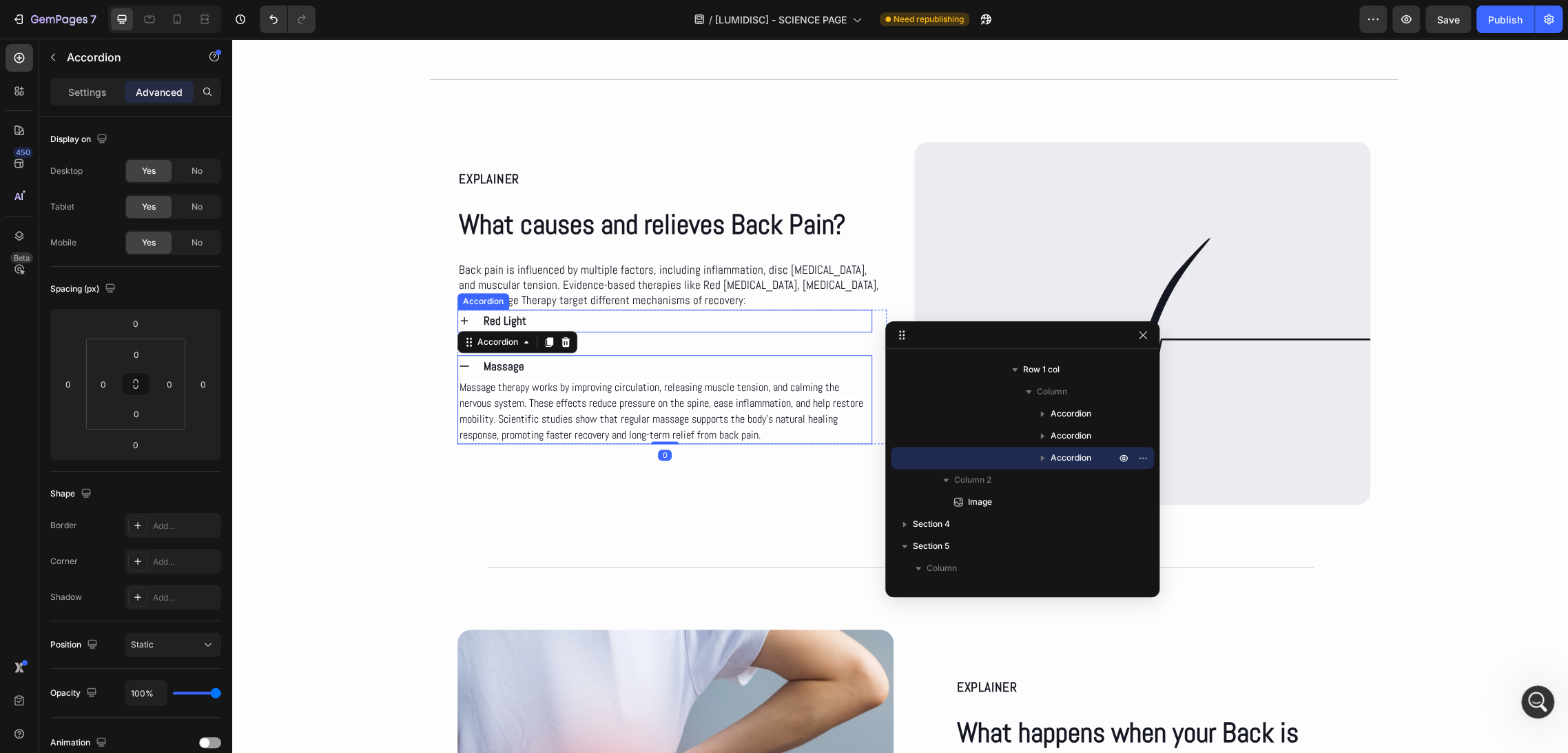
click at [537, 318] on div "Red Light" at bounding box center [676, 321] width 390 height 23
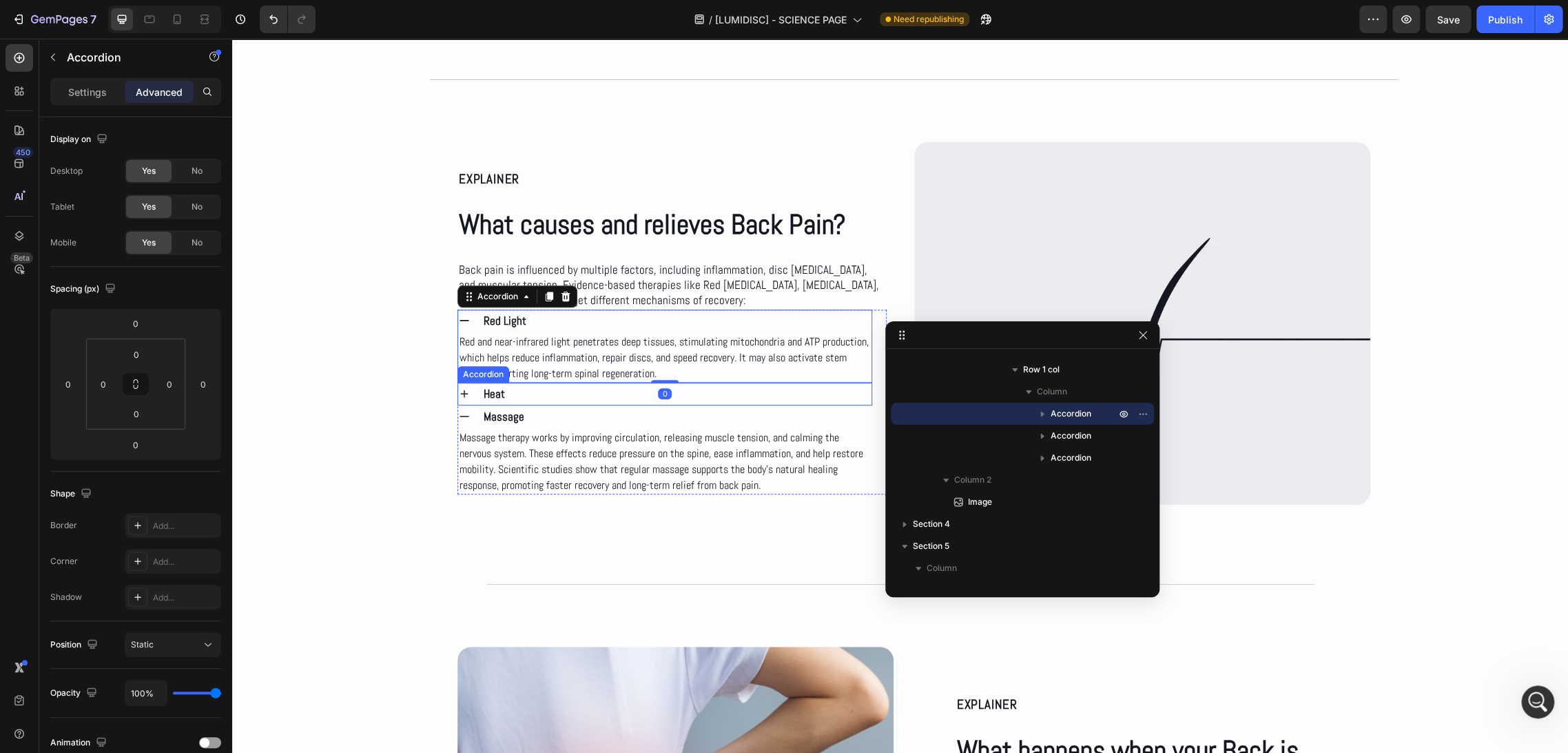
click at [495, 390] on span "Heat" at bounding box center [493, 392] width 21 height 15
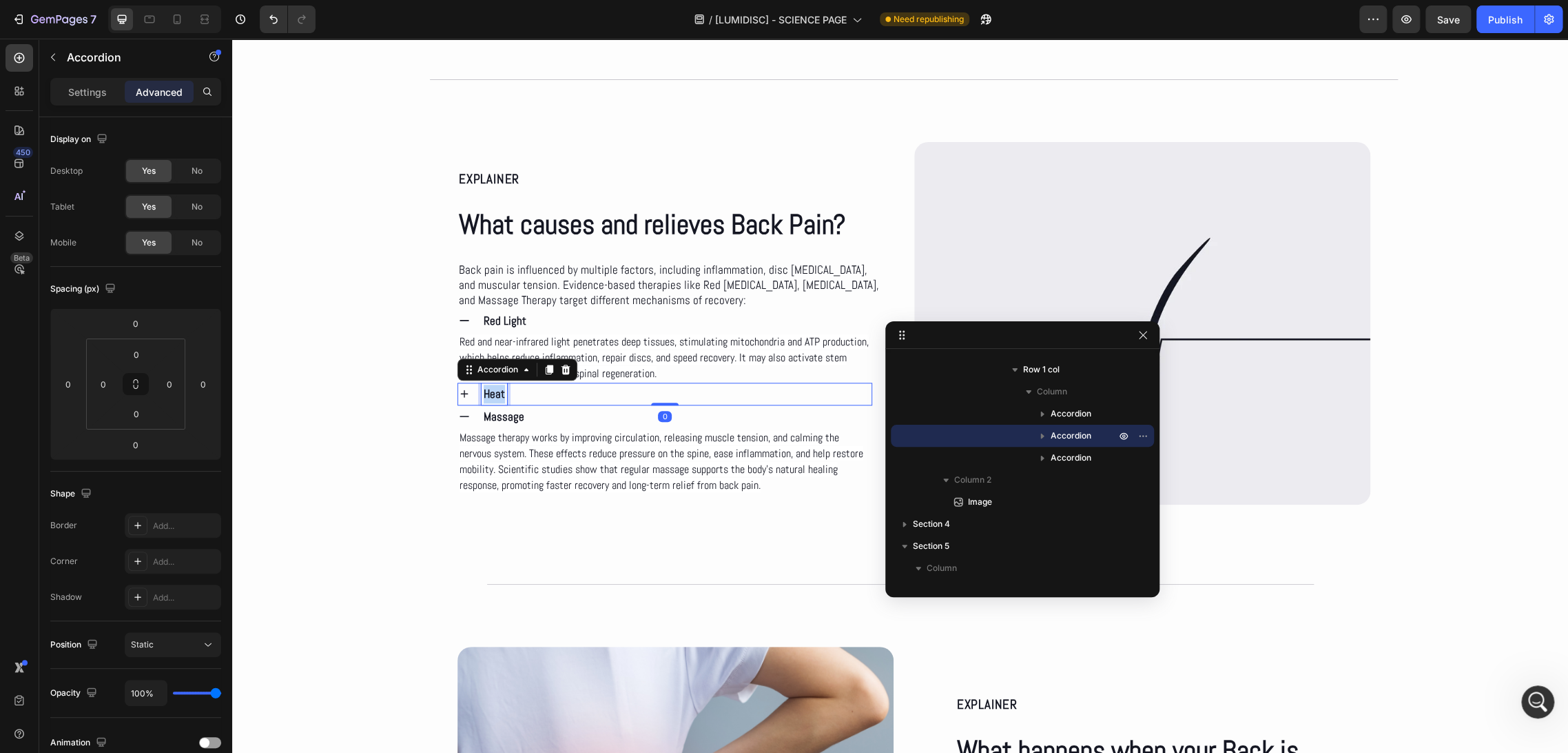
click at [495, 390] on span "Heat" at bounding box center [493, 392] width 21 height 15
click at [497, 317] on span "Red Light" at bounding box center [504, 320] width 43 height 15
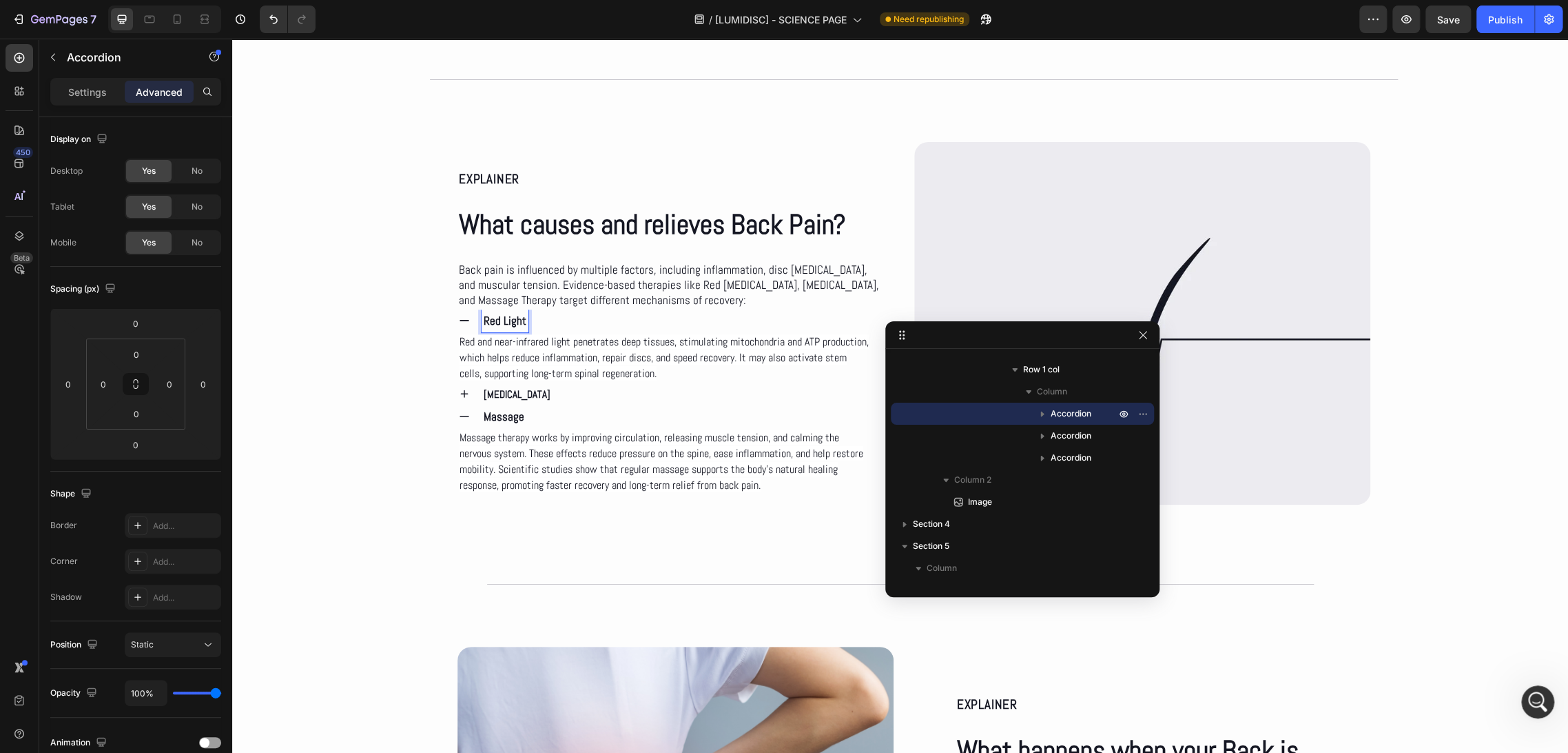
click at [520, 320] on div "Red Light" at bounding box center [504, 321] width 47 height 23
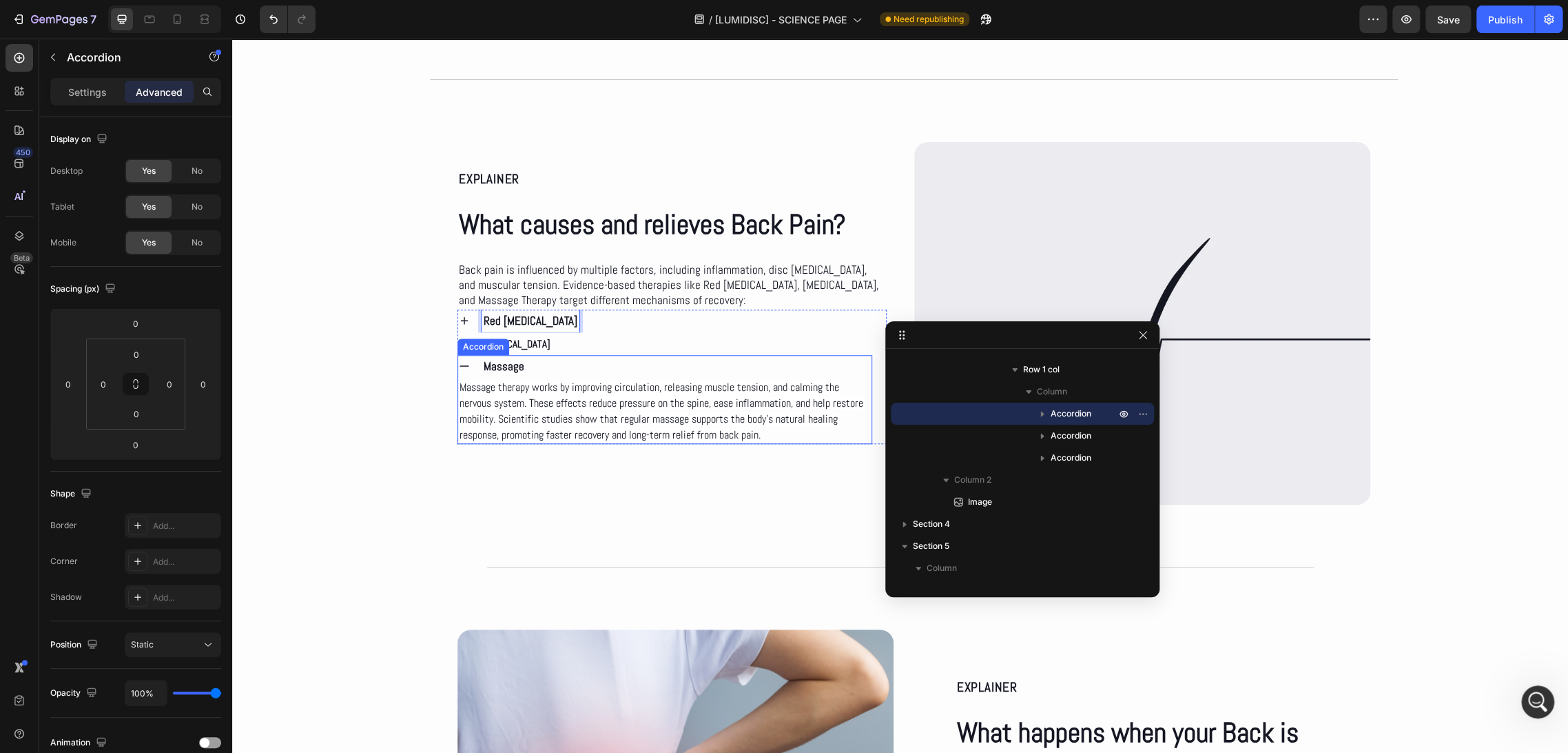
click at [514, 366] on span "Massage" at bounding box center [503, 366] width 41 height 15
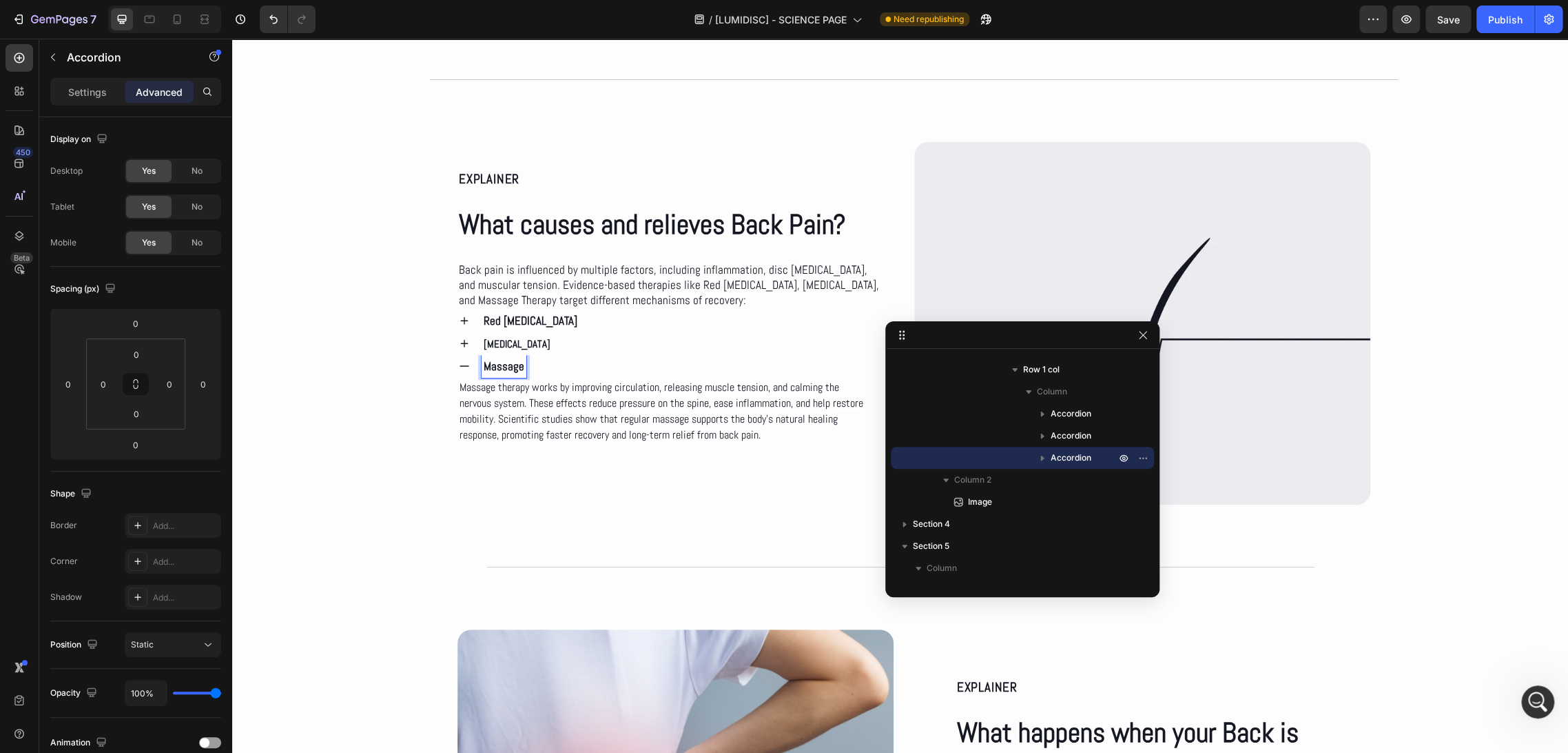
click at [517, 366] on div "Massage" at bounding box center [503, 366] width 45 height 23
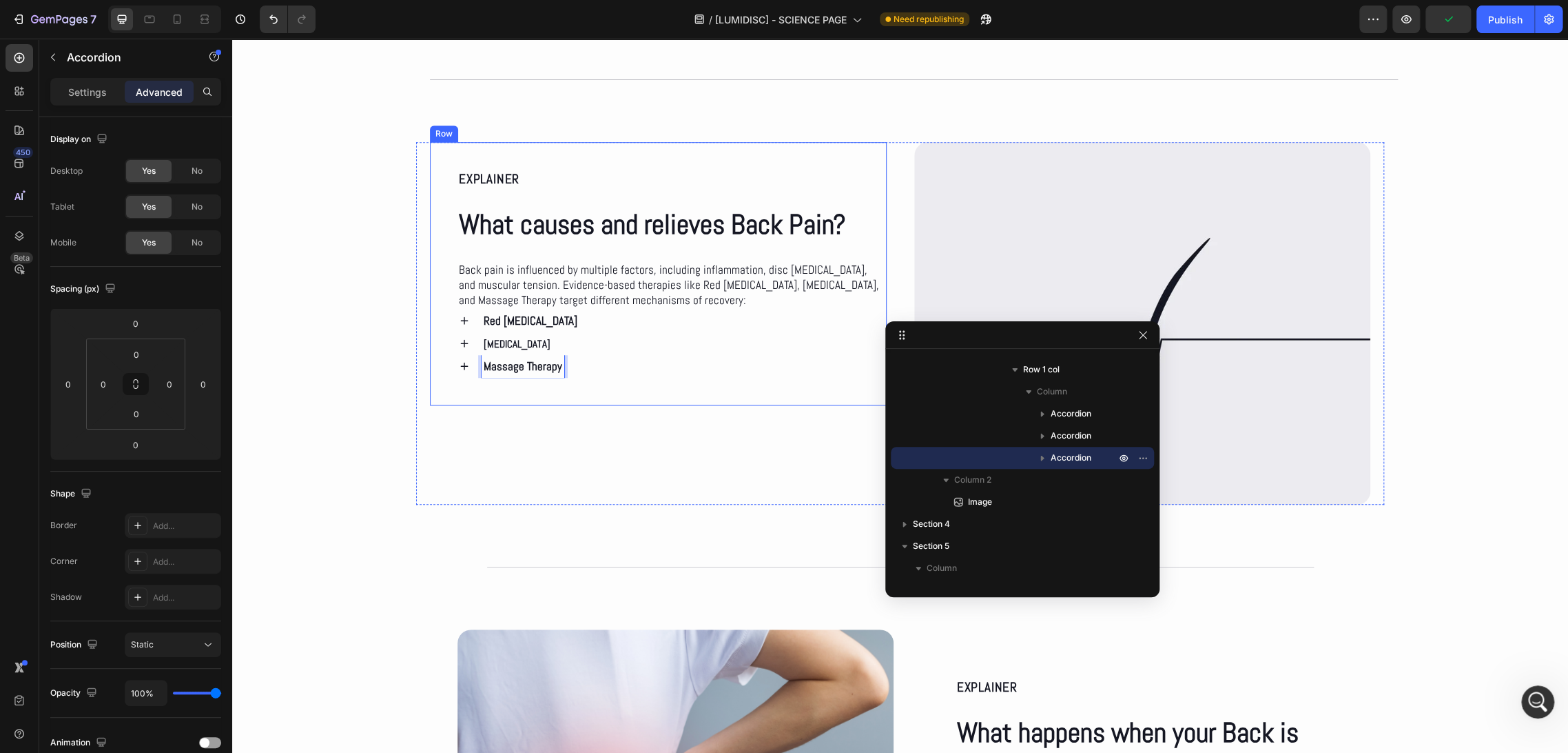
click at [624, 391] on div "EXPLAINER Text Block What causes and relieves Back Pain? Heading Back pain is i…" at bounding box center [659, 274] width 457 height 264
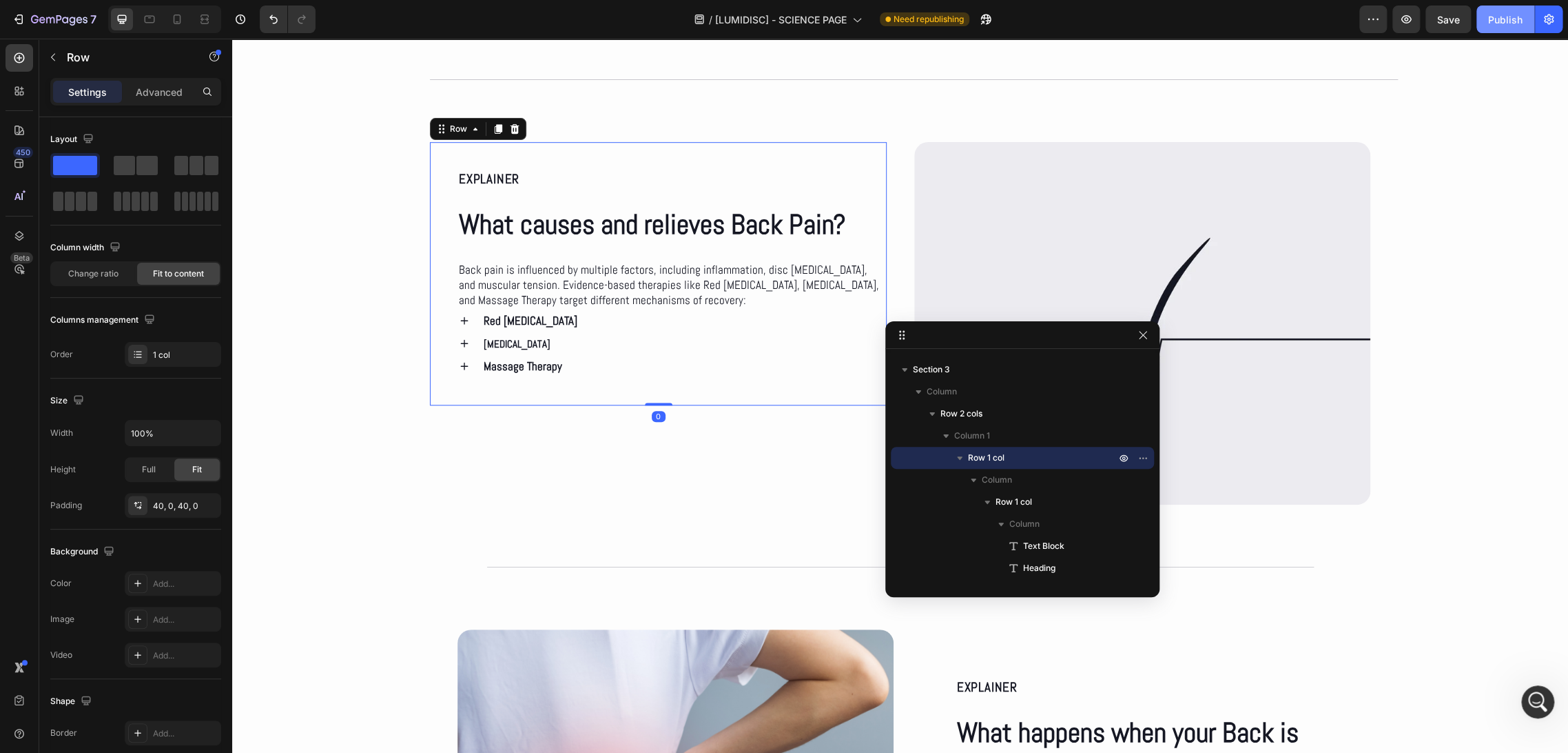
click at [1499, 25] on div "Publish" at bounding box center [1505, 19] width 35 height 14
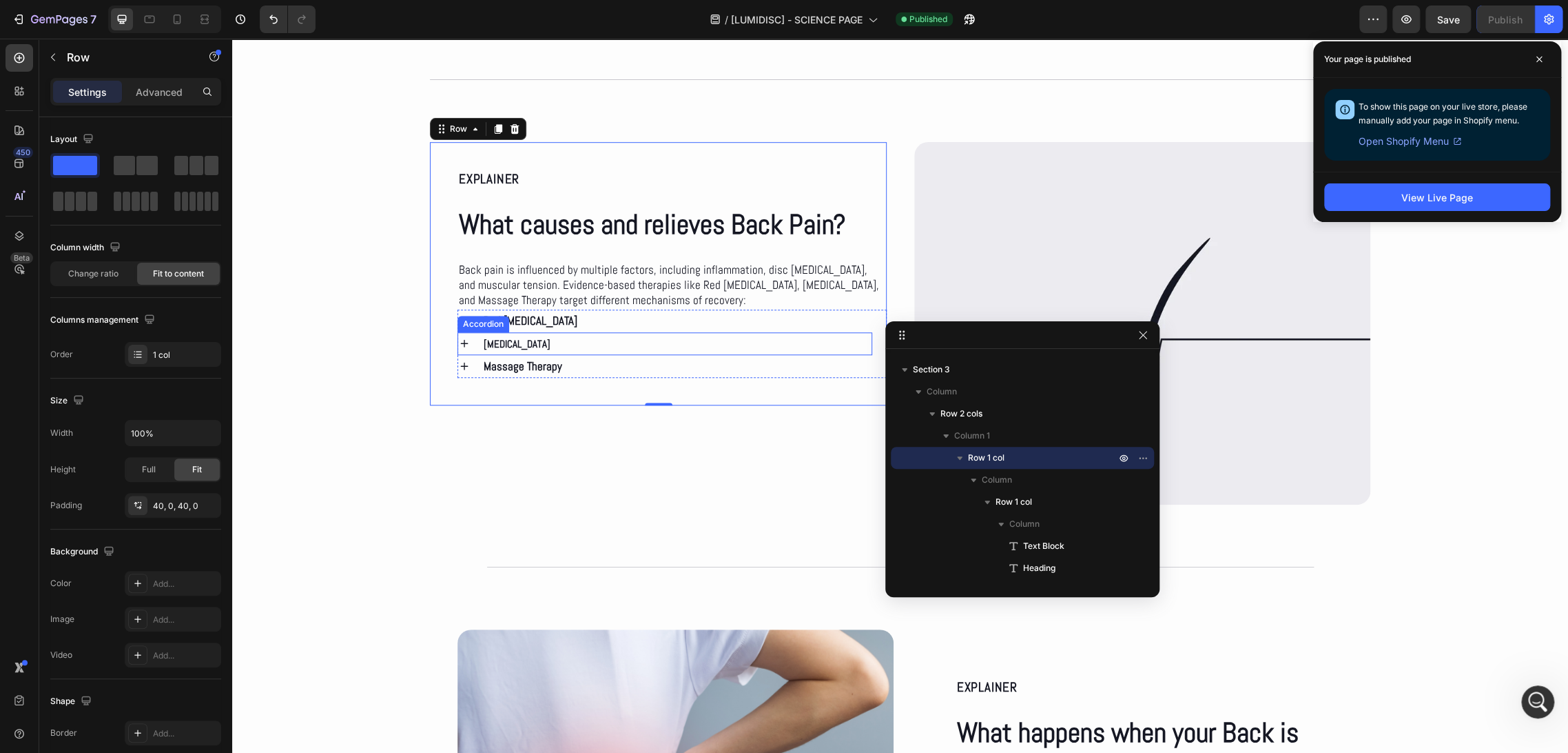
click at [530, 346] on p "[MEDICAL_DATA]" at bounding box center [516, 344] width 67 height 19
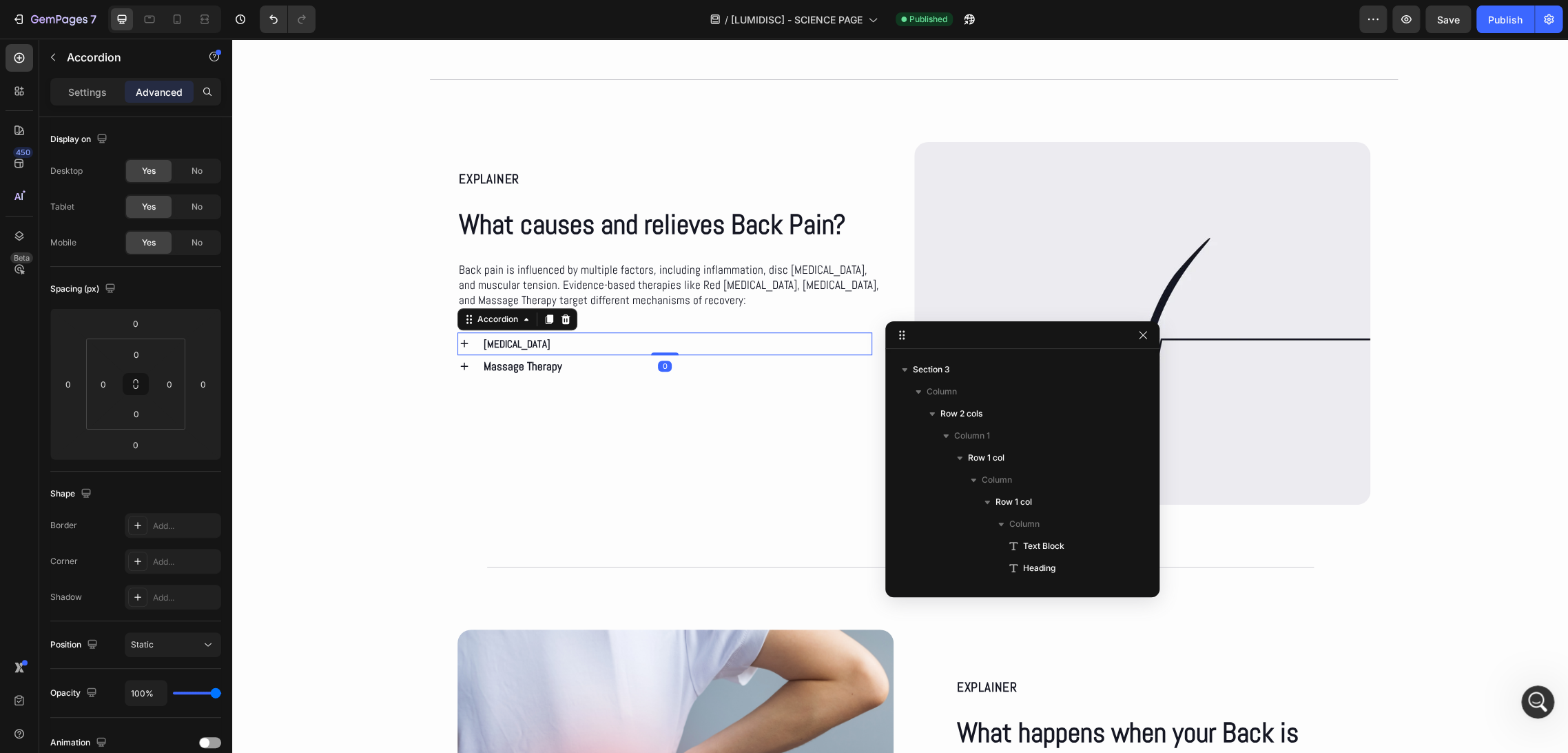
scroll to position [261, 0]
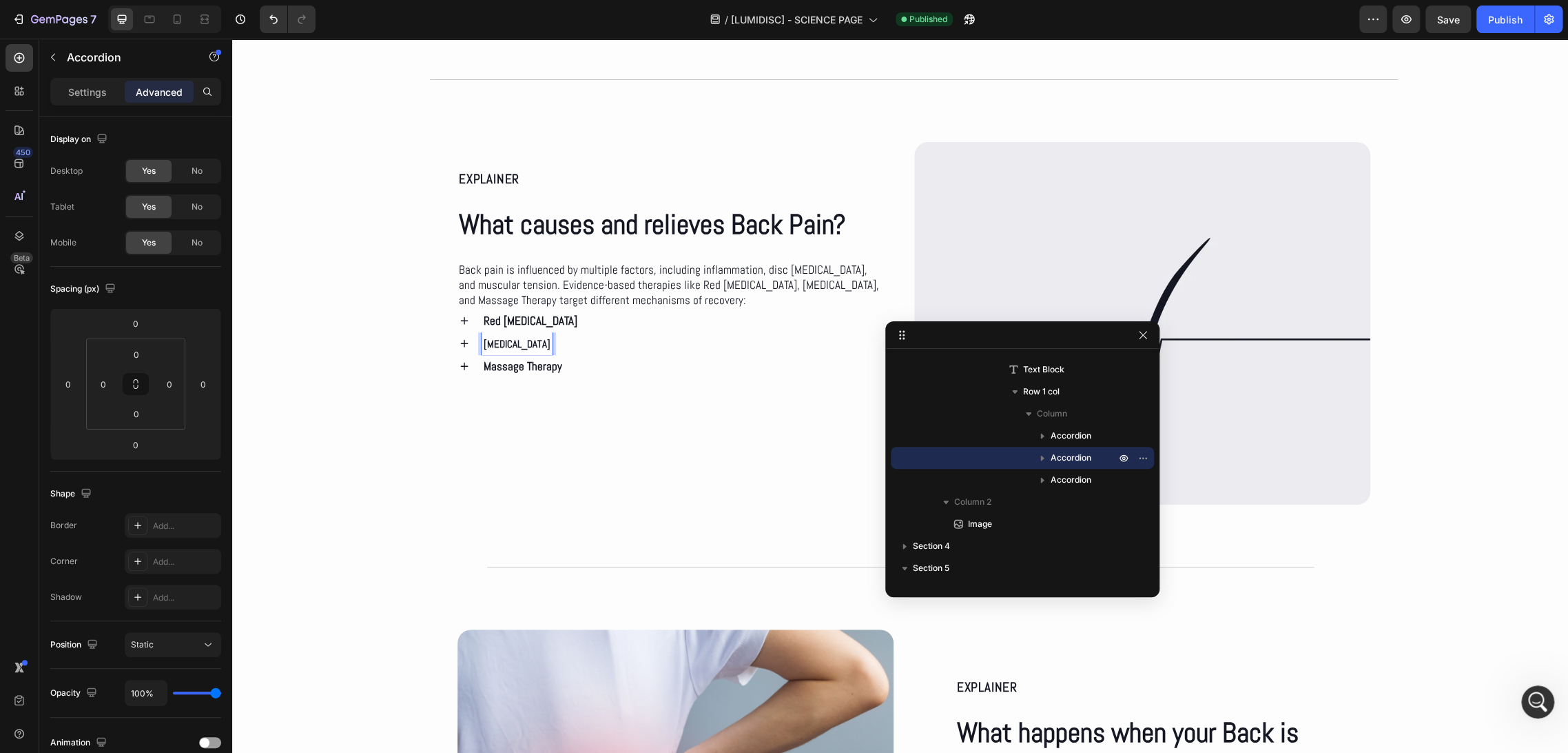
click at [497, 344] on p "[MEDICAL_DATA]" at bounding box center [516, 344] width 67 height 19
click at [420, 315] on icon "Editor contextual toolbar" at bounding box center [416, 315] width 9 height 9
type input "17"
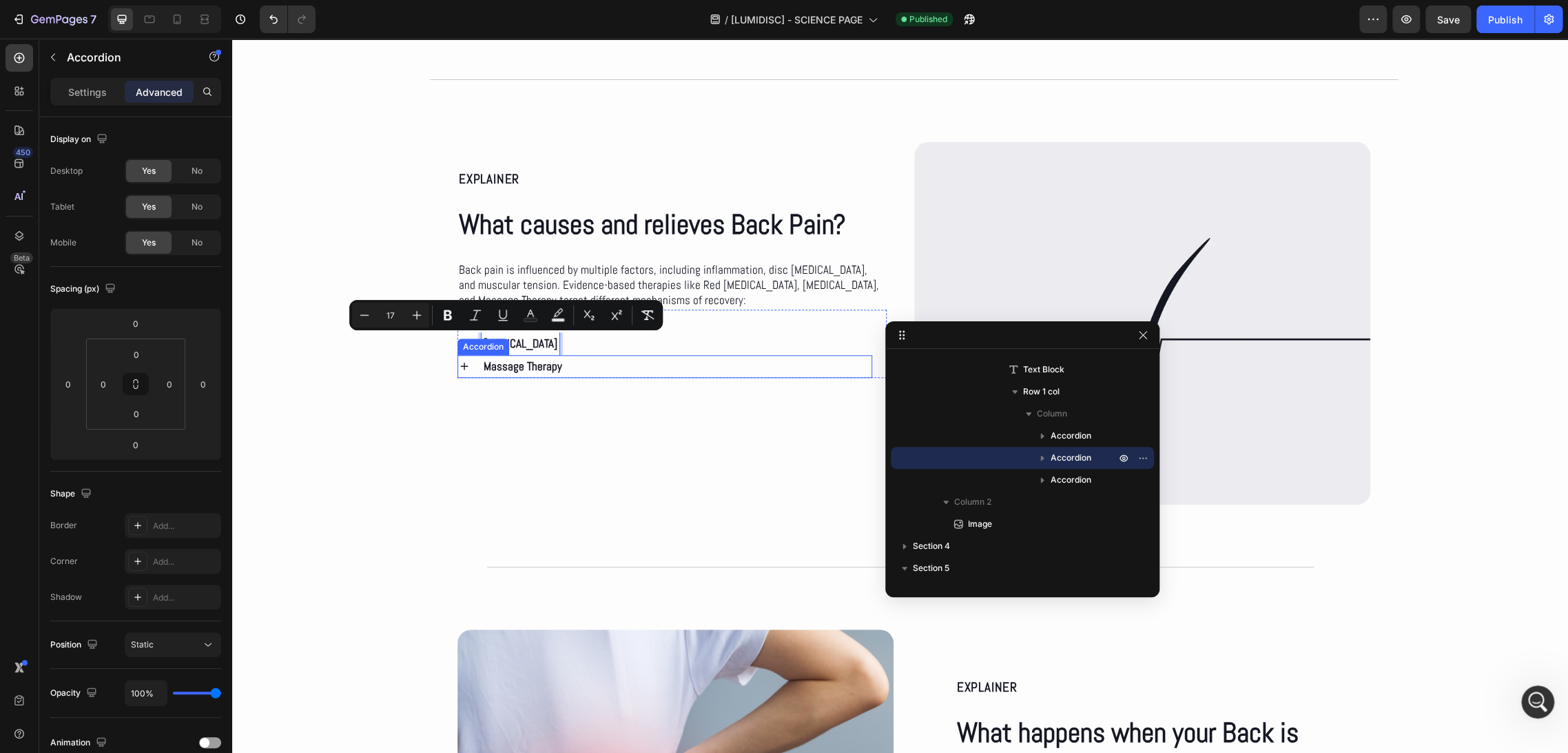
click at [586, 379] on div "EXPLAINER Text Block What causes and relieves Back Pain? Heading Back pain is i…" at bounding box center [659, 274] width 457 height 264
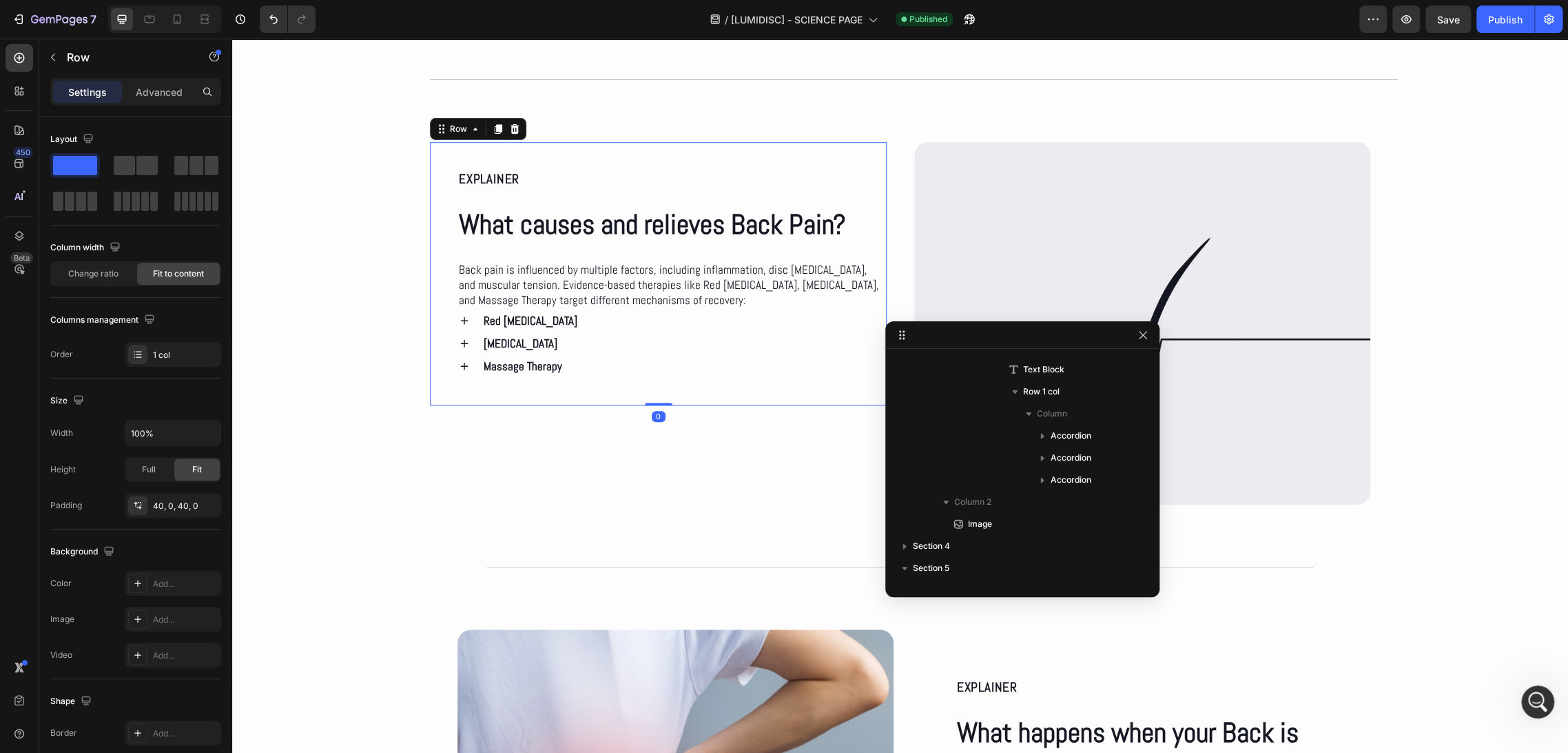
scroll to position [40, 0]
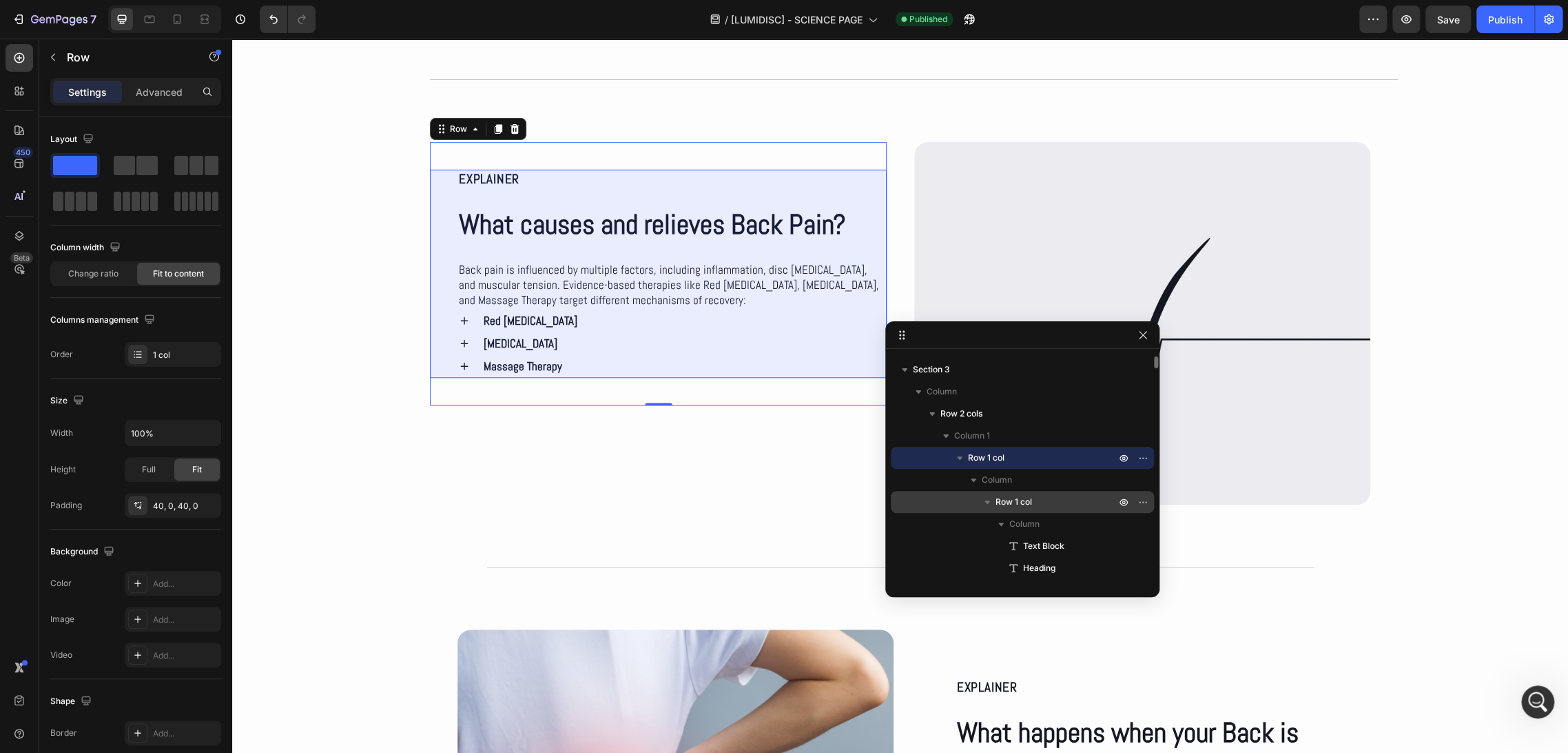
click at [1026, 506] on span "Row 1 col" at bounding box center [1013, 502] width 37 height 14
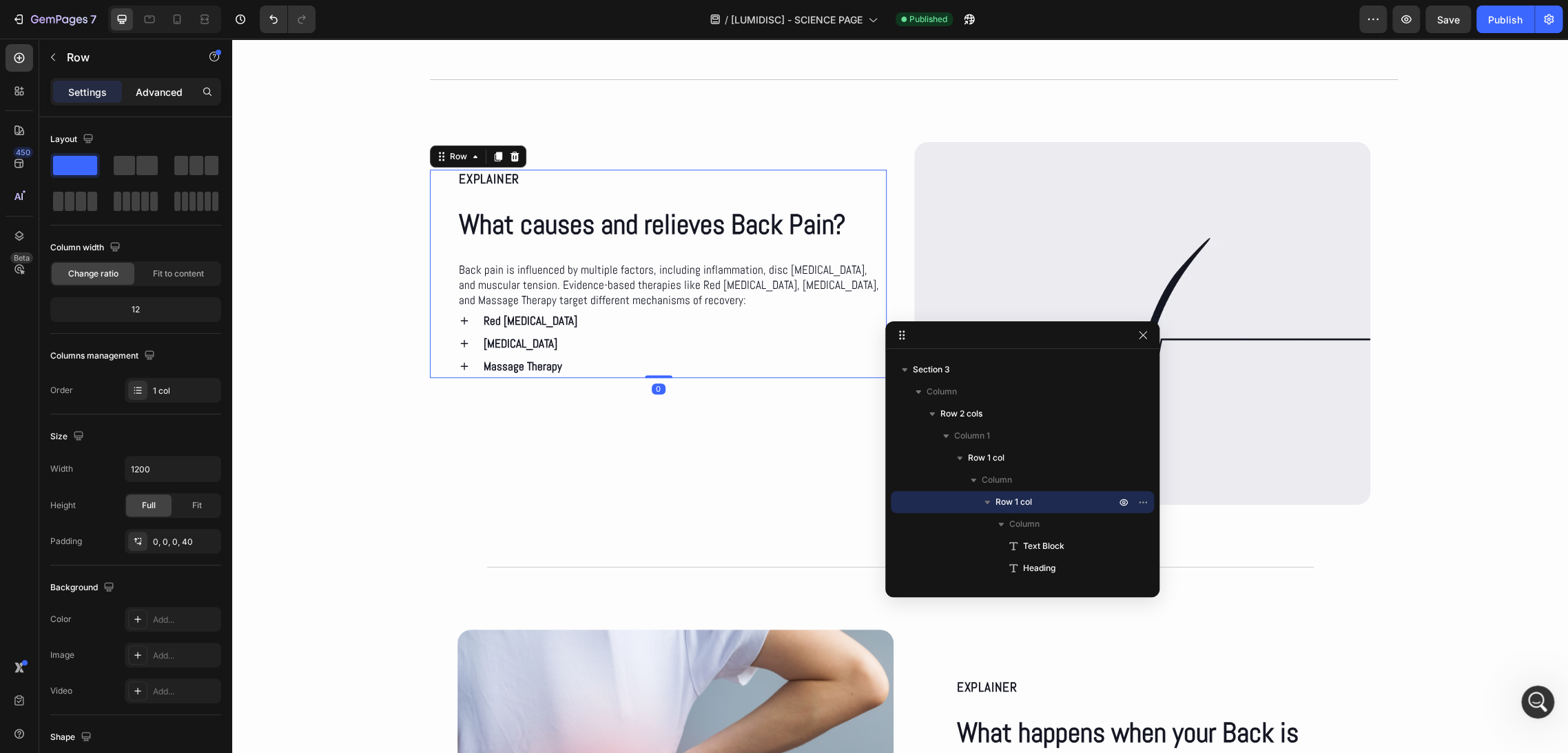
click at [158, 81] on div "Advanced" at bounding box center [159, 92] width 69 height 22
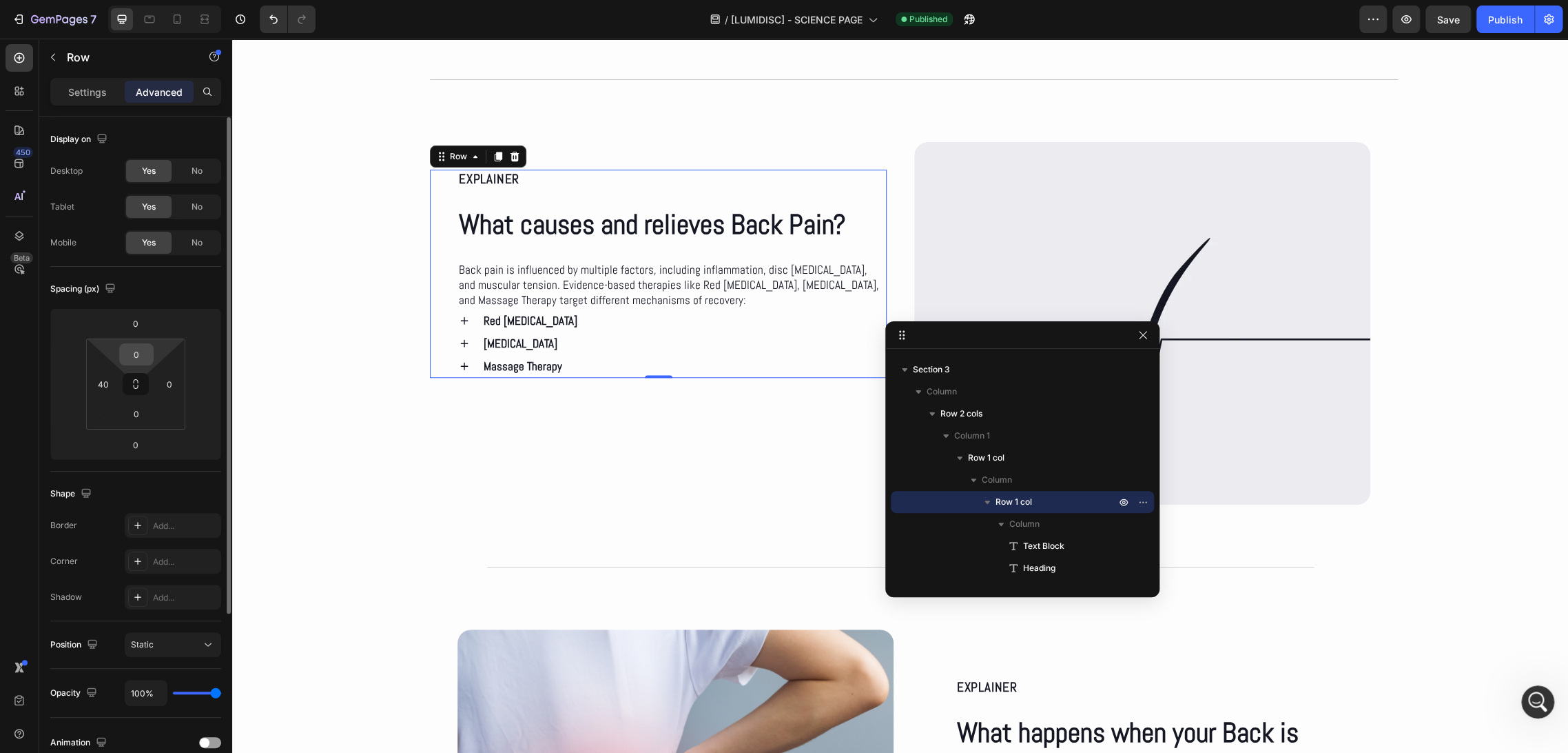
click at [137, 349] on input "0" at bounding box center [137, 354] width 28 height 21
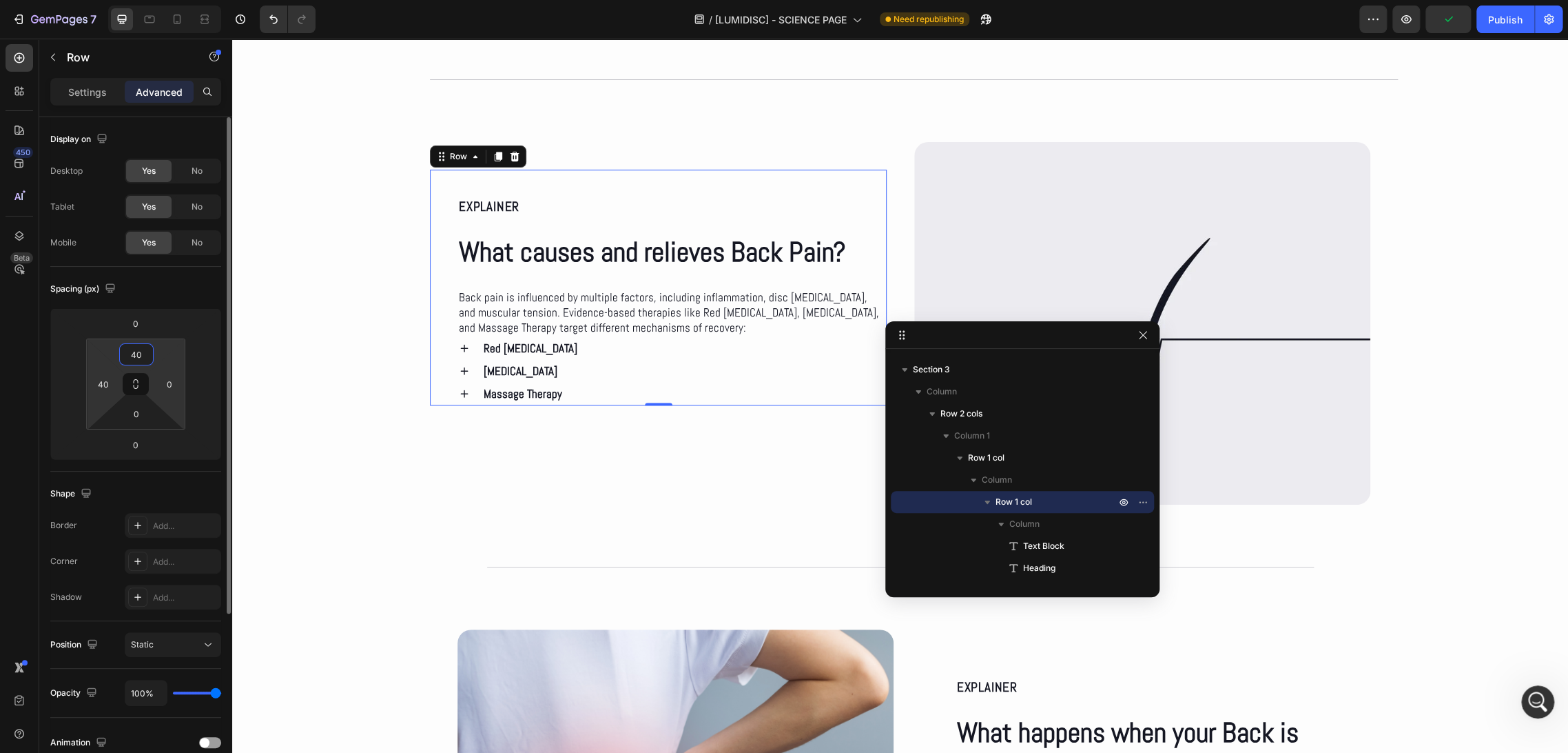
type input "0"
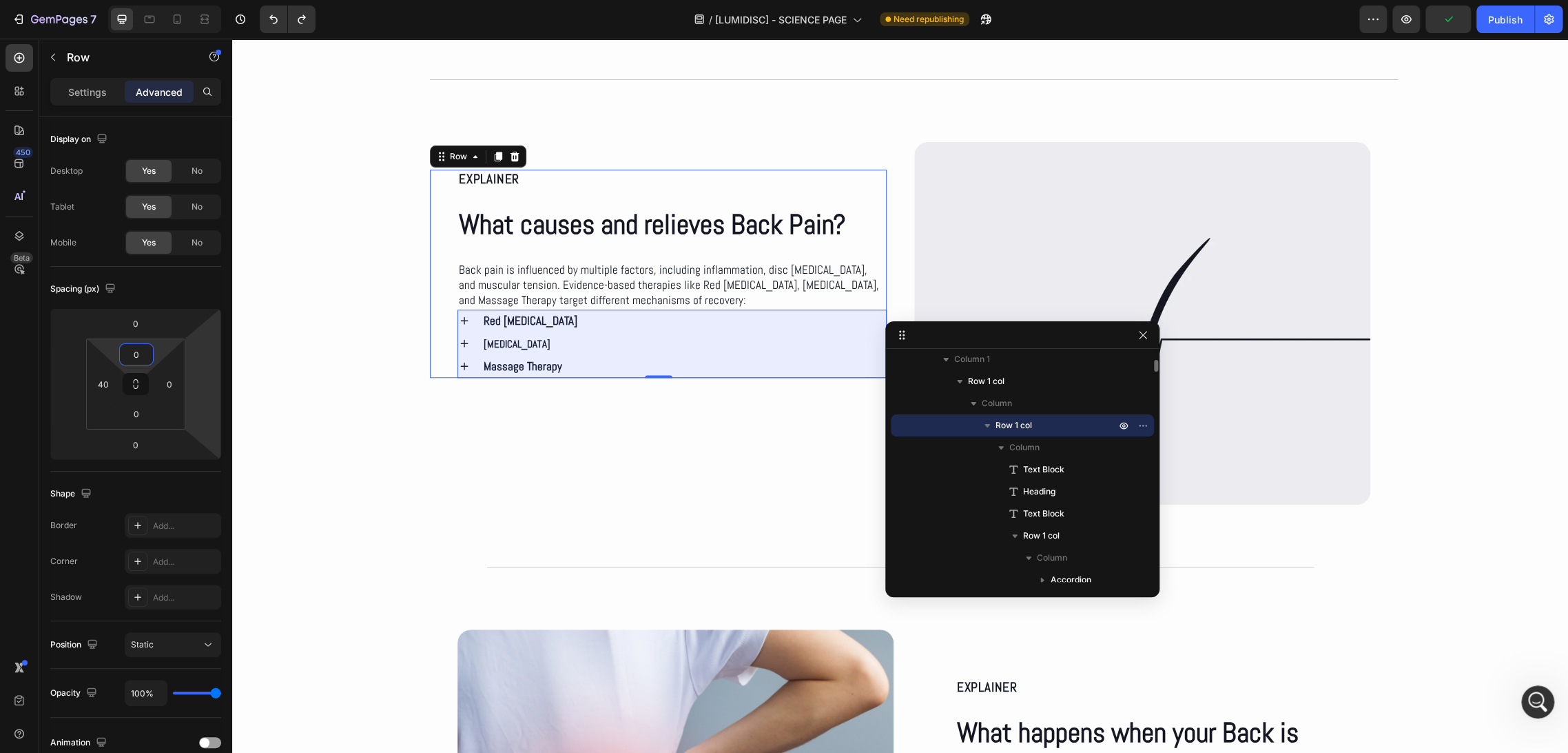
scroll to position [193, 0]
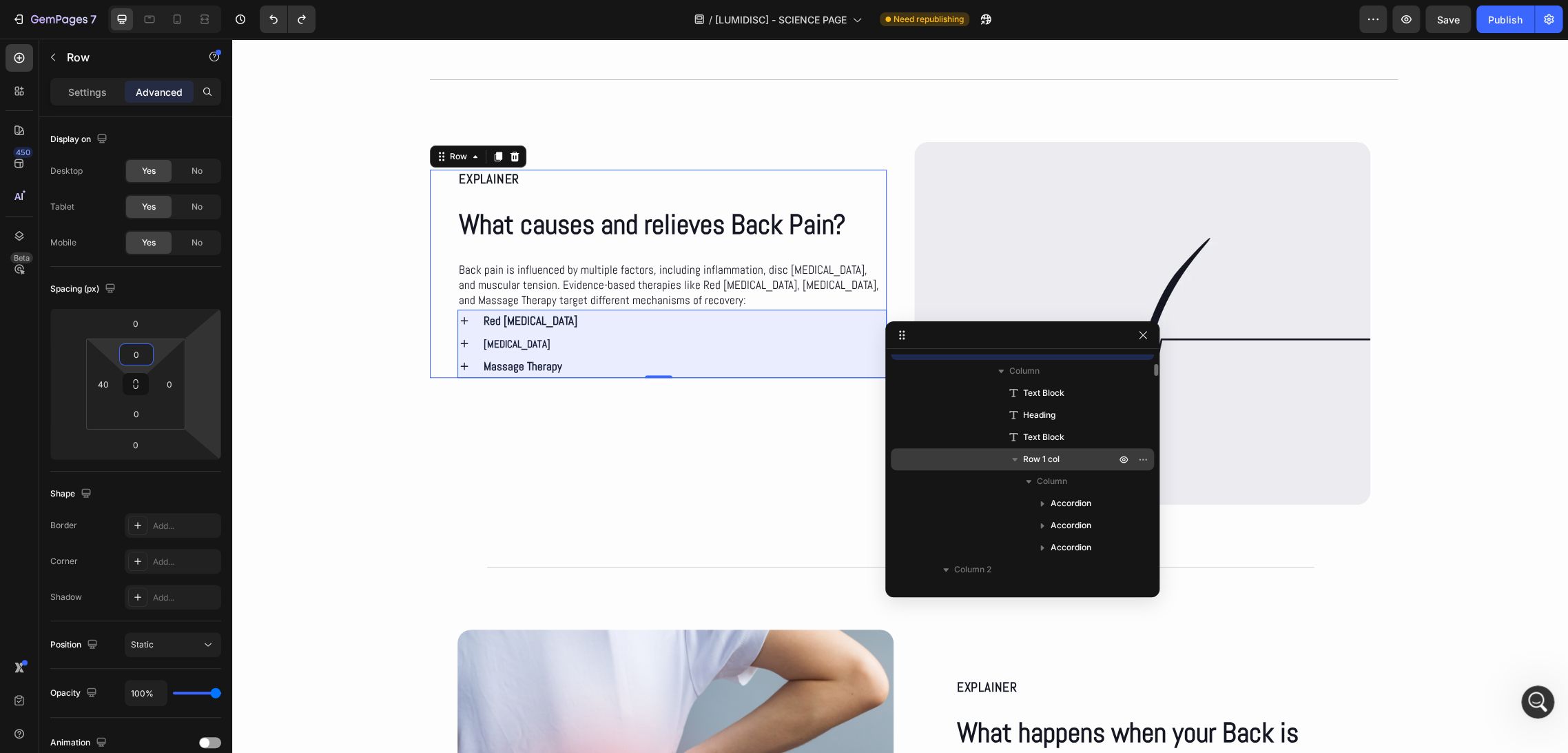
click at [1041, 456] on span "Row 1 col" at bounding box center [1041, 459] width 37 height 14
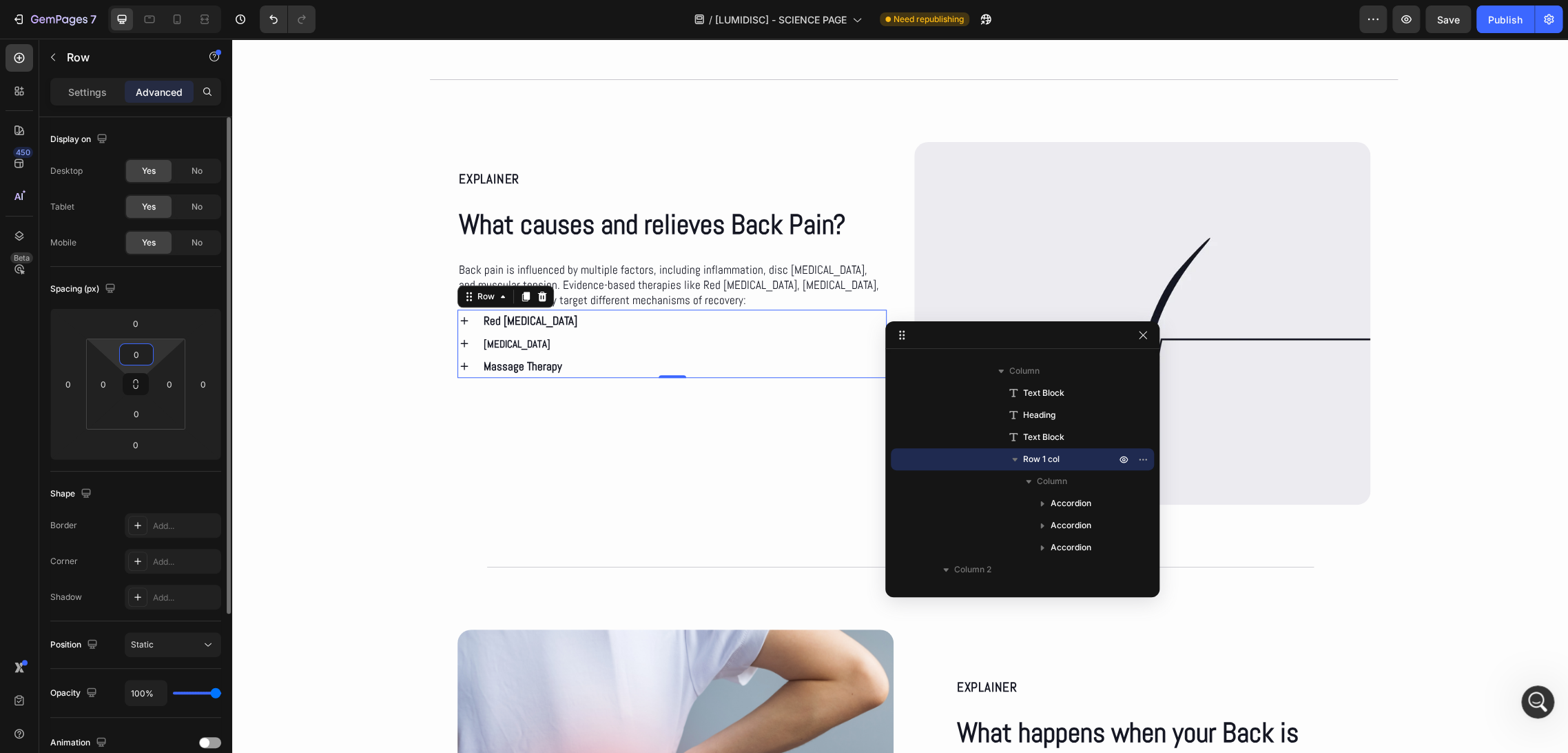
click at [141, 355] on input "0" at bounding box center [137, 354] width 28 height 21
type input "20"
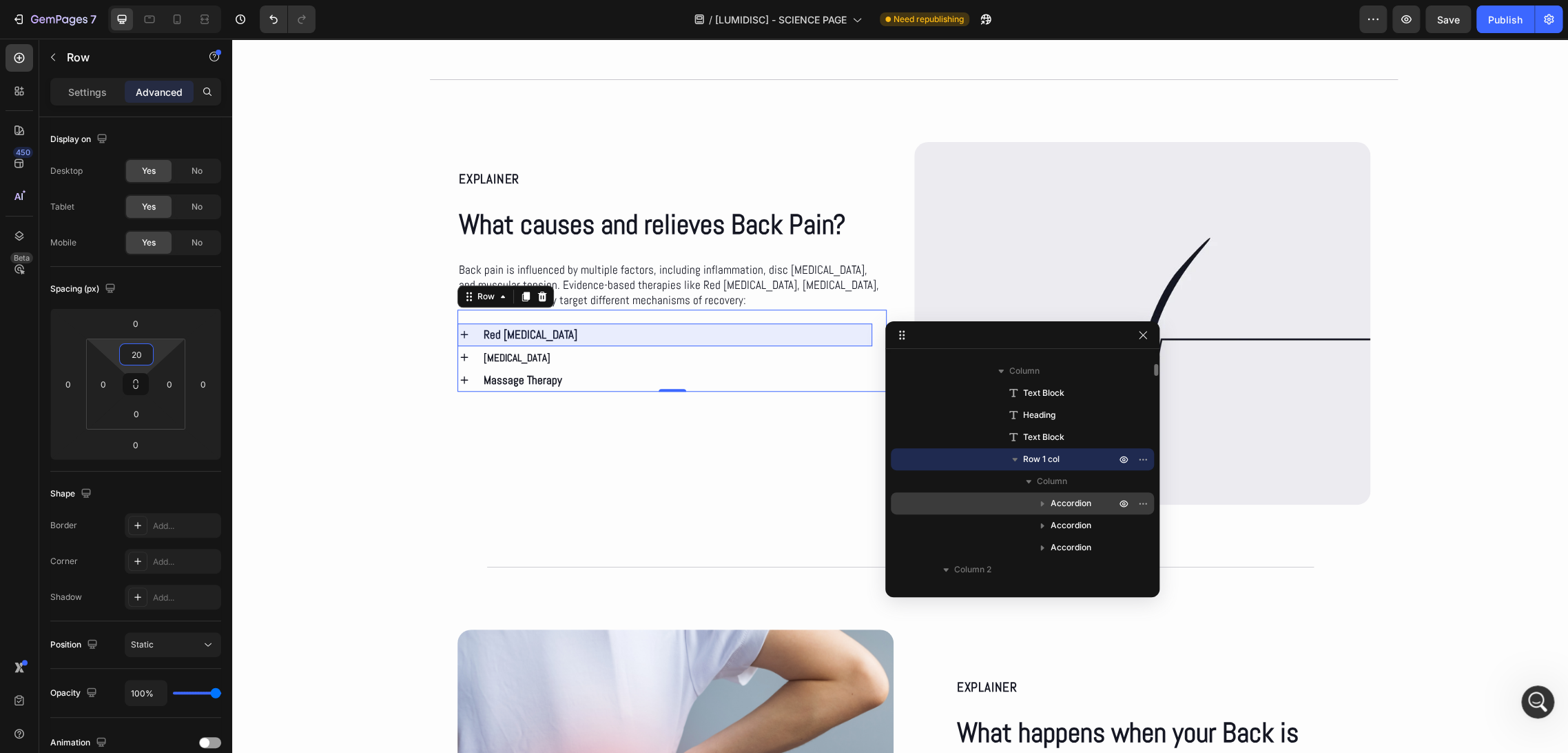
click at [1061, 497] on span "Accordion" at bounding box center [1070, 503] width 41 height 14
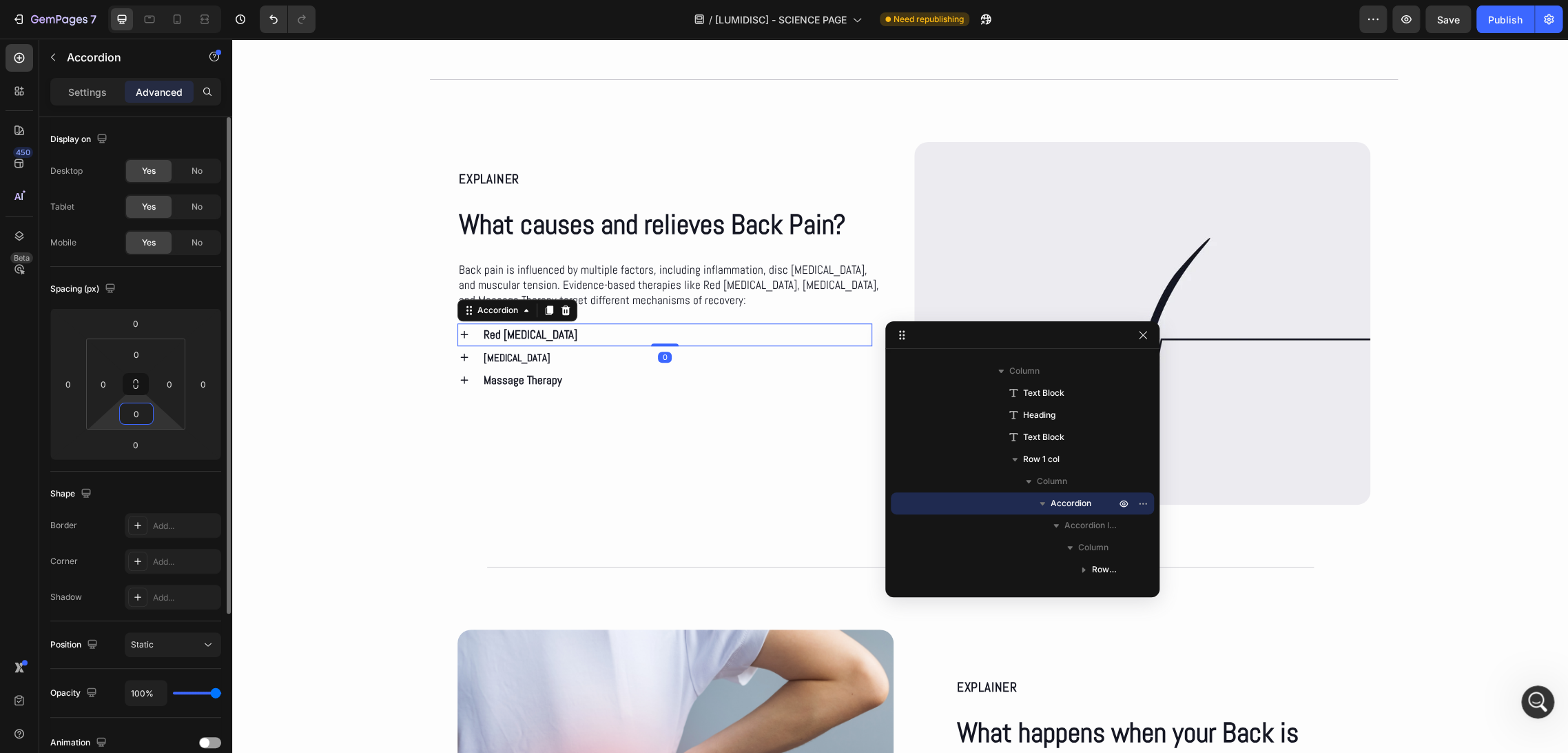
click at [141, 413] on input "0" at bounding box center [137, 413] width 28 height 21
type input "10"
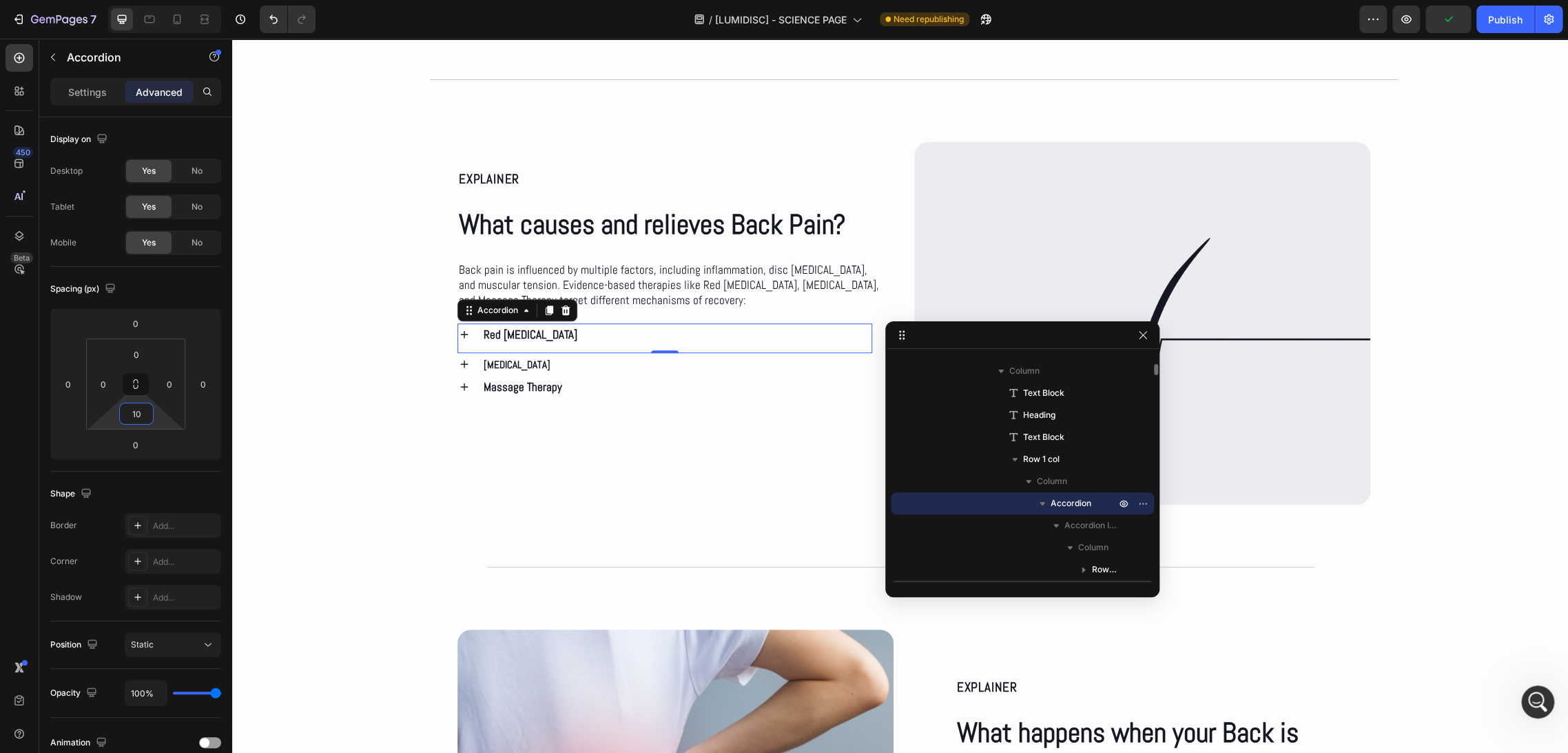
scroll to position [271, 0]
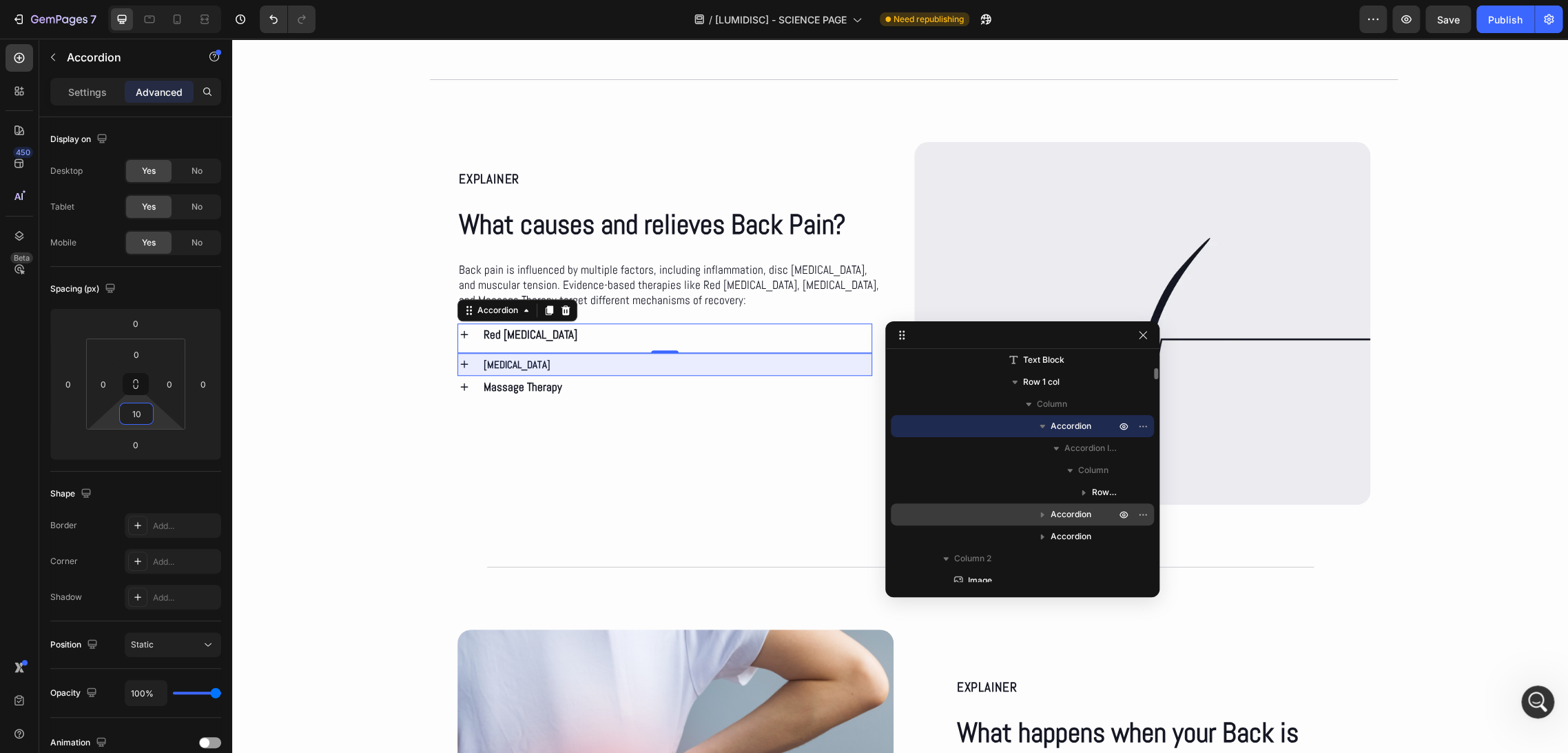
click at [1071, 508] on span "Accordion" at bounding box center [1070, 514] width 41 height 14
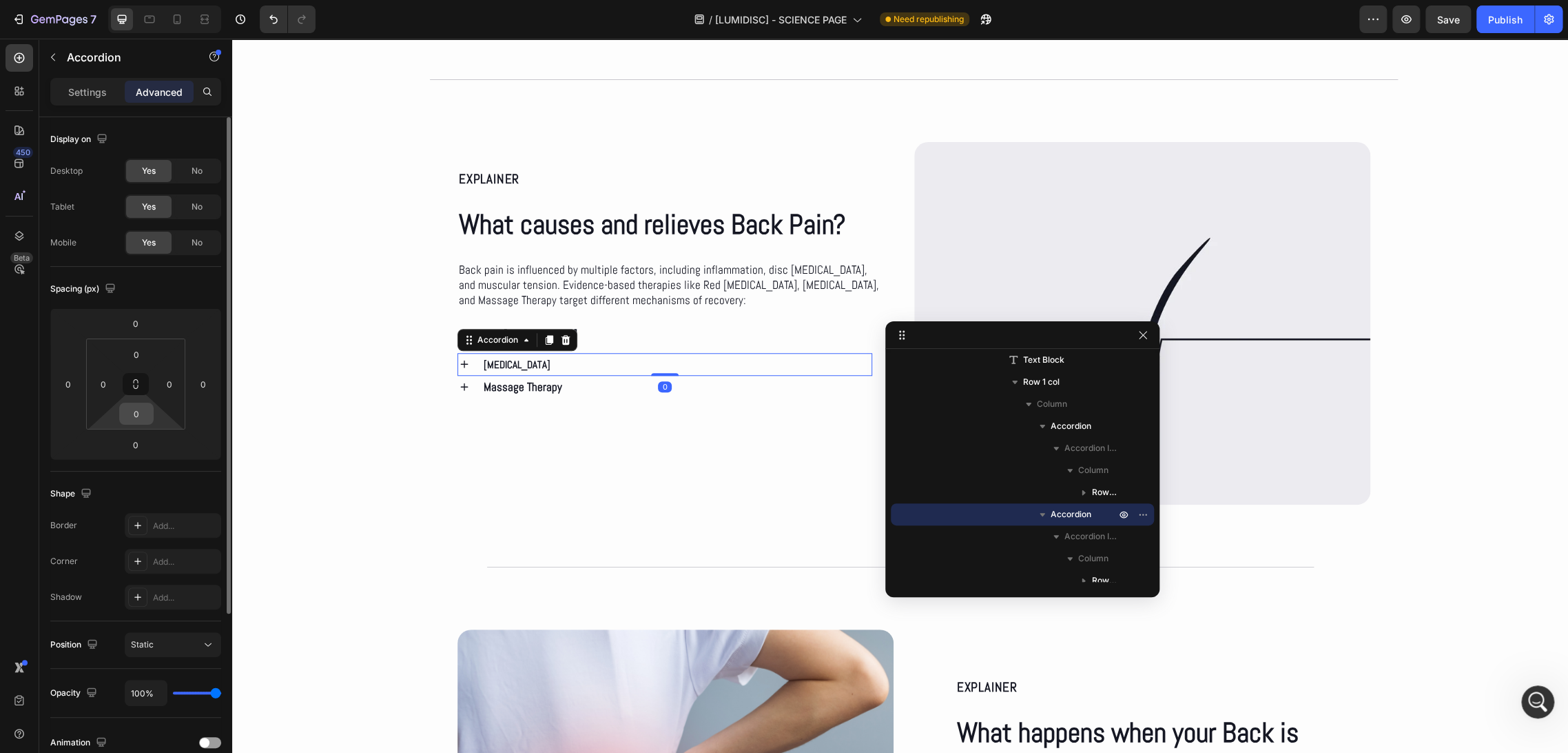
click at [121, 419] on div "0" at bounding box center [136, 413] width 35 height 22
click at [133, 412] on input "0" at bounding box center [137, 413] width 28 height 21
type input "10"
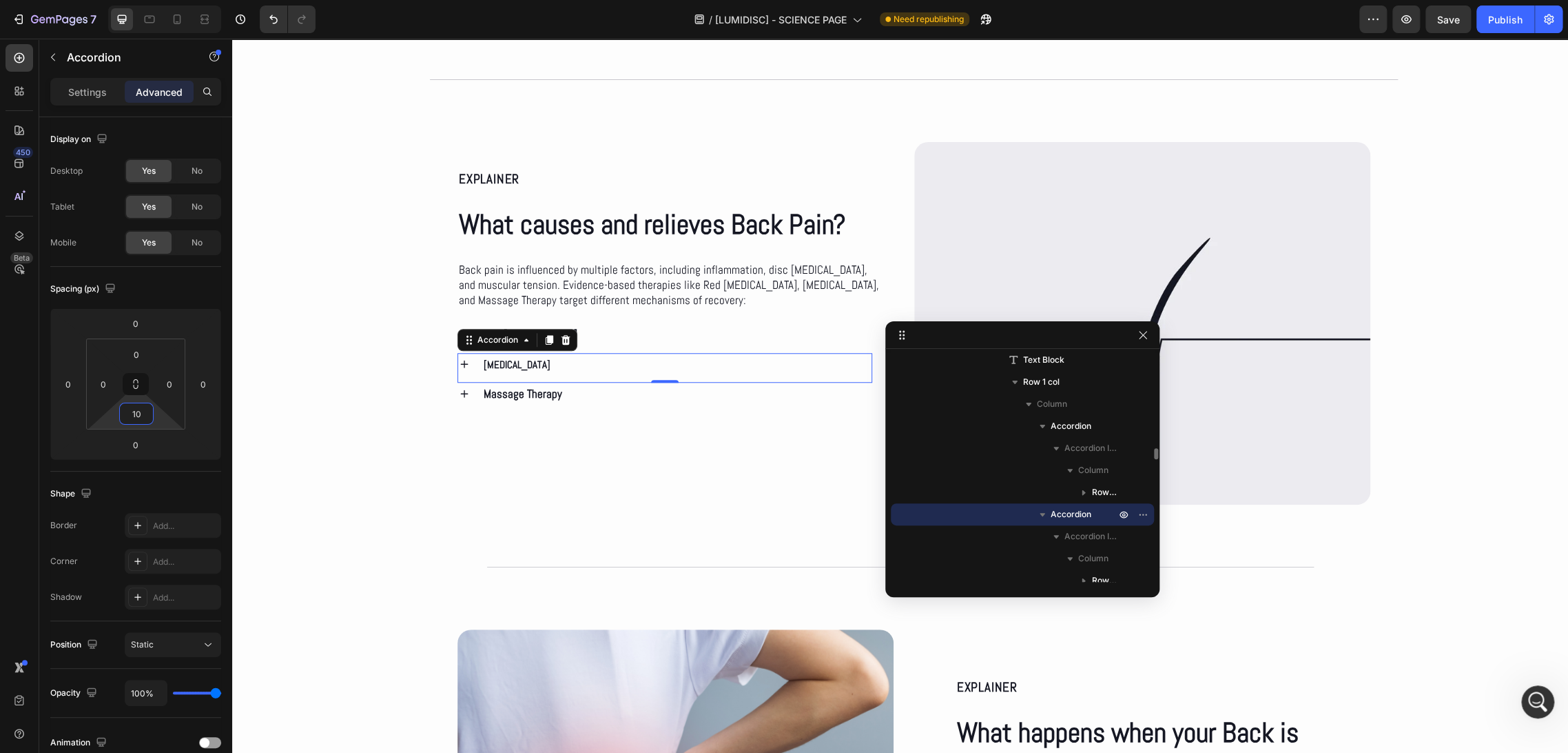
scroll to position [347, 0]
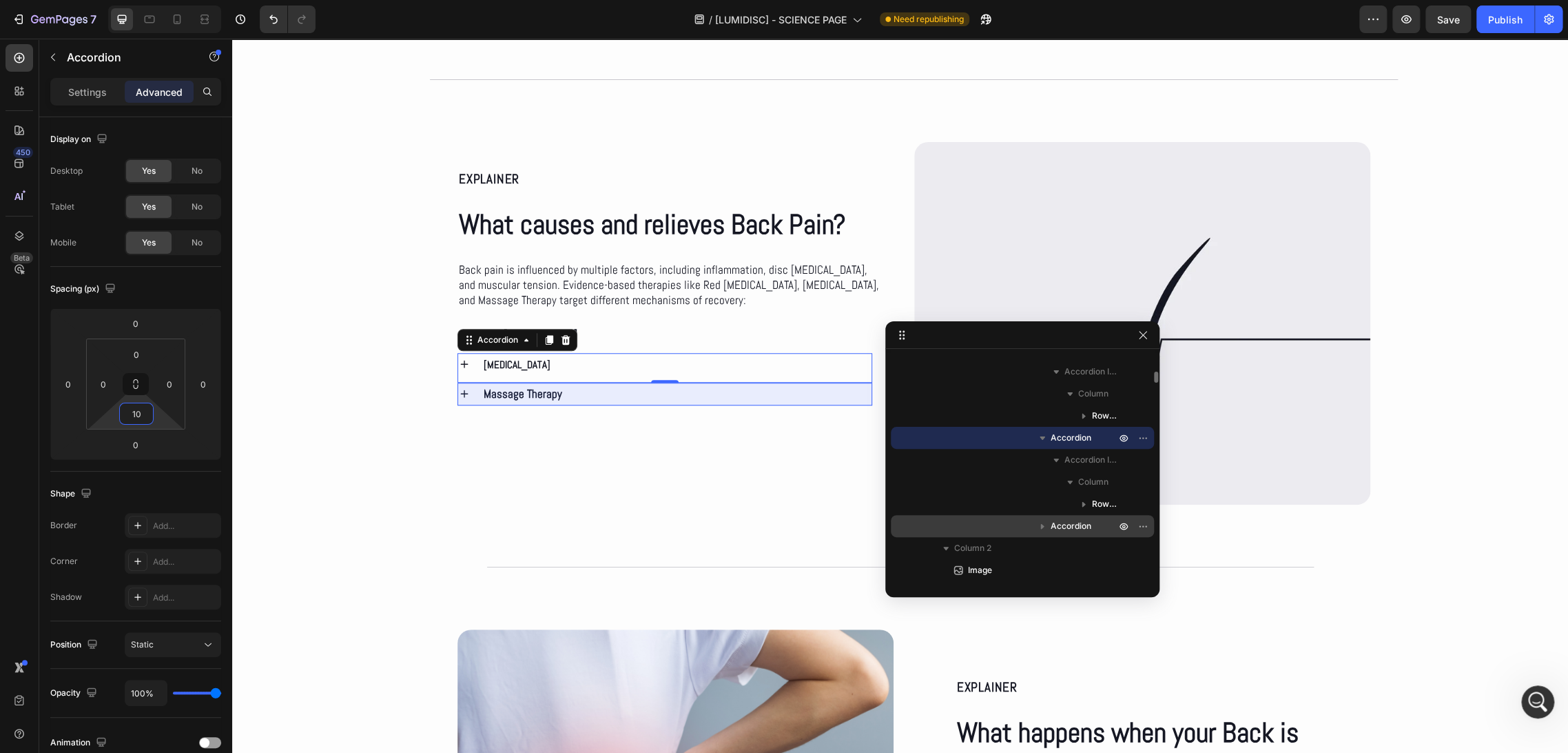
click at [1080, 519] on span "Accordion" at bounding box center [1070, 526] width 41 height 14
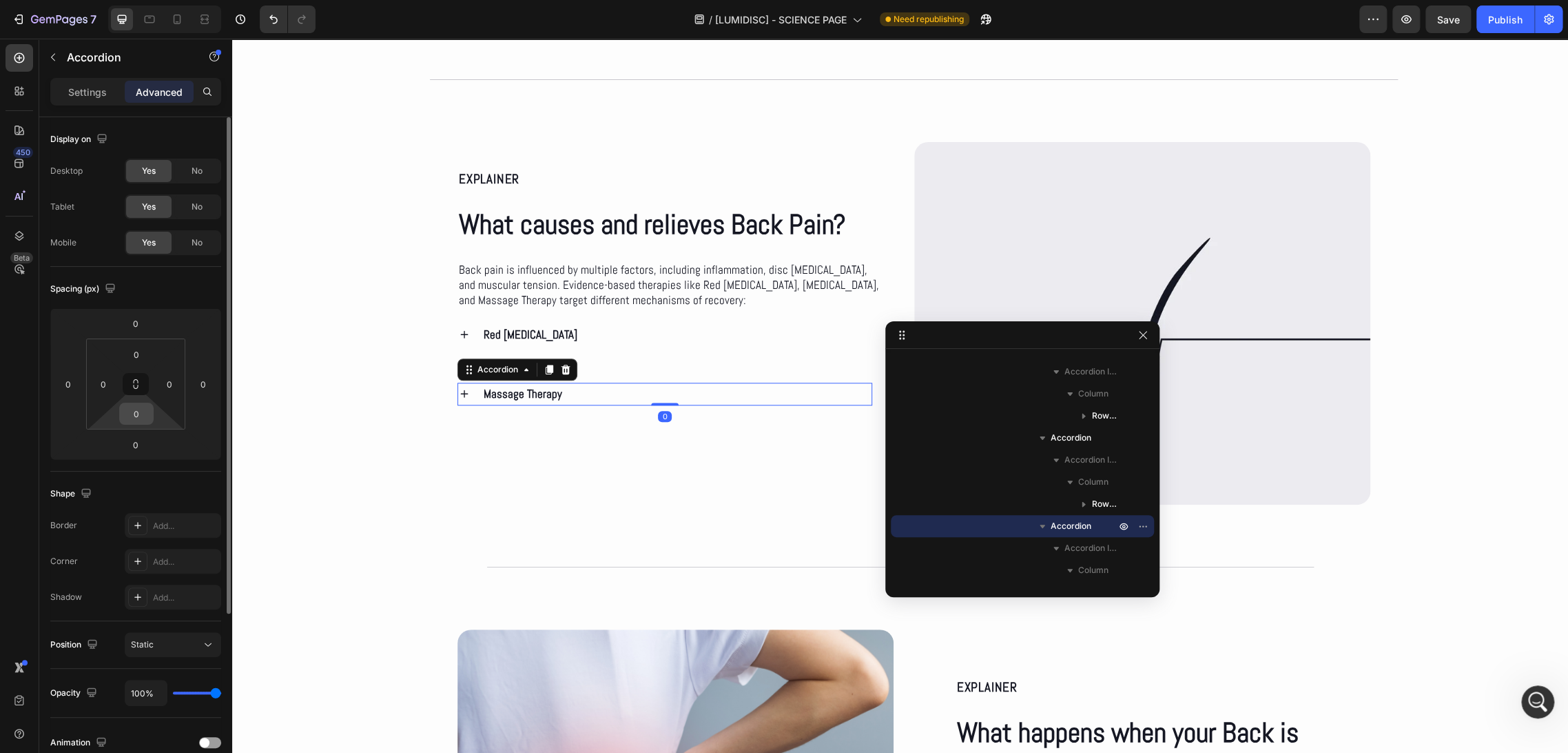
click at [137, 417] on input "0" at bounding box center [137, 413] width 28 height 21
type input "10"
click at [0, 0] on div "Spacing (px) 0 0 0 0 0 0 10 0" at bounding box center [0, 0] width 0 height 0
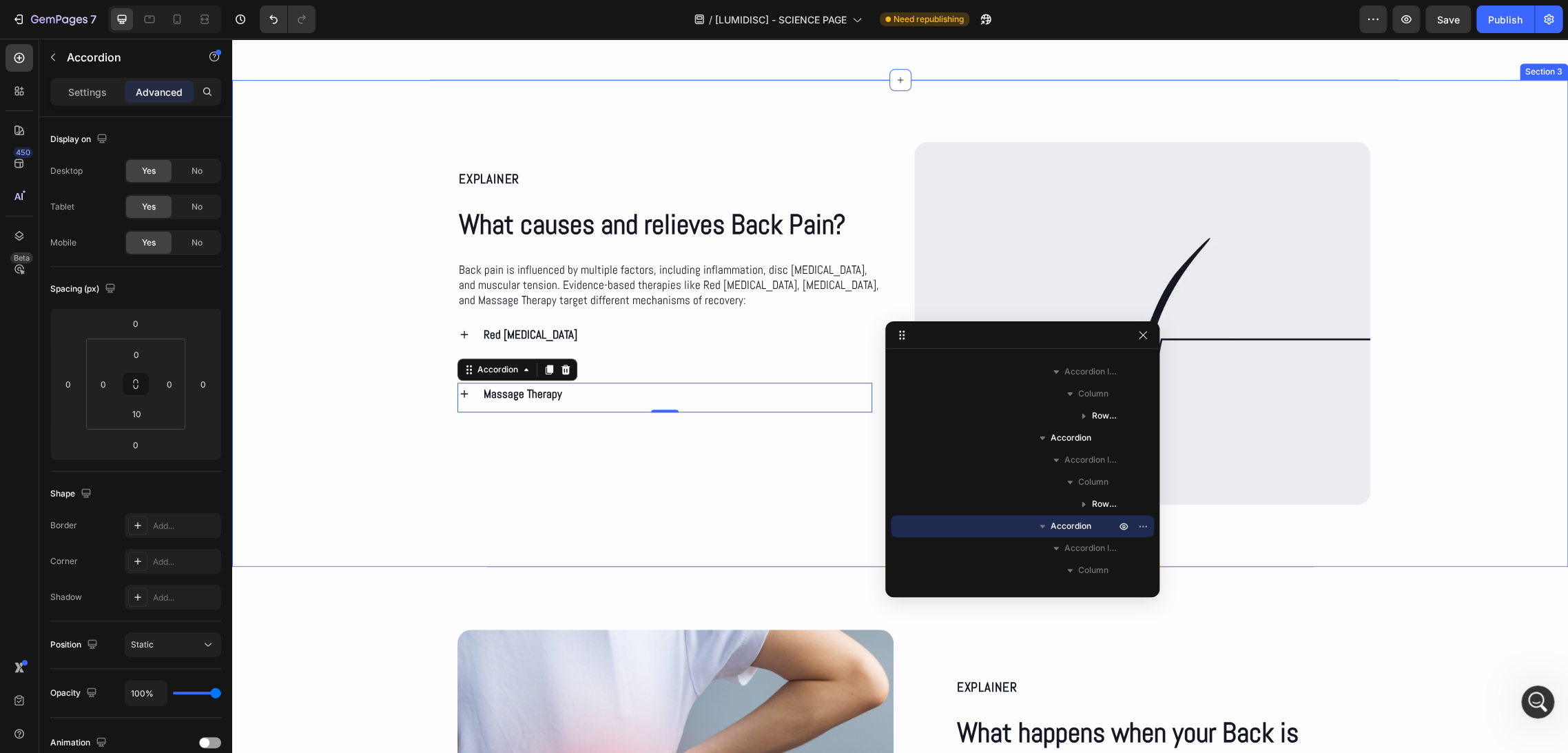
click at [447, 439] on div "EXPLAINER Text Block What causes and relieves Back Pain? Heading Back pain is i…" at bounding box center [659, 323] width 457 height 363
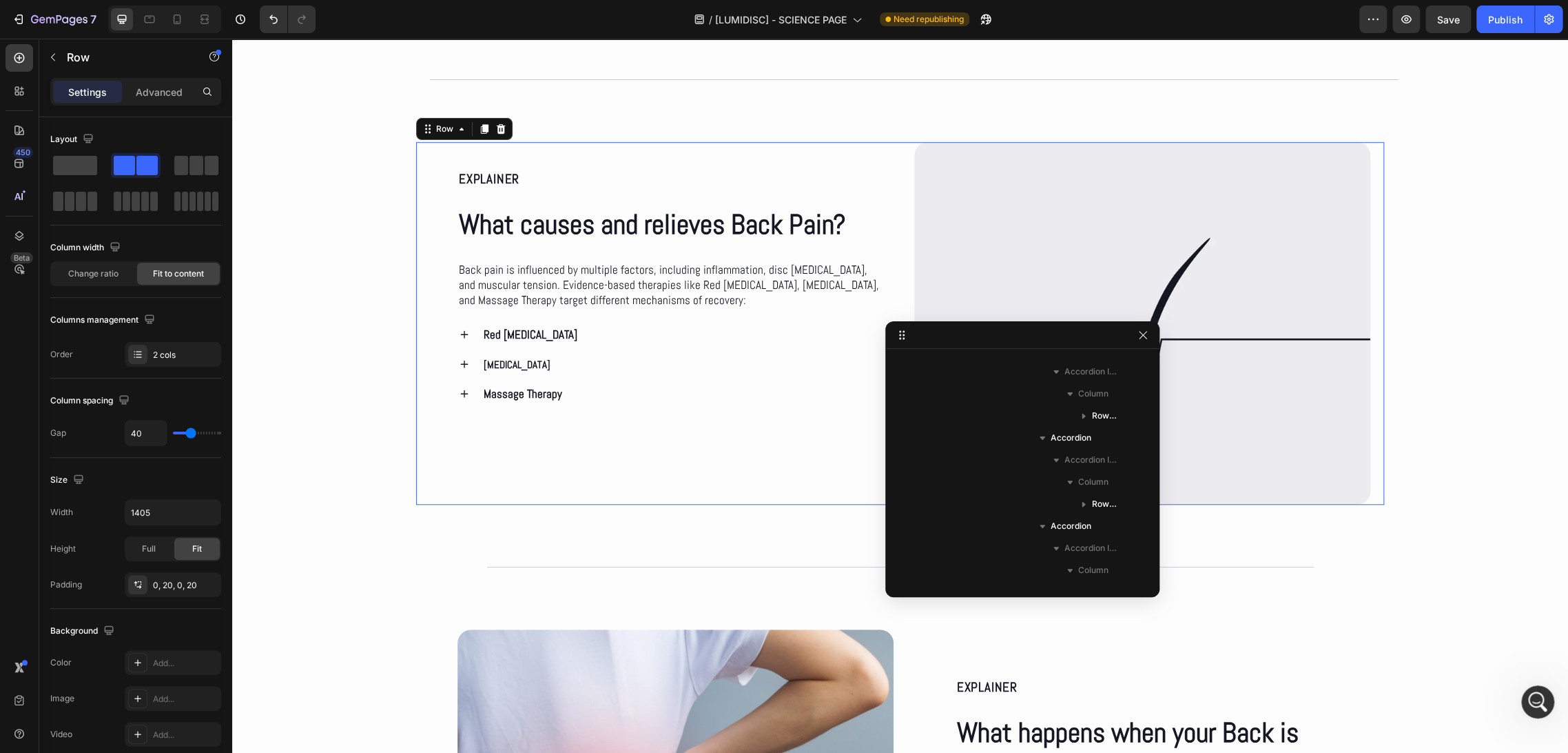
scroll to position [0, 0]
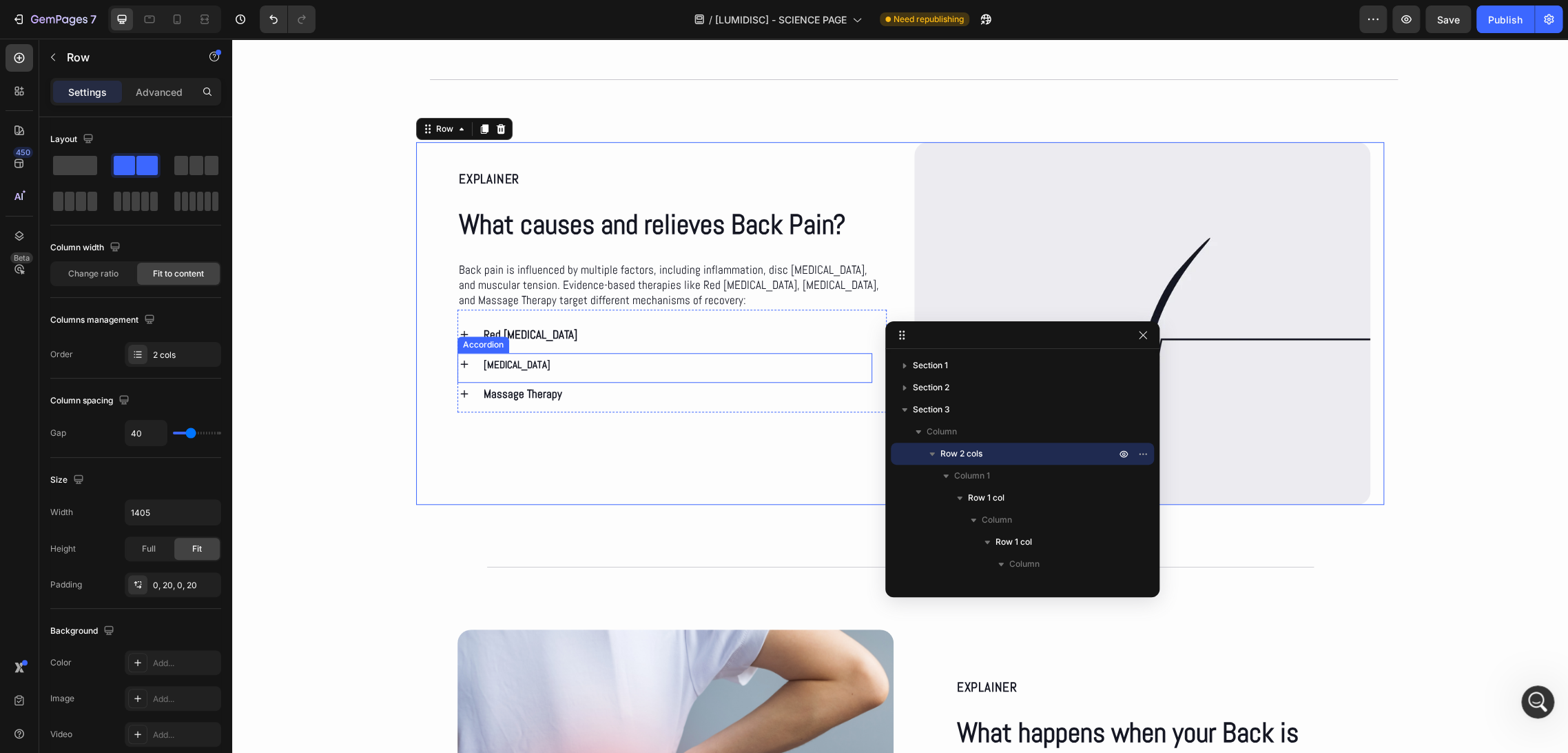
click at [516, 367] on p "[MEDICAL_DATA]" at bounding box center [516, 364] width 67 height 19
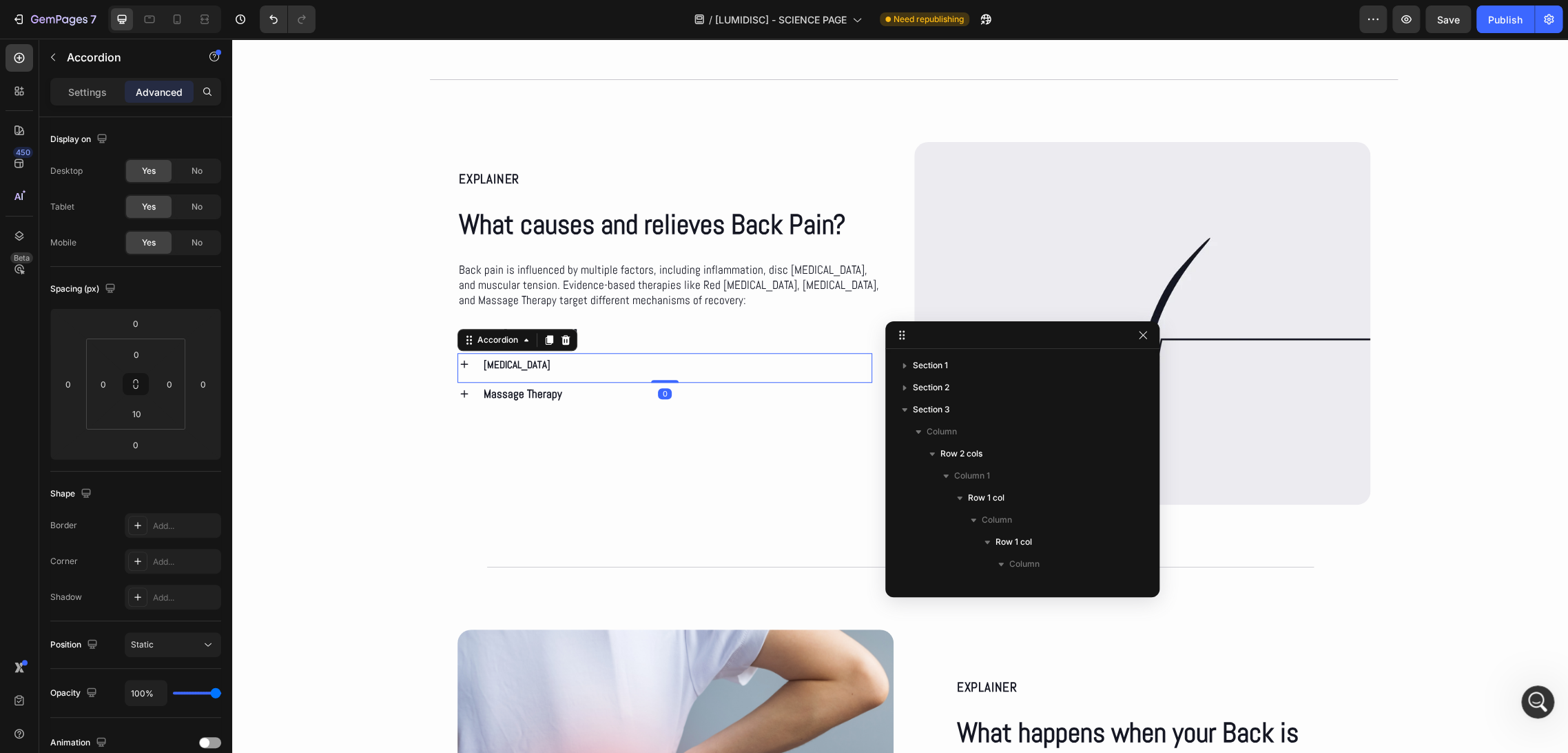
scroll to position [327, 0]
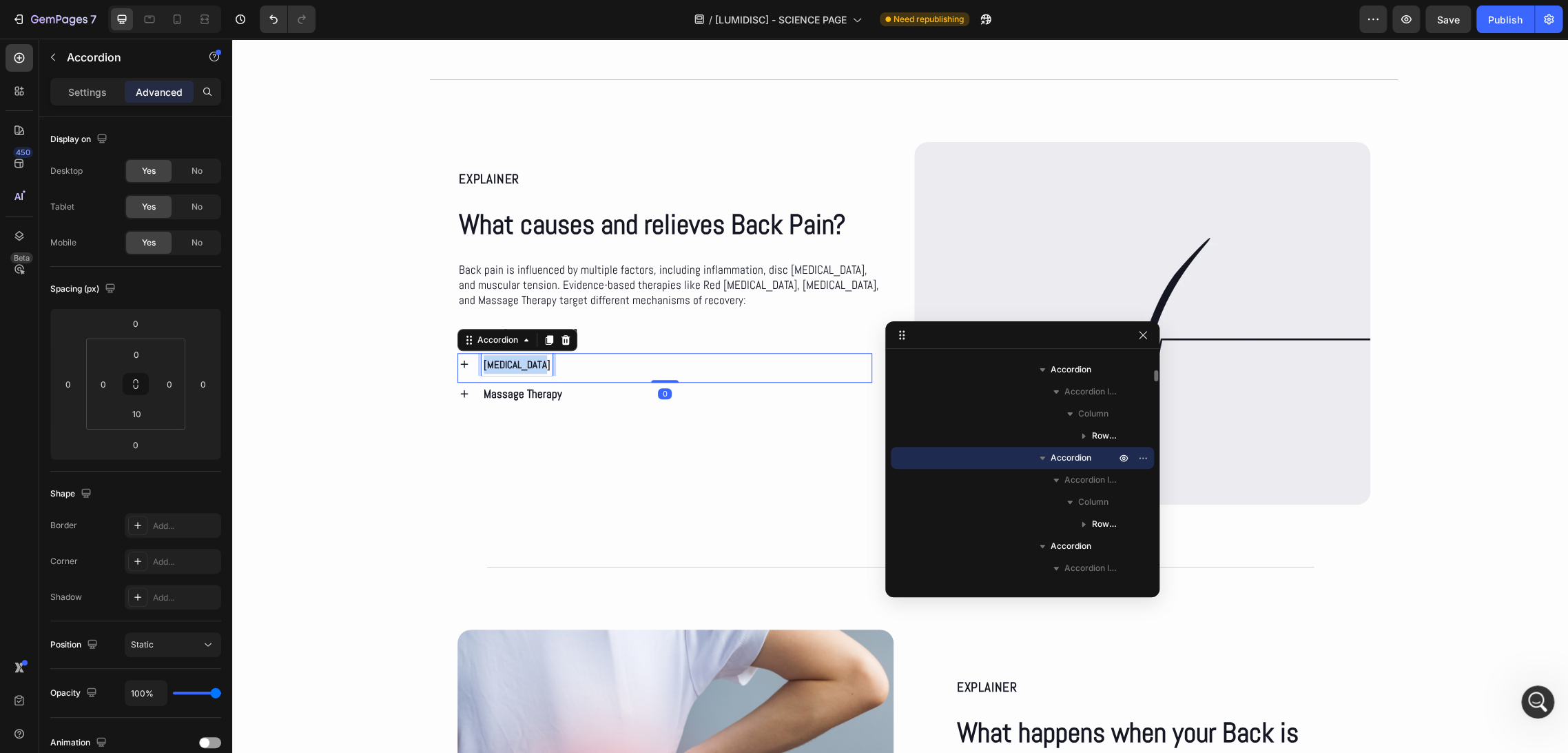
click at [516, 367] on p "[MEDICAL_DATA]" at bounding box center [516, 364] width 67 height 19
click at [417, 341] on icon "Editor contextual toolbar" at bounding box center [417, 336] width 14 height 14
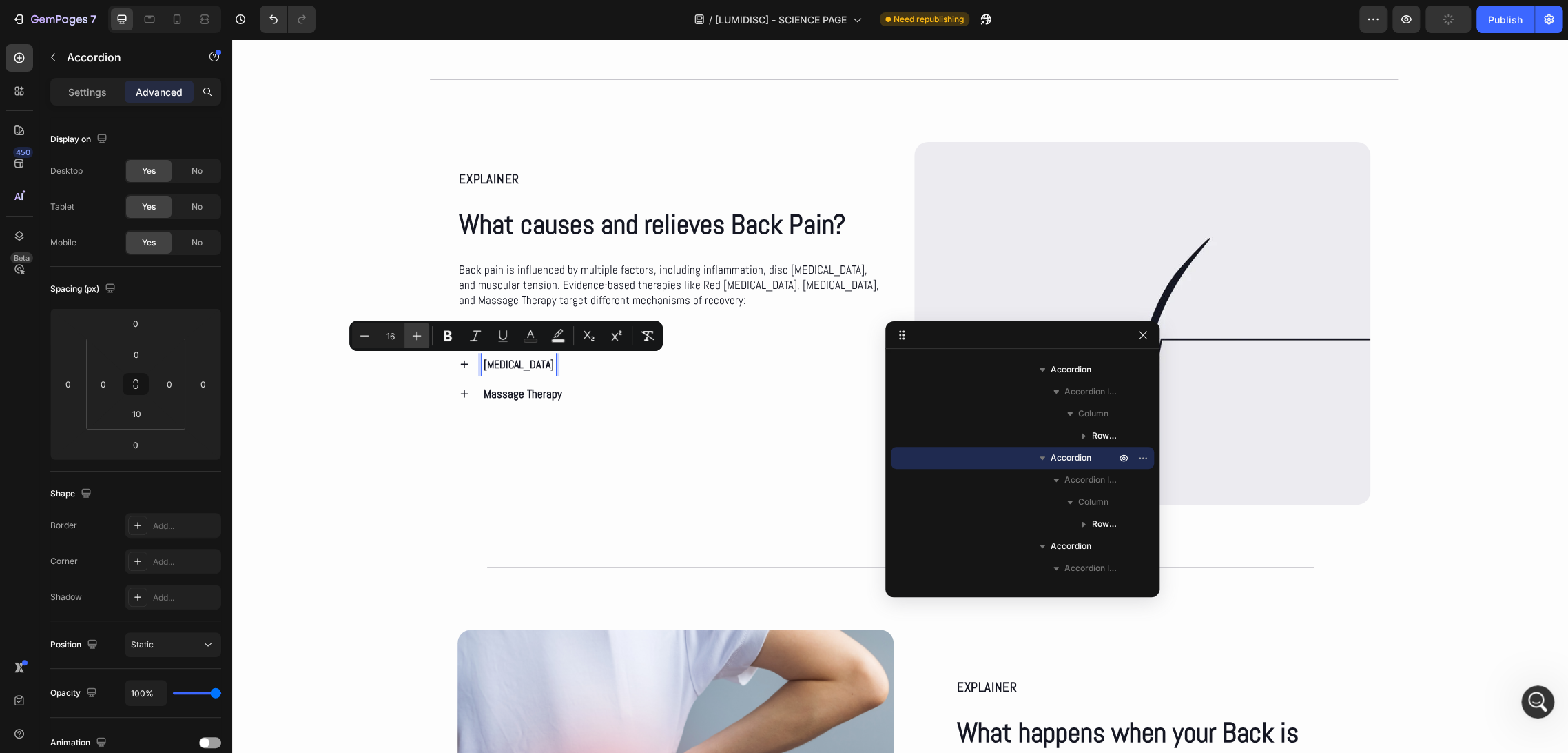
click at [417, 341] on icon "Editor contextual toolbar" at bounding box center [417, 336] width 14 height 14
type input "17"
click at [558, 363] on div "[MEDICAL_DATA]" at bounding box center [676, 364] width 390 height 23
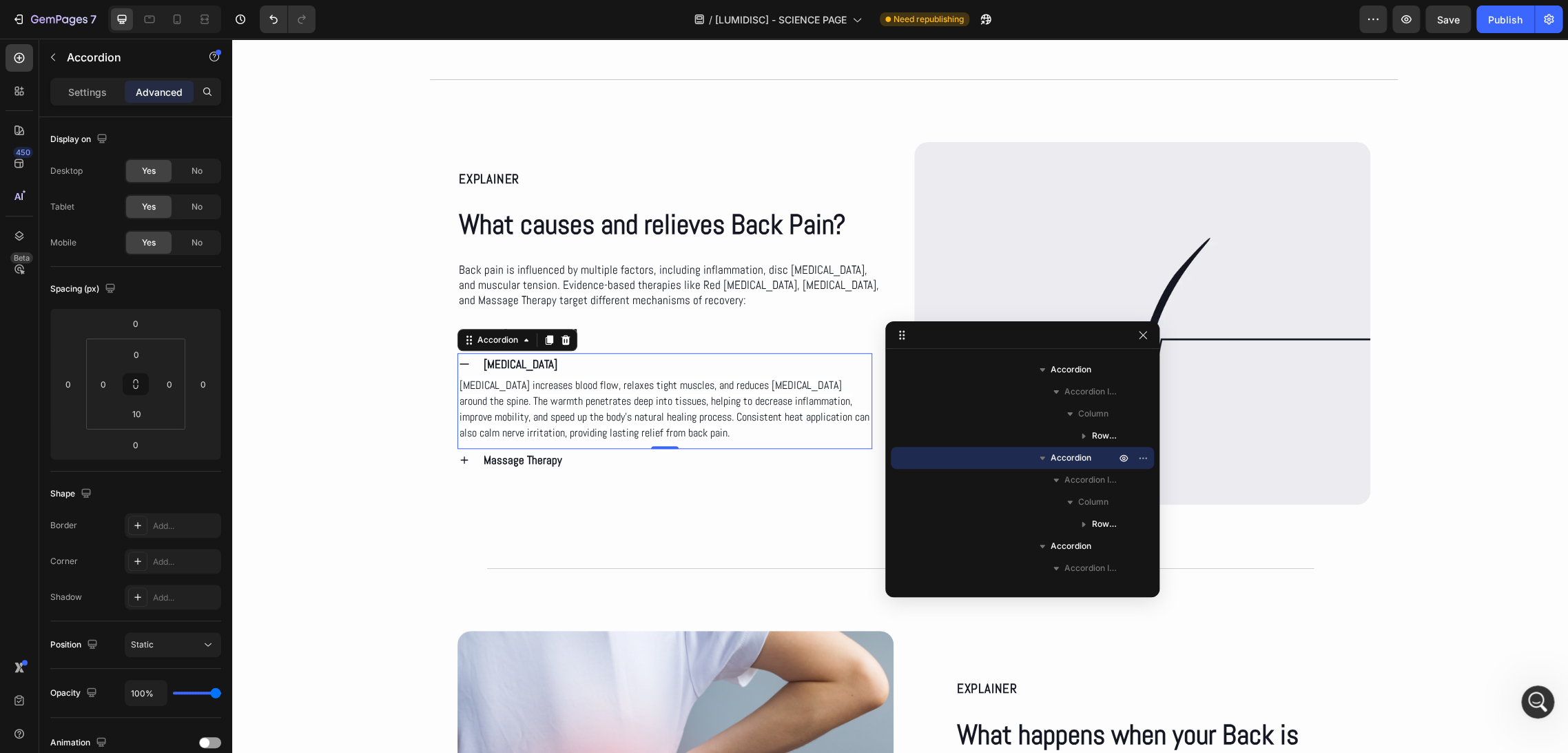
click at [564, 366] on div "[MEDICAL_DATA]" at bounding box center [676, 364] width 390 height 23
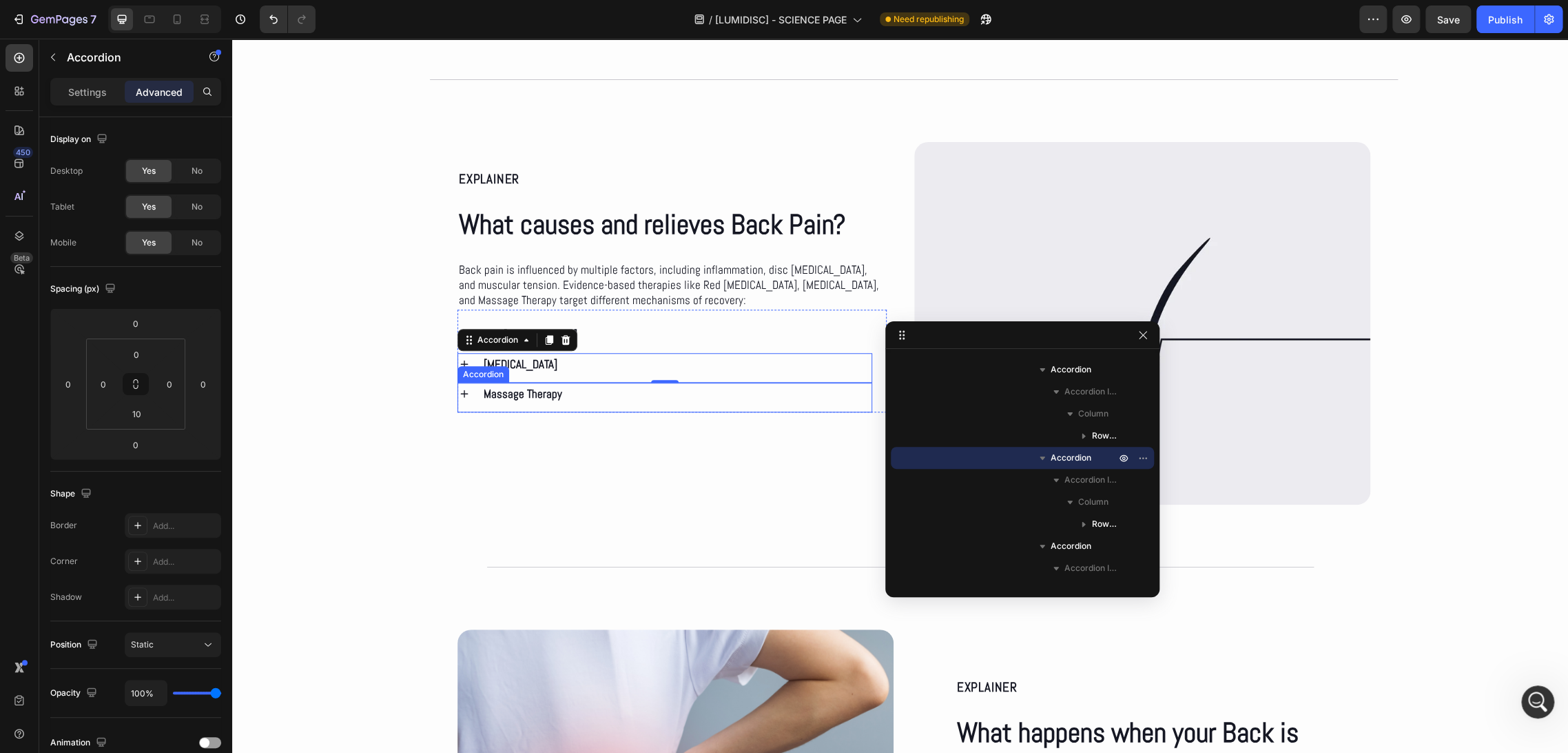
click at [379, 396] on div "EXPLAINER Text Block What causes and relieves Back Pain? Heading Back pain is i…" at bounding box center [900, 323] width 1335 height 363
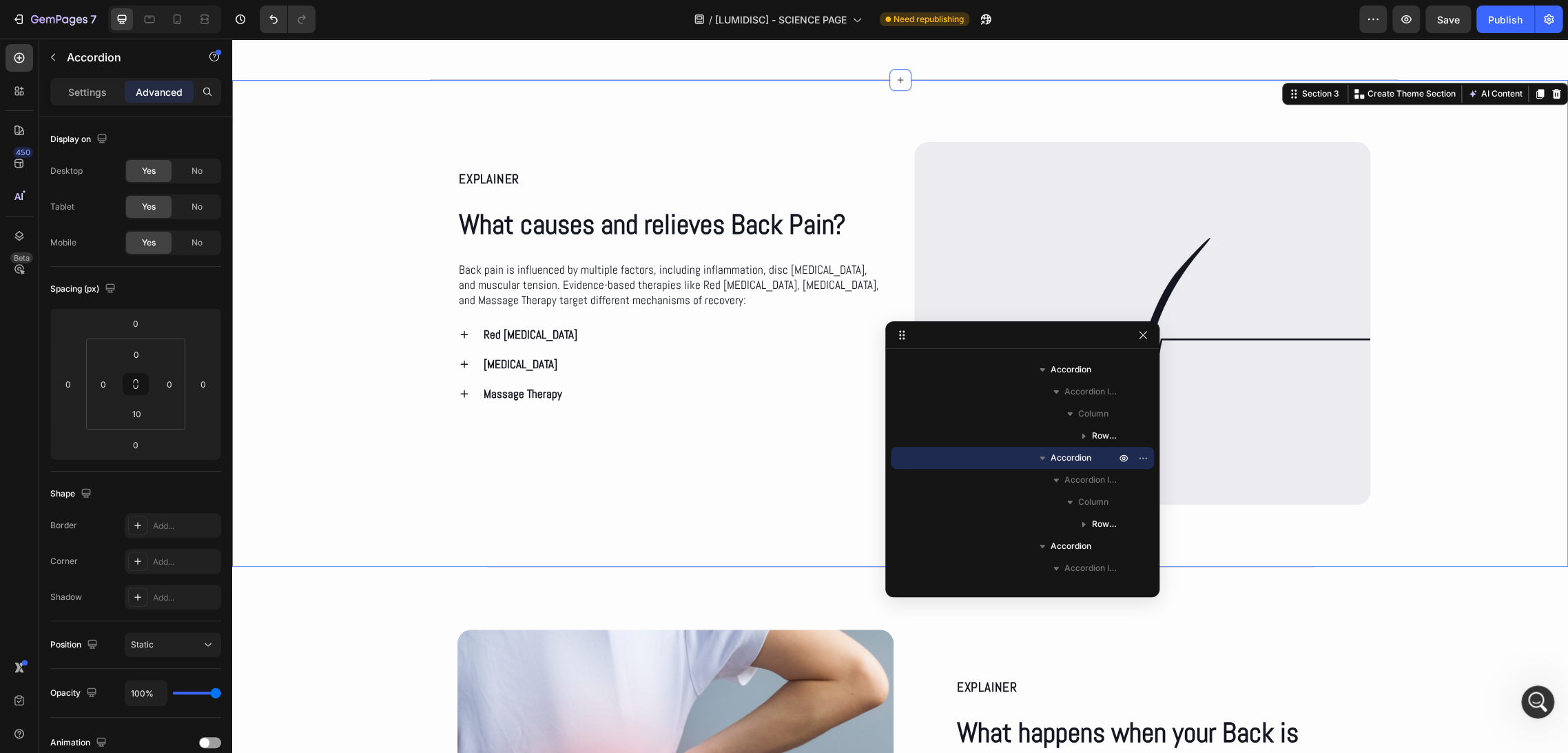
scroll to position [0, 0]
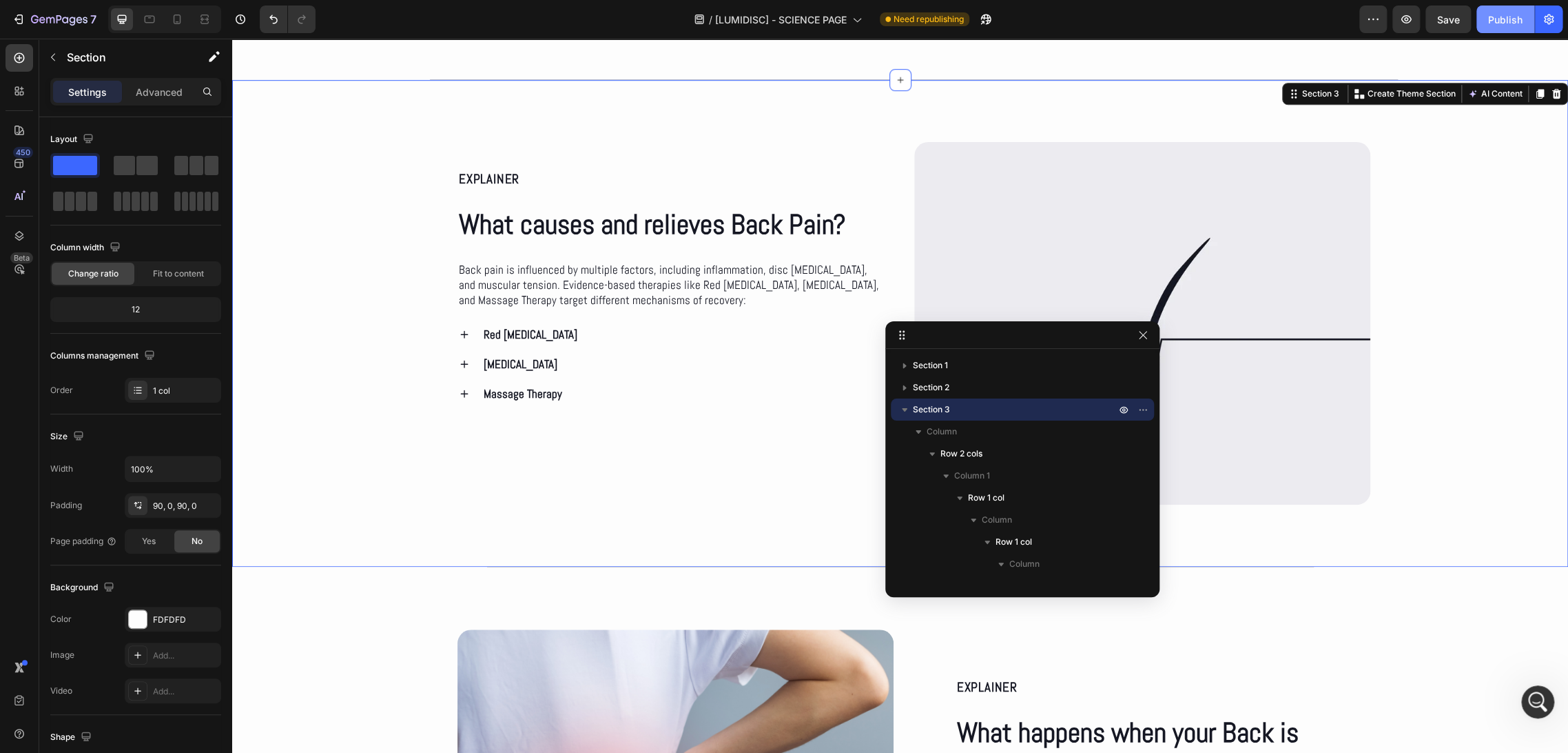
click at [1493, 20] on div "Publish" at bounding box center [1505, 19] width 35 height 14
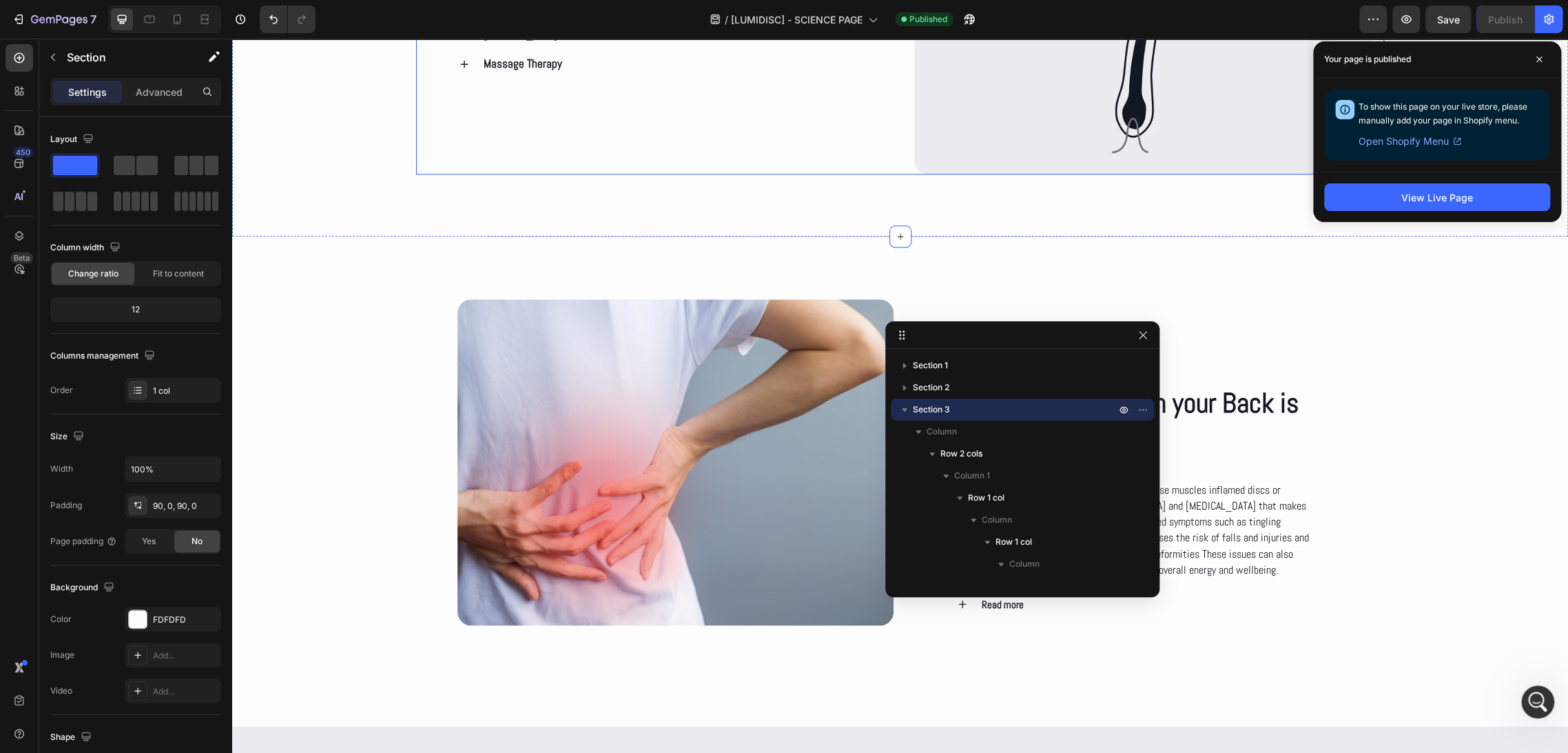
scroll to position [1182, 0]
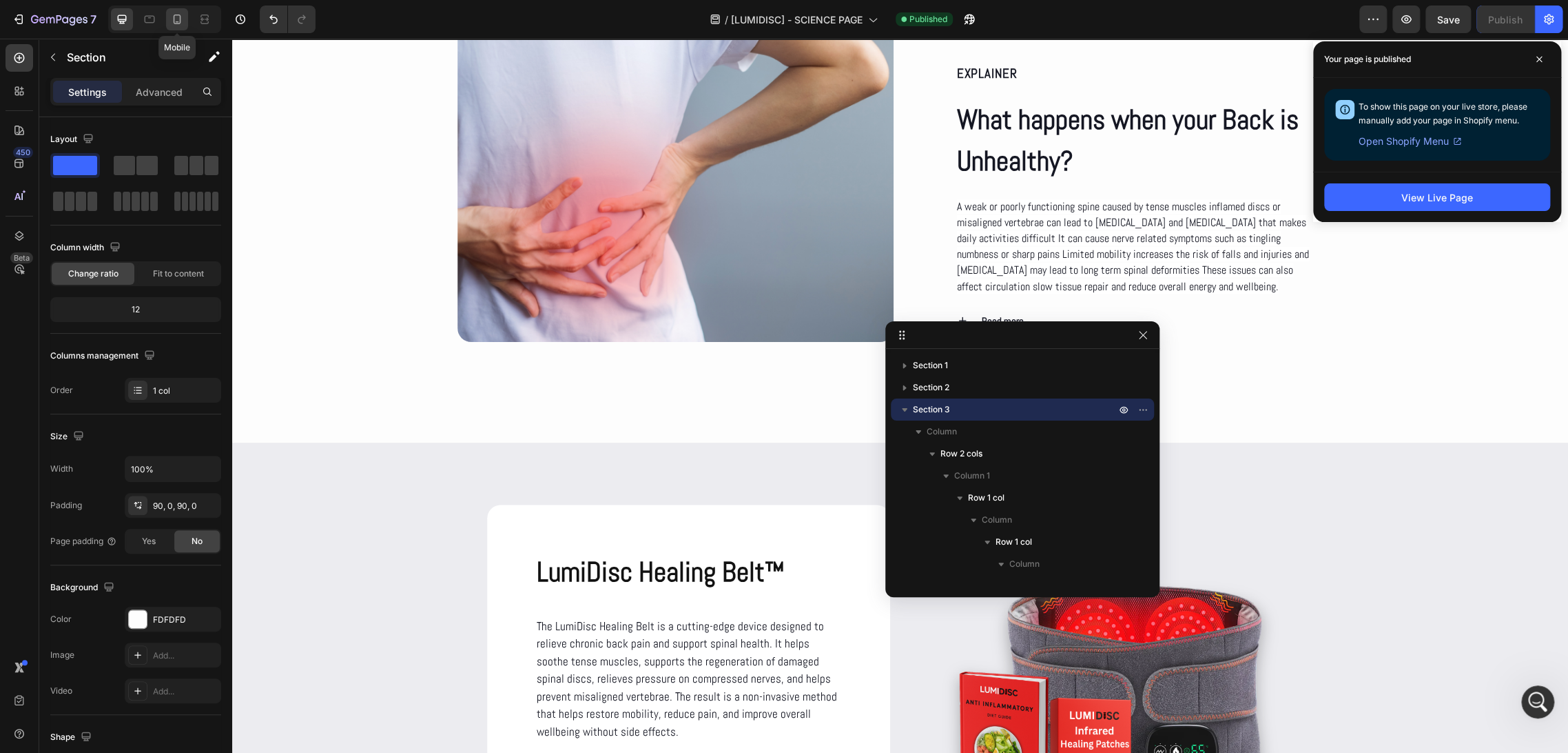
click at [175, 21] on icon at bounding box center [177, 19] width 14 height 14
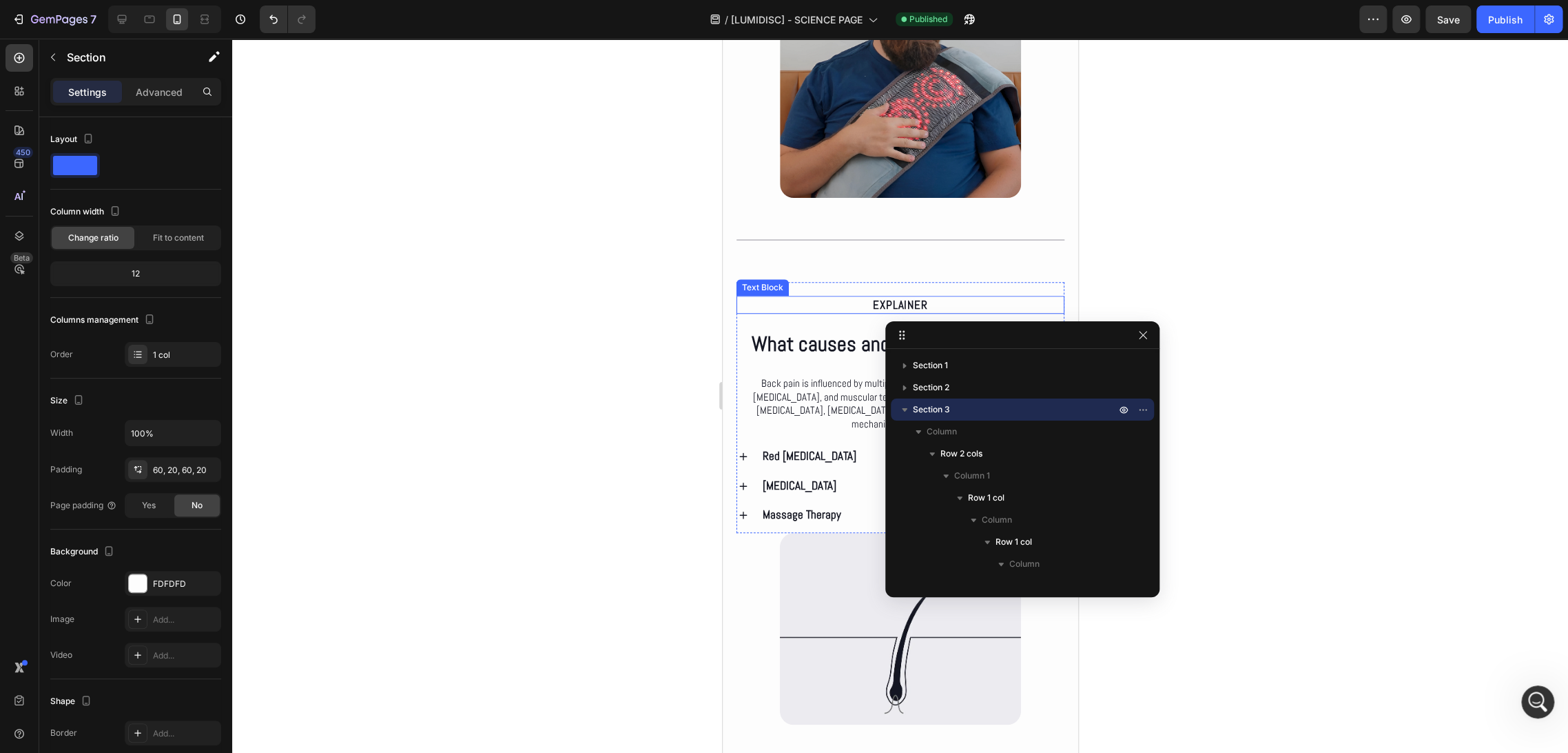
scroll to position [520, 0]
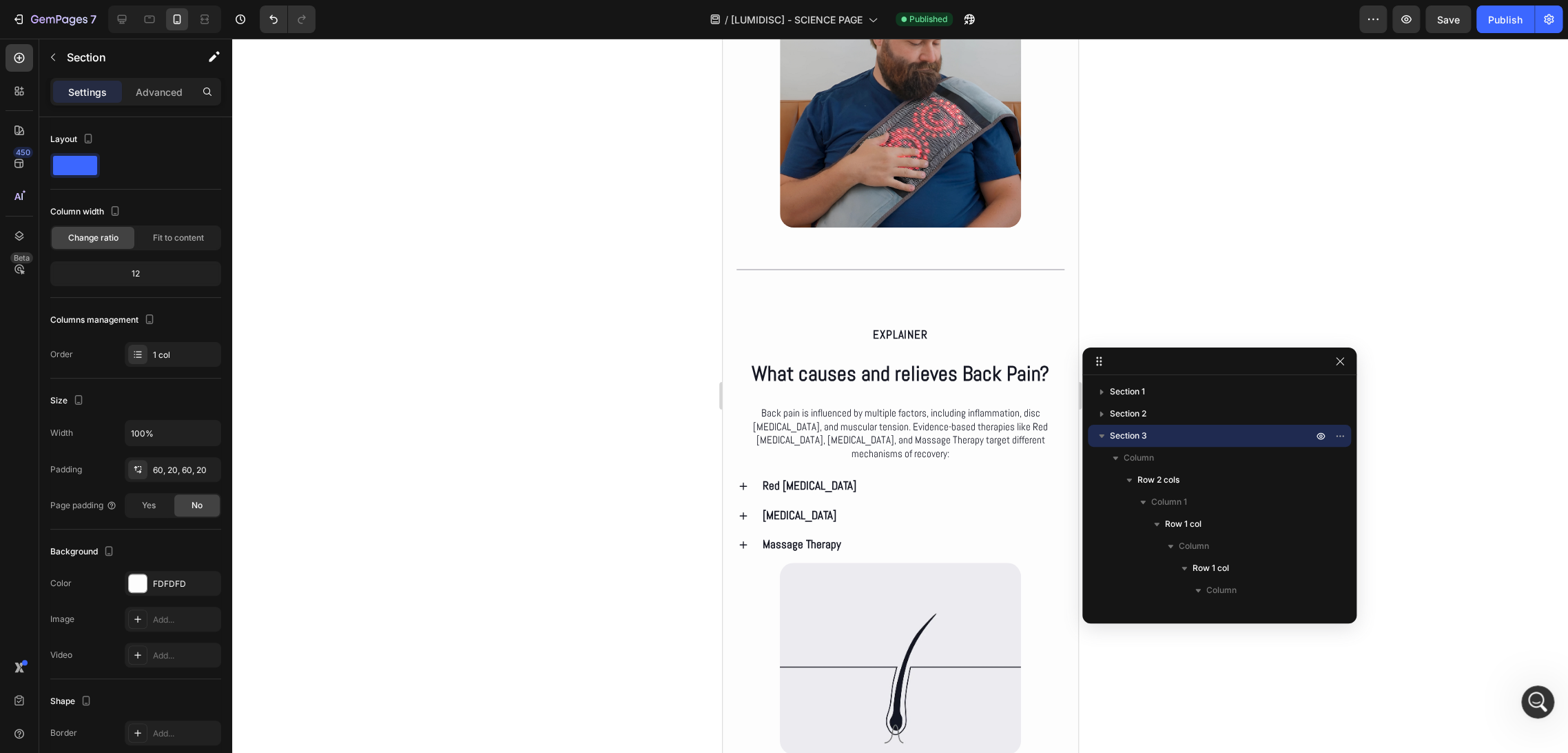
drag, startPoint x: 997, startPoint y: 340, endPoint x: 1228, endPoint y: 376, distance: 233.8
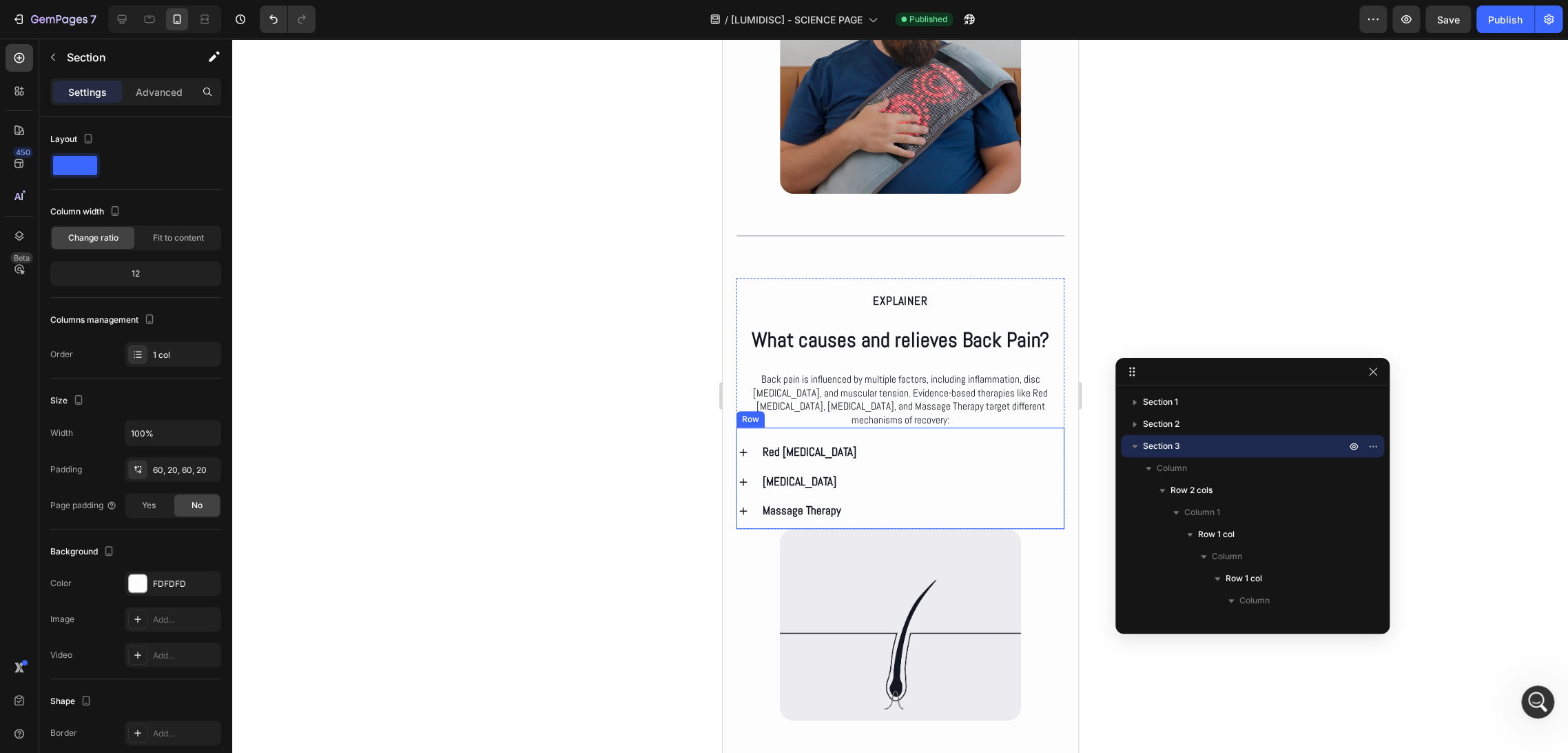
scroll to position [673, 0]
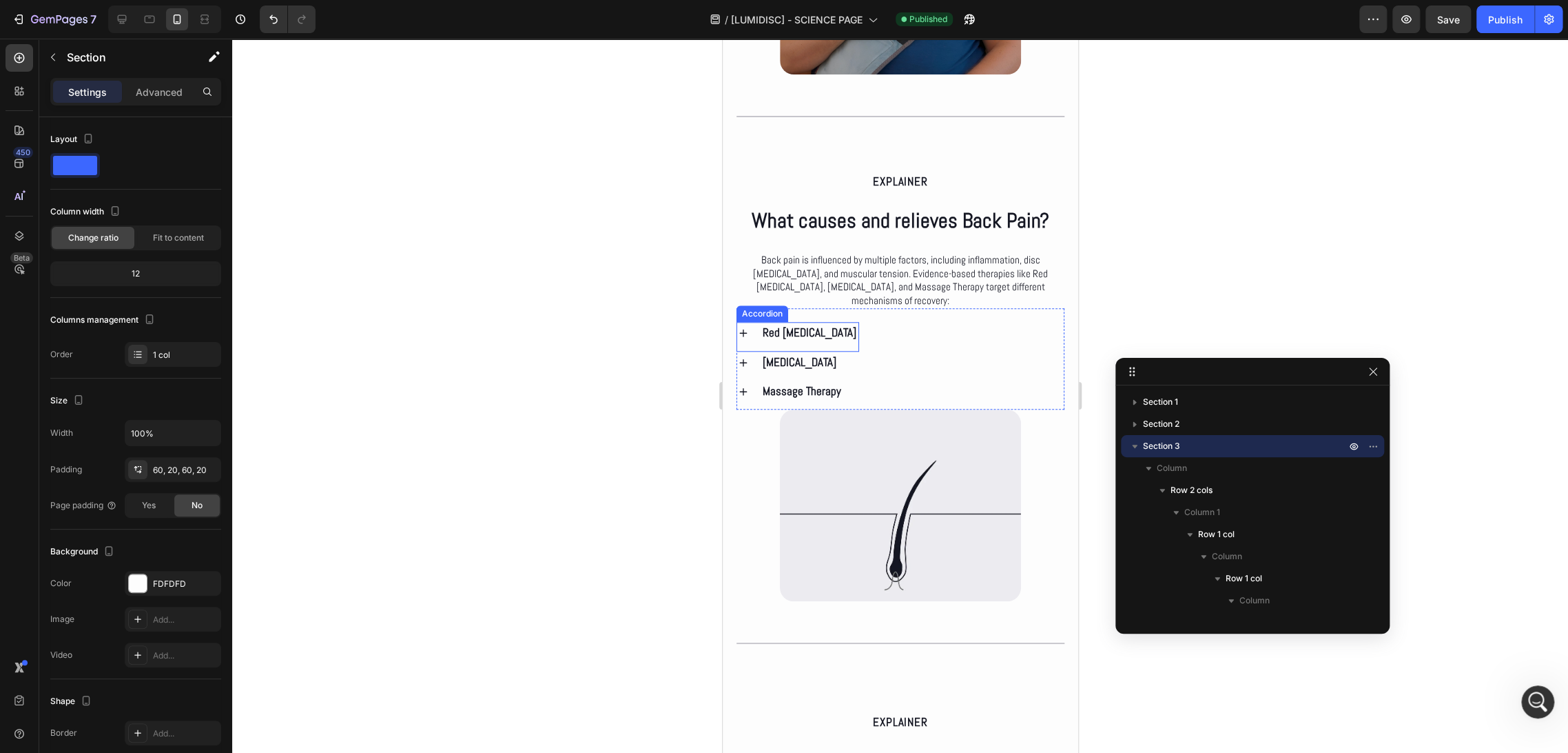
click at [841, 322] on div "Red [MEDICAL_DATA]" at bounding box center [808, 333] width 98 height 22
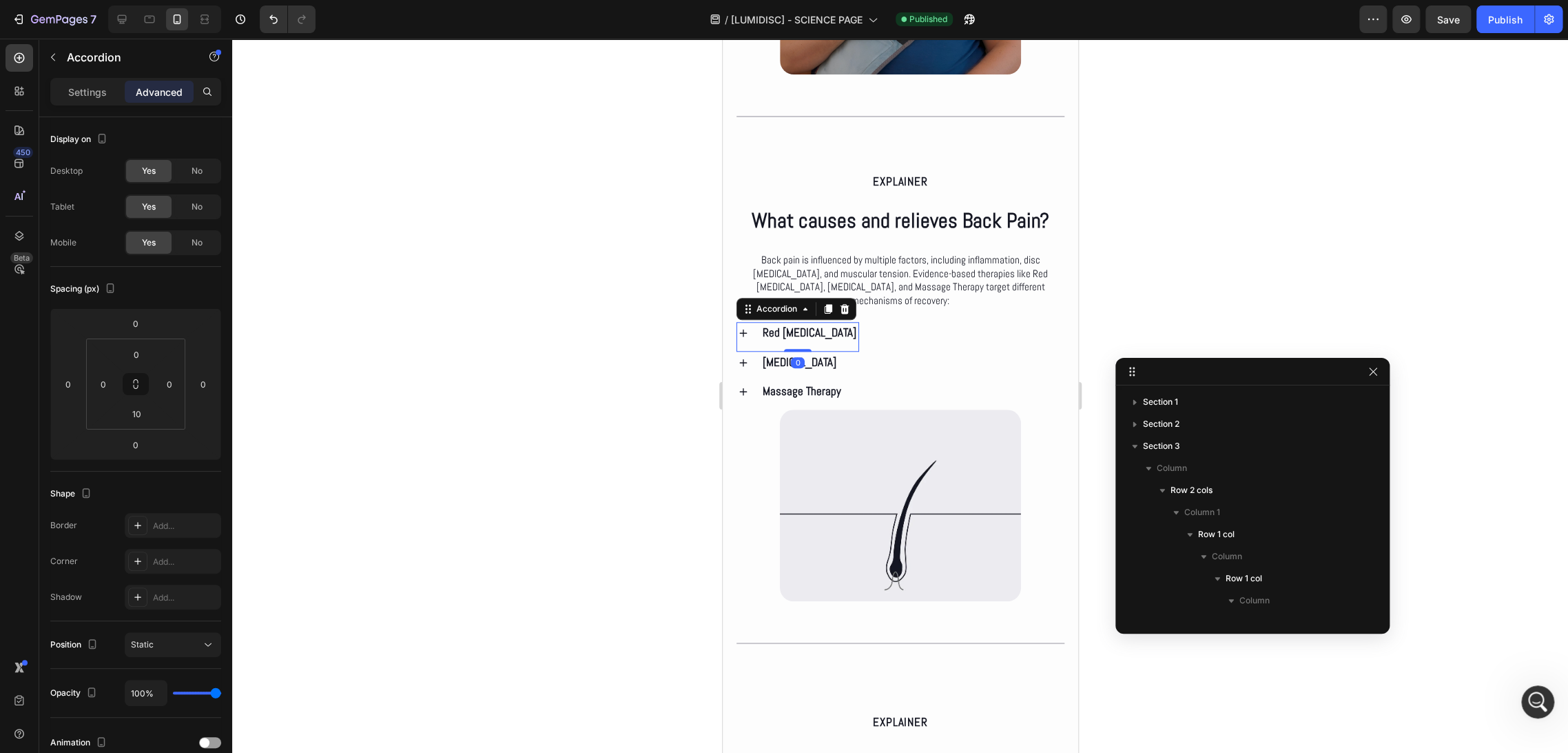
scroll to position [239, 0]
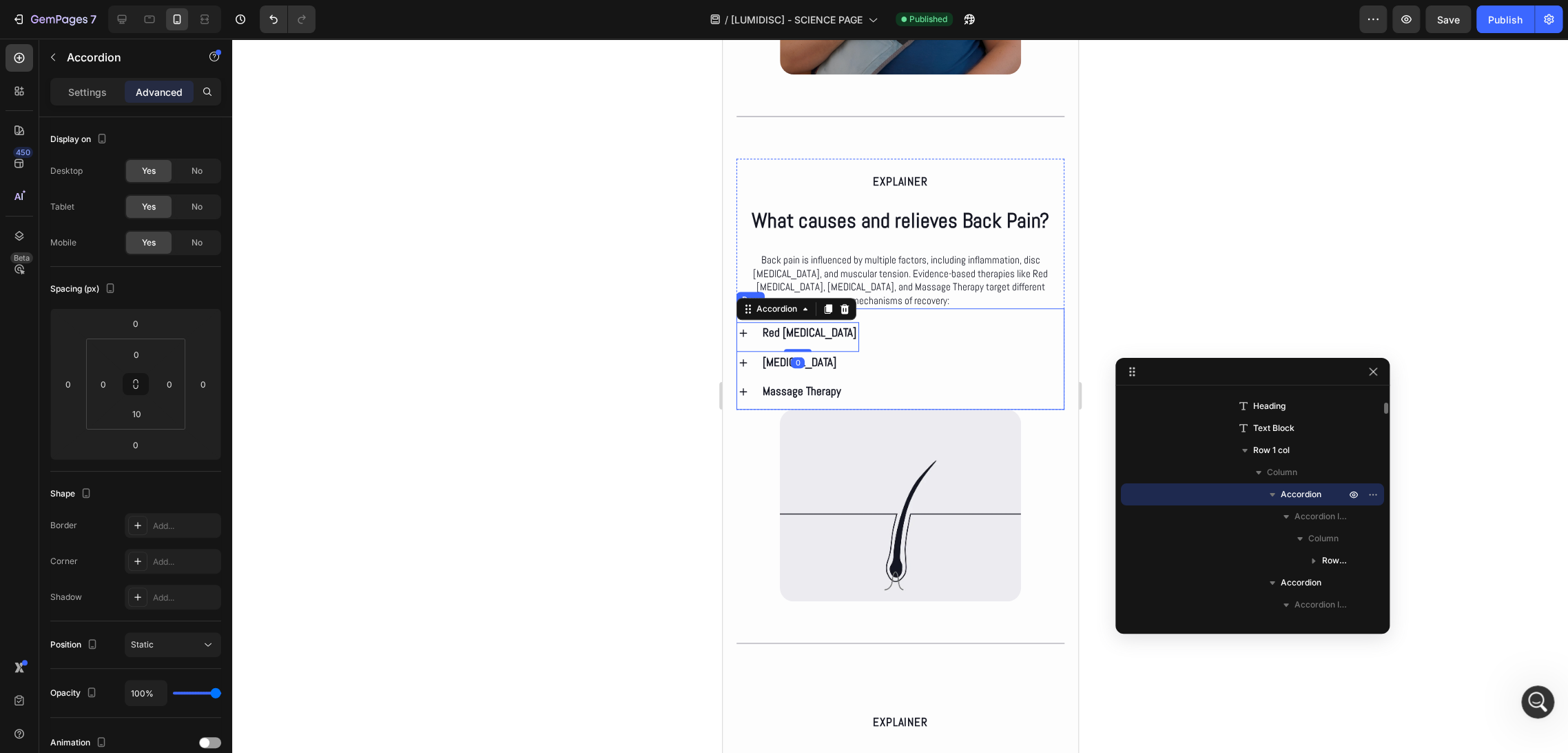
click at [865, 313] on div "Red [MEDICAL_DATA] Accordion 0 [MEDICAL_DATA] Accordion Massage Therapy Accordi…" at bounding box center [899, 359] width 328 height 101
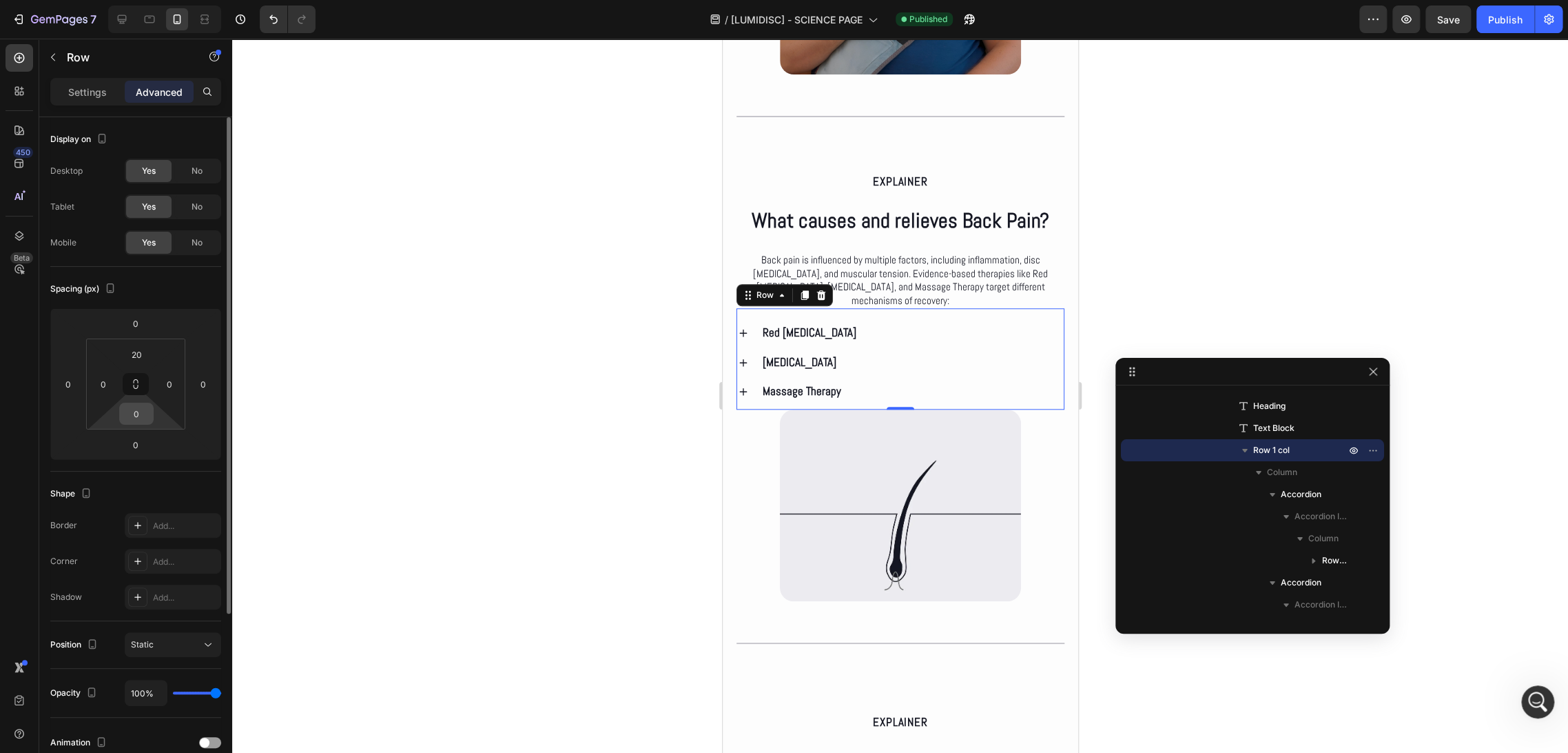
click at [135, 413] on input "0" at bounding box center [137, 413] width 28 height 21
type input "20"
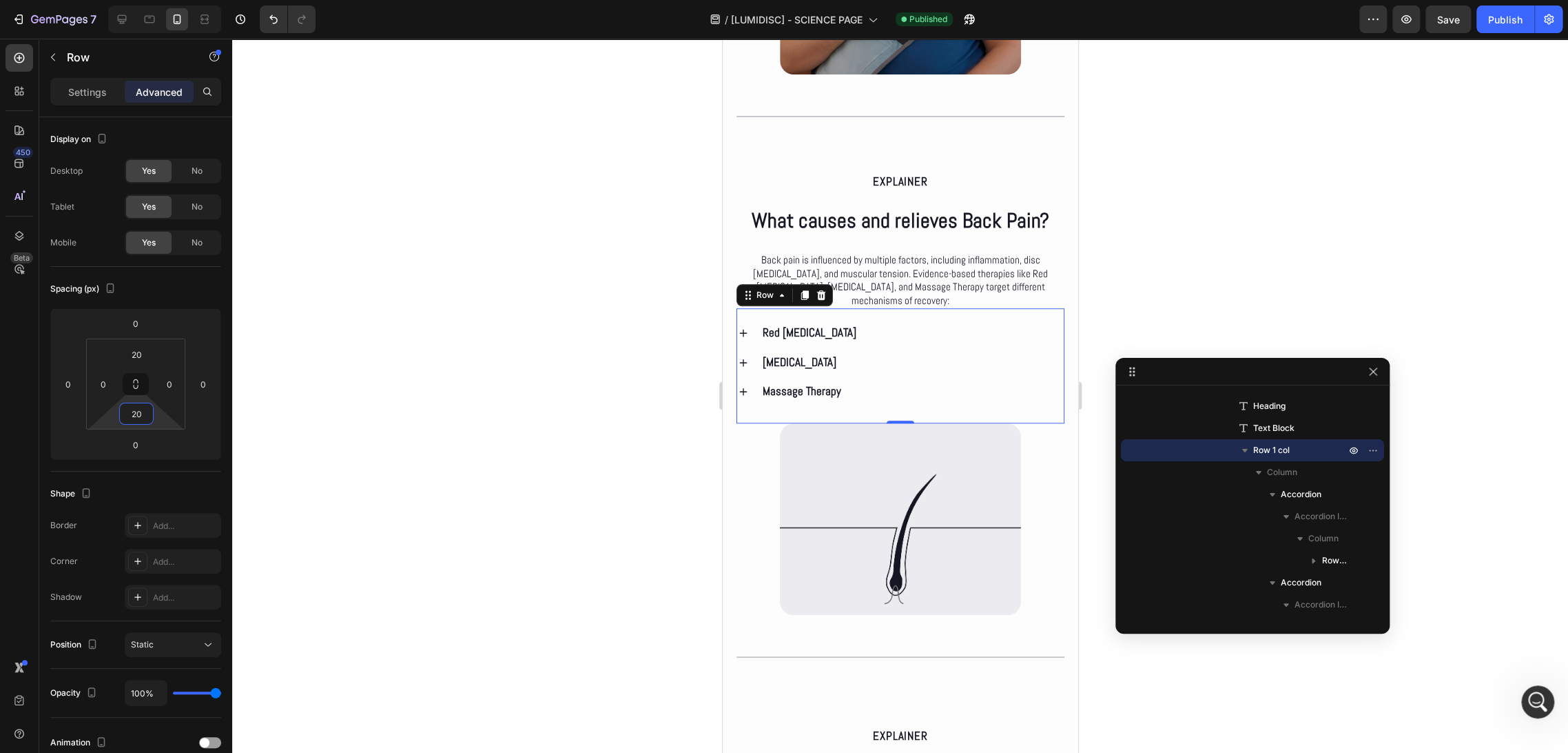
click at [474, 408] on div at bounding box center [900, 395] width 1335 height 714
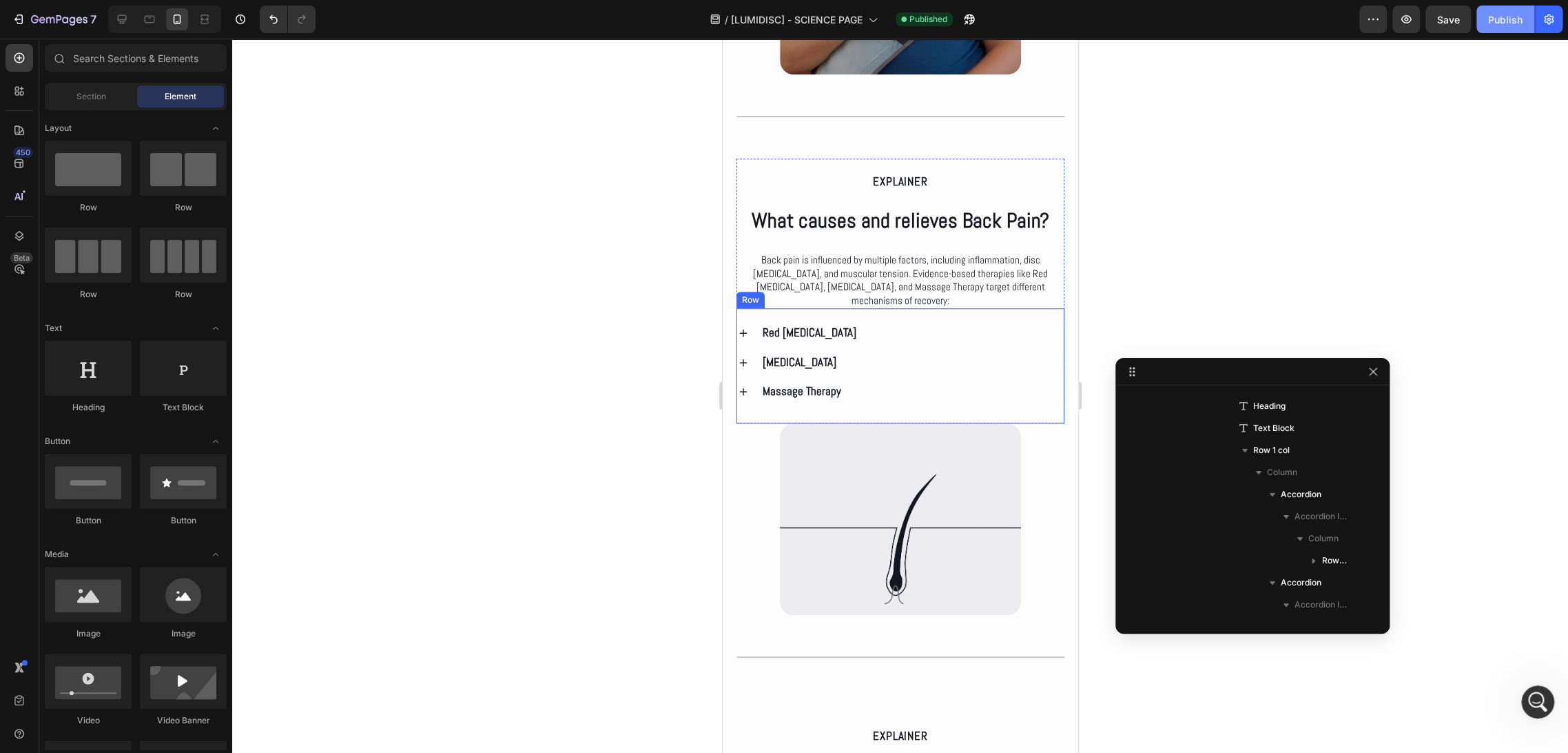
click at [1498, 26] on div "Publish" at bounding box center [1505, 19] width 35 height 14
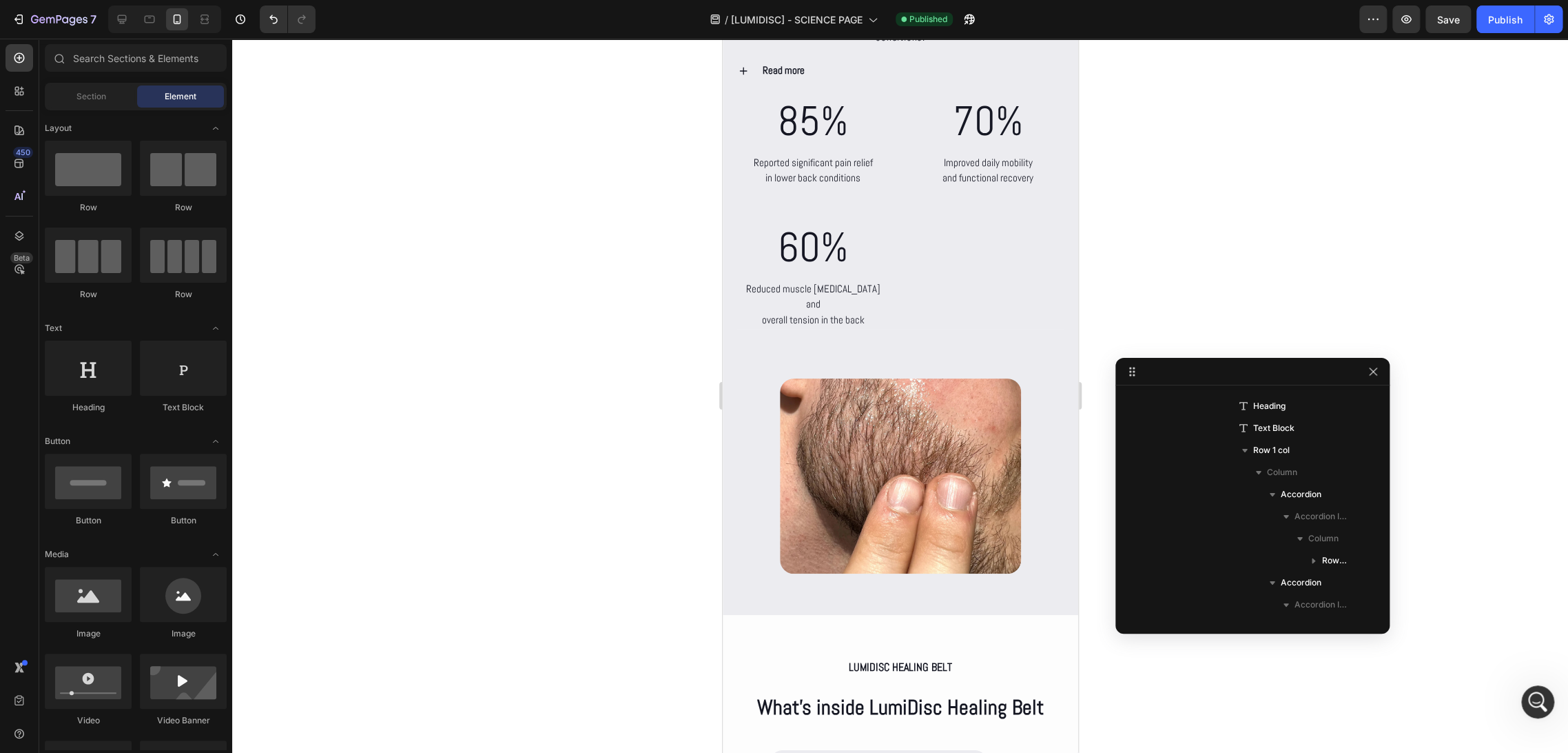
scroll to position [5651, 0]
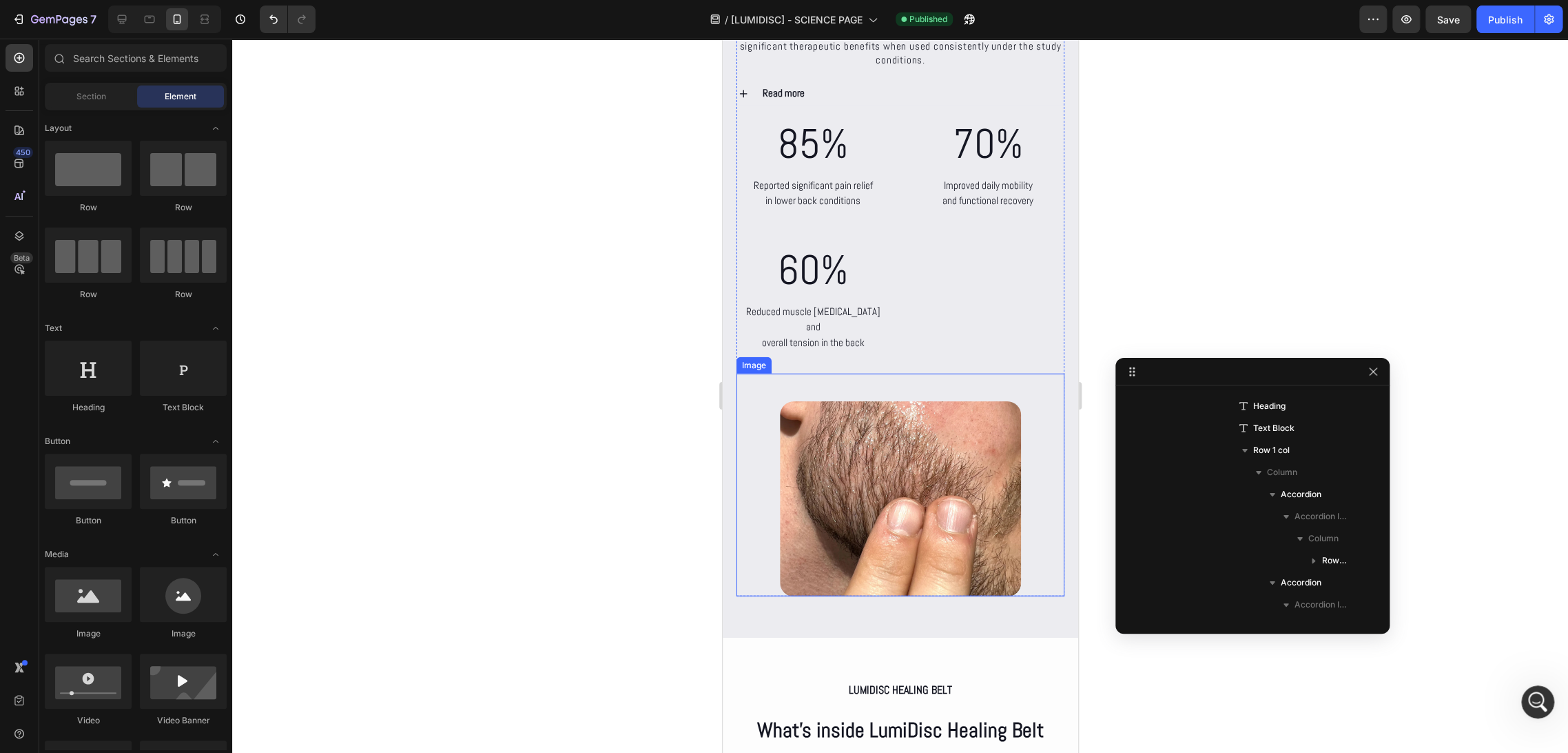
click at [861, 461] on img at bounding box center [900, 498] width 242 height 195
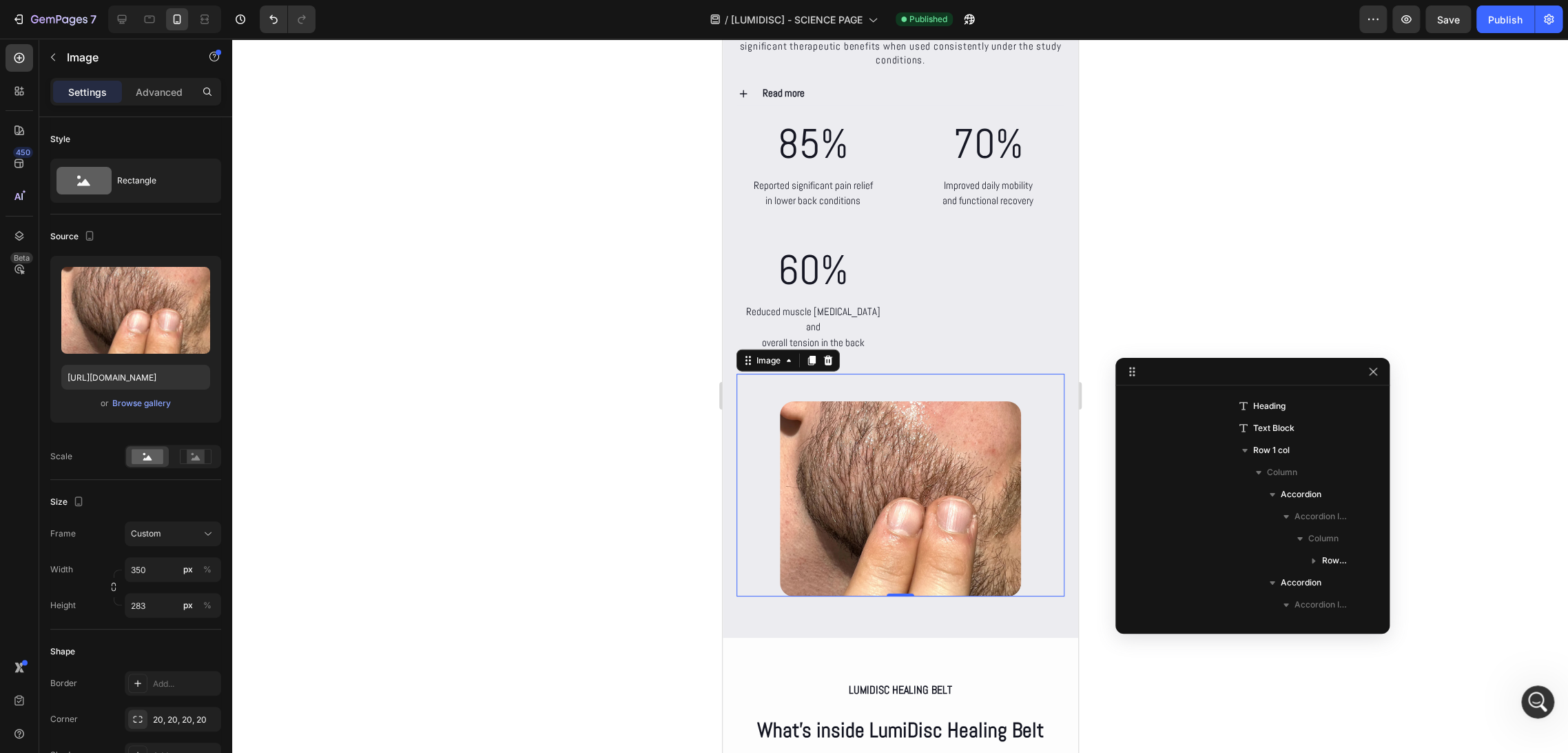
scroll to position [4077, 0]
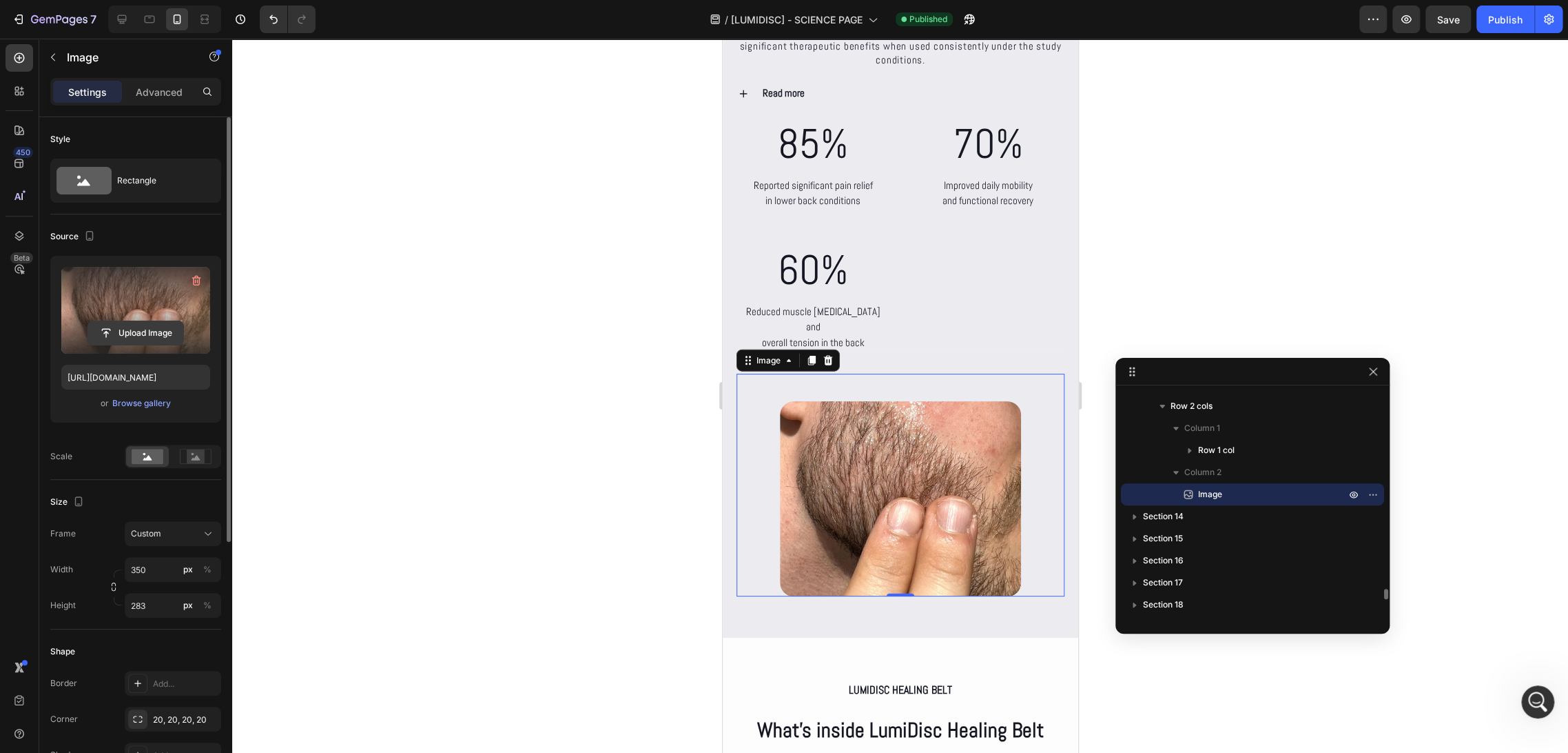
click at [151, 334] on input "file" at bounding box center [135, 333] width 95 height 23
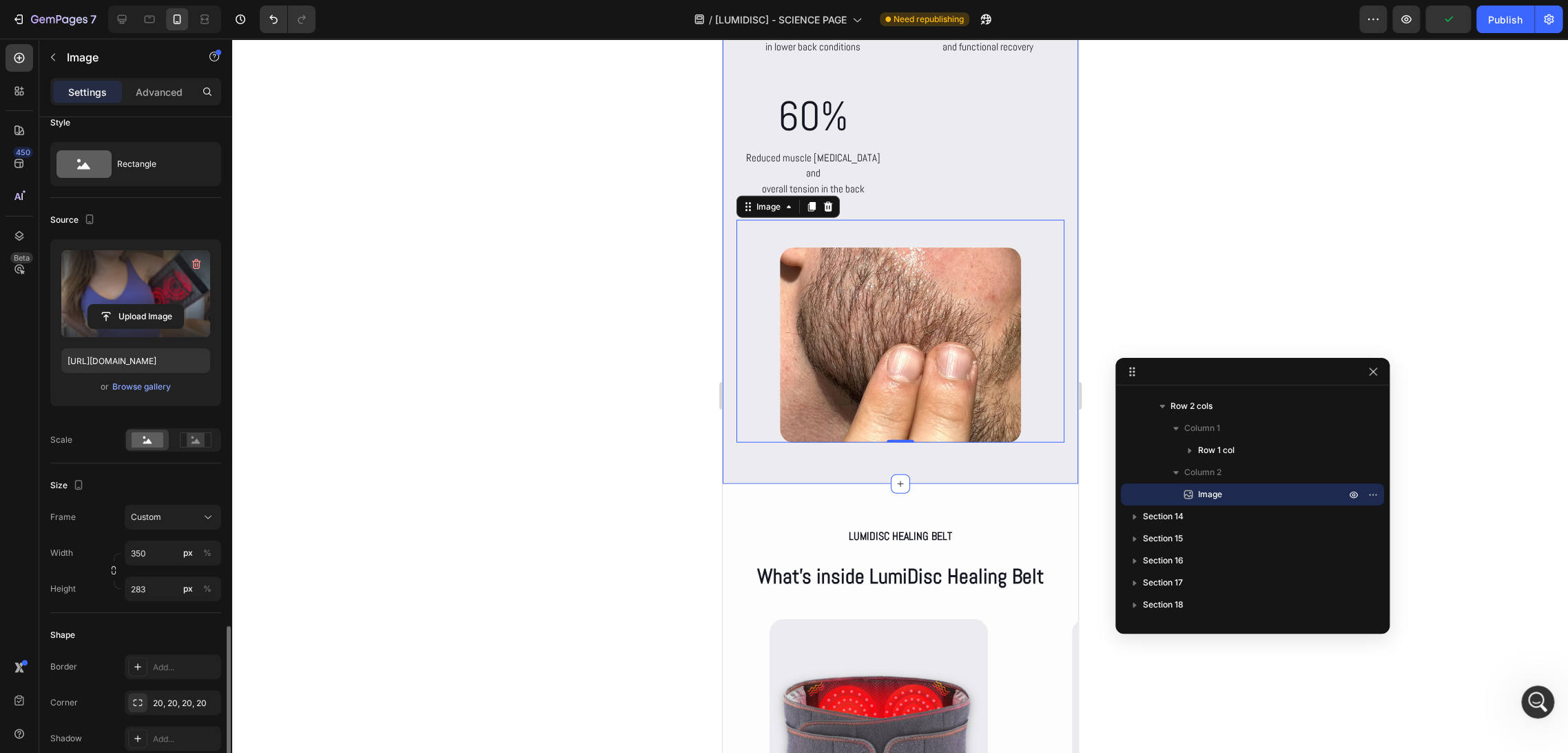
scroll to position [0, 0]
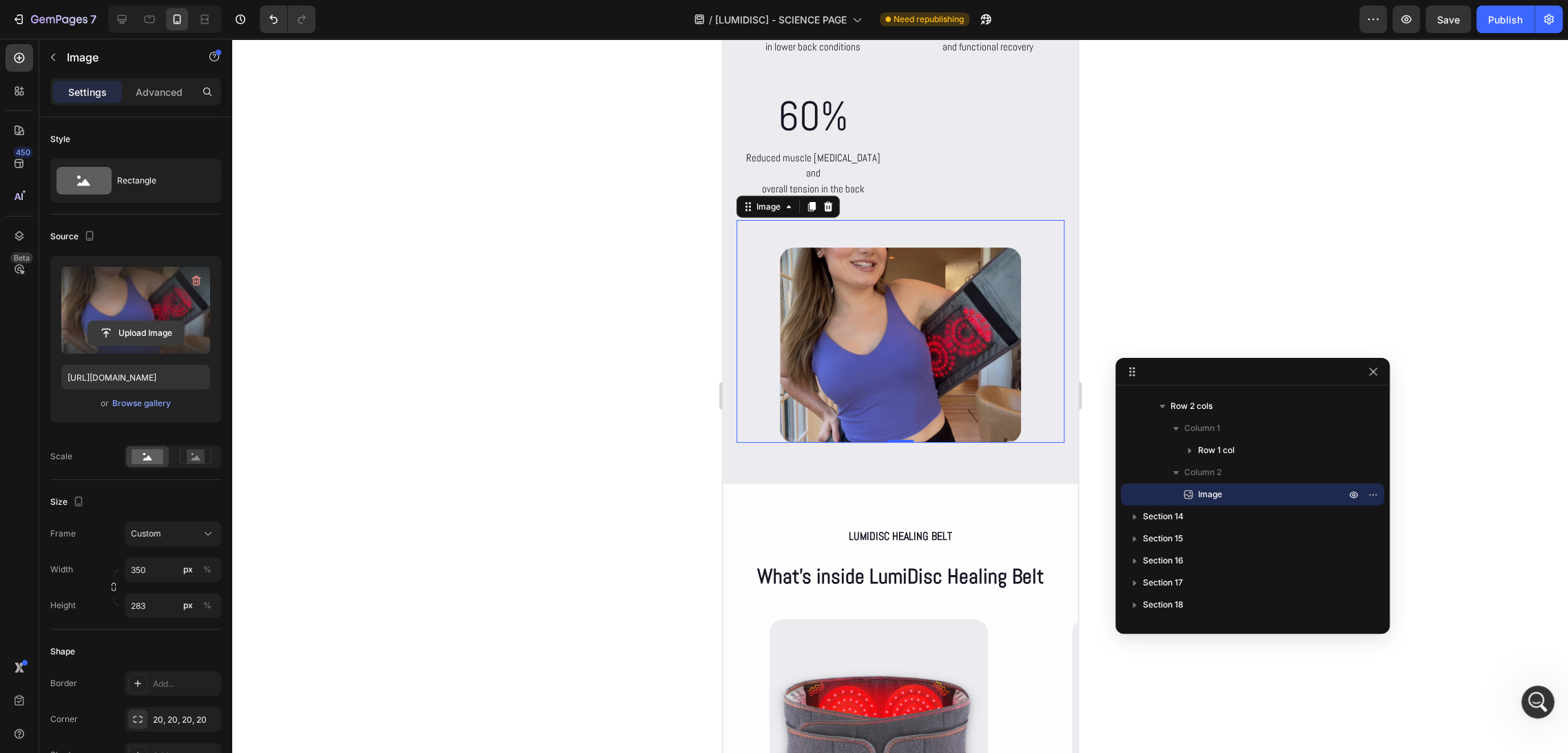
click at [127, 338] on input "file" at bounding box center [135, 333] width 95 height 23
type input "[URL][DOMAIN_NAME]"
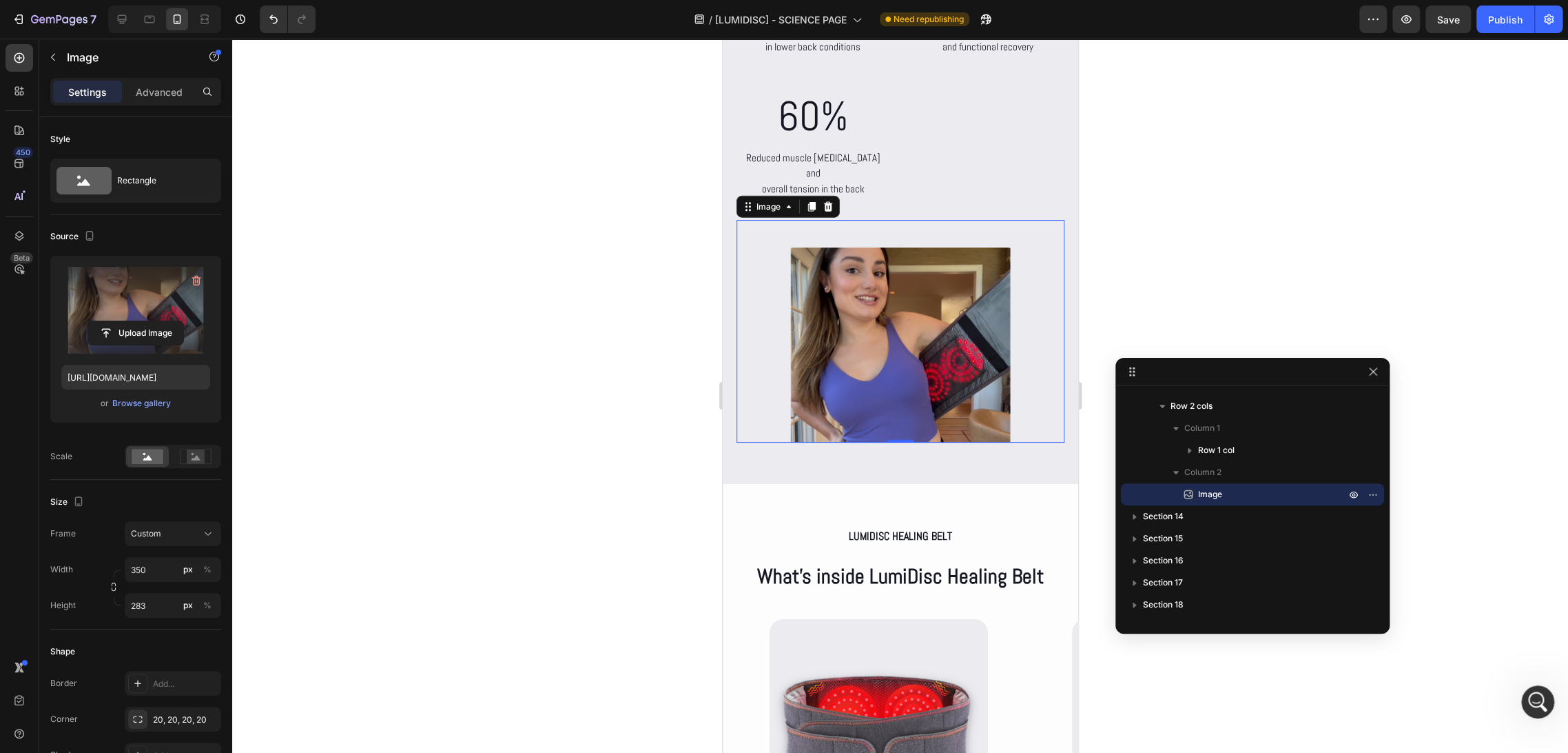
click at [673, 319] on div at bounding box center [900, 395] width 1335 height 714
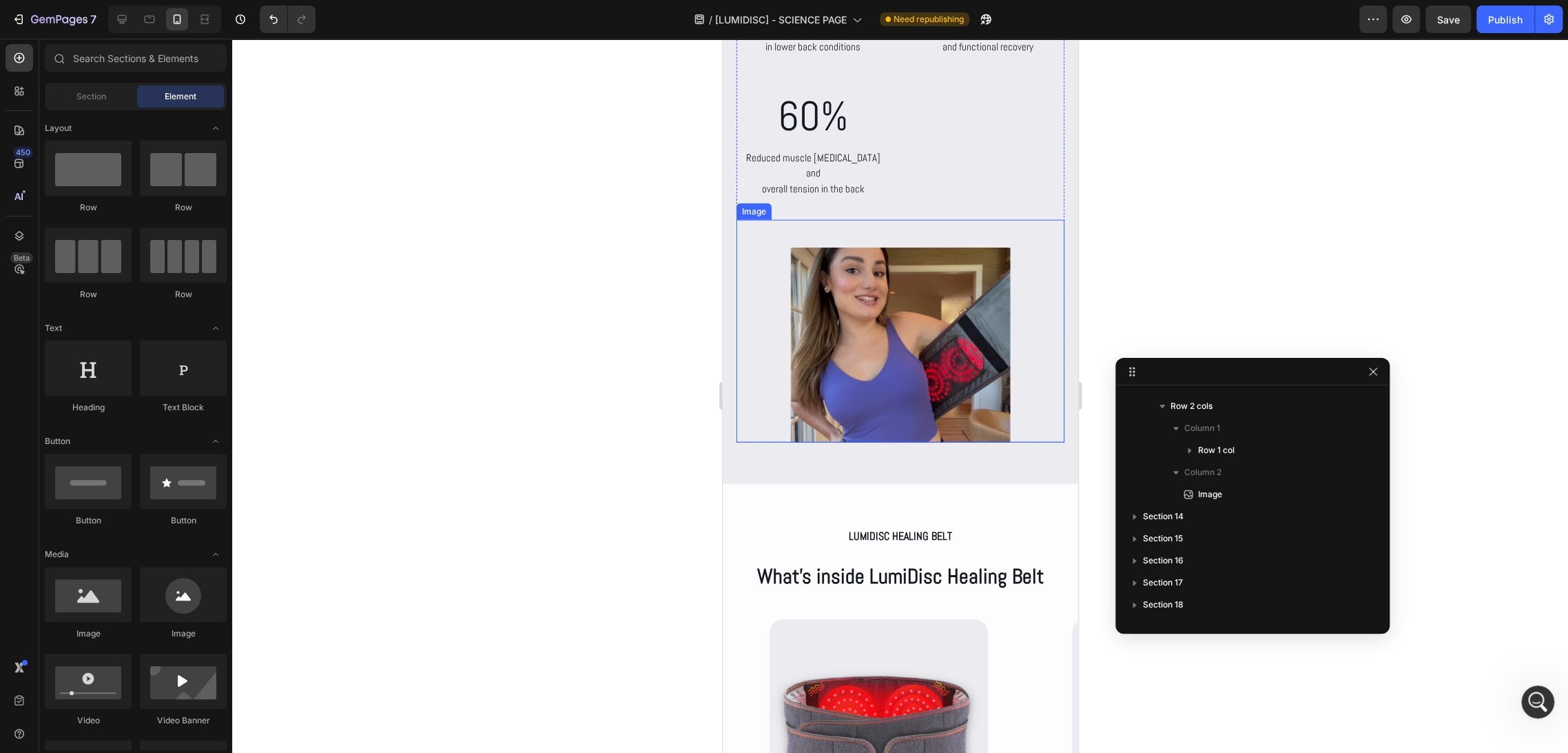
click at [830, 334] on img at bounding box center [900, 345] width 242 height 195
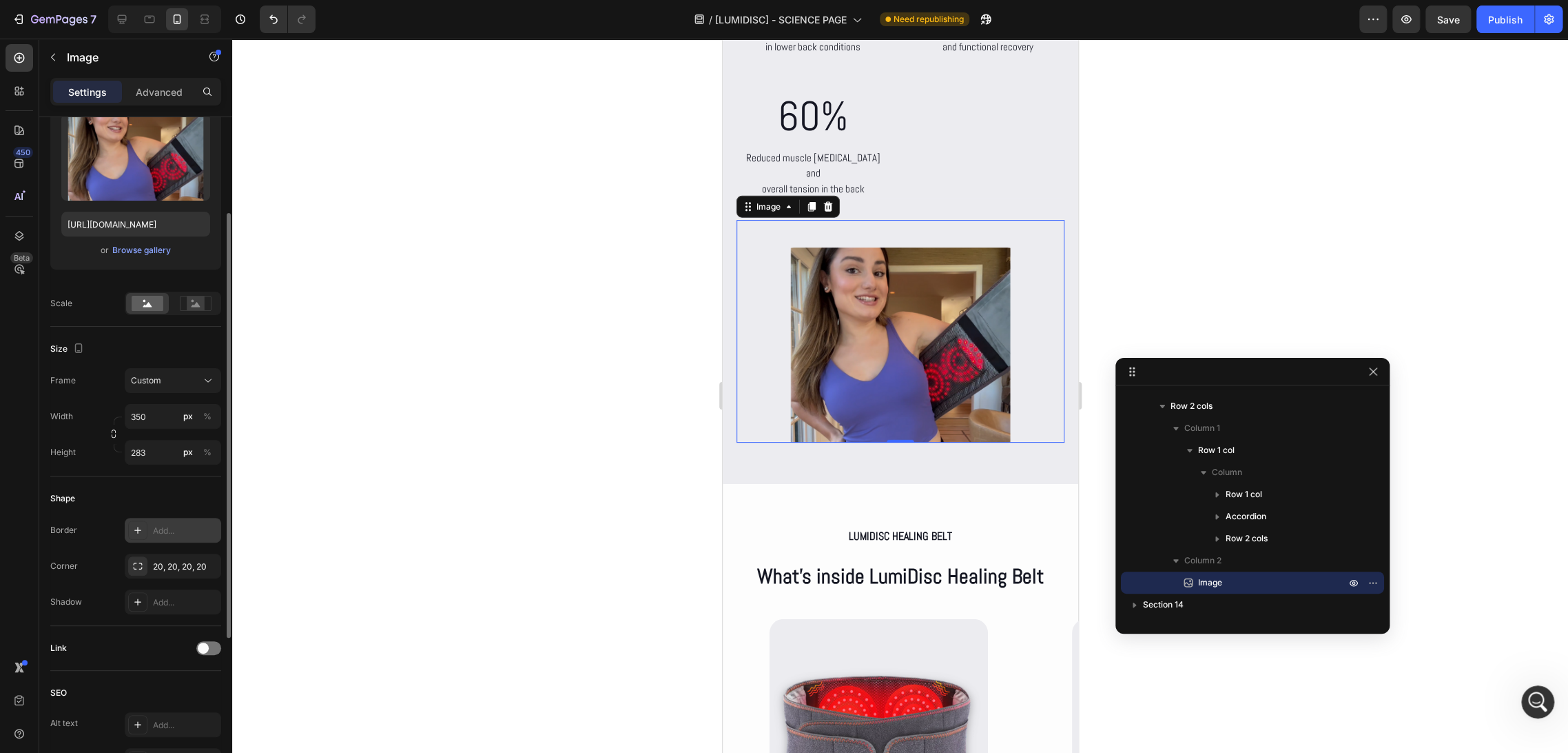
scroll to position [230, 0]
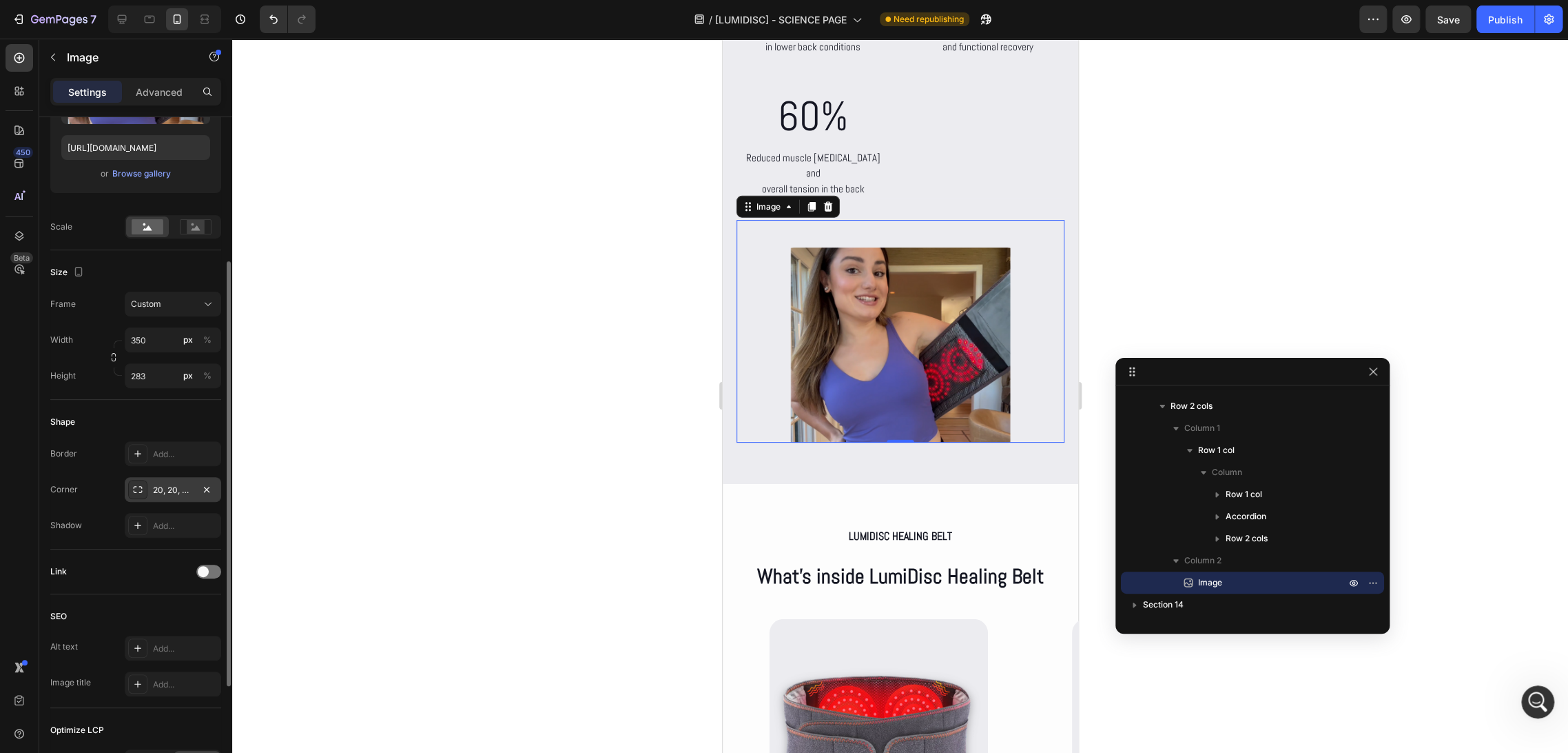
click at [177, 489] on div "20, 20, 20, 20" at bounding box center [173, 489] width 40 height 12
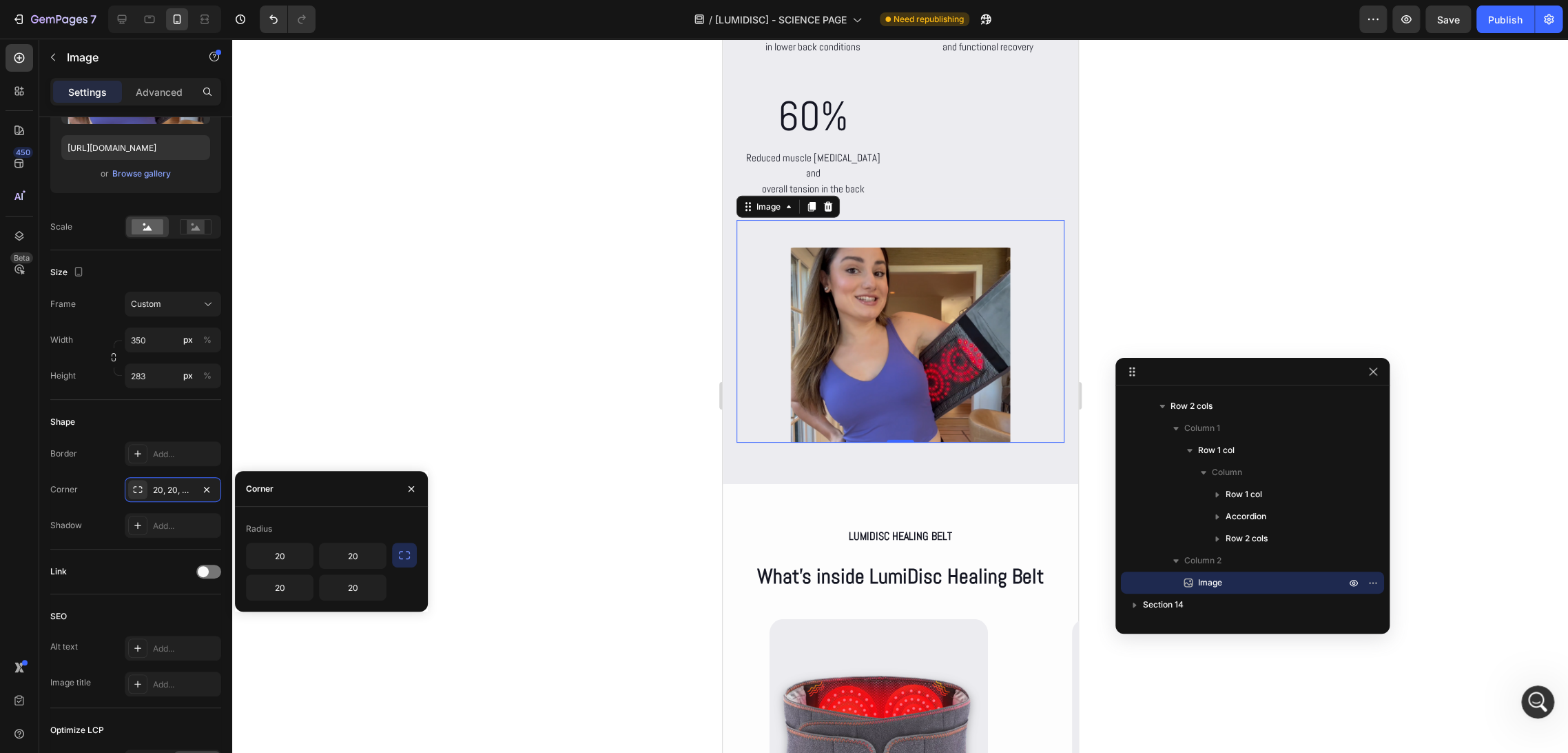
click at [408, 551] on icon "button" at bounding box center [404, 554] width 11 height 8
click at [406, 553] on icon "button" at bounding box center [404, 555] width 14 height 14
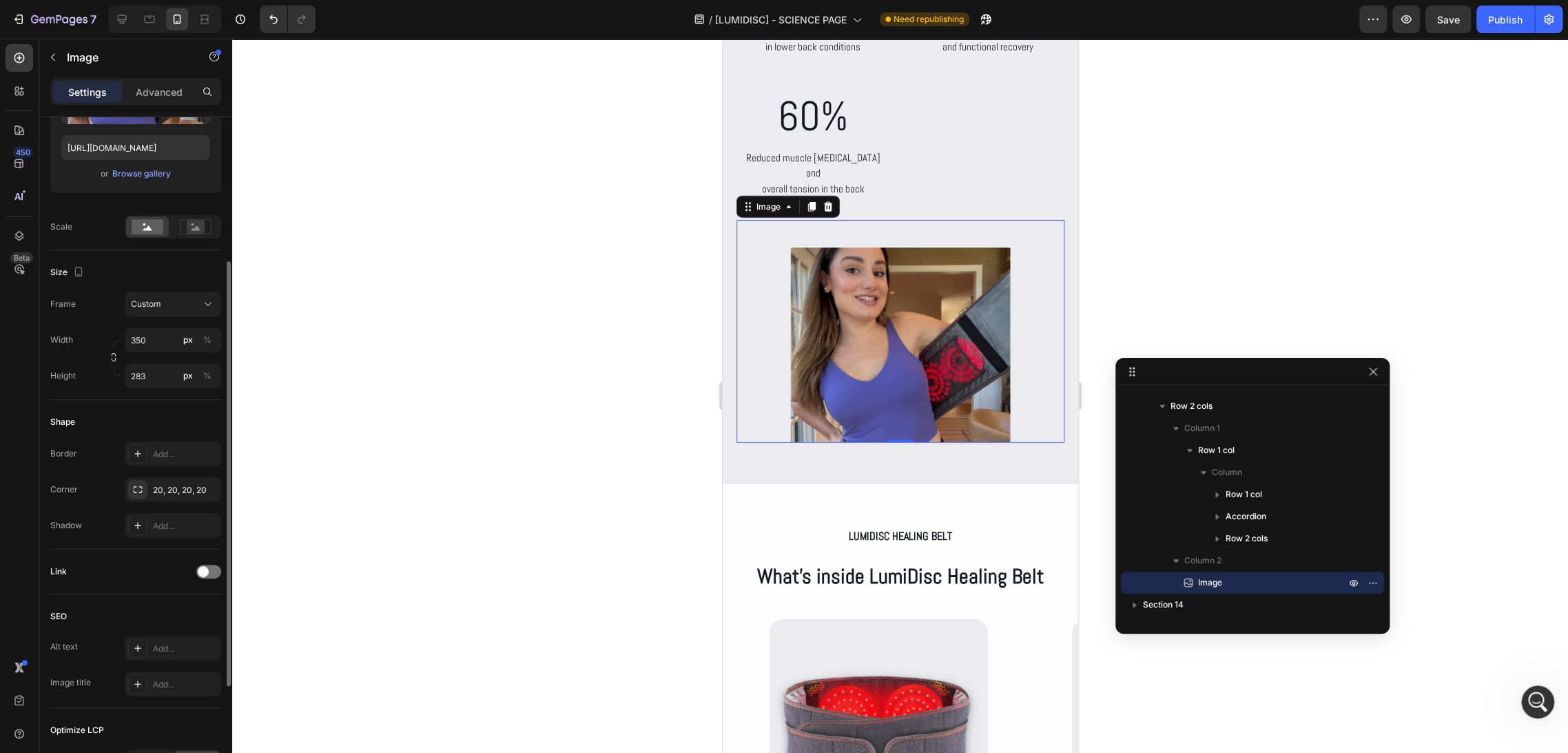
click at [177, 430] on div "Shape" at bounding box center [135, 421] width 171 height 22
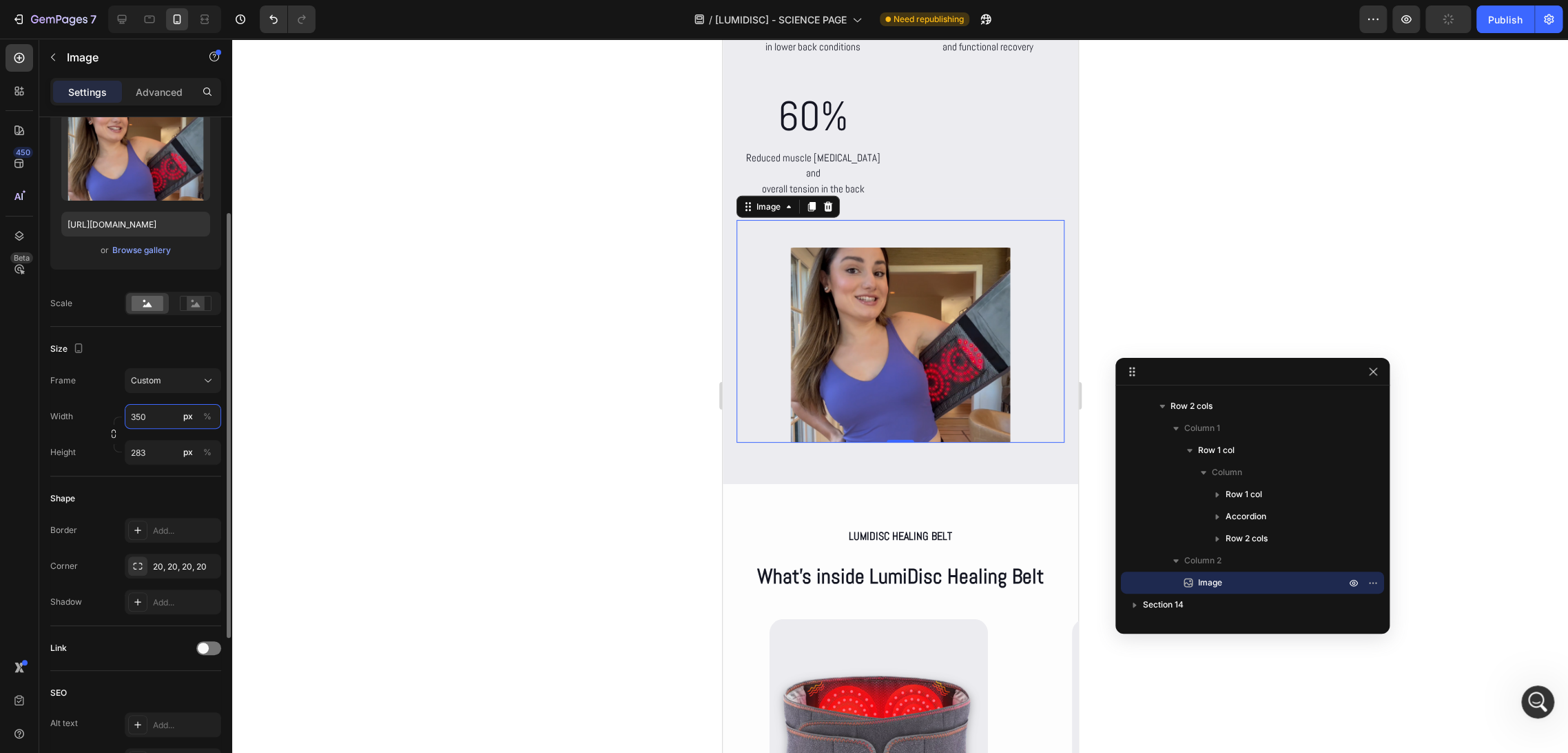
click at [166, 415] on input "350" at bounding box center [173, 415] width 97 height 25
type input "350"
click at [144, 483] on div "Shape Border Add... Corner 20, 20, 20, 20 Shadow Add..." at bounding box center [135, 551] width 171 height 150
click at [177, 563] on div "20, 20, 20, 20" at bounding box center [173, 566] width 40 height 12
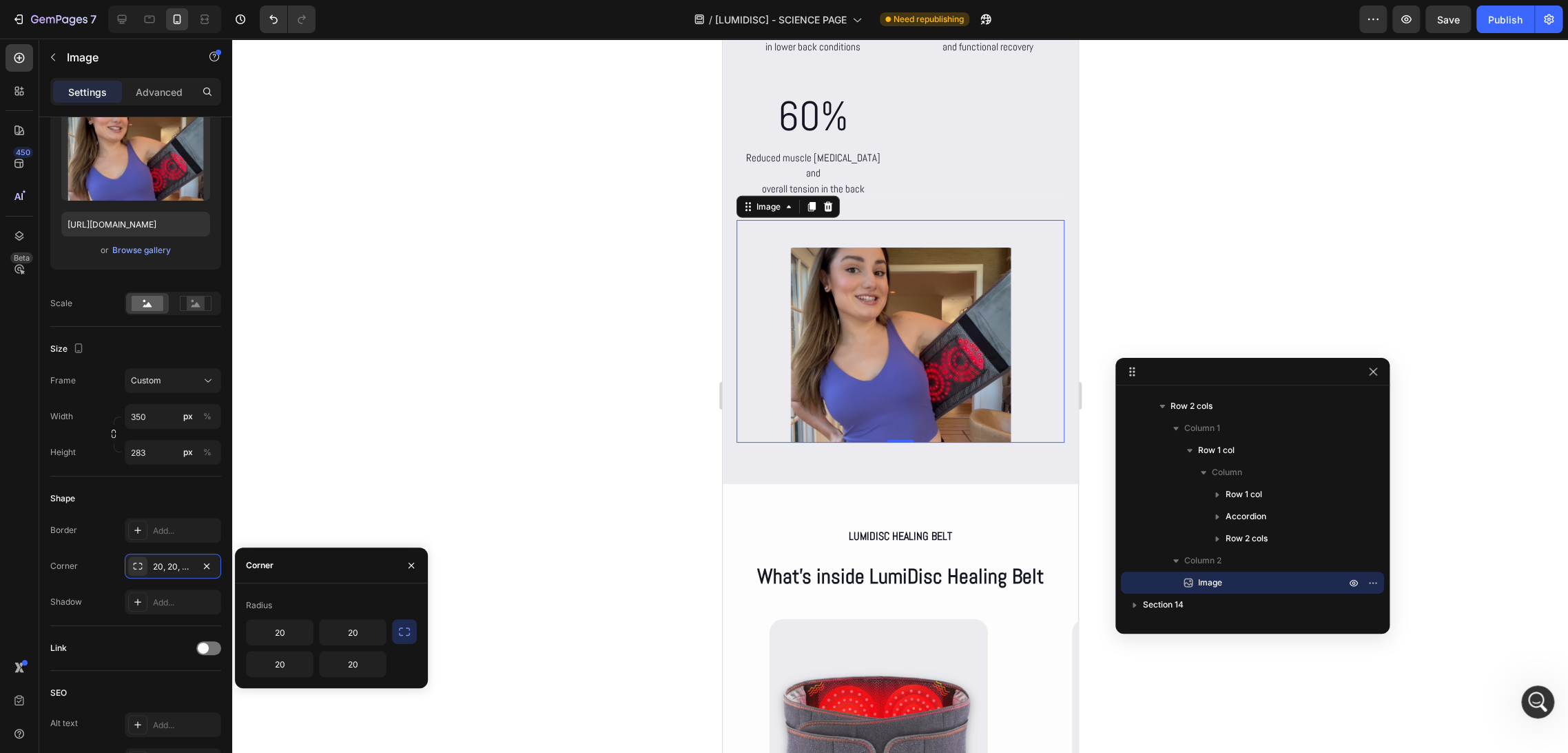
click at [405, 633] on icon "button" at bounding box center [404, 631] width 14 height 14
click at [426, 618] on div "Radius 20" at bounding box center [330, 619] width 193 height 51
click at [404, 626] on icon "button" at bounding box center [404, 631] width 14 height 14
click at [352, 627] on input "20" at bounding box center [352, 631] width 66 height 25
type input "20"
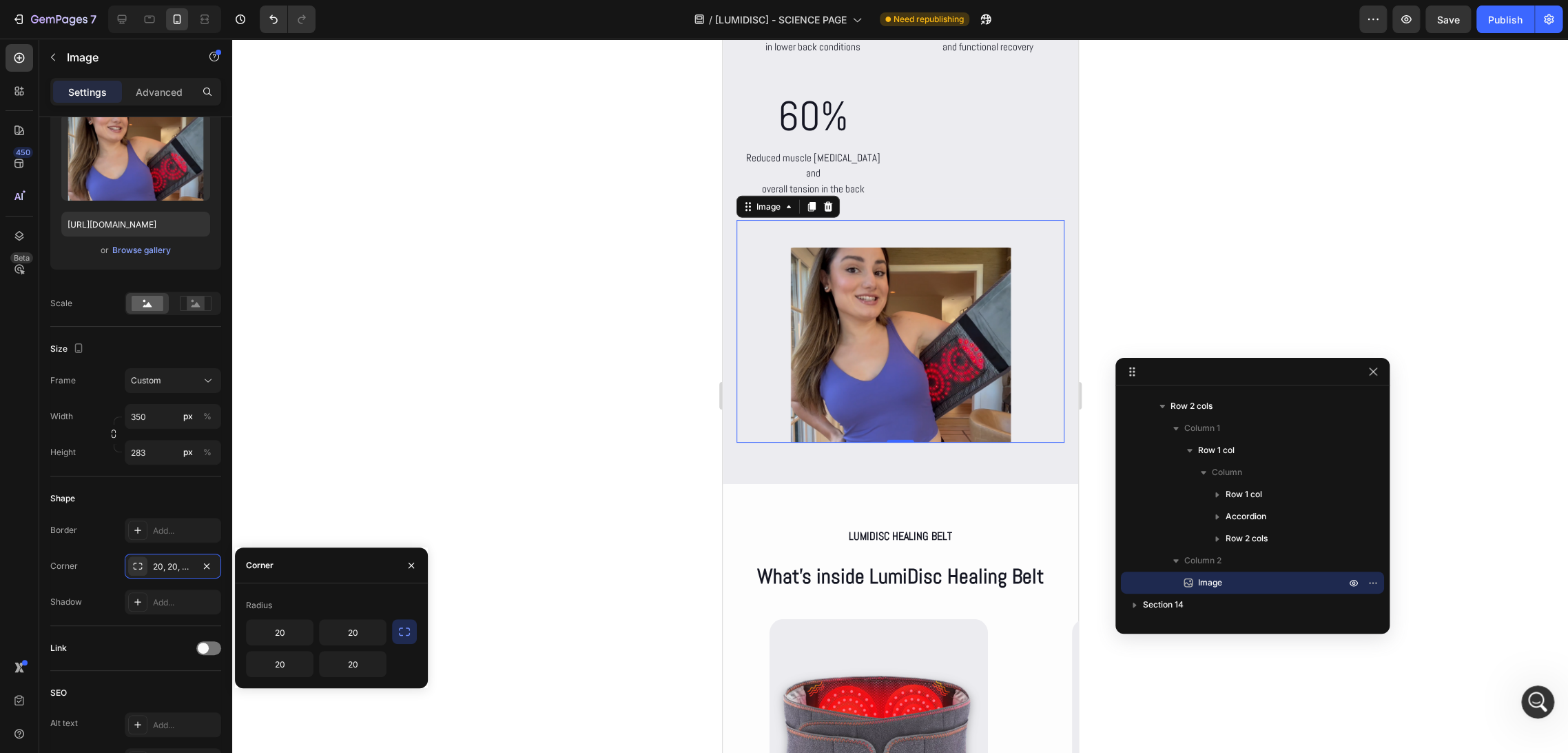
click at [363, 604] on div "Radius" at bounding box center [330, 605] width 171 height 22
click at [127, 496] on div "Shape" at bounding box center [135, 498] width 171 height 22
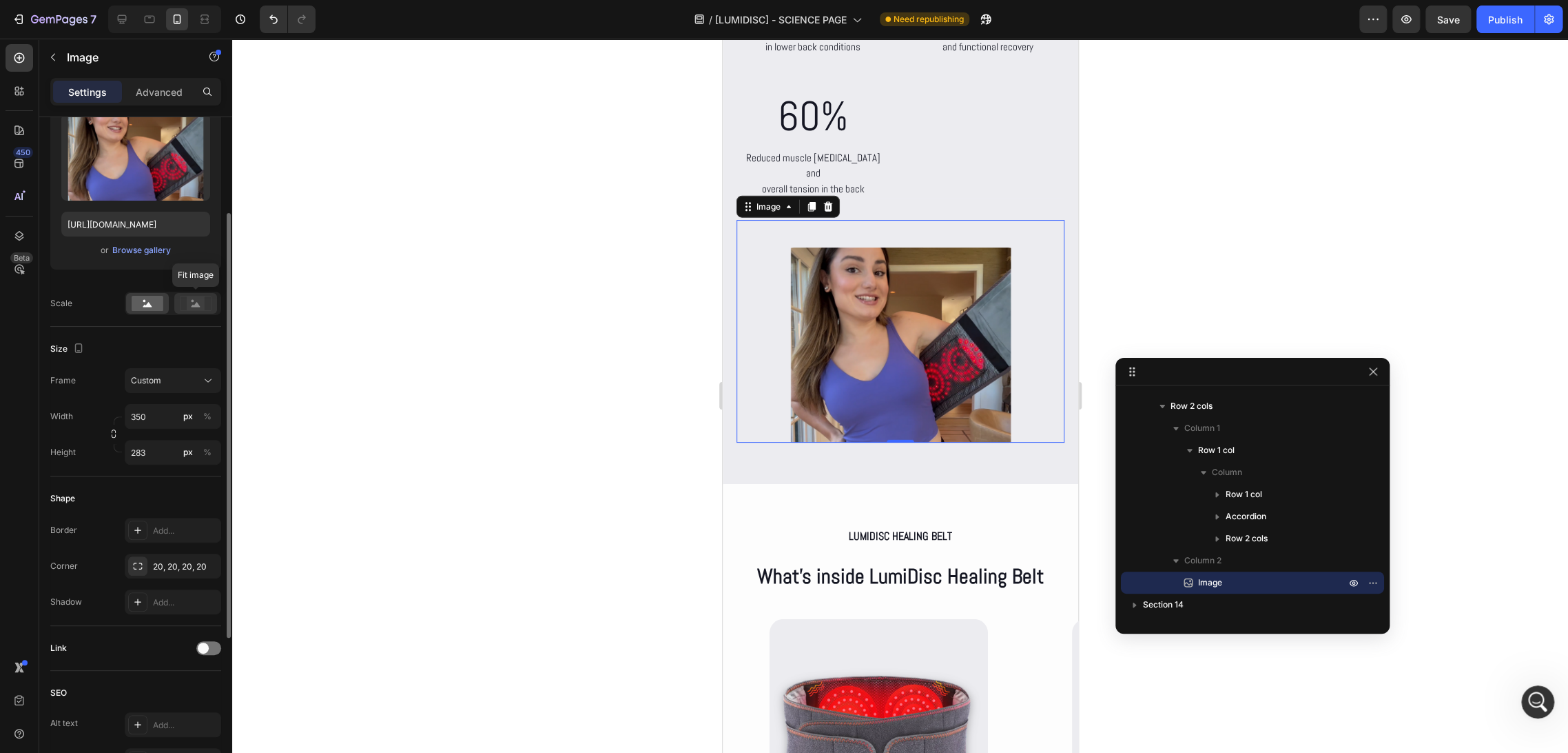
click at [202, 300] on rect at bounding box center [196, 304] width 18 height 14
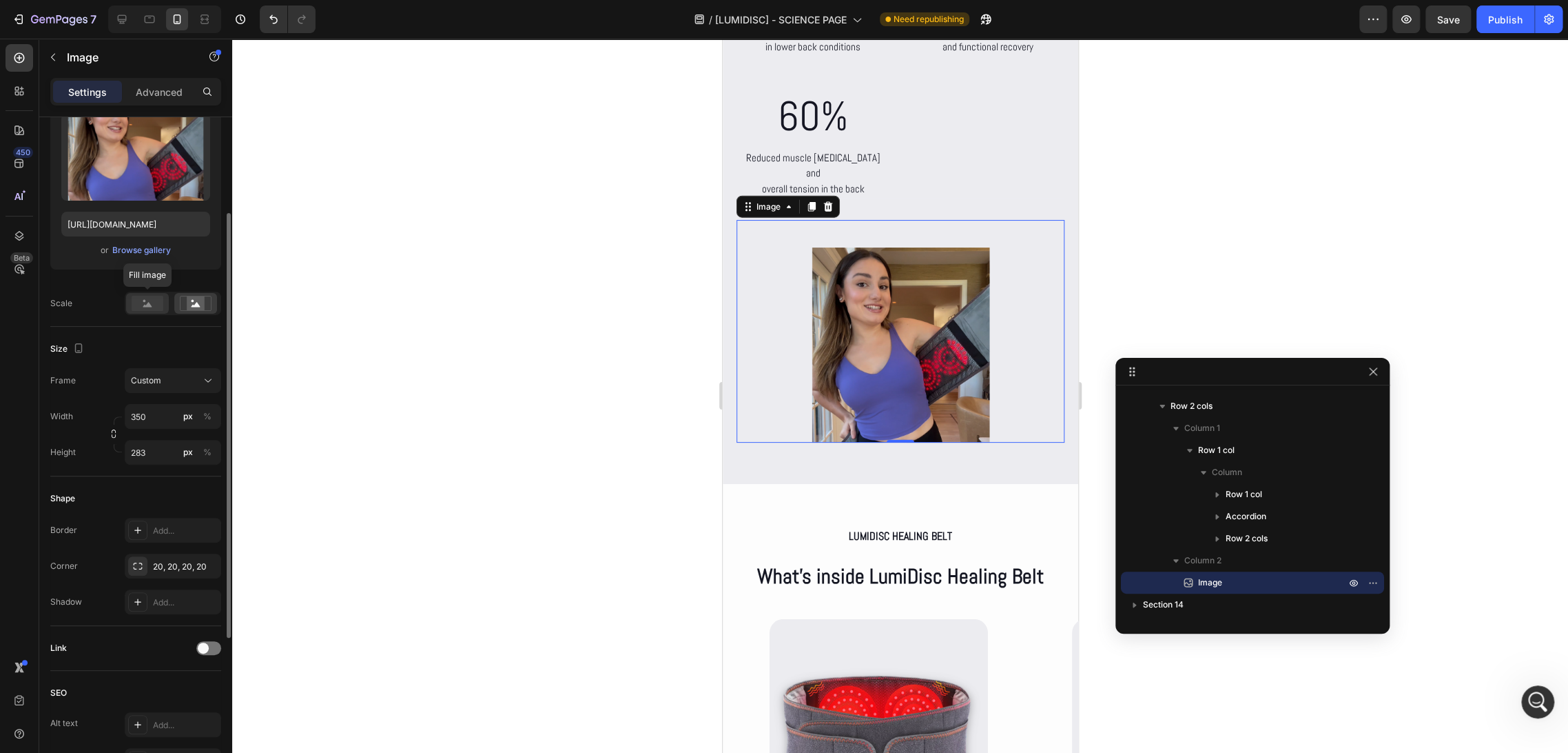
click at [157, 302] on rect at bounding box center [148, 303] width 32 height 15
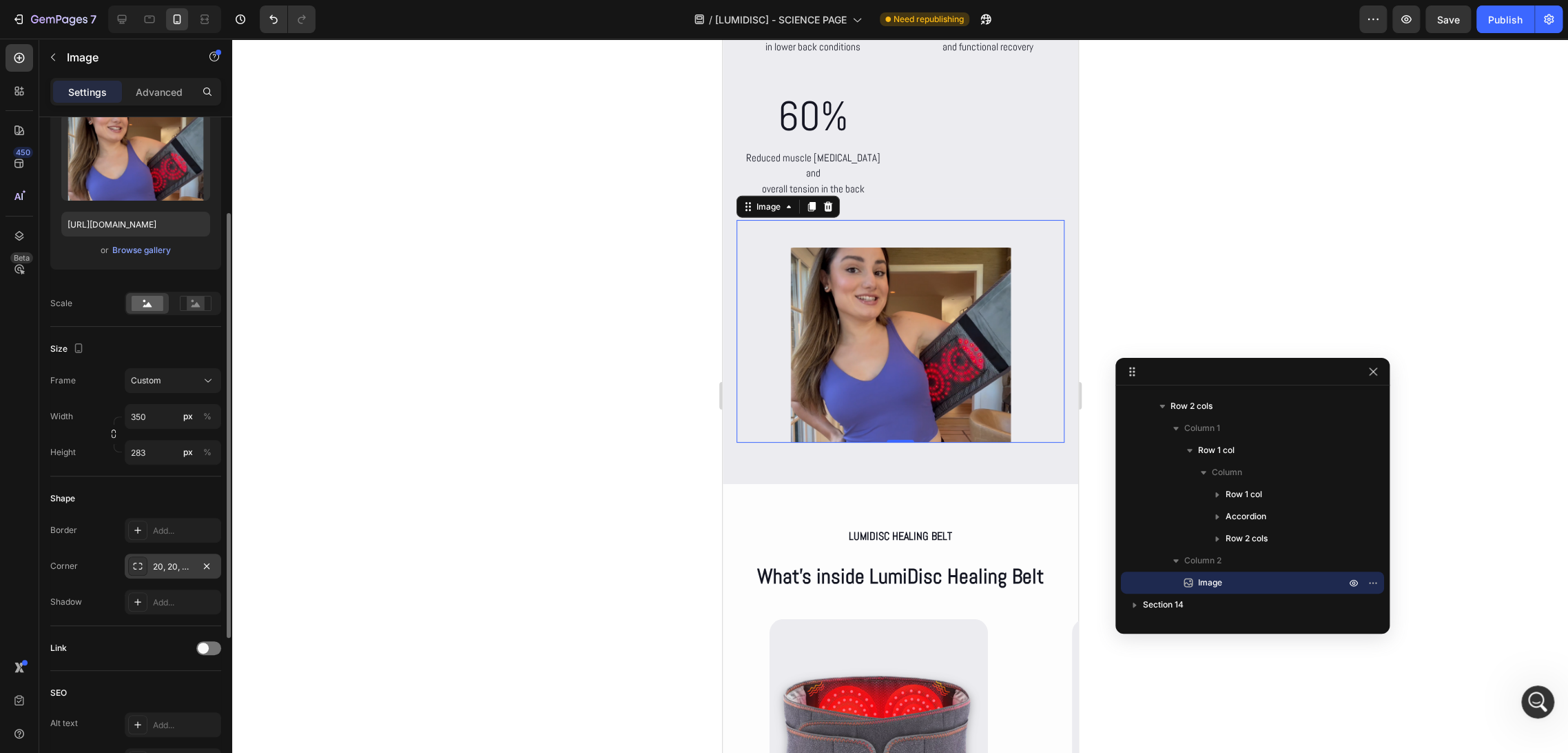
click at [189, 564] on div "20, 20, 20, 20" at bounding box center [173, 566] width 40 height 12
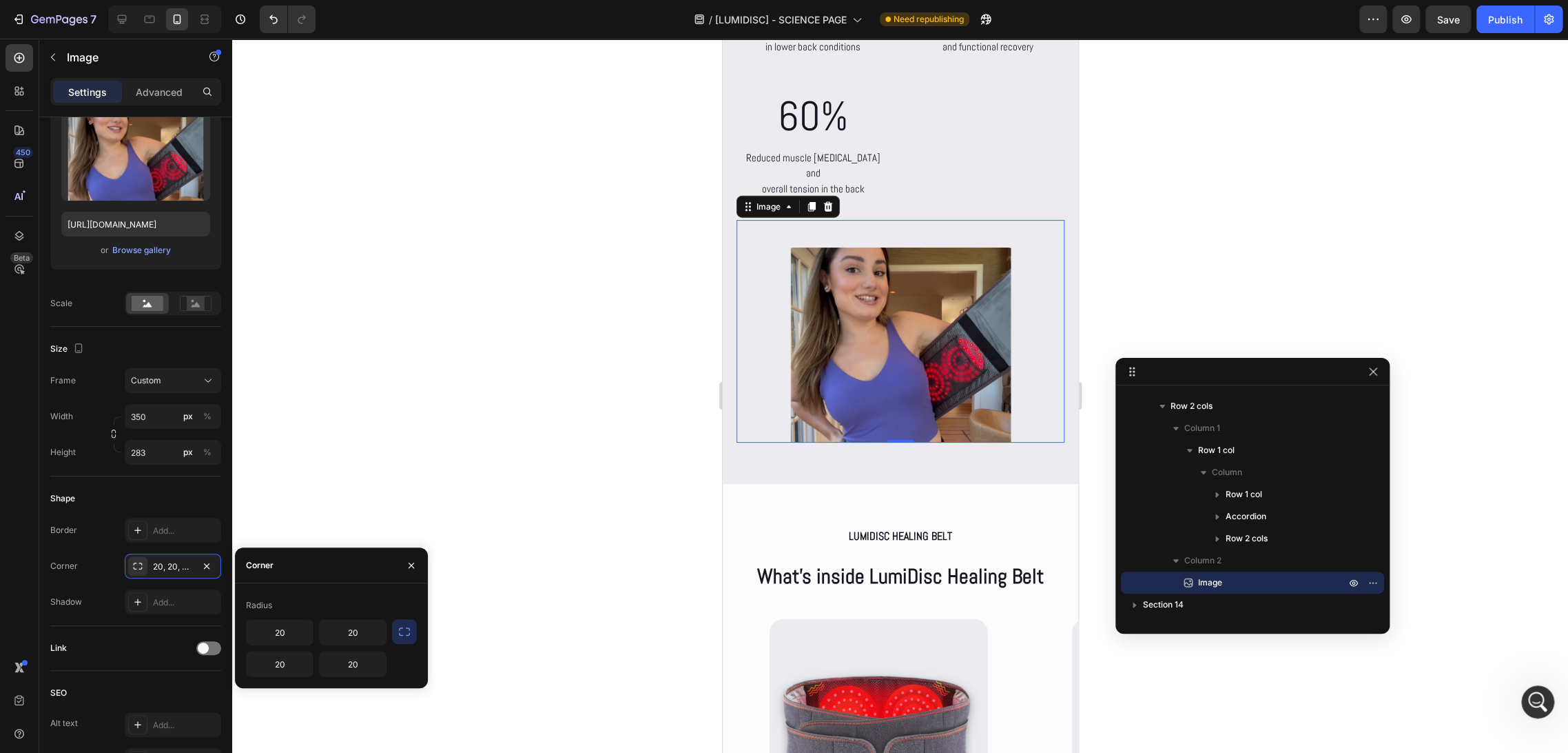
click at [417, 635] on div "Radius 20 20 20 20" at bounding box center [330, 635] width 193 height 83
click at [408, 635] on icon "button" at bounding box center [404, 631] width 14 height 14
click at [325, 639] on input "20" at bounding box center [315, 631] width 139 height 25
click at [372, 599] on div "Radius" at bounding box center [330, 605] width 171 height 22
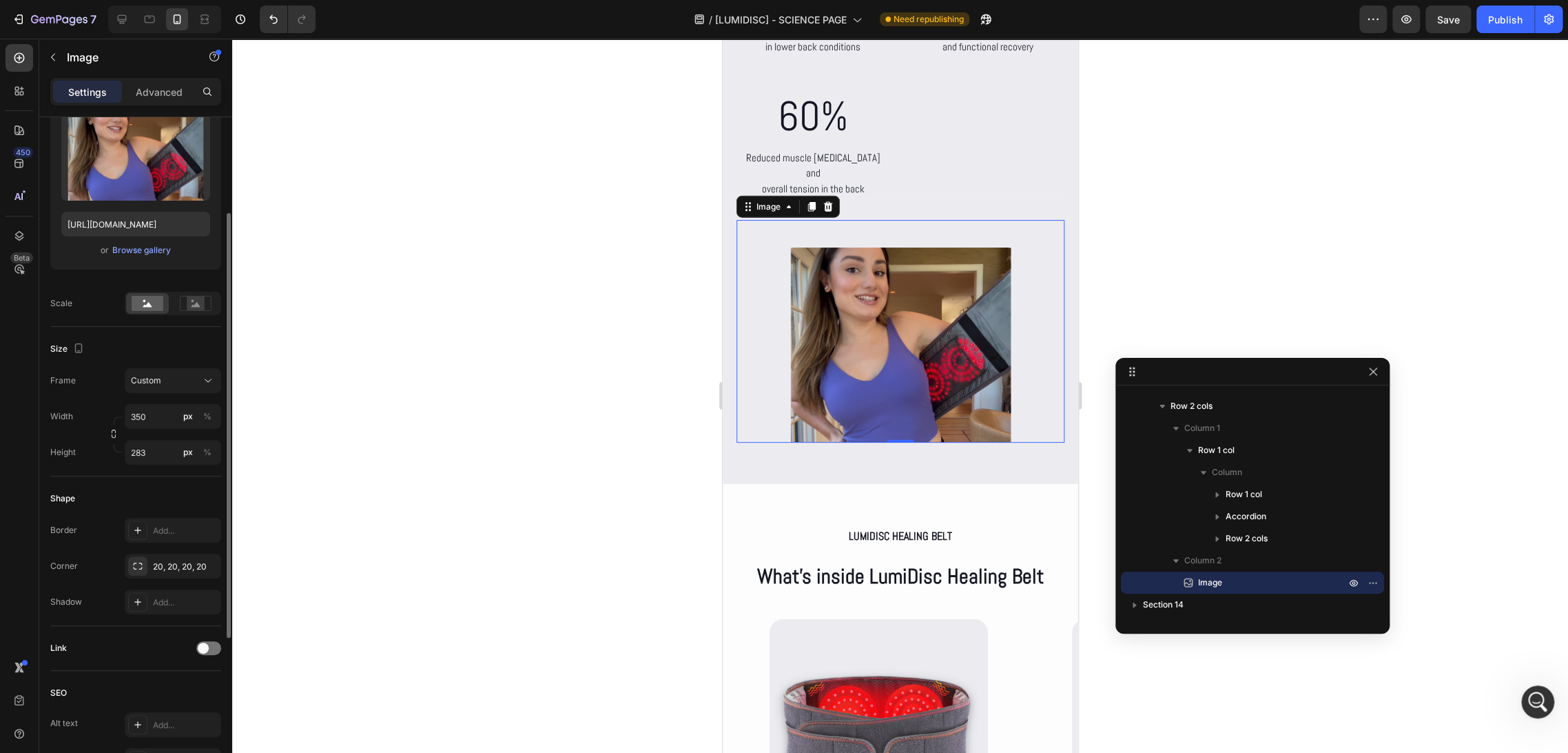
click at [116, 502] on div "Shape" at bounding box center [135, 498] width 171 height 22
click at [1141, 194] on div at bounding box center [900, 395] width 1335 height 714
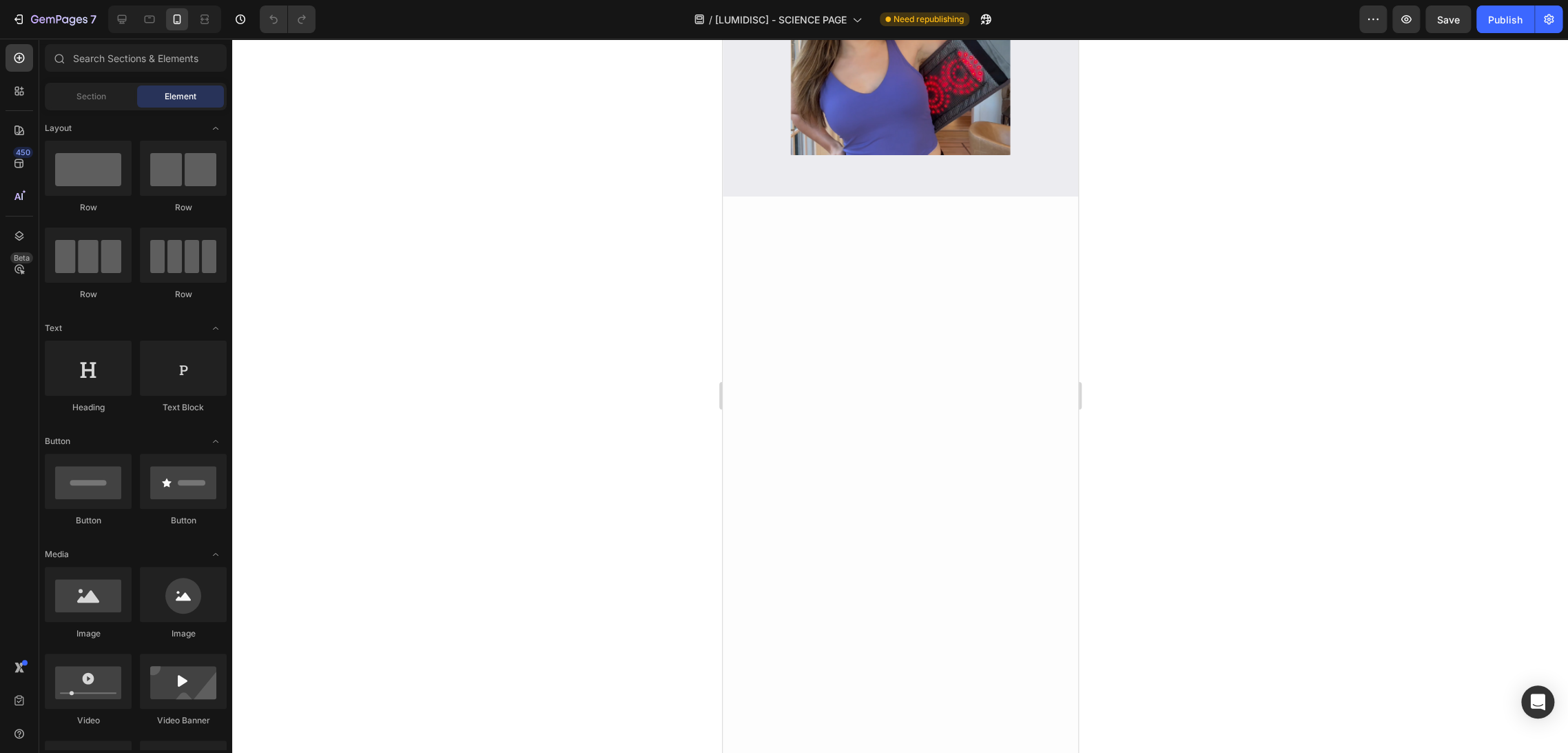
scroll to position [6573, 0]
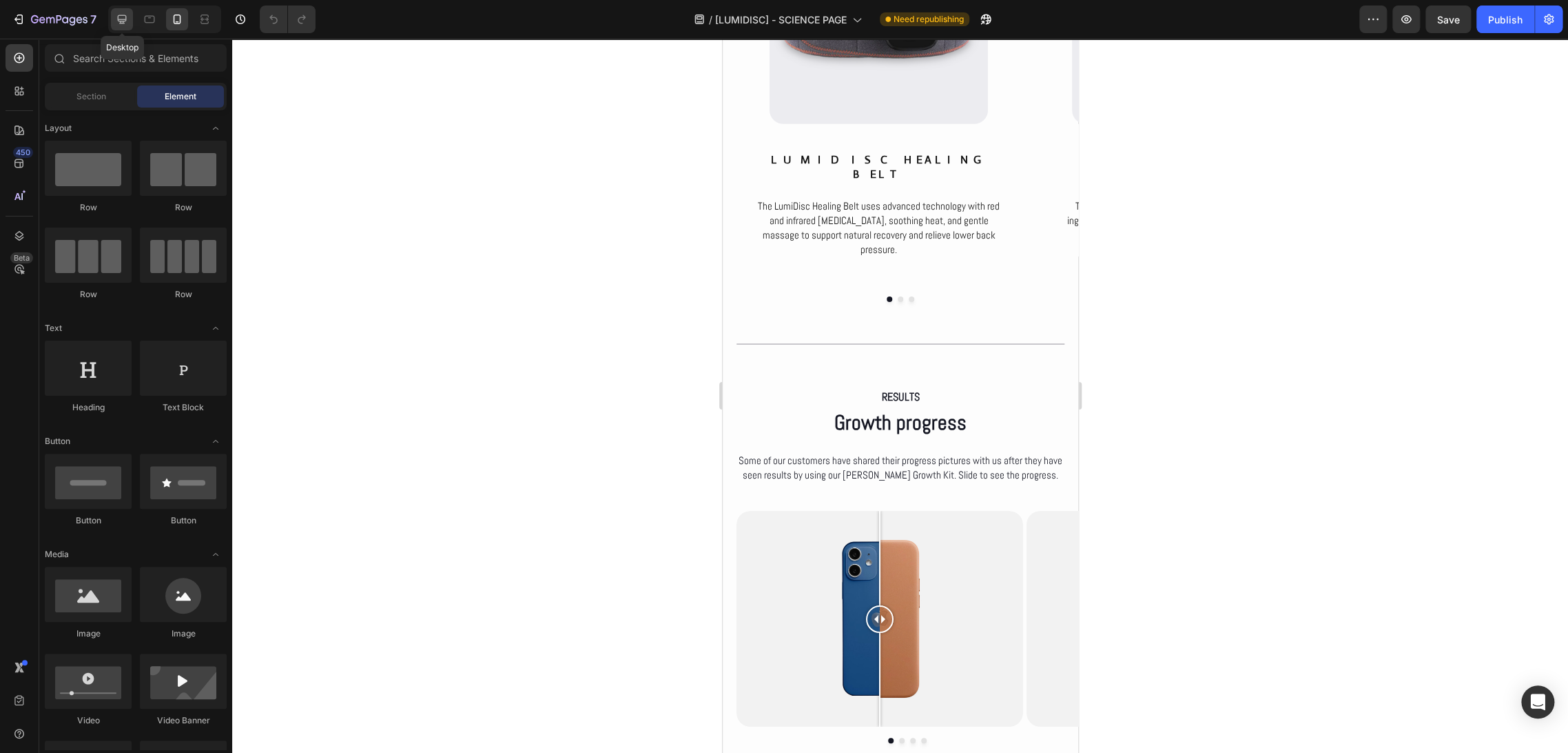
click at [130, 15] on div at bounding box center [122, 19] width 22 height 22
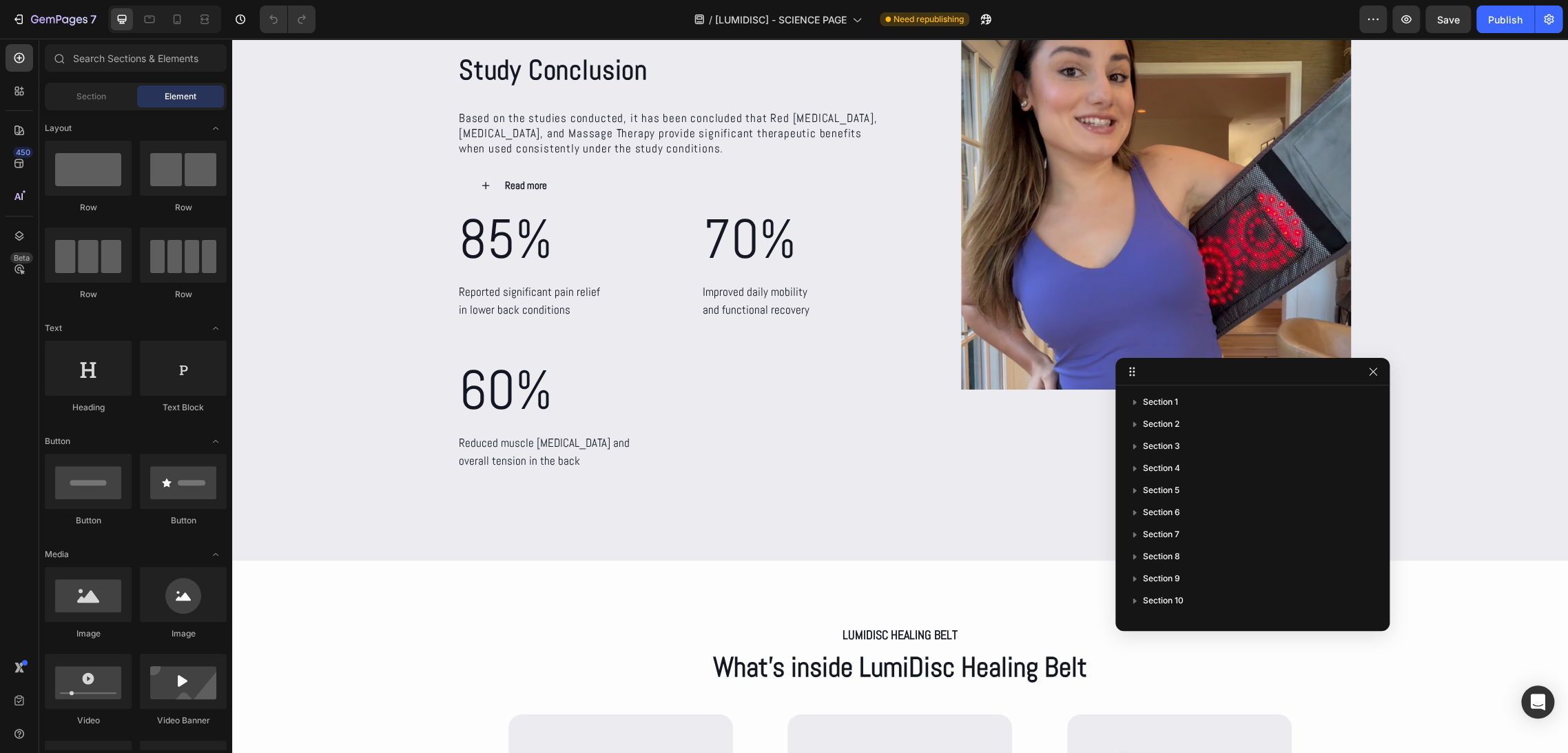
scroll to position [5885, 0]
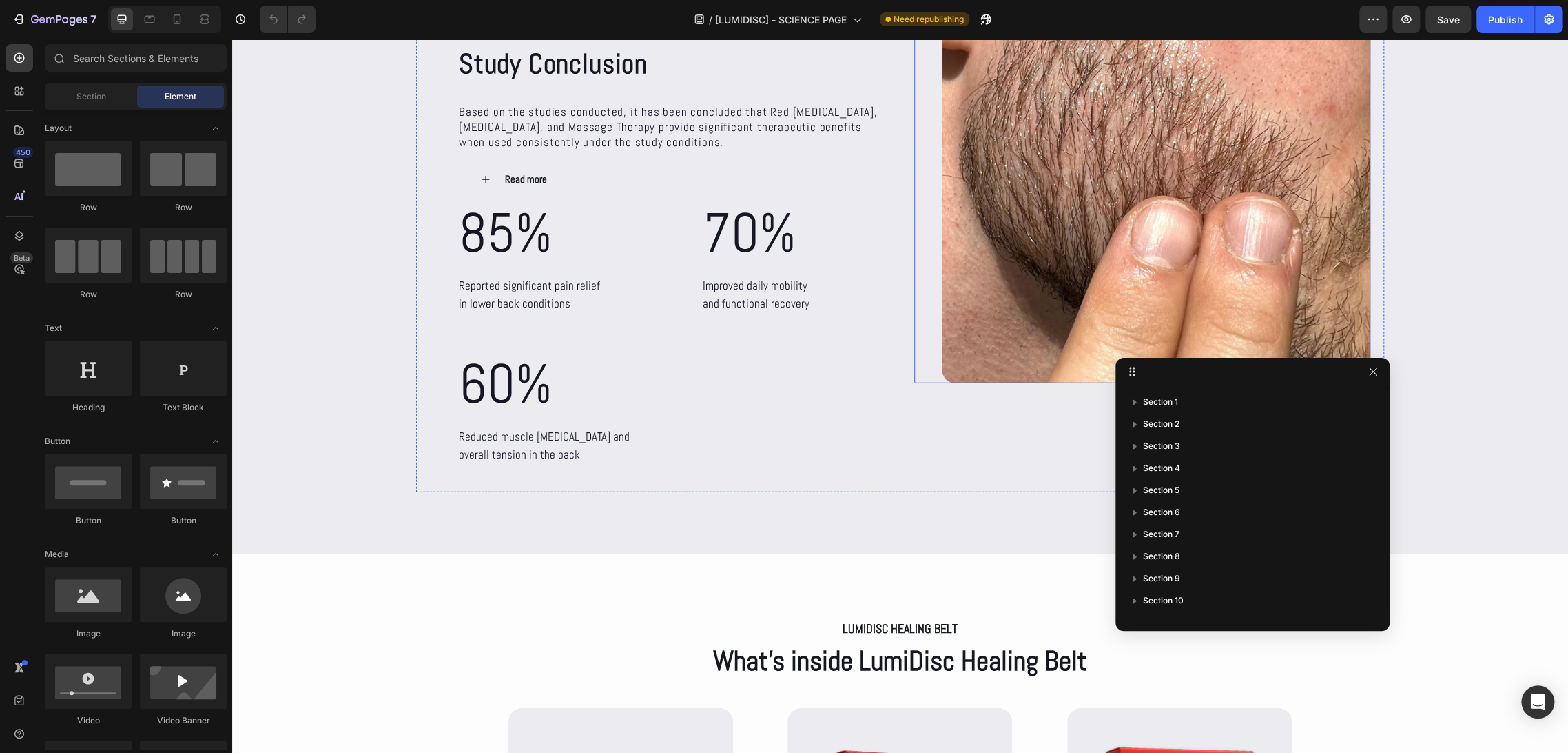
click at [1118, 196] on img at bounding box center [1156, 198] width 429 height 369
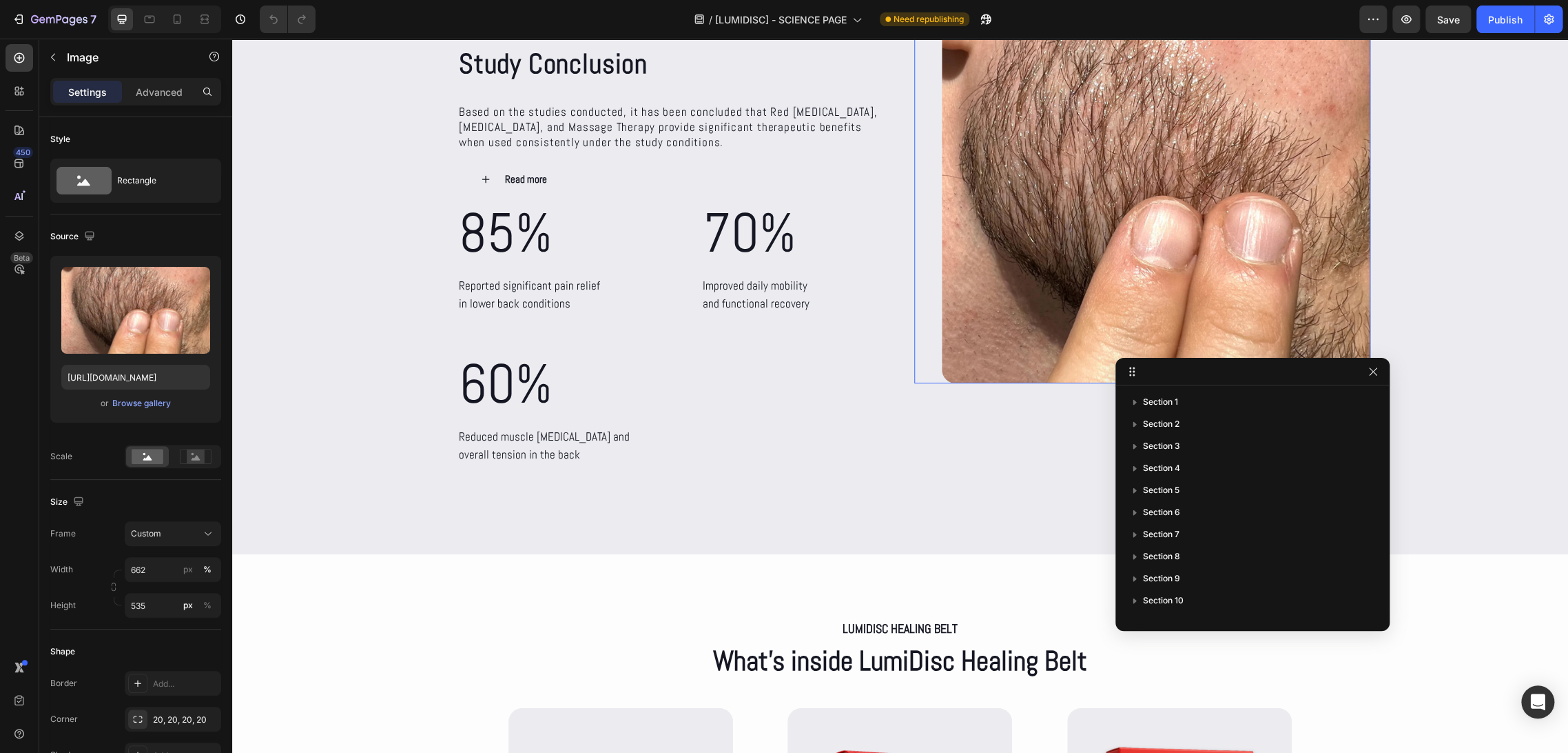
scroll to position [306, 0]
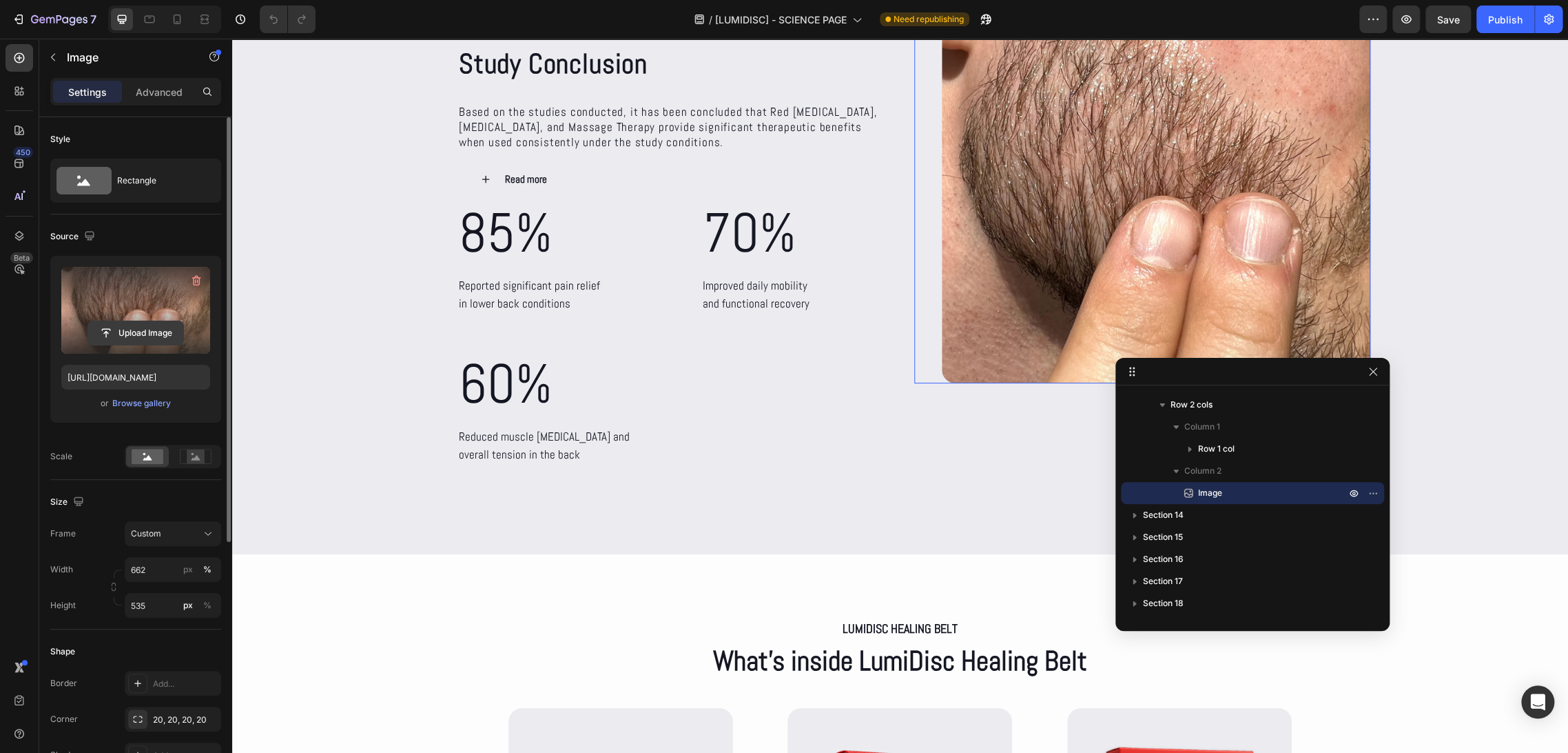
click at [131, 335] on input "file" at bounding box center [135, 333] width 95 height 23
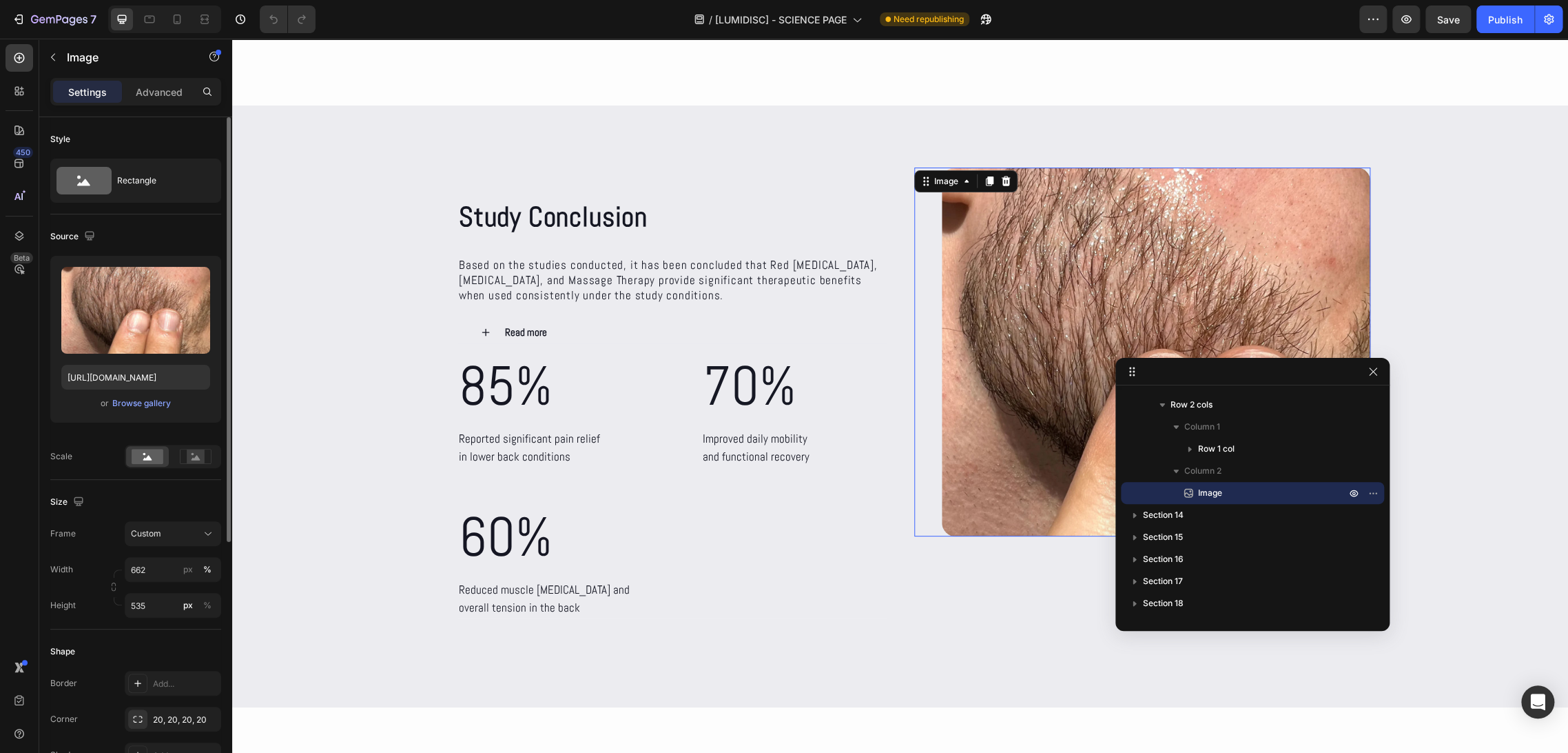
scroll to position [77, 0]
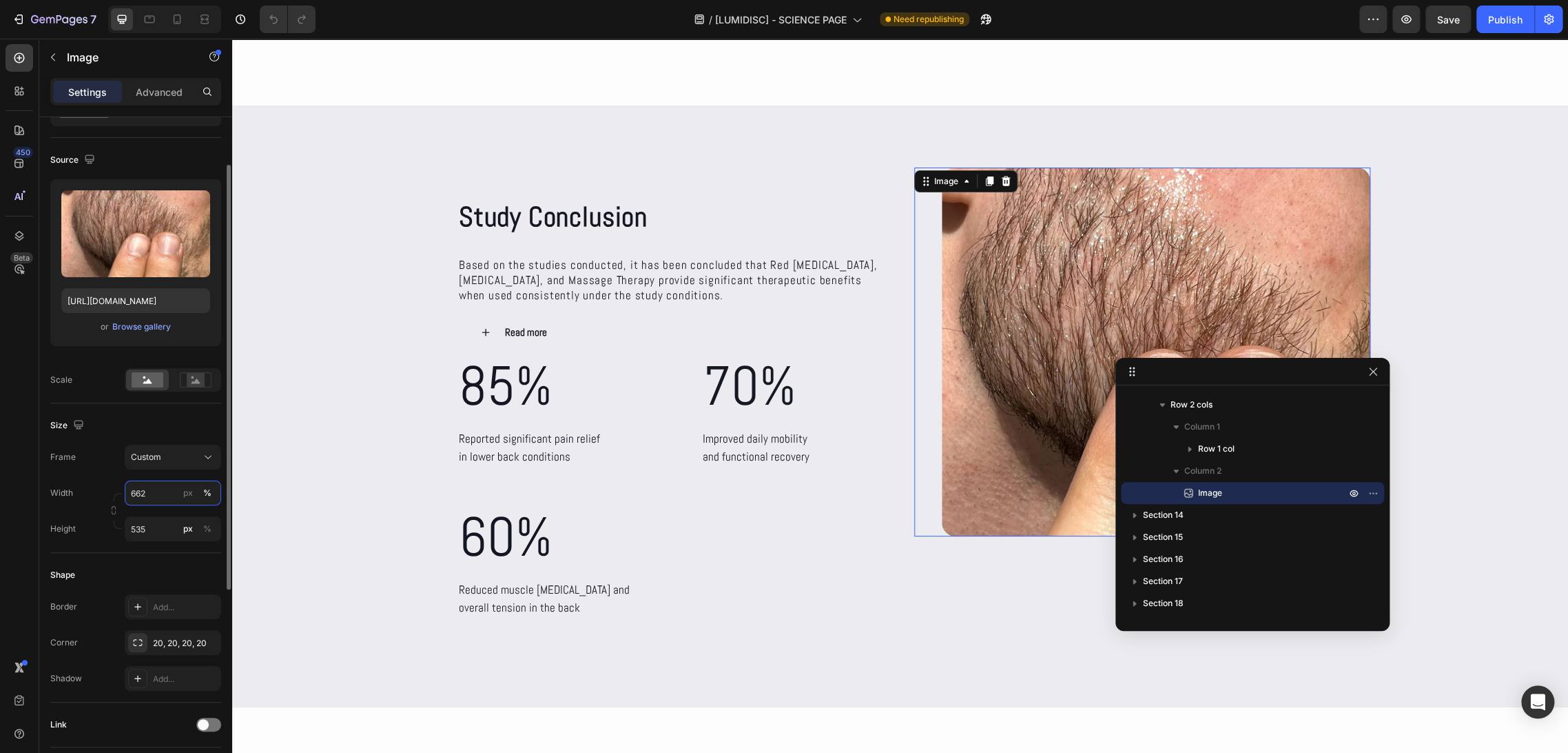
click at [151, 499] on input "662" at bounding box center [173, 492] width 97 height 25
click at [110, 481] on div "Width 662 px %" at bounding box center [135, 492] width 171 height 25
click at [147, 523] on input "535" at bounding box center [173, 528] width 97 height 25
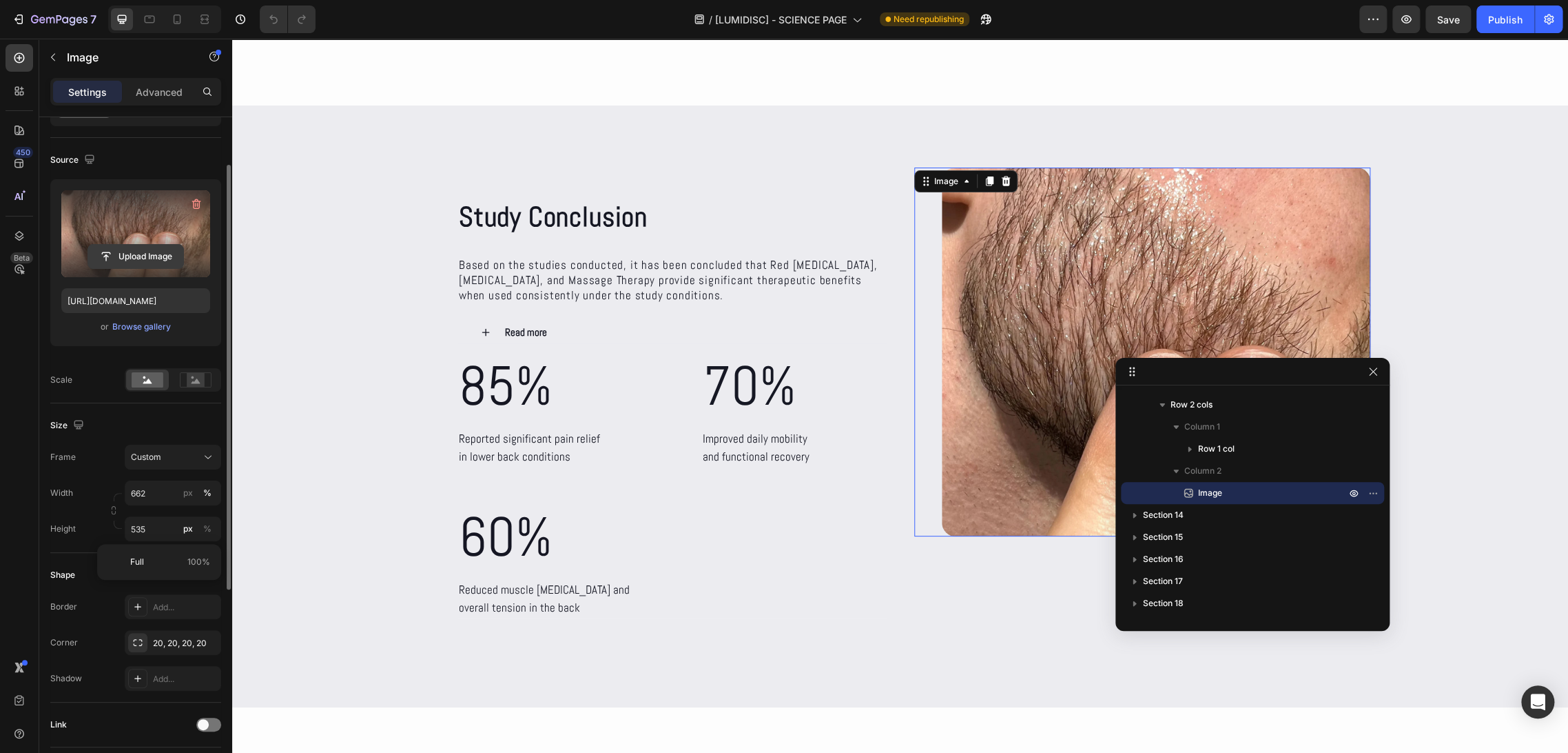
click at [105, 258] on input "file" at bounding box center [135, 256] width 95 height 23
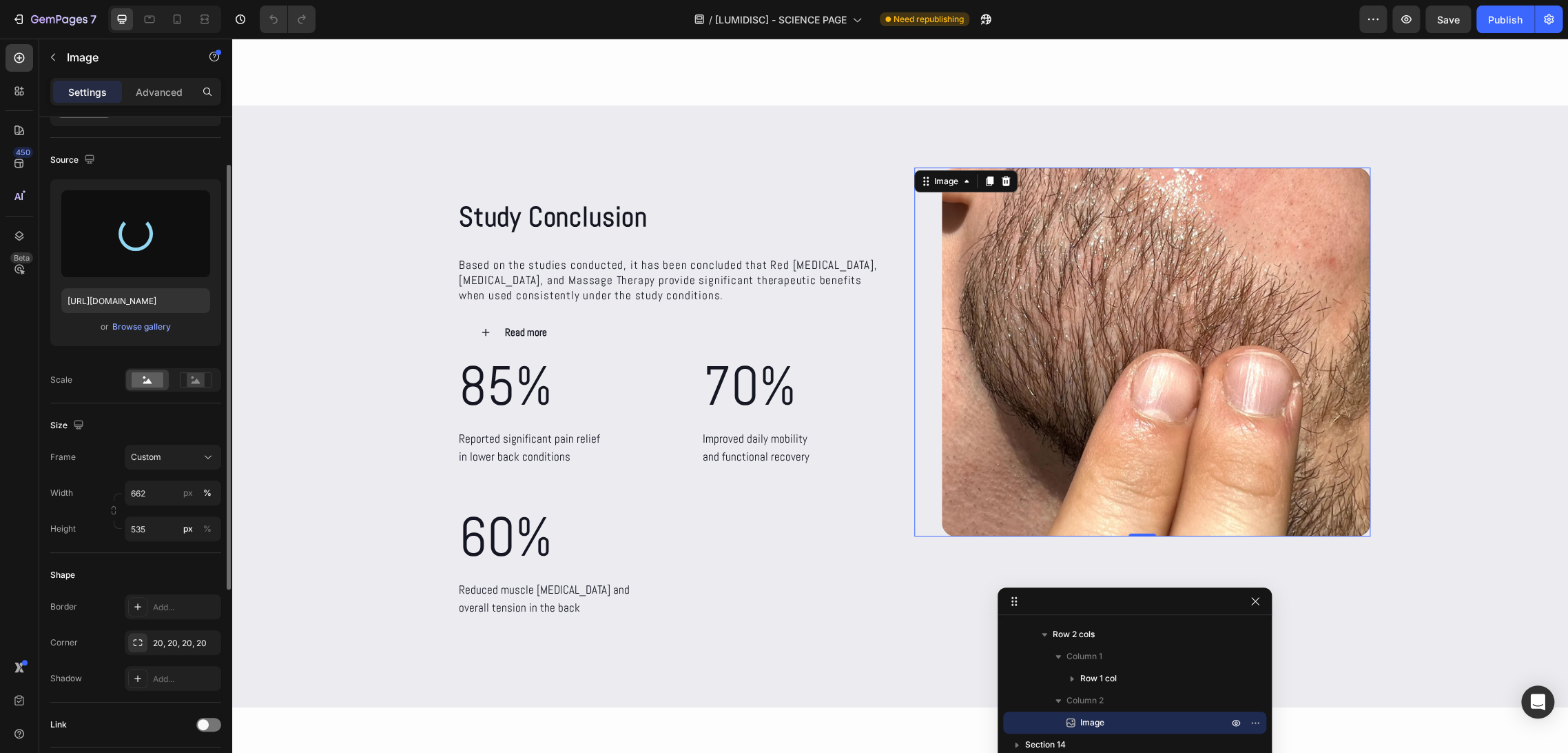
drag, startPoint x: 1270, startPoint y: 381, endPoint x: 1152, endPoint y: 611, distance: 258.5
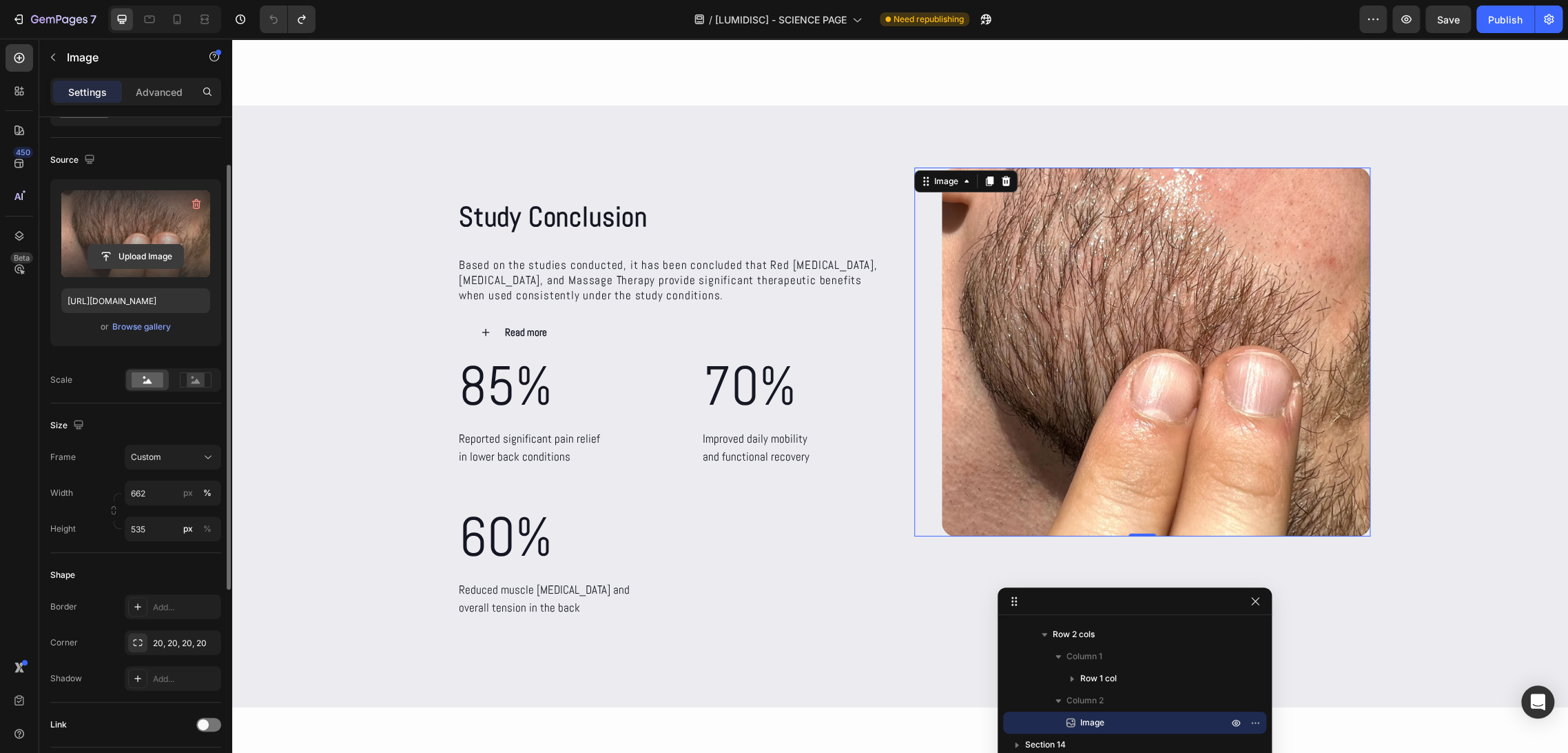
click at [128, 253] on input "file" at bounding box center [135, 256] width 95 height 23
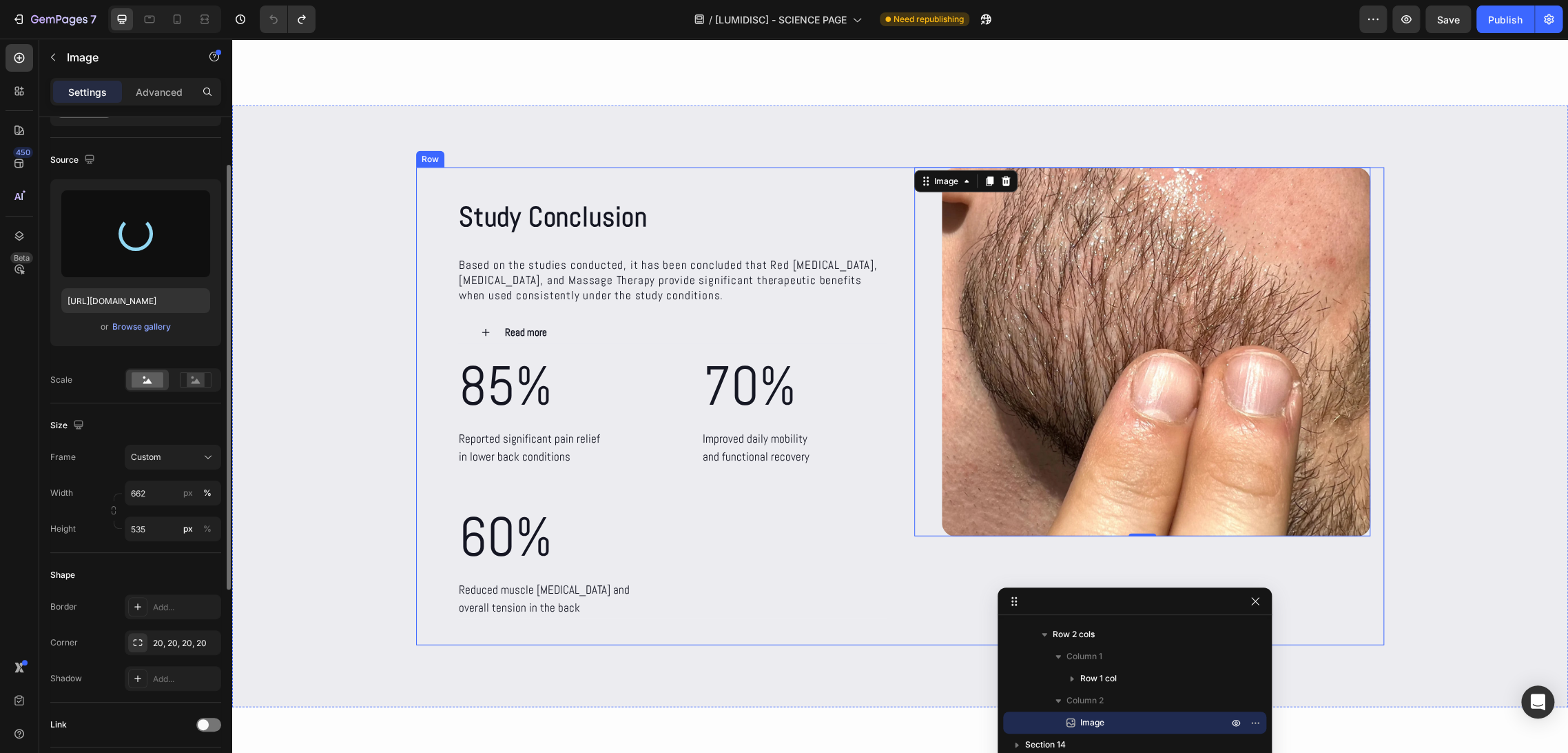
type input "https://cdn.shopify.com/s/files/1/0686/4712/5143/files/gempages_575915822975812…"
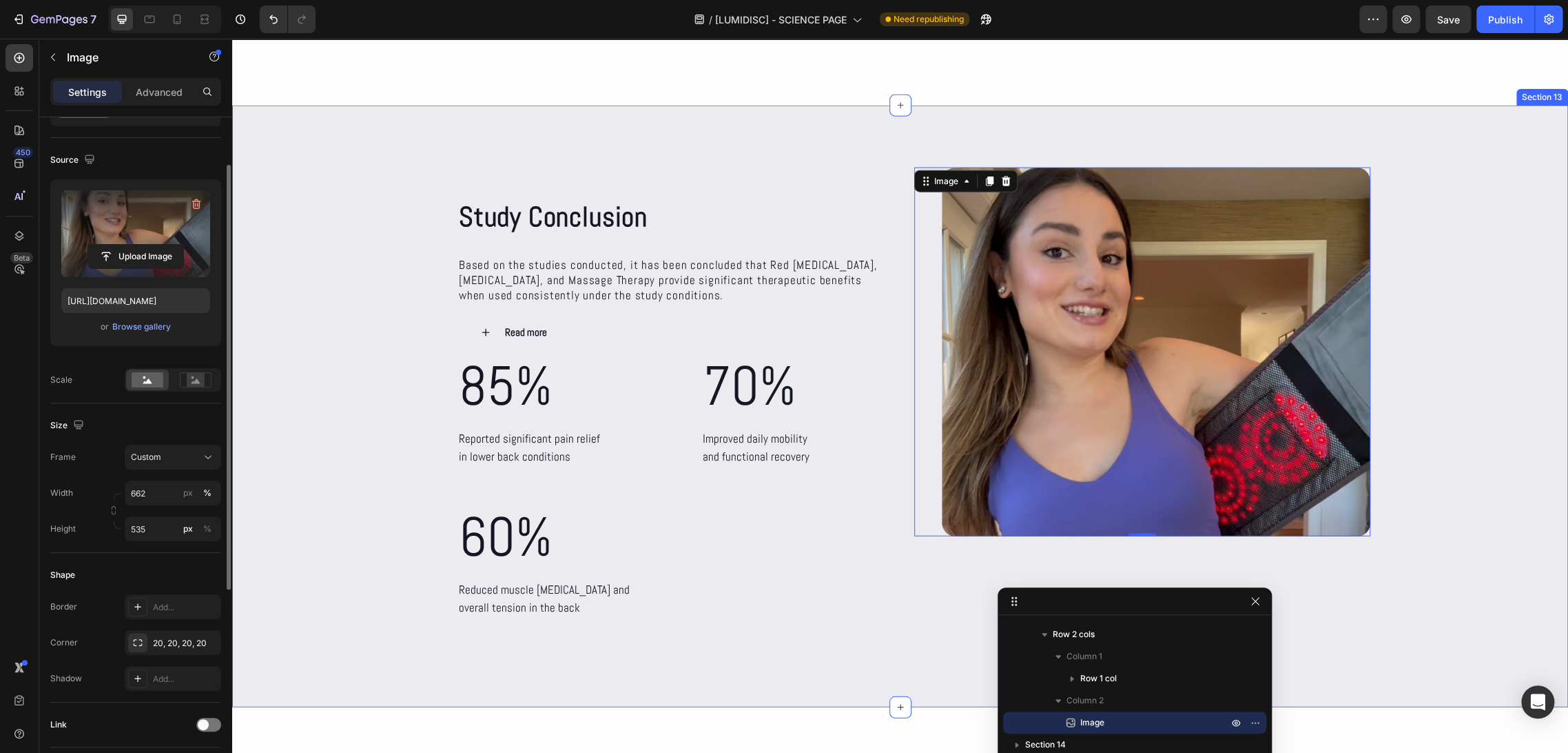
click at [1444, 333] on div "Study Conclusion Heading Based on the studies conducted, it has been concluded …" at bounding box center [900, 406] width 1335 height 477
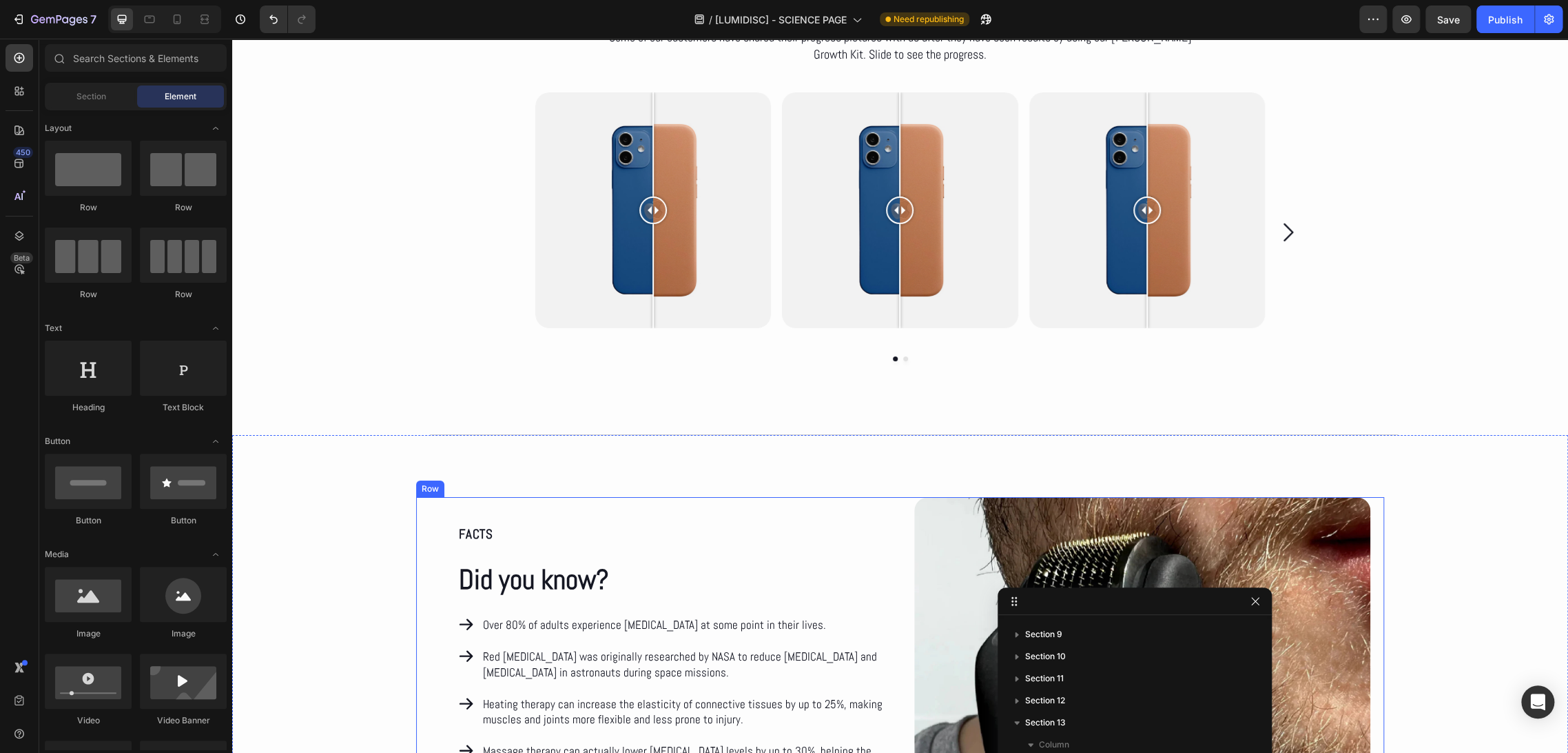
scroll to position [6557, 0]
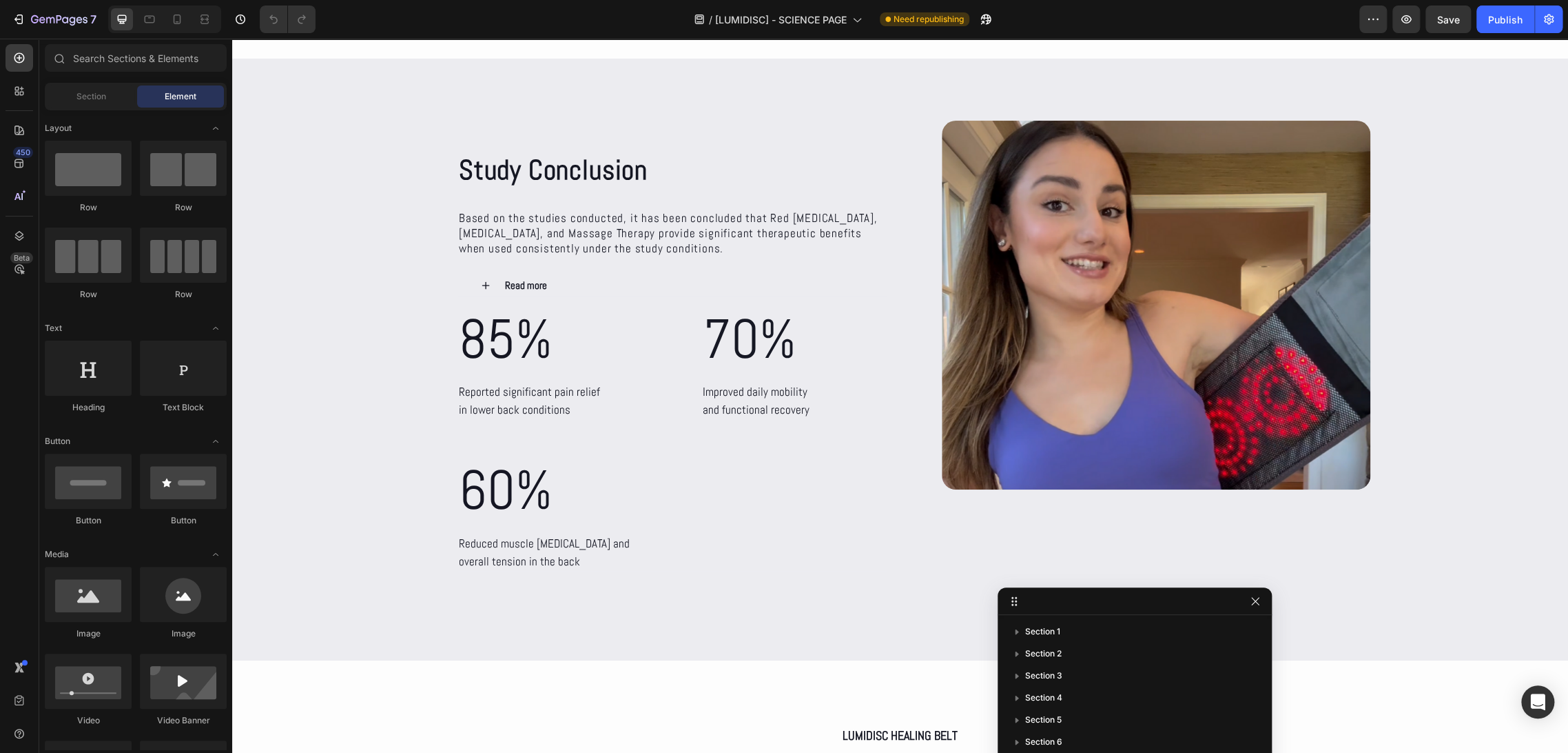
scroll to position [4809, 0]
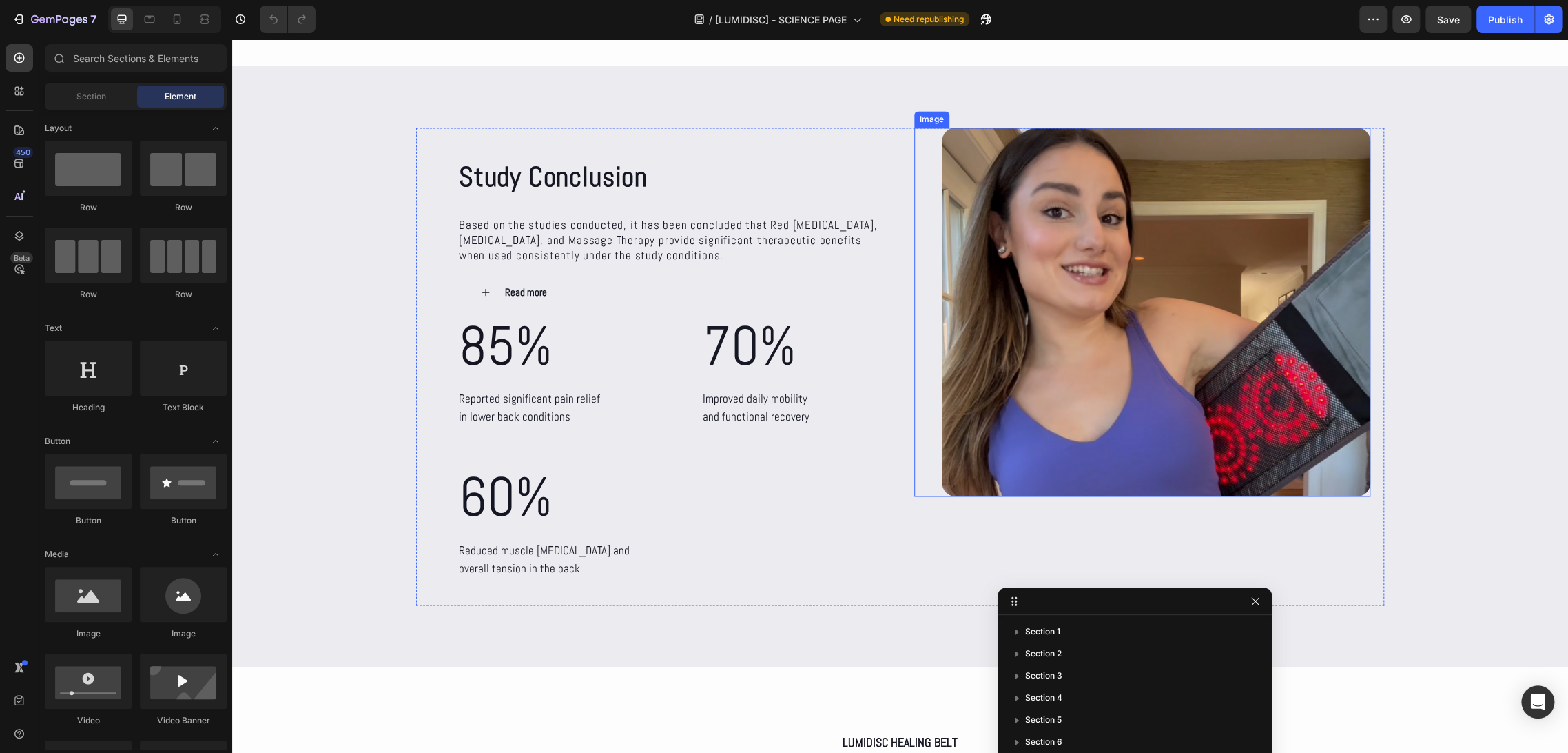
click at [1102, 390] on img at bounding box center [1156, 312] width 429 height 369
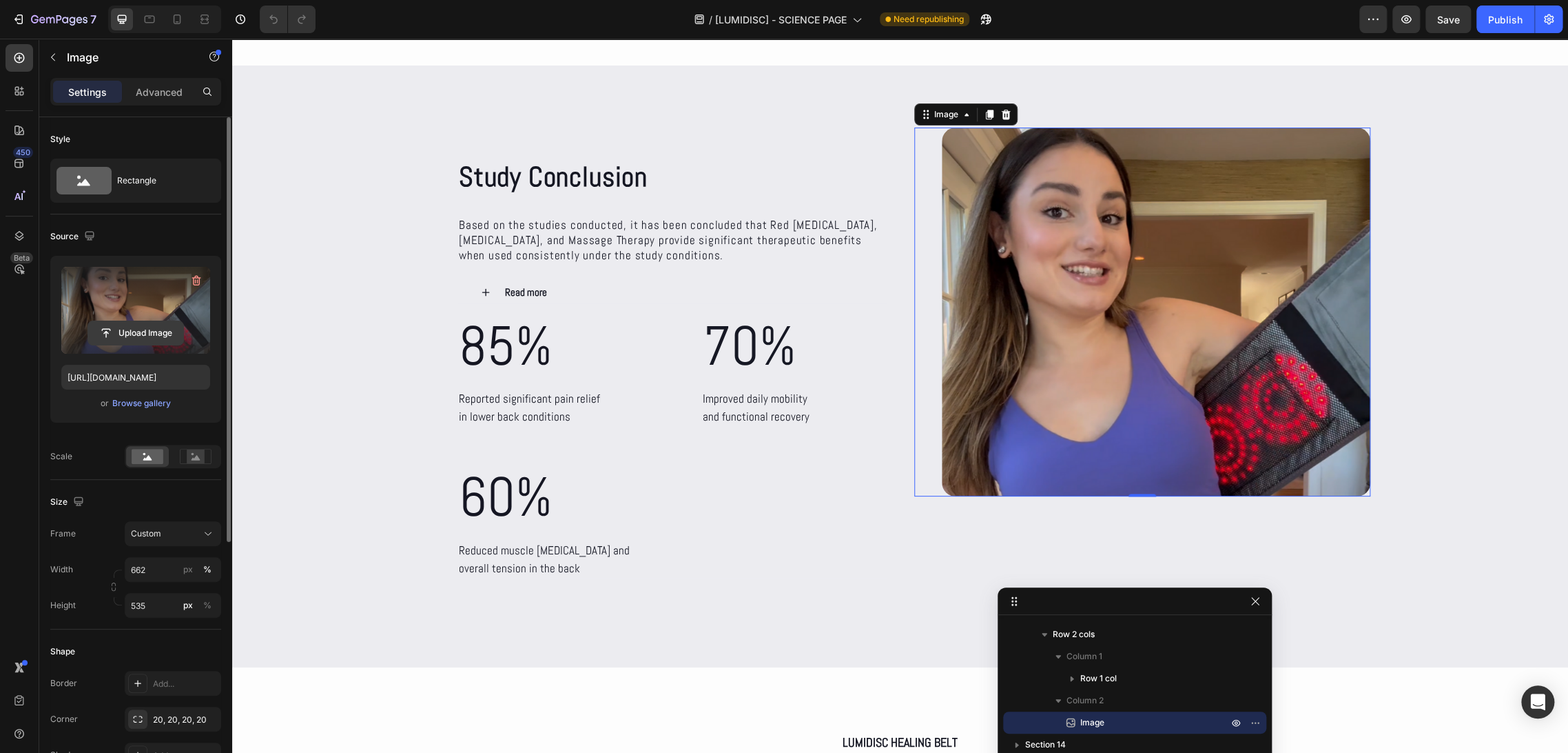
click at [137, 333] on input "file" at bounding box center [135, 333] width 95 height 23
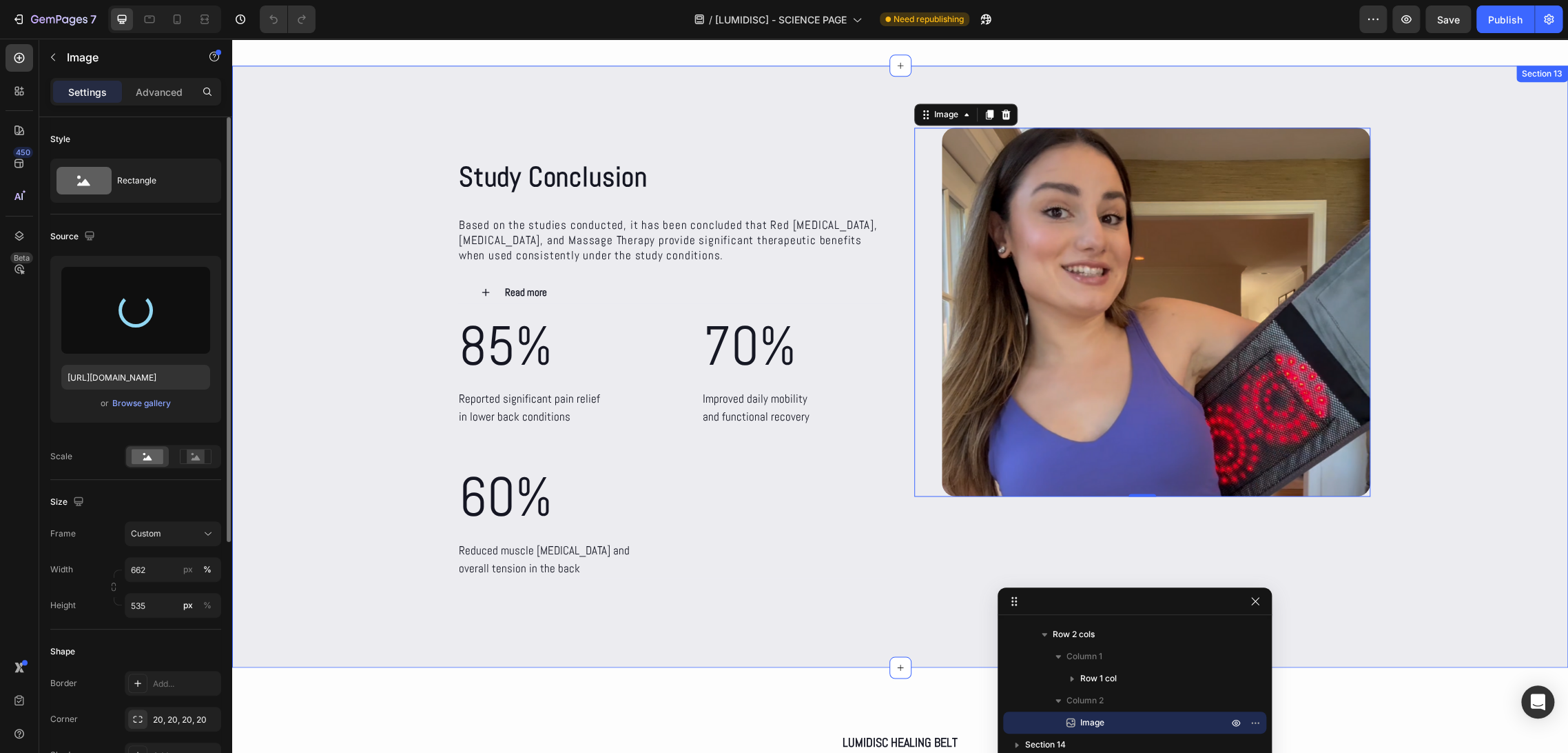
type input "https://cdn.shopify.com/s/files/1/0686/4712/5143/files/gempages_575915822975812…"
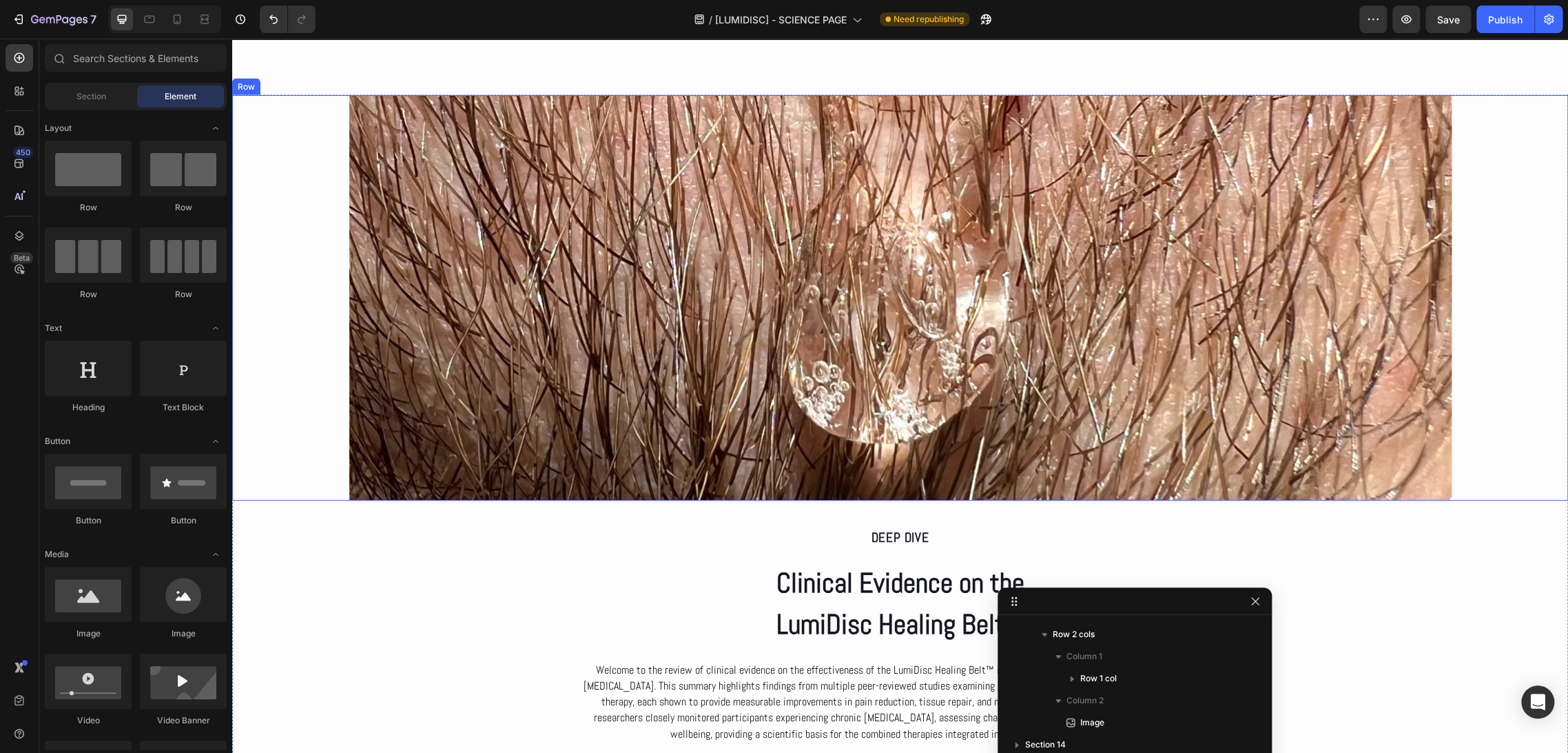
scroll to position [2120, 0]
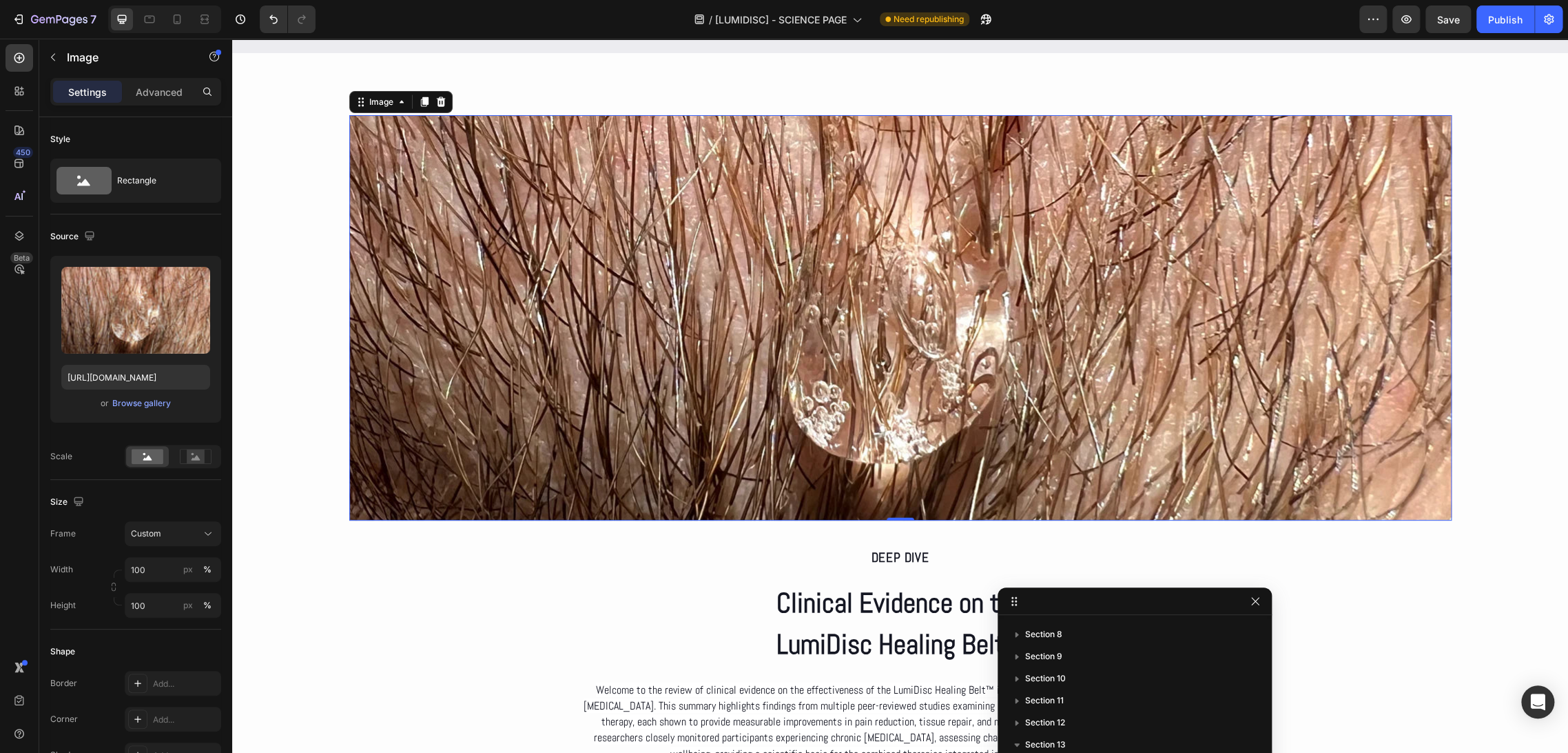
click at [866, 278] on img at bounding box center [900, 318] width 1102 height 405
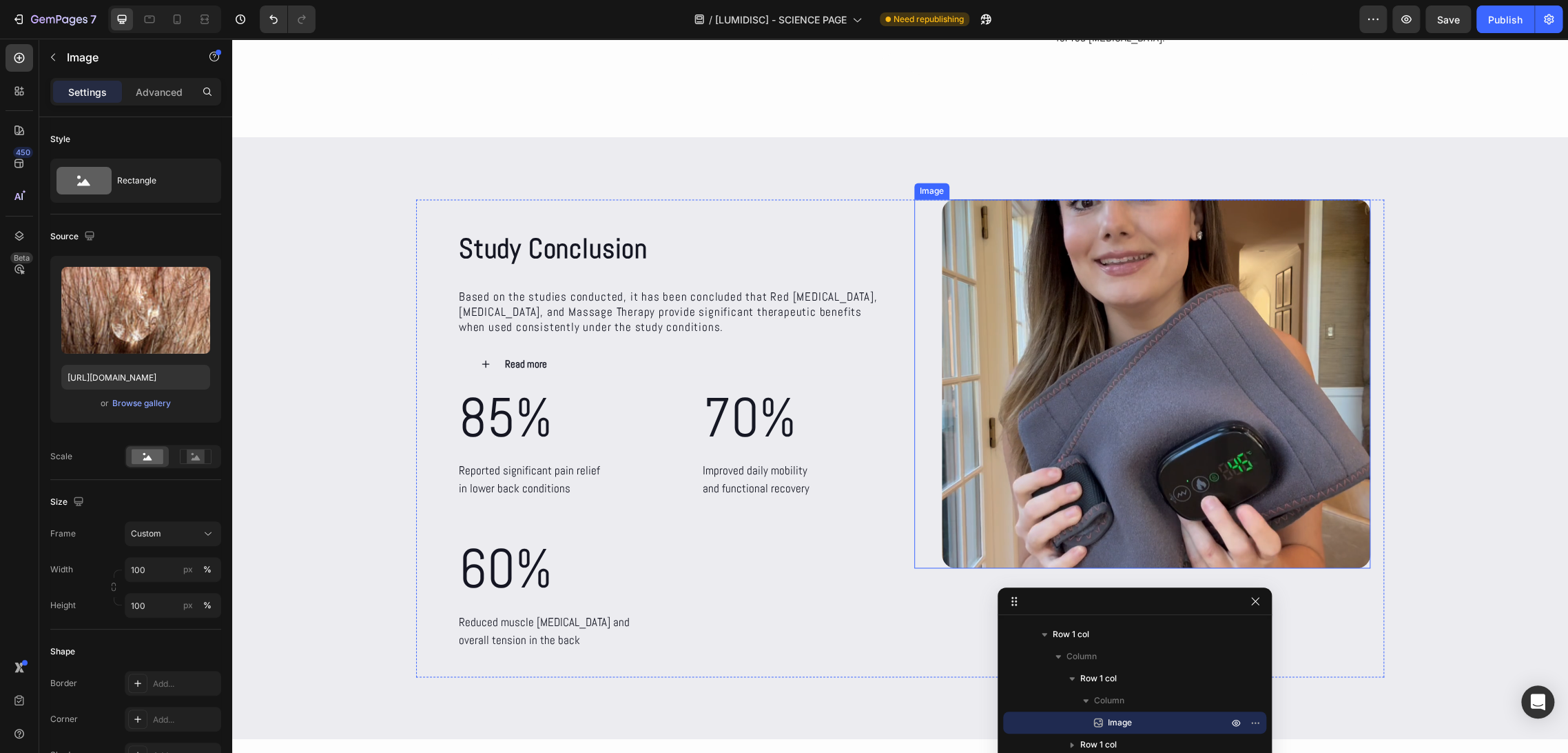
scroll to position [4801, 0]
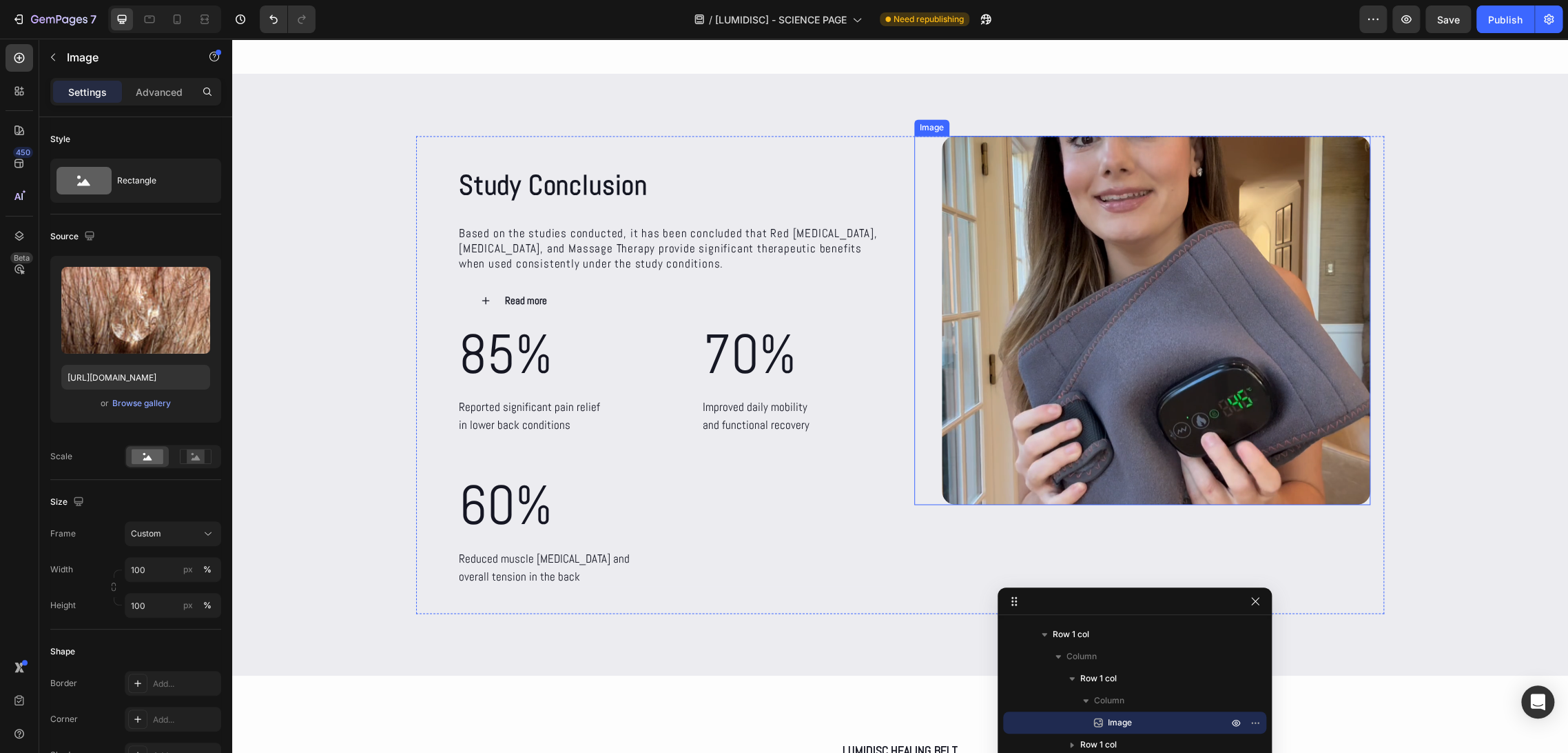
click at [1119, 369] on img at bounding box center [1156, 320] width 429 height 369
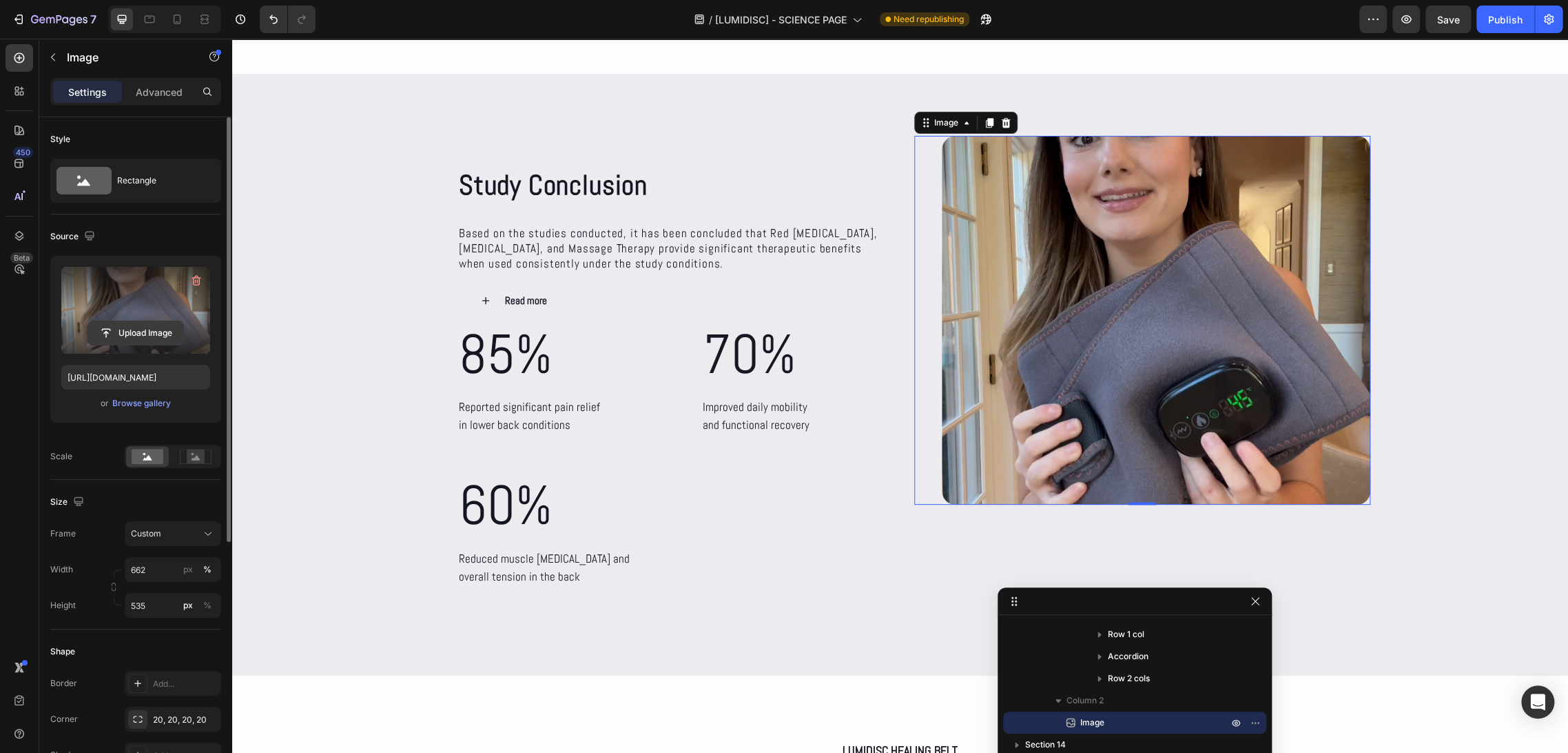
click at [144, 337] on input "file" at bounding box center [135, 333] width 95 height 23
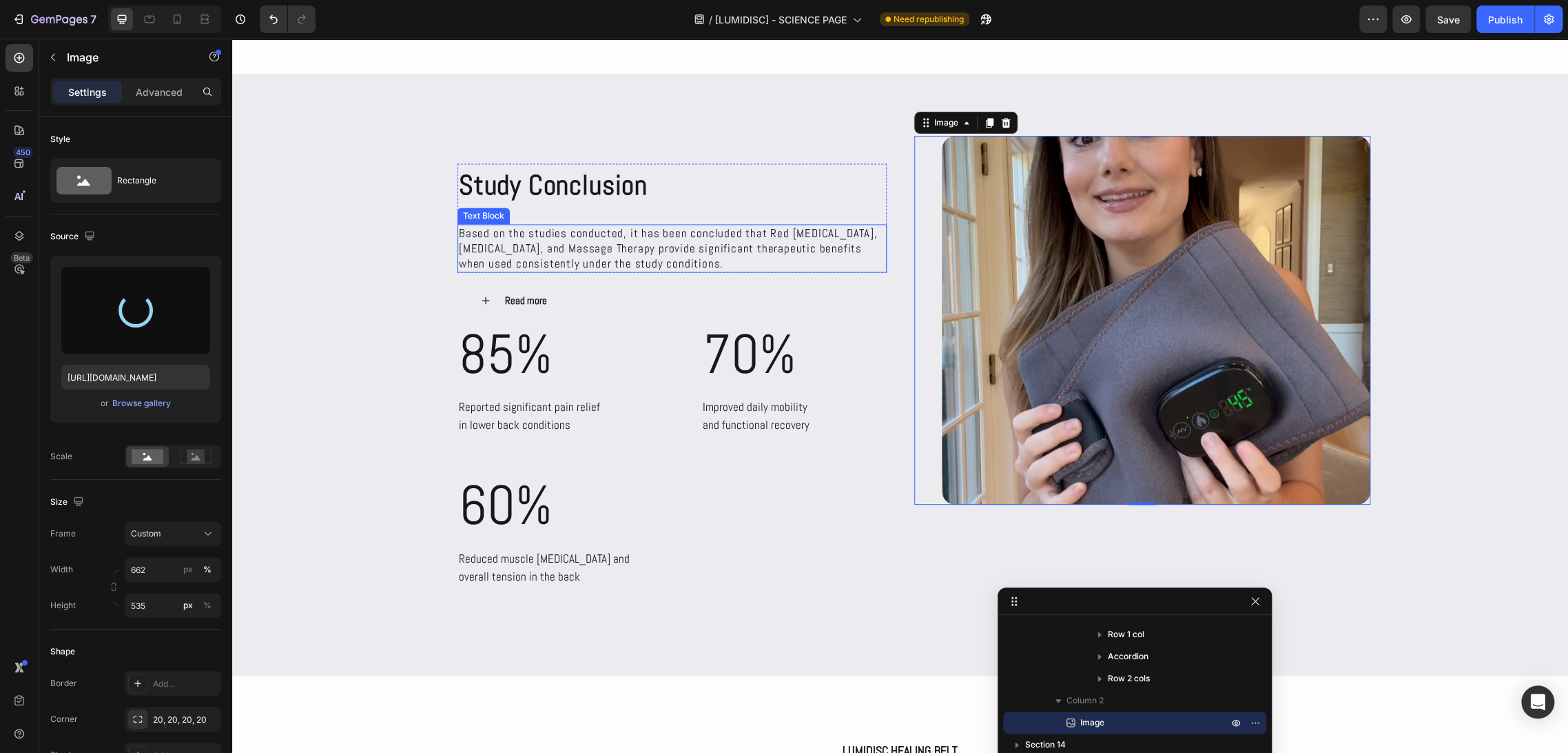
type input "https://cdn.shopify.com/s/files/1/0686/4712/5143/files/gempages_575915822975812…"
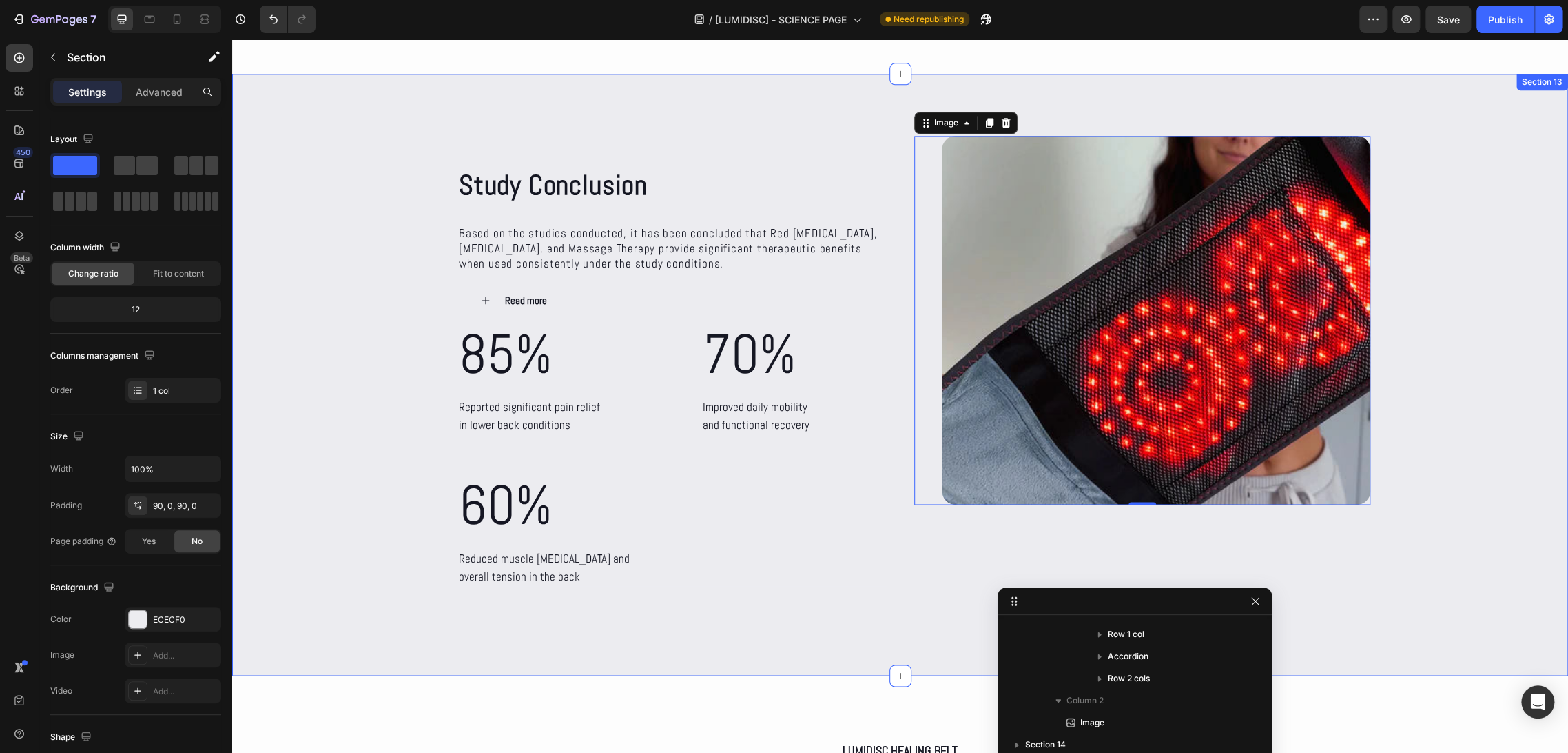
click at [1464, 310] on div "Study Conclusion Heading Based on the studies conducted, it has been concluded …" at bounding box center [900, 375] width 1335 height 477
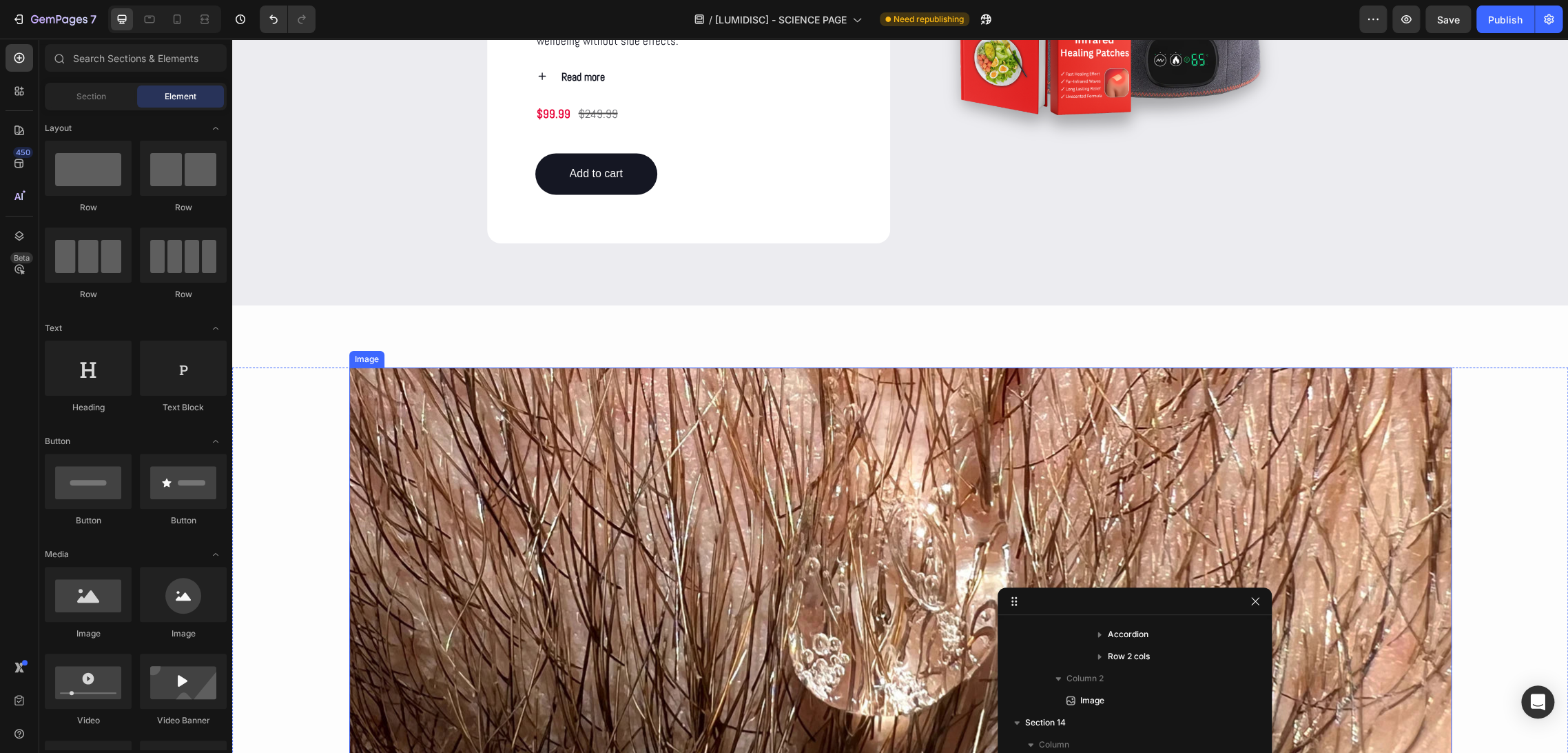
scroll to position [1990, 0]
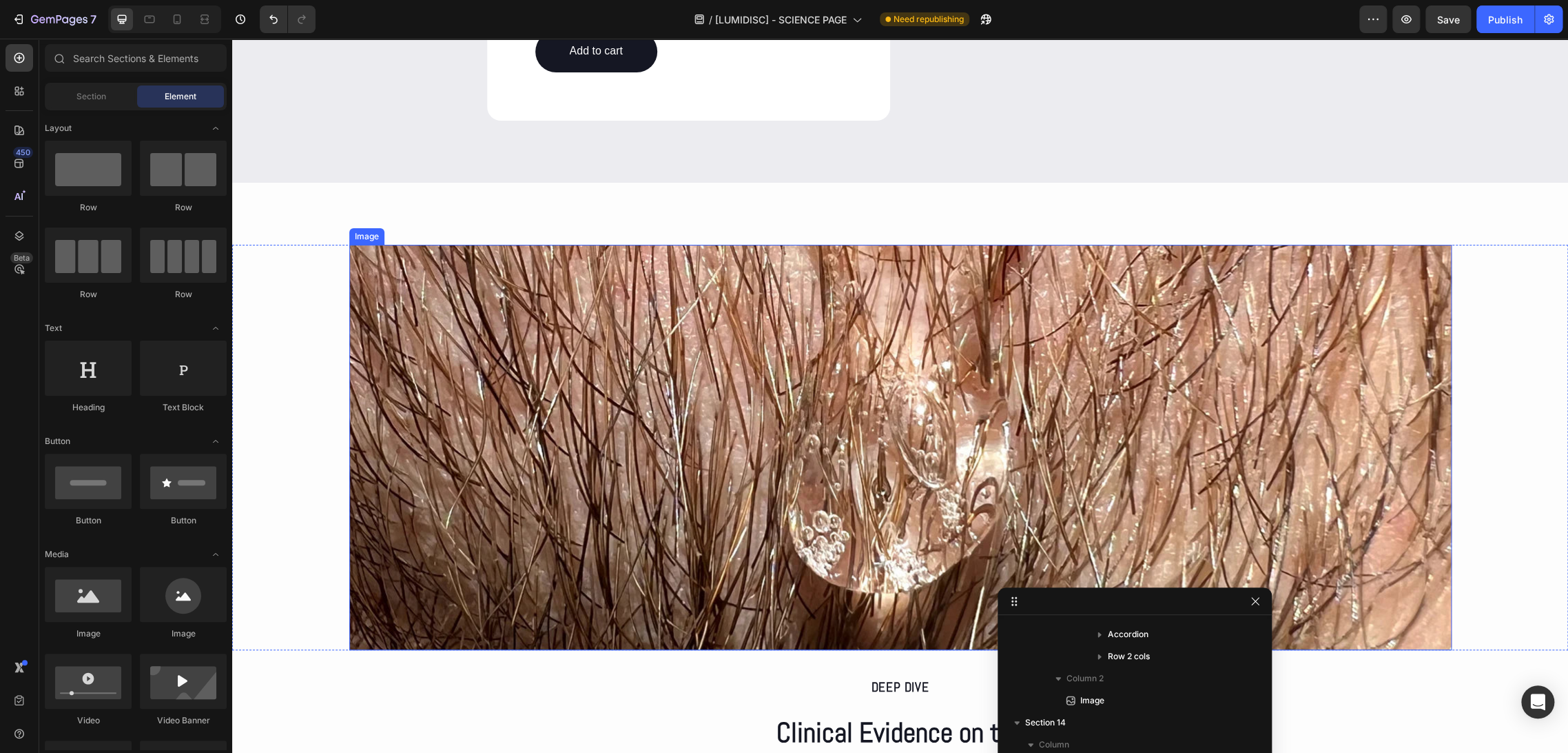
click at [756, 390] on img at bounding box center [900, 447] width 1102 height 405
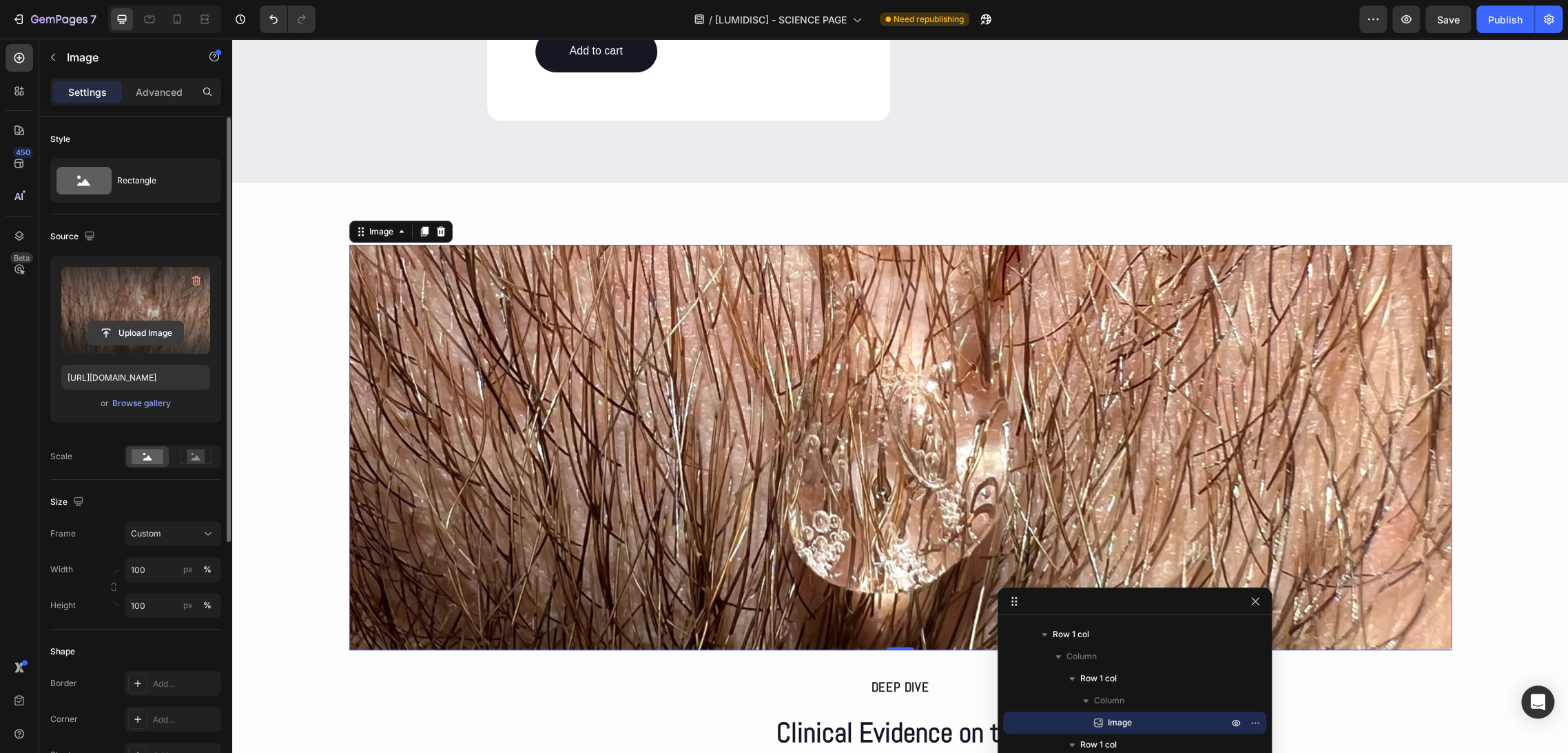
click at [129, 337] on input "file" at bounding box center [135, 333] width 95 height 23
type input "https://cdn.shopify.com/s/files/1/0686/4712/5143/files/gempages_575915822975812…"
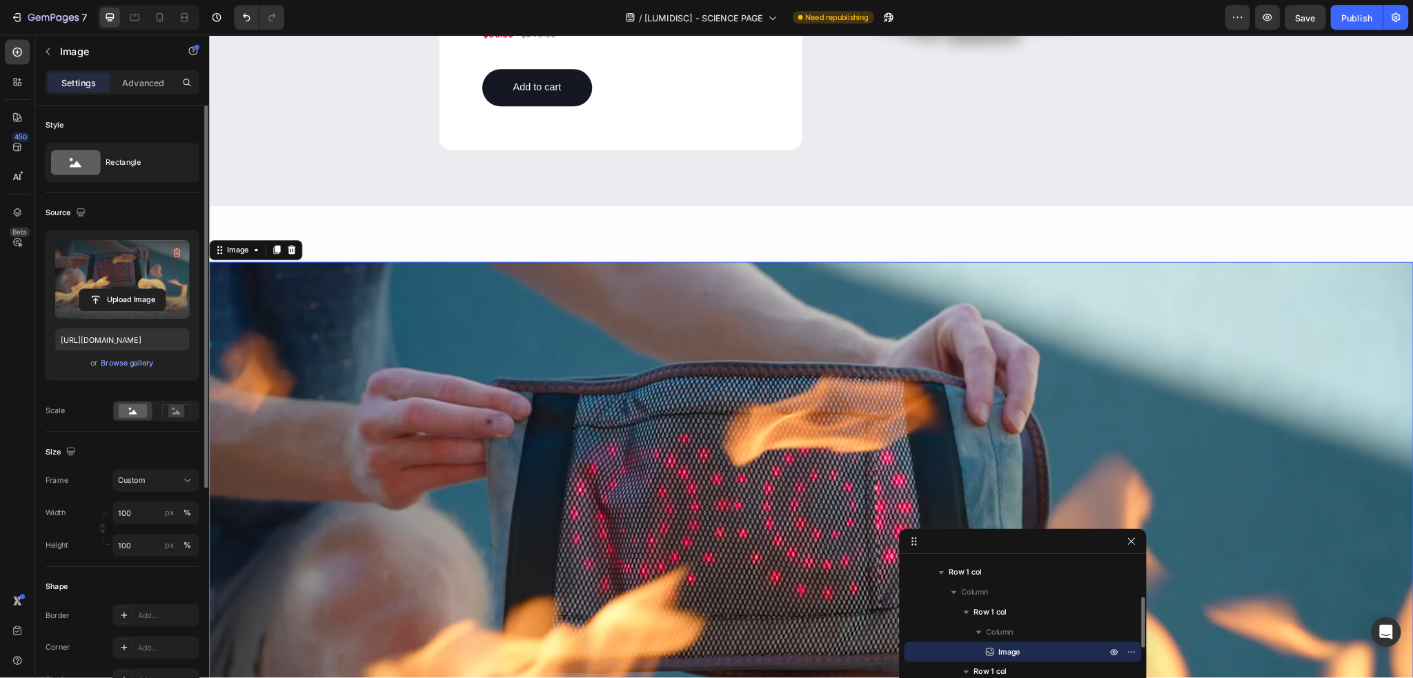
scroll to position [173, 0]
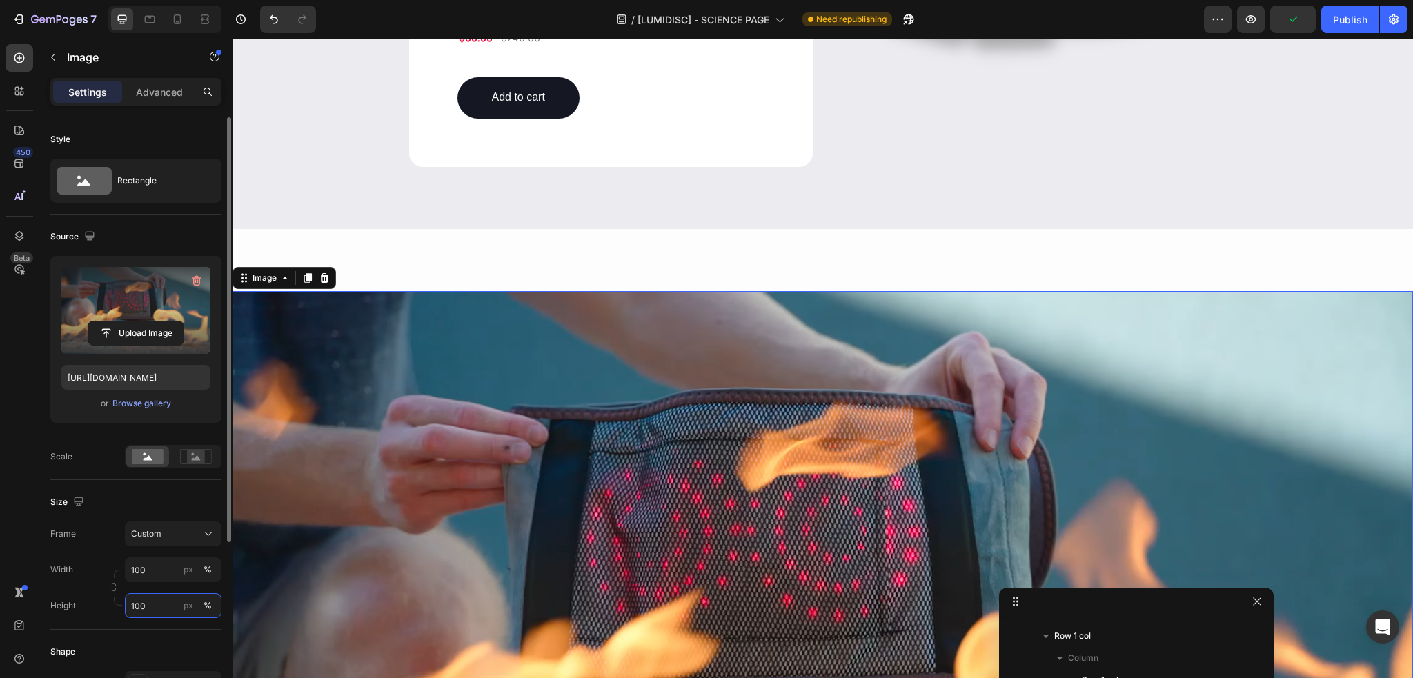
click at [141, 612] on input "100" at bounding box center [173, 606] width 97 height 25
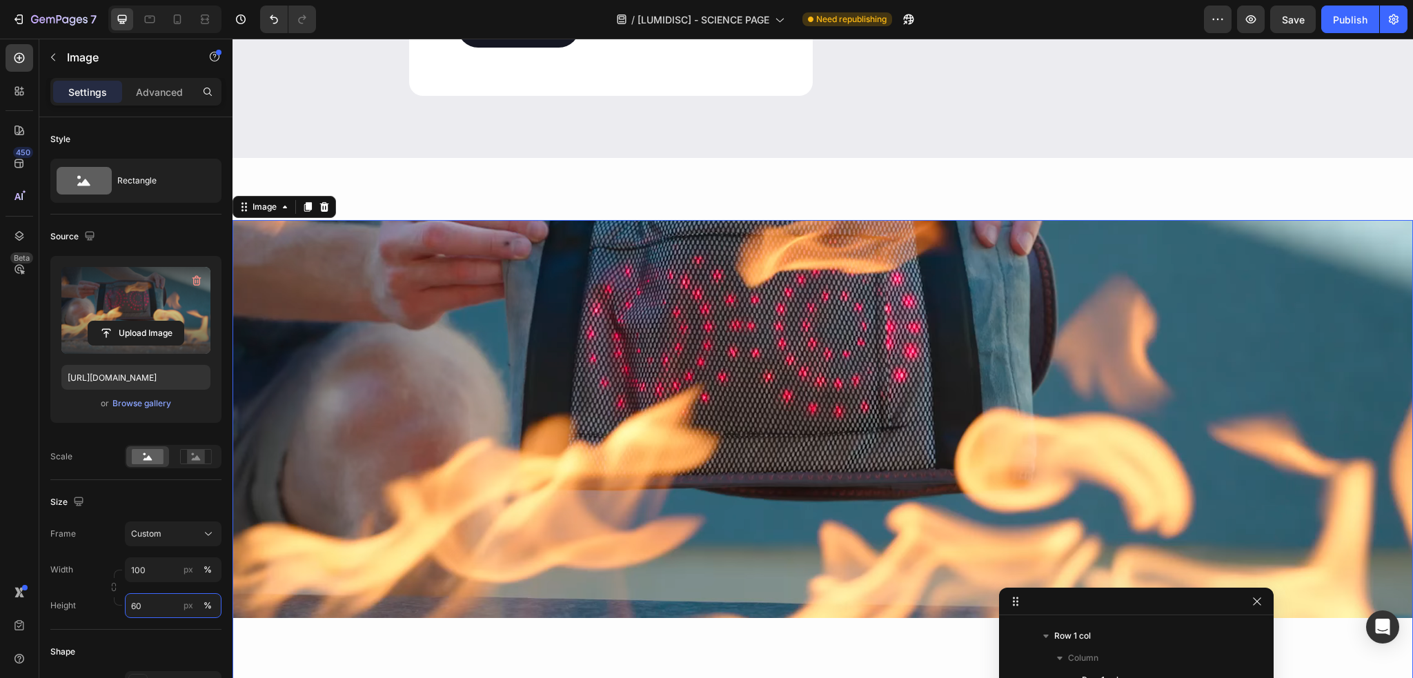
scroll to position [2085, 0]
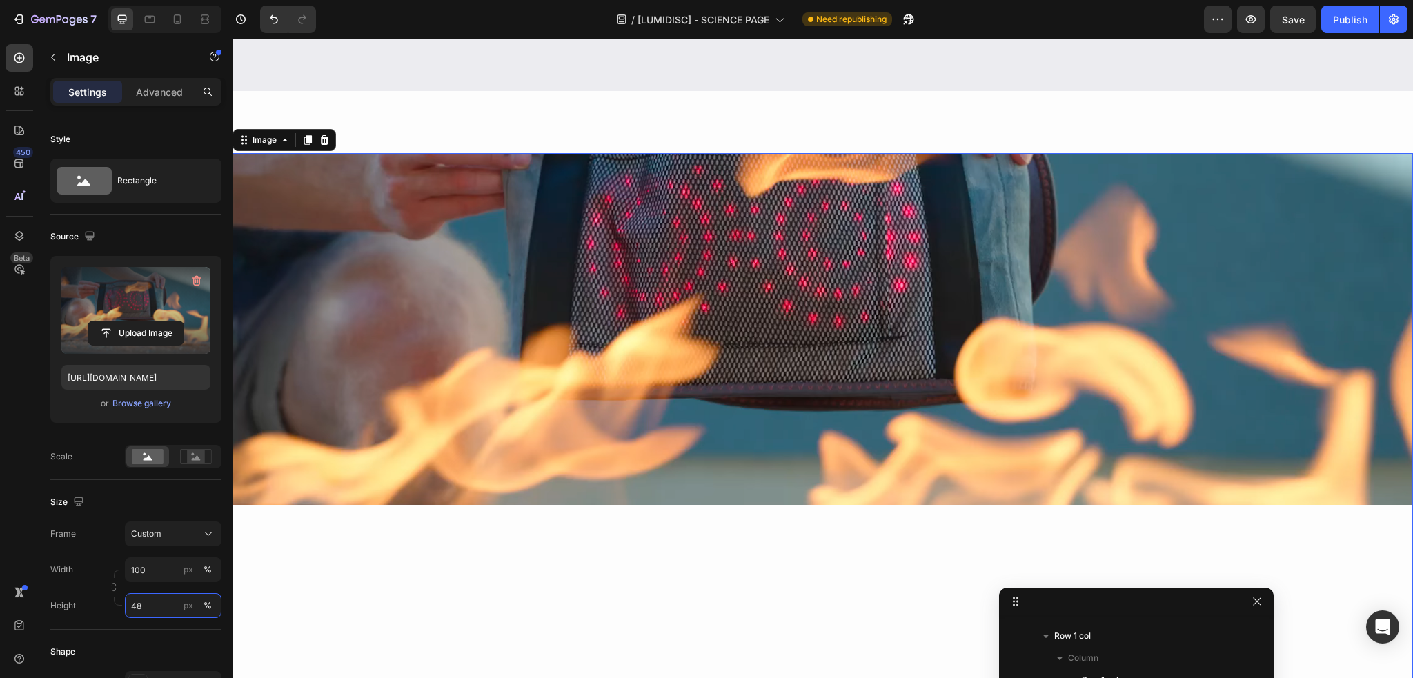
type input "47"
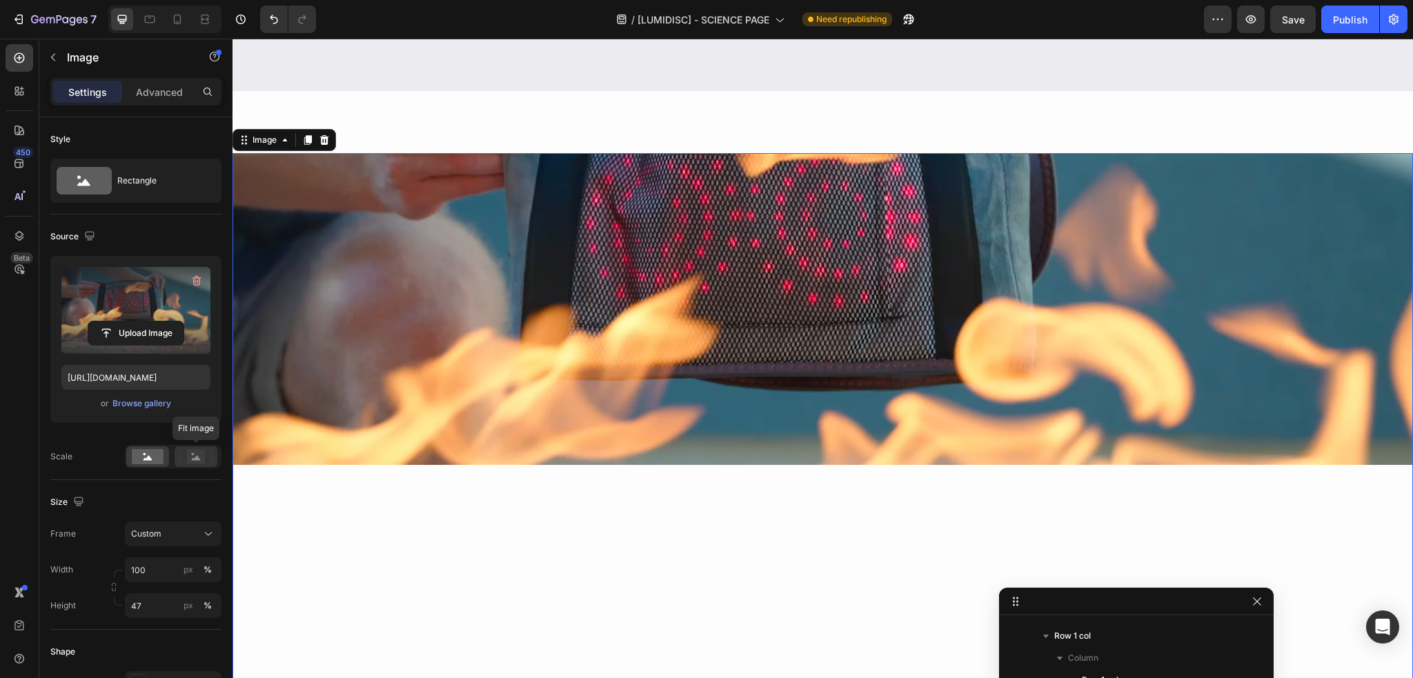
click at [193, 461] on rect at bounding box center [196, 457] width 18 height 14
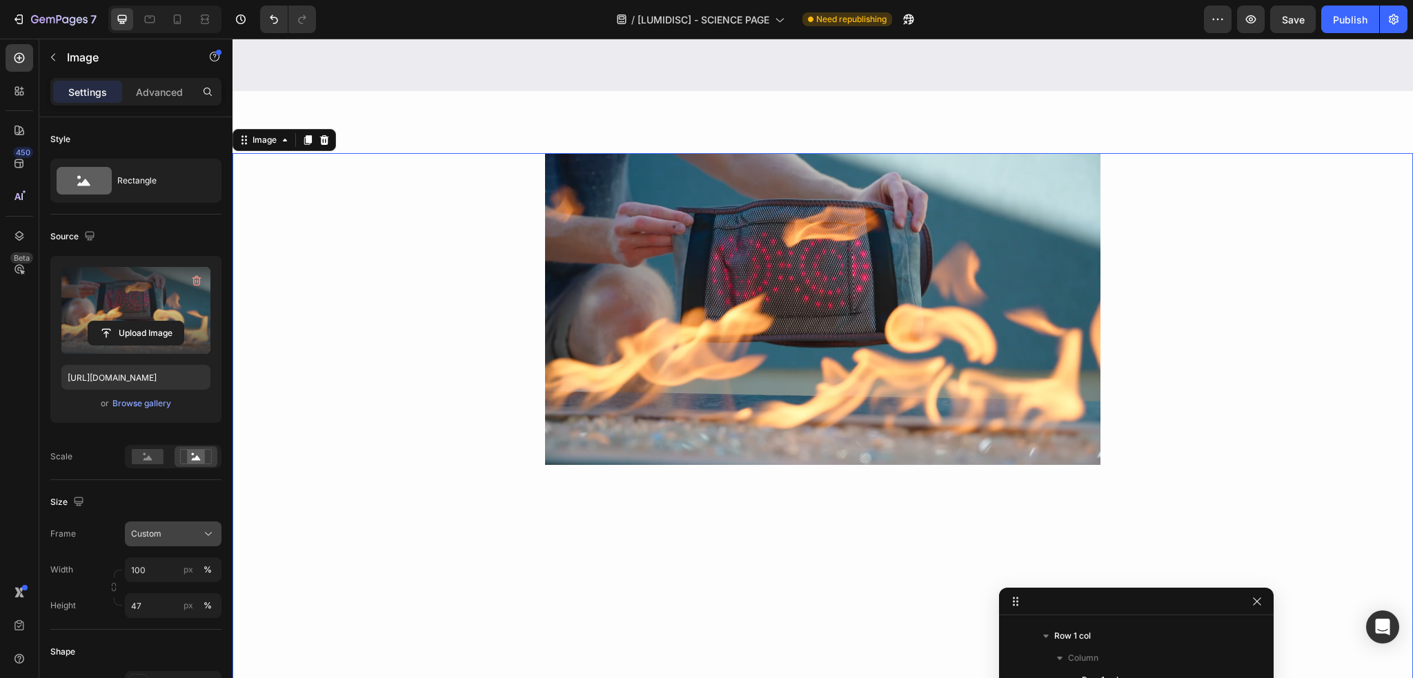
click at [155, 532] on span "Custom" at bounding box center [146, 534] width 30 height 12
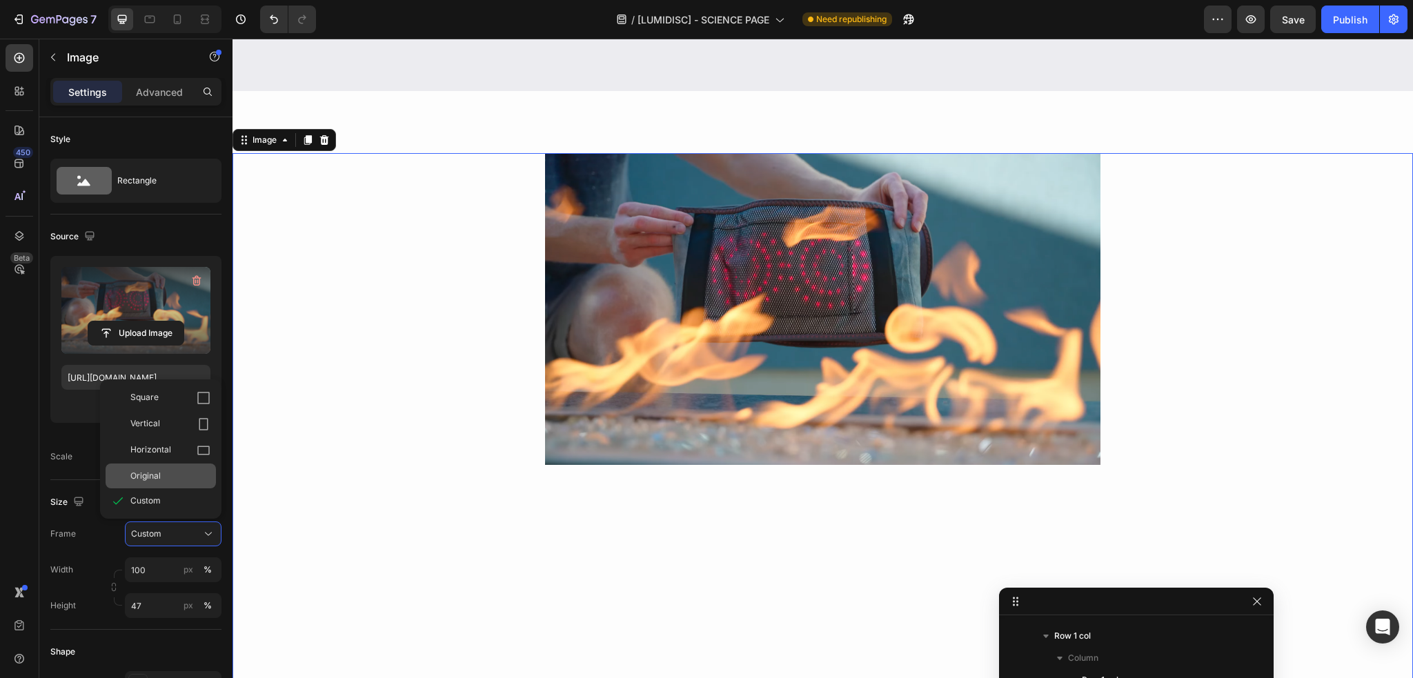
click at [139, 480] on span "Original" at bounding box center [145, 476] width 30 height 12
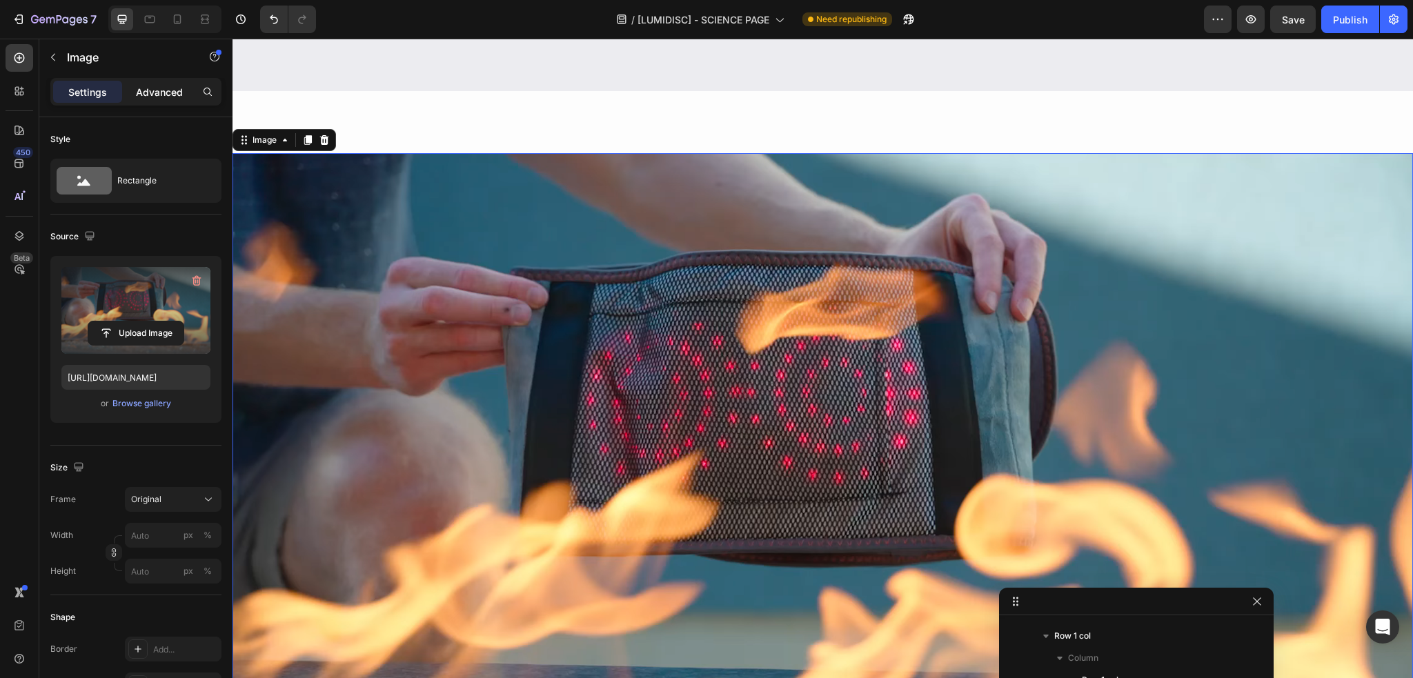
click at [152, 99] on div "Advanced" at bounding box center [159, 92] width 69 height 22
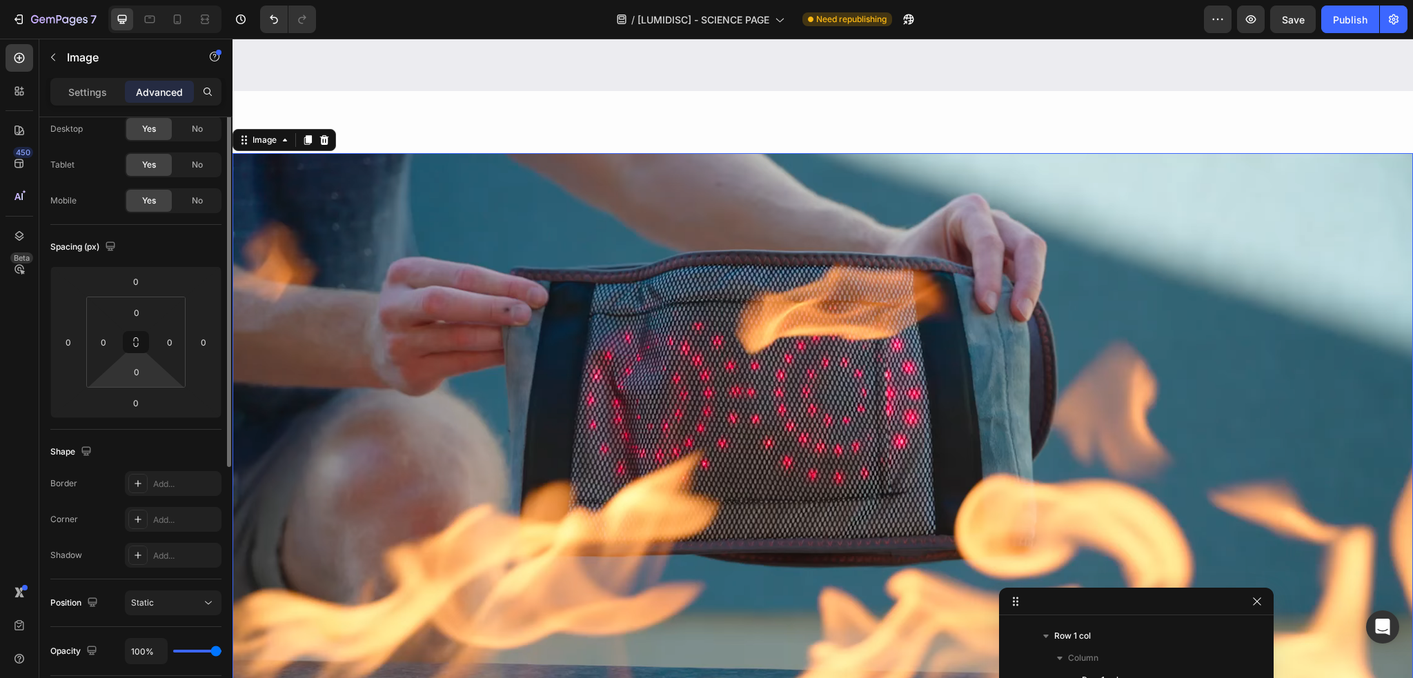
scroll to position [0, 0]
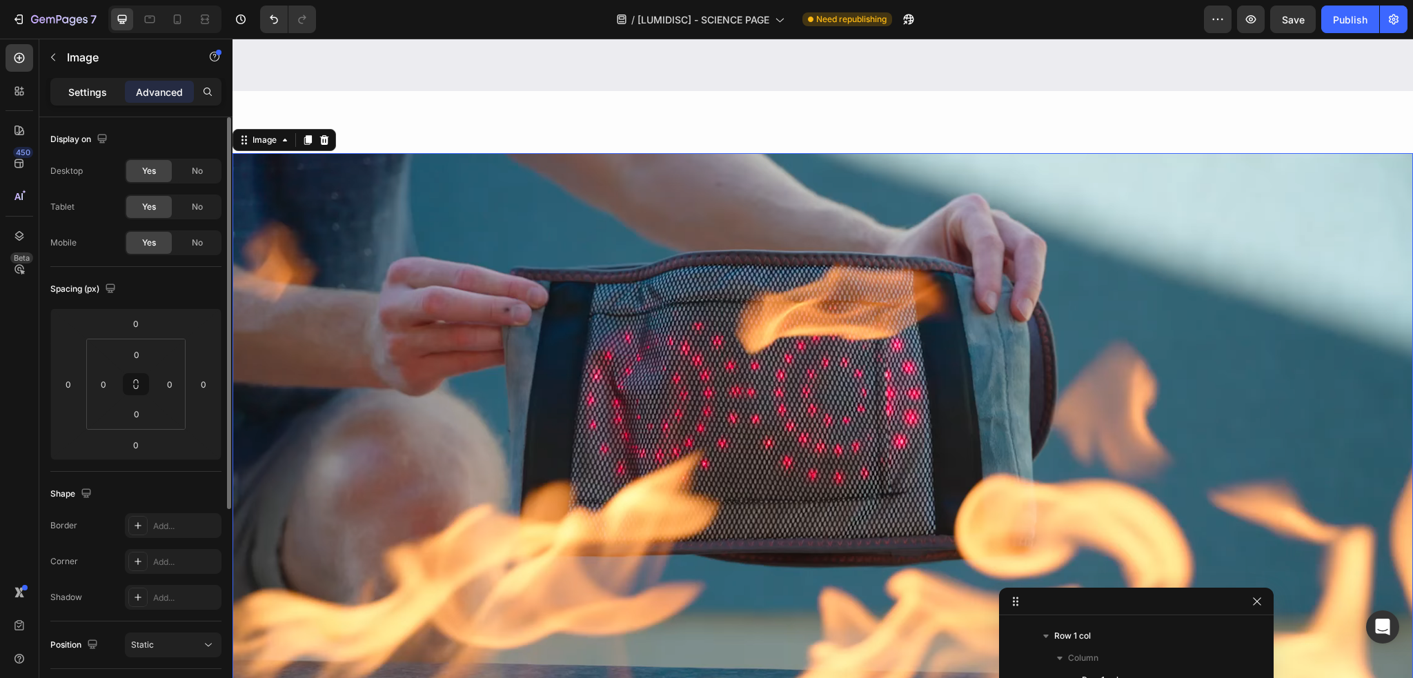
click at [91, 93] on p "Settings" at bounding box center [87, 92] width 39 height 14
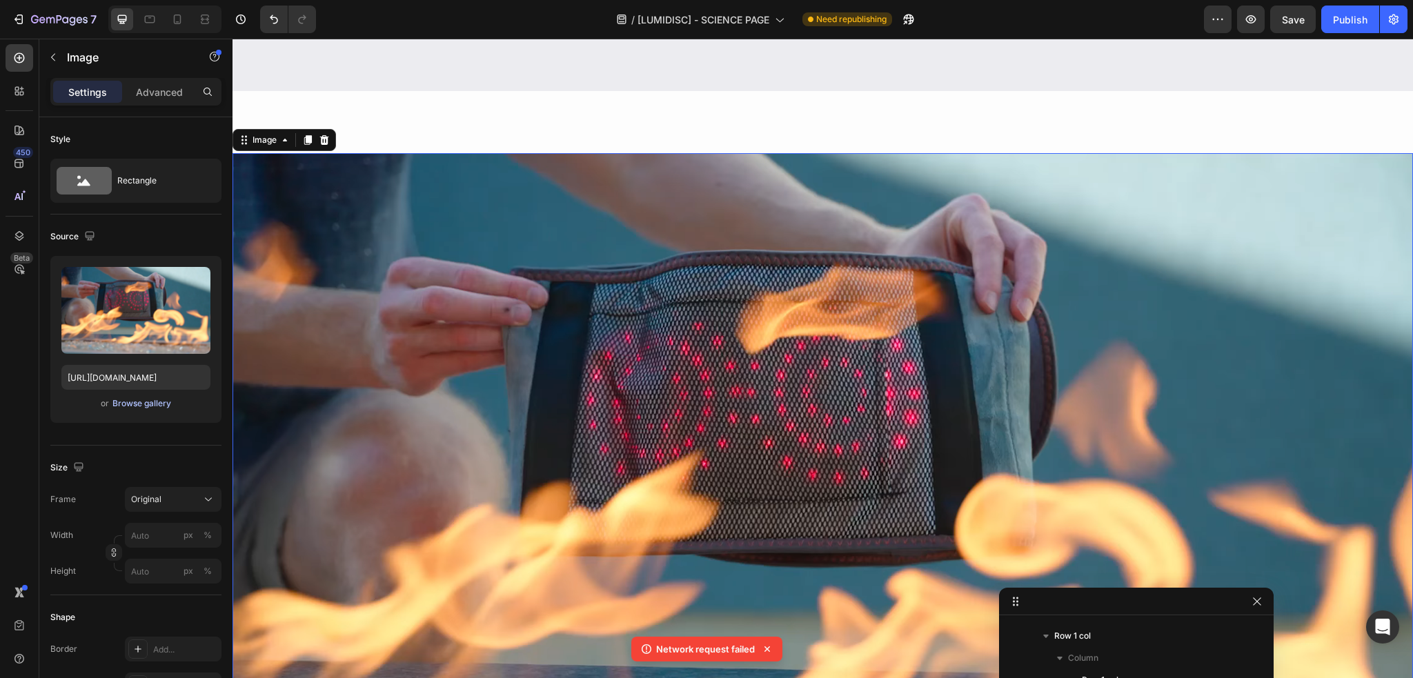
click at [143, 402] on div "Browse gallery" at bounding box center [141, 404] width 59 height 12
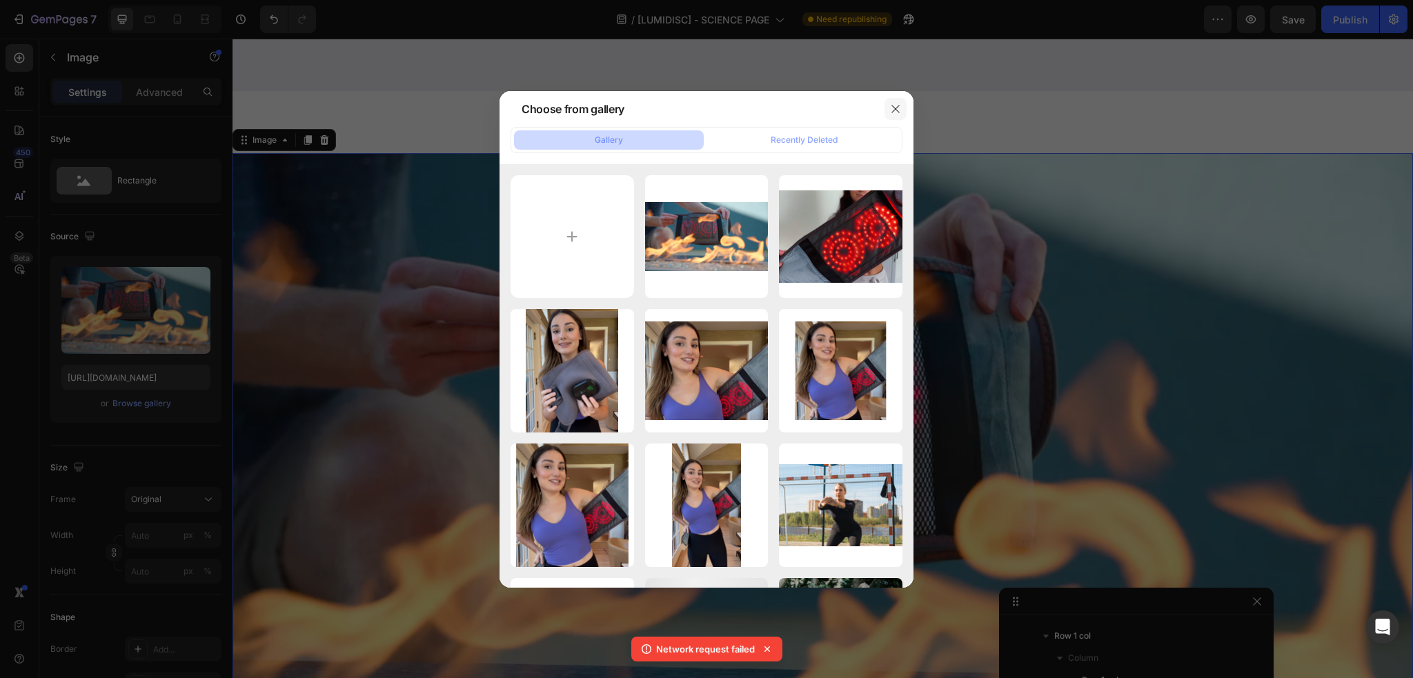
click at [901, 101] on button "button" at bounding box center [896, 109] width 22 height 22
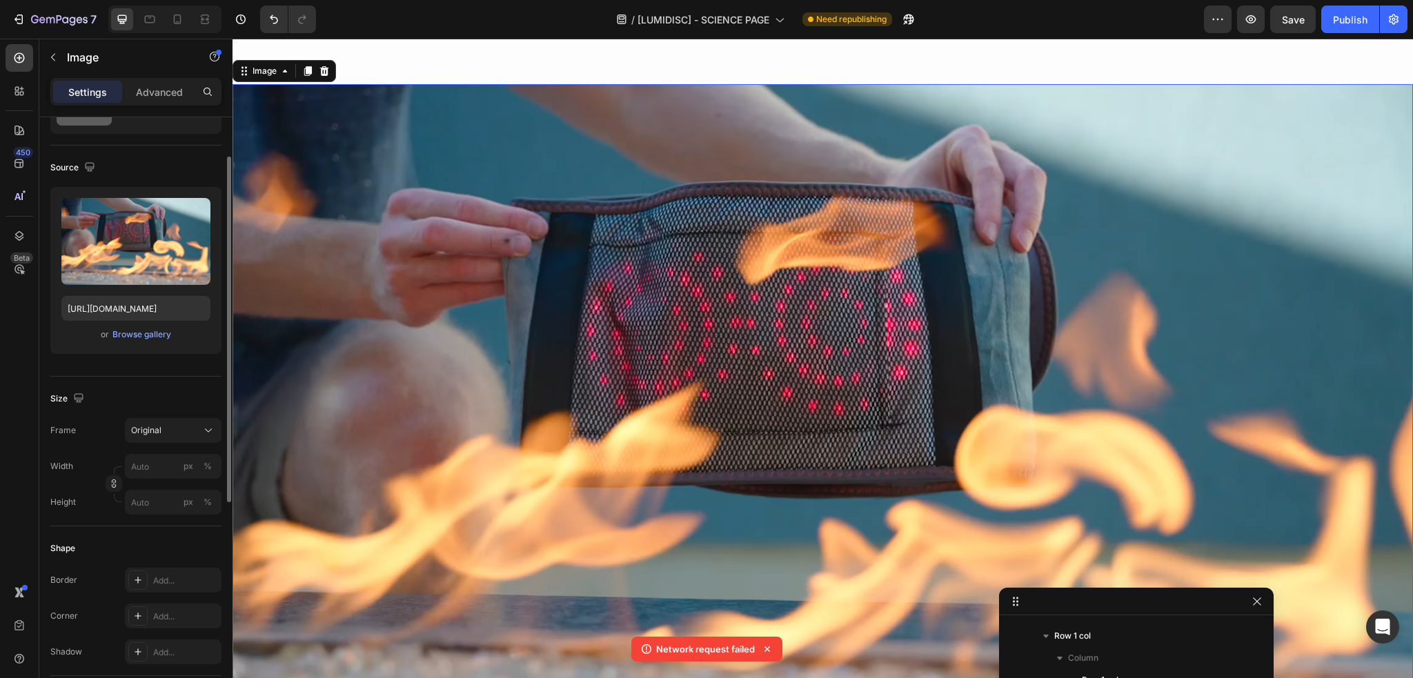
scroll to position [138, 0]
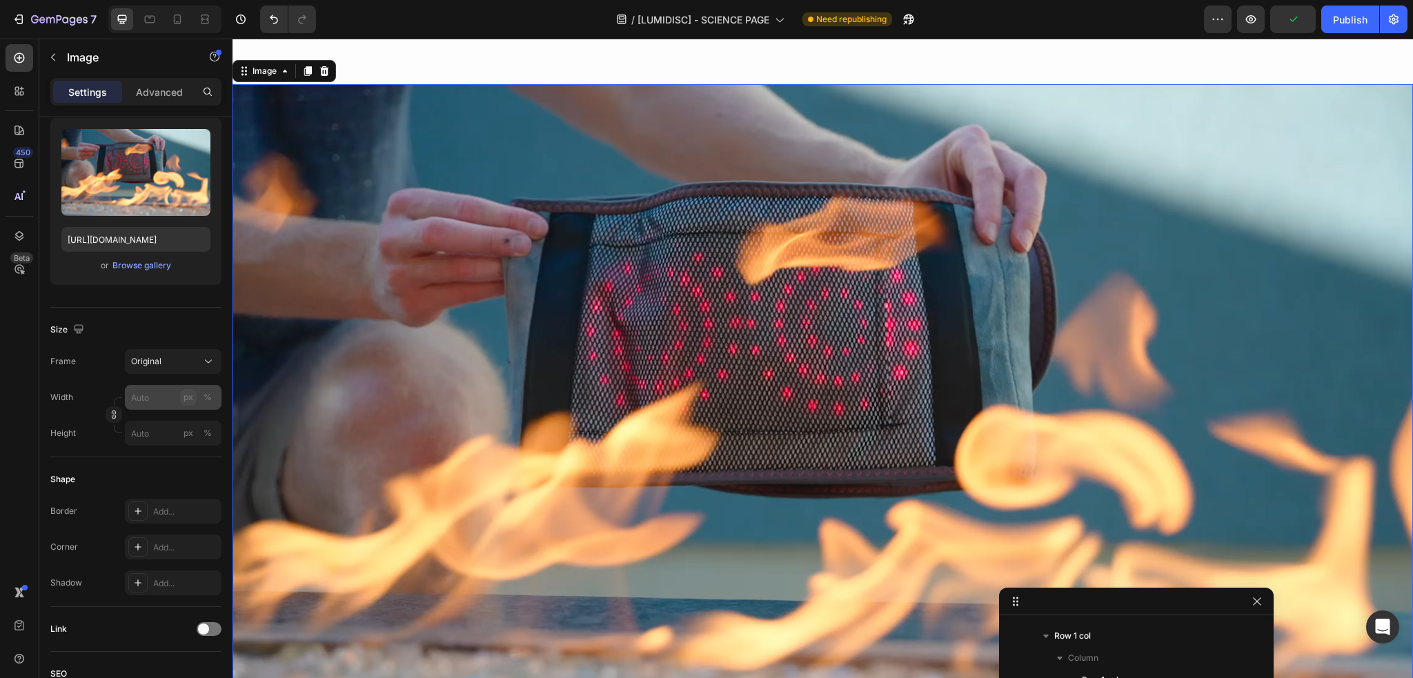
click at [188, 398] on div "px" at bounding box center [189, 397] width 10 height 12
click at [148, 397] on input "px %" at bounding box center [173, 397] width 97 height 25
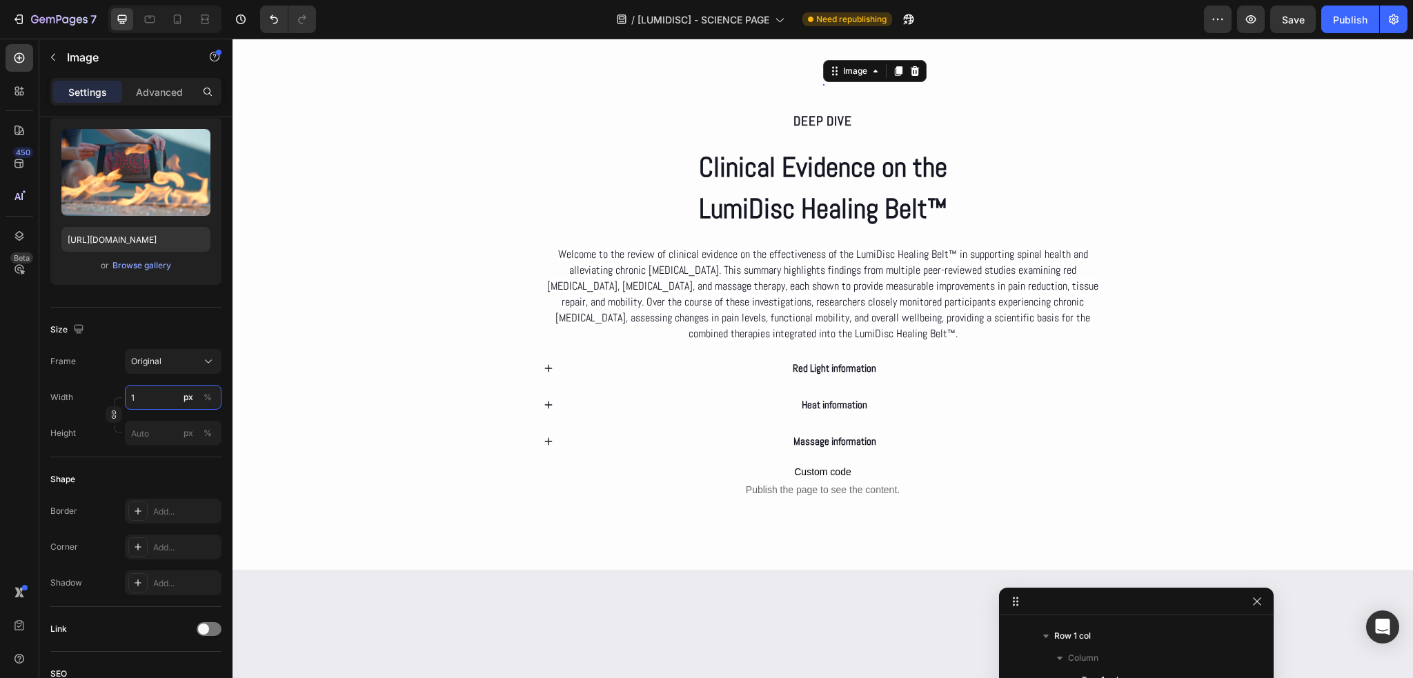
type input "0"
click at [147, 373] on button "Original" at bounding box center [173, 361] width 97 height 25
click at [141, 449] on span "Horizontal" at bounding box center [150, 448] width 41 height 14
type input "0"
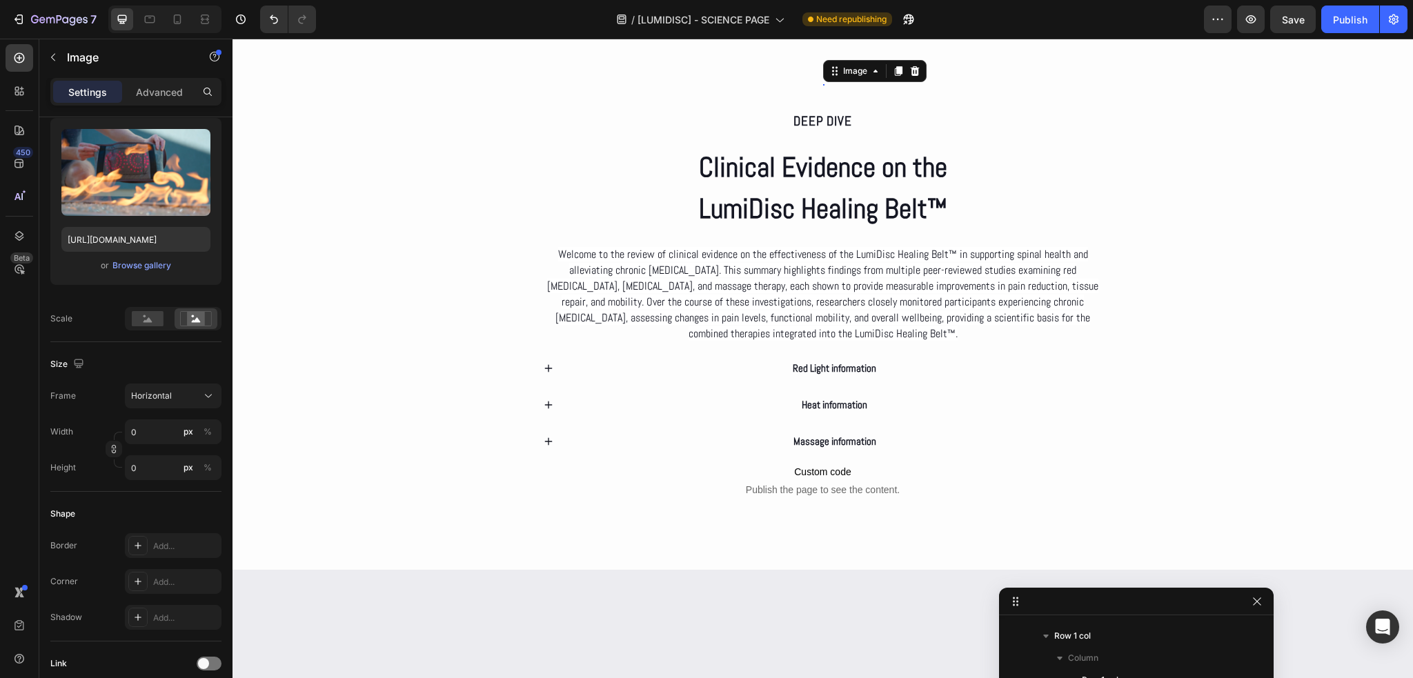
scroll to position [69, 0]
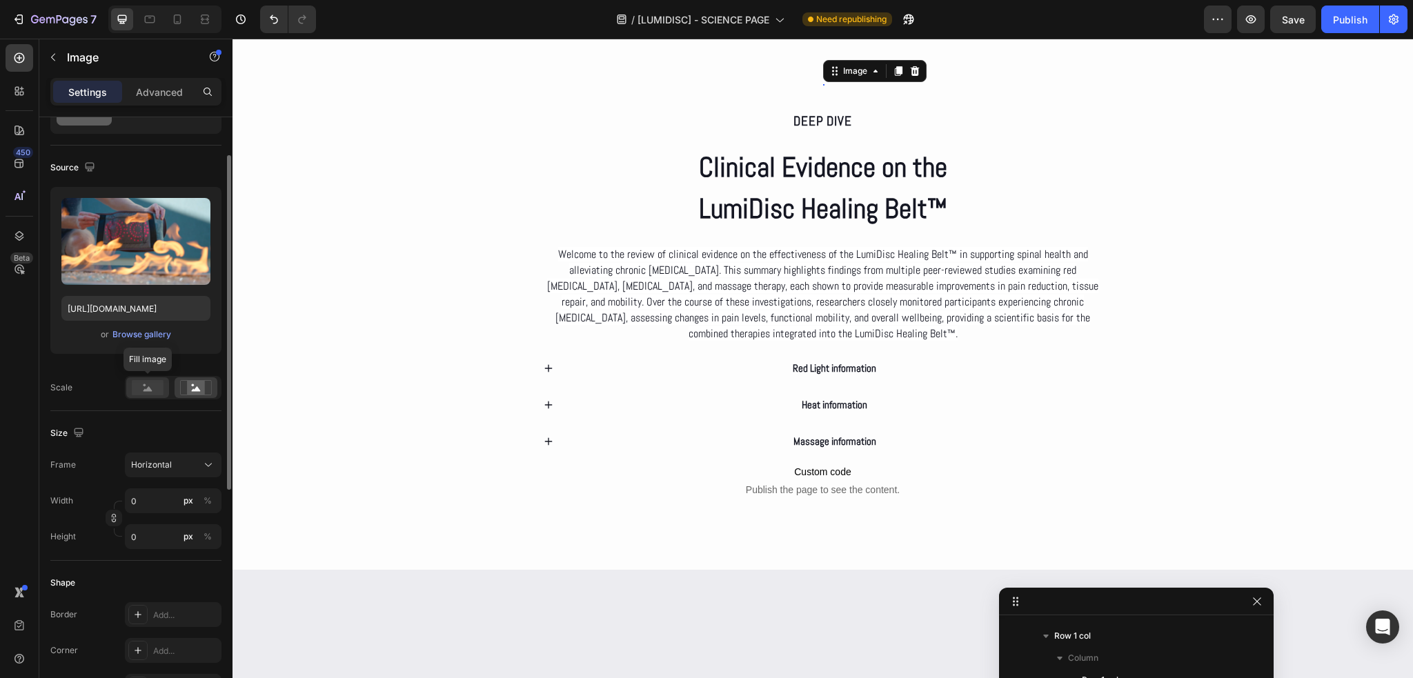
click at [156, 383] on rect at bounding box center [148, 387] width 32 height 15
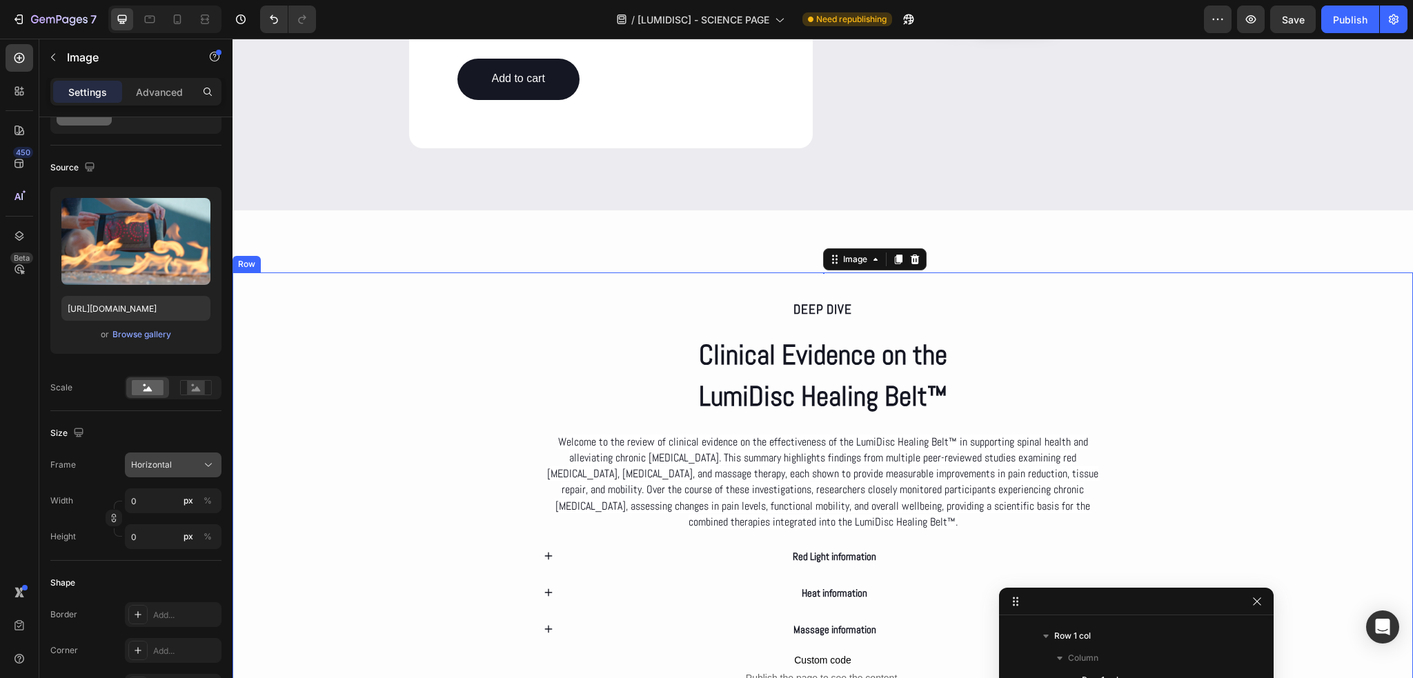
scroll to position [2016, 0]
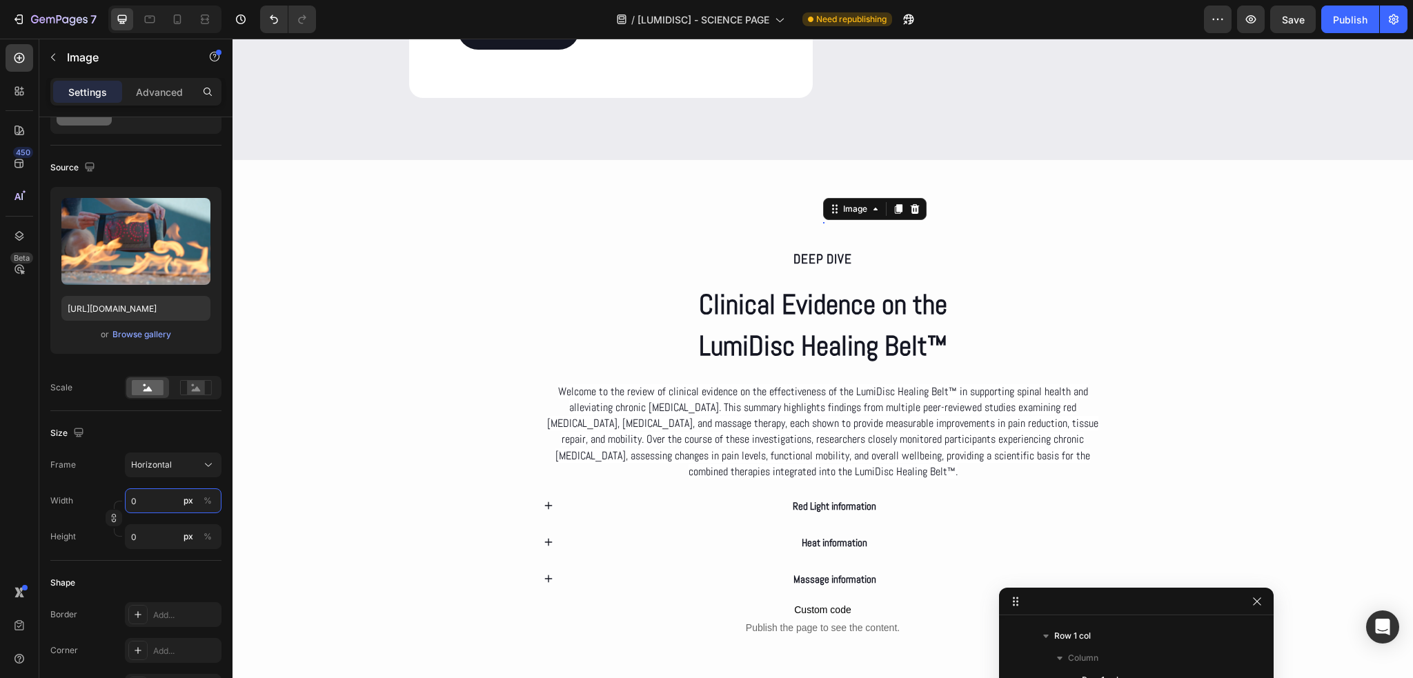
click at [155, 498] on input "0" at bounding box center [173, 501] width 97 height 25
type input "1"
type input "2"
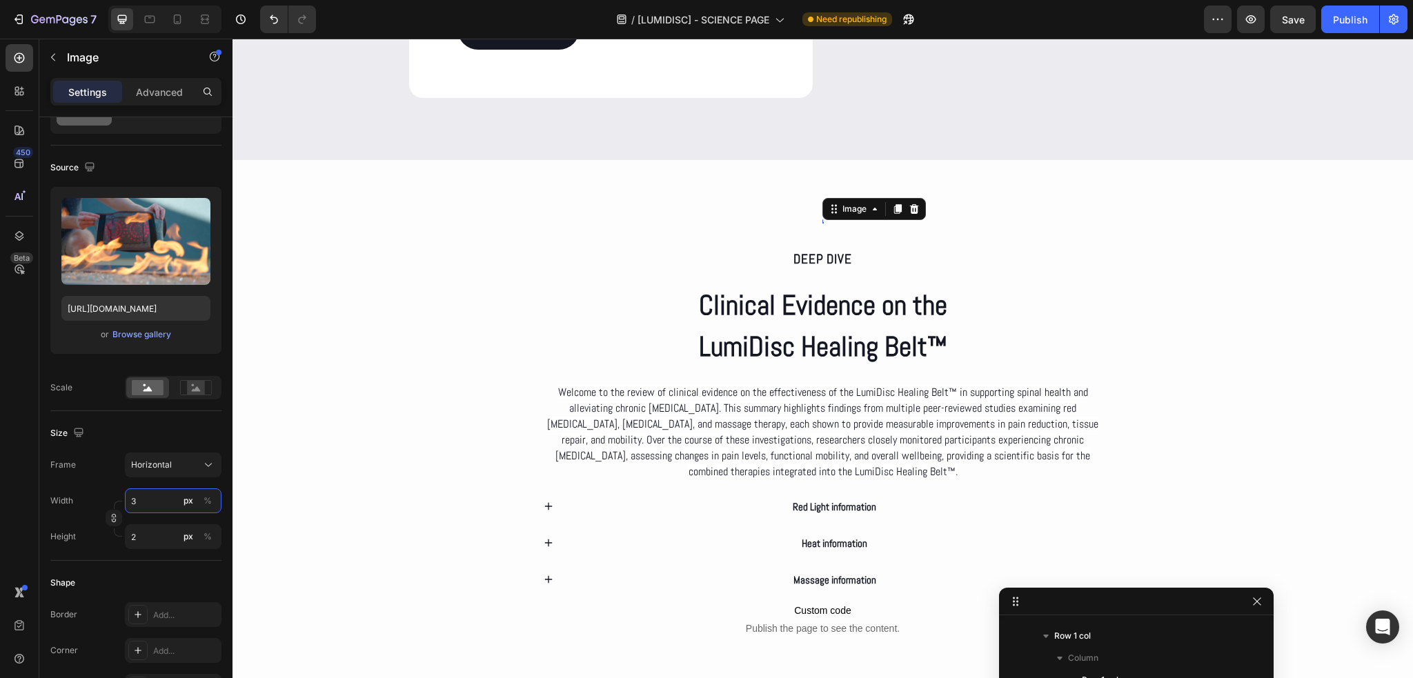
type input "4"
type input "3"
type input "5"
type input "4"
type input "6"
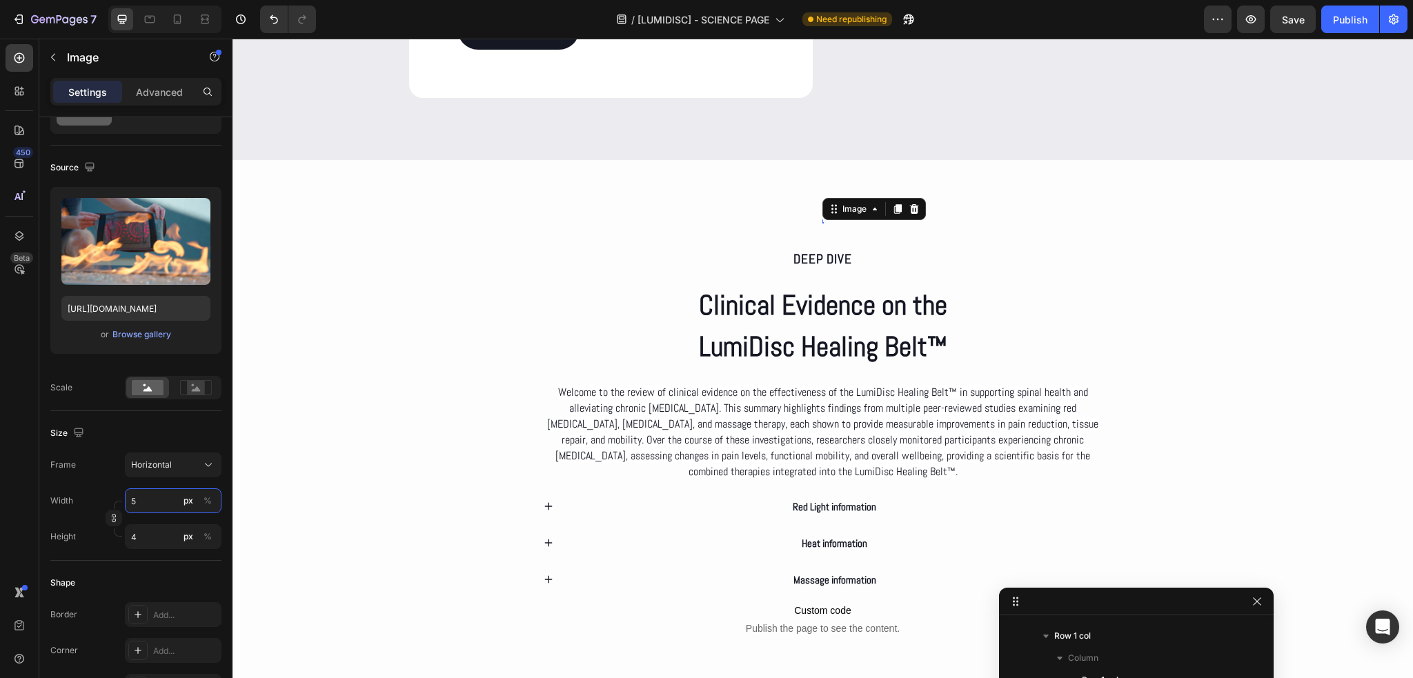
type input "5"
type input "8"
type input "6"
type input "9"
type input "7"
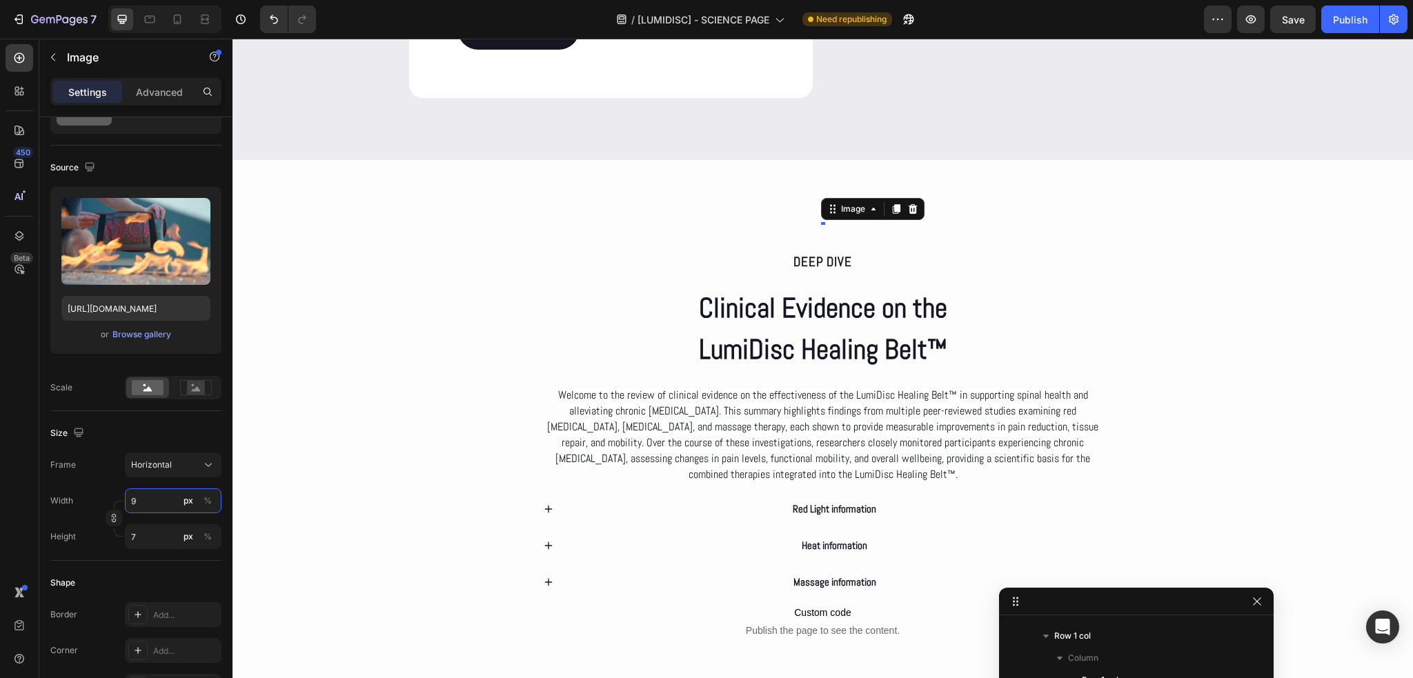
type input "10"
type input "8"
type input "12"
type input "9"
type input "13"
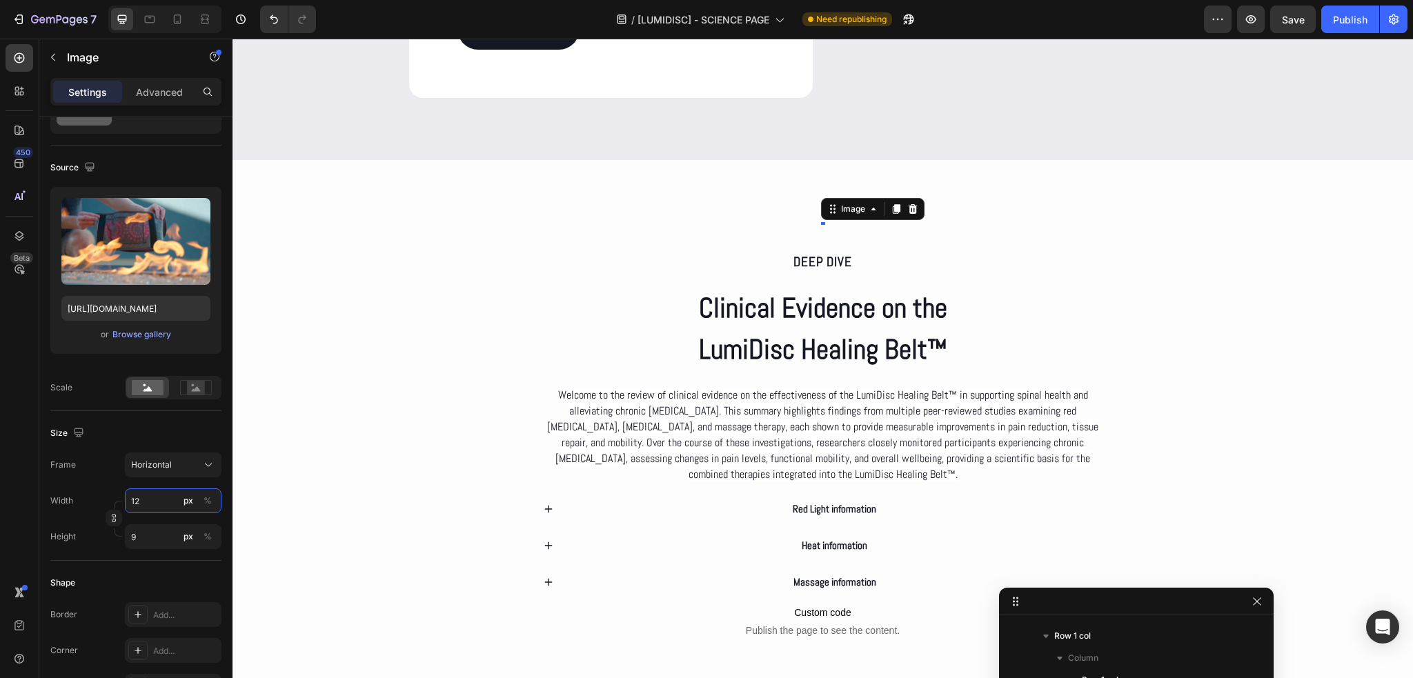
type input "10"
type input "14"
type input "11"
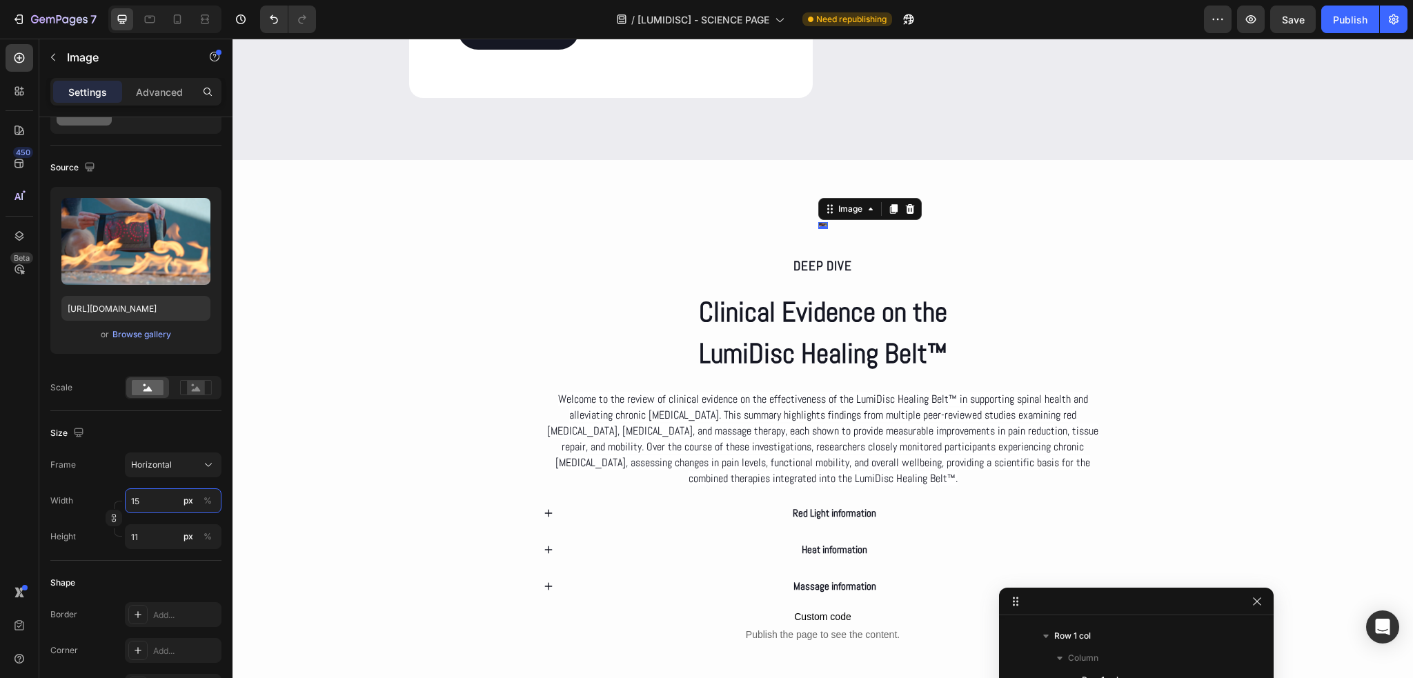
type input "16"
type input "12"
type input "17"
type input "13"
type input "18"
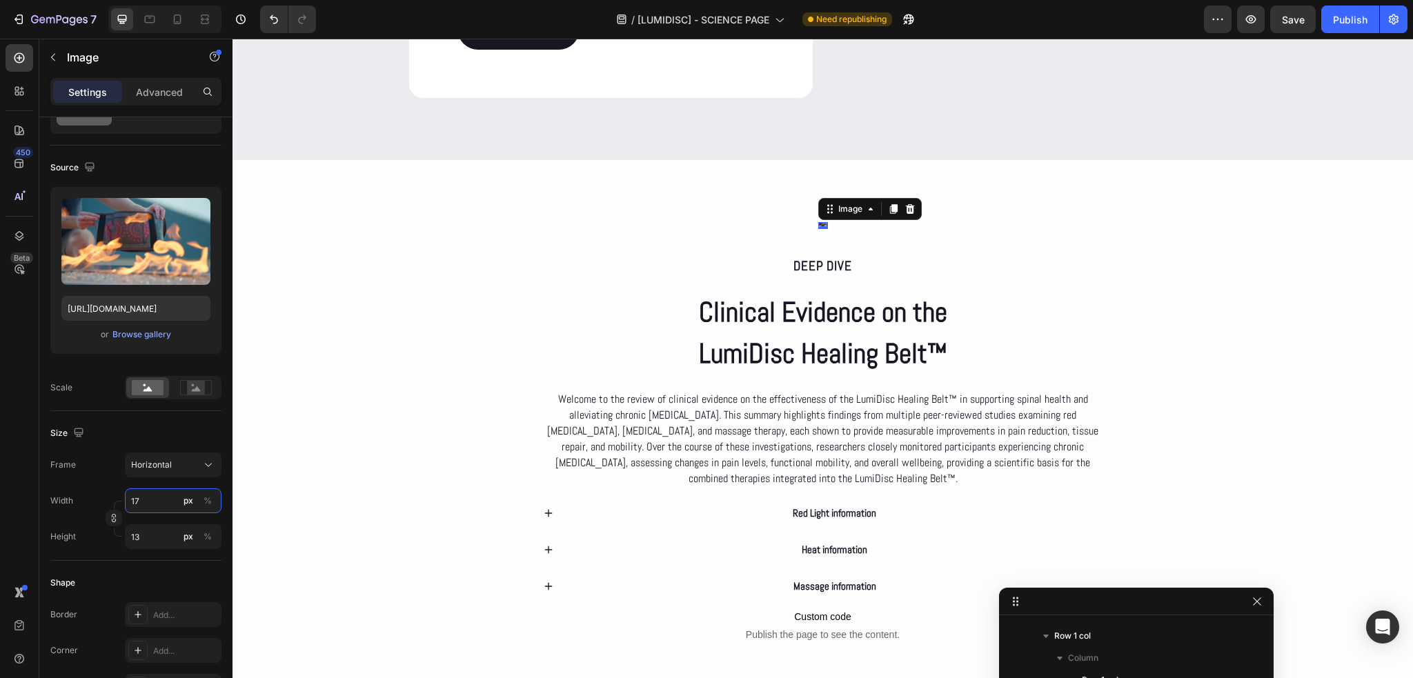
type input "14"
type input "20"
type input "15"
type input "21"
type input "16"
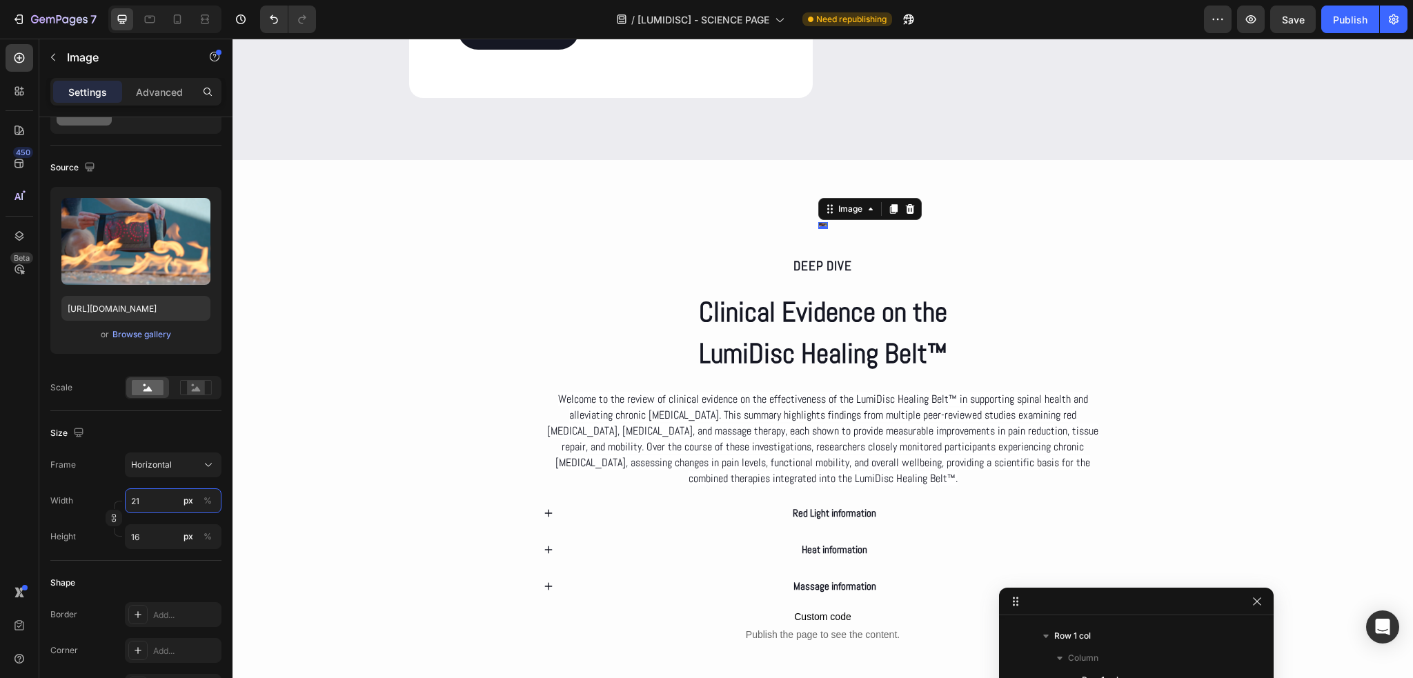
type input "22"
type input "17"
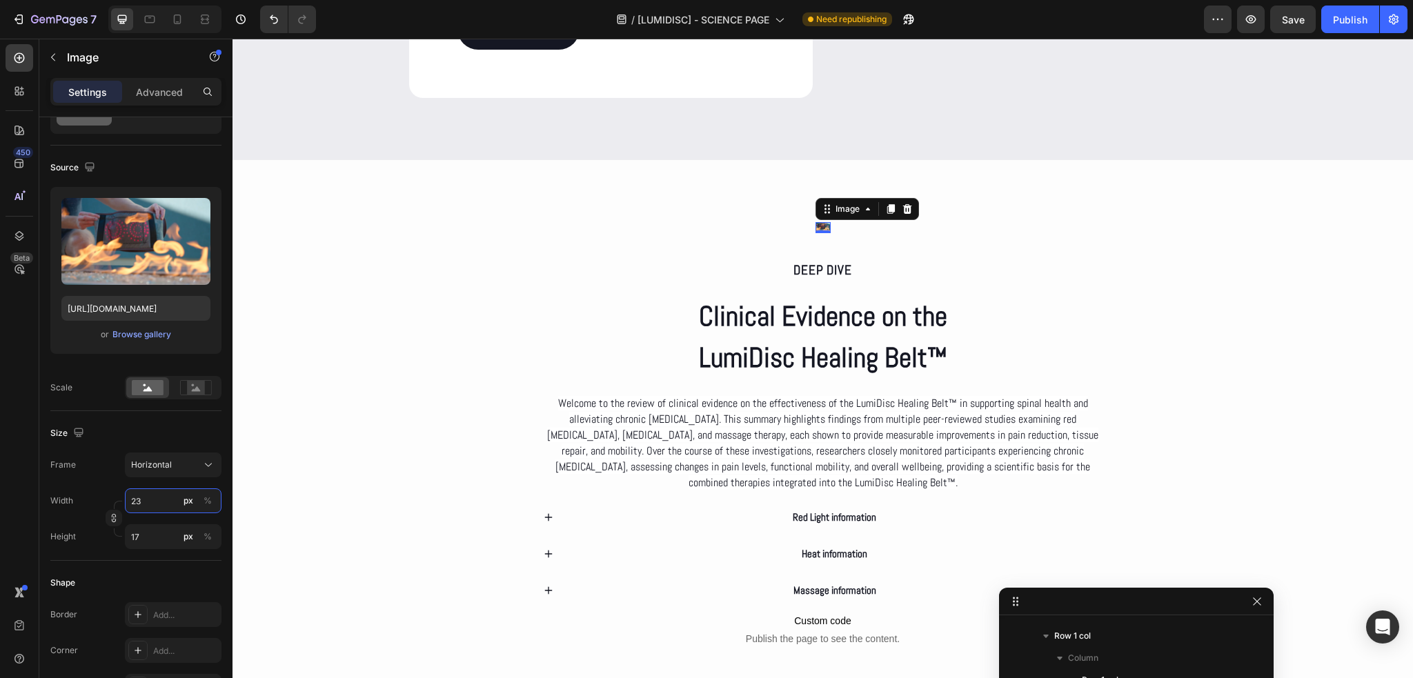
type input "24"
type input "18"
type input "25"
type input "19"
type input "26"
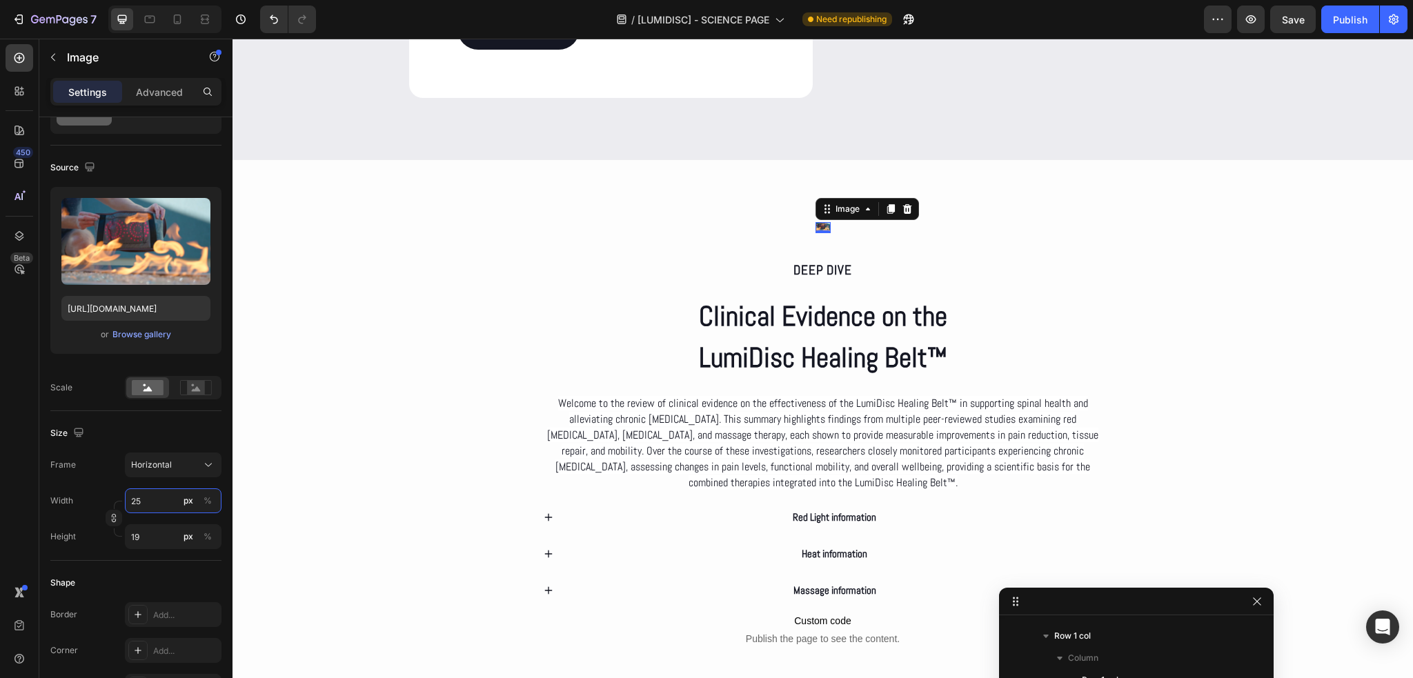
type input "20"
type input "29"
type input "22"
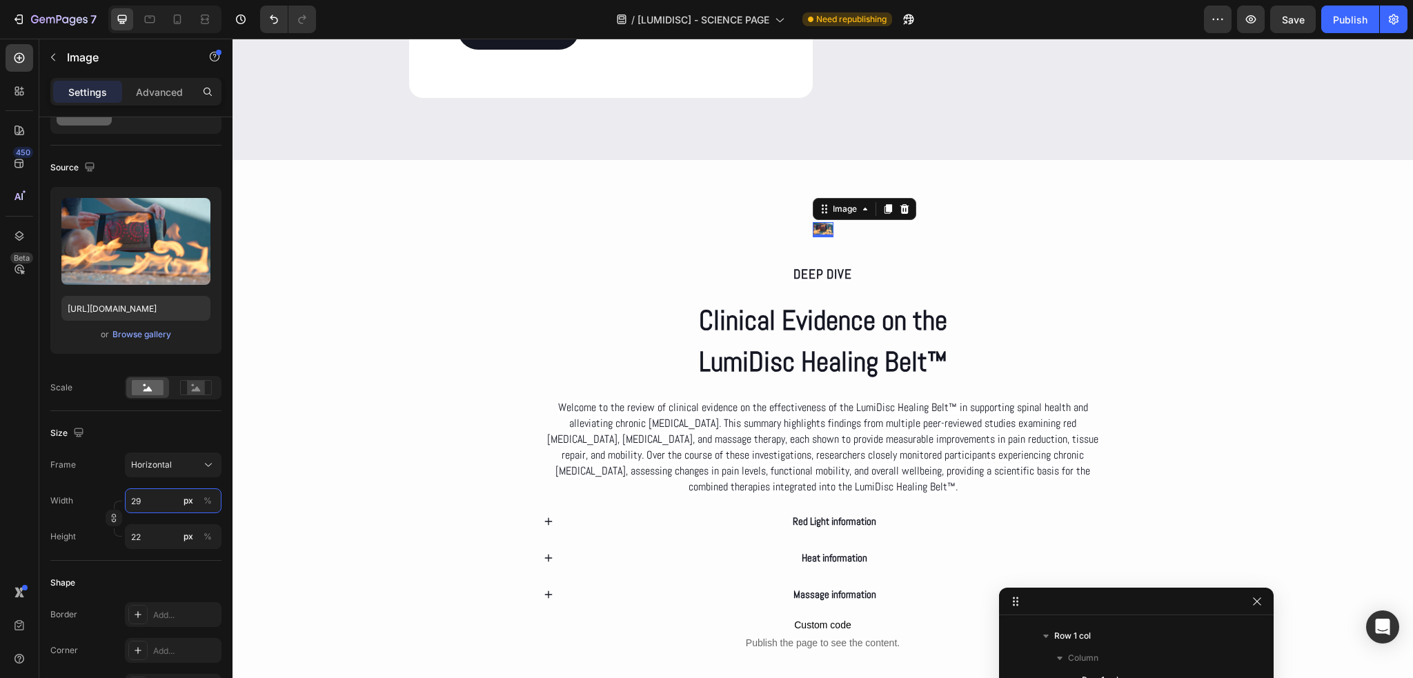
type input "30"
type input "23"
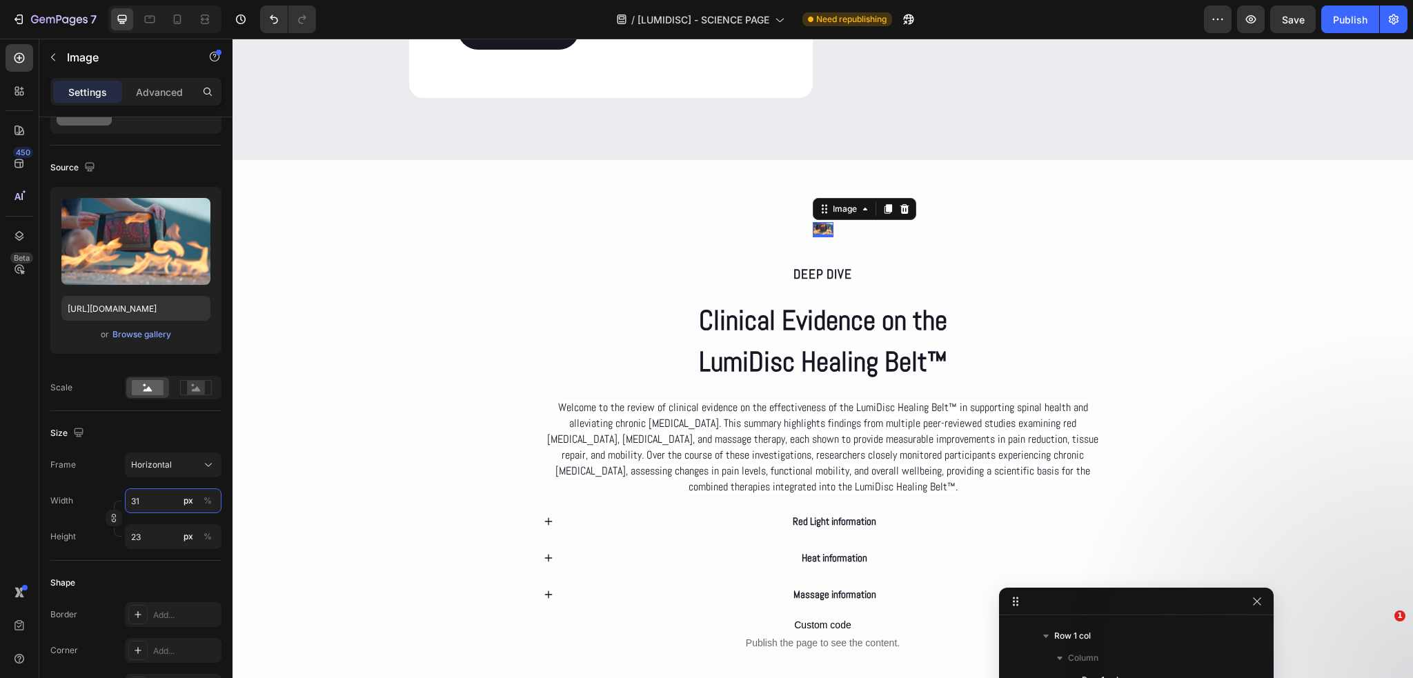
type input "32"
type input "24"
type input "33"
type input "25"
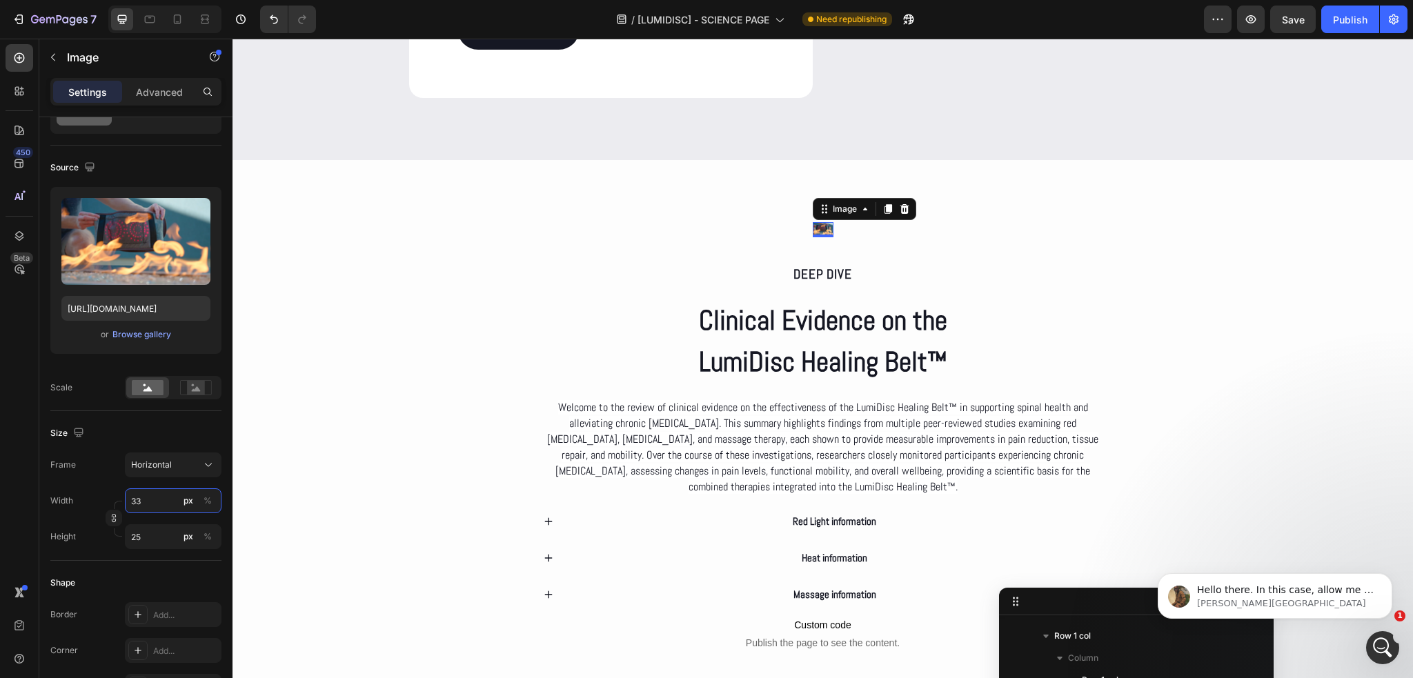
type input "34"
type input "26"
type input "36"
type input "27"
type input "37"
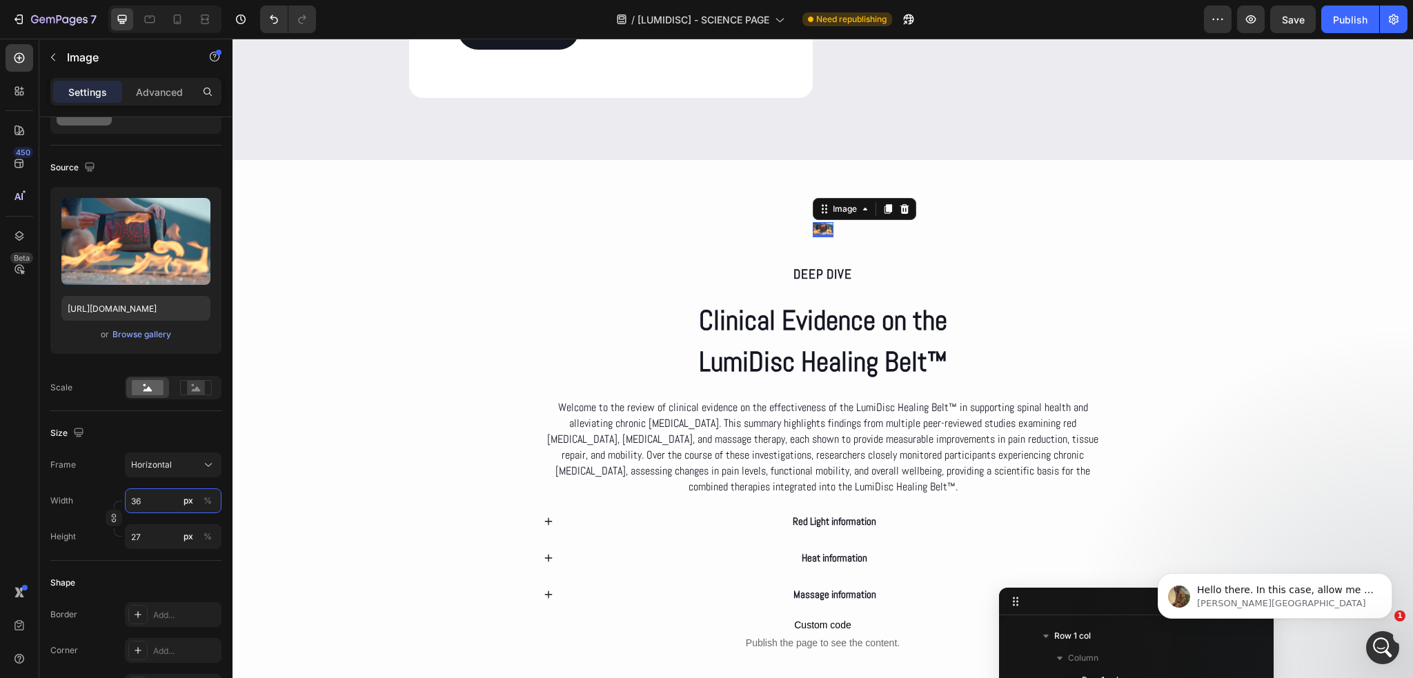
type input "28"
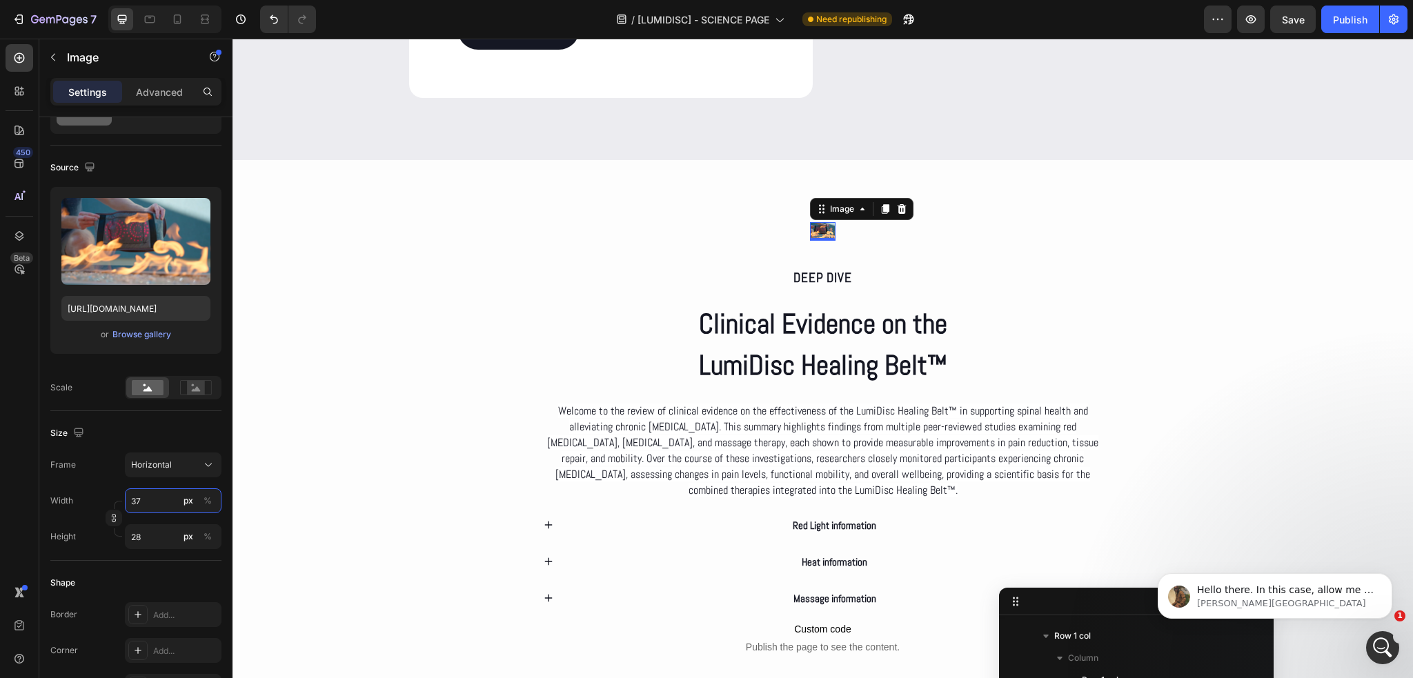
type input "38"
type input "29"
type input "40"
type input "30"
type input "41"
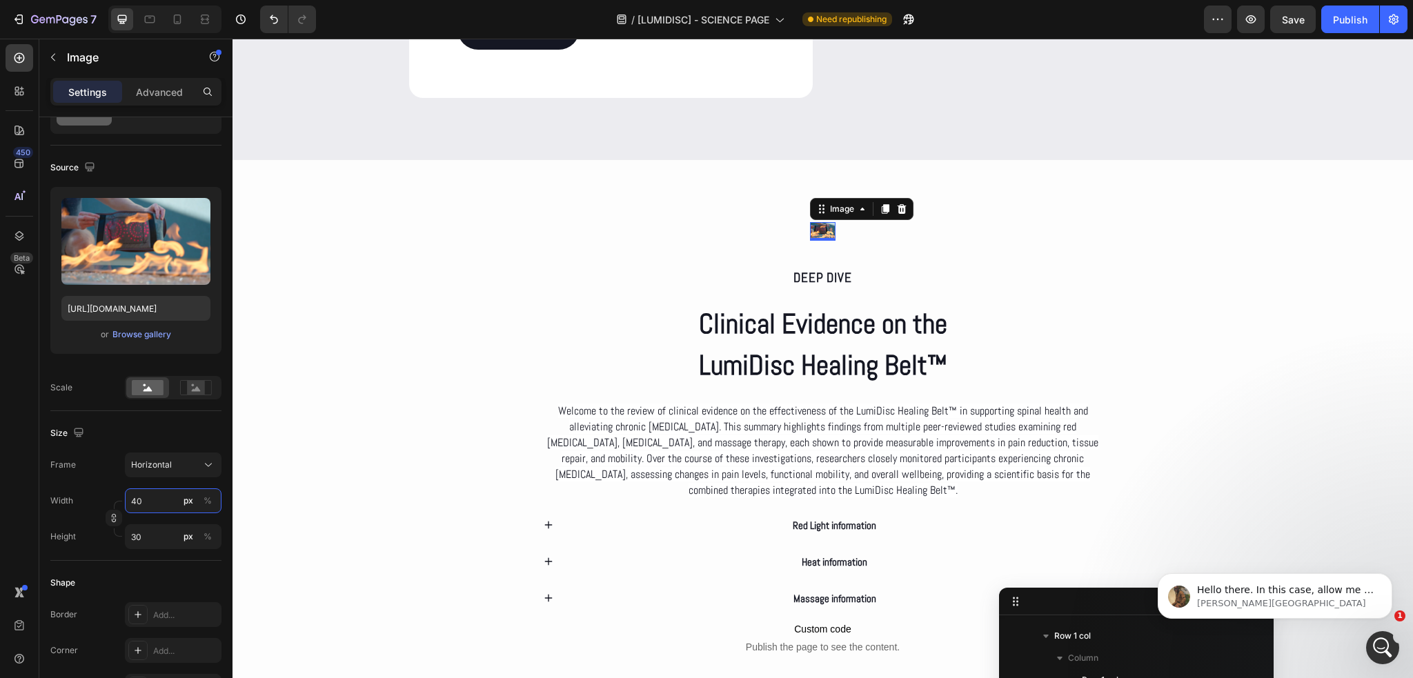
type input "31"
type input "42"
type input "32"
type input "44"
type input "33"
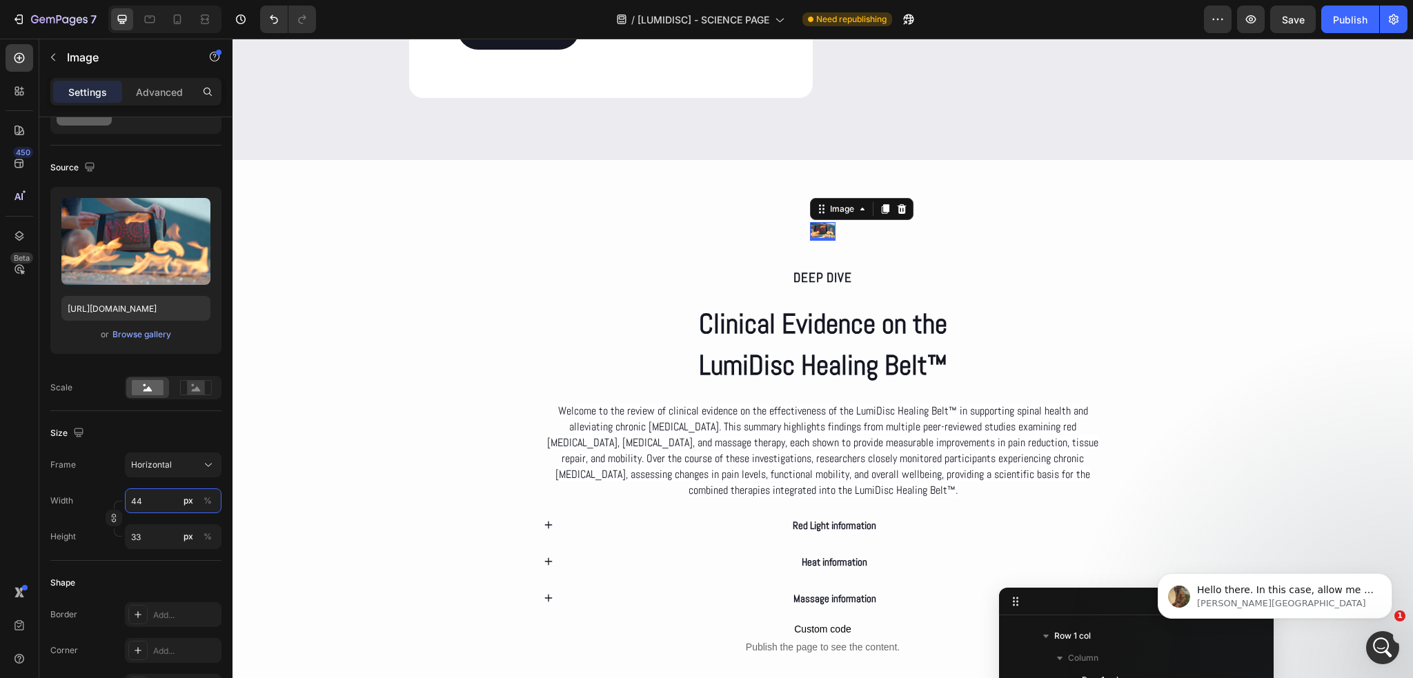
type input "45"
type input "34"
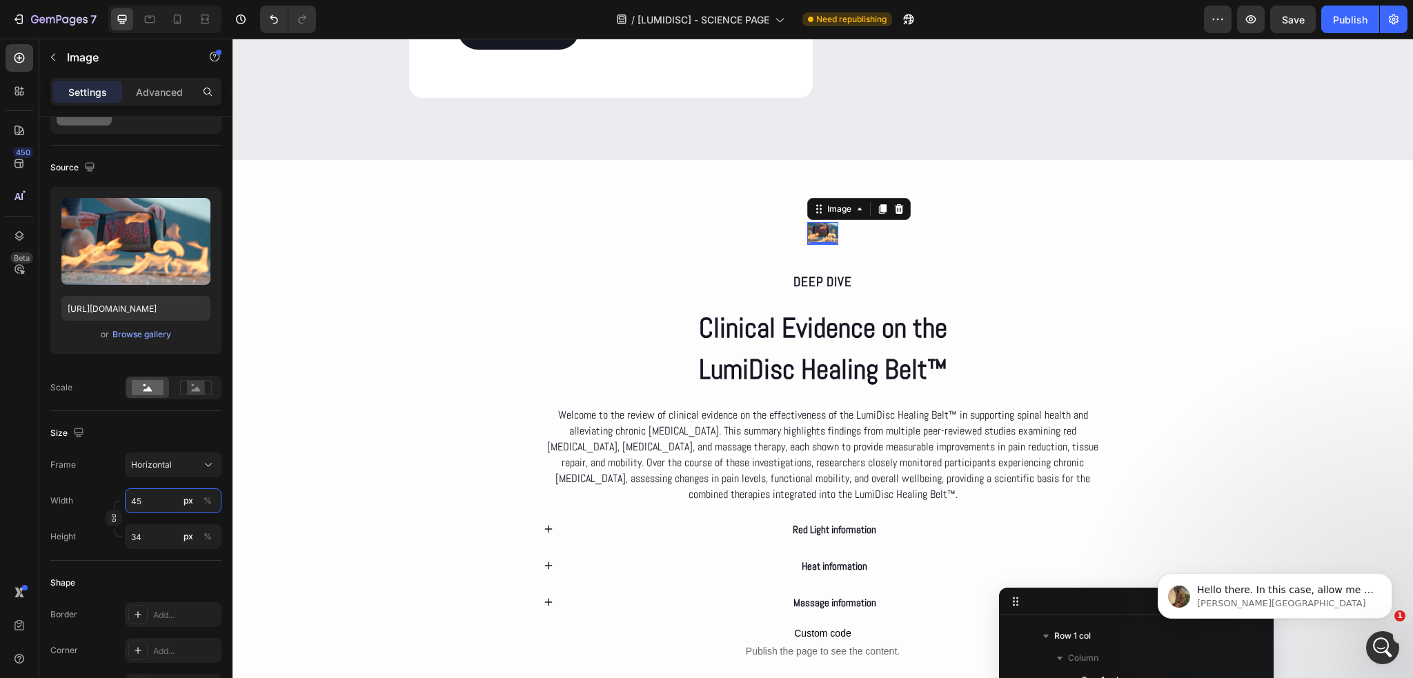
type input "46"
type input "35"
type input "48"
type input "36"
type input "49"
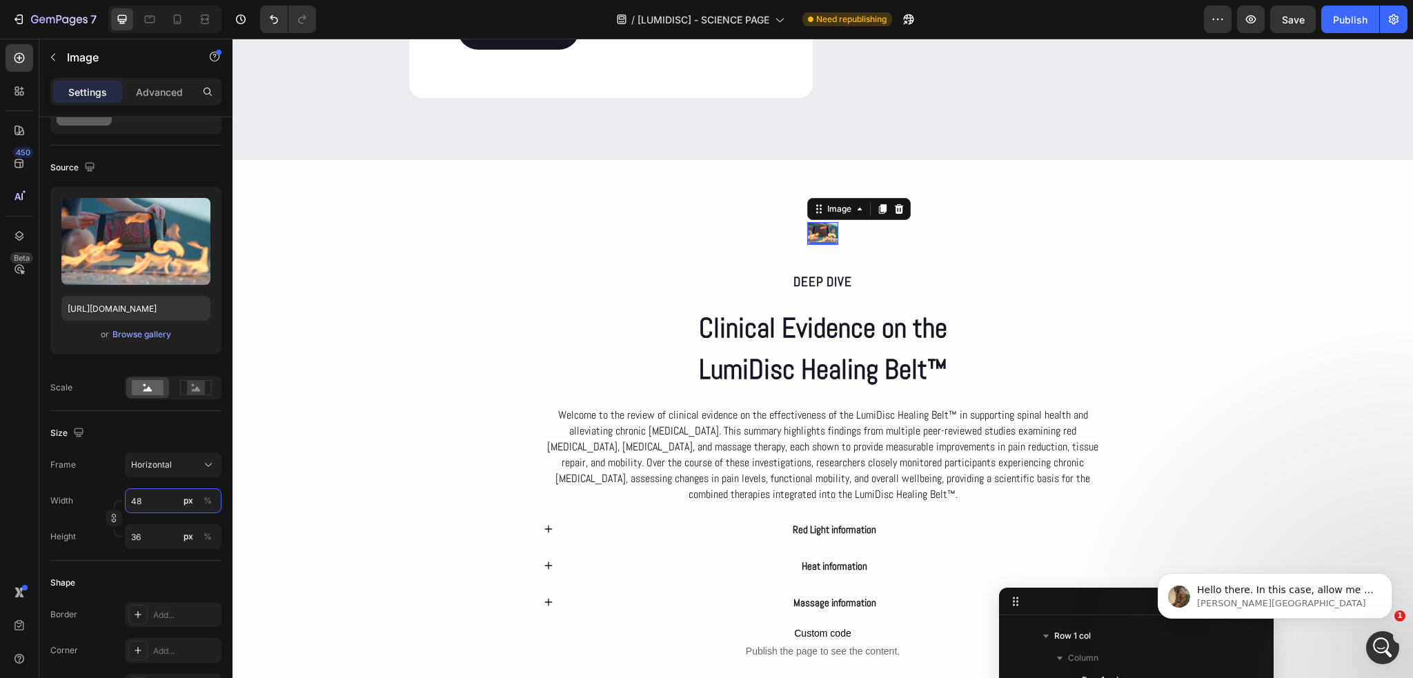
type input "37"
type input "50"
type input "38"
type input "52"
type input "39"
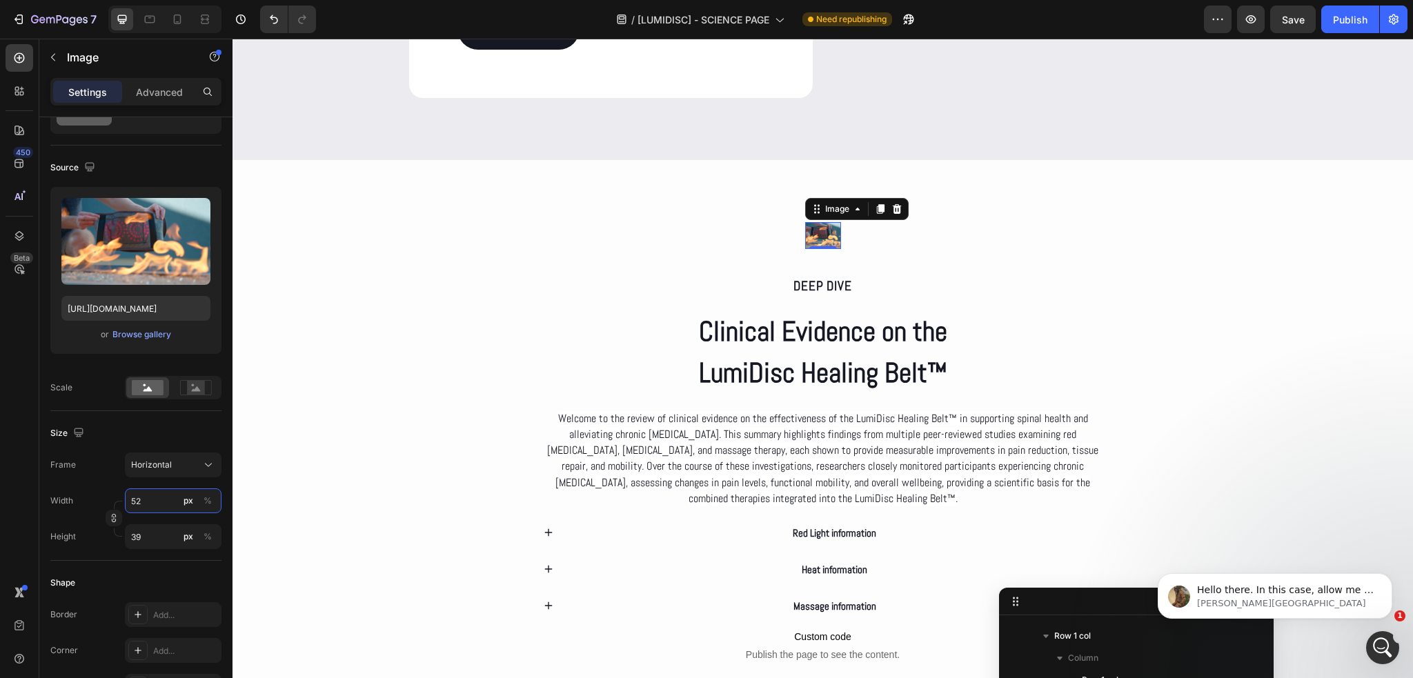
type input "53"
type input "40"
type input "54"
type input "41"
type input "56"
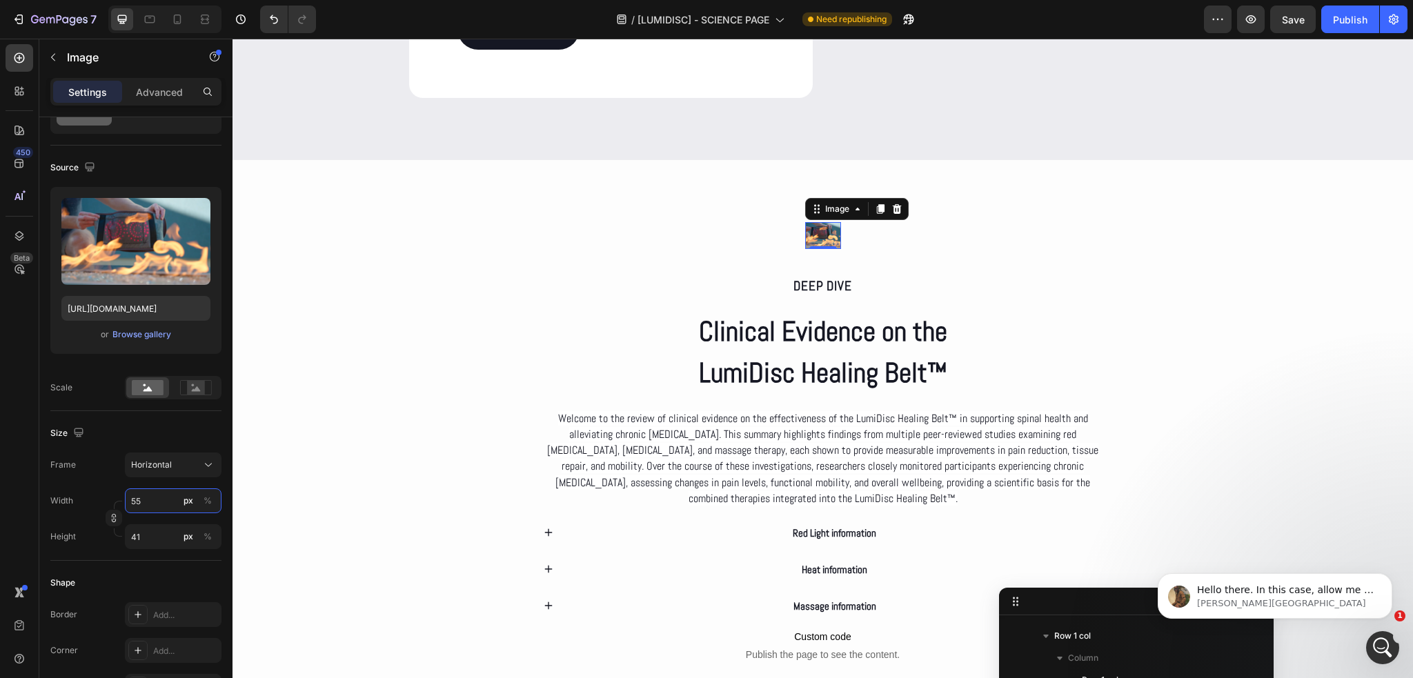
type input "42"
type input "57"
type input "43"
type input "58"
type input "44"
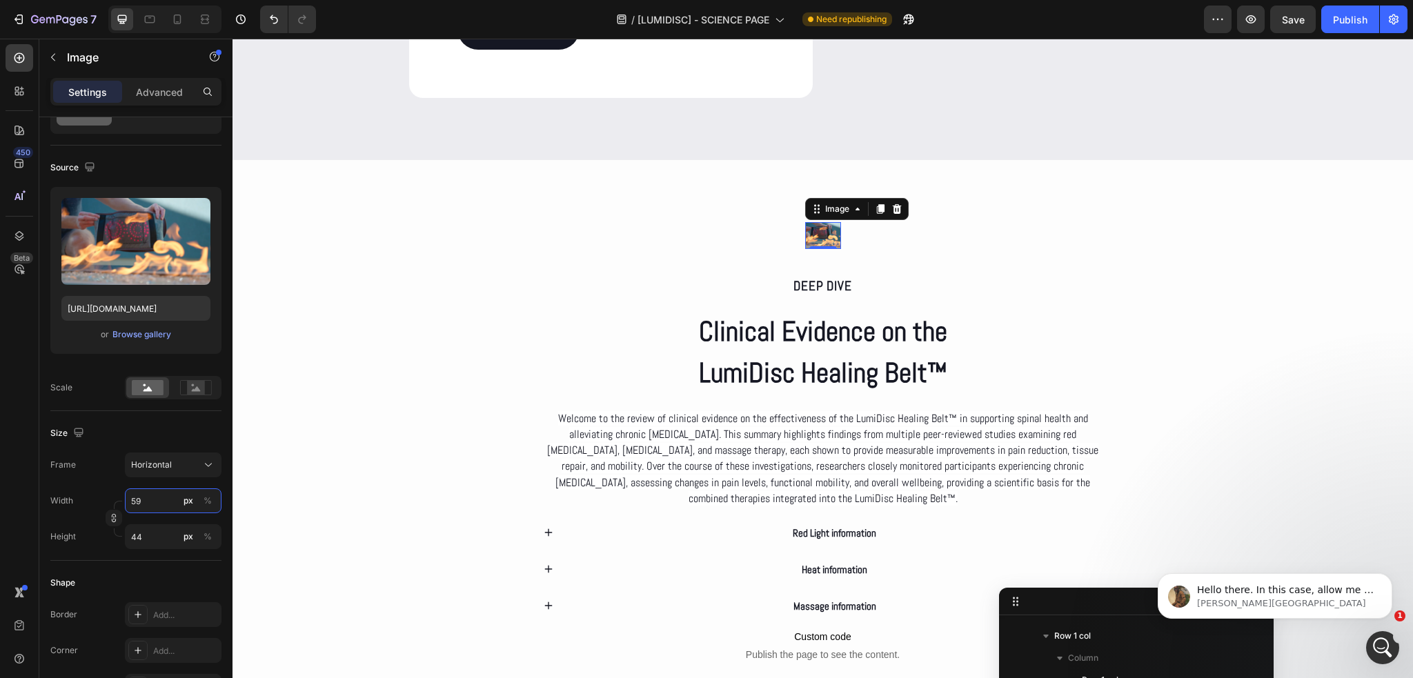
type input "60"
type input "45"
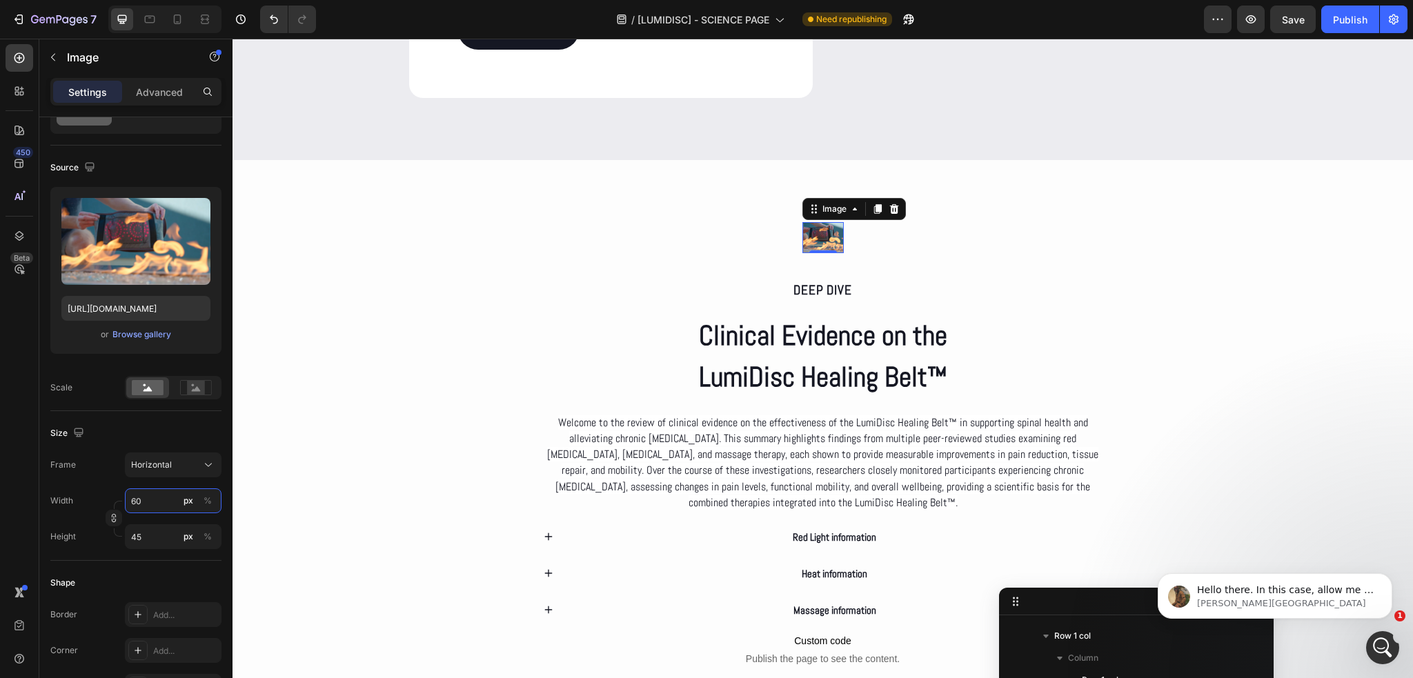
type input "61"
type input "46"
type input "62"
type input "47"
type input "64"
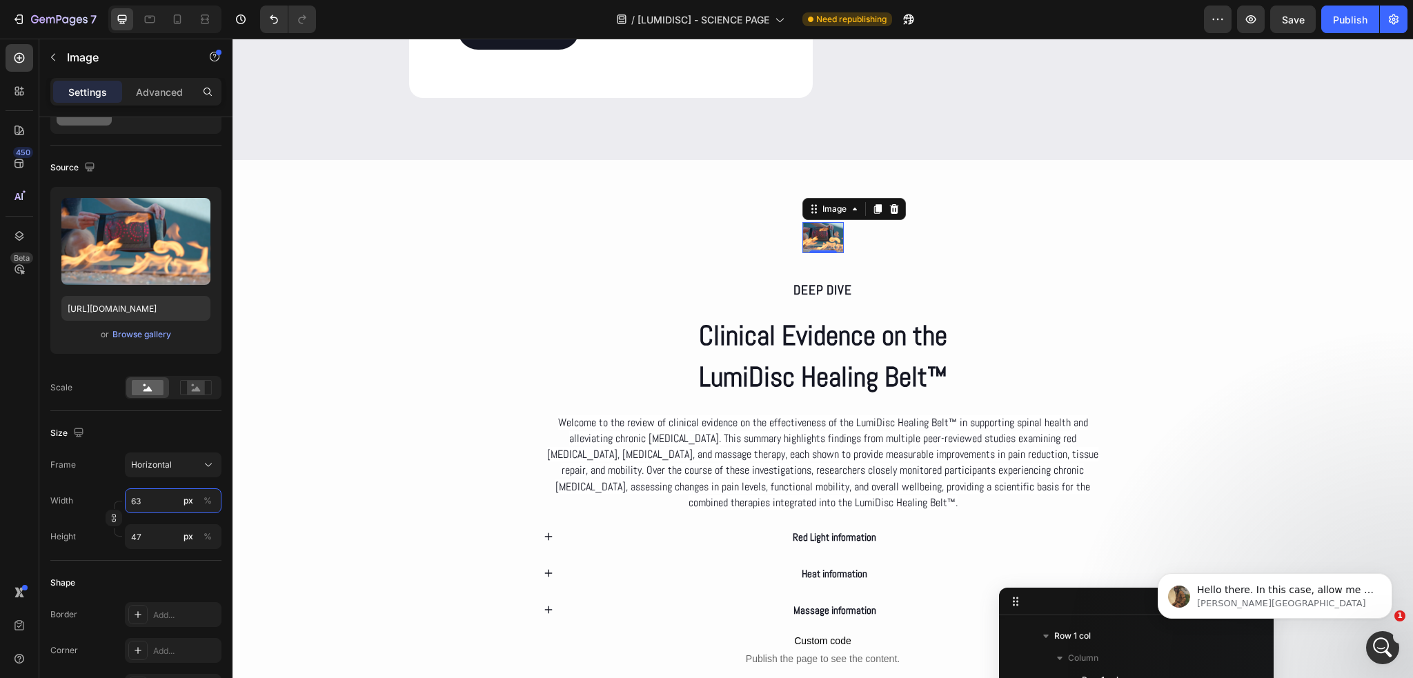
type input "48"
type input "65"
type input "49"
type input "66"
type input "50"
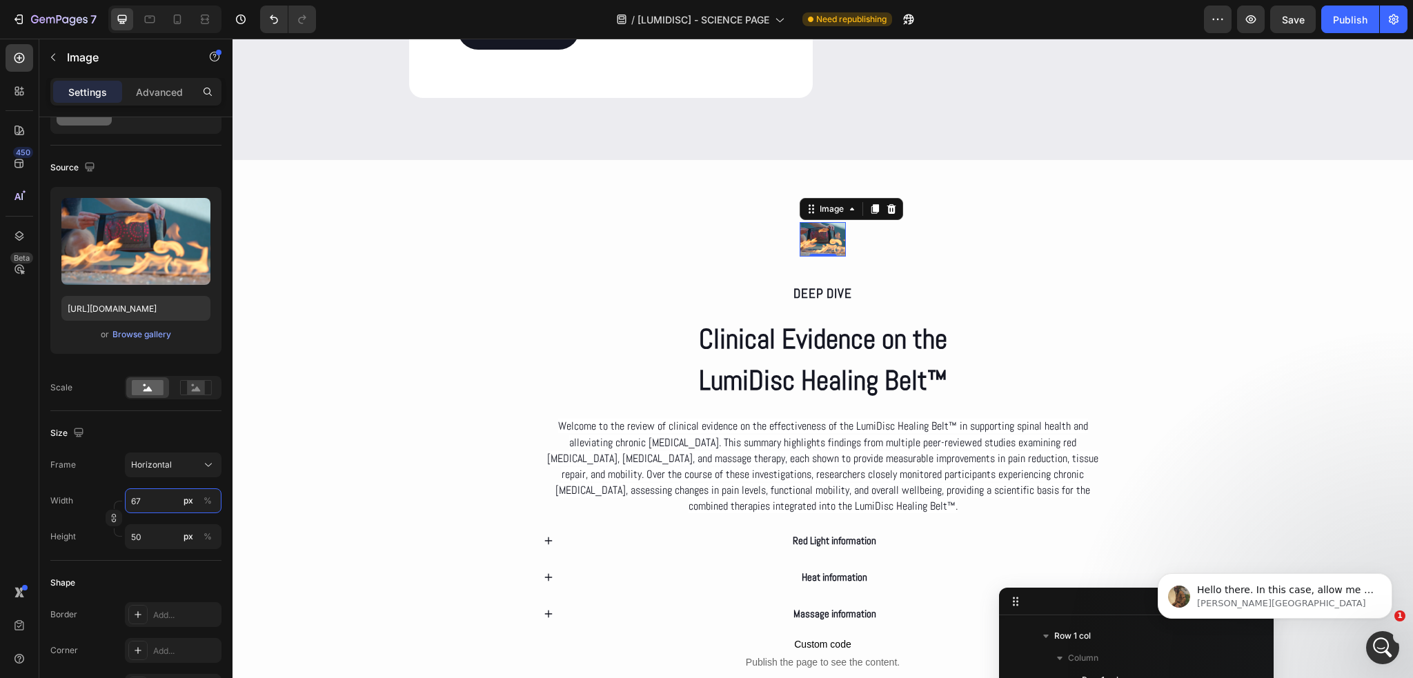
type input "68"
type input "51"
type input "69"
type input "52"
type input "70"
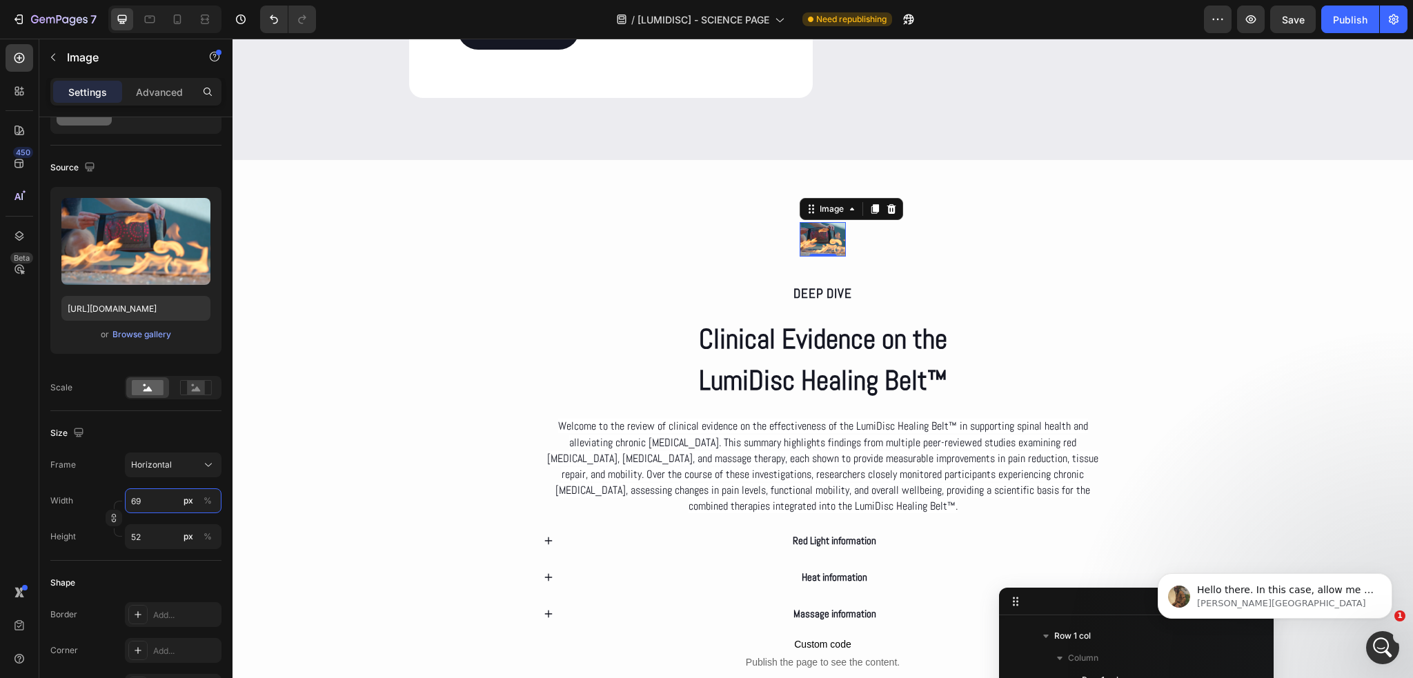
type input "53"
type input "72"
type input "54"
type input "73"
type input "55"
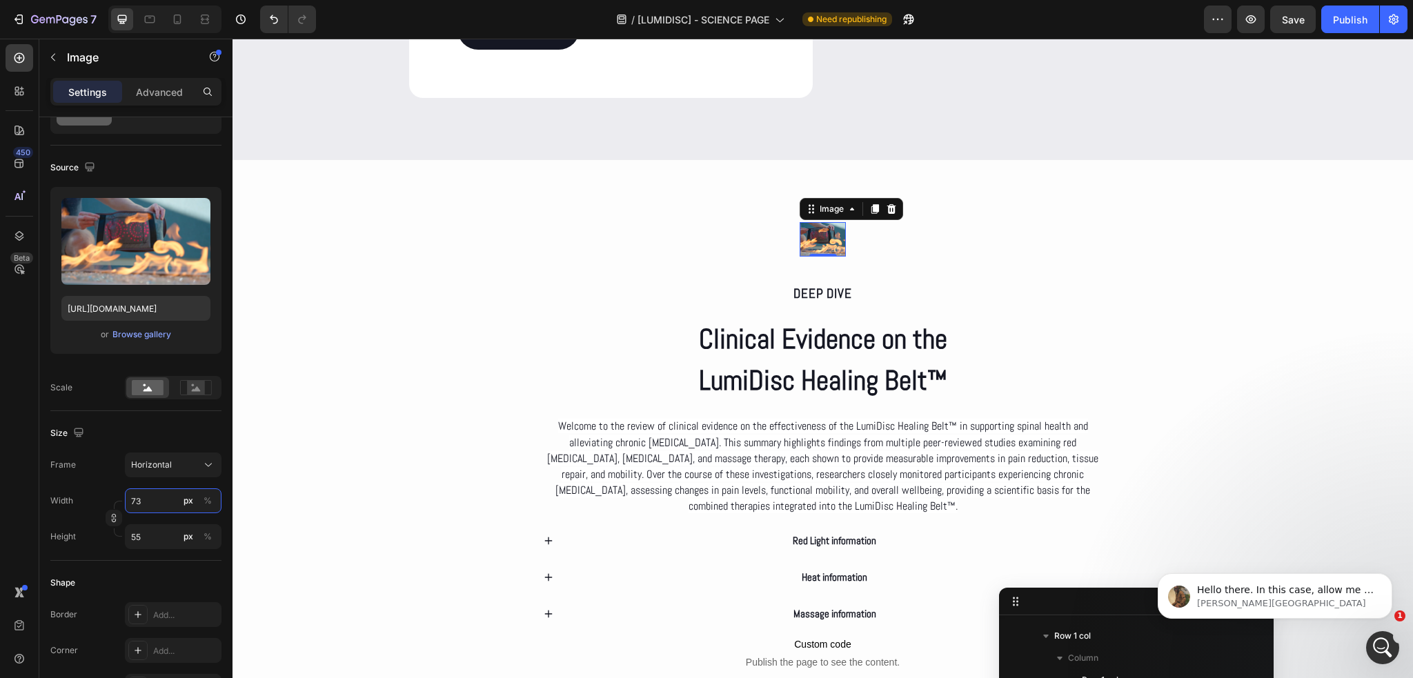
type input "74"
type input "56"
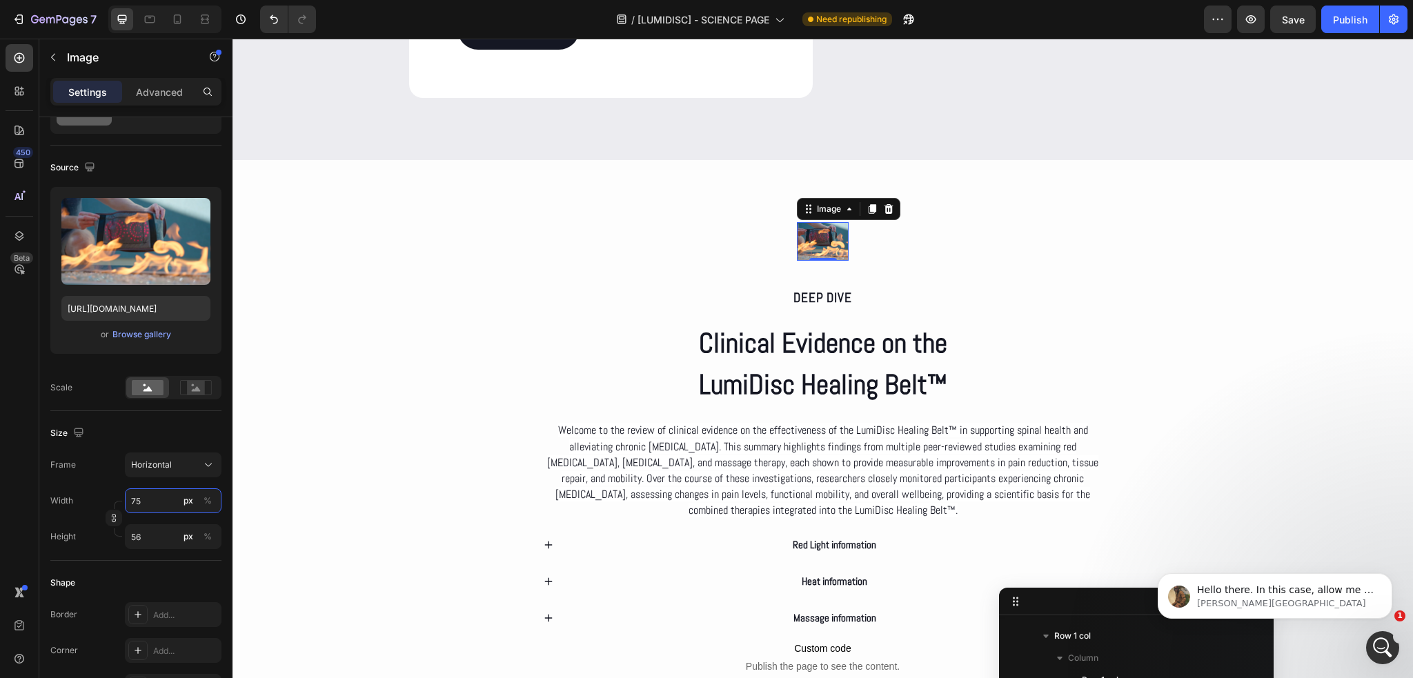
type input "76"
type input "57"
type input "77"
type input "58"
type input "78"
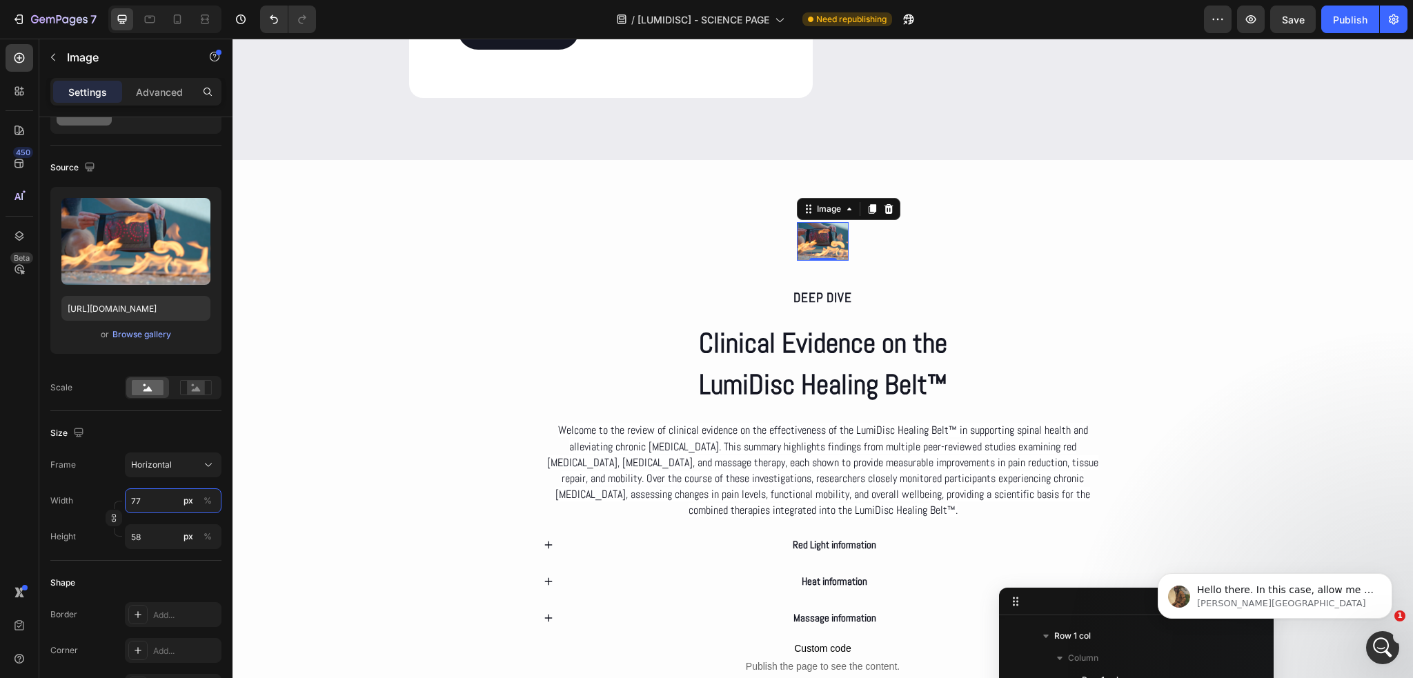
type input "59"
type input "80"
type input "60"
type input "81"
type input "61"
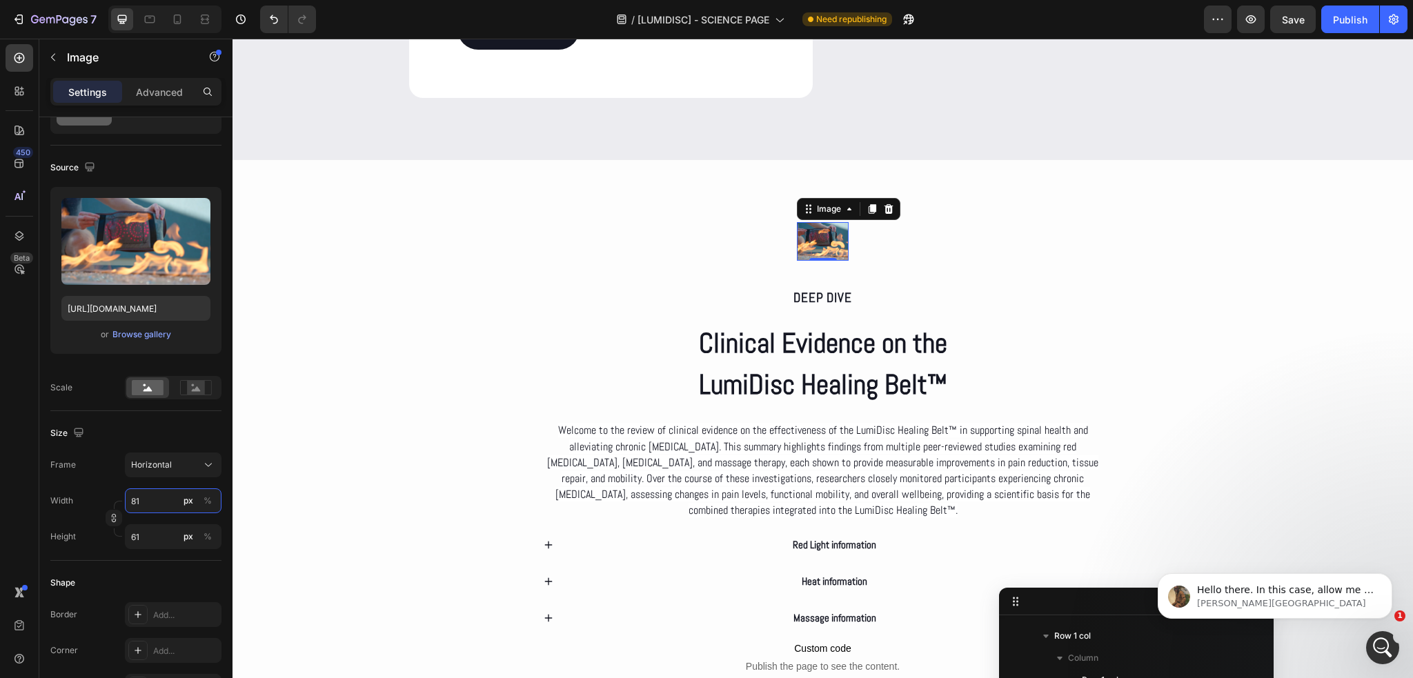
type input "82"
type input "62"
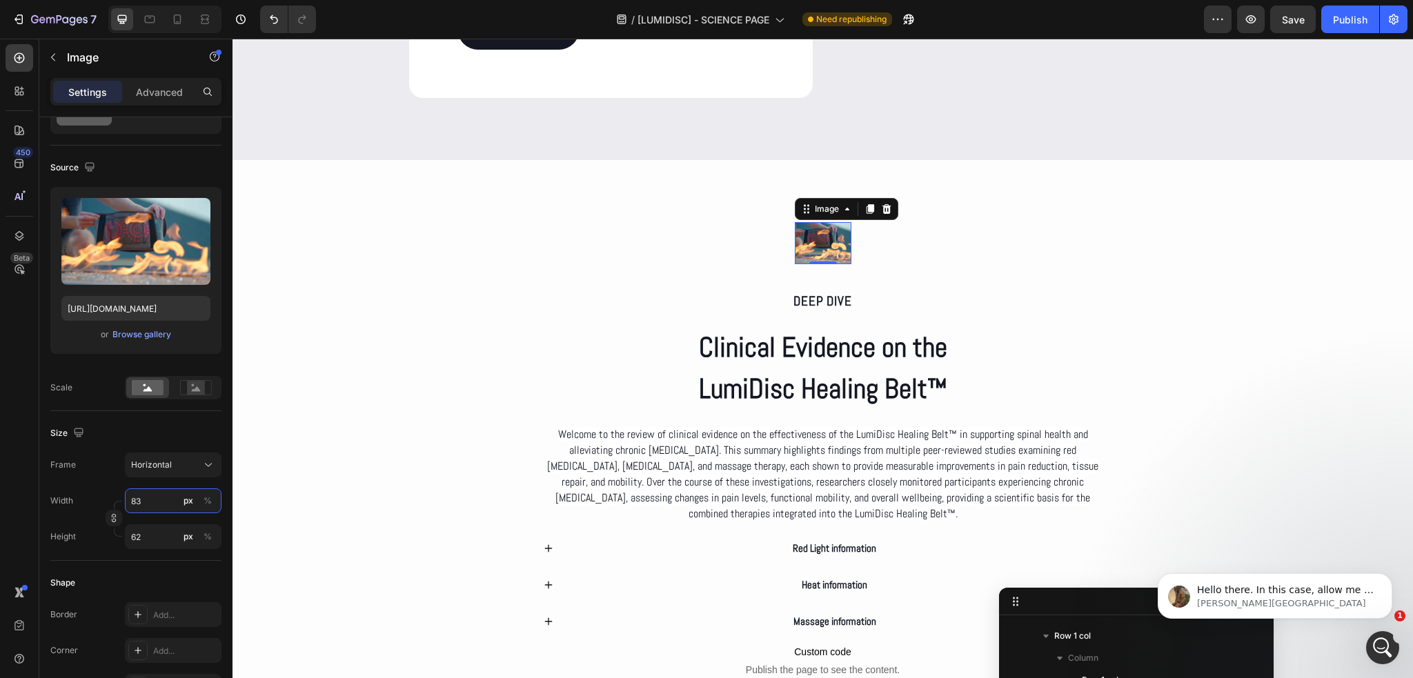
type input "84"
type input "63"
type input "85"
type input "64"
type input "86"
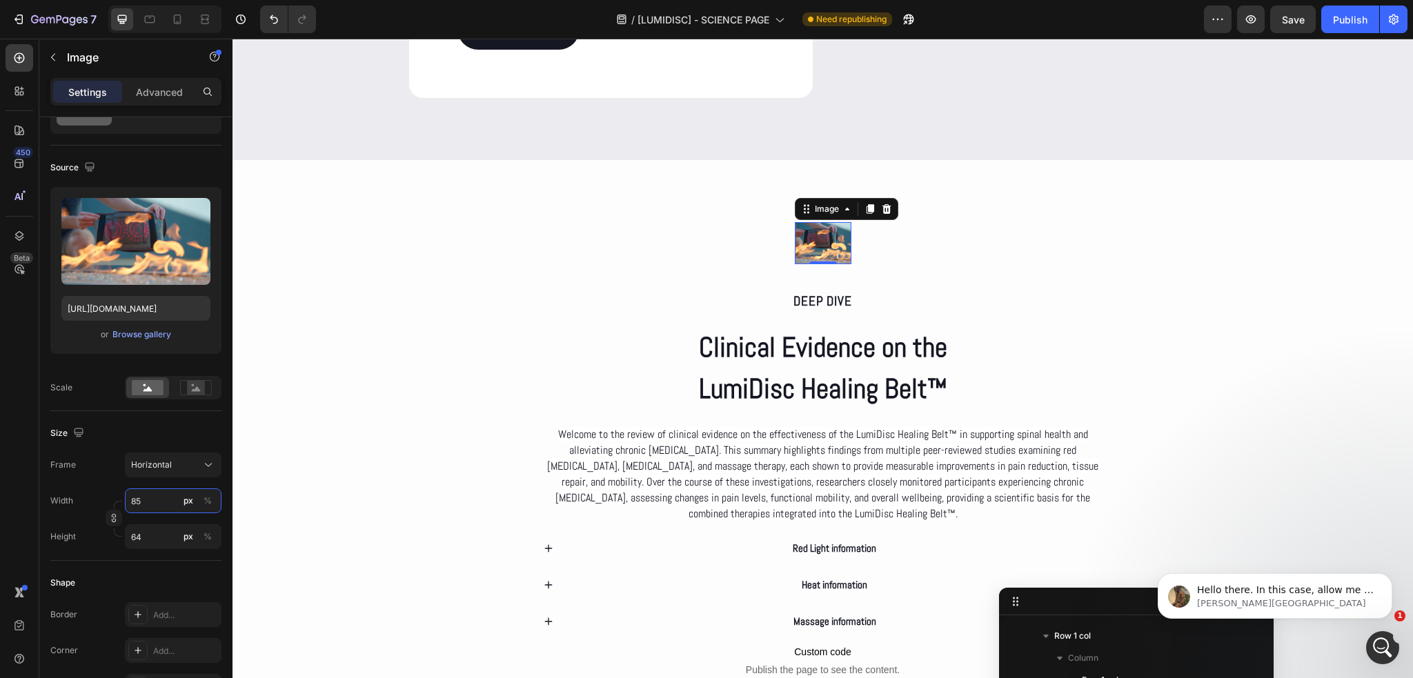
type input "65"
type input "88"
type input "66"
type input "89"
type input "67"
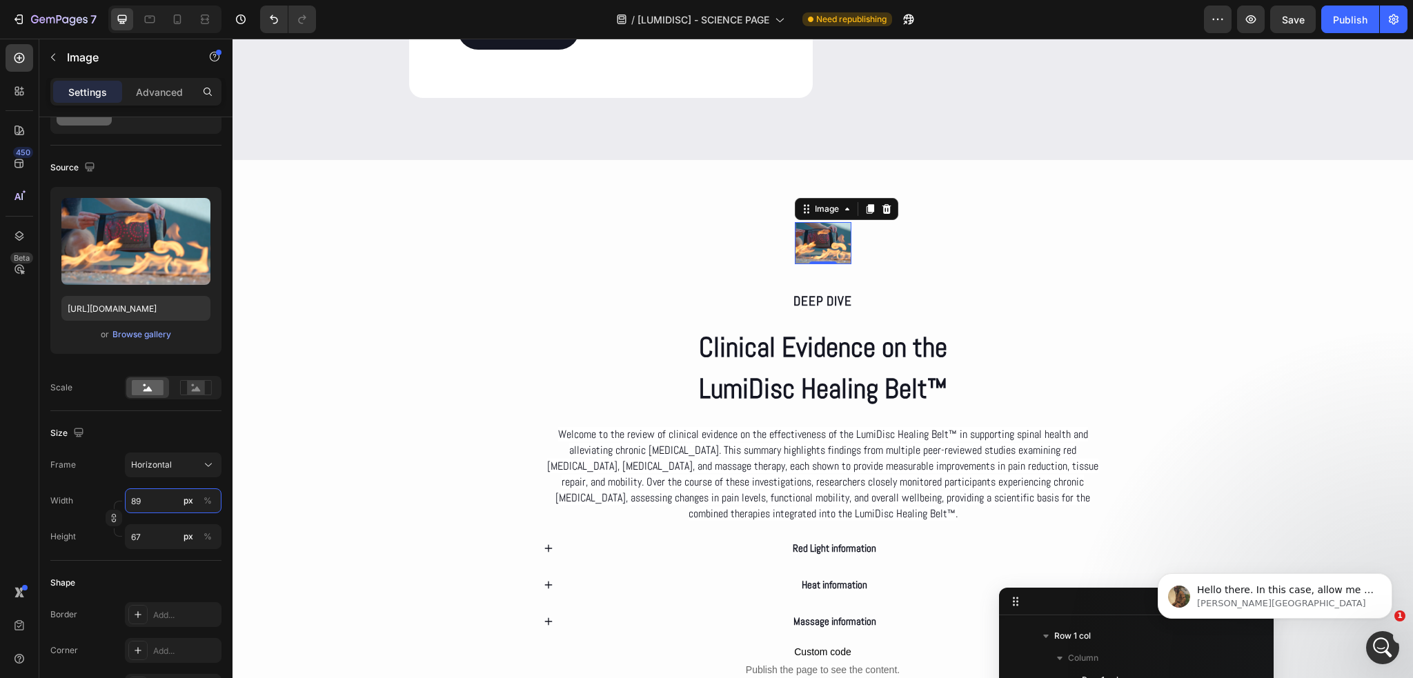
type input "90"
type input "68"
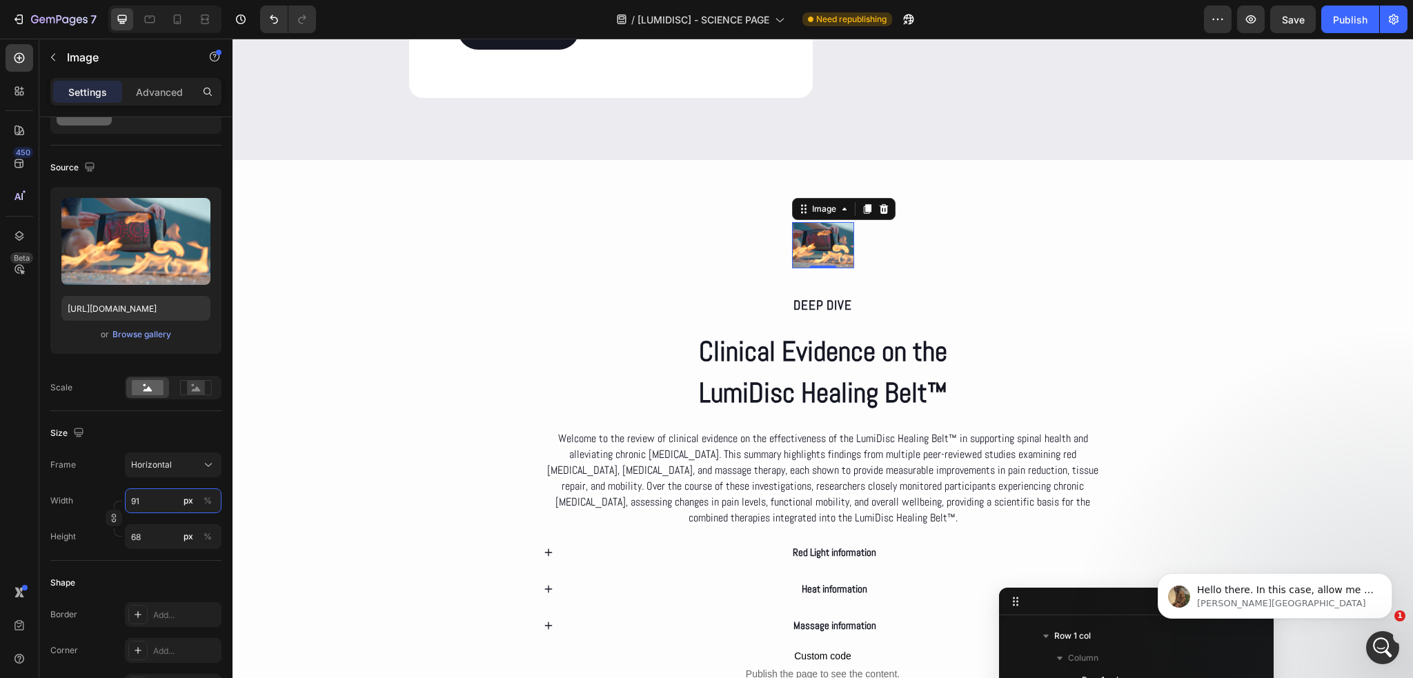
type input "92"
type input "69"
type input "93"
type input "70"
type input "94"
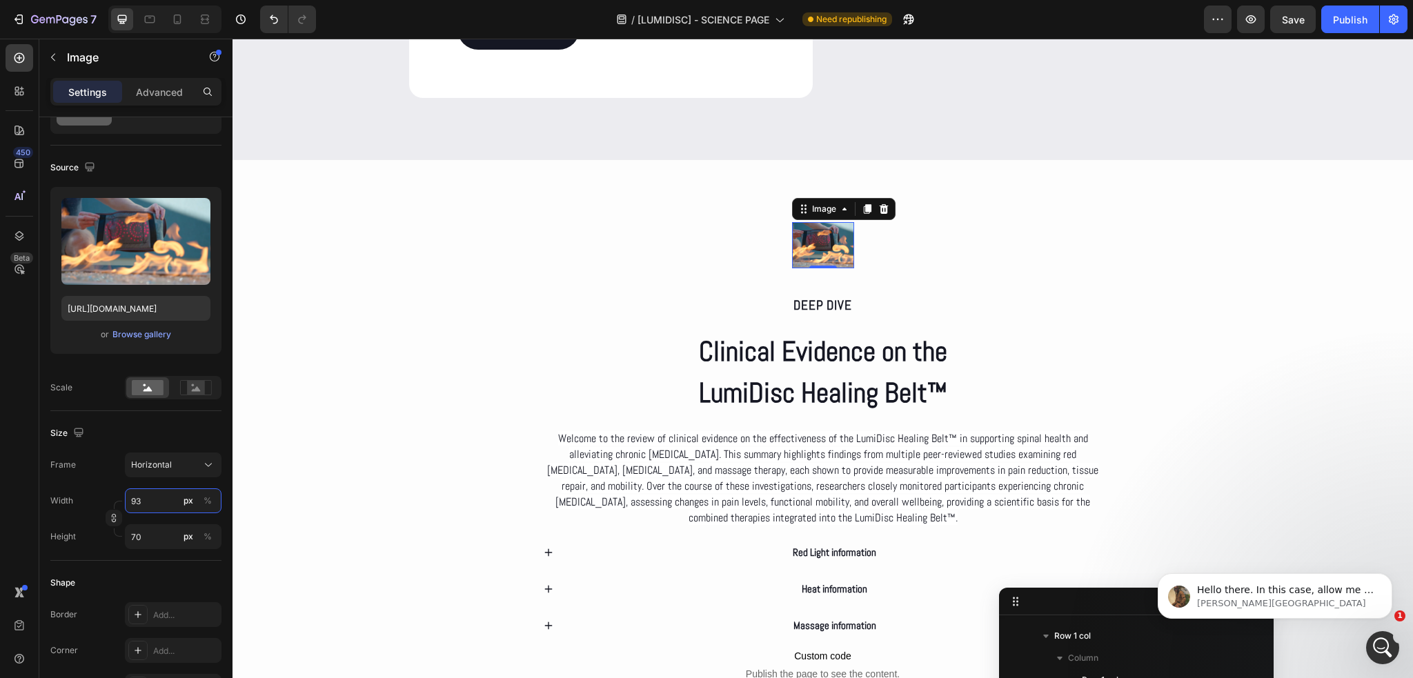
type input "71"
type input "96"
type input "72"
type input "97"
type input "73"
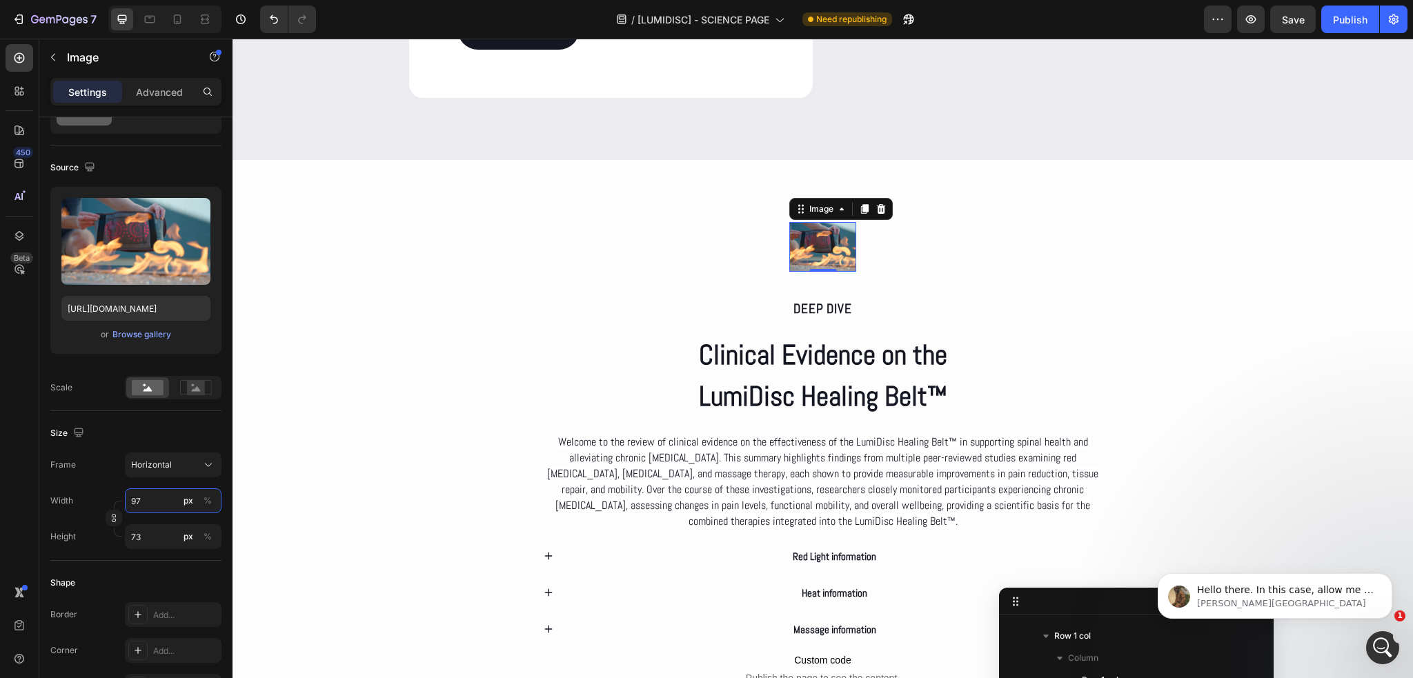
type input "98"
type input "74"
type input "100"
type input "75"
type input "101"
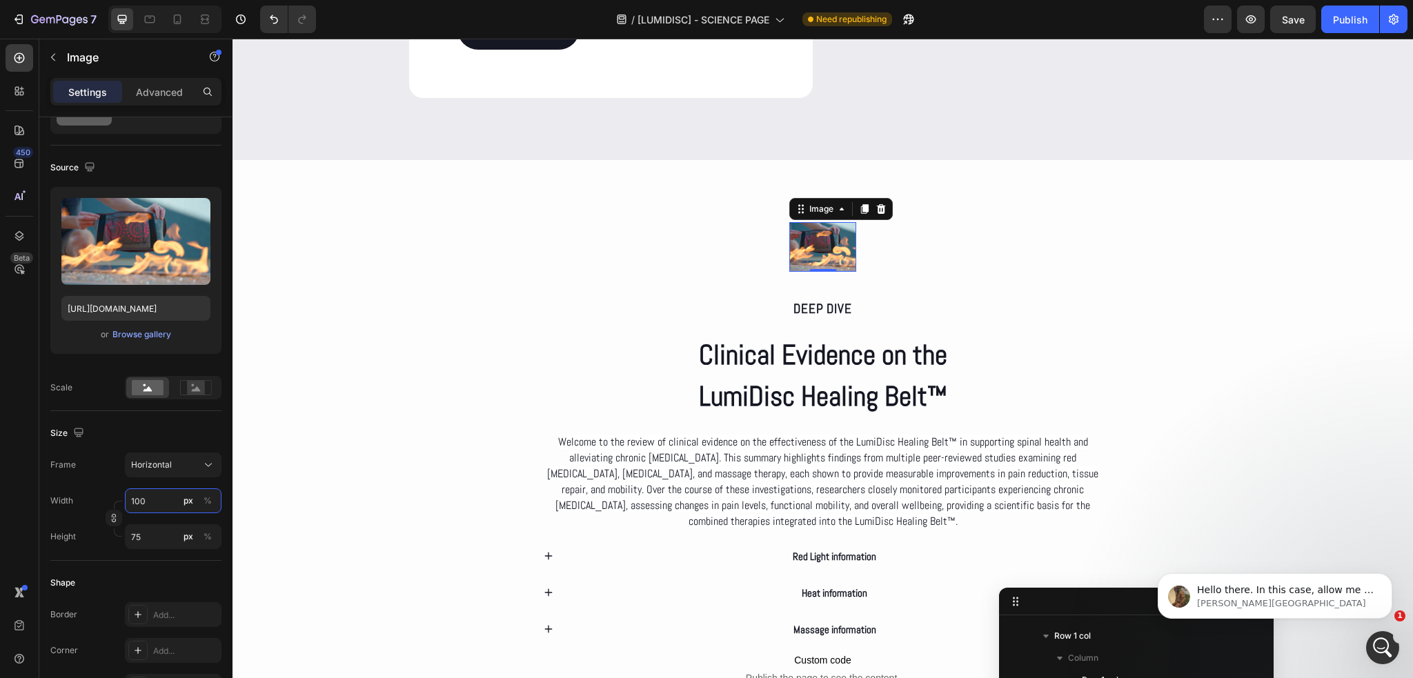
type input "76"
type input "102"
type input "77"
type input "104"
type input "78"
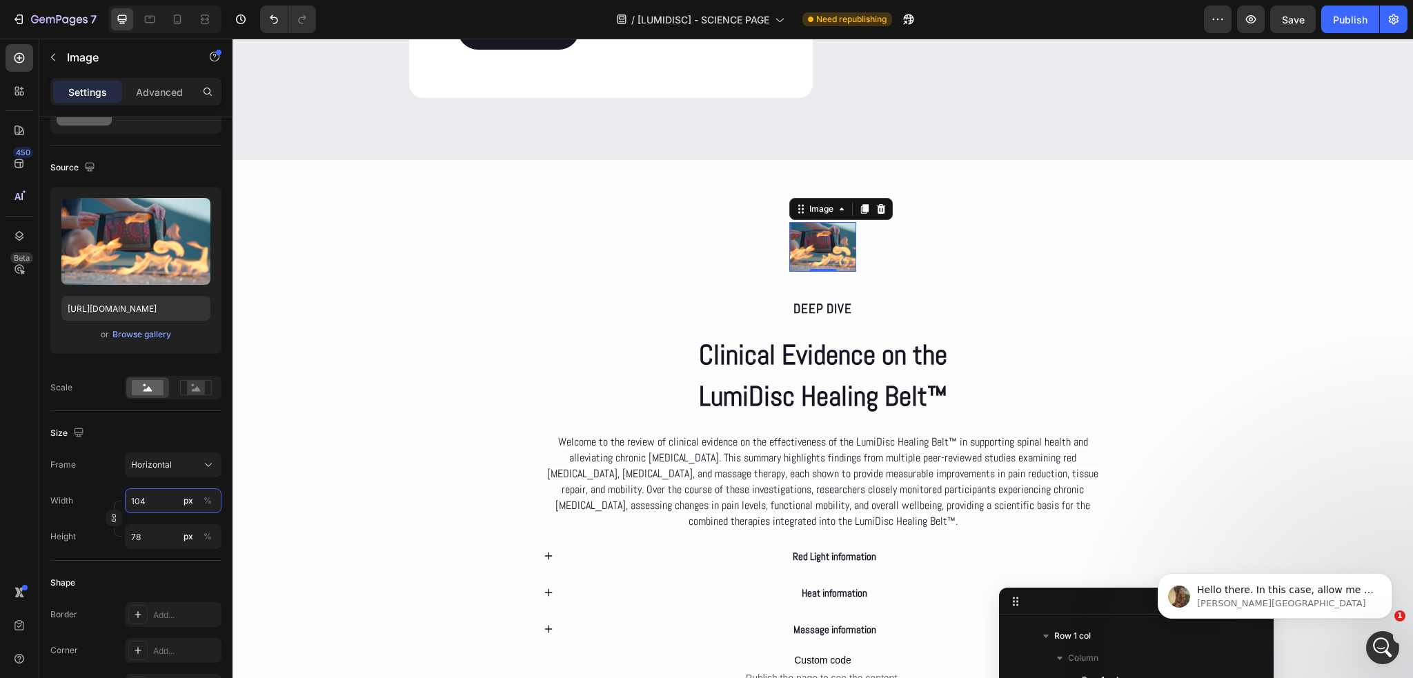
type input "105"
type input "79"
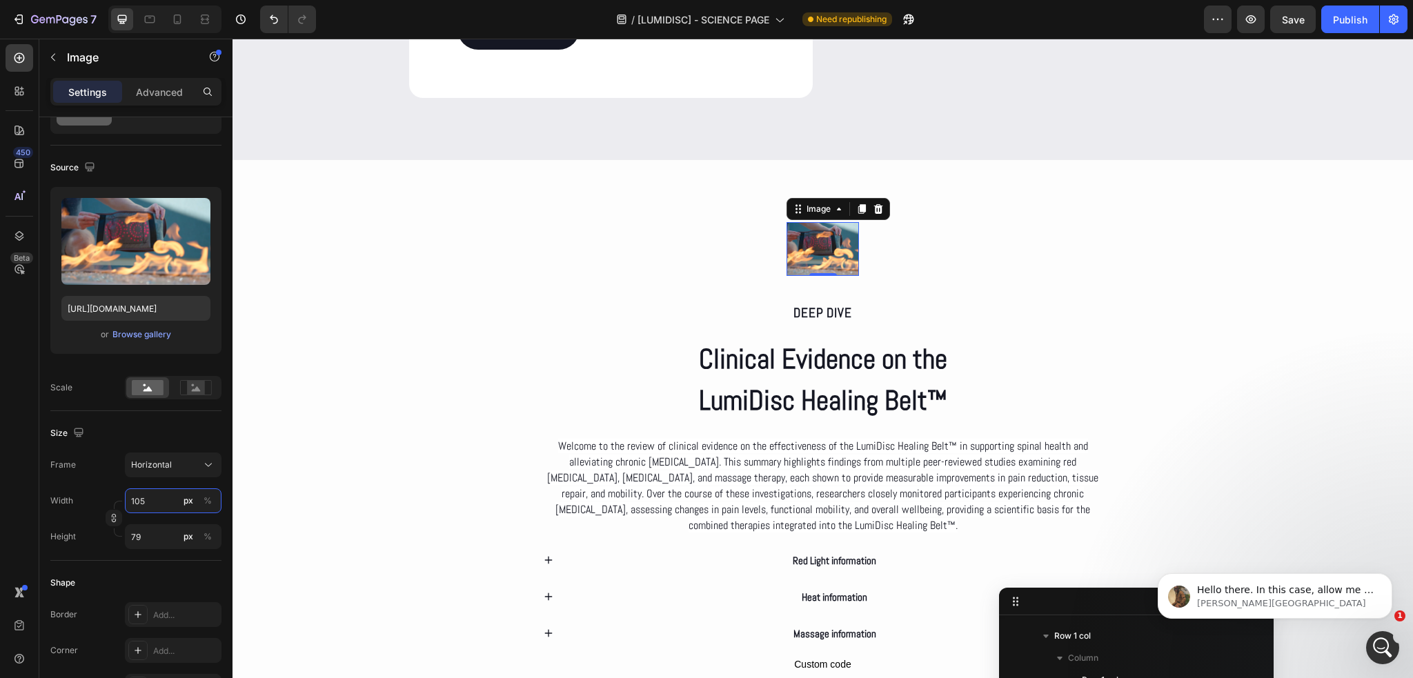
type input "106"
type input "80"
type input "108"
type input "81"
type input "109"
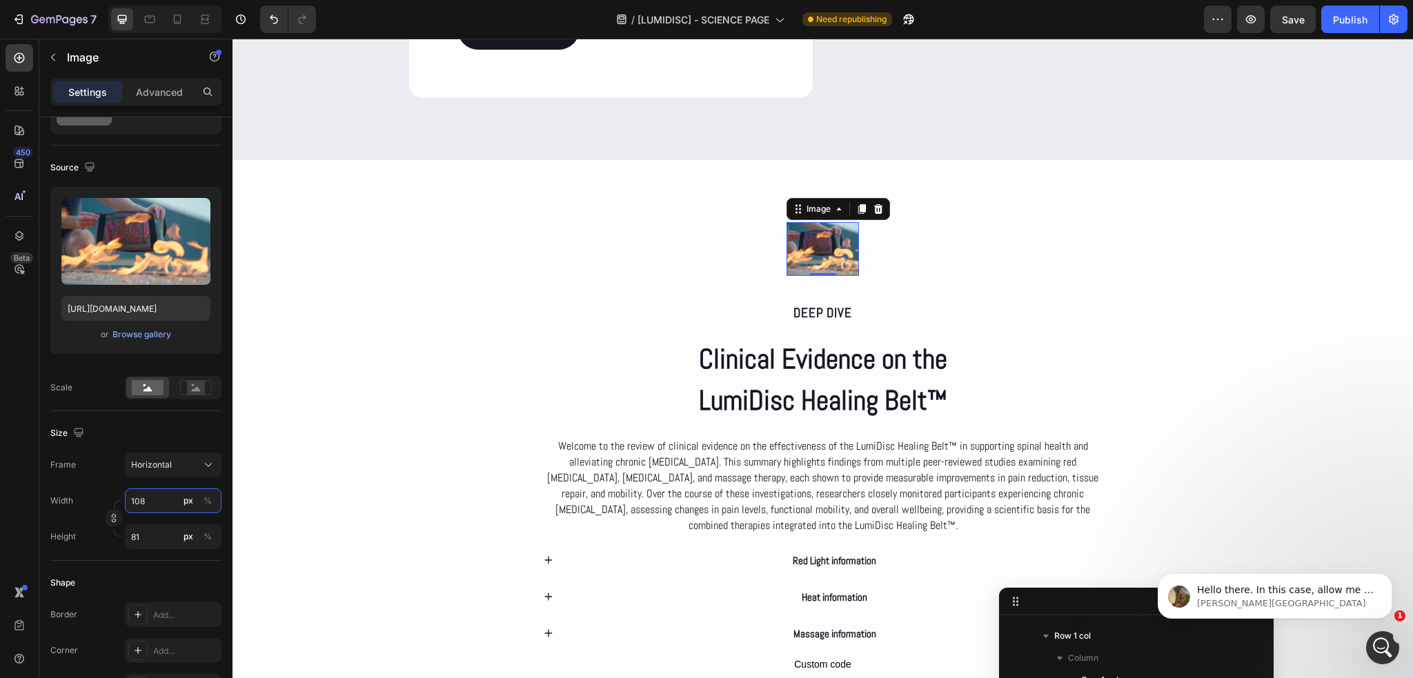
type input "82"
type input "110"
type input "83"
type input "112"
type input "84"
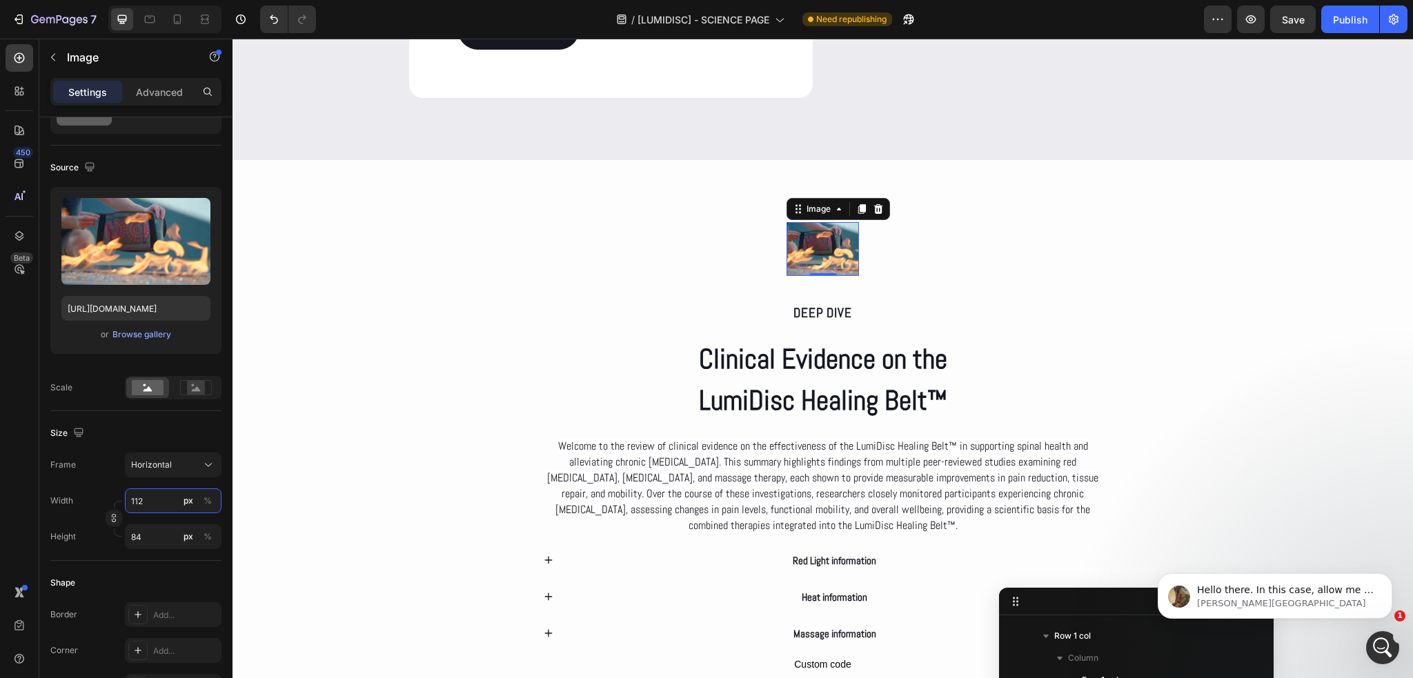
type input "113"
type input "85"
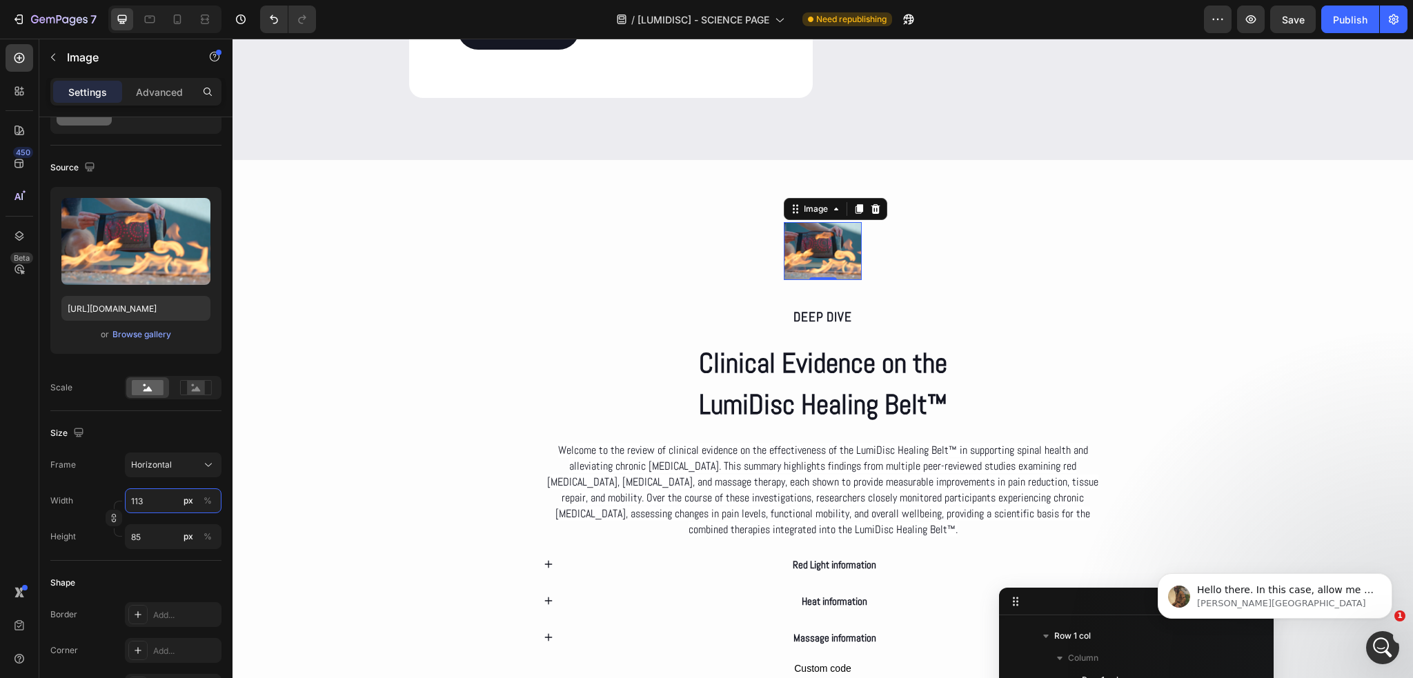
type input "114"
type input "86"
type input "116"
type input "87"
type input "117"
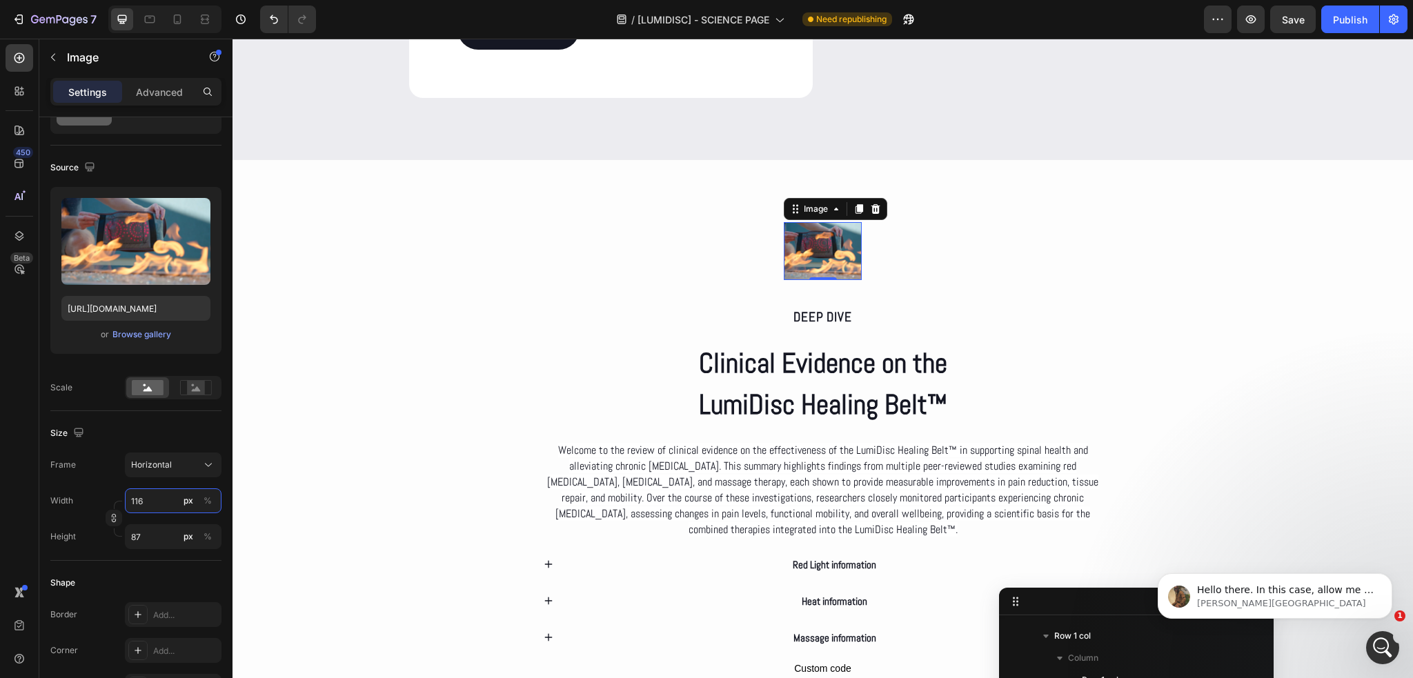
type input "88"
type input "118"
type input "89"
type input "120"
type input "90"
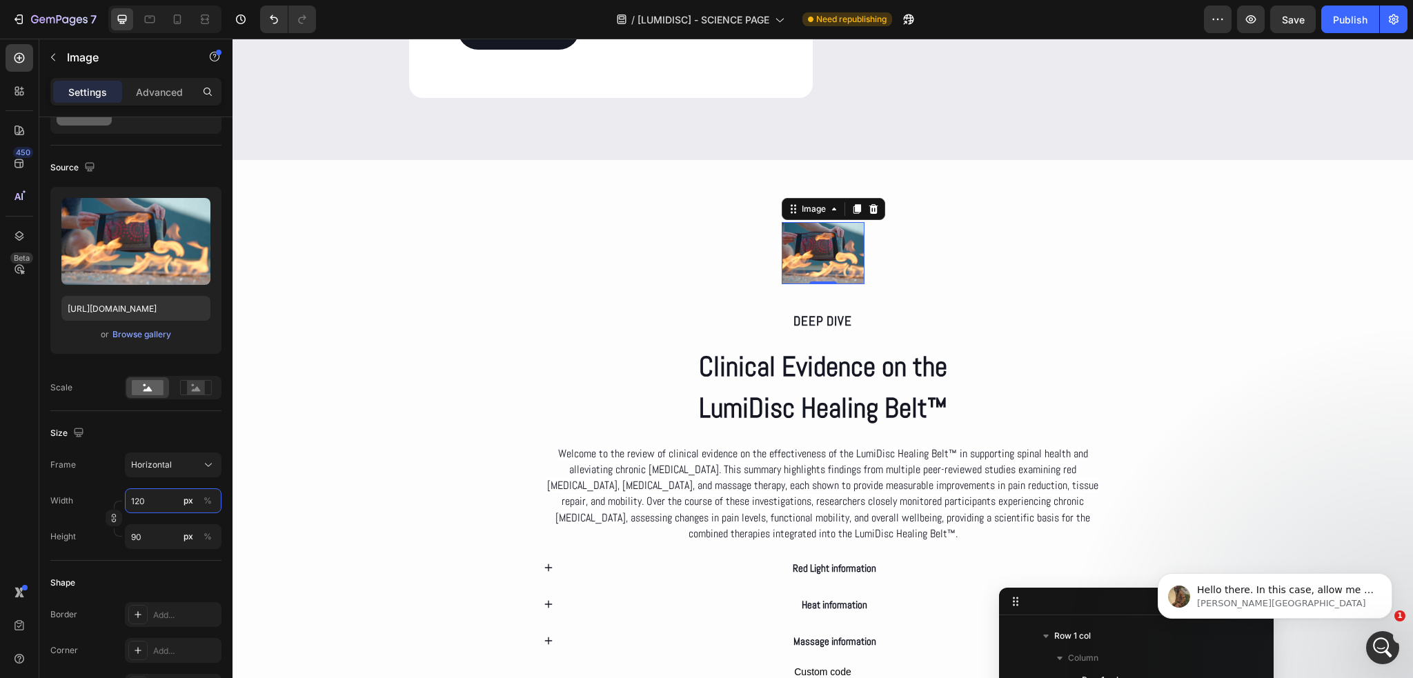
type input "121"
type input "91"
type input "122"
type input "92"
type input "124"
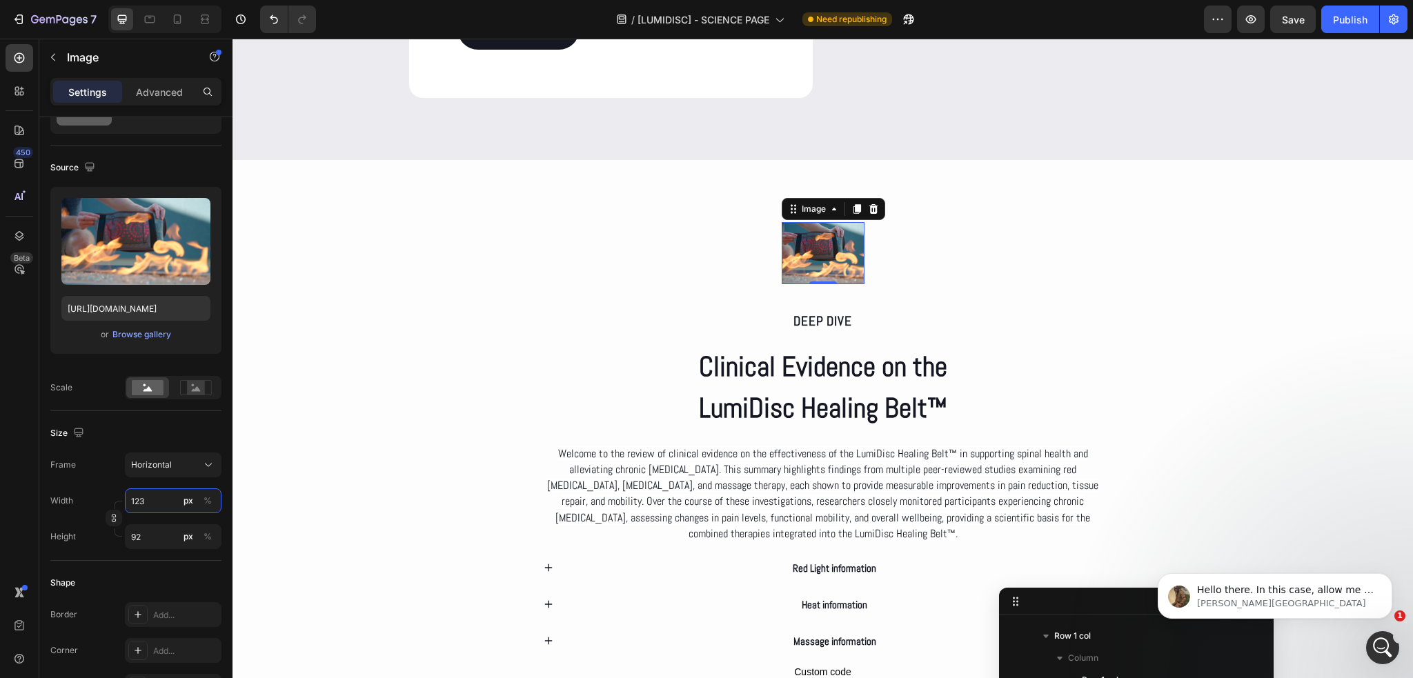
type input "93"
type input "125"
type input "94"
type input "126"
type input "95"
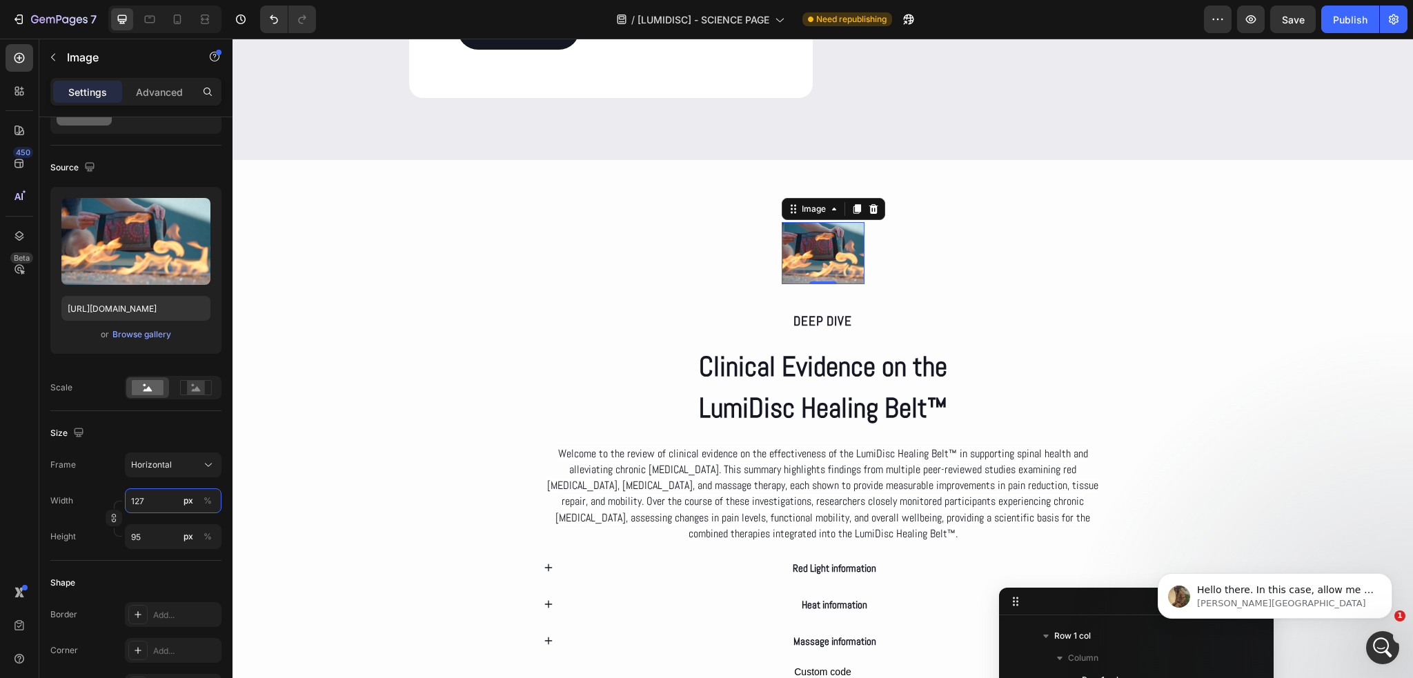
type input "128"
type input "96"
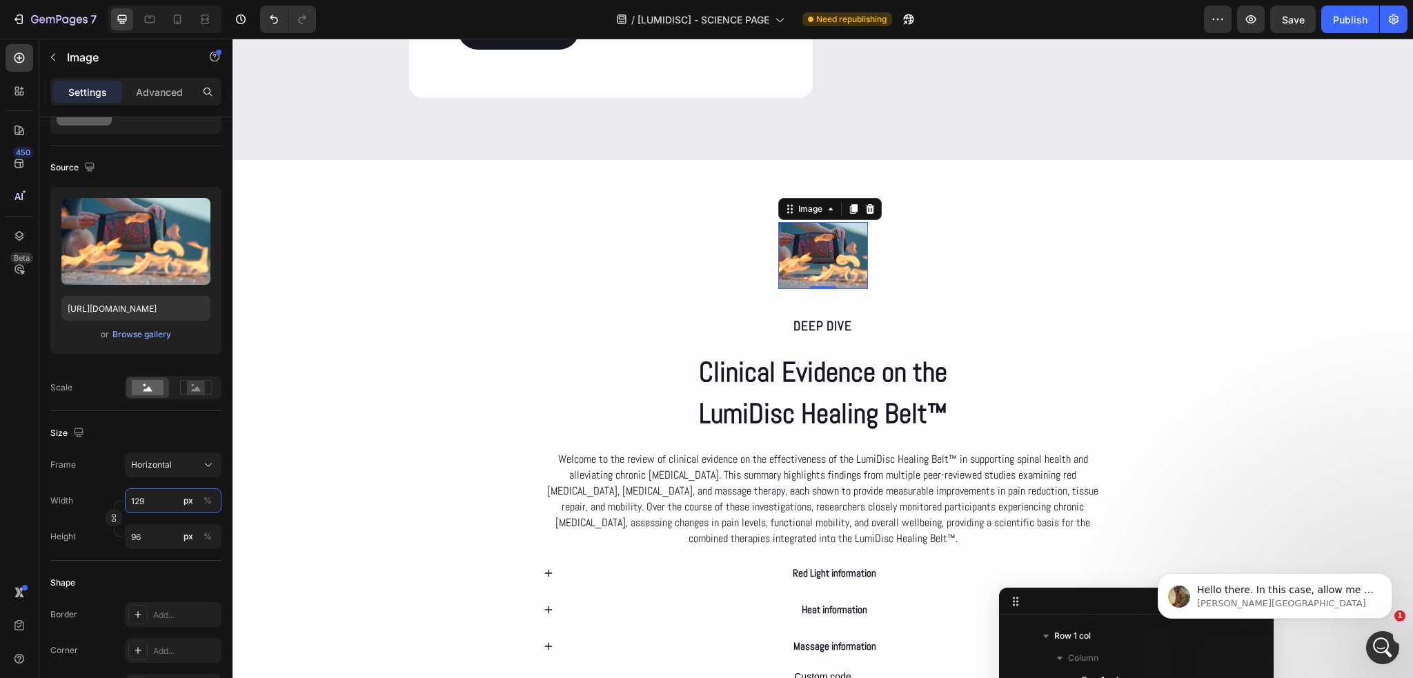
type input "130"
type input "98"
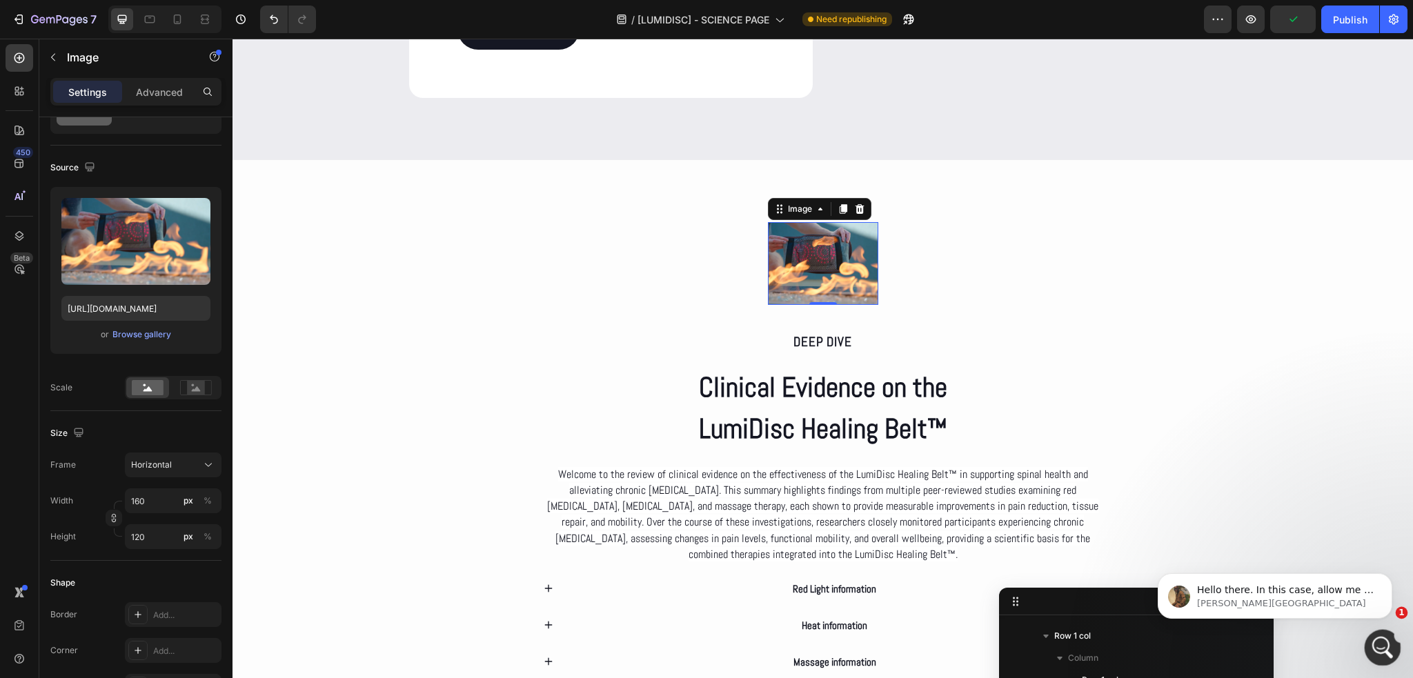
click at [1381, 638] on icon "Abrir Intercom Messenger" at bounding box center [1381, 646] width 23 height 23
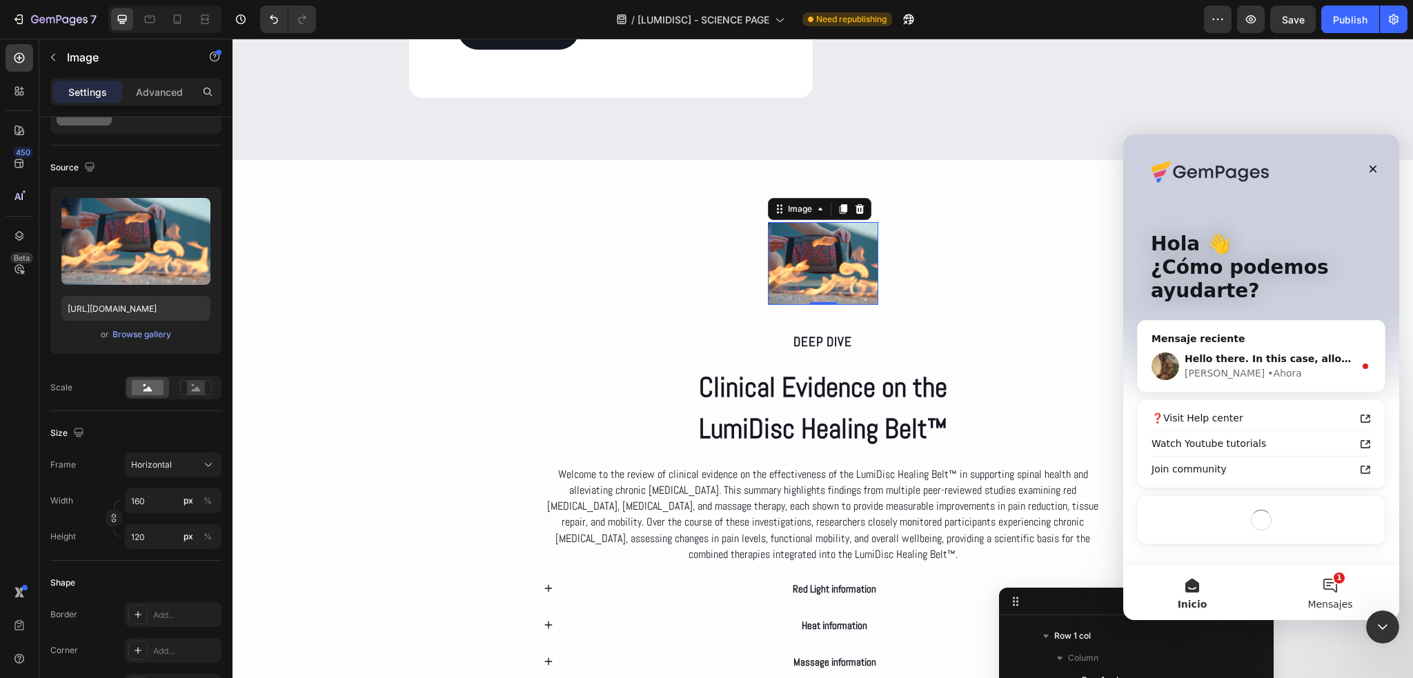
click at [1331, 595] on button "1 Mensajes" at bounding box center [1331, 592] width 138 height 55
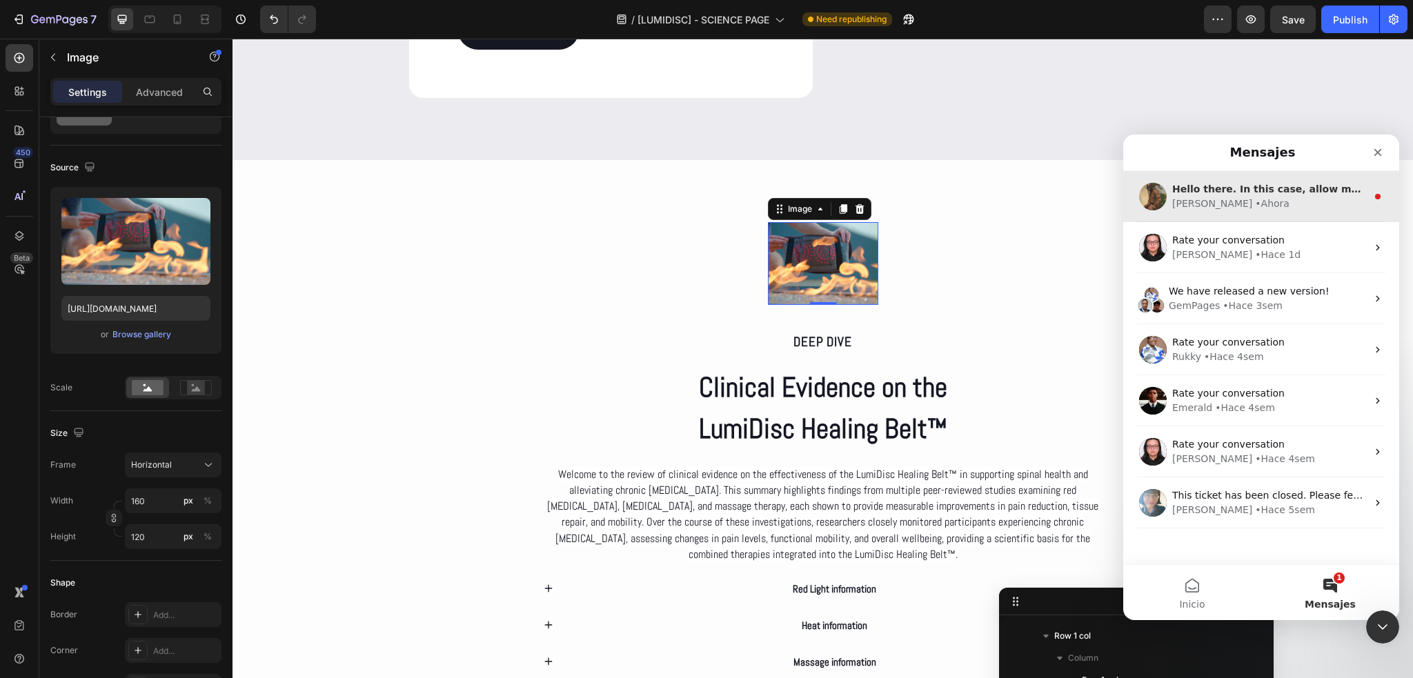
click at [1250, 206] on div "Abraham • Ahora" at bounding box center [1270, 204] width 195 height 14
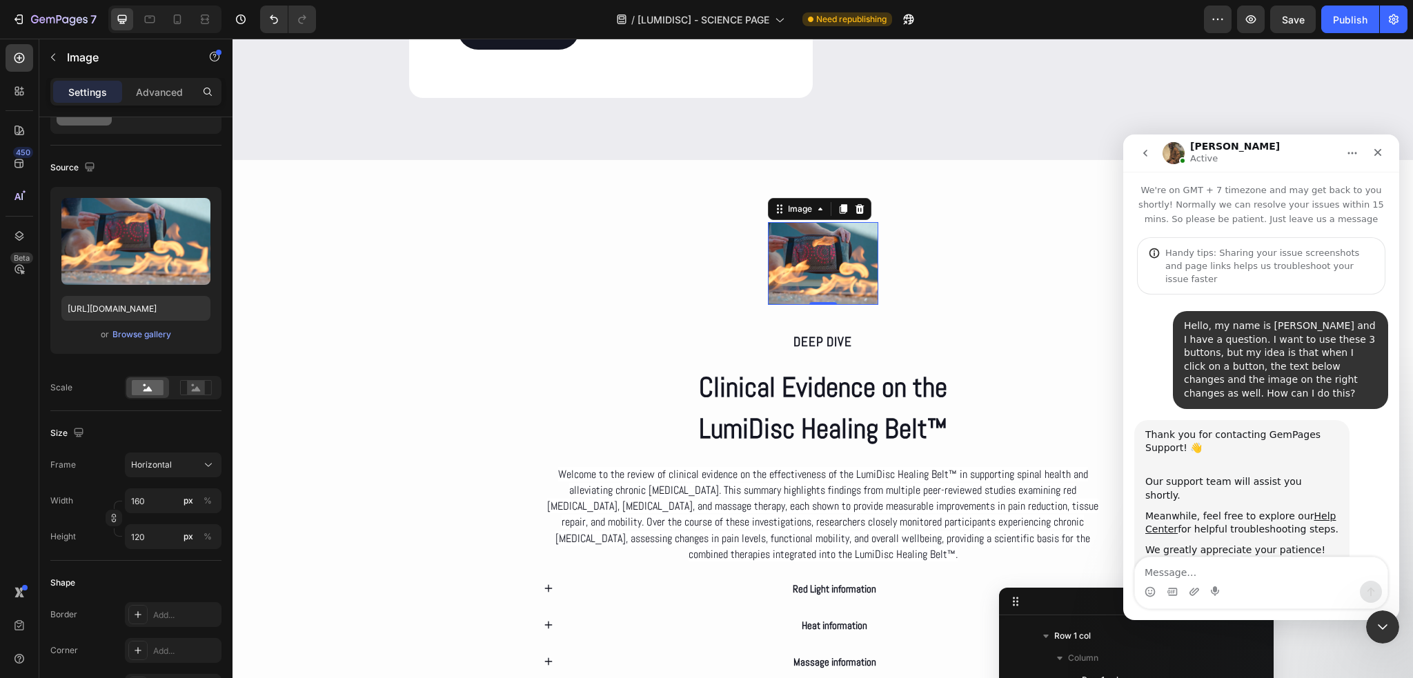
scroll to position [2, 0]
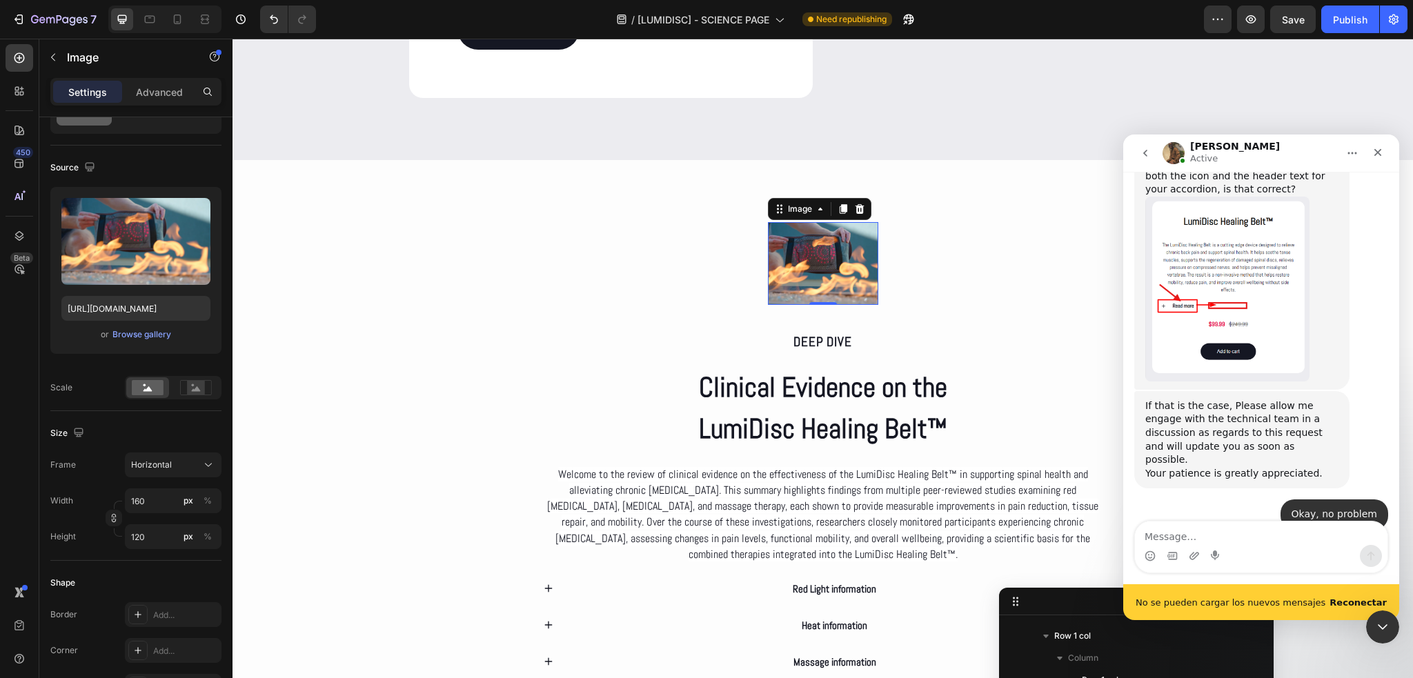
drag, startPoint x: 1298, startPoint y: 475, endPoint x: 1137, endPoint y: 385, distance: 184.1
click at [1137, 609] on div "Hello there. In this case, allow me to escalate the request to the Technical te…" at bounding box center [1242, 678] width 215 height 138
copy div "Hello there. In this case, allow me to escalate the request to the Technical te…"
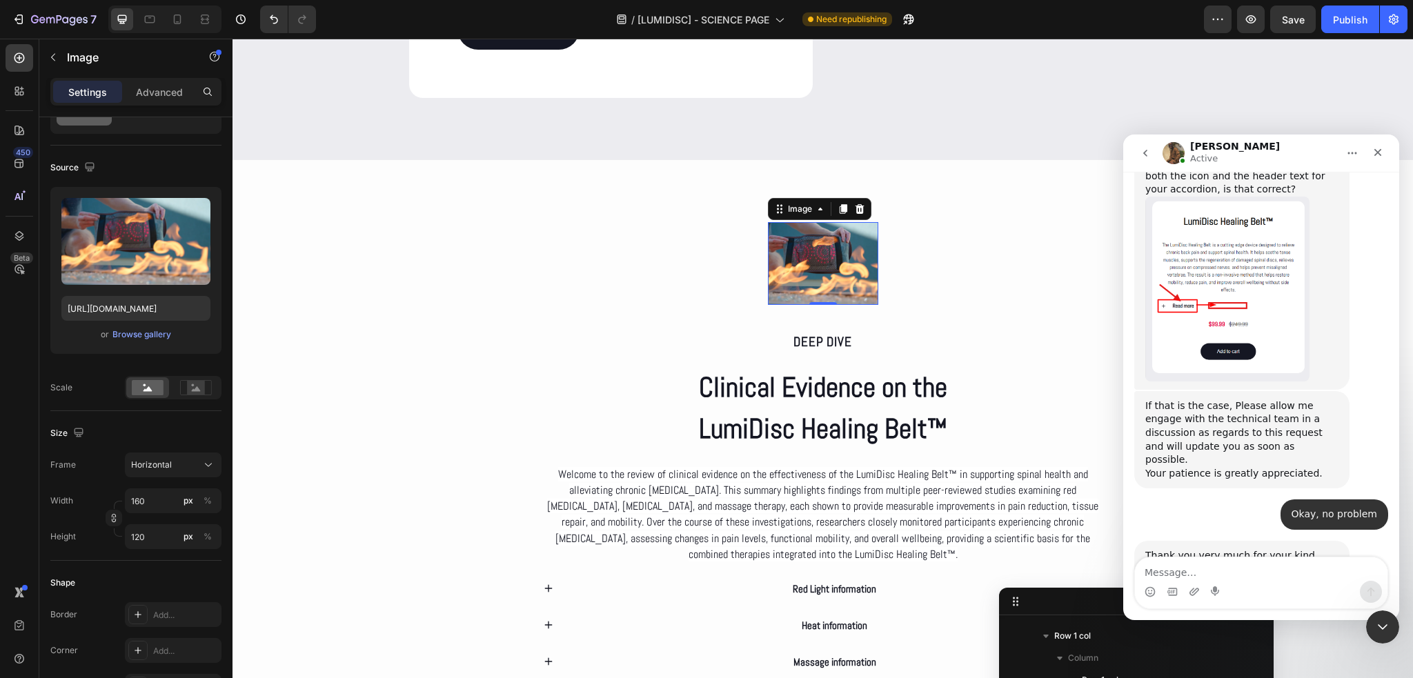
scroll to position [6970, 0]
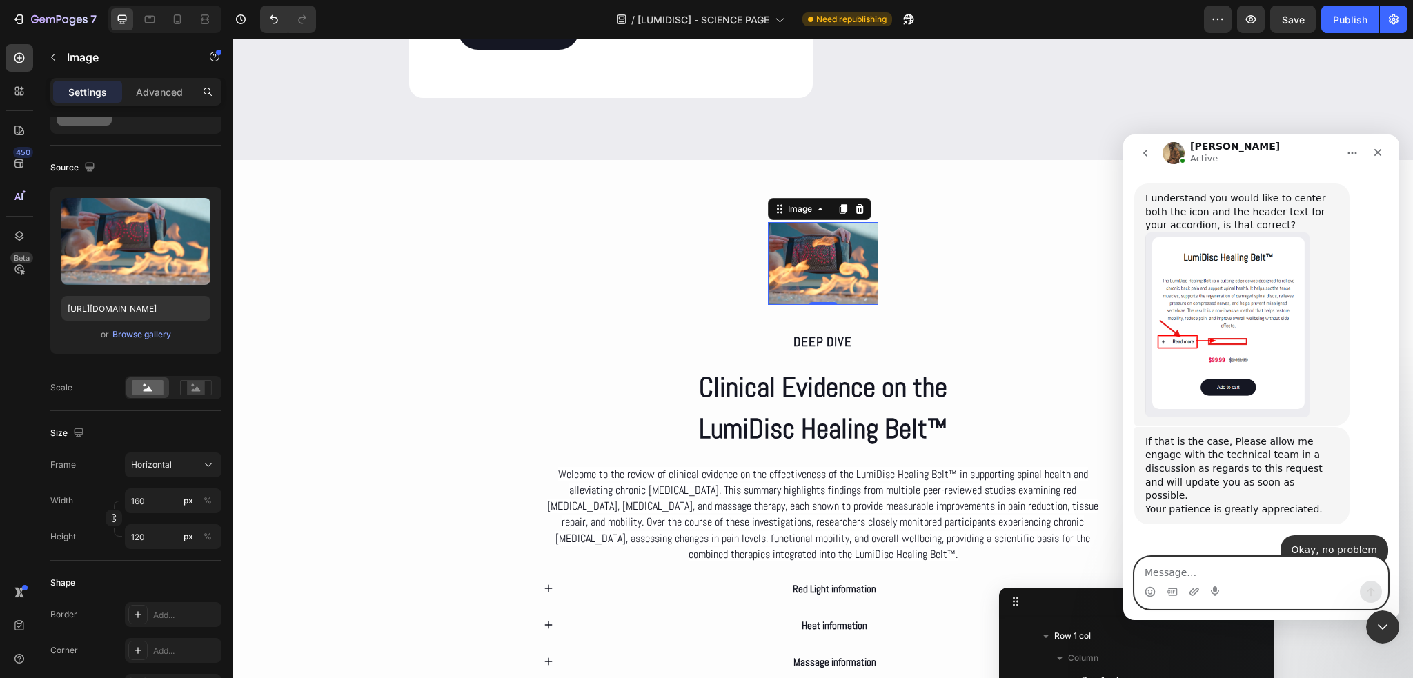
click at [1179, 562] on textarea "Message…" at bounding box center [1261, 569] width 253 height 23
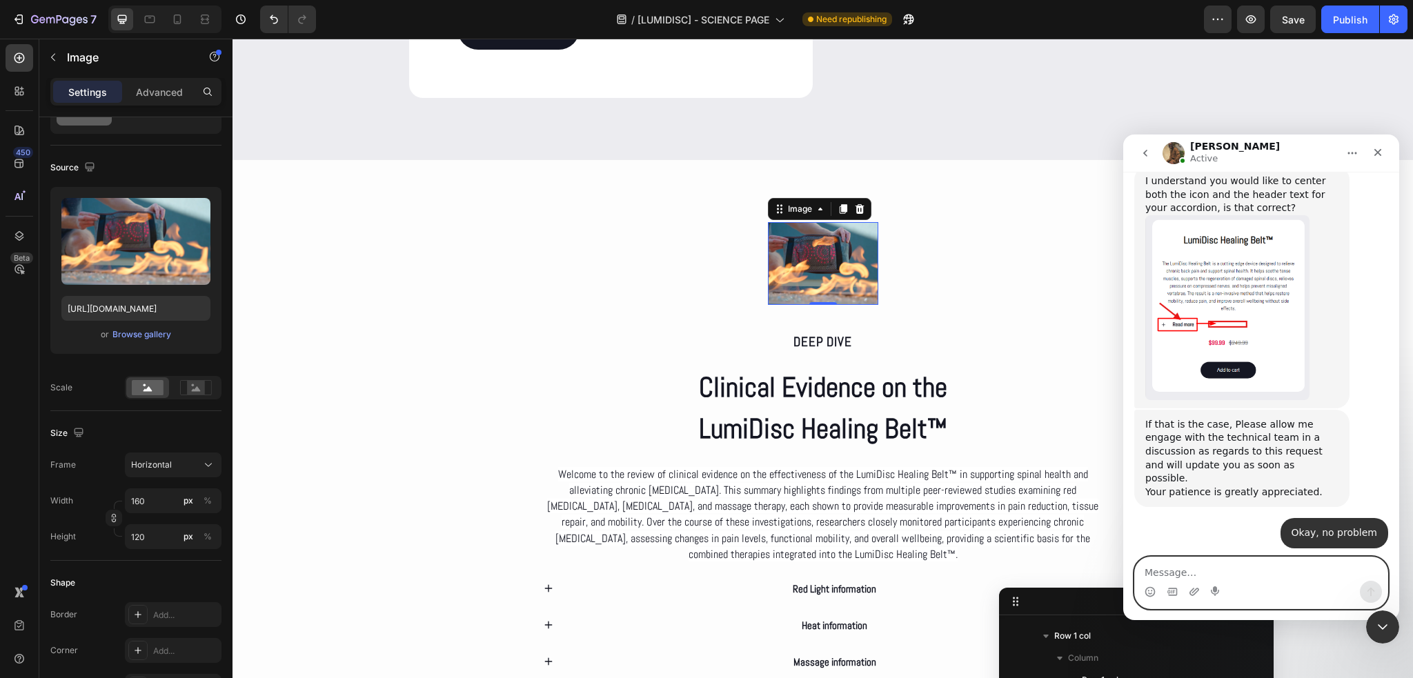
scroll to position [6989, 0]
click at [1375, 154] on icon "Cerrar" at bounding box center [1379, 153] width 8 height 8
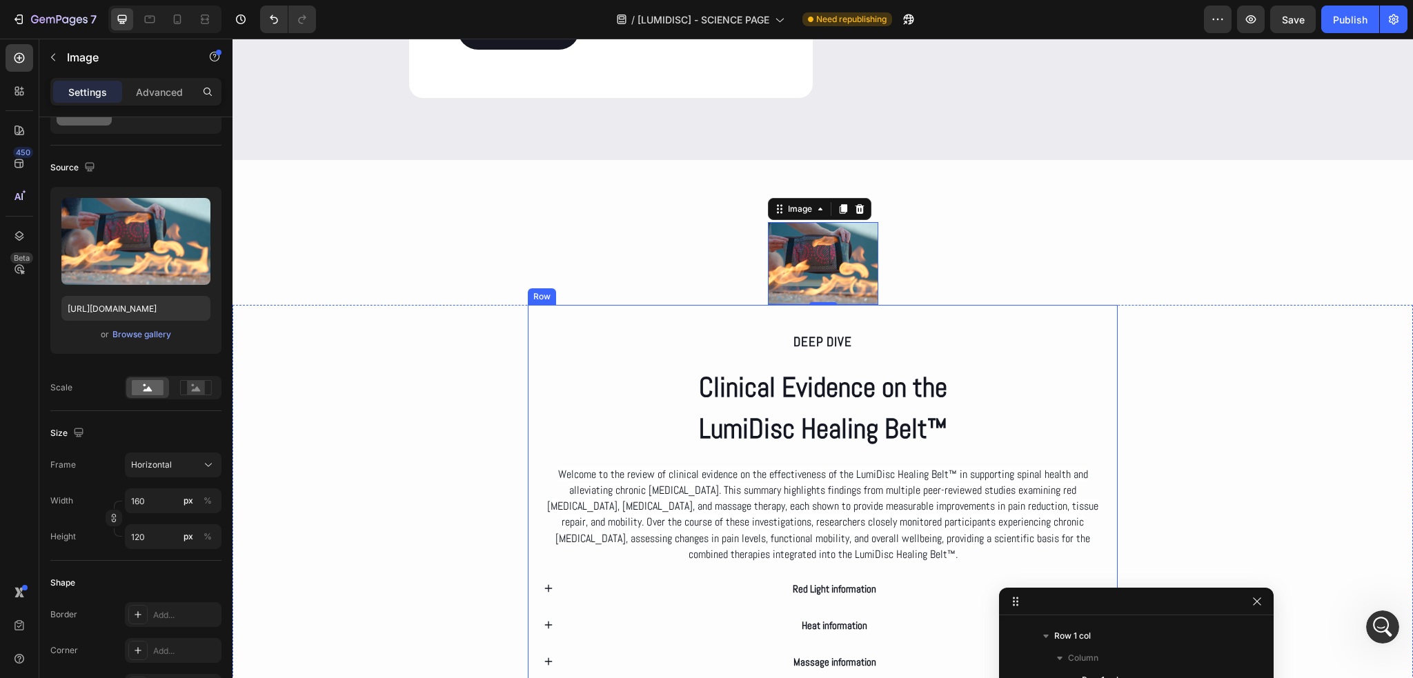
scroll to position [6988, 0]
click at [151, 498] on input "160" at bounding box center [173, 501] width 97 height 25
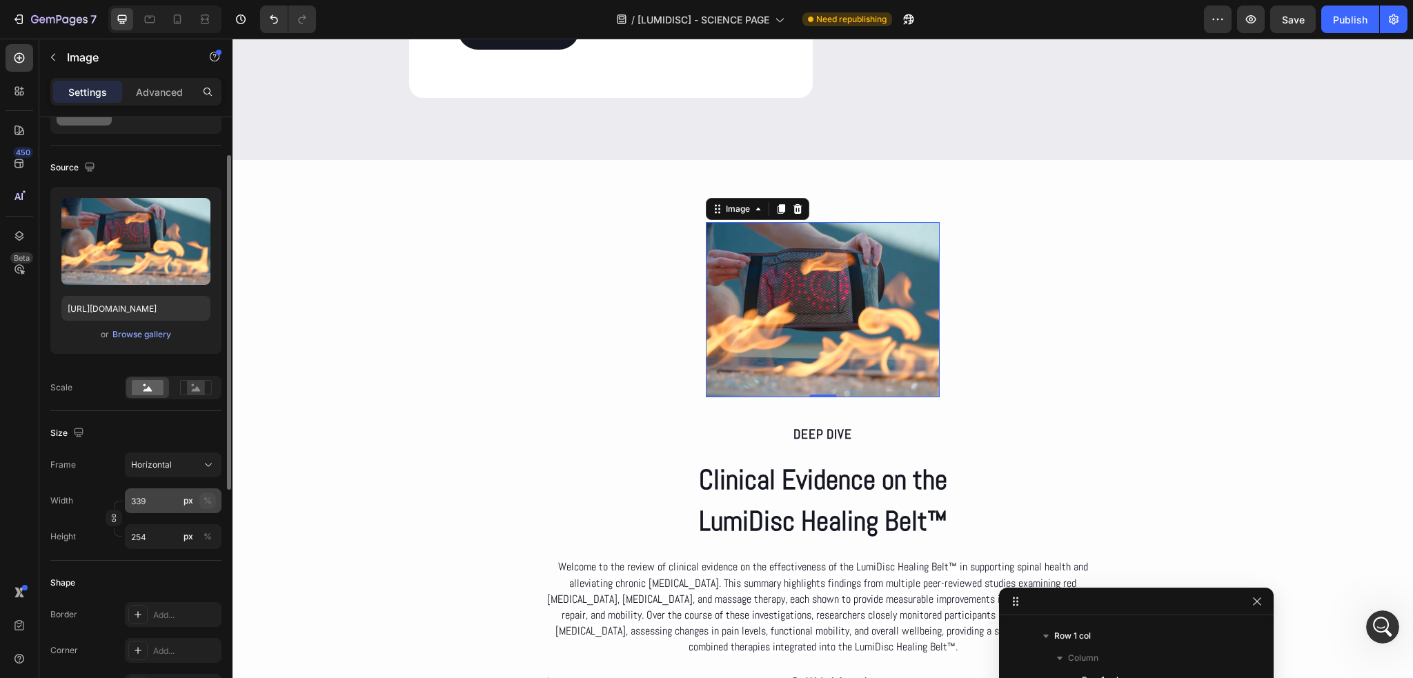
click at [208, 505] on div "%" at bounding box center [208, 501] width 8 height 12
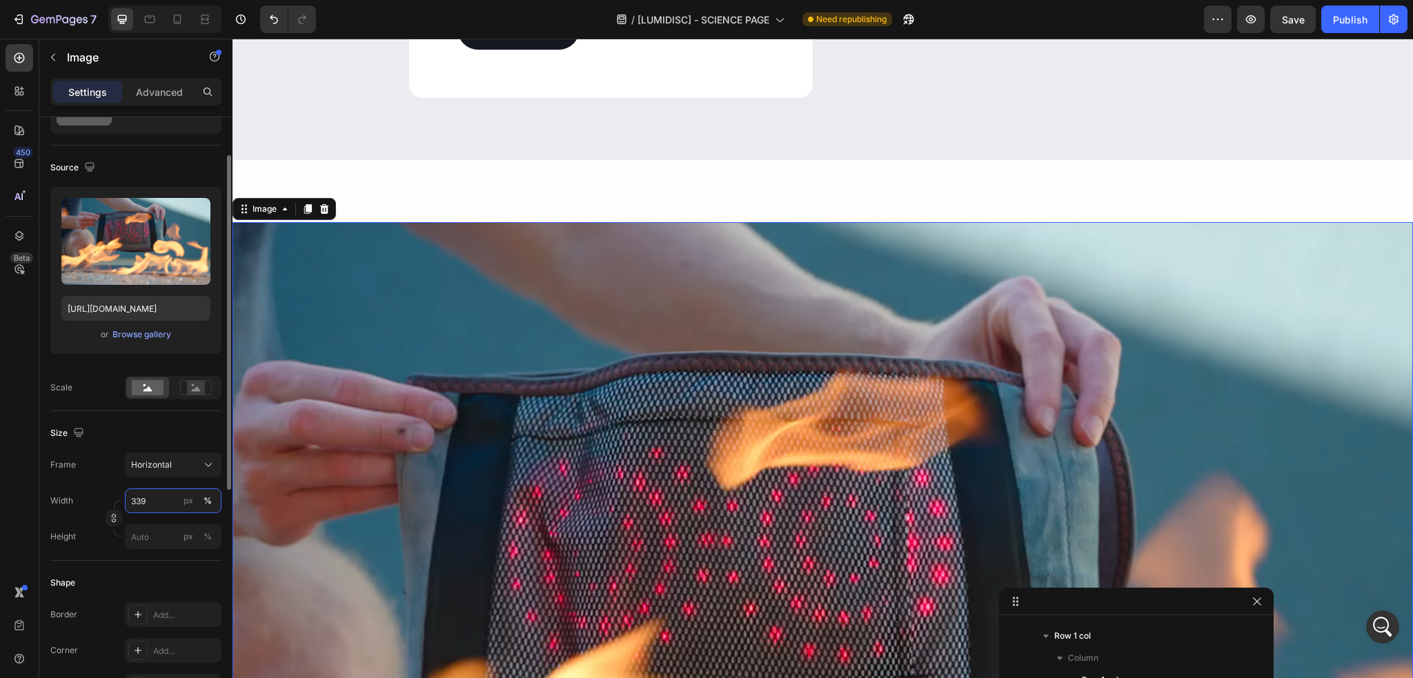
click at [176, 492] on input "339" at bounding box center [173, 501] width 97 height 25
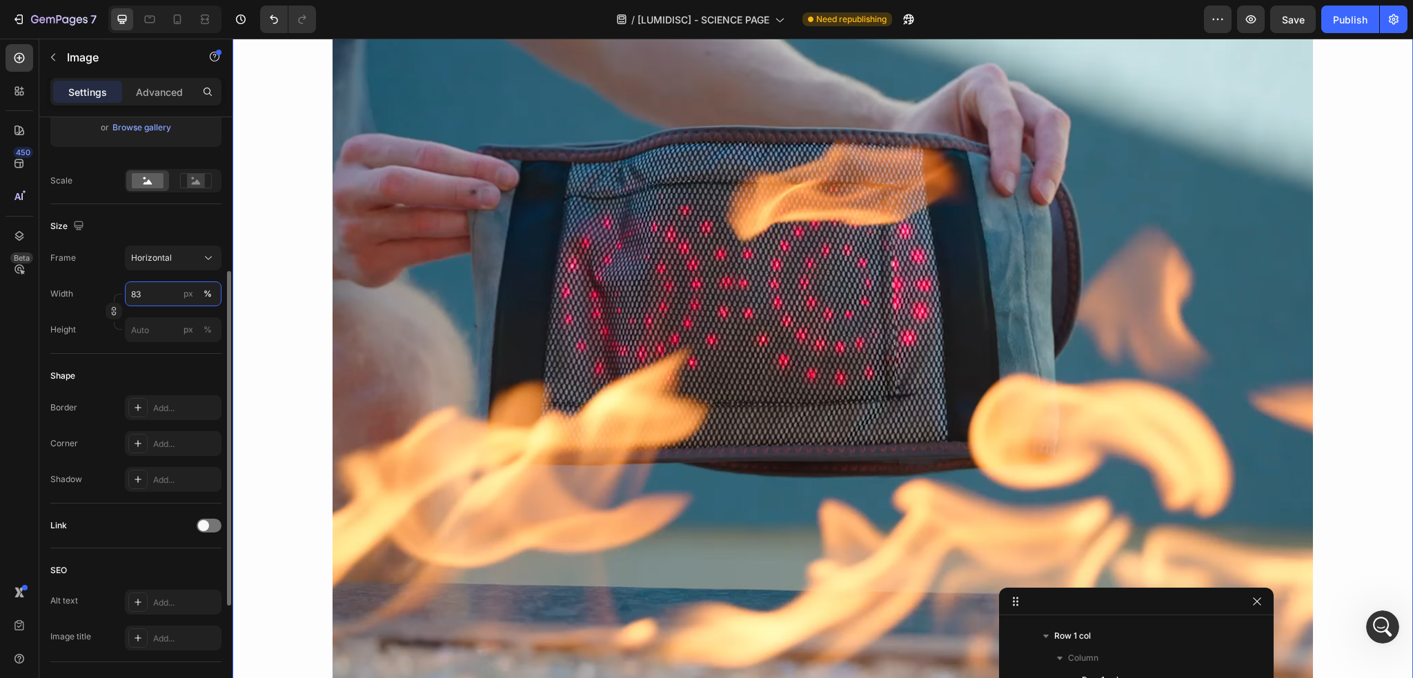
scroll to position [2223, 0]
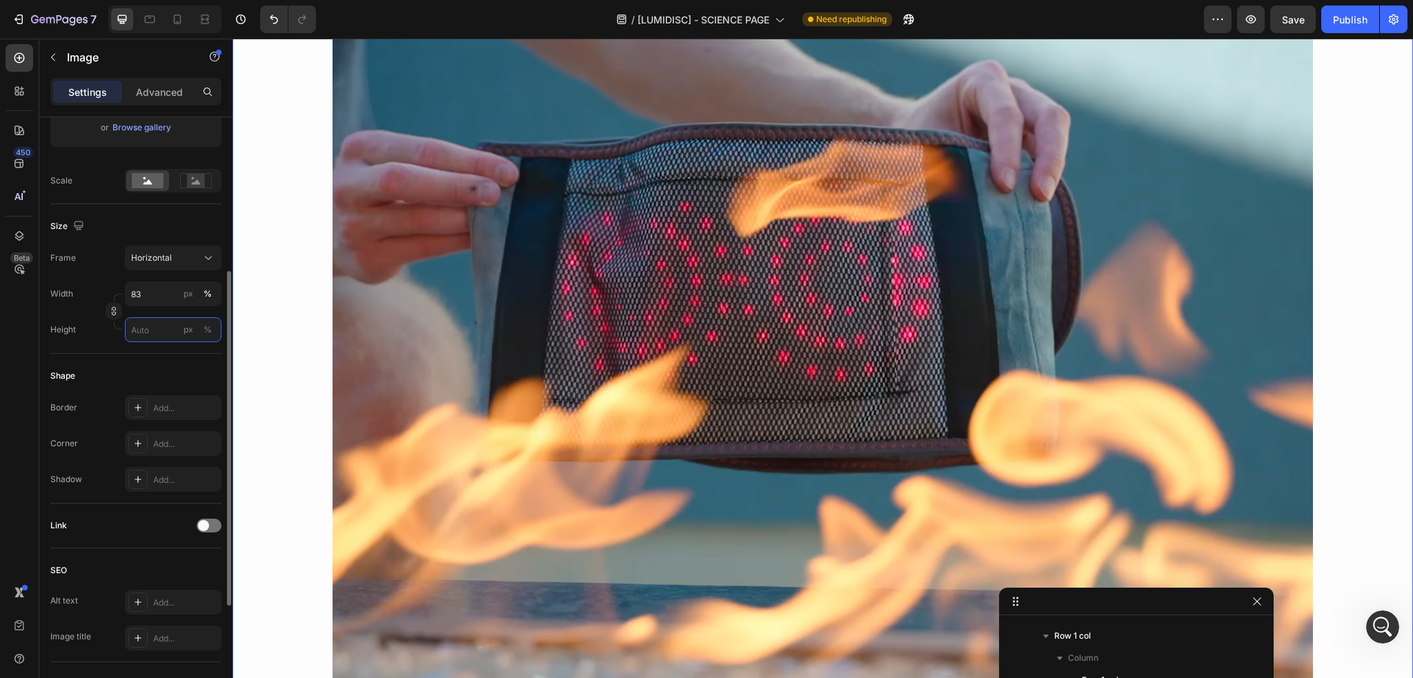
click at [153, 326] on input "px %" at bounding box center [173, 329] width 97 height 25
click at [138, 326] on input "px %" at bounding box center [173, 329] width 97 height 25
click at [106, 340] on div "Size Frame Horizontal Width 83 px % Height px %" at bounding box center [135, 279] width 171 height 150
click at [164, 331] on input "px %" at bounding box center [173, 329] width 97 height 25
click at [107, 267] on div "Frame Horizontal" at bounding box center [135, 258] width 171 height 25
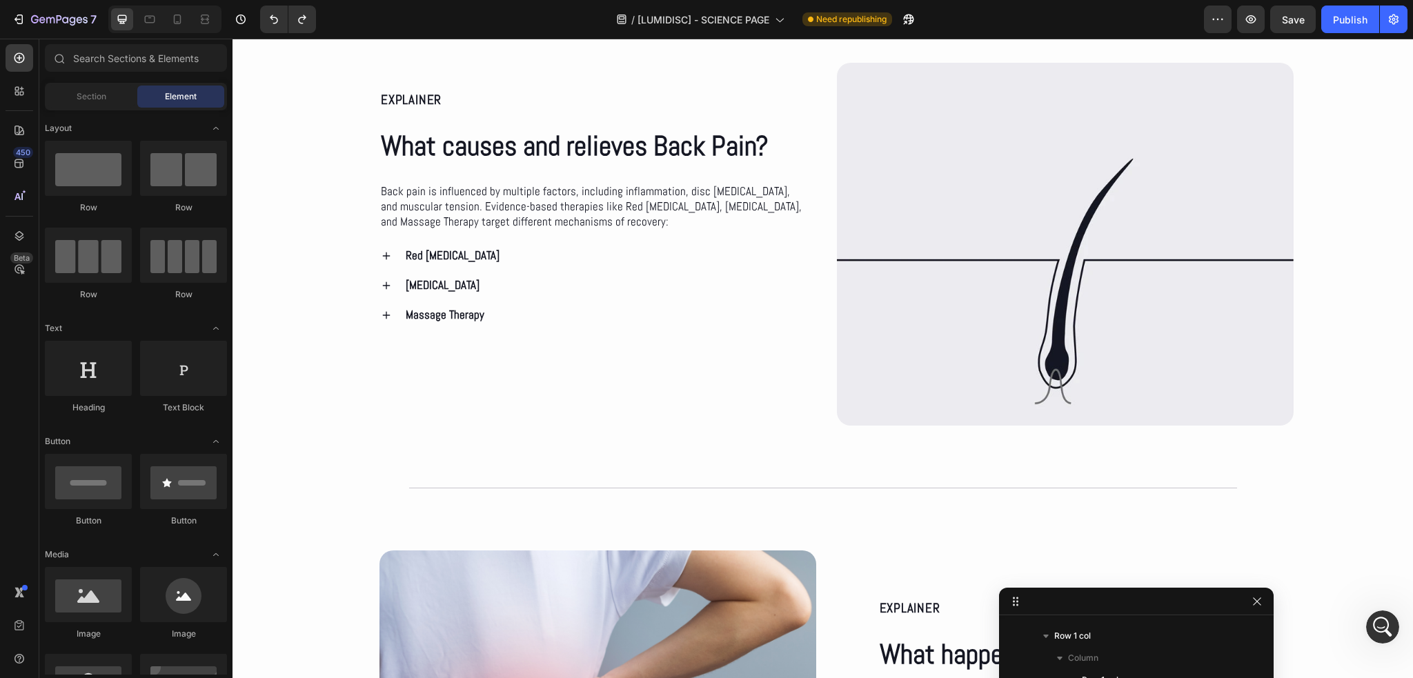
scroll to position [536, 0]
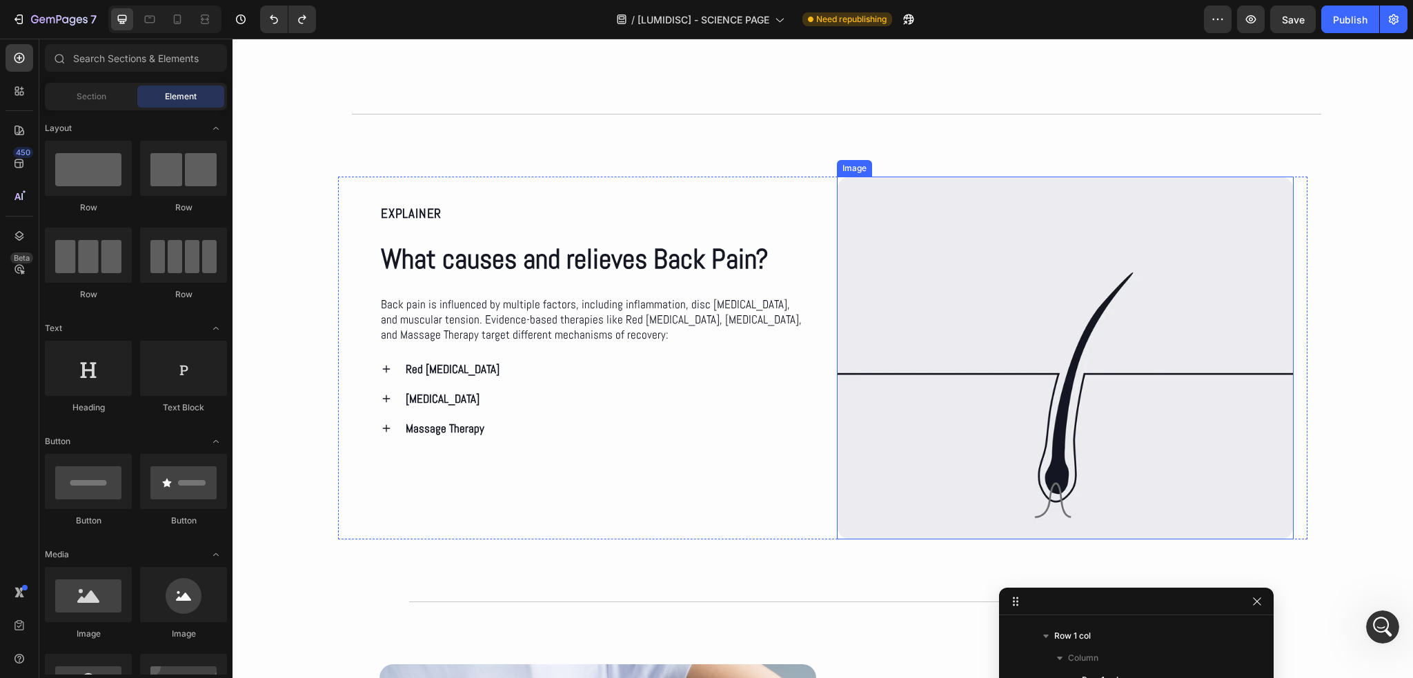
click at [1005, 393] on img at bounding box center [1065, 358] width 457 height 363
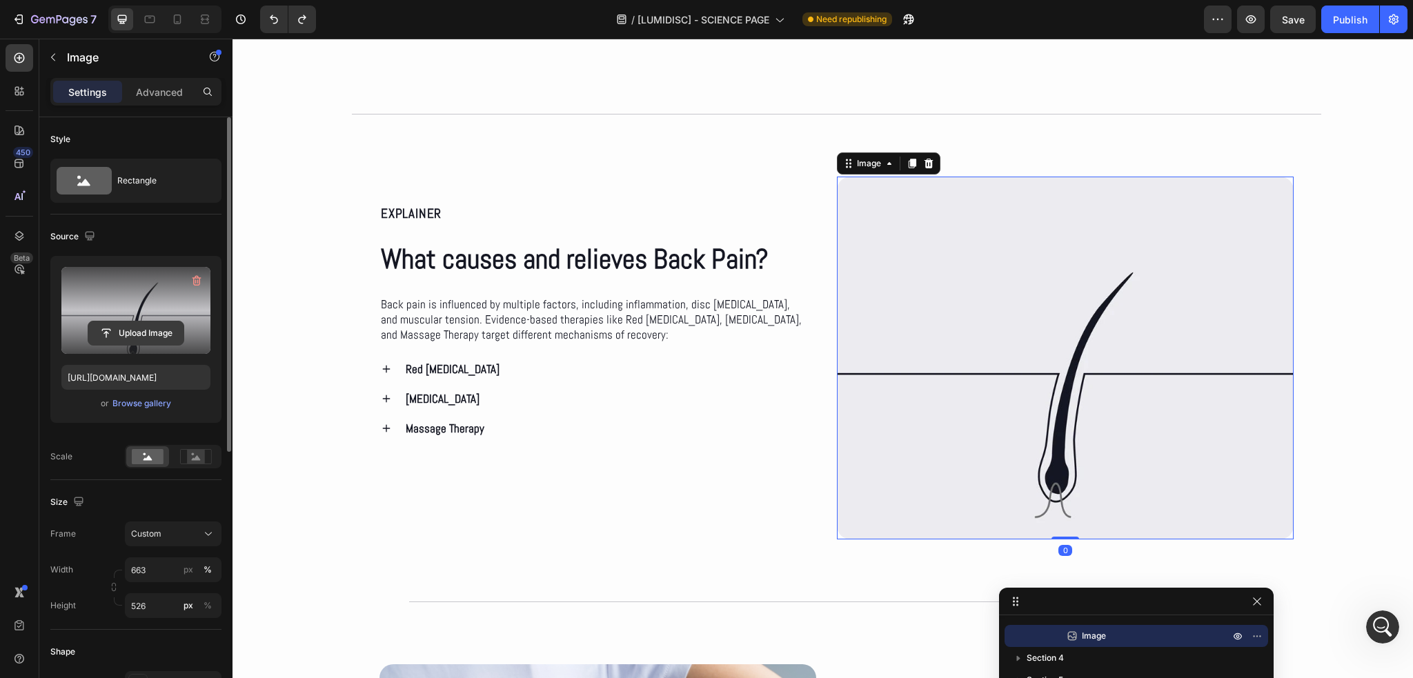
click at [123, 335] on input "file" at bounding box center [135, 333] width 95 height 23
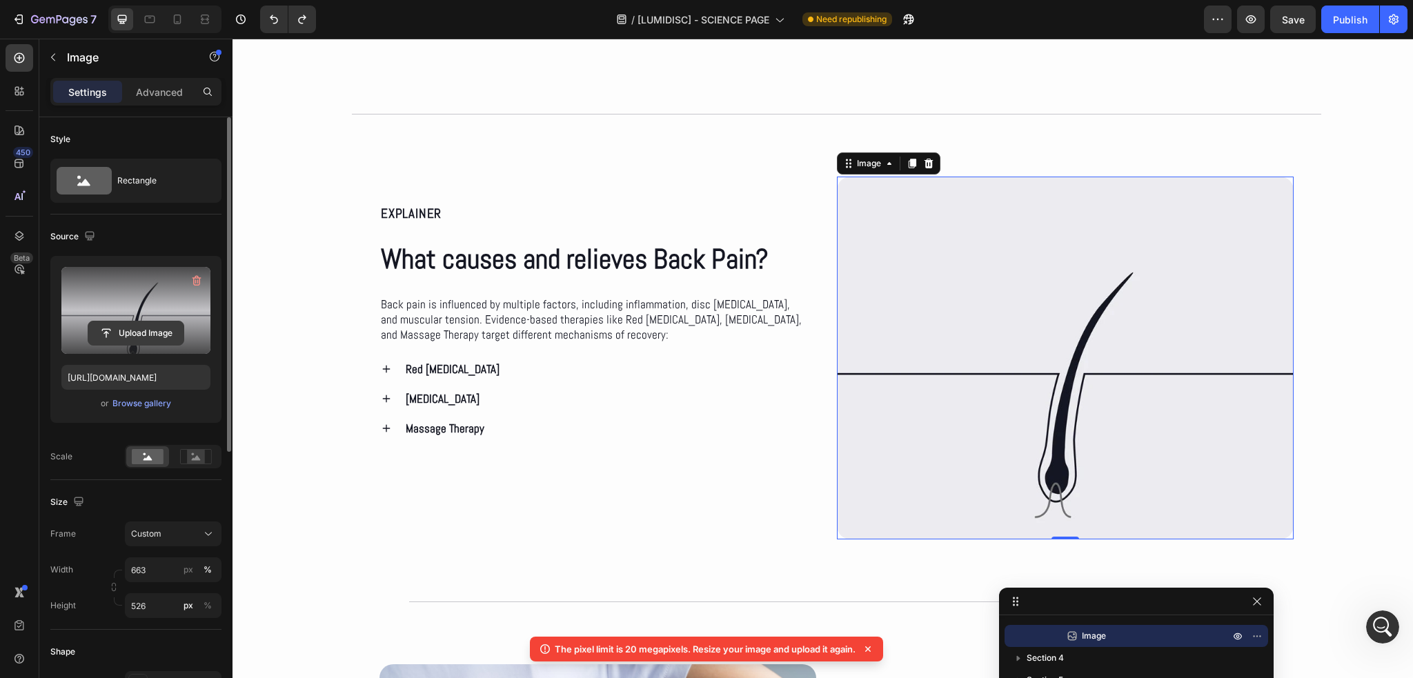
click at [135, 339] on input "file" at bounding box center [135, 333] width 95 height 23
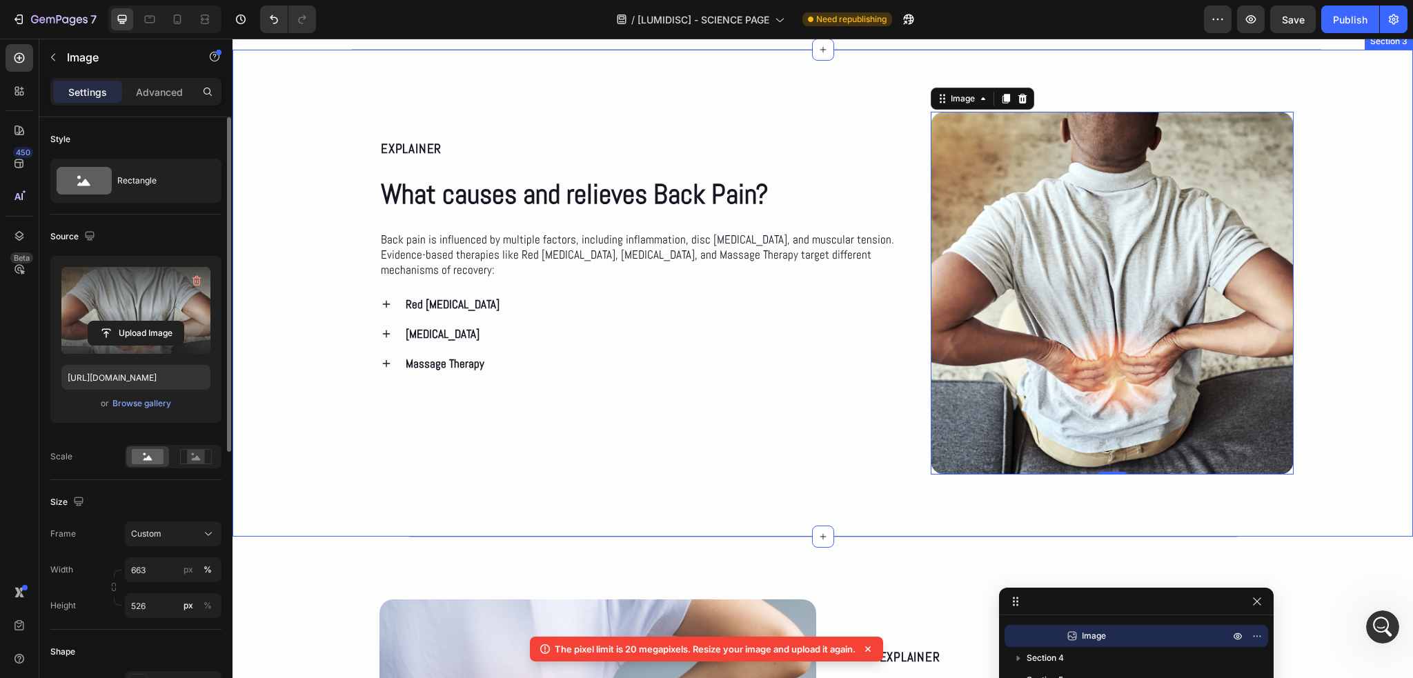
scroll to position [605, 0]
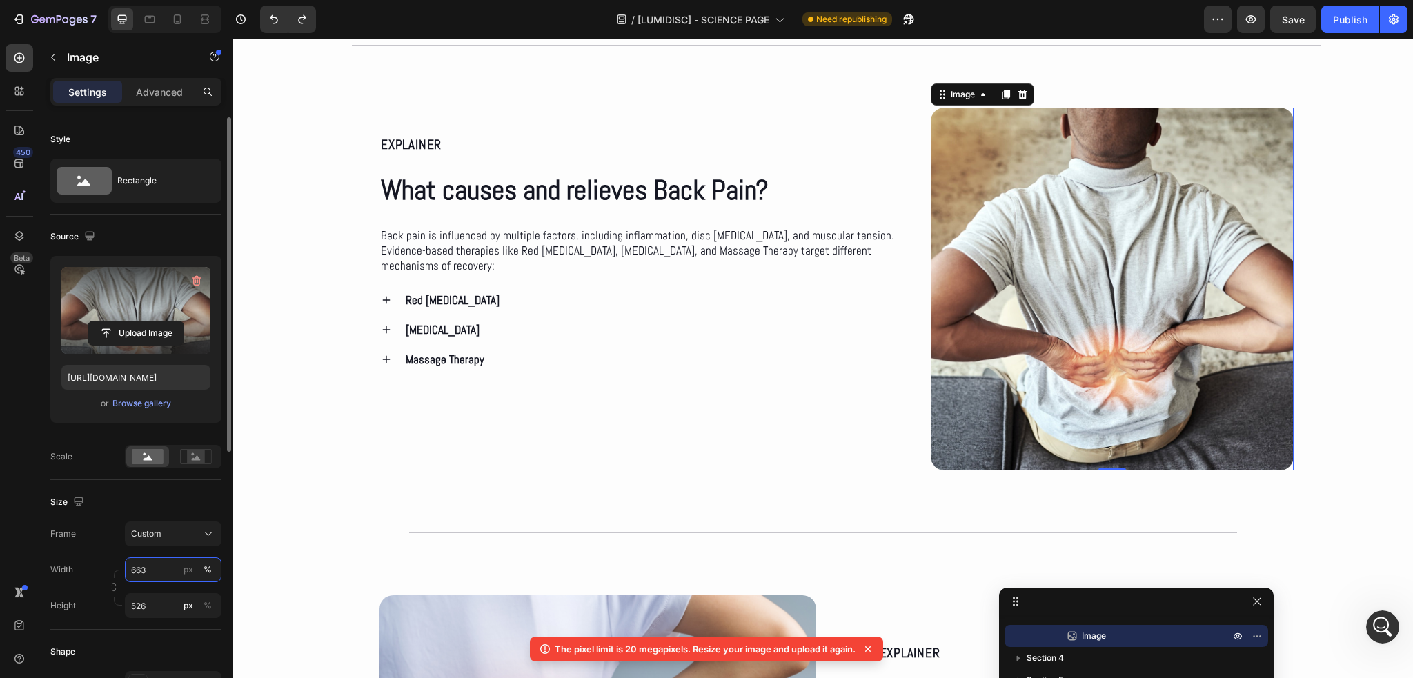
click at [151, 573] on input "663" at bounding box center [173, 570] width 97 height 25
click at [115, 551] on div "Frame Custom Width 663 px % Height 526 px %" at bounding box center [135, 570] width 171 height 97
click at [149, 602] on input "526" at bounding box center [173, 606] width 97 height 25
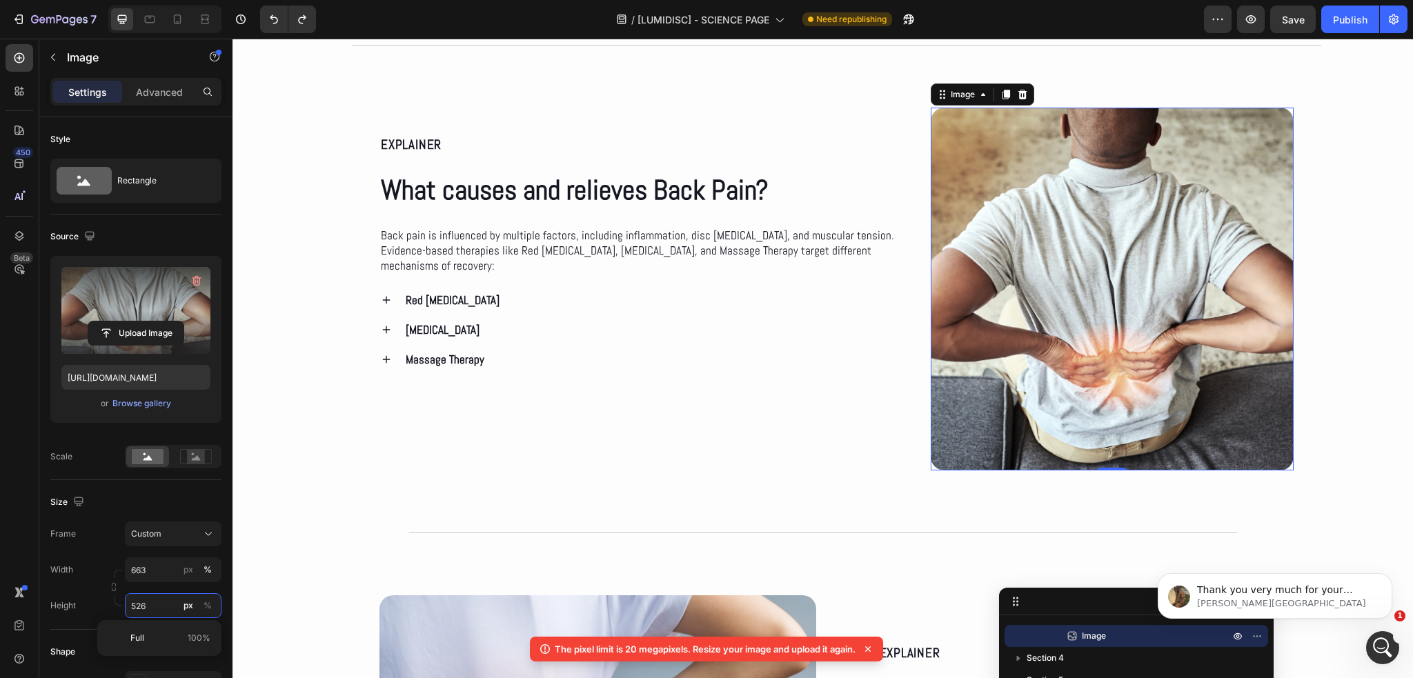
scroll to position [7029, 0]
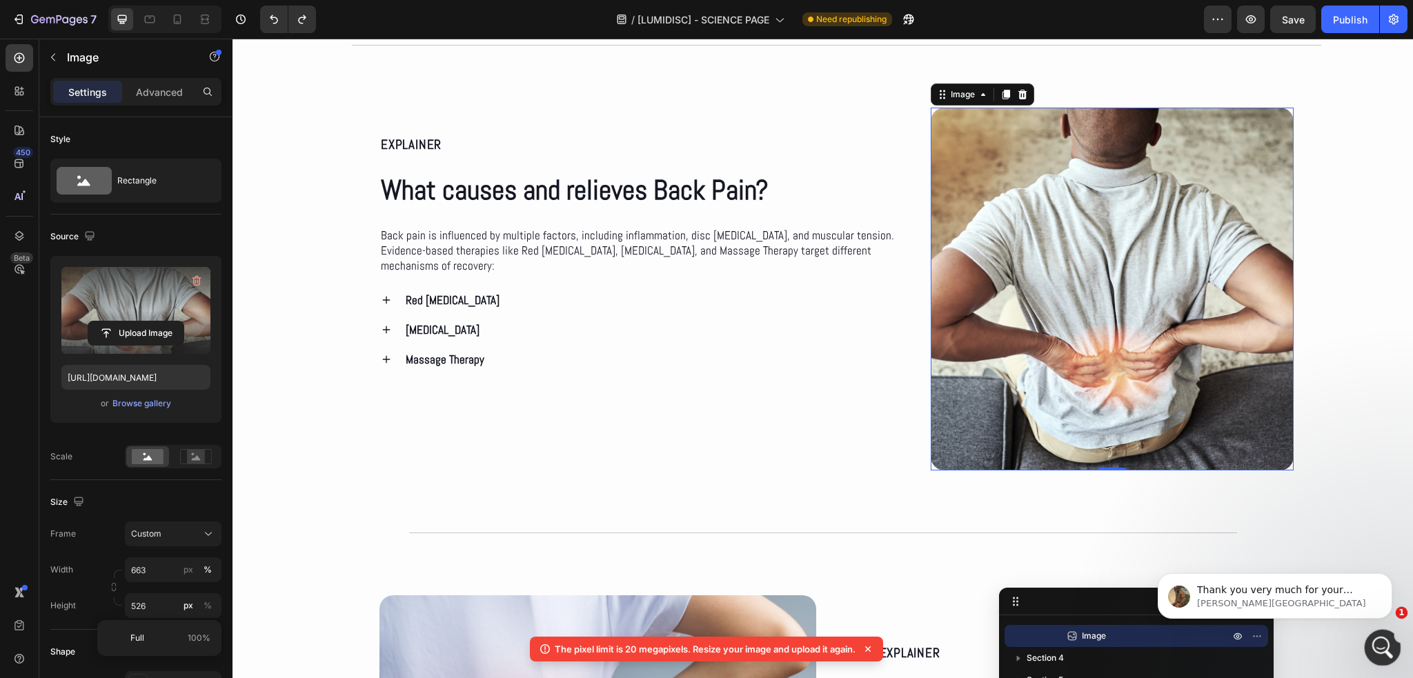
click at [1372, 649] on icon "Abrir Intercom Messenger" at bounding box center [1381, 646] width 23 height 23
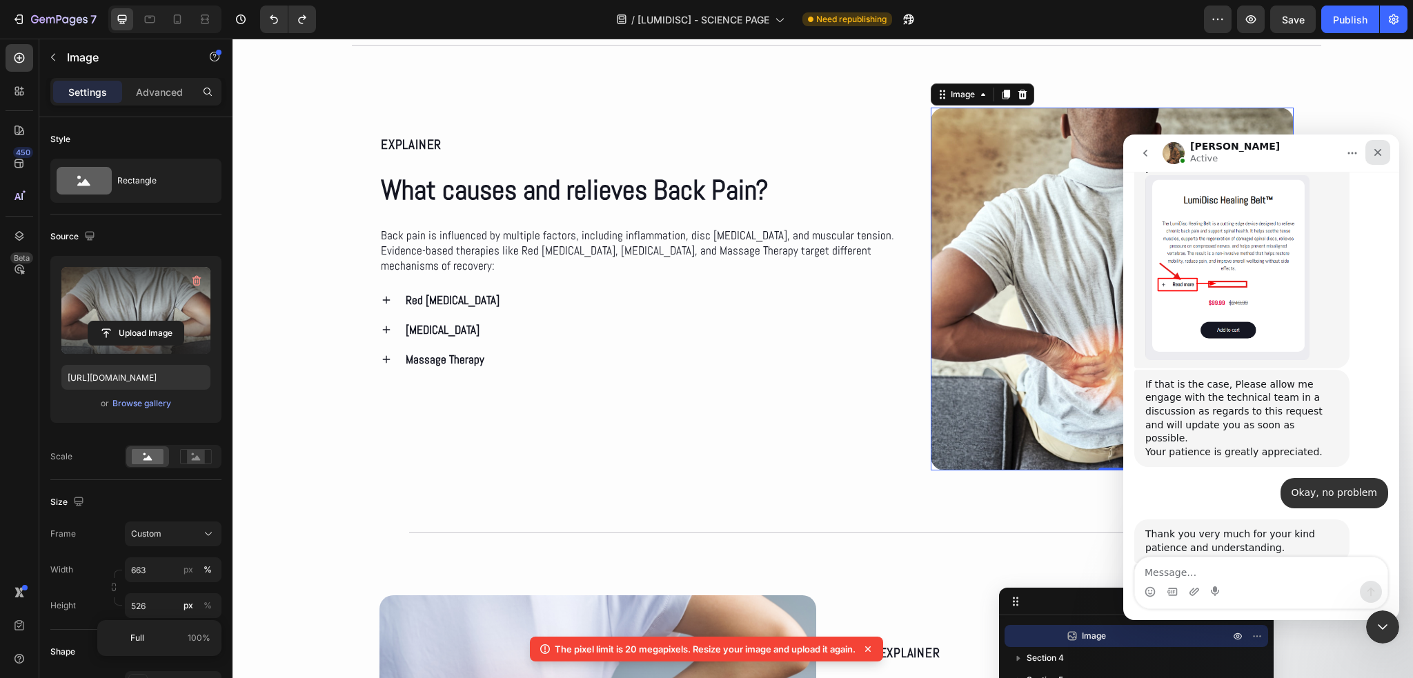
click at [1375, 147] on icon "Cerrar" at bounding box center [1378, 152] width 11 height 11
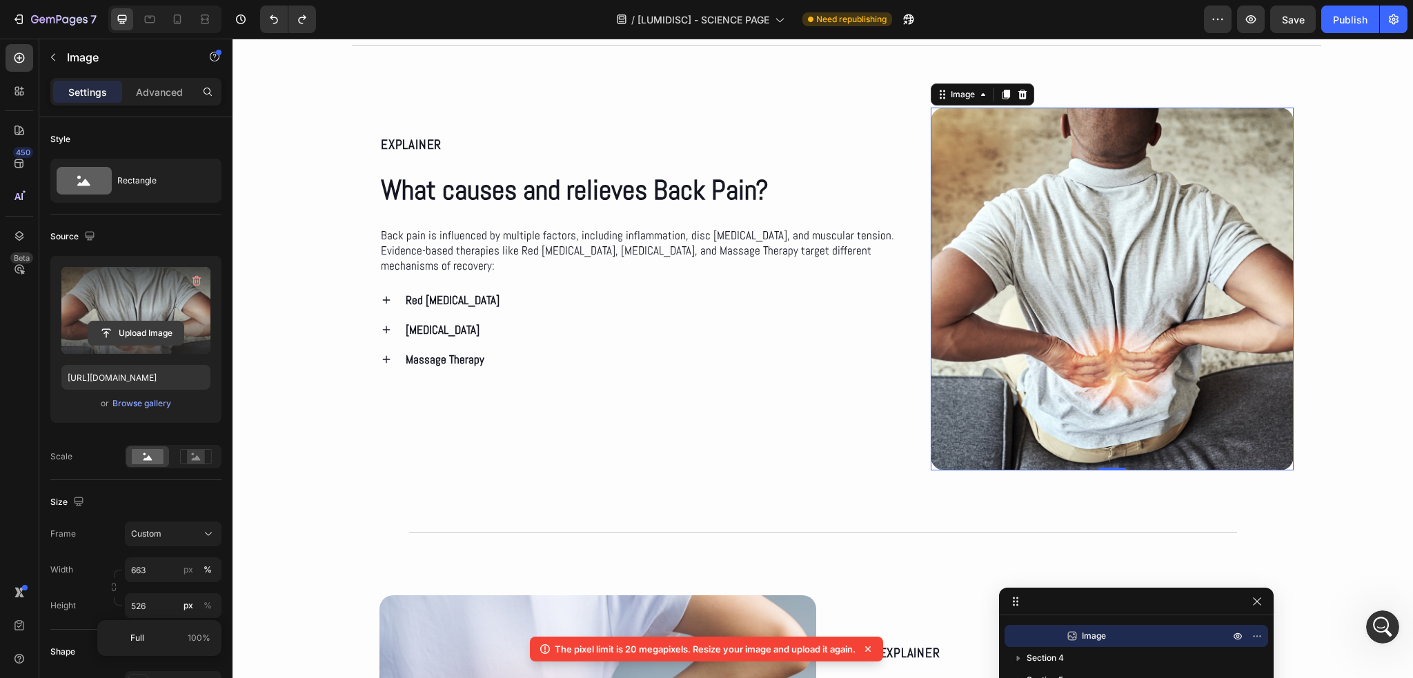
click at [112, 334] on input "file" at bounding box center [135, 333] width 95 height 23
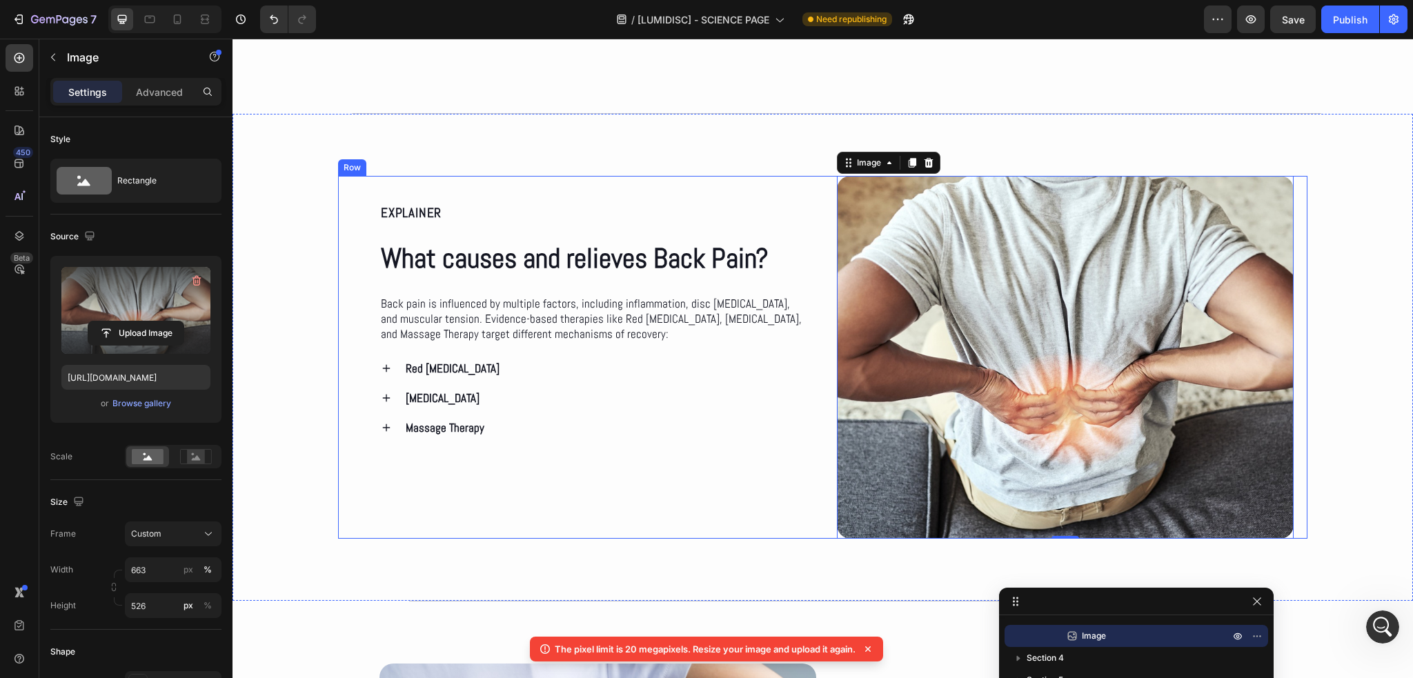
scroll to position [536, 0]
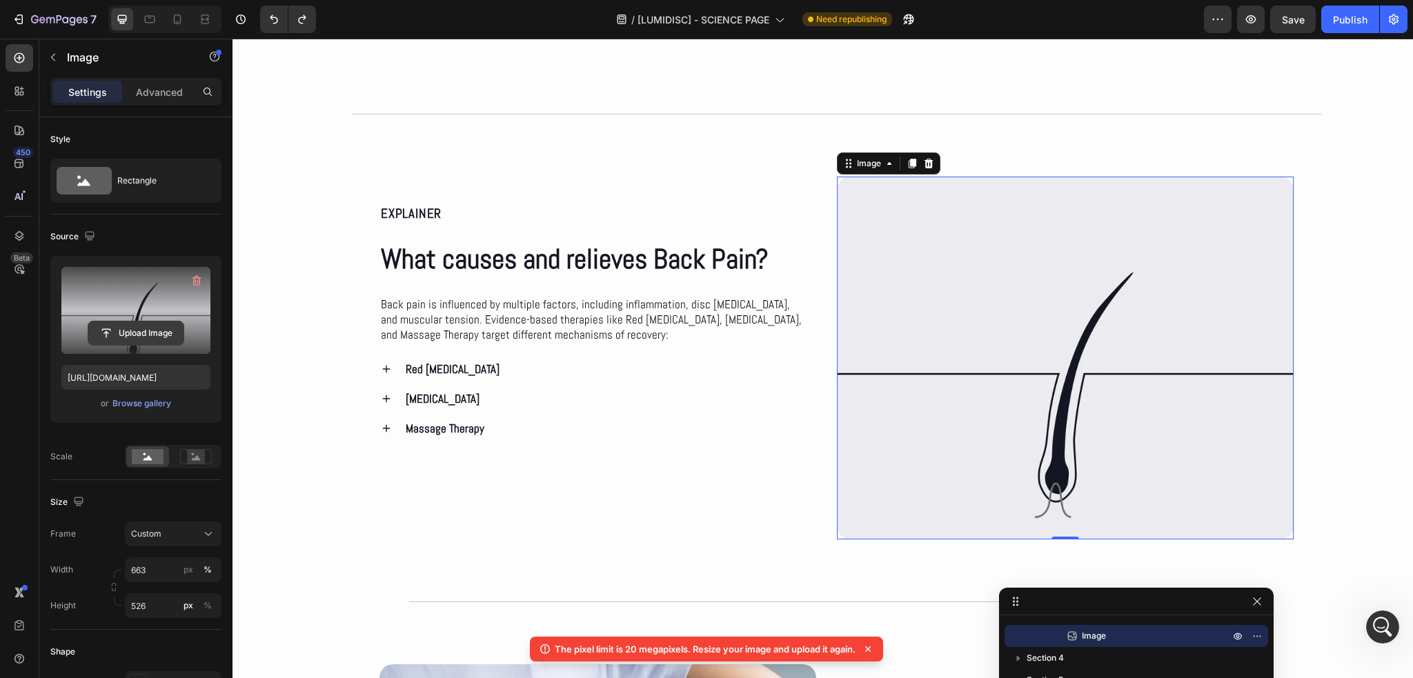
click at [133, 331] on input "file" at bounding box center [135, 333] width 95 height 23
click at [135, 335] on input "file" at bounding box center [135, 333] width 95 height 23
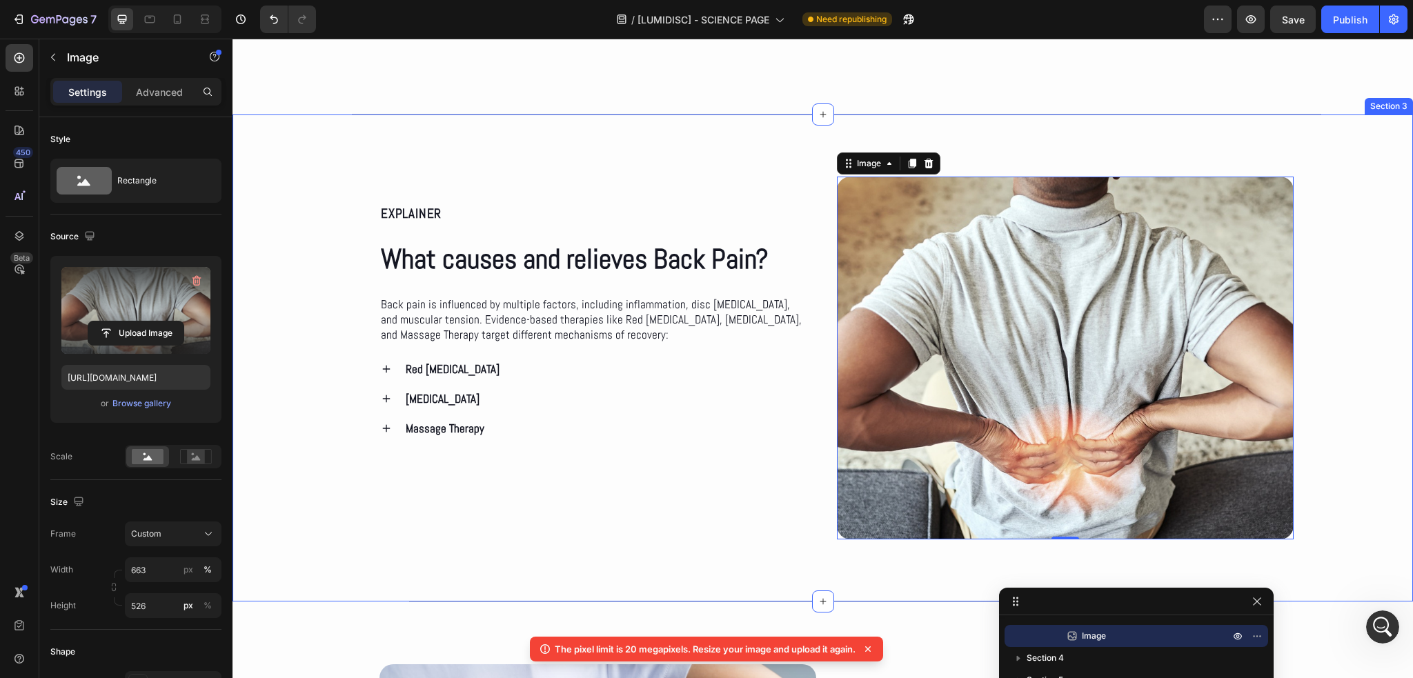
click at [1369, 341] on div "EXPLAINER Text Block What causes and relieves Back Pain? Heading Back pain is i…" at bounding box center [823, 358] width 1181 height 363
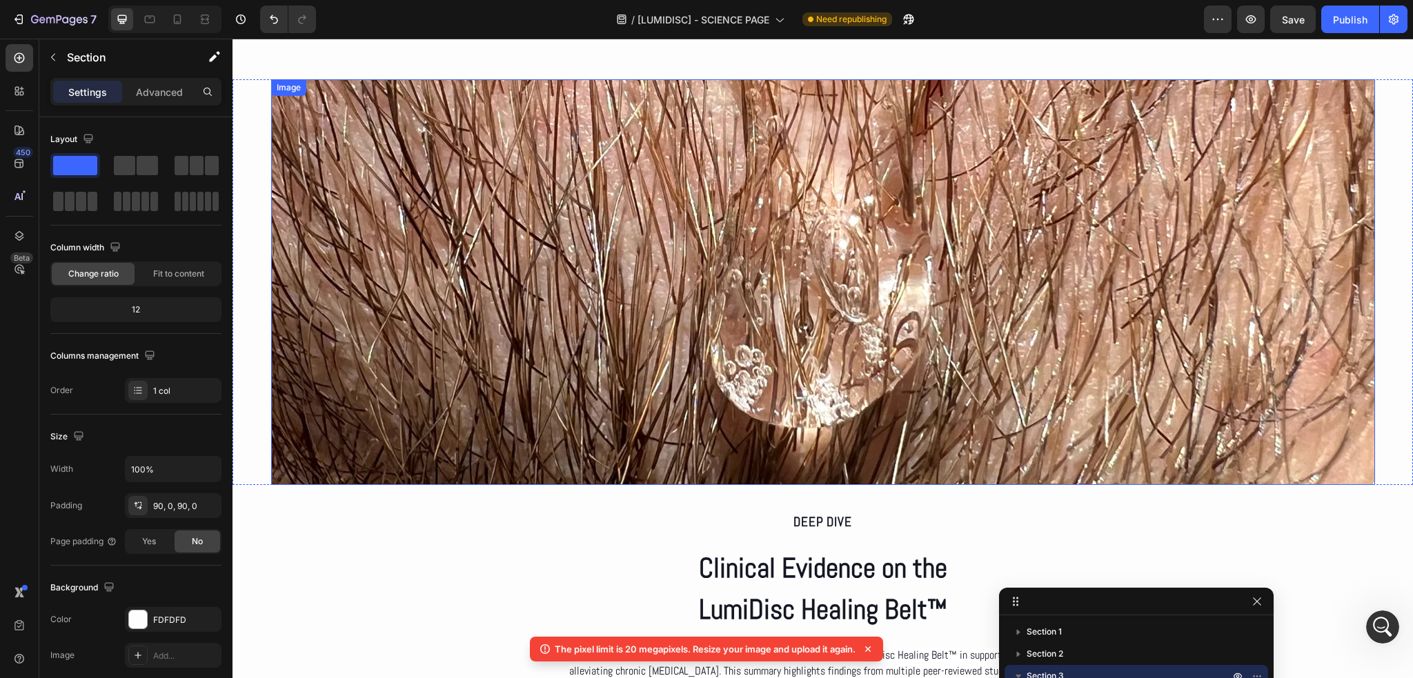
scroll to position [2139, 0]
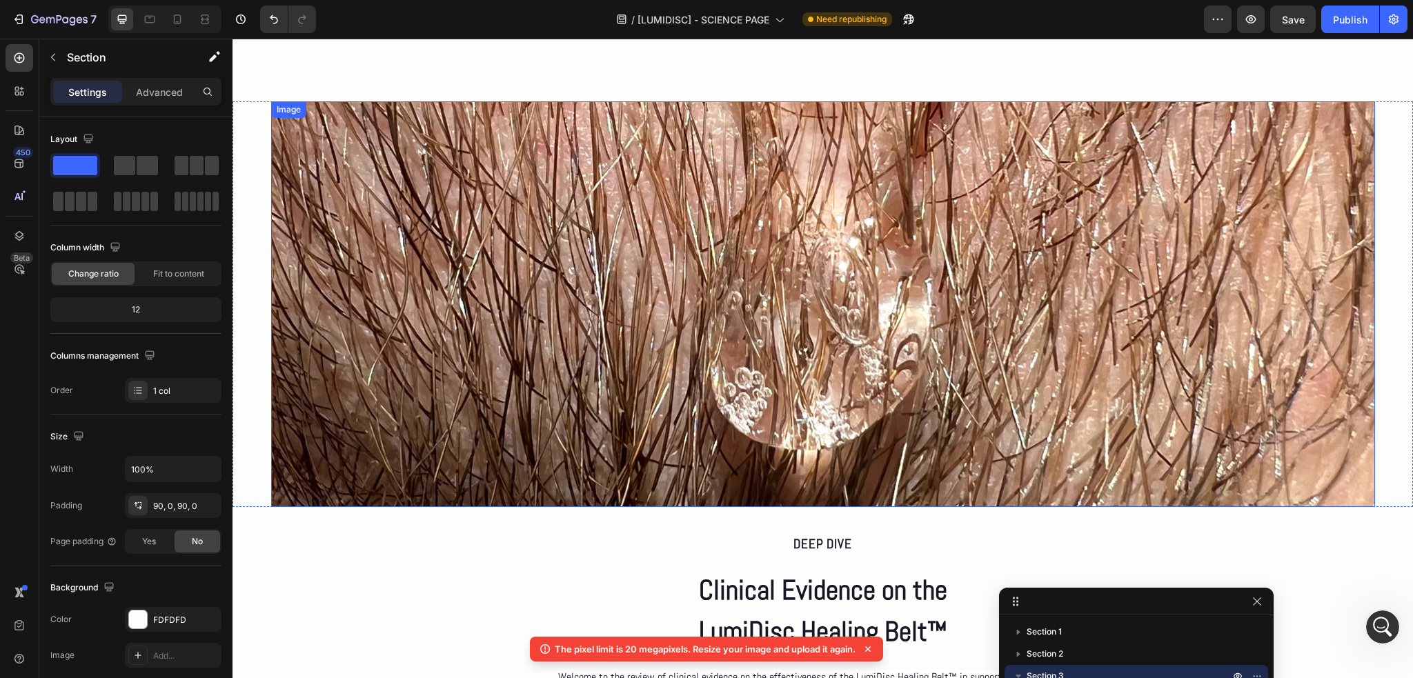
click at [559, 304] on img at bounding box center [823, 304] width 1104 height 406
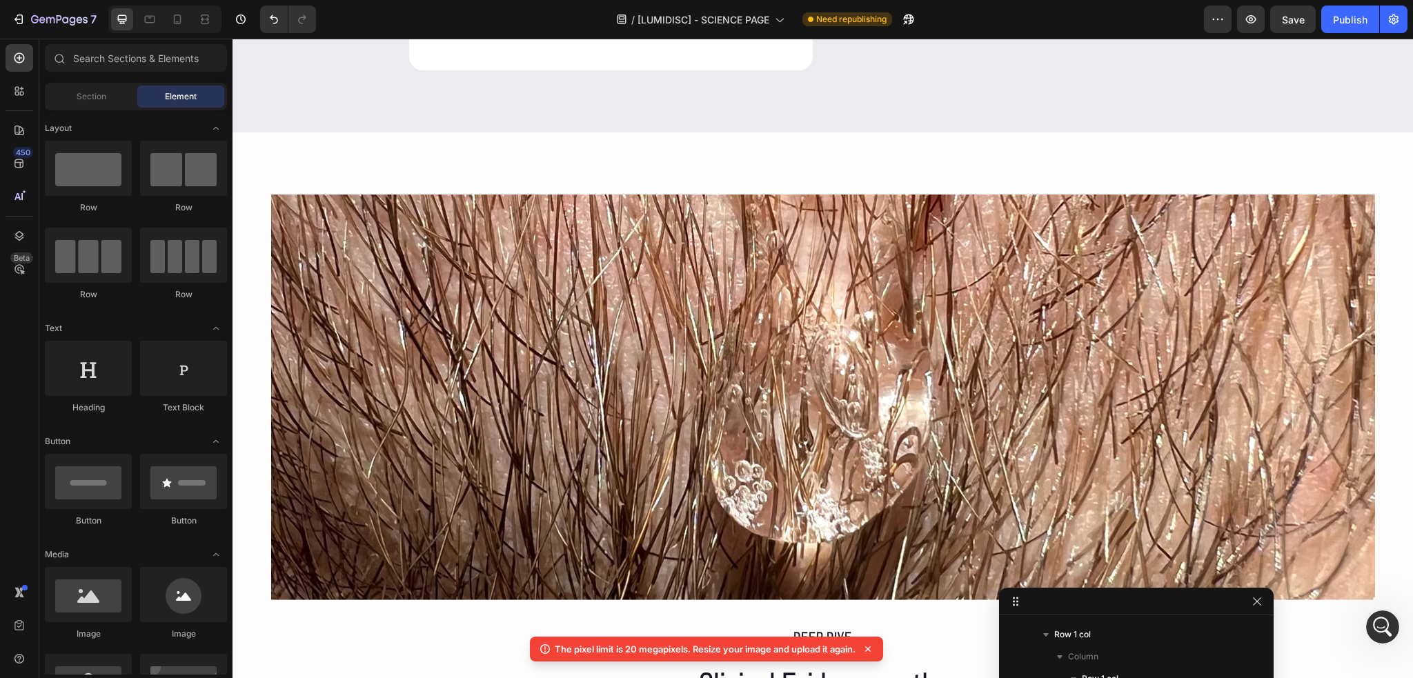
scroll to position [2096, 0]
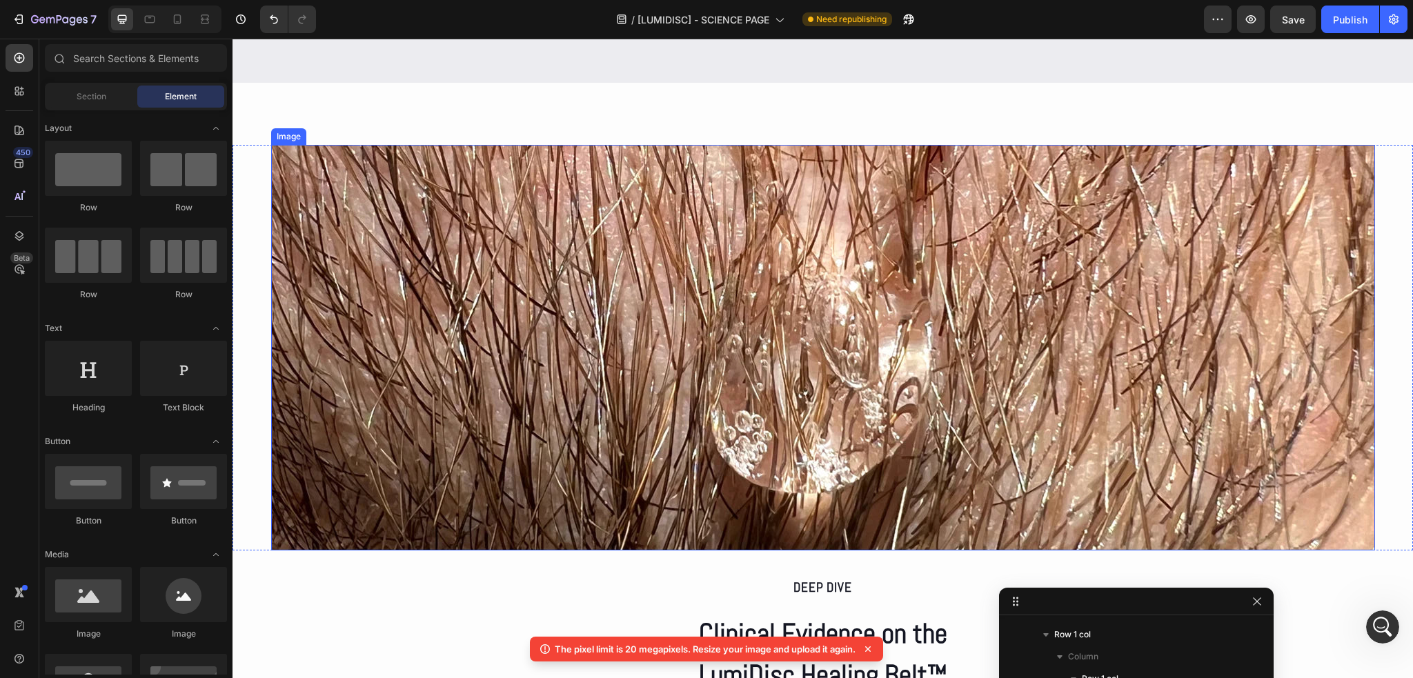
click at [652, 363] on img at bounding box center [823, 348] width 1104 height 406
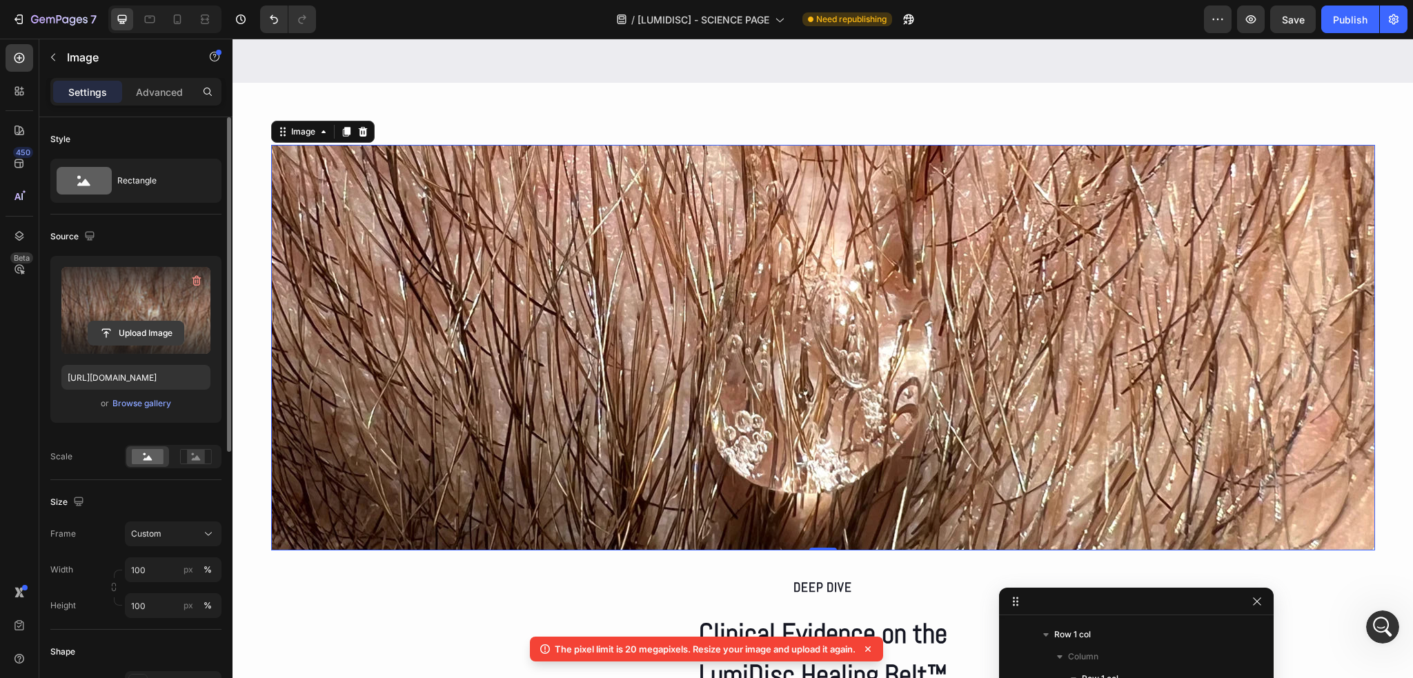
click at [125, 329] on input "file" at bounding box center [135, 333] width 95 height 23
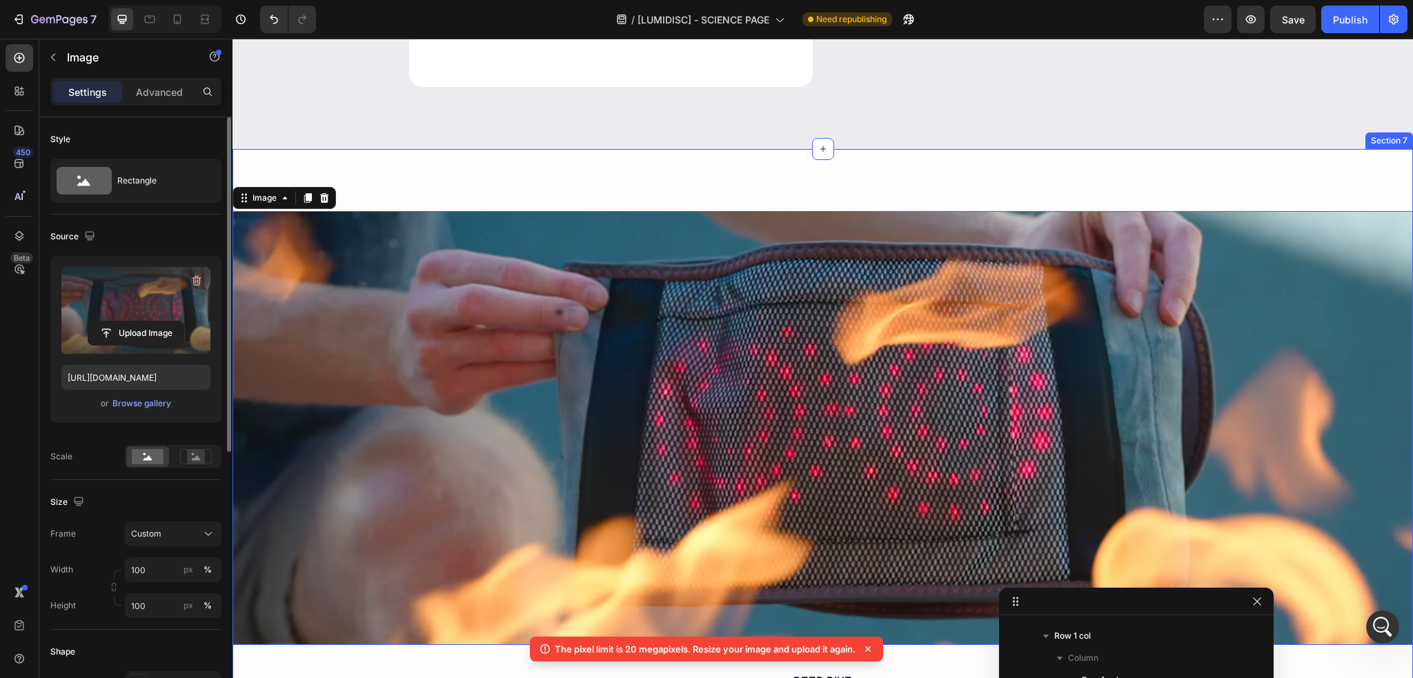
scroll to position [2027, 0]
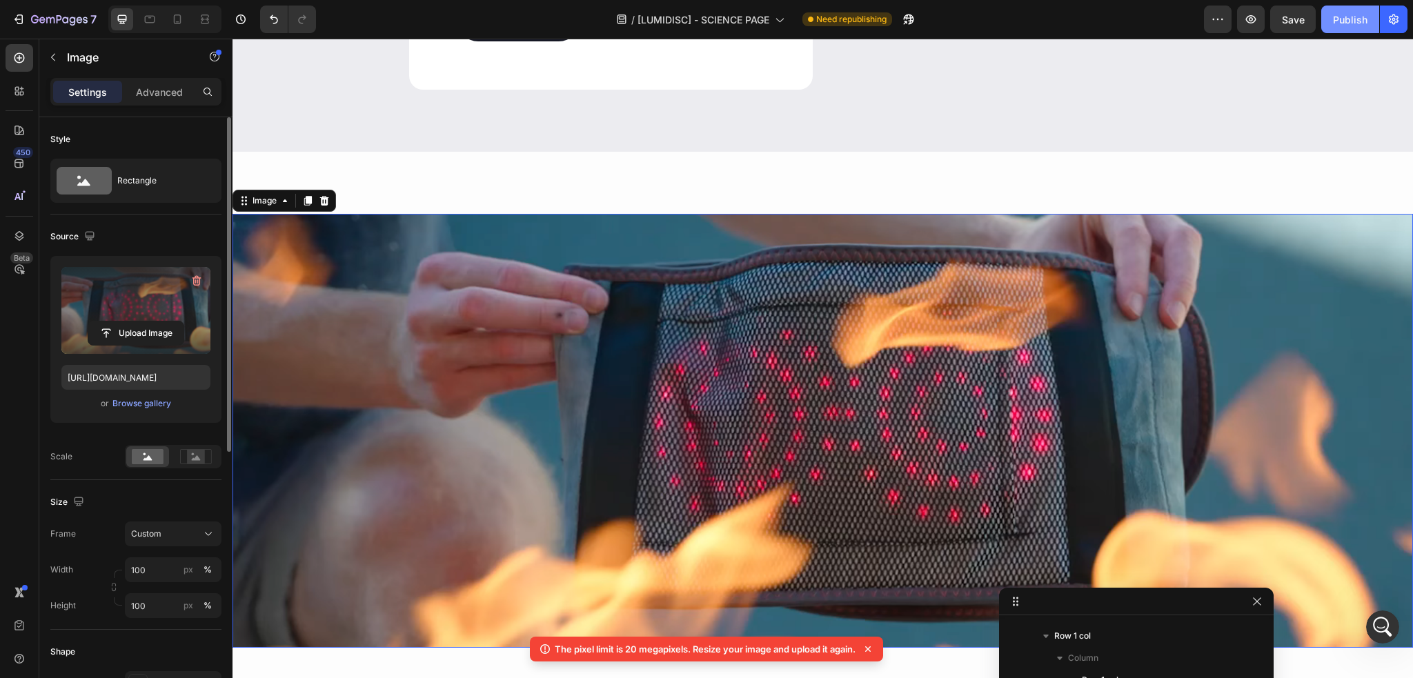
click at [1346, 23] on div "Publish" at bounding box center [1350, 19] width 35 height 14
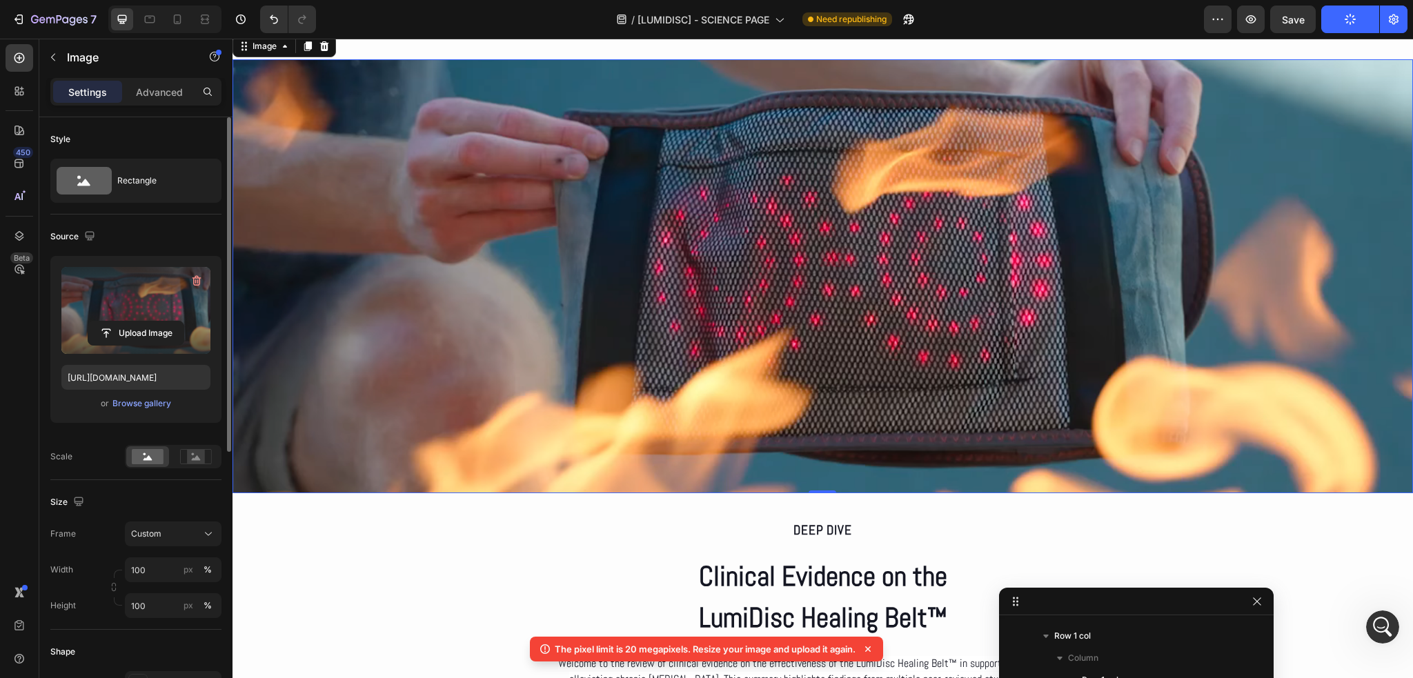
scroll to position [2096, 0]
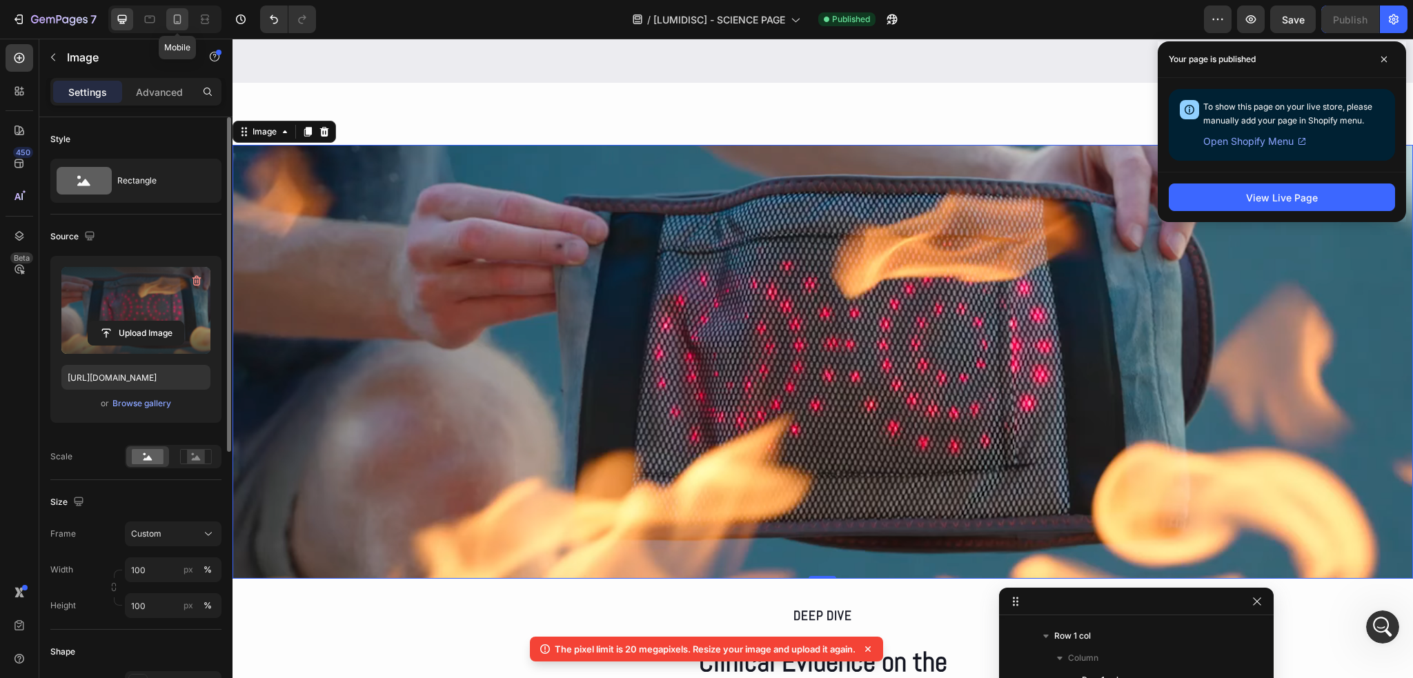
click at [168, 17] on div at bounding box center [177, 19] width 22 height 22
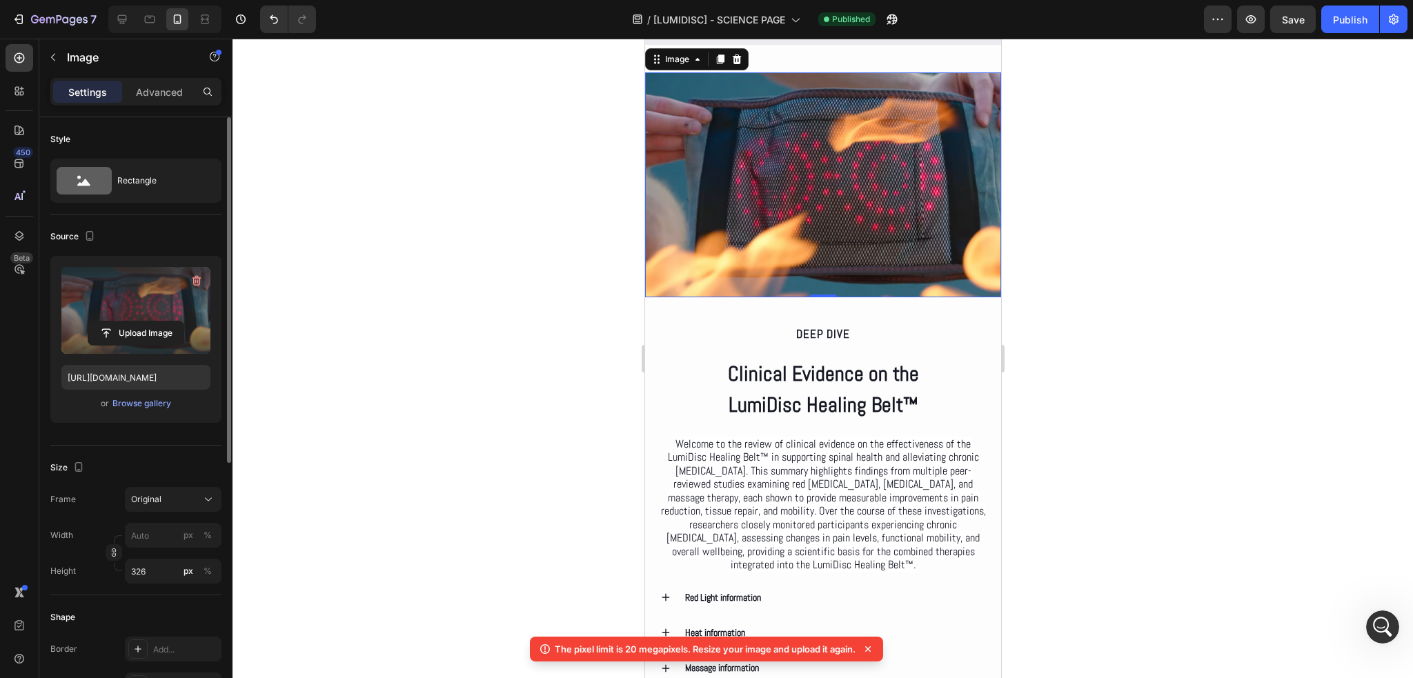
scroll to position [2066, 0]
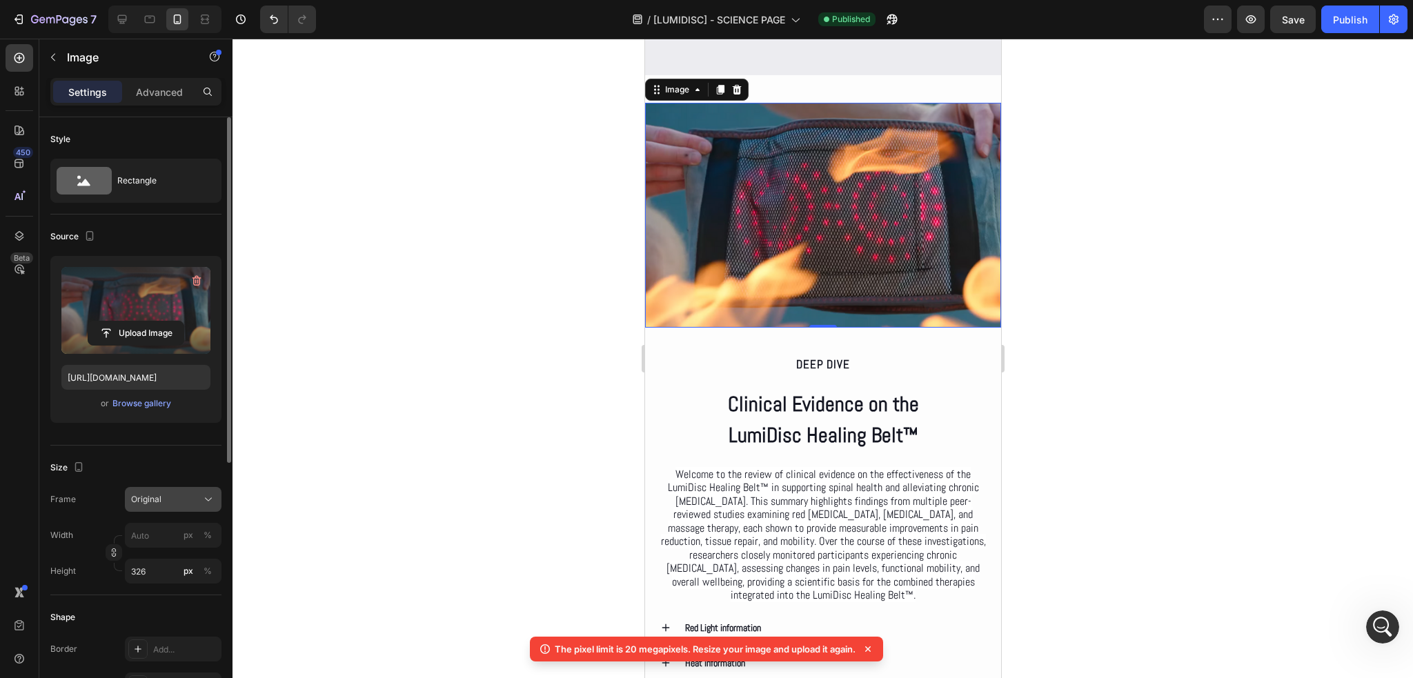
click at [183, 502] on div "Original" at bounding box center [165, 499] width 68 height 12
click at [142, 629] on div "Custom" at bounding box center [161, 636] width 110 height 25
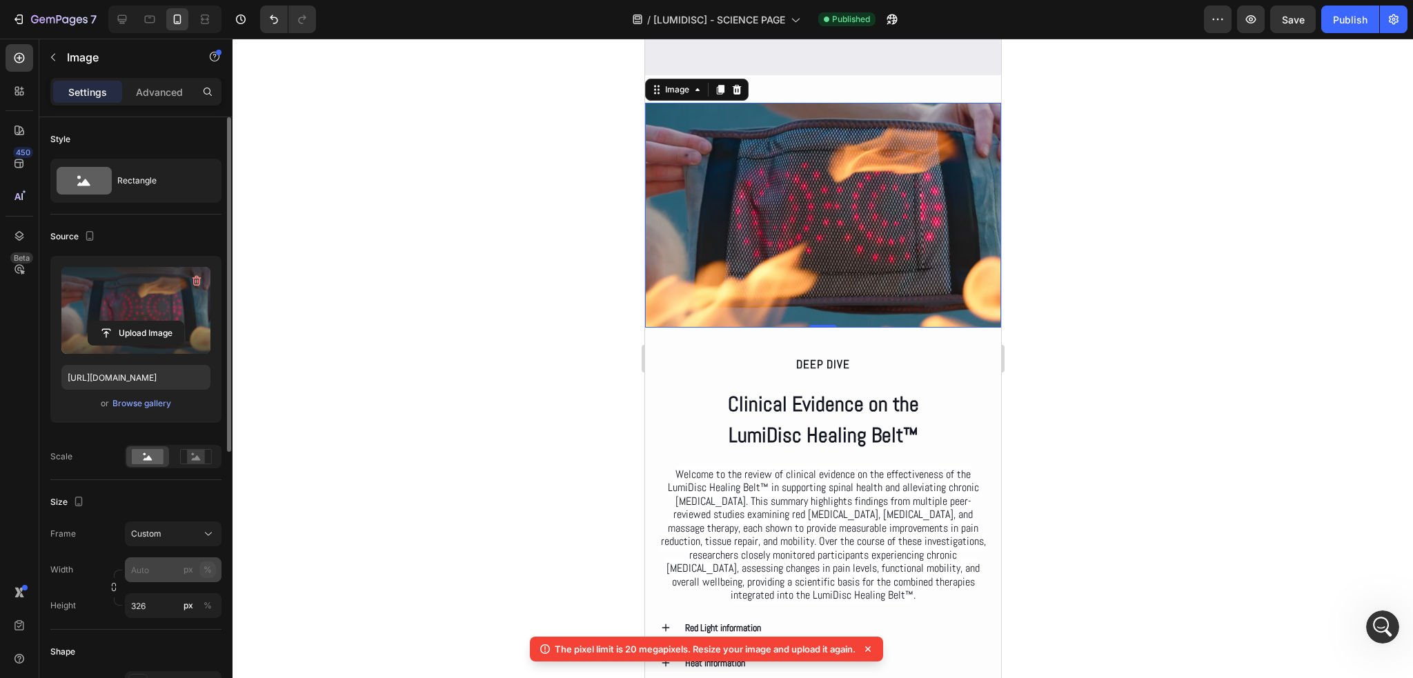
click at [206, 568] on div "Width px % Height 326 px %" at bounding box center [135, 588] width 171 height 61
click at [157, 570] on input "326" at bounding box center [173, 571] width 97 height 25
click at [156, 570] on input "326" at bounding box center [173, 571] width 97 height 25
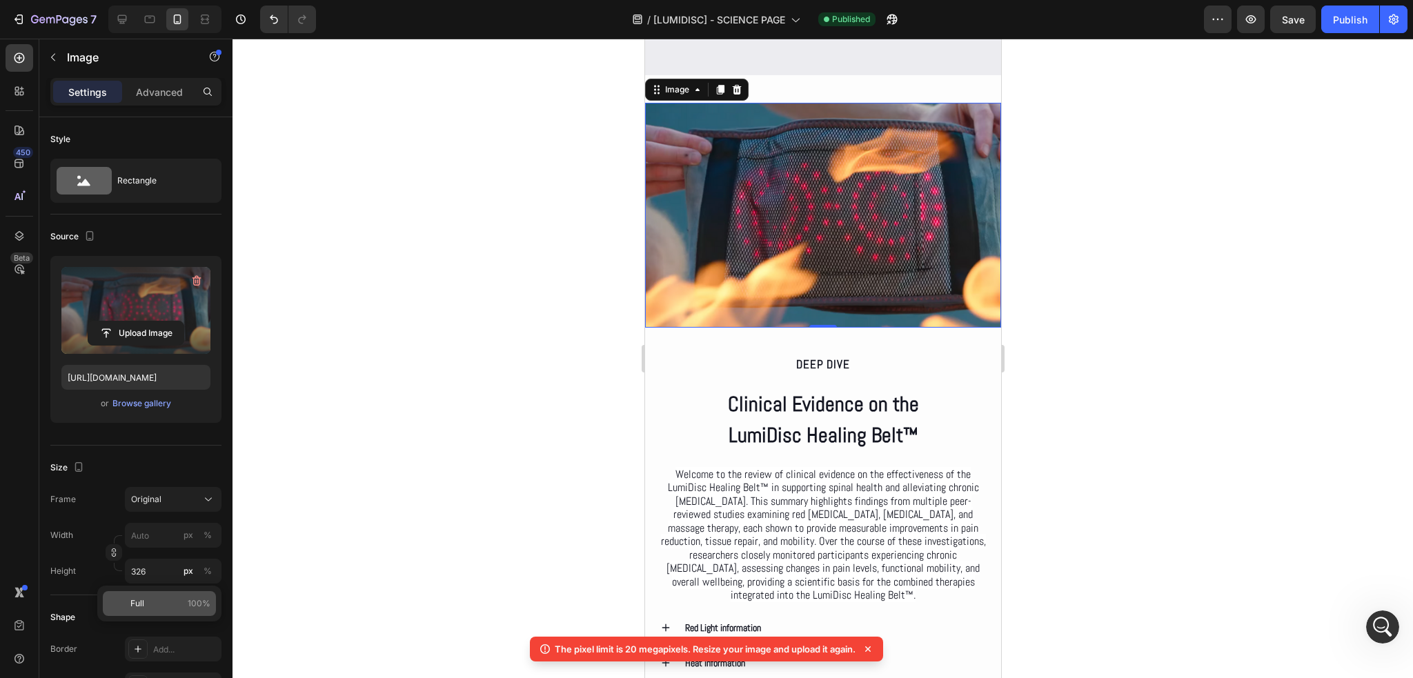
click at [183, 602] on p "Full 100%" at bounding box center [170, 604] width 80 height 12
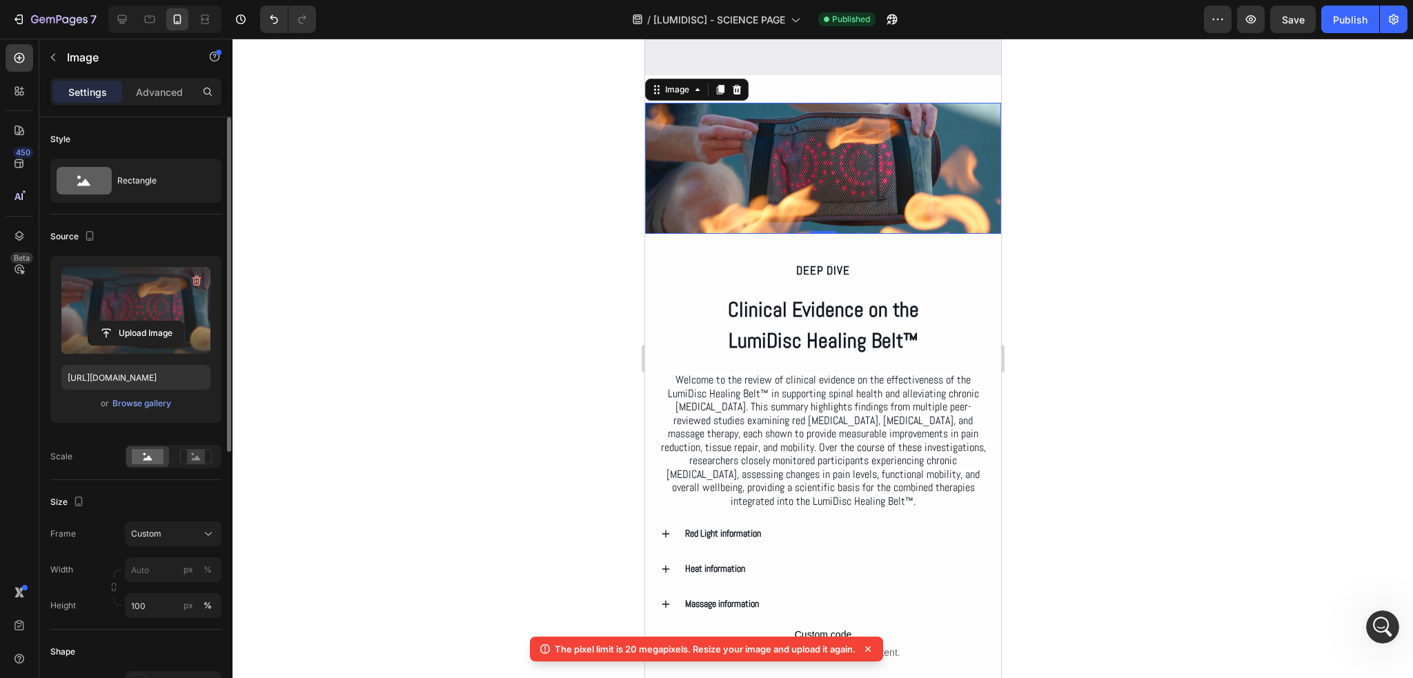
click at [164, 500] on div "Size" at bounding box center [135, 502] width 171 height 22
click at [536, 239] on div at bounding box center [823, 359] width 1181 height 640
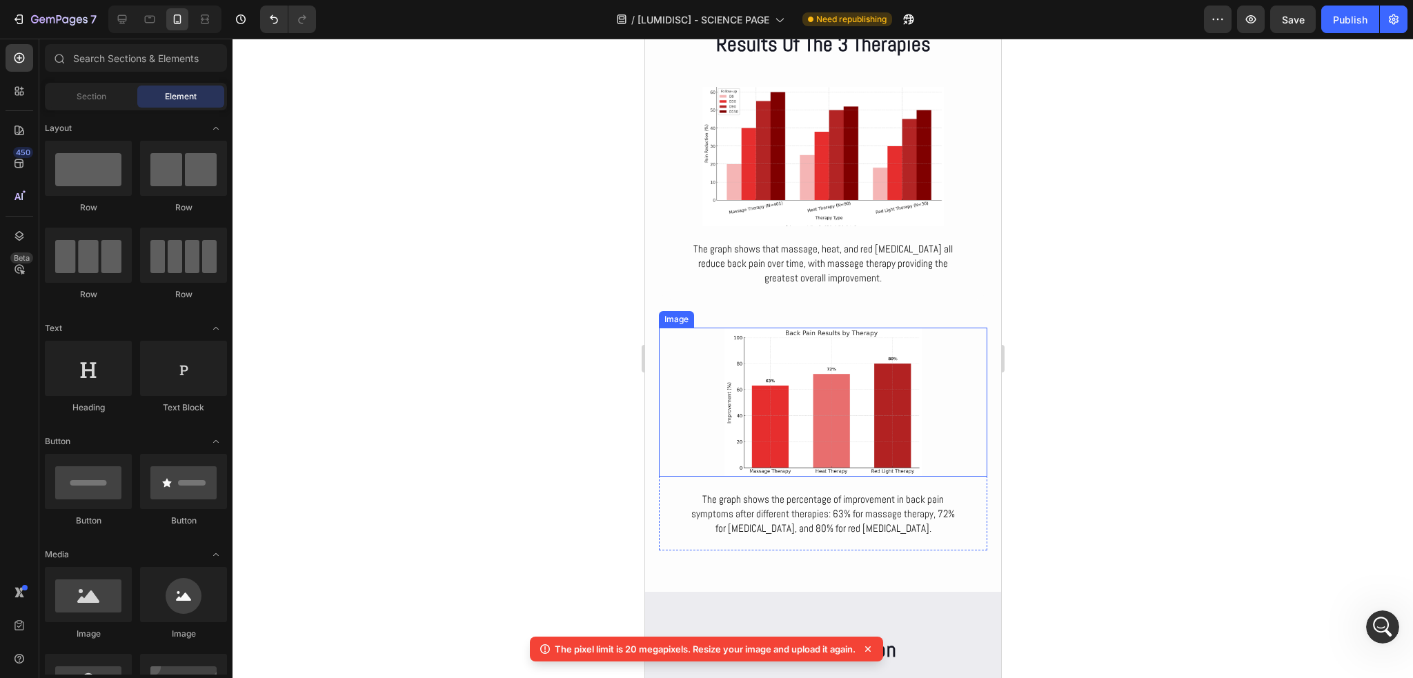
scroll to position [4895, 0]
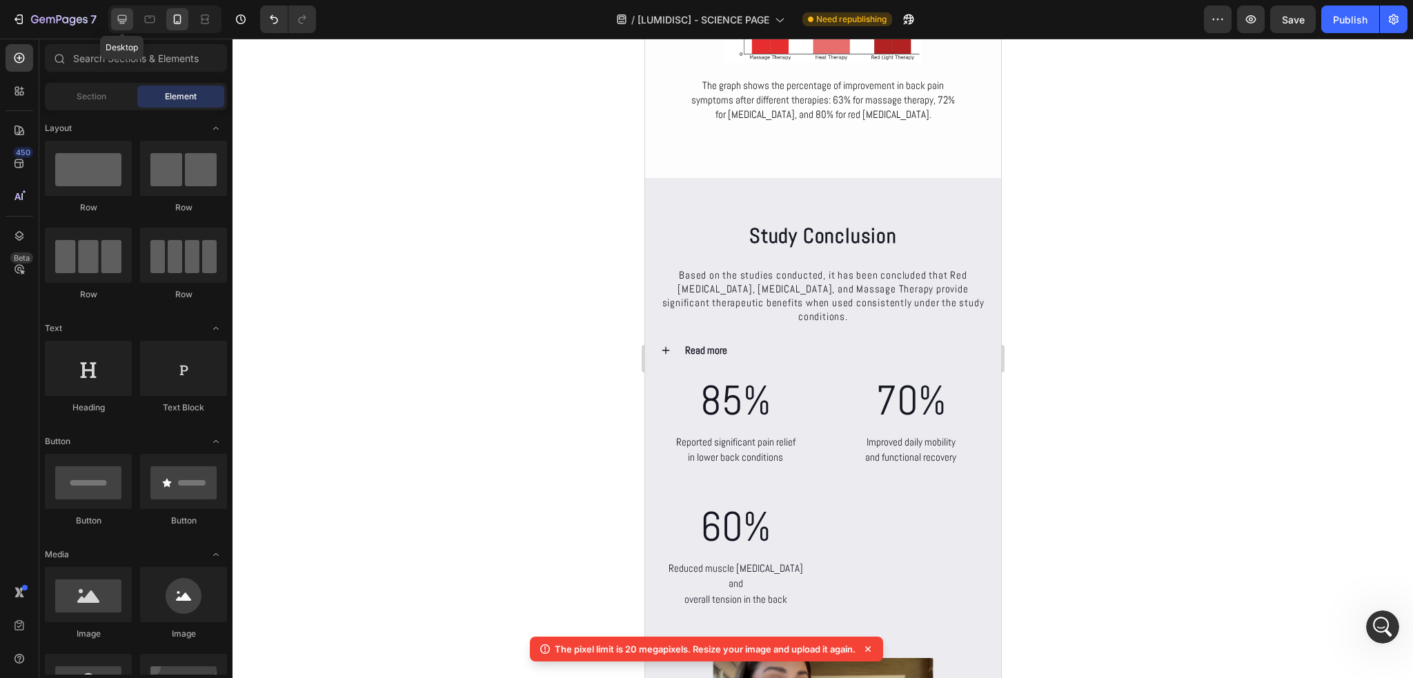
click at [119, 17] on icon at bounding box center [122, 19] width 14 height 14
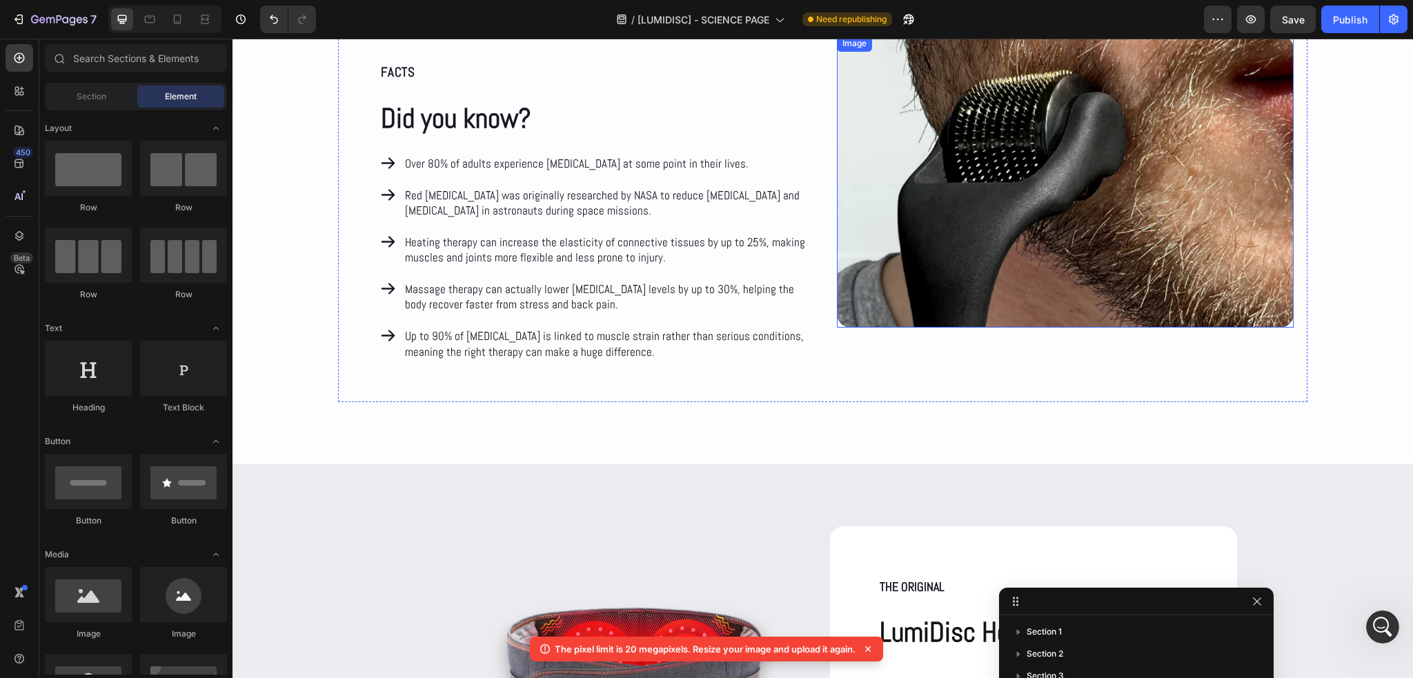
scroll to position [7020, 0]
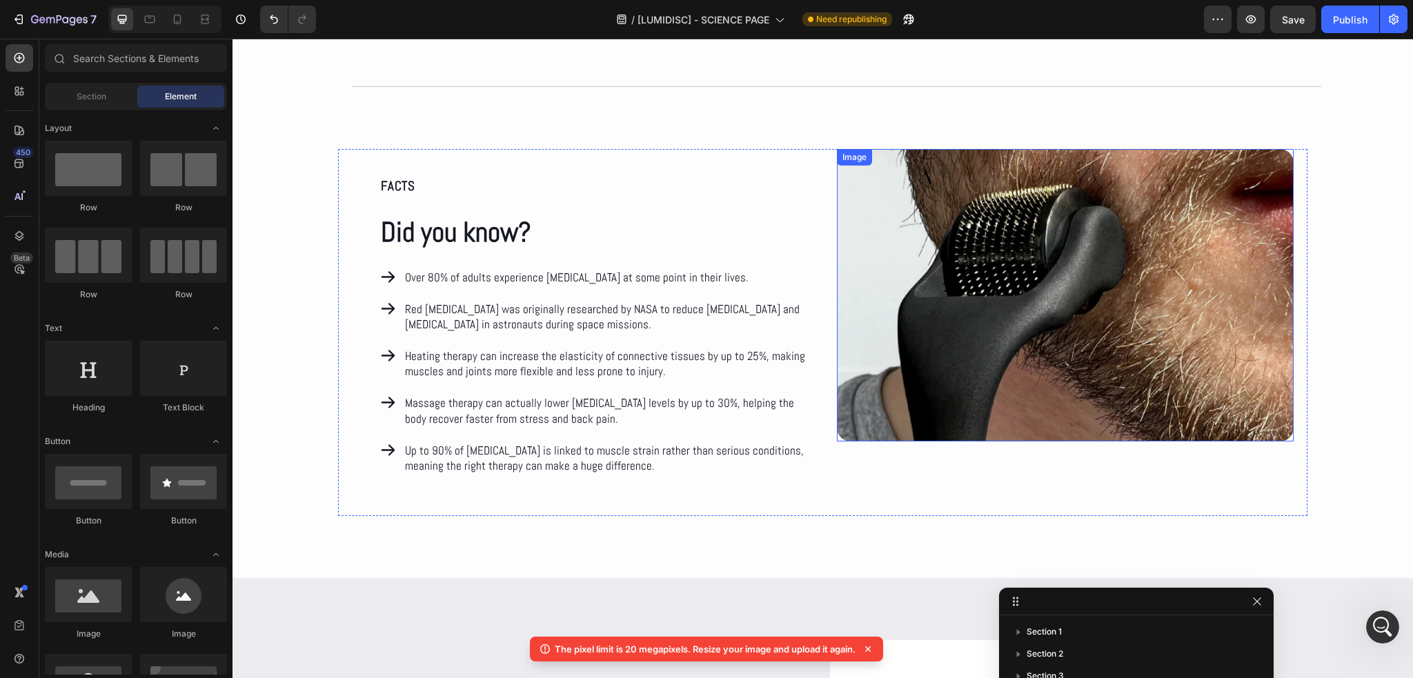
click at [1071, 275] on img at bounding box center [1066, 295] width 458 height 293
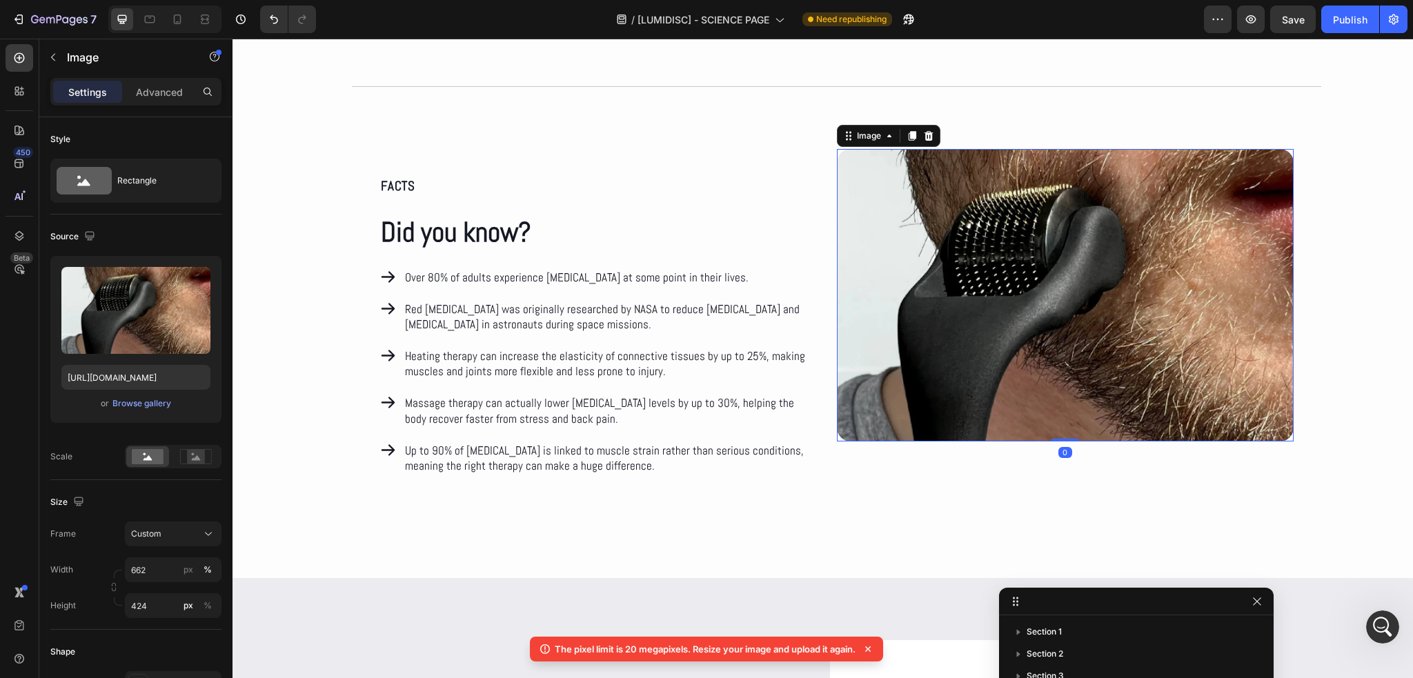
scroll to position [326, 0]
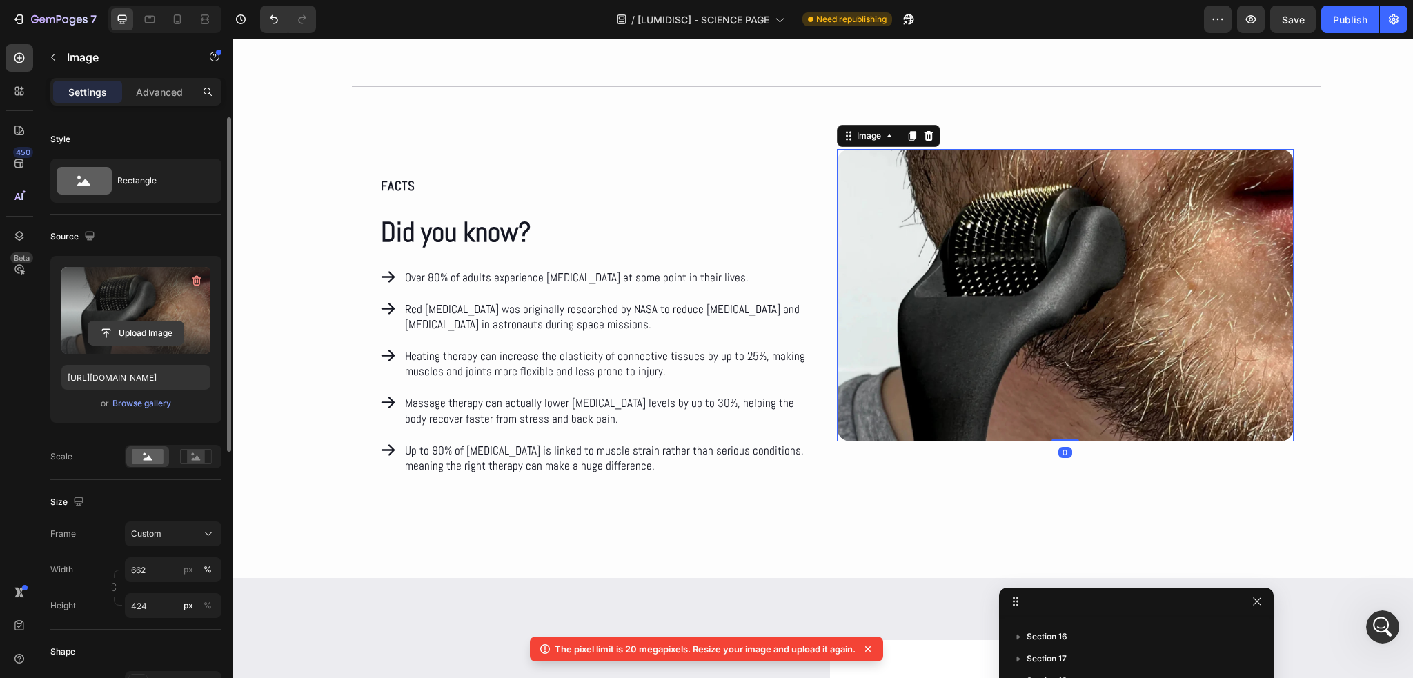
click at [155, 336] on input "file" at bounding box center [135, 333] width 95 height 23
click at [161, 329] on input "file" at bounding box center [135, 333] width 95 height 23
click at [152, 336] on input "file" at bounding box center [135, 333] width 95 height 23
click at [124, 328] on input "file" at bounding box center [135, 333] width 95 height 23
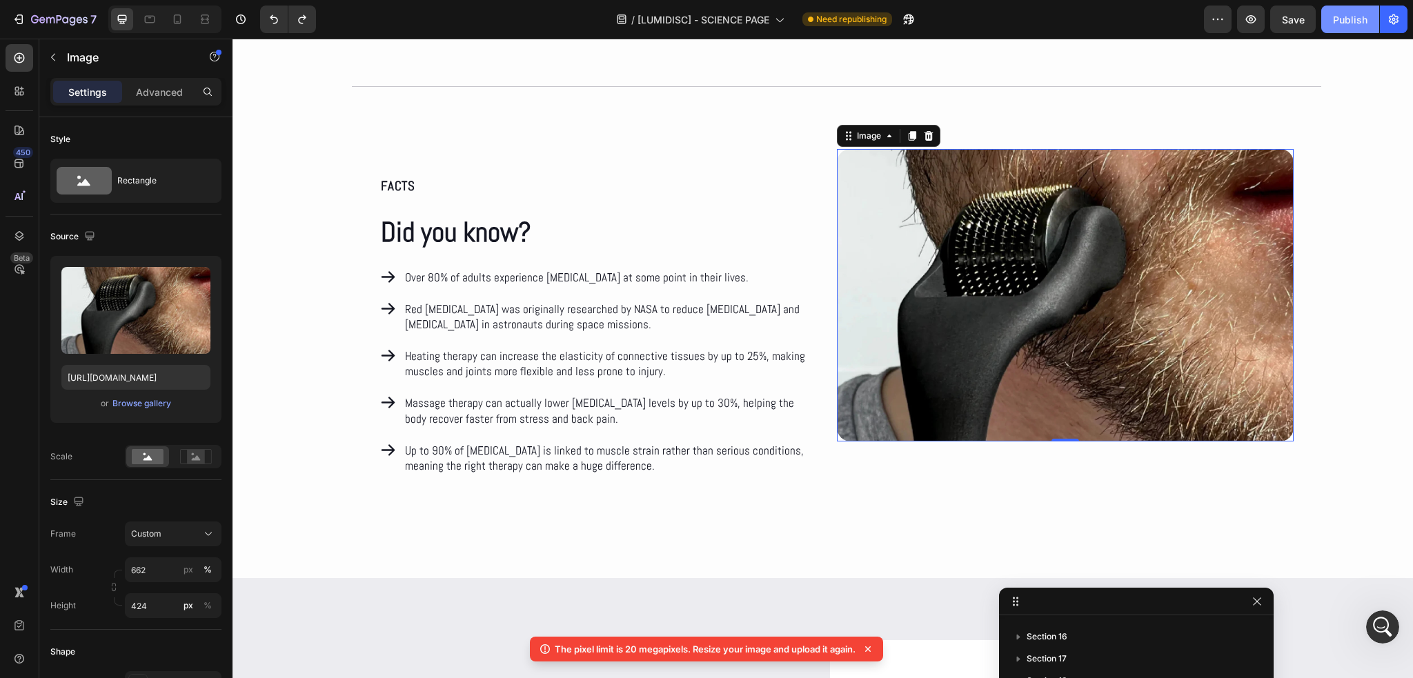
click at [1353, 14] on div "Publish" at bounding box center [1350, 19] width 35 height 14
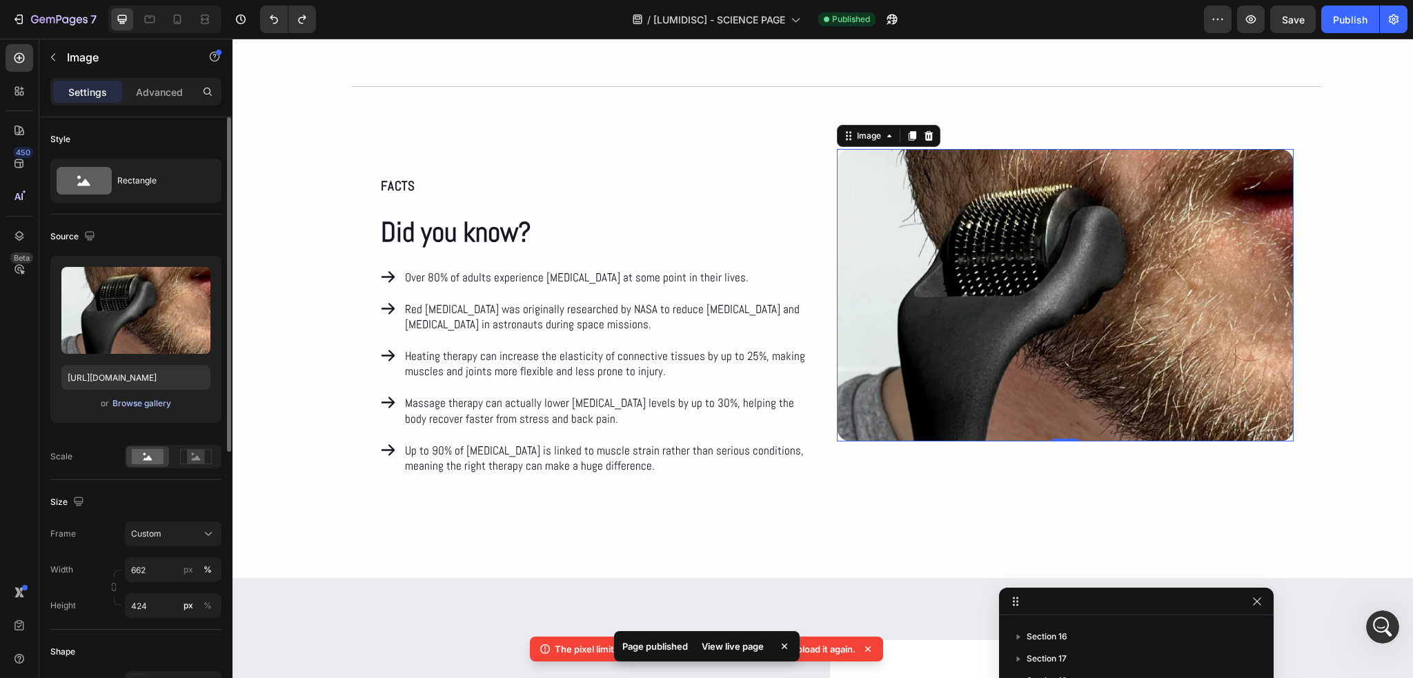
click at [143, 403] on div "Browse gallery" at bounding box center [141, 404] width 59 height 12
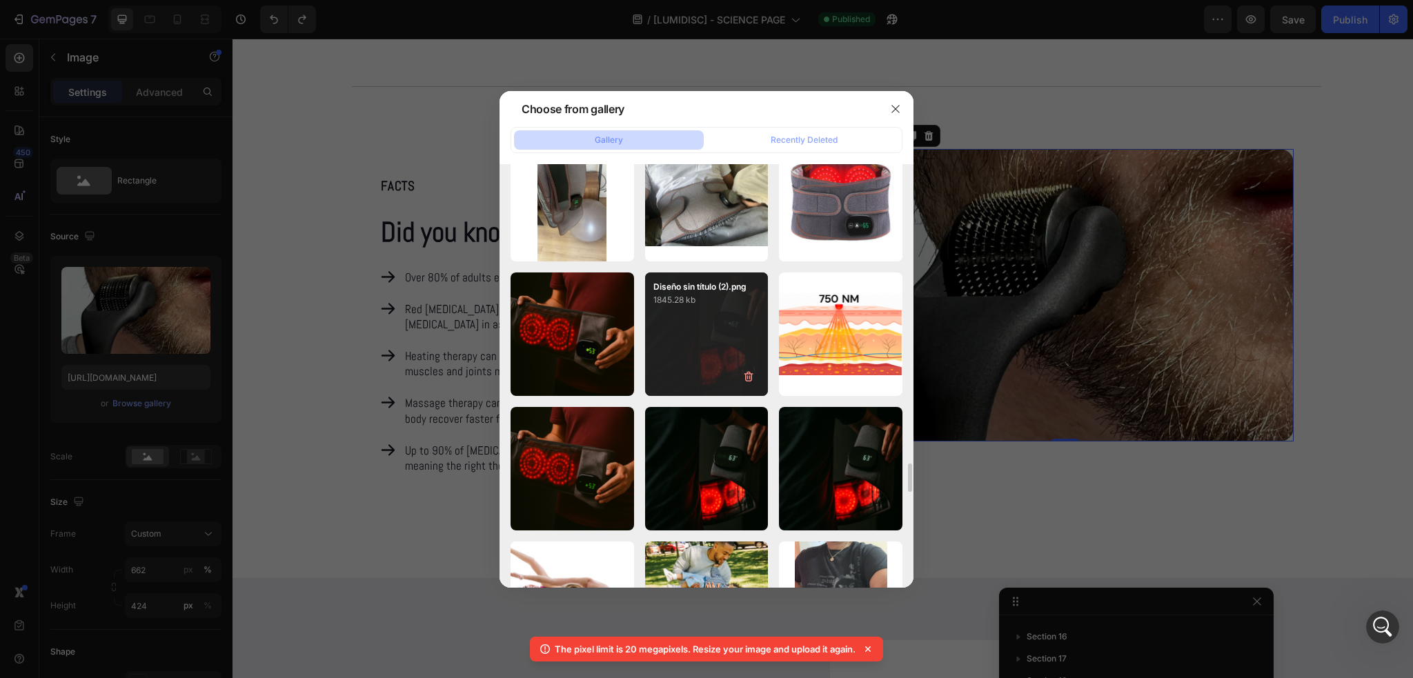
scroll to position [4470, 0]
click at [679, 321] on div "Diseño sin título (2).png 1845.28 kb" at bounding box center [707, 335] width 124 height 124
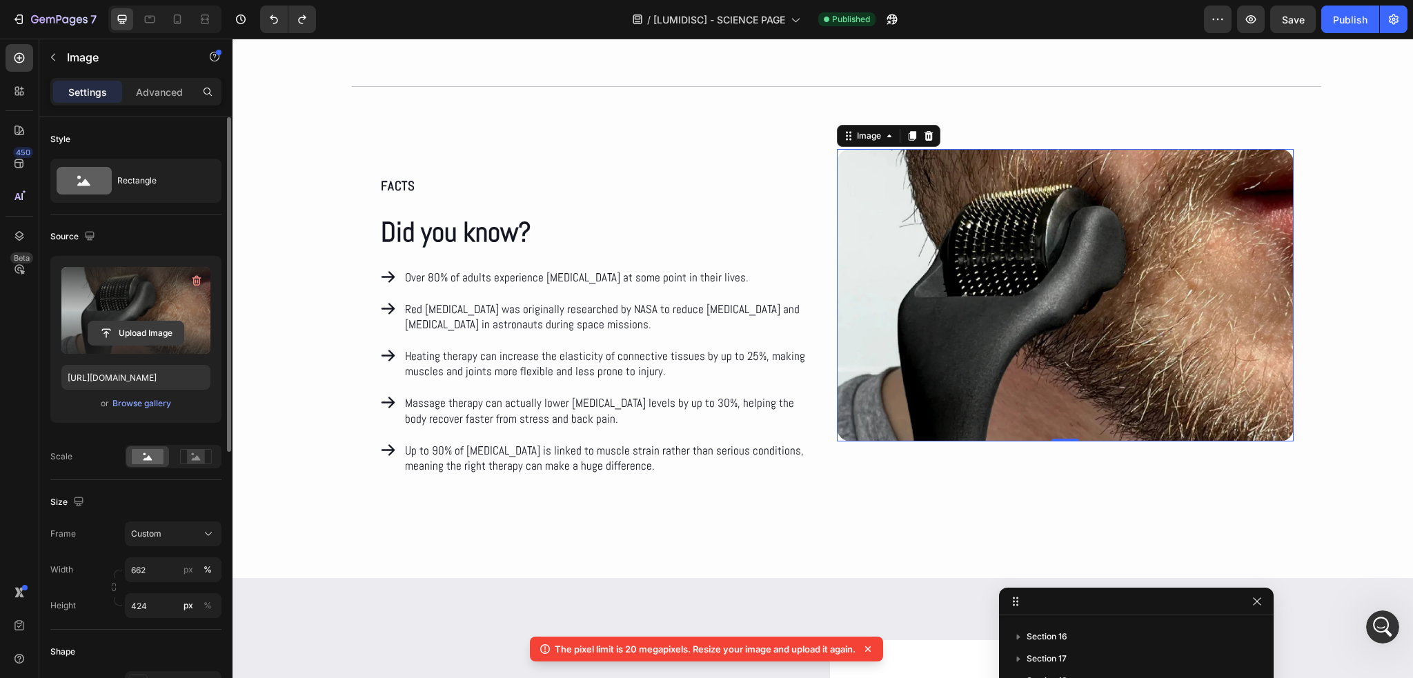
click at [124, 336] on input "file" at bounding box center [135, 333] width 95 height 23
